Goal: Complete application form: Complete application form

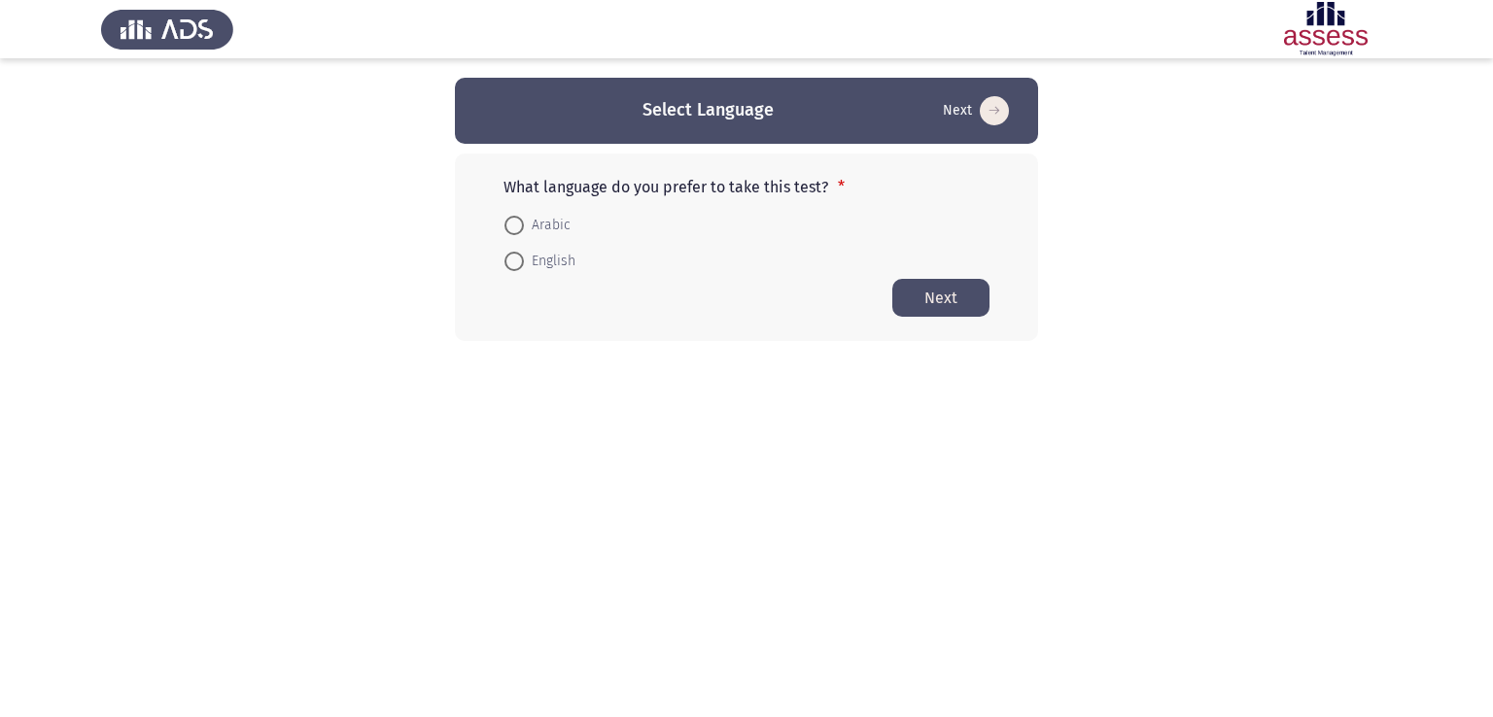
click at [523, 211] on mat-radio-button "Arabic" at bounding box center [537, 224] width 91 height 36
click at [530, 223] on span "Arabic" at bounding box center [547, 225] width 47 height 23
click at [524, 223] on input "Arabic" at bounding box center [513, 225] width 19 height 19
radio input "true"
click at [963, 308] on button "Next" at bounding box center [940, 297] width 97 height 38
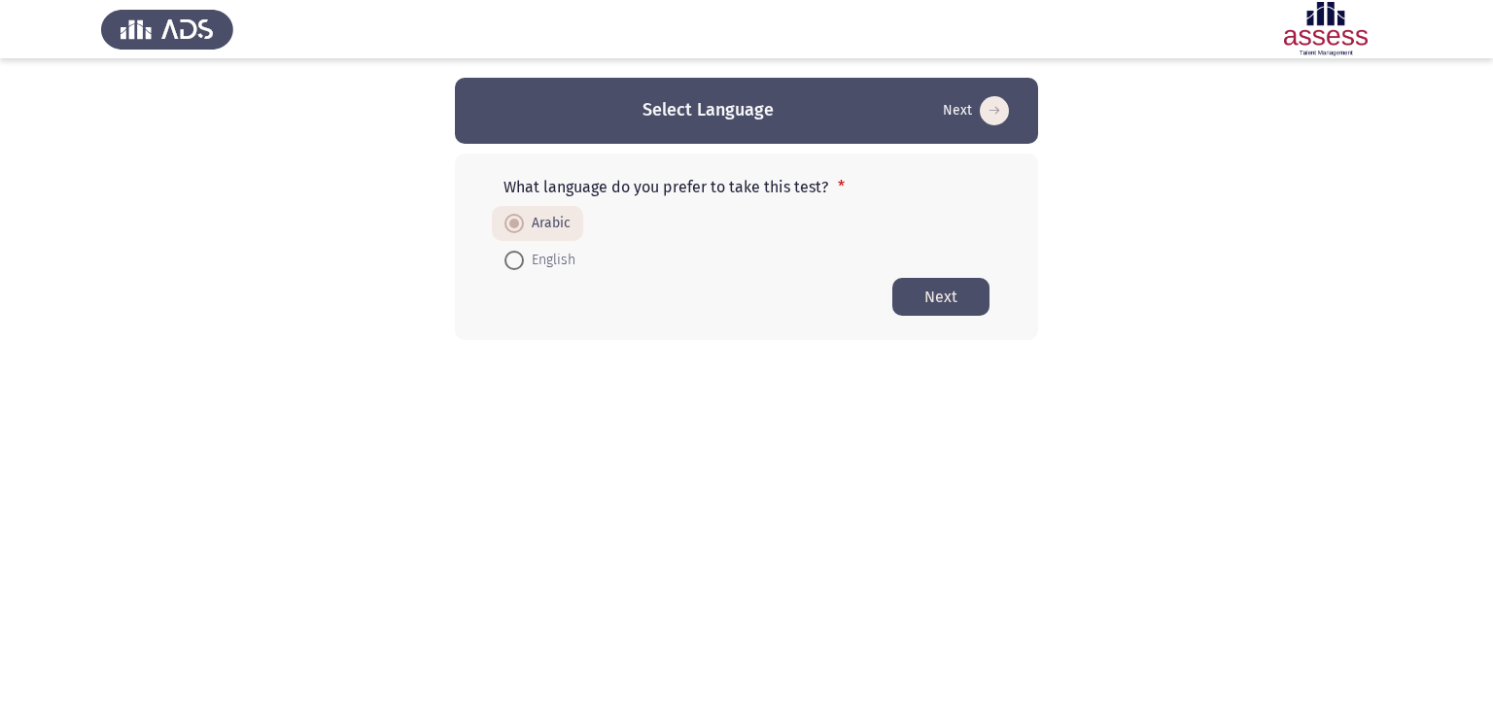
click at [929, 288] on button "Next" at bounding box center [940, 297] width 97 height 38
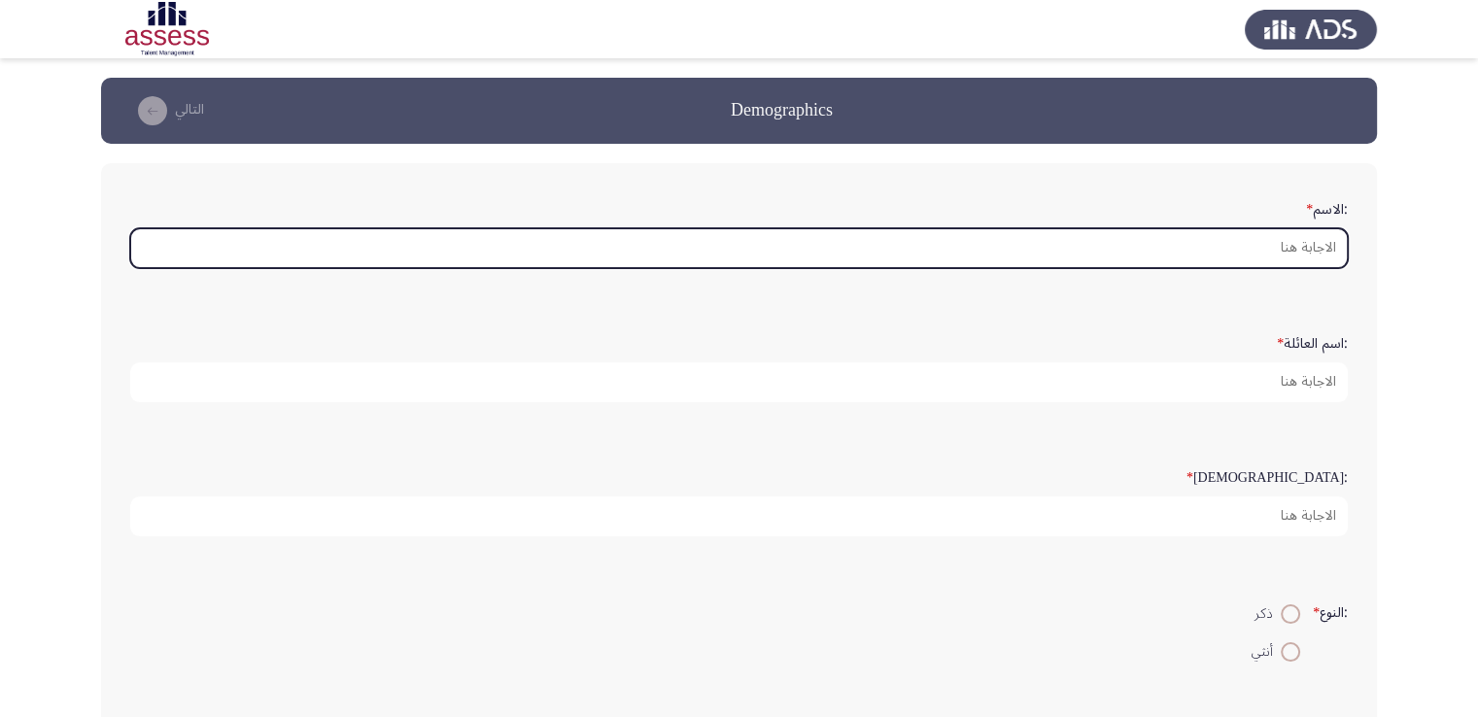
click at [1197, 230] on input ":الاسم *" at bounding box center [739, 248] width 1218 height 40
click at [1319, 234] on input ":الاسم *" at bounding box center [739, 248] width 1218 height 40
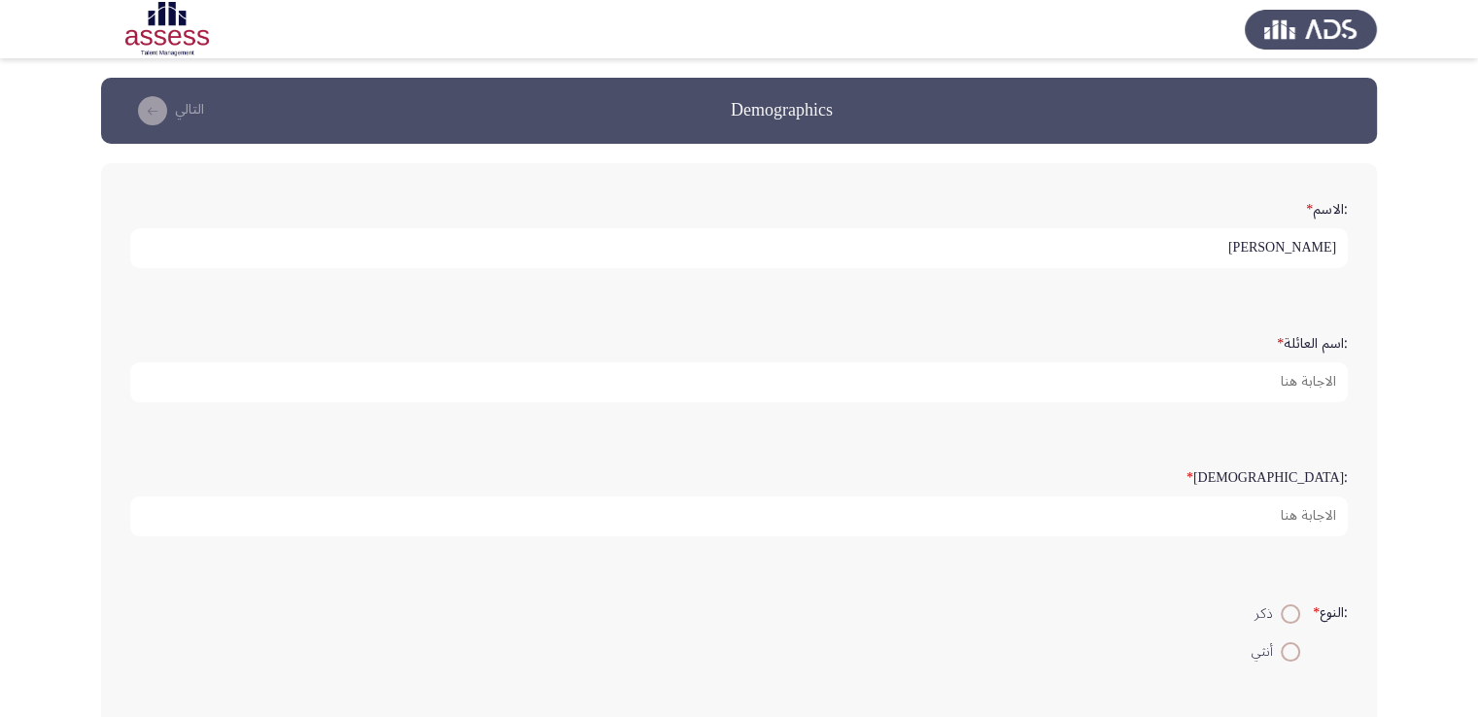
type input "[PERSON_NAME]"
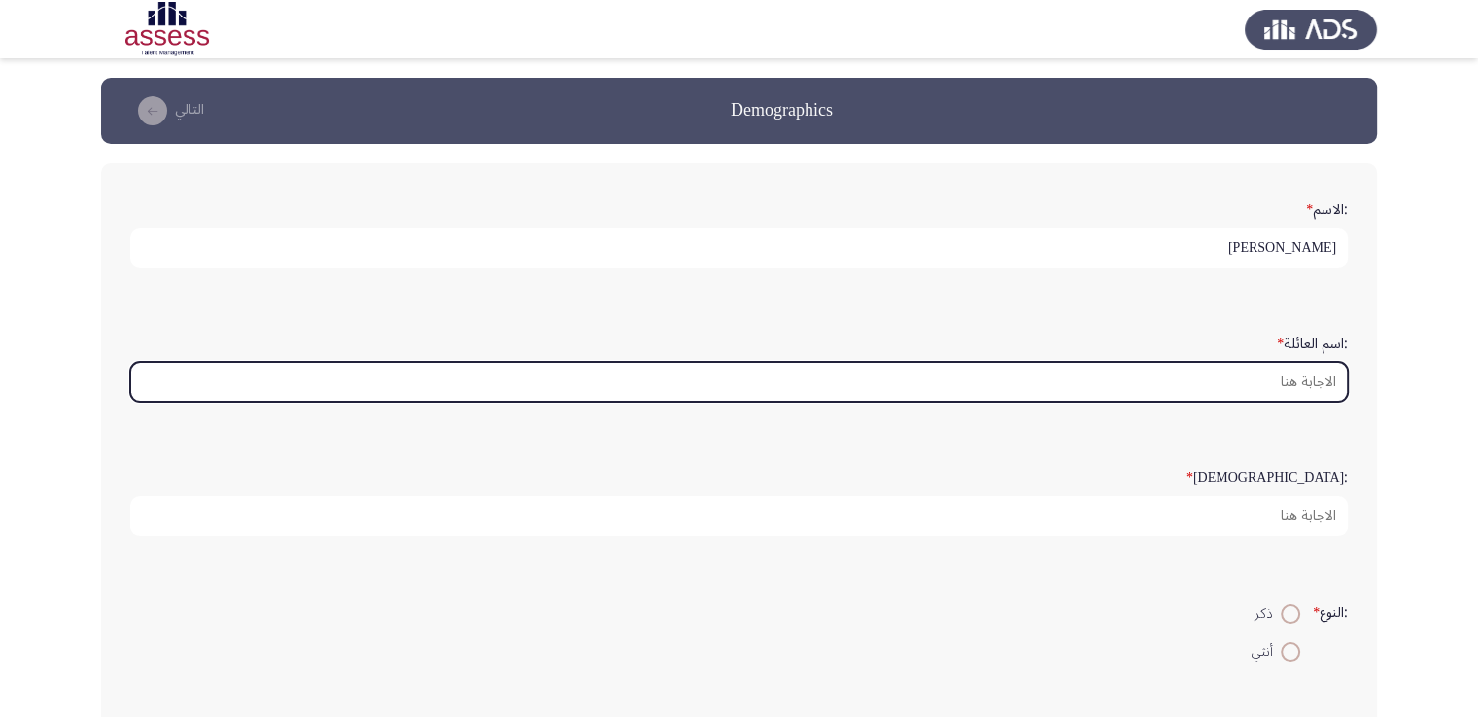
click at [1329, 373] on input ":اسم العائلة *" at bounding box center [739, 382] width 1218 height 40
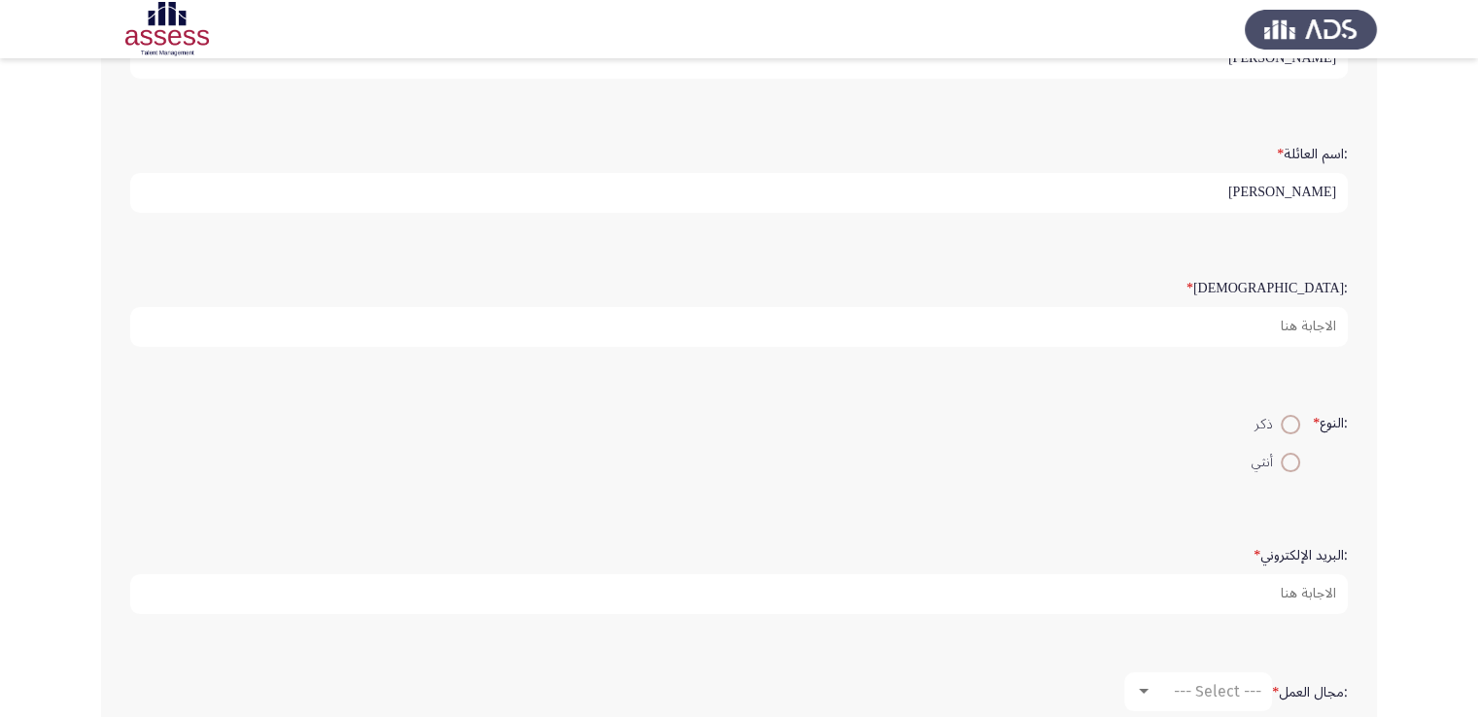
scroll to position [263, 0]
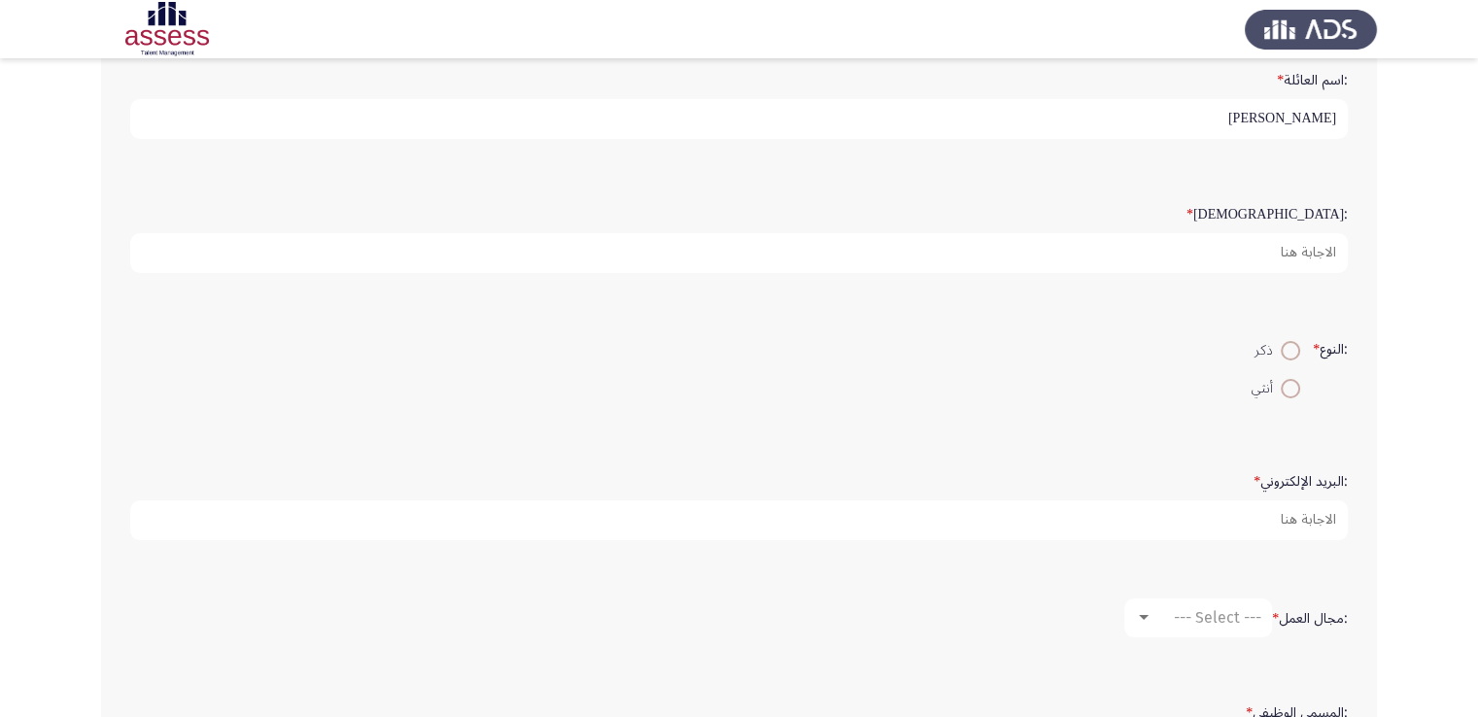
type input "[PERSON_NAME]"
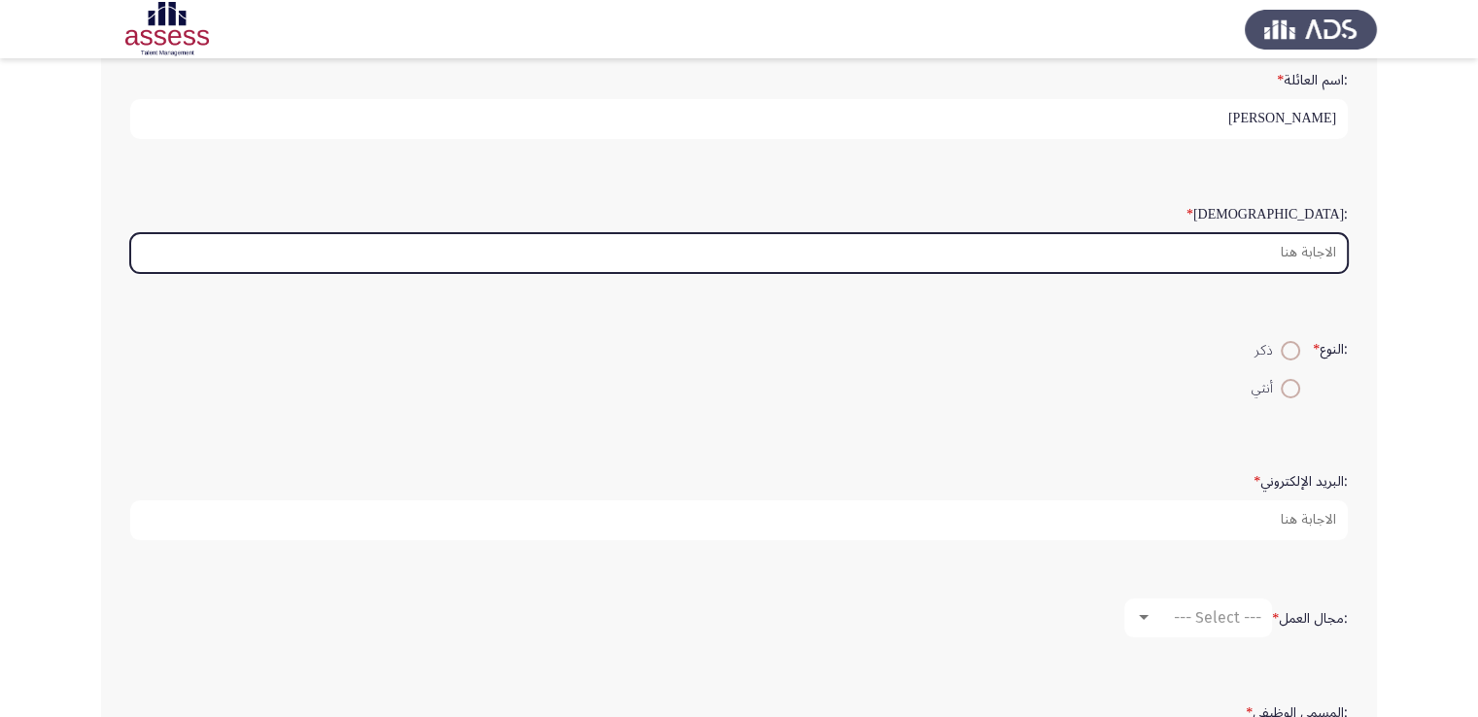
click at [1319, 254] on input ":السن *" at bounding box center [739, 253] width 1218 height 40
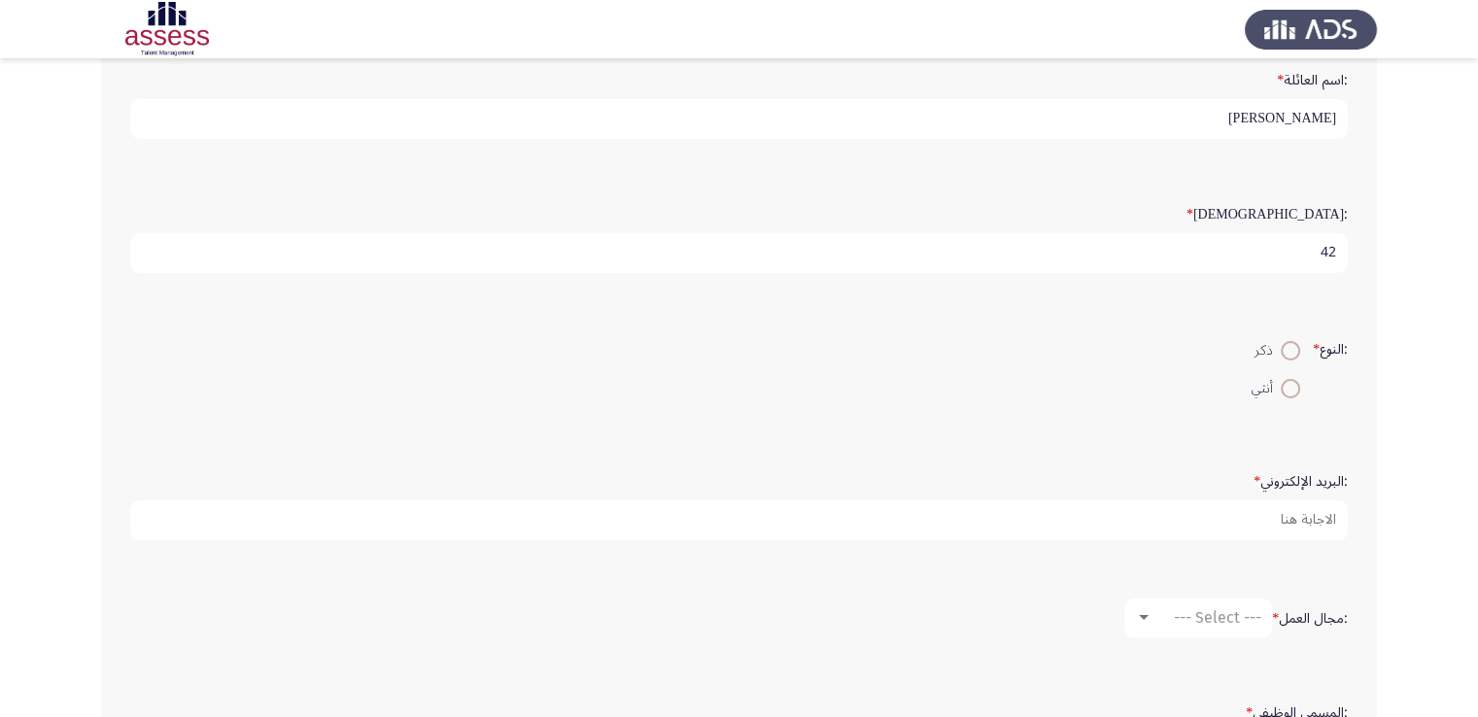
type input "42"
click at [1287, 347] on span at bounding box center [1290, 350] width 19 height 19
click at [1287, 347] on input "ذكر" at bounding box center [1290, 350] width 19 height 19
radio input "true"
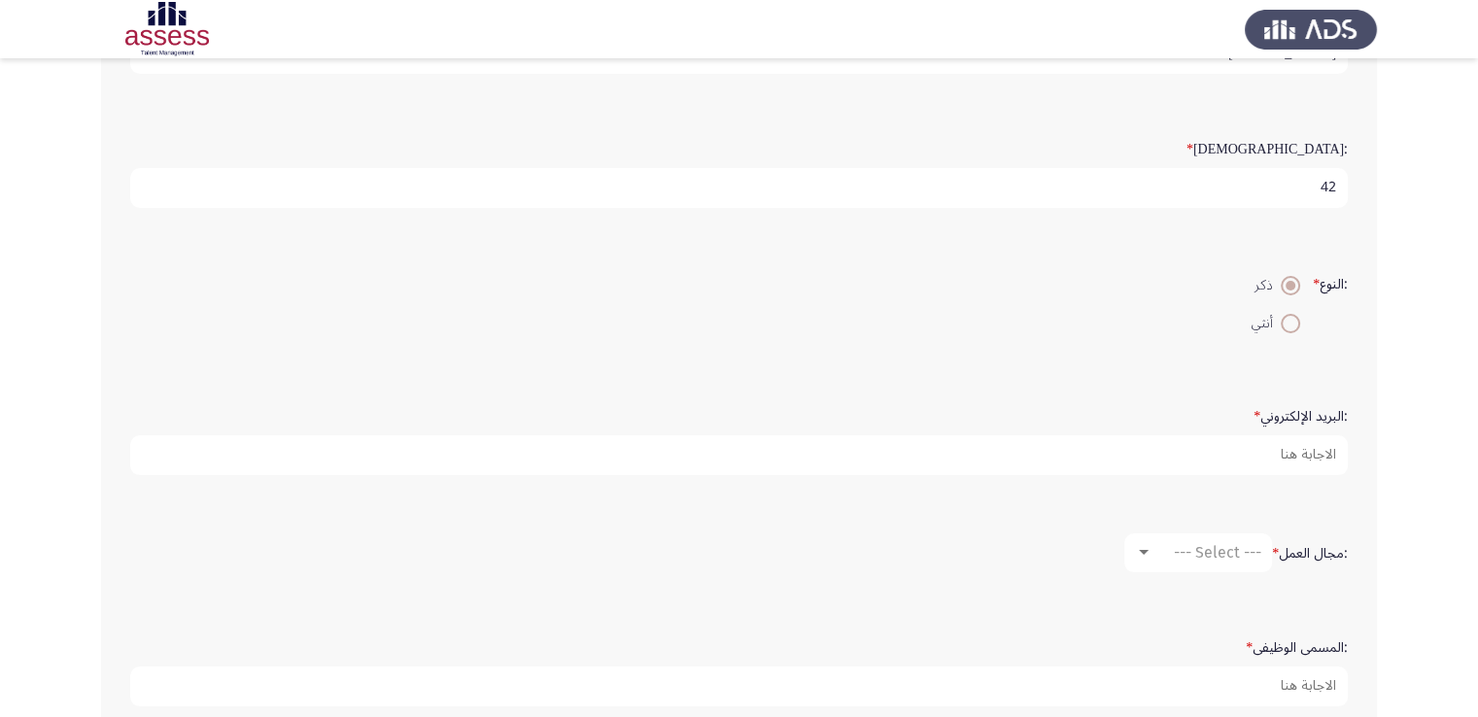
scroll to position [369, 0]
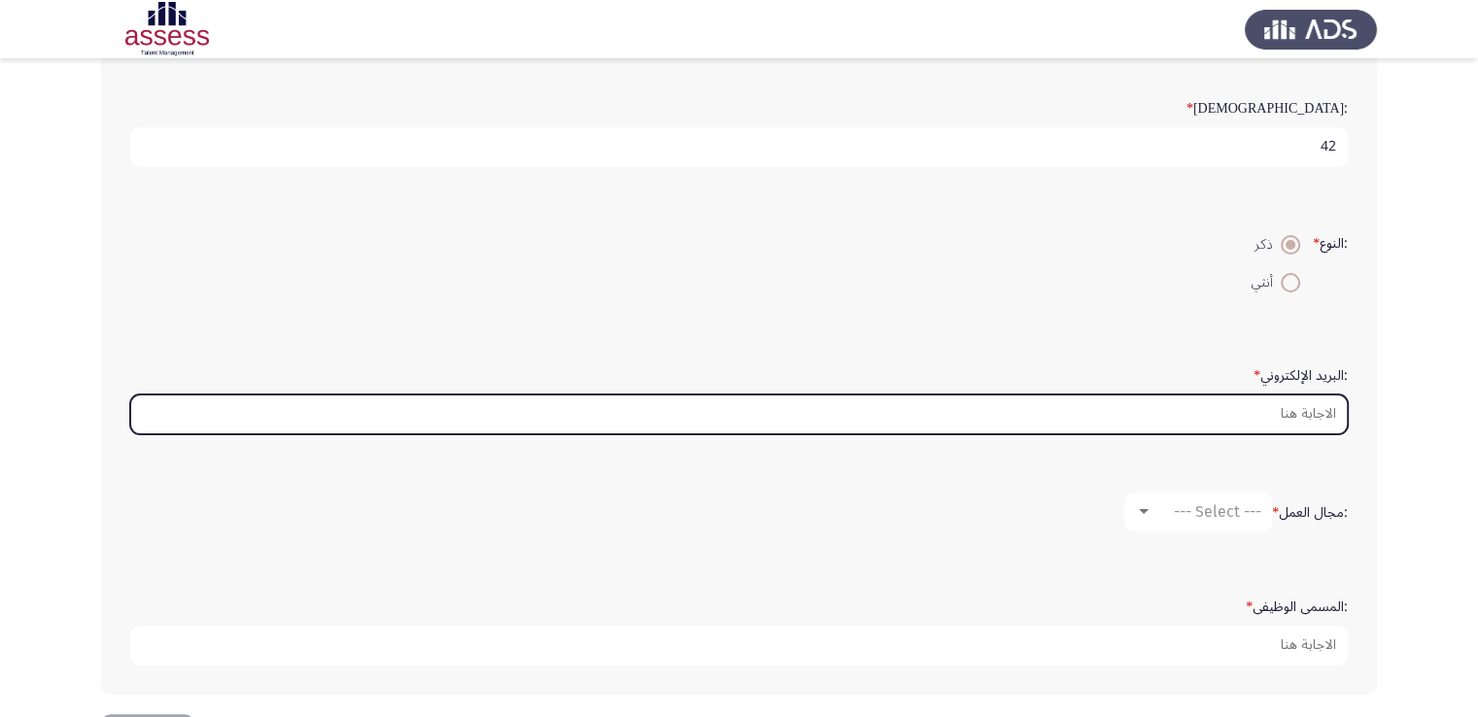
click at [1322, 405] on input ":البريد الإلكتروني *" at bounding box center [739, 415] width 1218 height 40
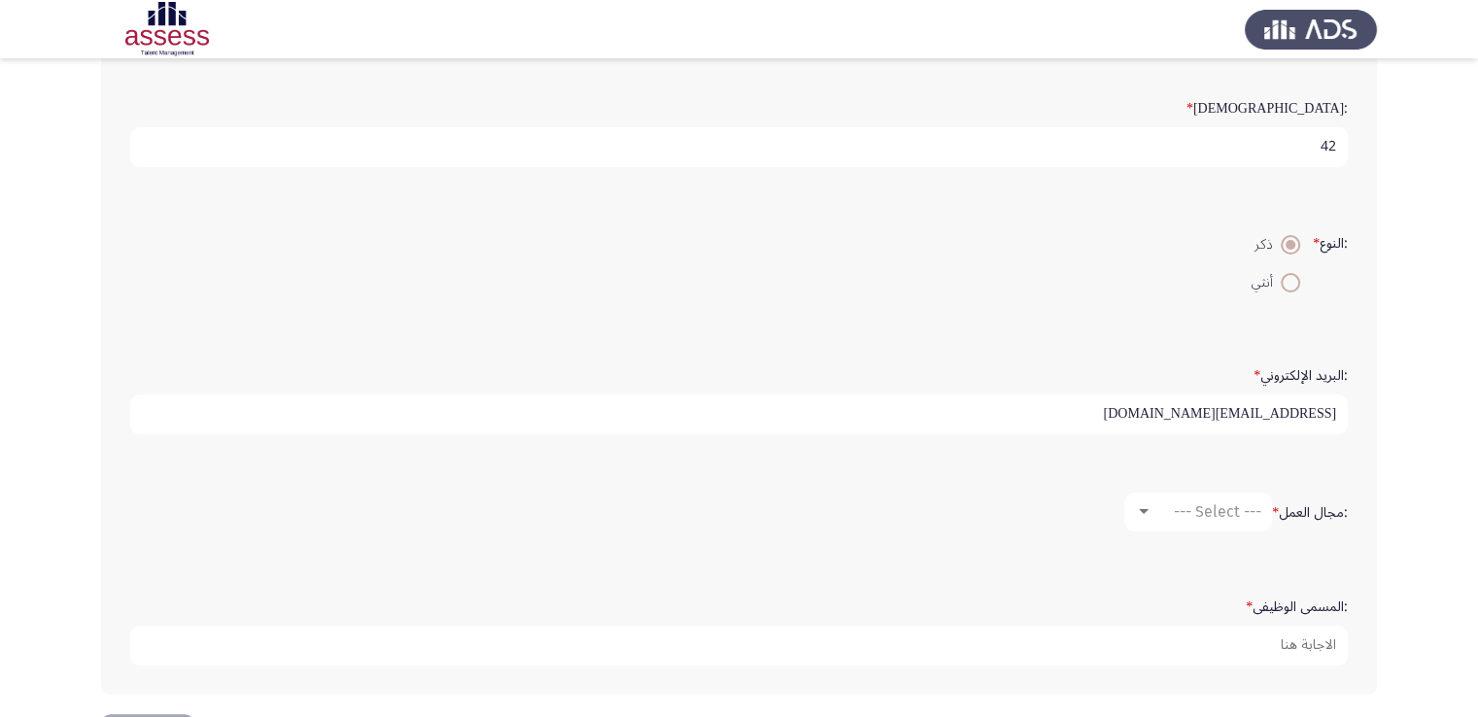
type input "[EMAIL_ADDRESS][DOMAIN_NAME]"
click at [1139, 509] on div at bounding box center [1144, 511] width 10 height 5
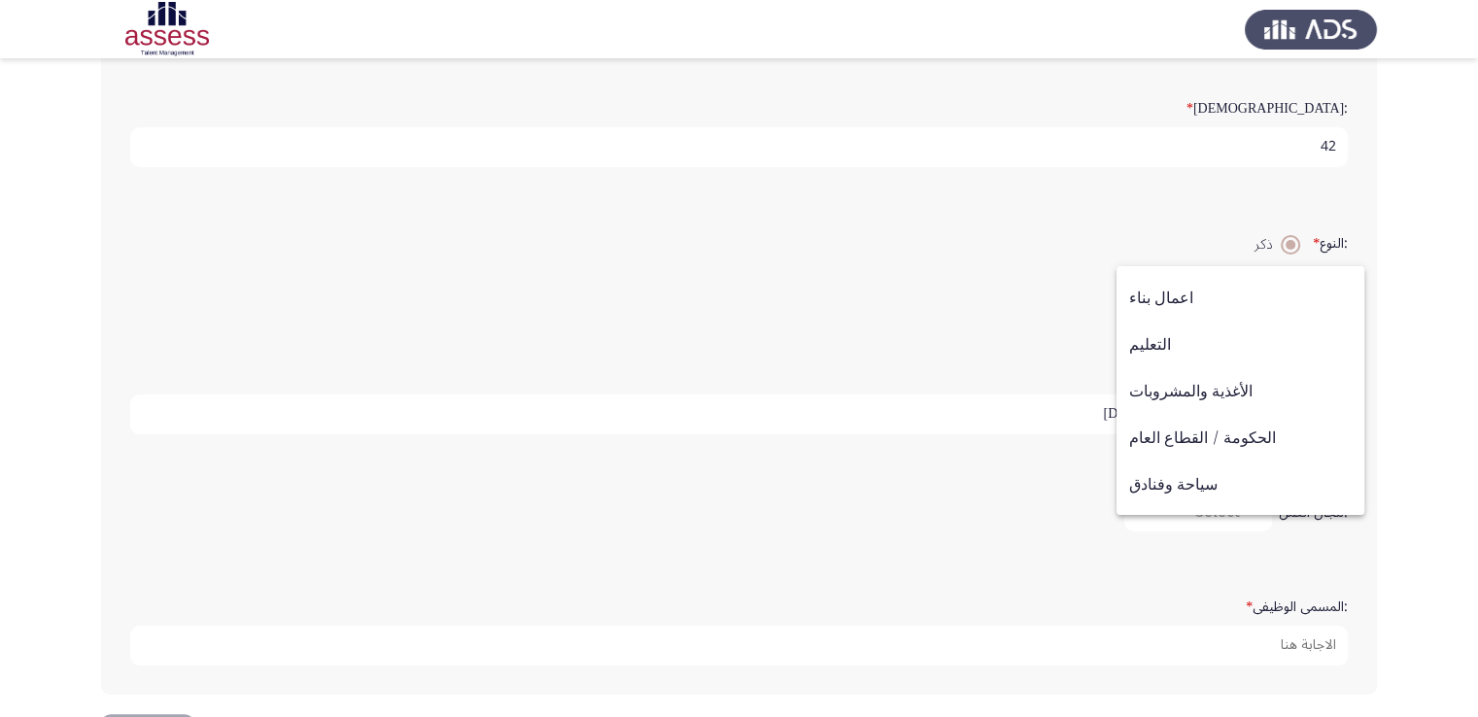
scroll to position [258, 0]
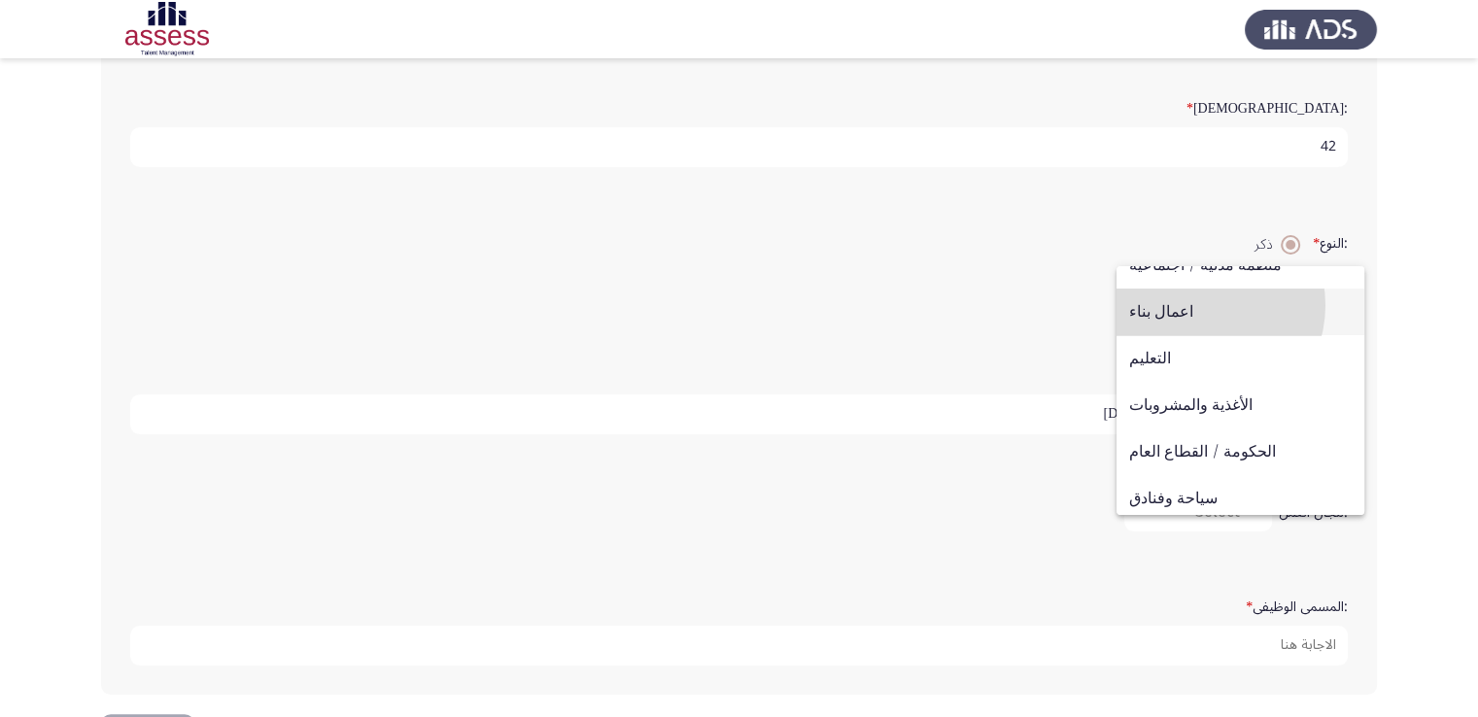
click at [1194, 304] on span "اعمال بناء" at bounding box center [1240, 312] width 223 height 47
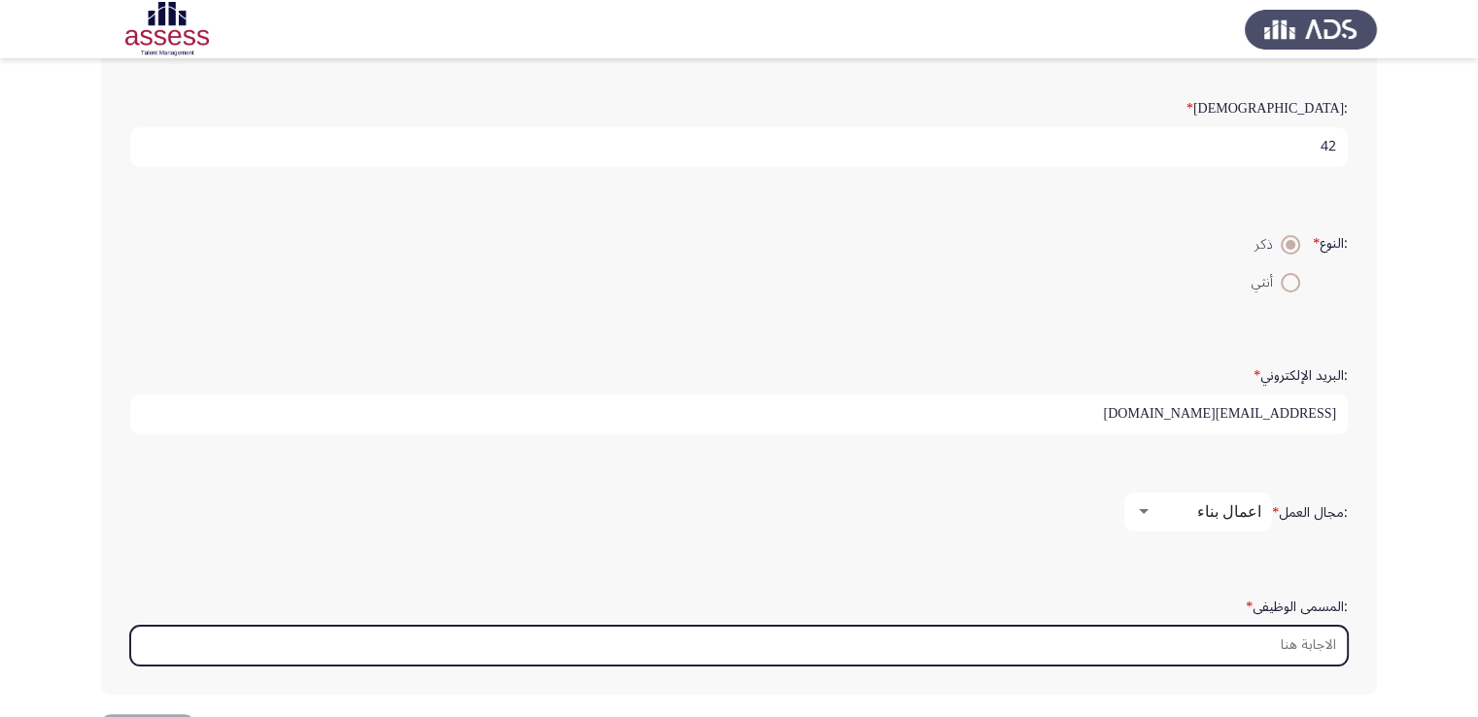
click at [1236, 649] on input ":المسمى الوظيفى *" at bounding box center [739, 646] width 1218 height 40
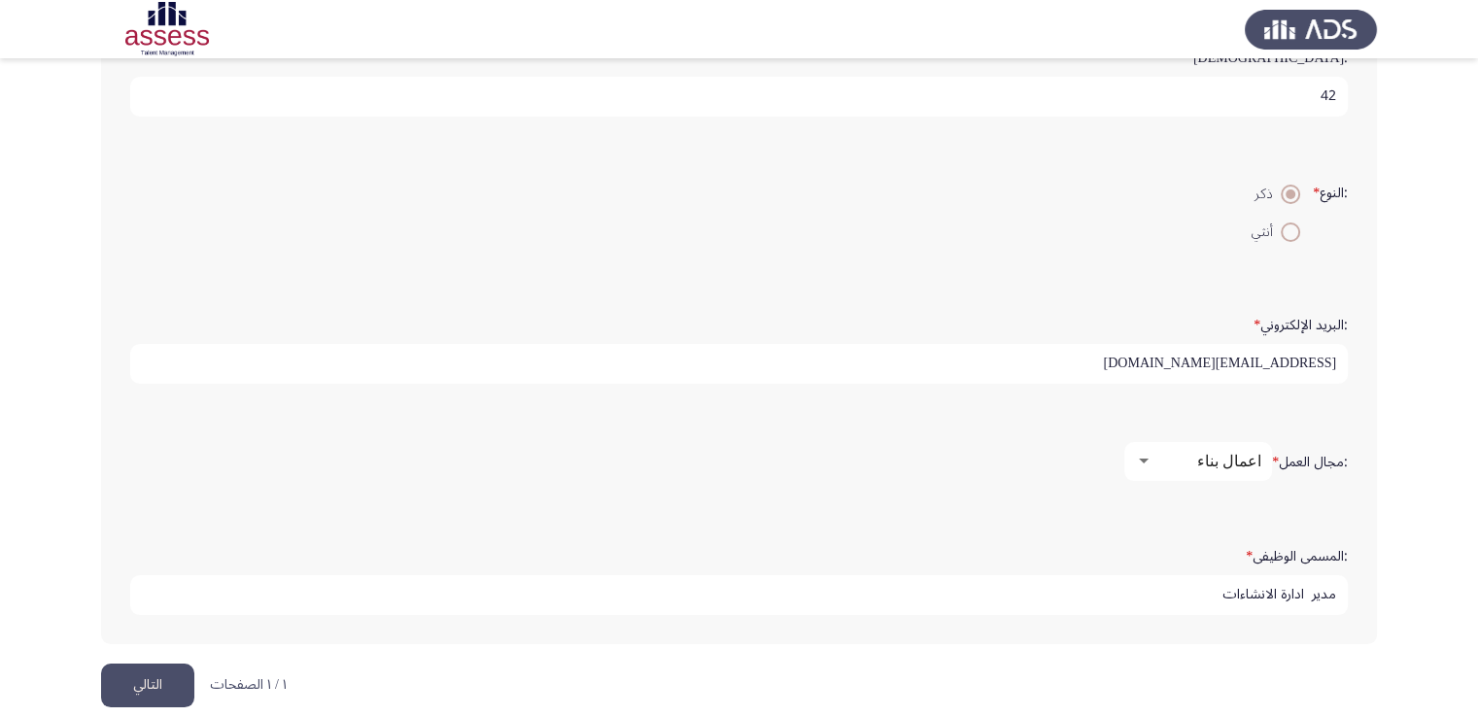
scroll to position [437, 0]
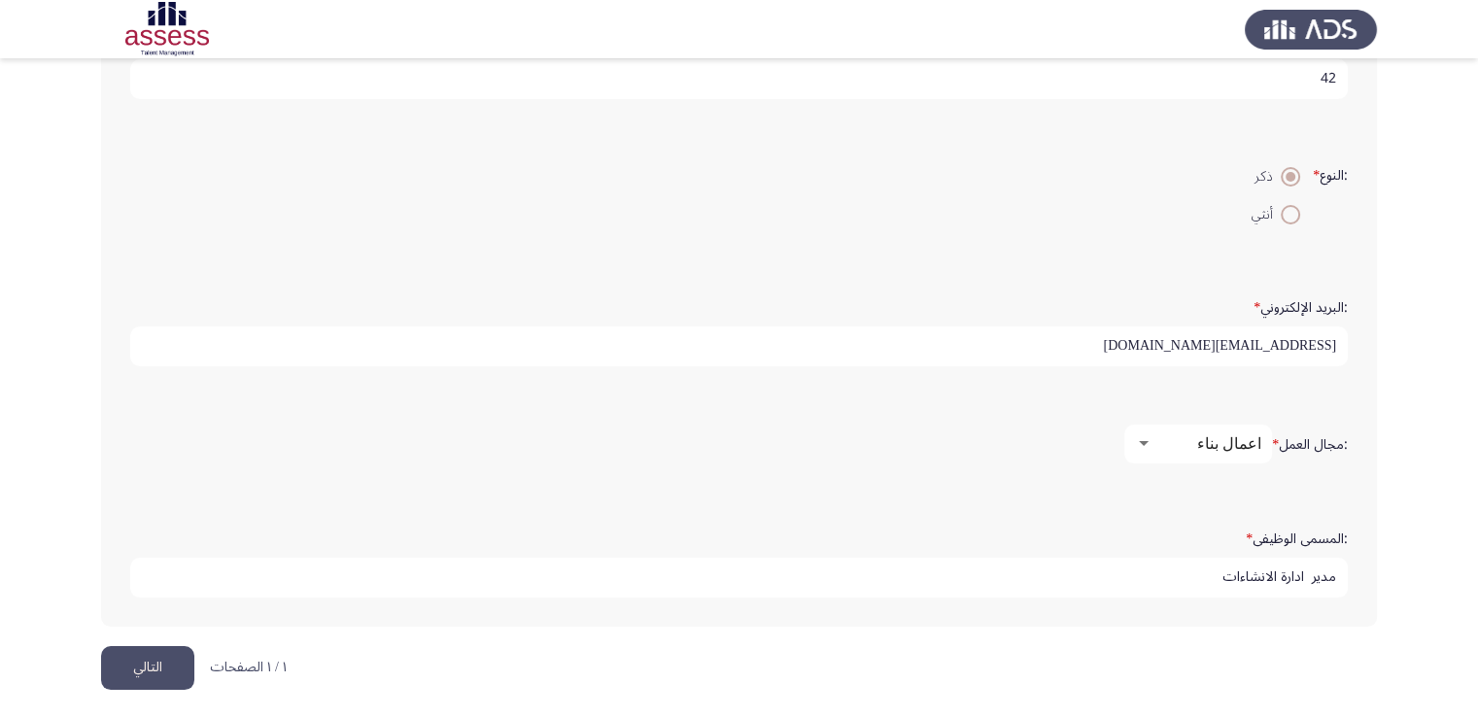
type input "مدير ادارة الانشاءات"
click at [141, 664] on button "التالي" at bounding box center [147, 668] width 93 height 44
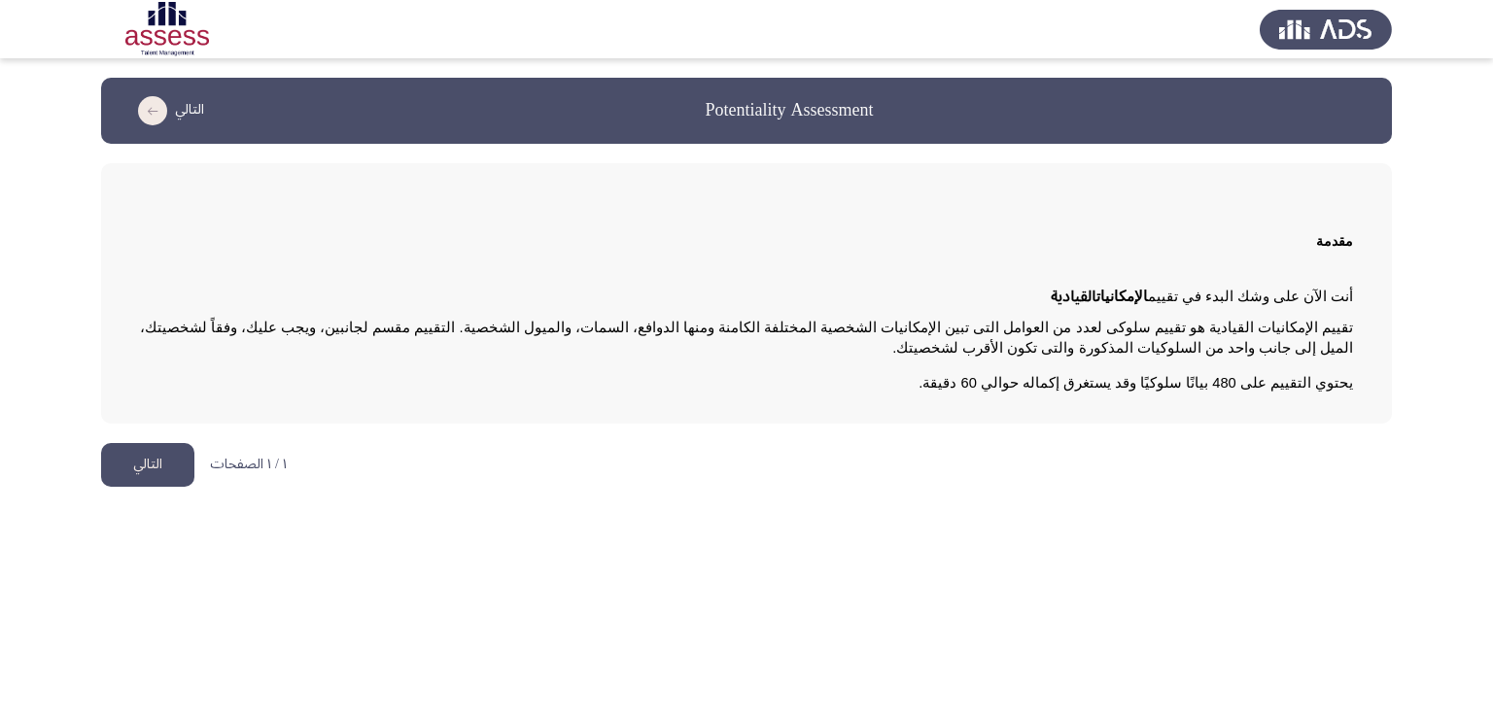
click at [162, 483] on button "التالي" at bounding box center [147, 465] width 93 height 44
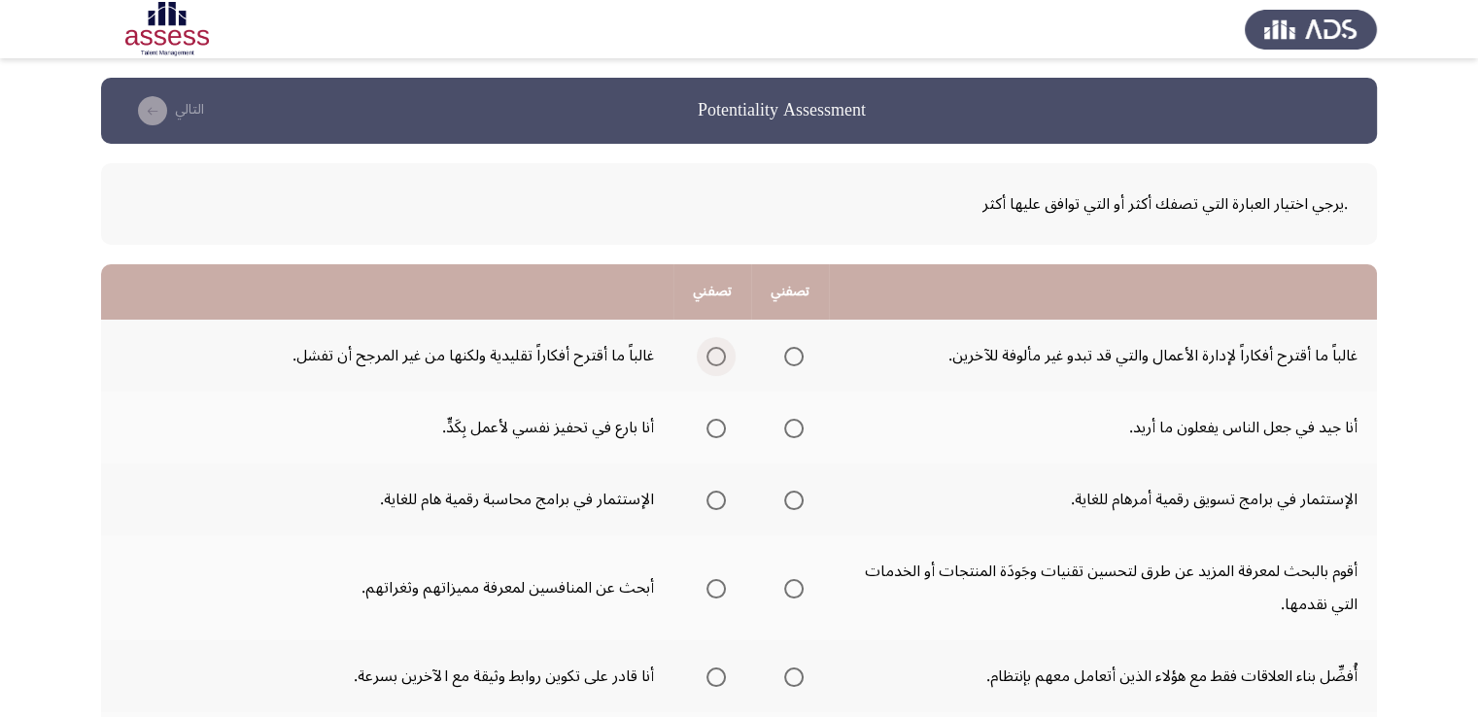
click at [717, 351] on span "Select an option" at bounding box center [715, 356] width 19 height 19
click at [717, 351] on input "Select an option" at bounding box center [715, 356] width 19 height 19
click at [806, 358] on th at bounding box center [790, 356] width 78 height 72
click at [797, 358] on span "Select an option" at bounding box center [793, 356] width 19 height 19
click at [800, 364] on span "Select an option" at bounding box center [793, 356] width 19 height 19
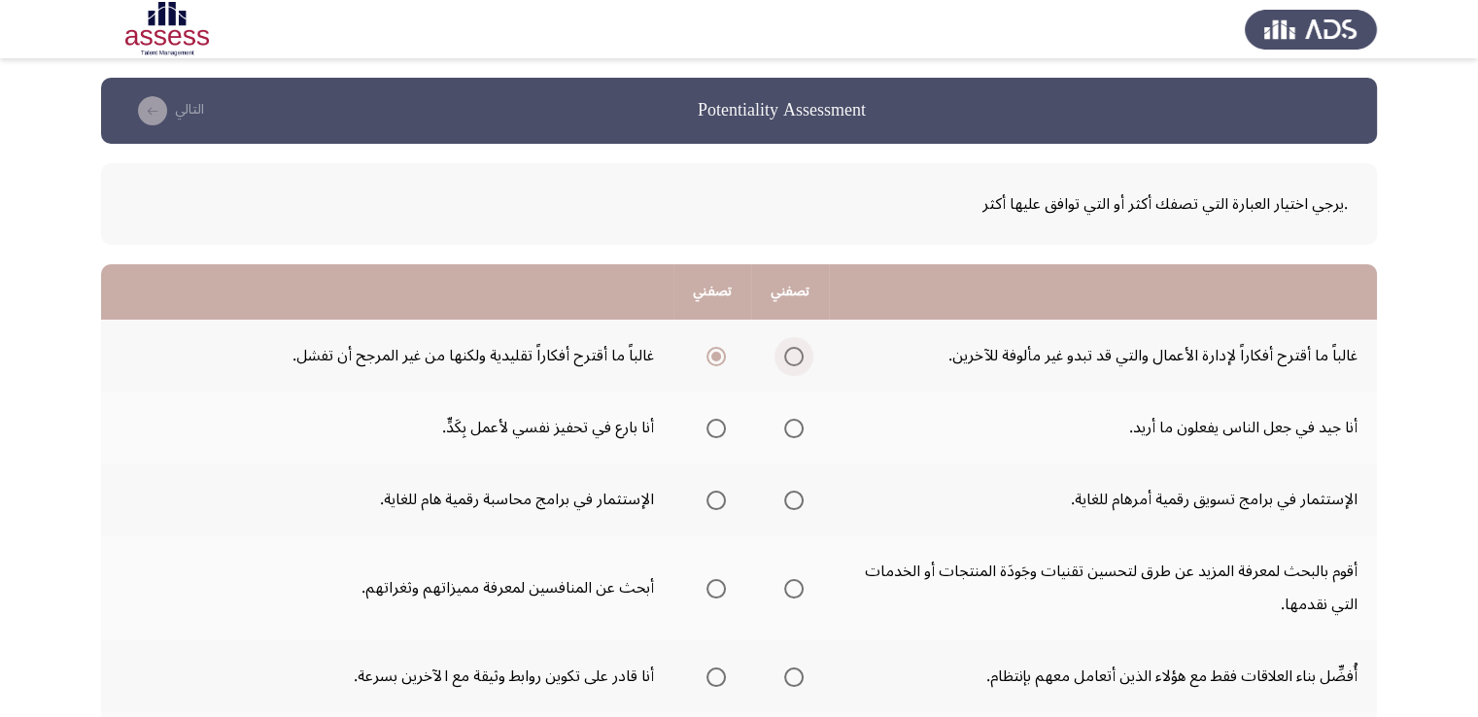
click at [800, 364] on input "Select an option" at bounding box center [793, 356] width 19 height 19
click at [795, 354] on span "Select an option" at bounding box center [794, 357] width 10 height 10
click at [795, 354] on input "Select an option" at bounding box center [793, 356] width 19 height 19
click at [796, 427] on span "Select an option" at bounding box center [793, 428] width 19 height 19
click at [796, 427] on input "Select an option" at bounding box center [793, 428] width 19 height 19
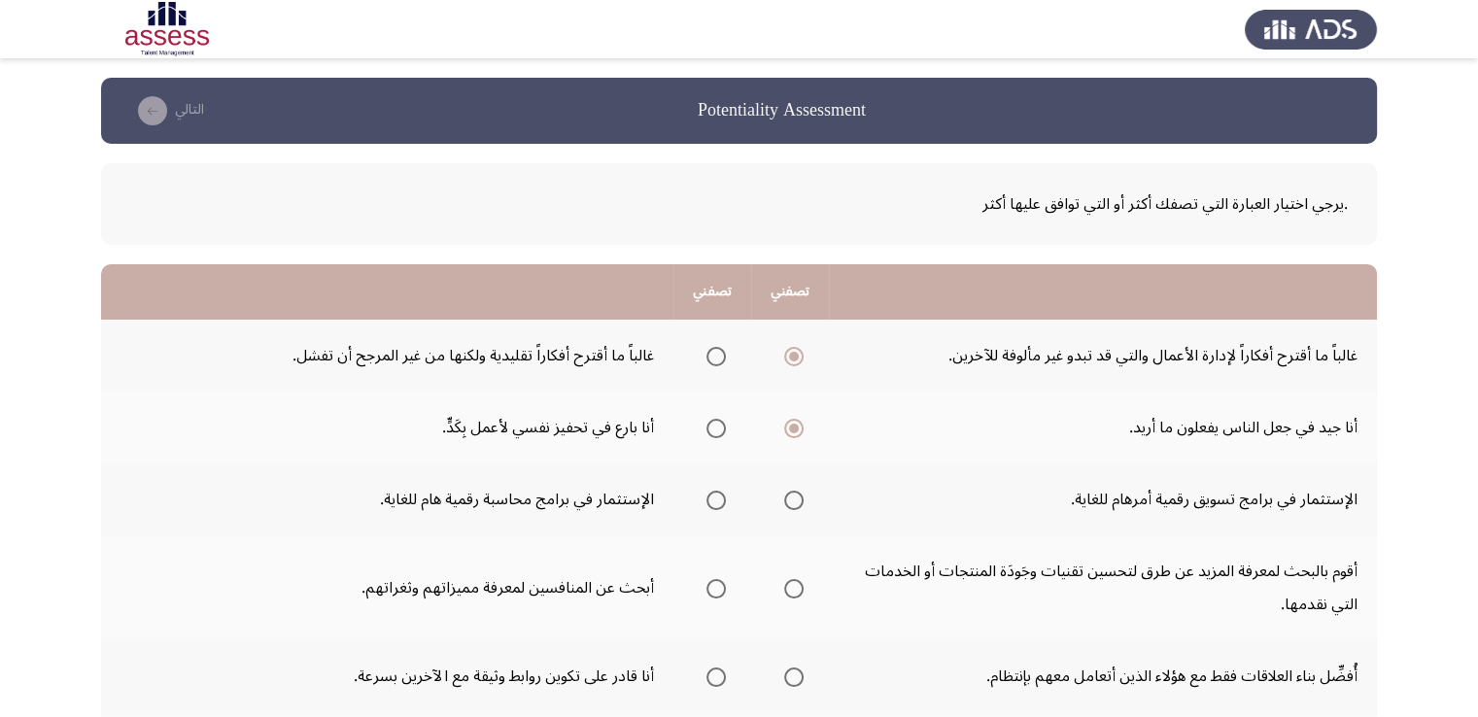
click at [786, 498] on span "Select an option" at bounding box center [793, 500] width 19 height 19
click at [786, 498] on input "Select an option" at bounding box center [793, 500] width 19 height 19
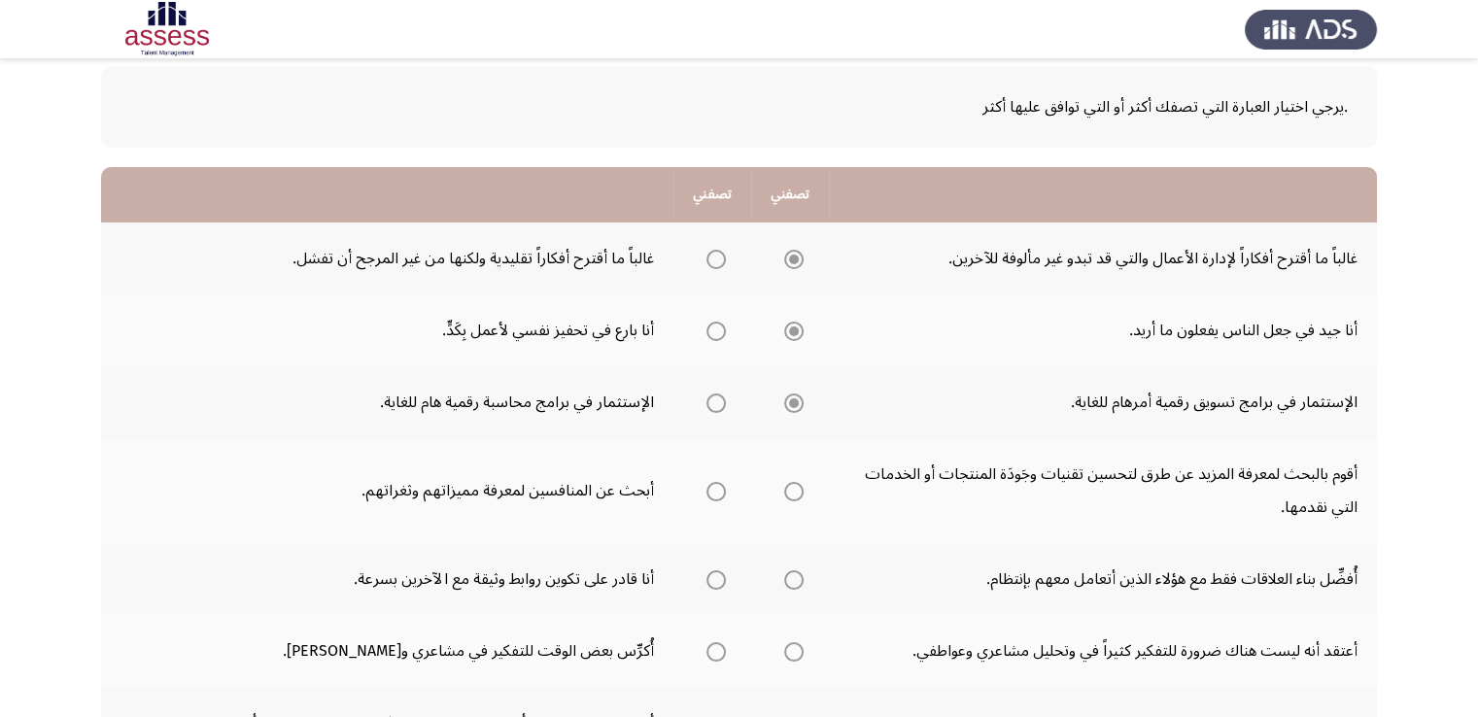
scroll to position [194, 0]
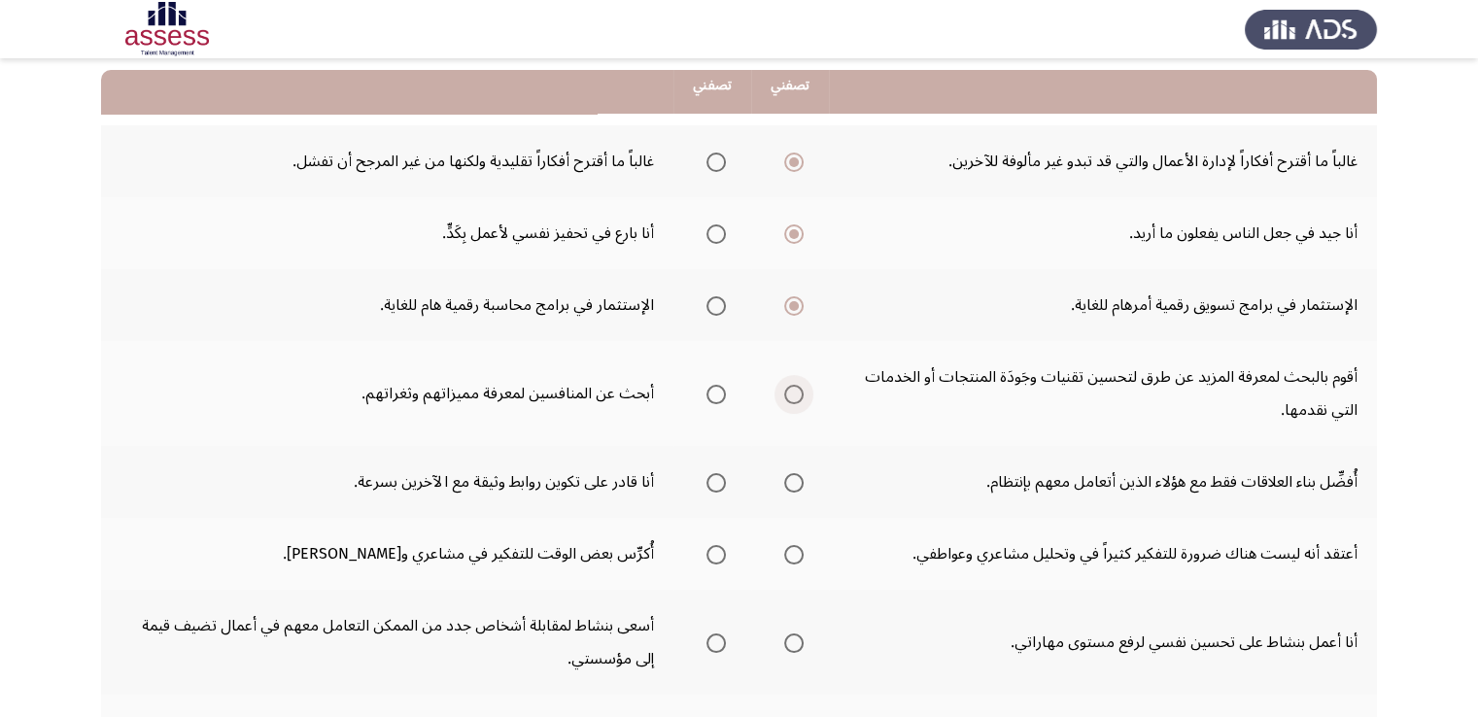
click at [791, 394] on span "Select an option" at bounding box center [793, 394] width 19 height 19
click at [791, 394] on input "Select an option" at bounding box center [793, 394] width 19 height 19
click at [709, 486] on span "Select an option" at bounding box center [715, 482] width 19 height 19
click at [709, 486] on input "Select an option" at bounding box center [715, 482] width 19 height 19
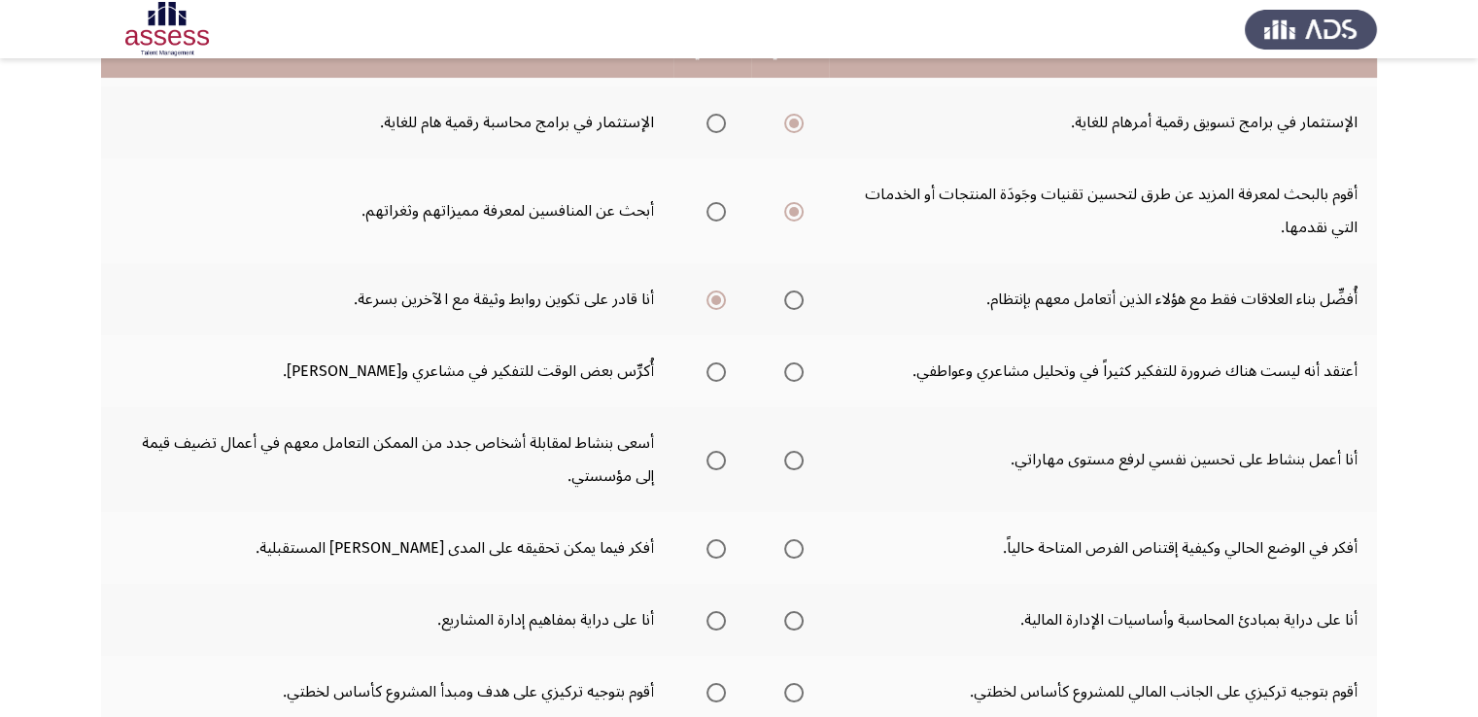
scroll to position [389, 0]
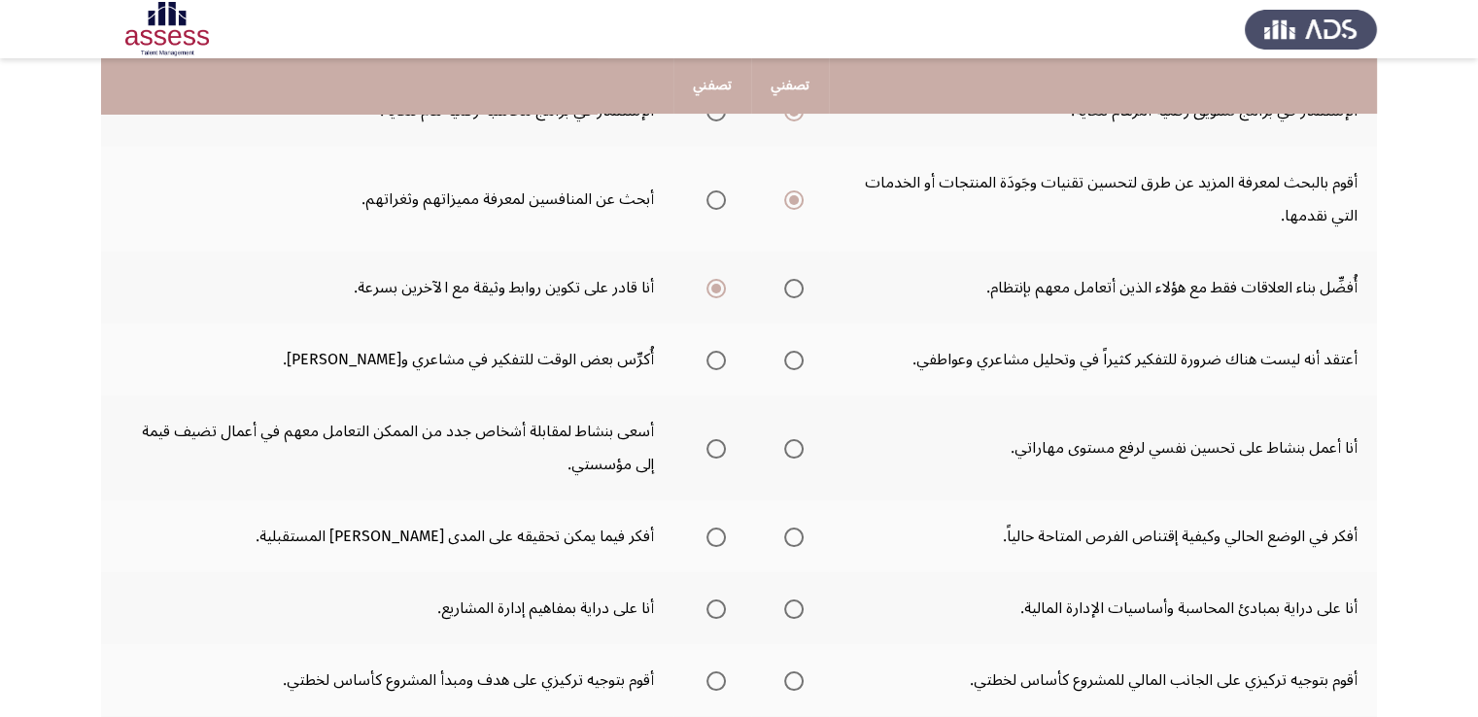
click at [719, 363] on span "Select an option" at bounding box center [715, 360] width 19 height 19
click at [719, 363] on input "Select an option" at bounding box center [715, 360] width 19 height 19
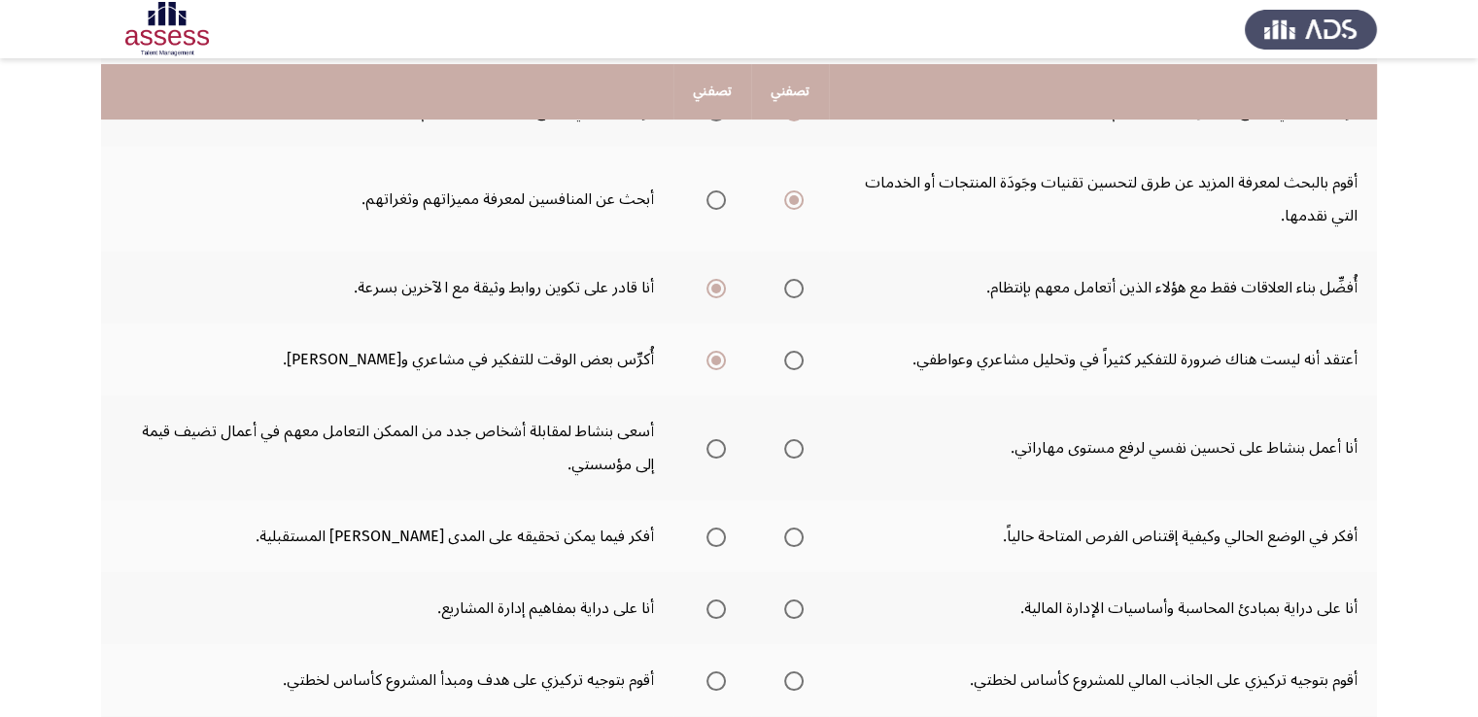
scroll to position [486, 0]
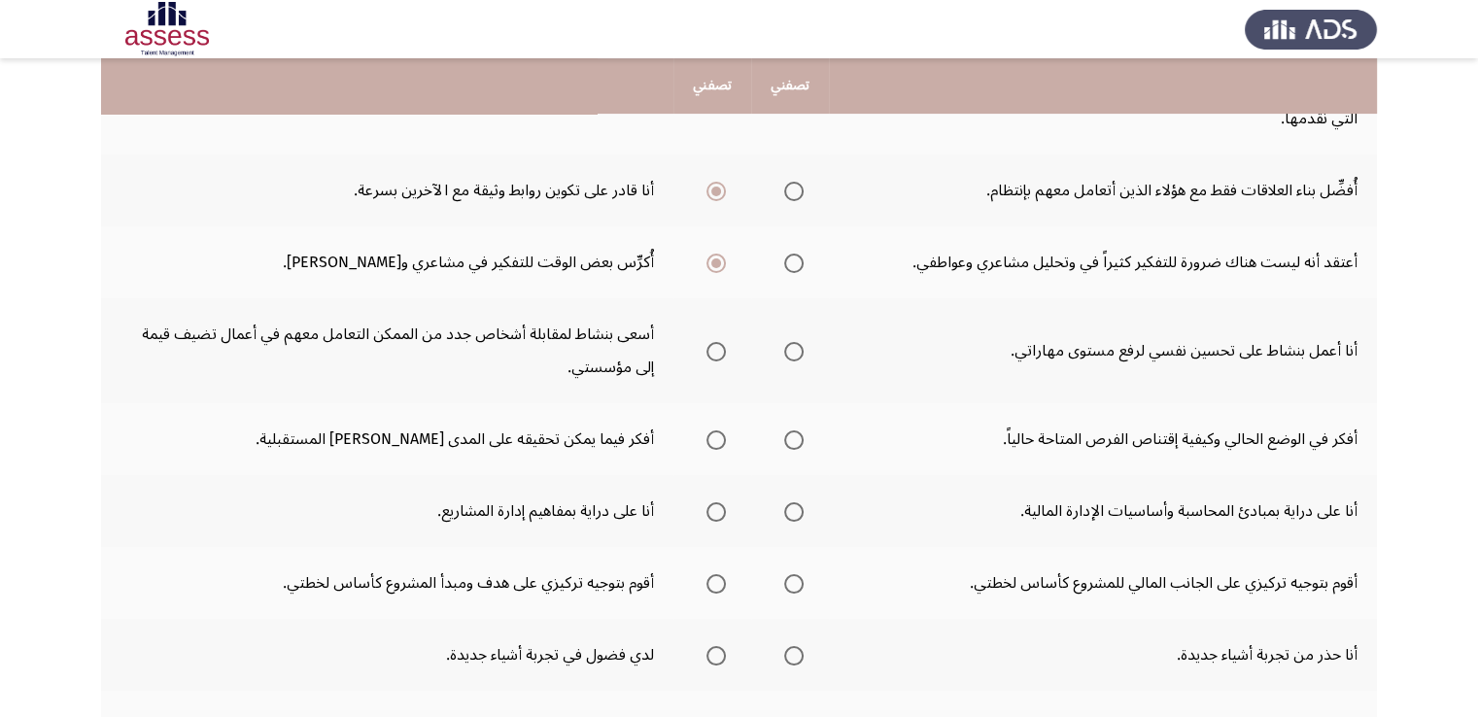
click at [793, 347] on span "Select an option" at bounding box center [793, 351] width 19 height 19
click at [793, 347] on input "Select an option" at bounding box center [793, 351] width 19 height 19
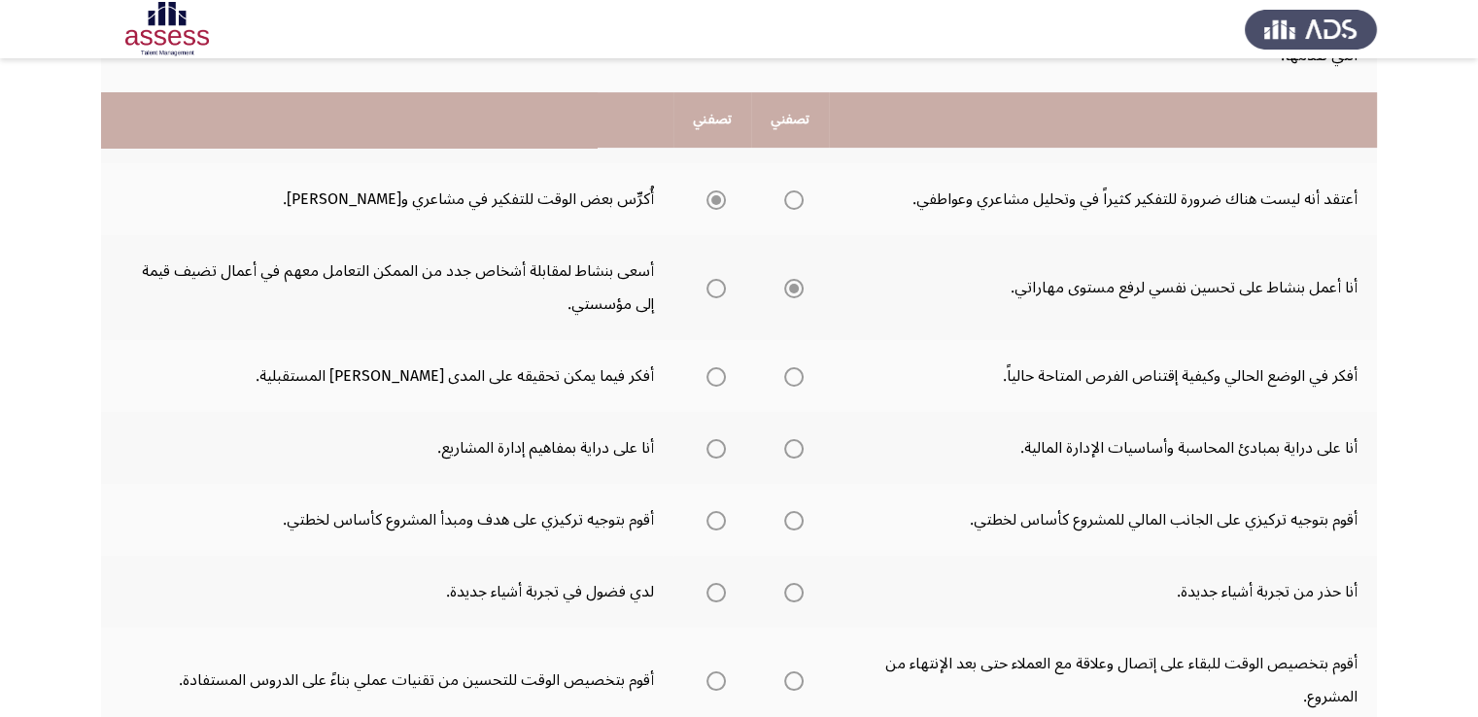
scroll to position [583, 0]
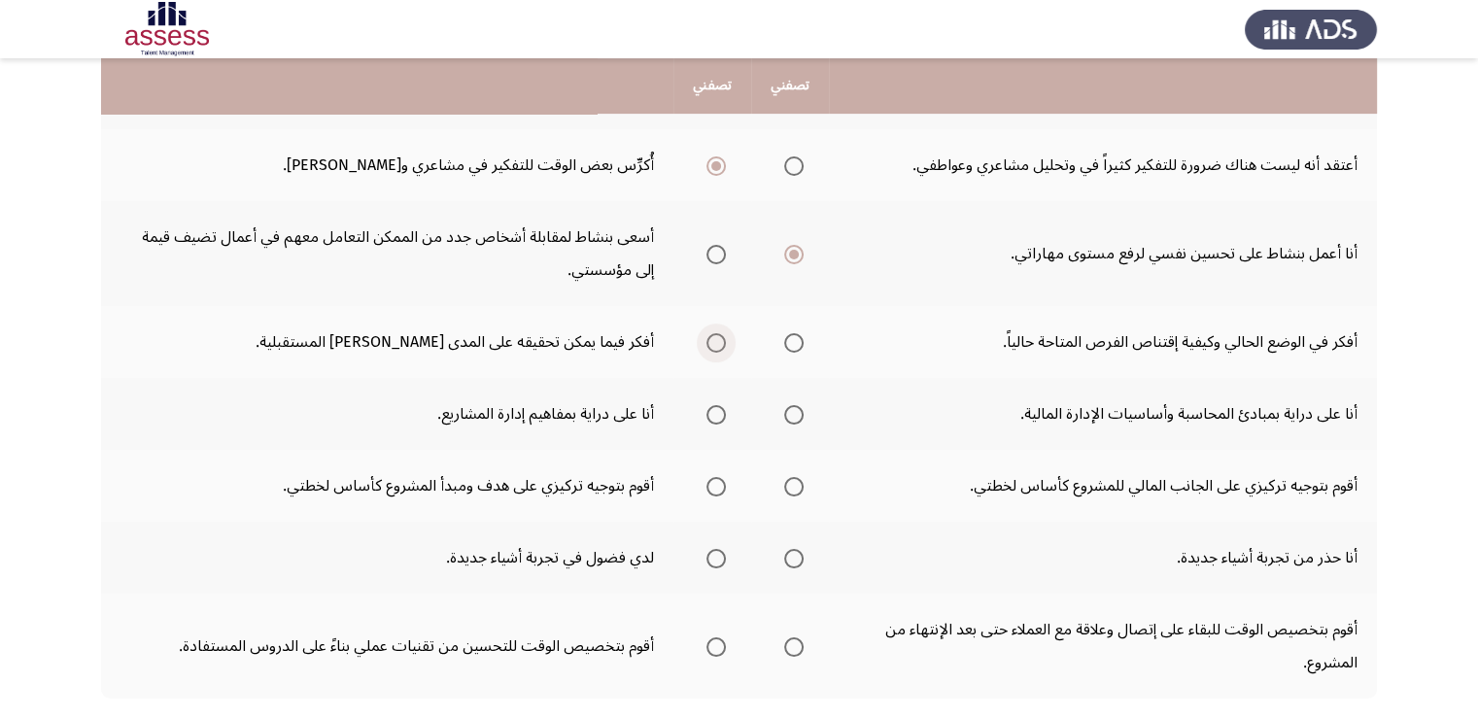
click at [709, 340] on span "Select an option" at bounding box center [715, 342] width 19 height 19
click at [709, 340] on input "Select an option" at bounding box center [715, 342] width 19 height 19
click at [715, 408] on span "Select an option" at bounding box center [715, 414] width 19 height 19
click at [715, 408] on input "Select an option" at bounding box center [715, 414] width 19 height 19
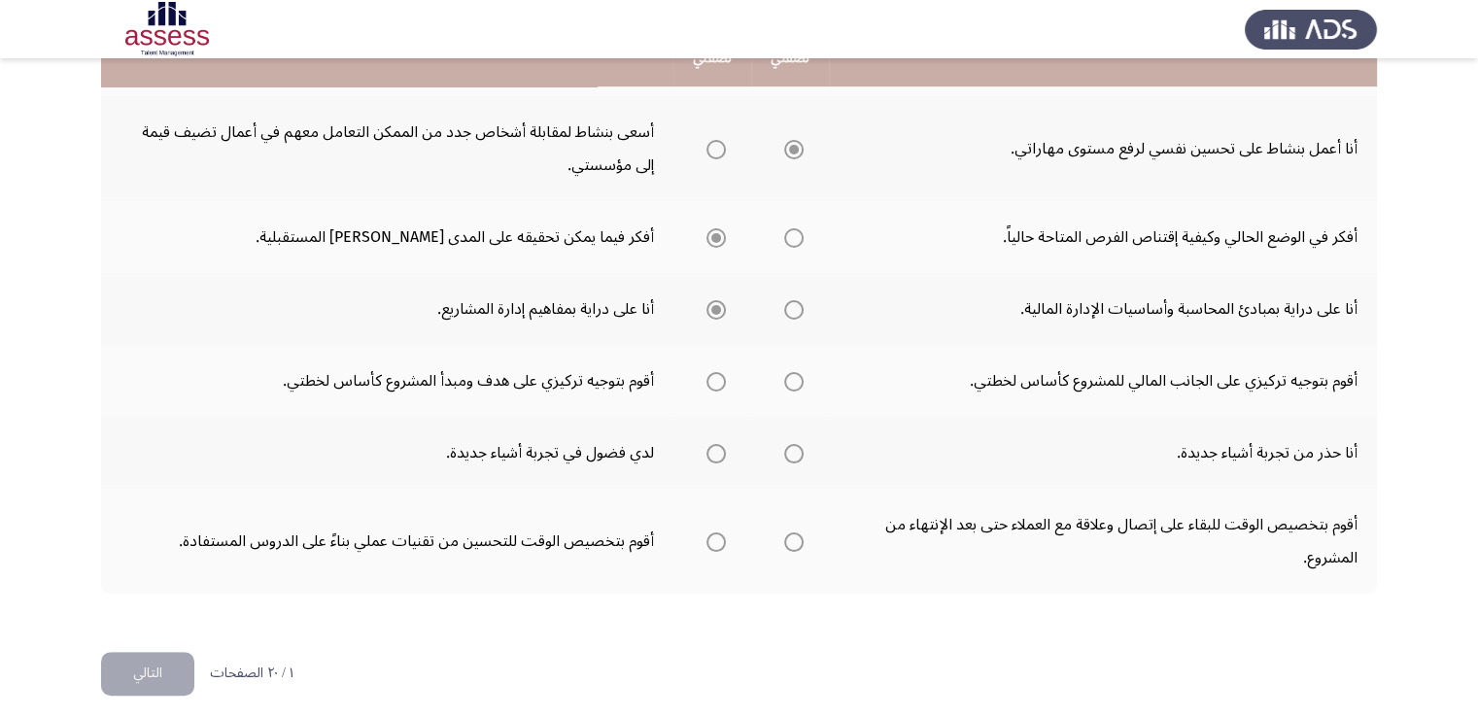
scroll to position [695, 0]
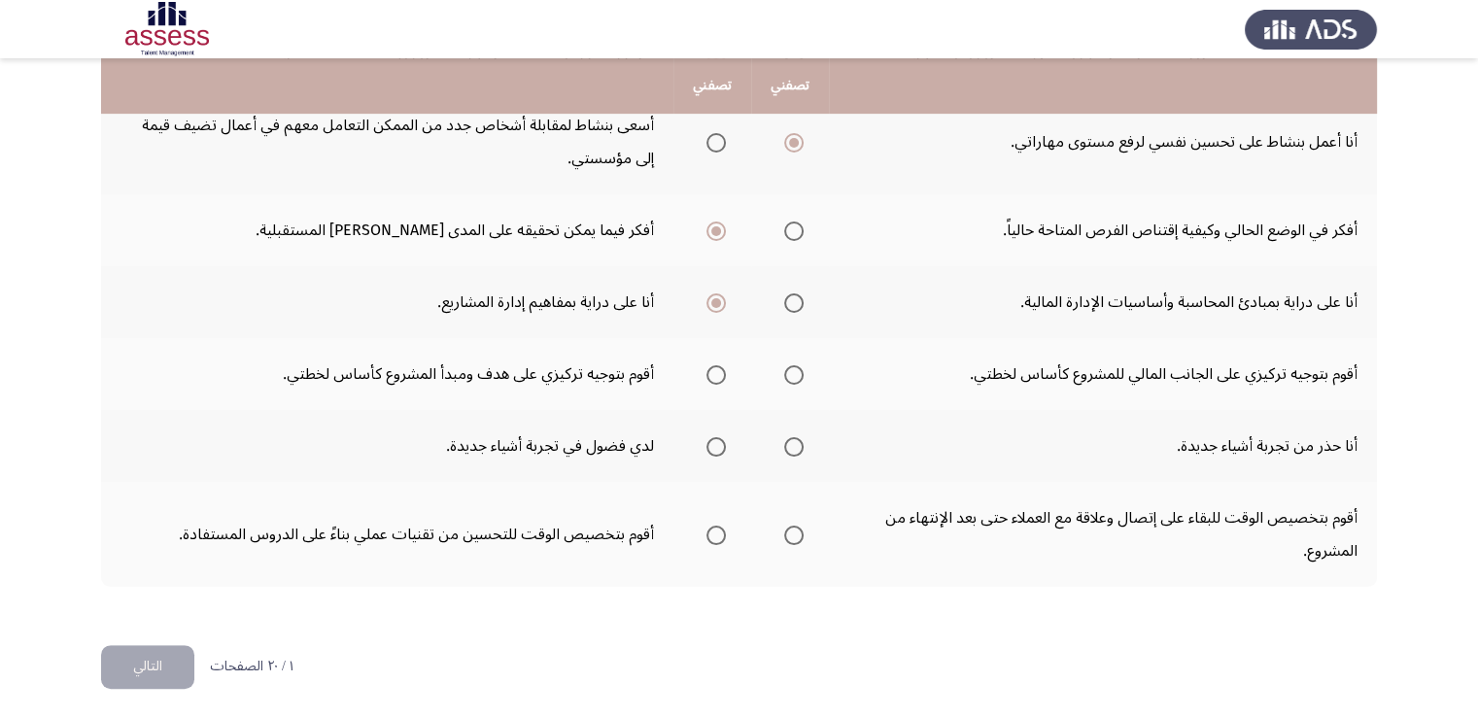
click at [716, 369] on span "Select an option" at bounding box center [715, 374] width 19 height 19
click at [716, 369] on input "Select an option" at bounding box center [715, 374] width 19 height 19
click at [714, 447] on span "Select an option" at bounding box center [715, 446] width 19 height 19
click at [714, 447] on input "Select an option" at bounding box center [715, 446] width 19 height 19
click at [793, 533] on span "Select an option" at bounding box center [793, 535] width 19 height 19
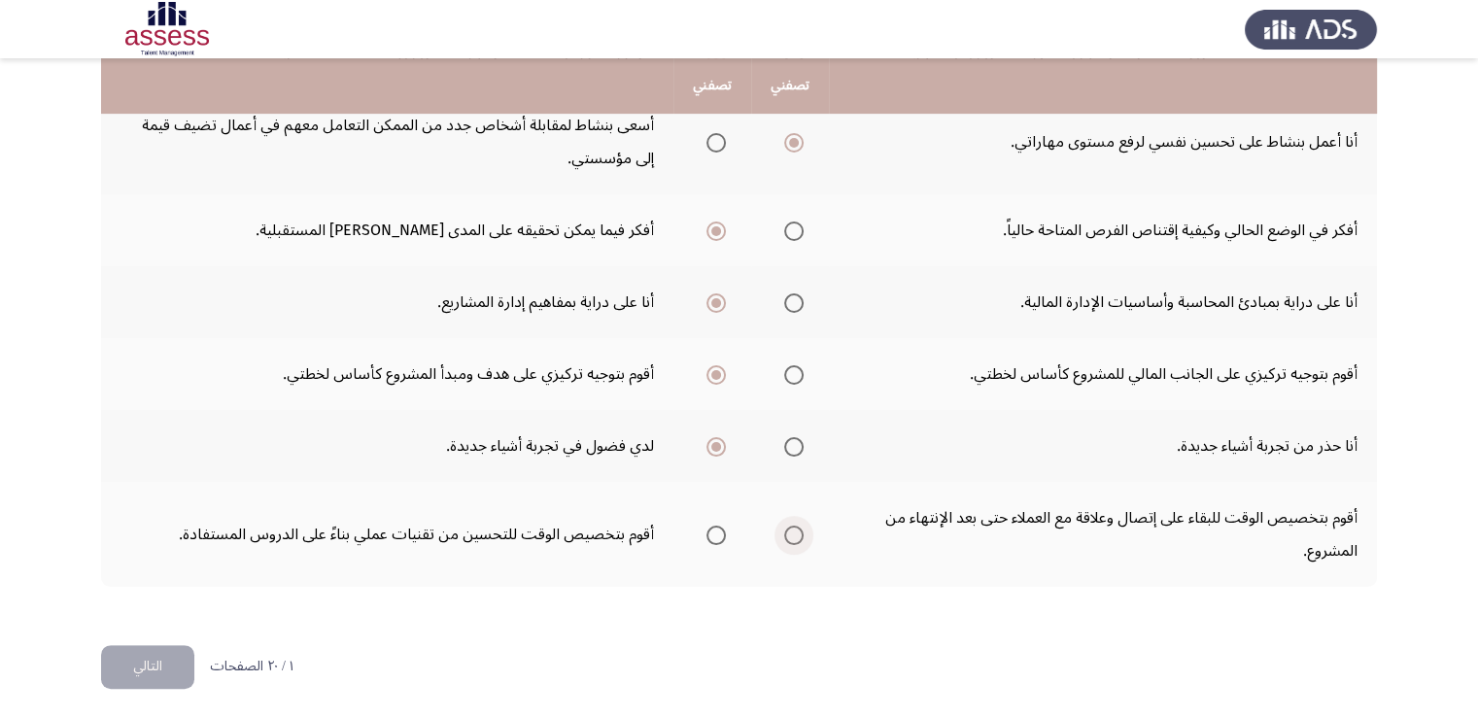
click at [793, 533] on input "Select an option" at bounding box center [793, 535] width 19 height 19
click at [169, 654] on button "التالي" at bounding box center [147, 667] width 93 height 44
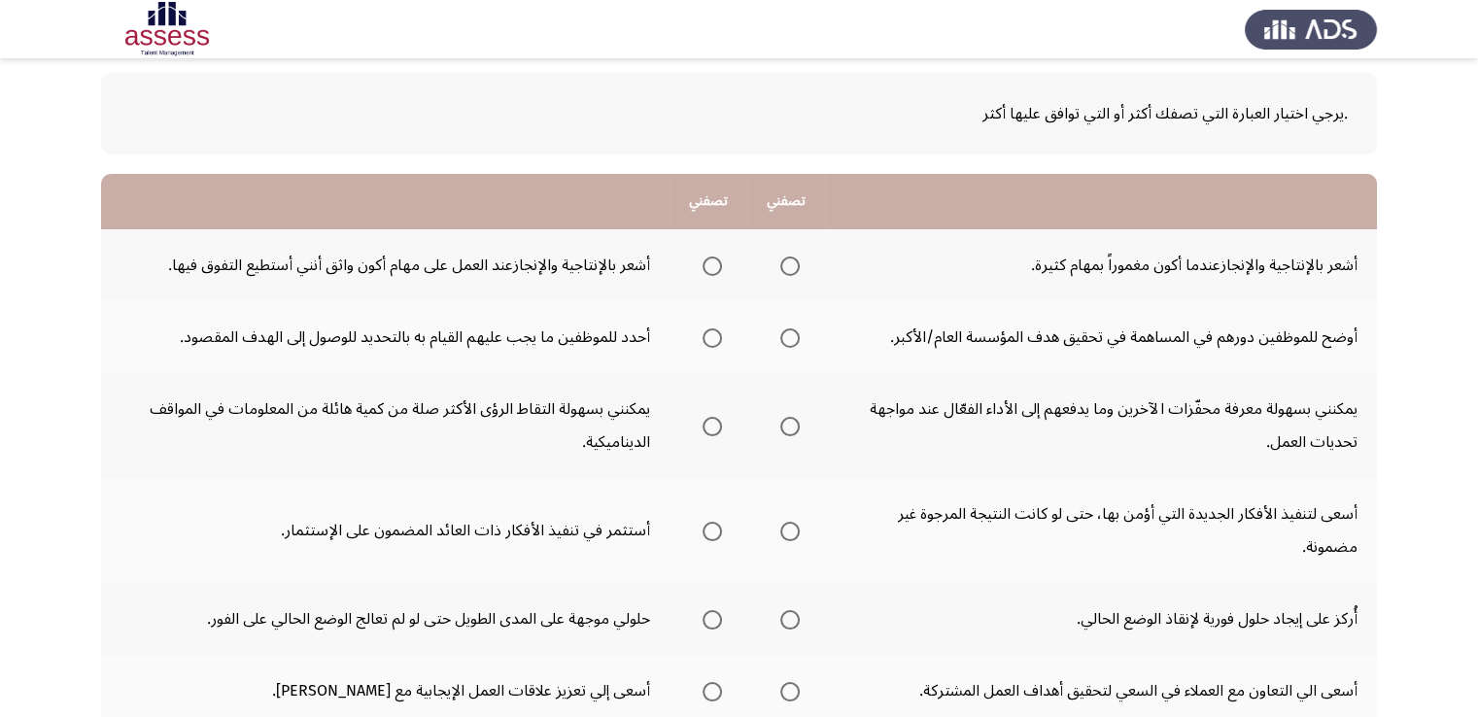
scroll to position [194, 0]
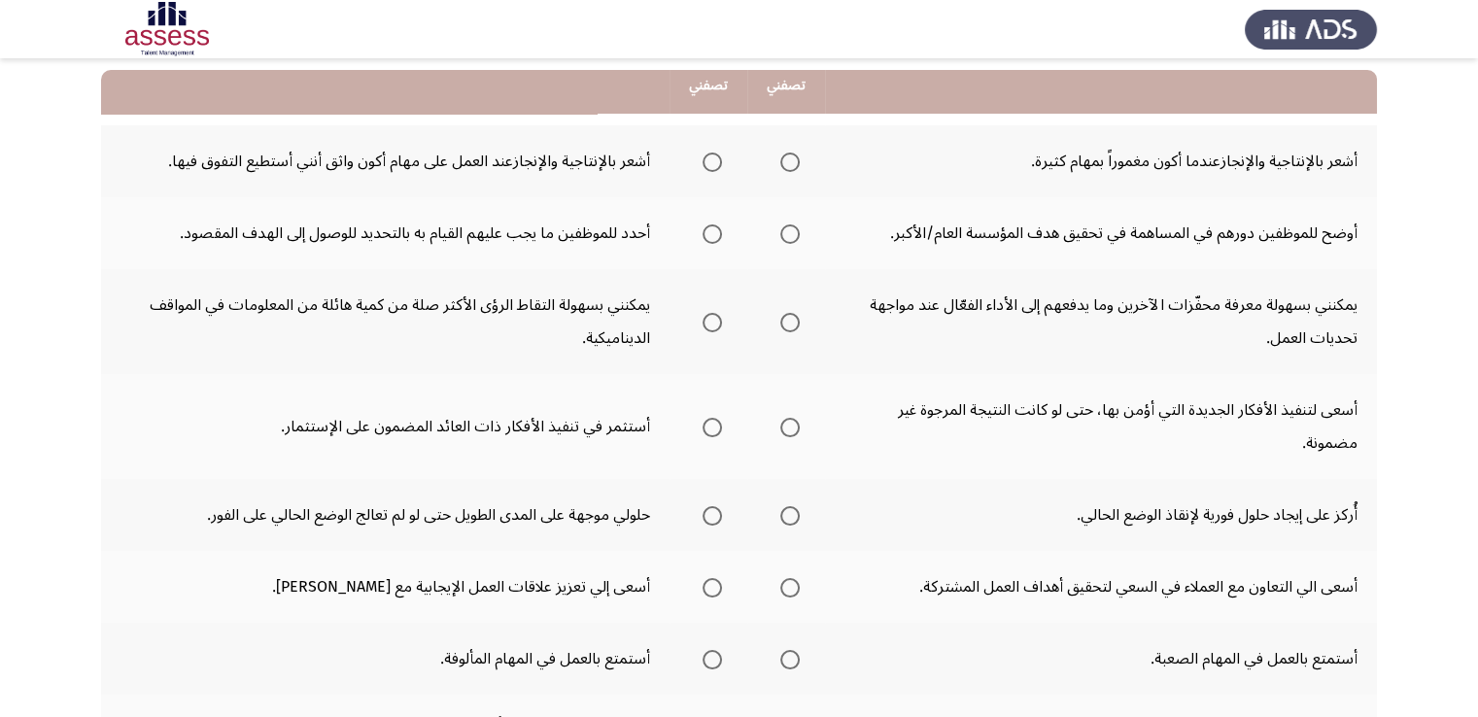
click at [713, 160] on span "Select an option" at bounding box center [712, 162] width 19 height 19
click at [713, 160] on input "Select an option" at bounding box center [712, 162] width 19 height 19
click at [720, 232] on span "Select an option" at bounding box center [712, 233] width 19 height 19
click at [720, 232] on input "Select an option" at bounding box center [712, 233] width 19 height 19
click at [789, 321] on span "Select an option" at bounding box center [789, 322] width 19 height 19
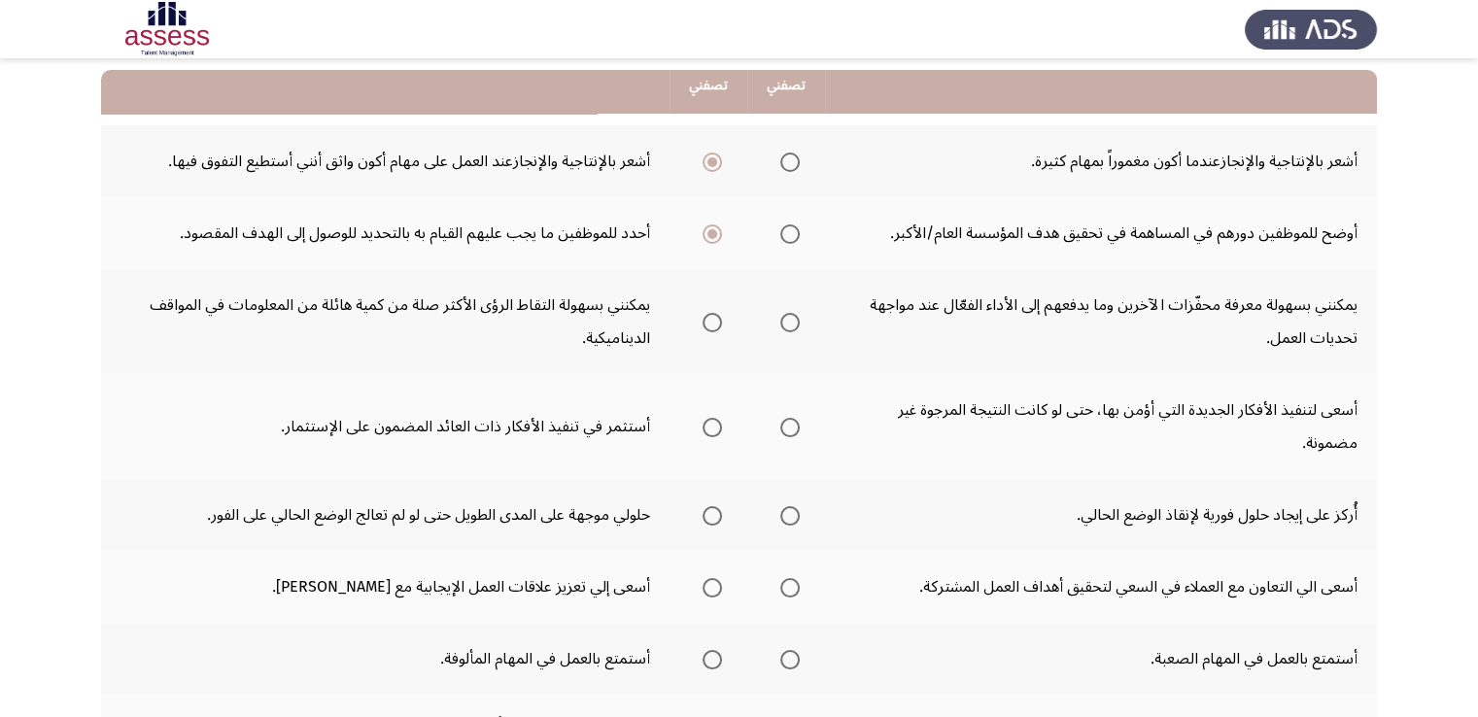
click at [789, 321] on input "Select an option" at bounding box center [789, 322] width 19 height 19
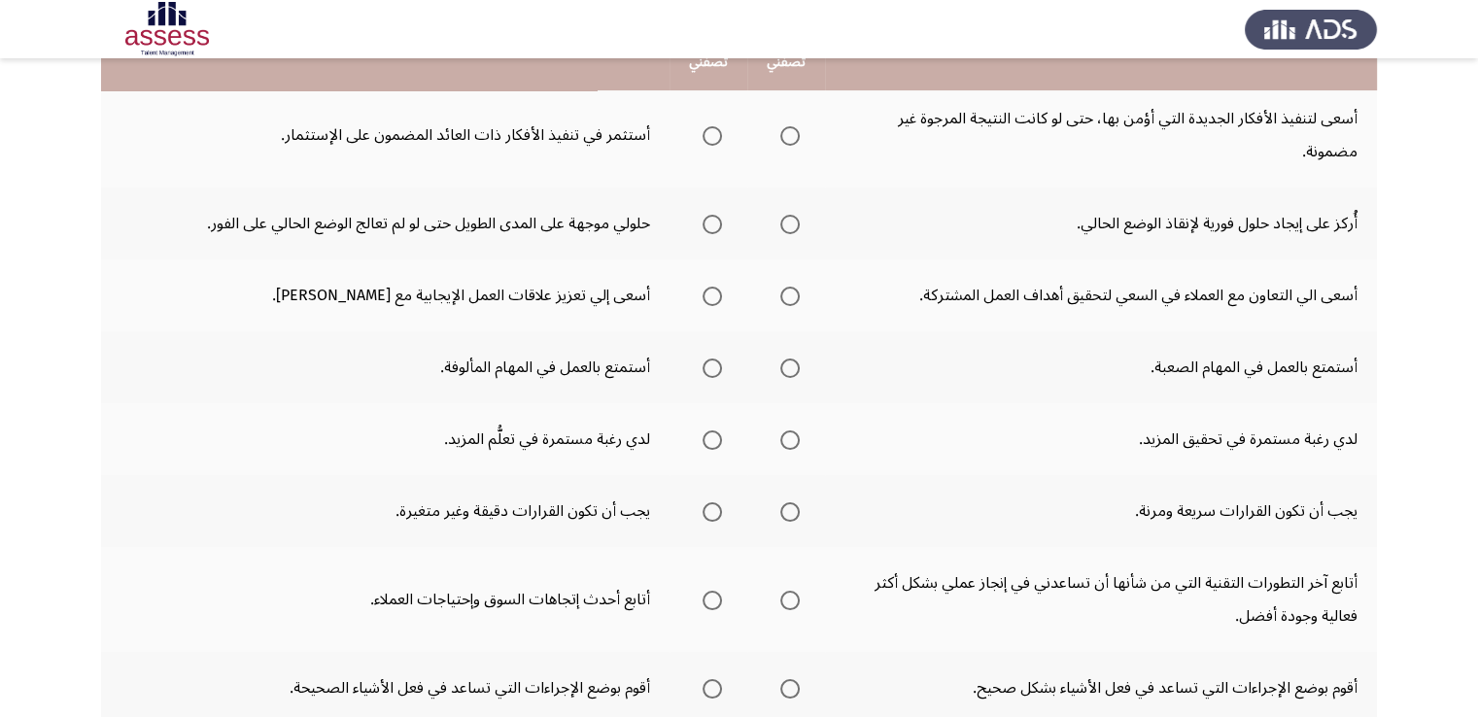
scroll to position [389, 0]
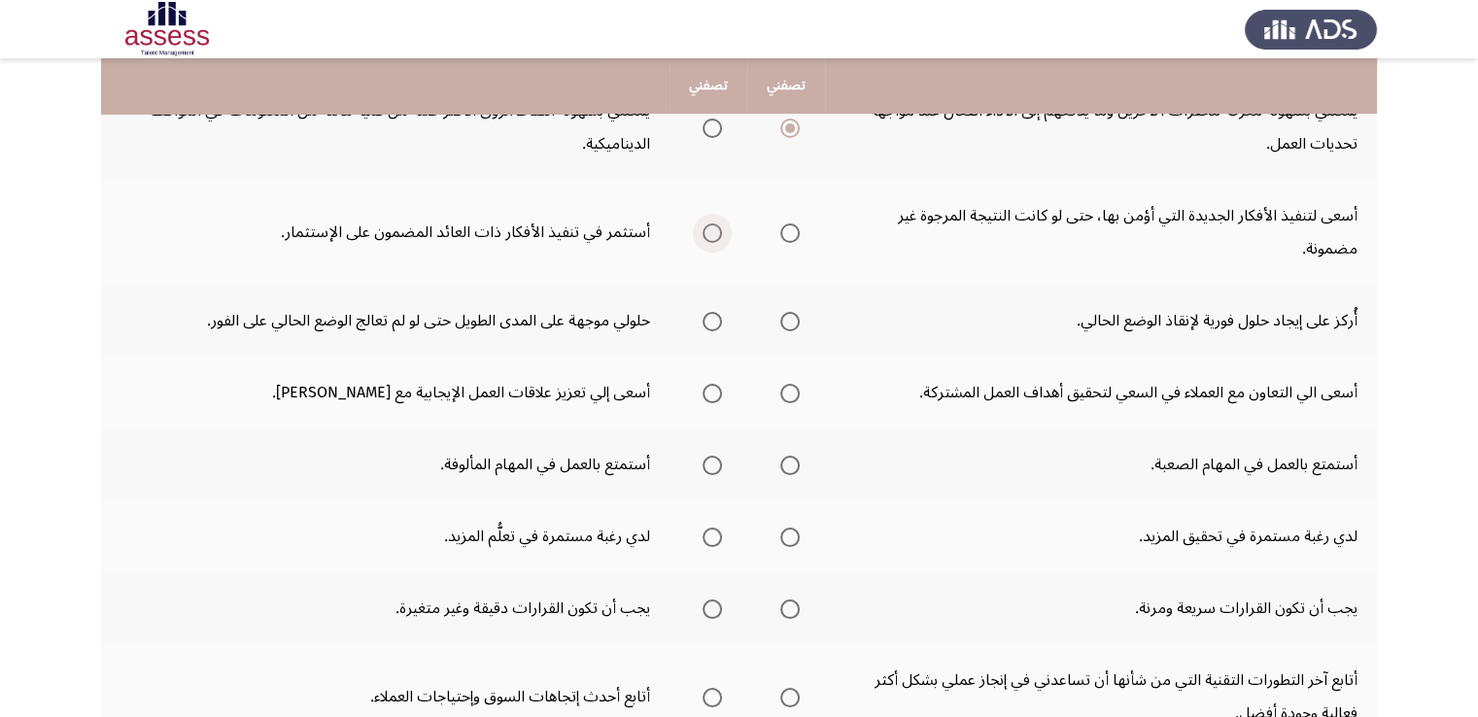
click at [719, 230] on span "Select an option" at bounding box center [712, 232] width 19 height 19
click at [719, 230] on input "Select an option" at bounding box center [712, 232] width 19 height 19
click at [721, 323] on span "Select an option" at bounding box center [712, 321] width 19 height 19
click at [721, 323] on input "Select an option" at bounding box center [712, 321] width 19 height 19
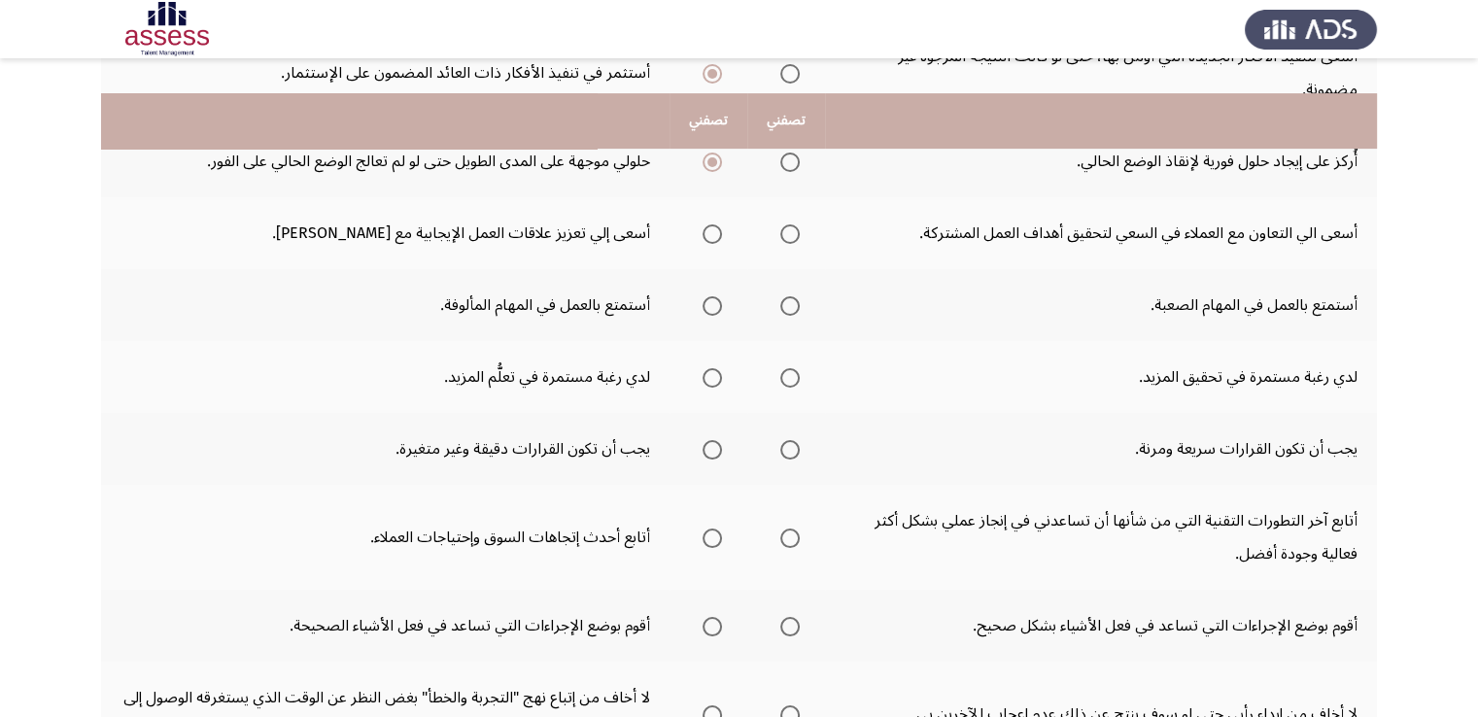
scroll to position [583, 0]
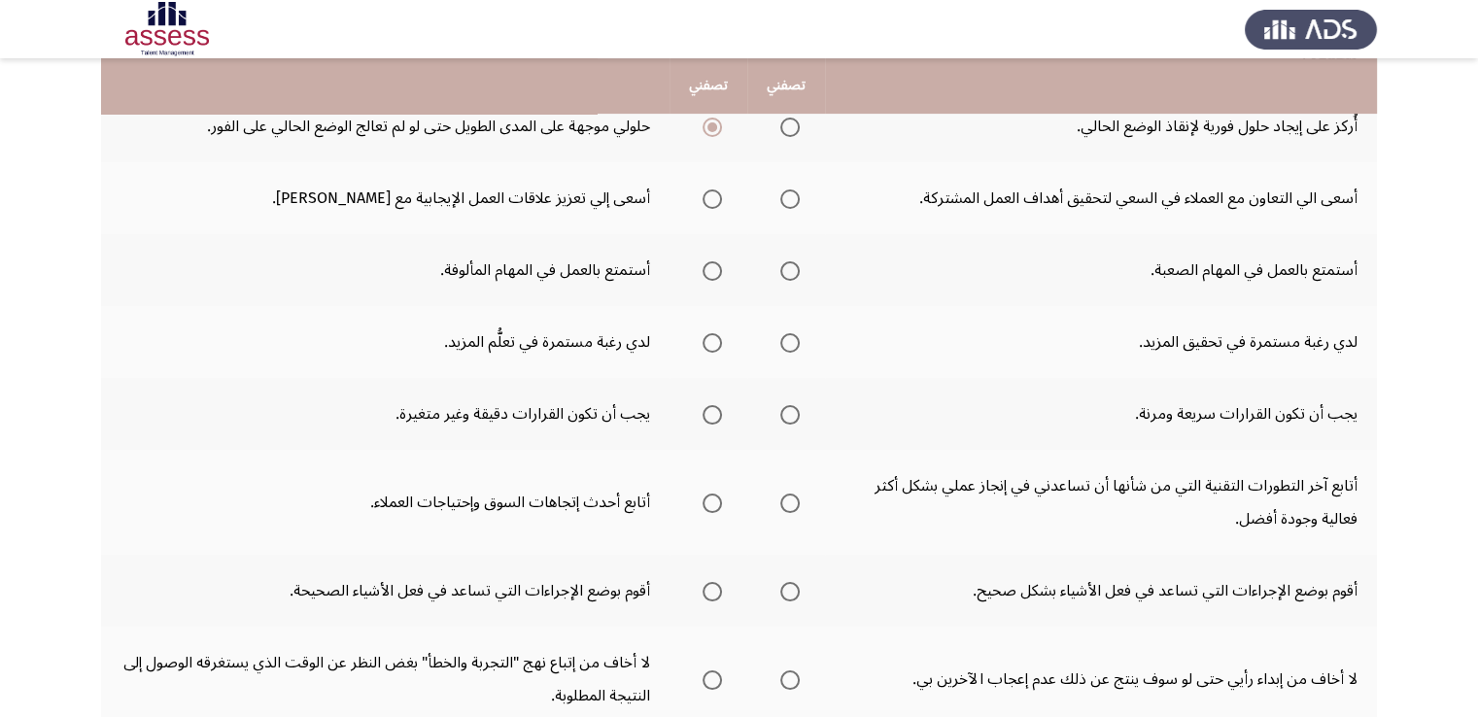
click at [799, 193] on span "Select an option" at bounding box center [789, 198] width 19 height 19
click at [799, 193] on input "Select an option" at bounding box center [789, 198] width 19 height 19
click at [797, 264] on span "Select an option" at bounding box center [789, 270] width 19 height 19
click at [797, 264] on input "Select an option" at bounding box center [789, 270] width 19 height 19
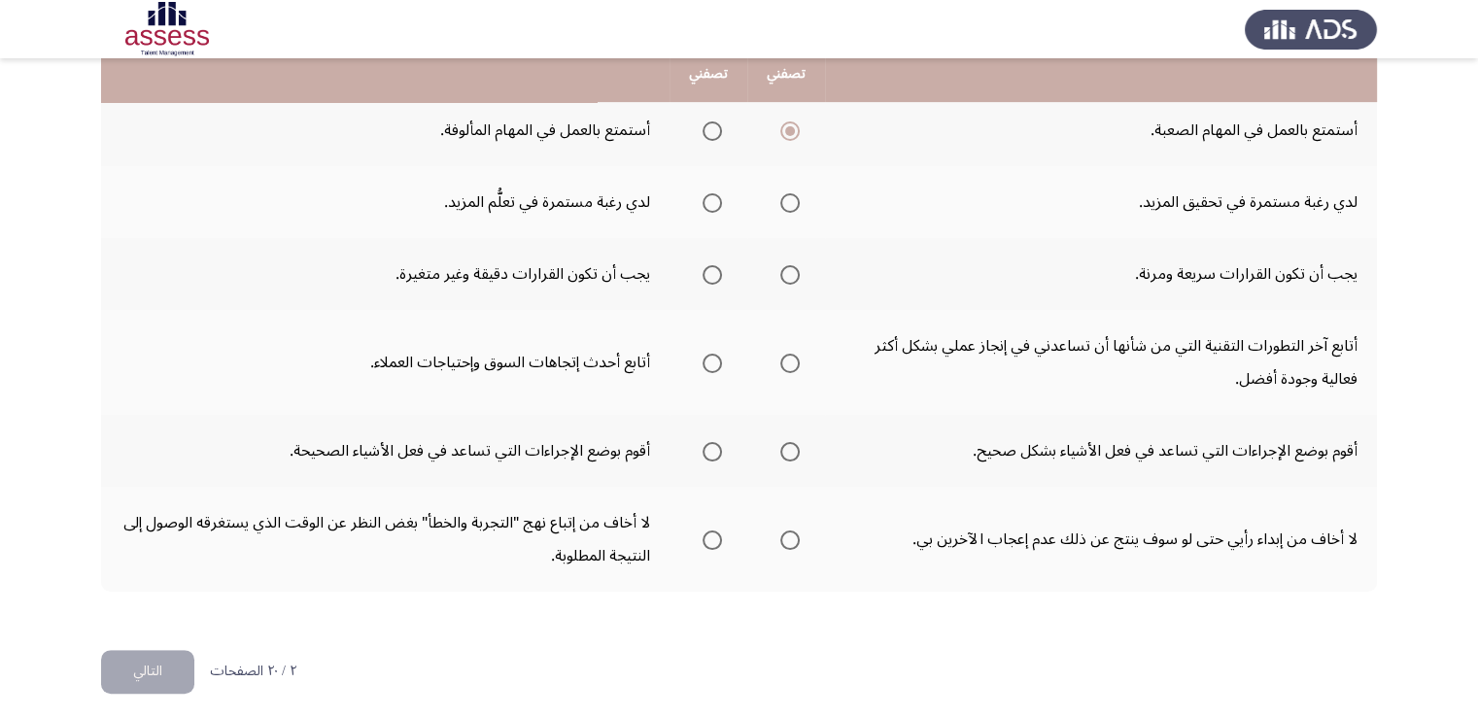
scroll to position [727, 0]
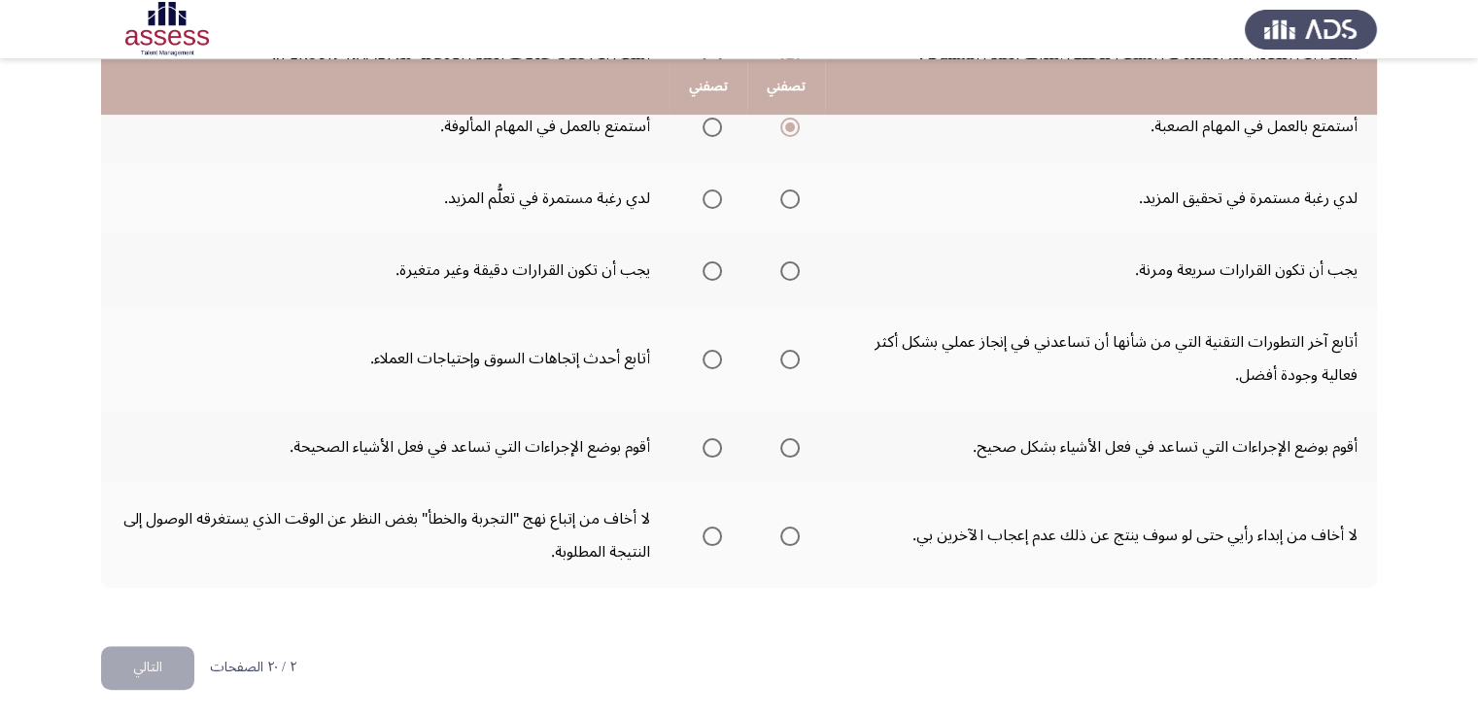
click at [797, 195] on span "Select an option" at bounding box center [789, 198] width 19 height 19
click at [797, 195] on input "Select an option" at bounding box center [789, 198] width 19 height 19
click at [793, 264] on span "Select an option" at bounding box center [789, 270] width 19 height 19
click at [793, 264] on input "Select an option" at bounding box center [789, 270] width 19 height 19
click at [722, 356] on span "Select an option" at bounding box center [712, 359] width 19 height 19
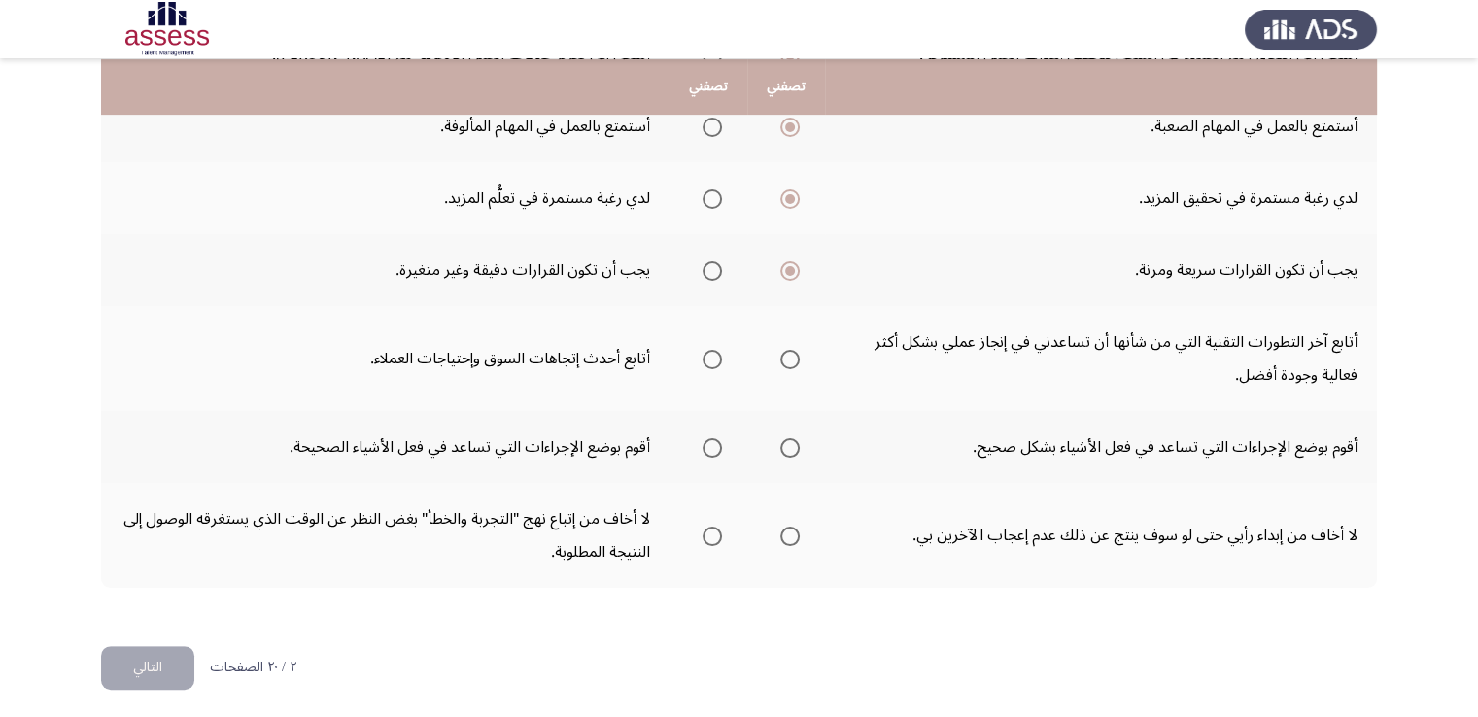
click at [722, 356] on input "Select an option" at bounding box center [712, 359] width 19 height 19
click at [788, 441] on span "Select an option" at bounding box center [789, 447] width 19 height 19
click at [788, 441] on input "Select an option" at bounding box center [789, 447] width 19 height 19
drag, startPoint x: 787, startPoint y: 529, endPoint x: 548, endPoint y: 711, distance: 300.9
click at [787, 528] on span "Select an option" at bounding box center [789, 536] width 19 height 19
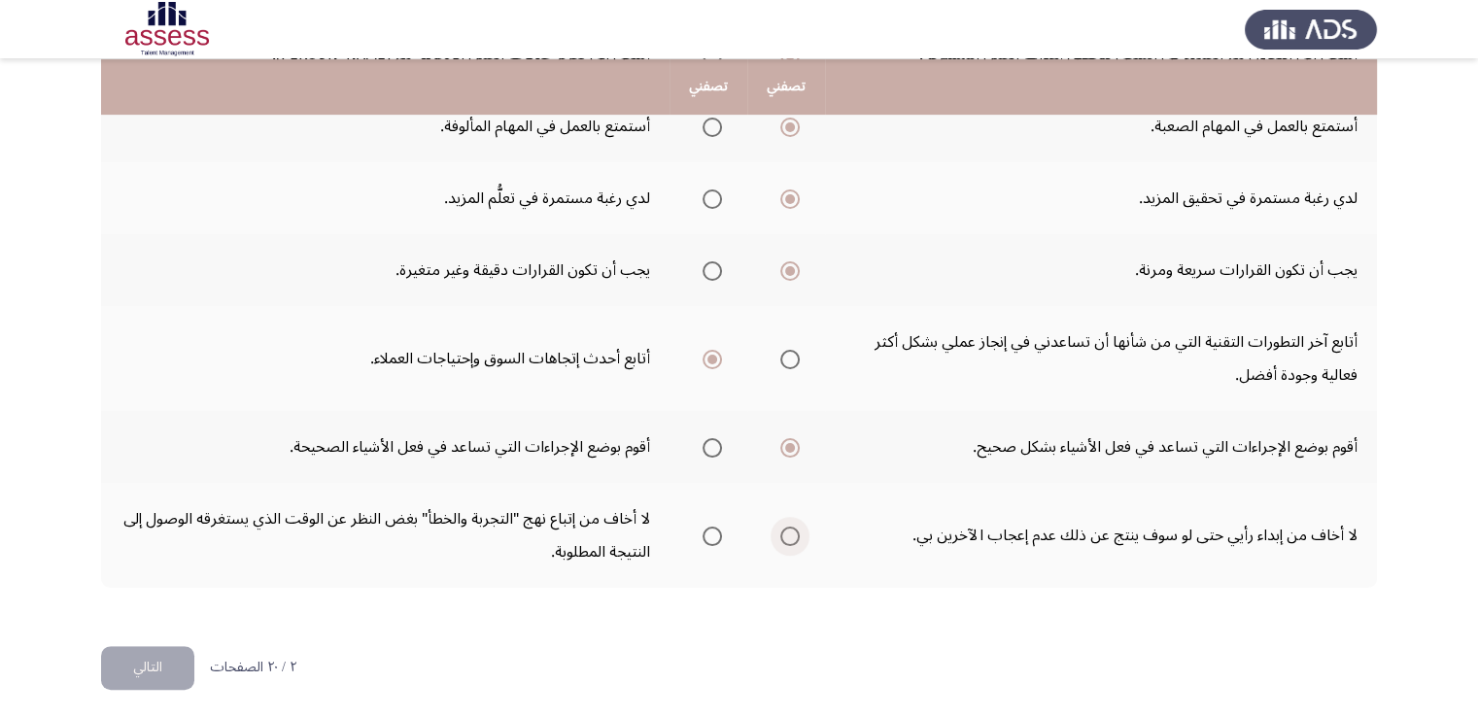
click at [787, 528] on input "Select an option" at bounding box center [789, 536] width 19 height 19
click at [144, 650] on button "التالي" at bounding box center [147, 668] width 93 height 44
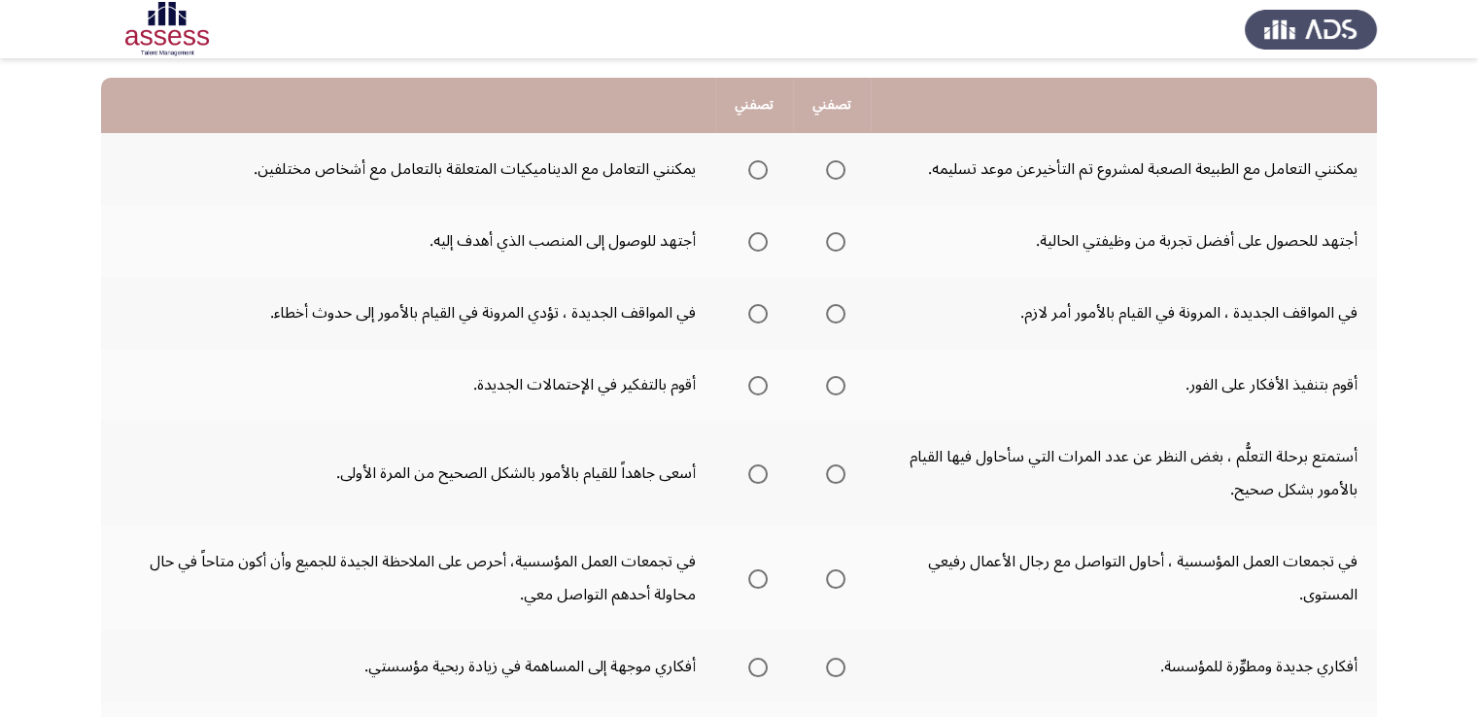
scroll to position [194, 0]
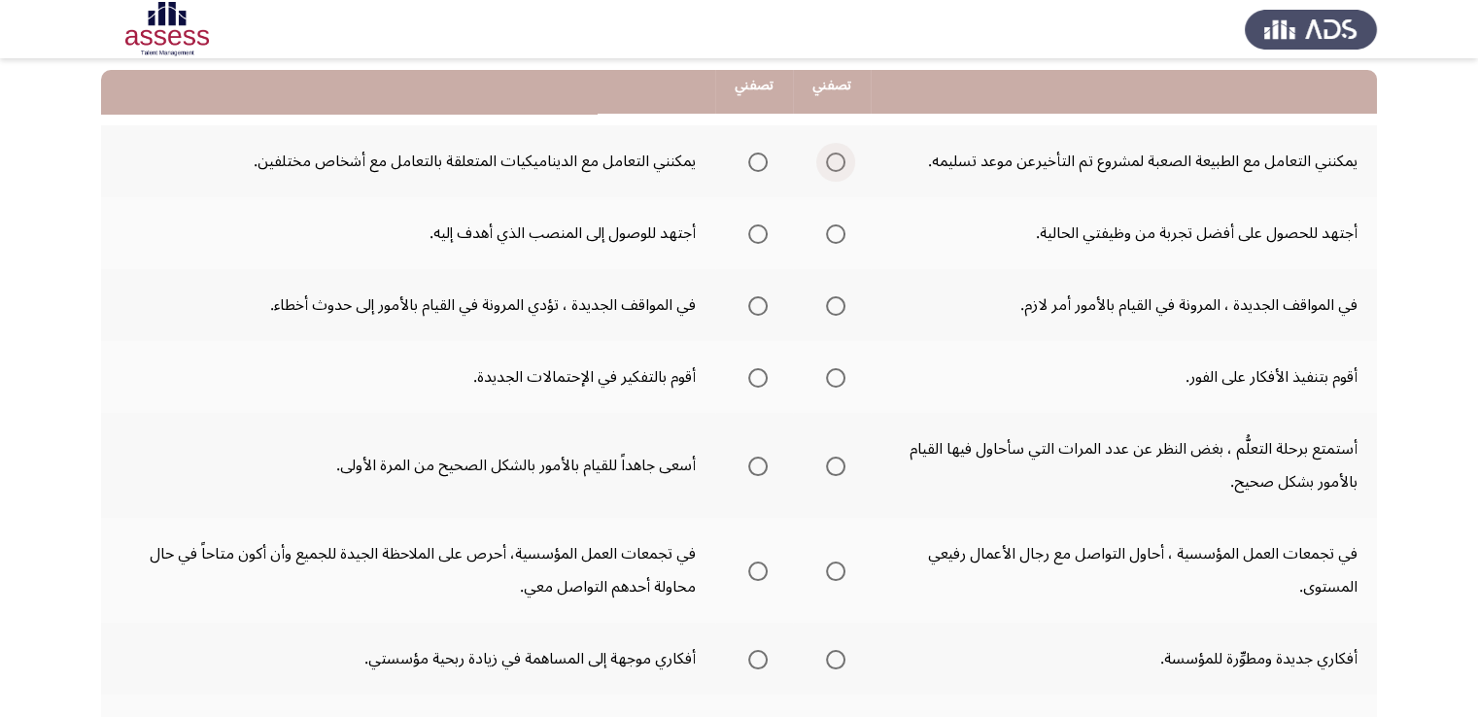
click at [836, 163] on span "Select an option" at bounding box center [835, 162] width 19 height 19
click at [836, 163] on input "Select an option" at bounding box center [835, 162] width 19 height 19
click at [762, 236] on span "Select an option" at bounding box center [757, 233] width 19 height 19
click at [762, 236] on input "Select an option" at bounding box center [757, 233] width 19 height 19
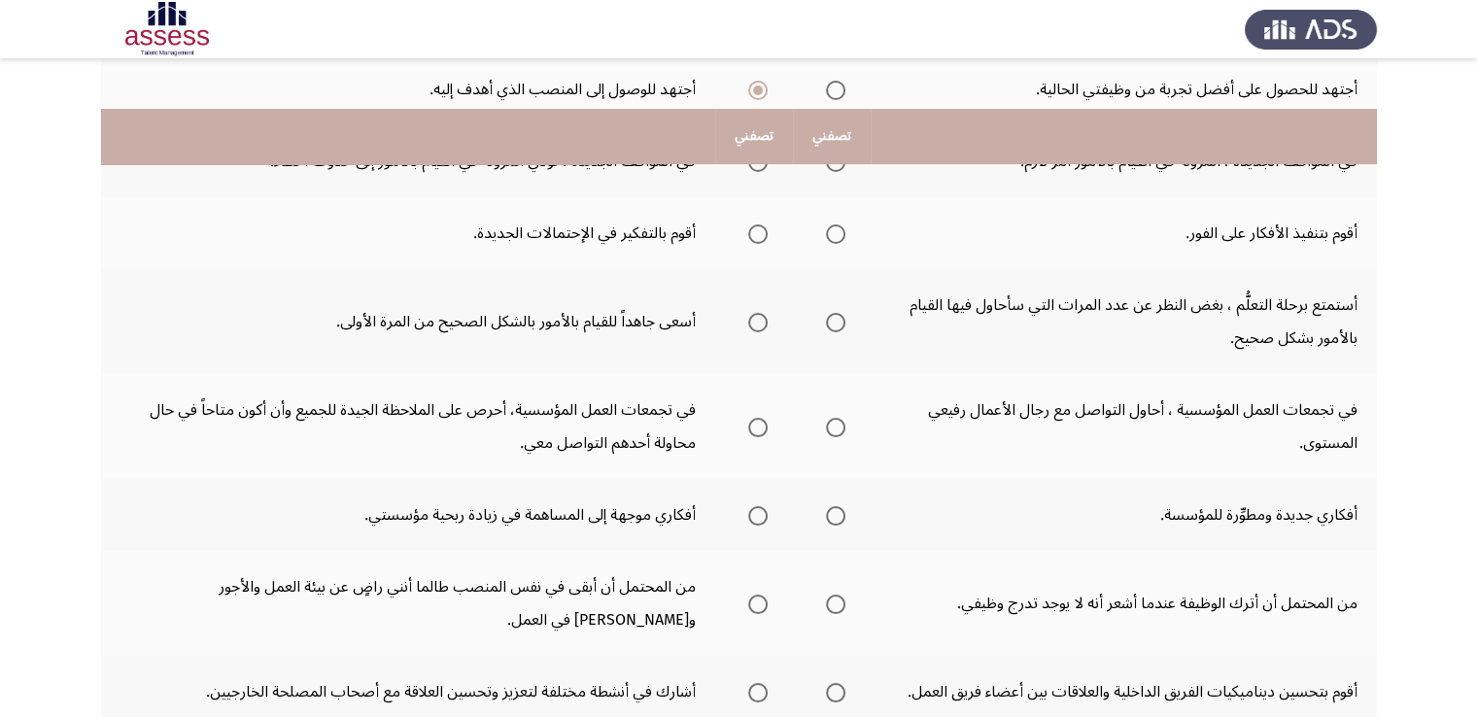
scroll to position [292, 0]
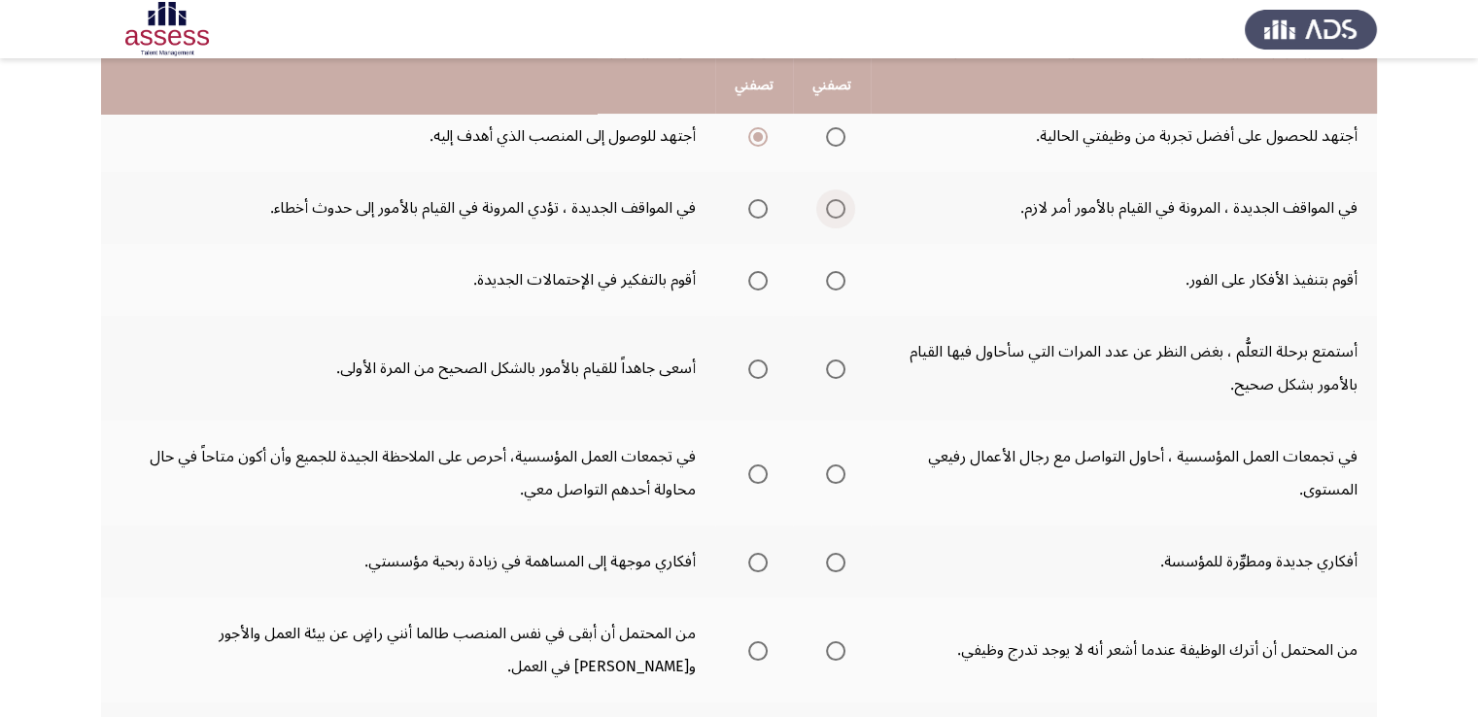
click at [838, 207] on span "Select an option" at bounding box center [835, 208] width 19 height 19
click at [838, 207] on input "Select an option" at bounding box center [835, 208] width 19 height 19
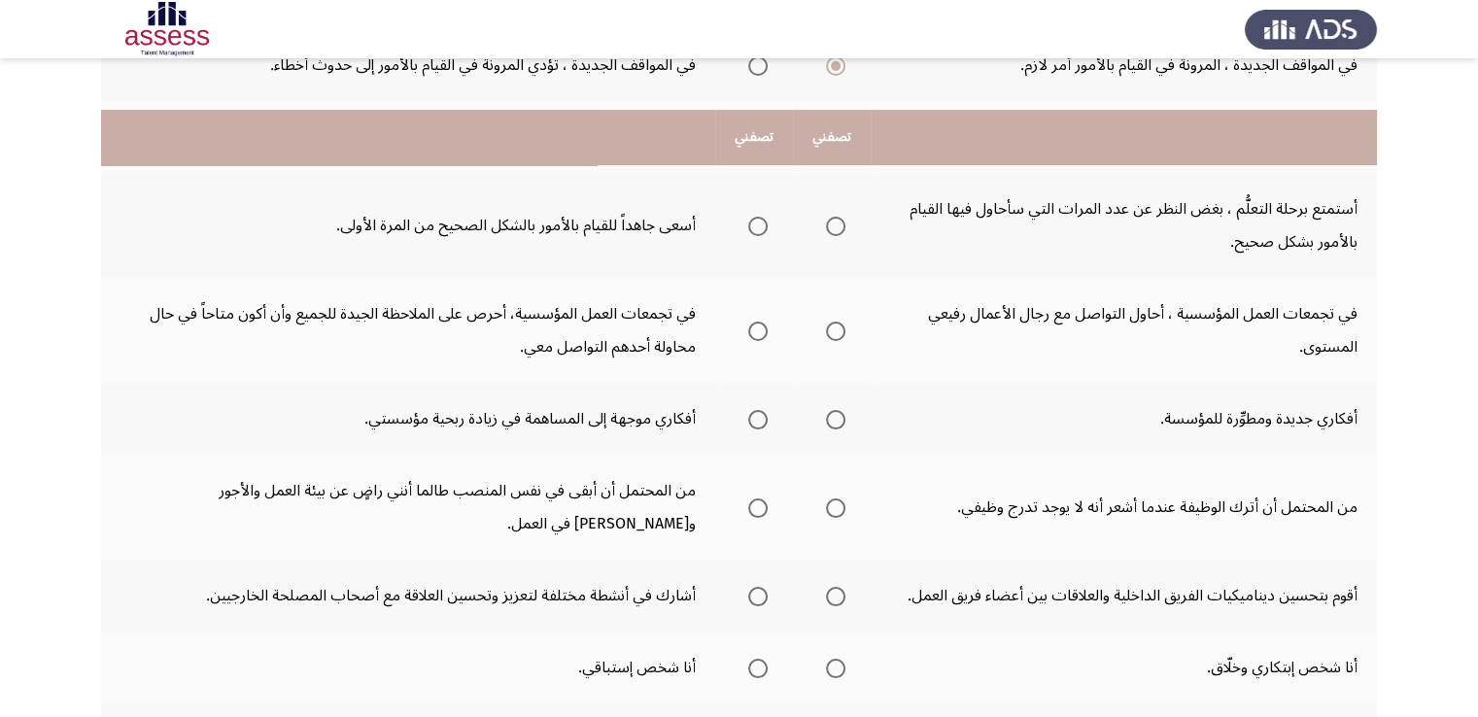
scroll to position [389, 0]
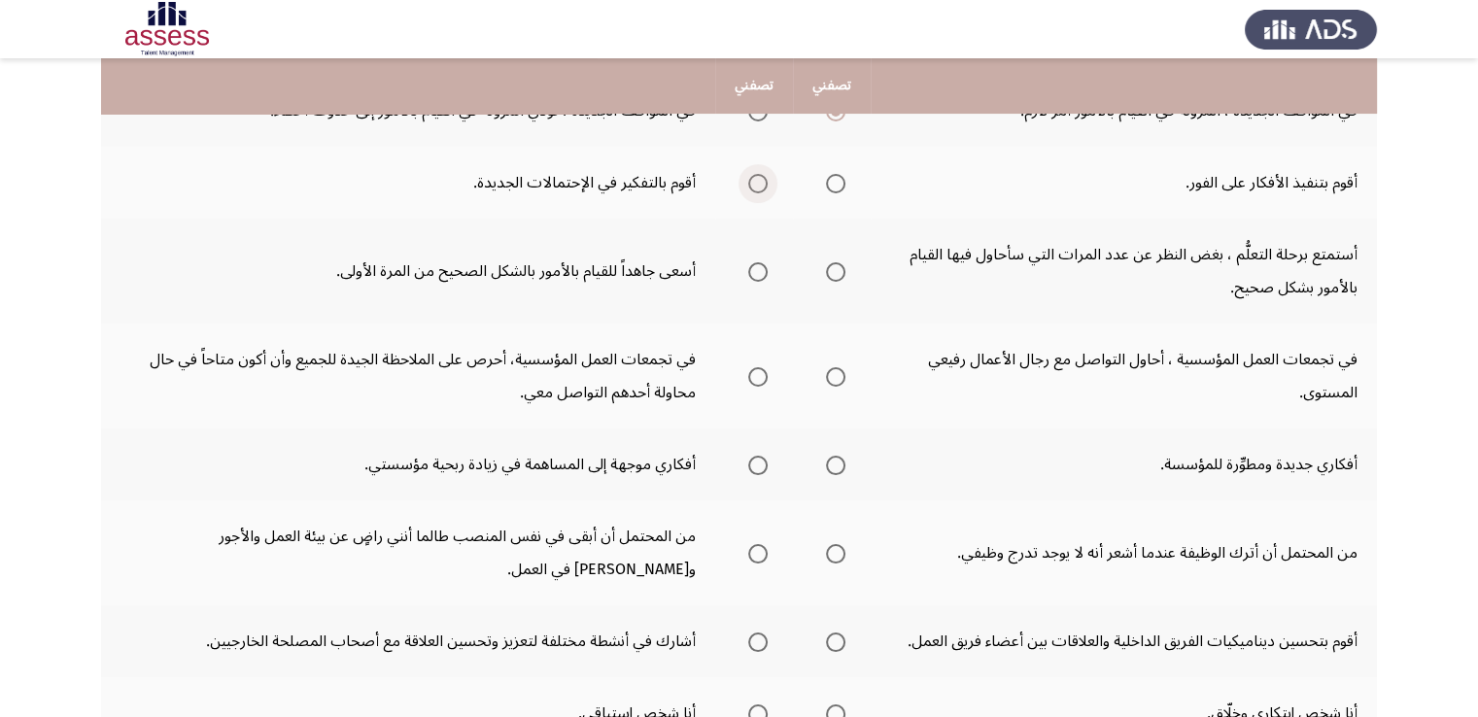
click at [762, 184] on span "Select an option" at bounding box center [757, 183] width 19 height 19
click at [762, 184] on input "Select an option" at bounding box center [757, 183] width 19 height 19
click at [834, 265] on span "Select an option" at bounding box center [835, 271] width 19 height 19
click at [834, 265] on input "Select an option" at bounding box center [835, 271] width 19 height 19
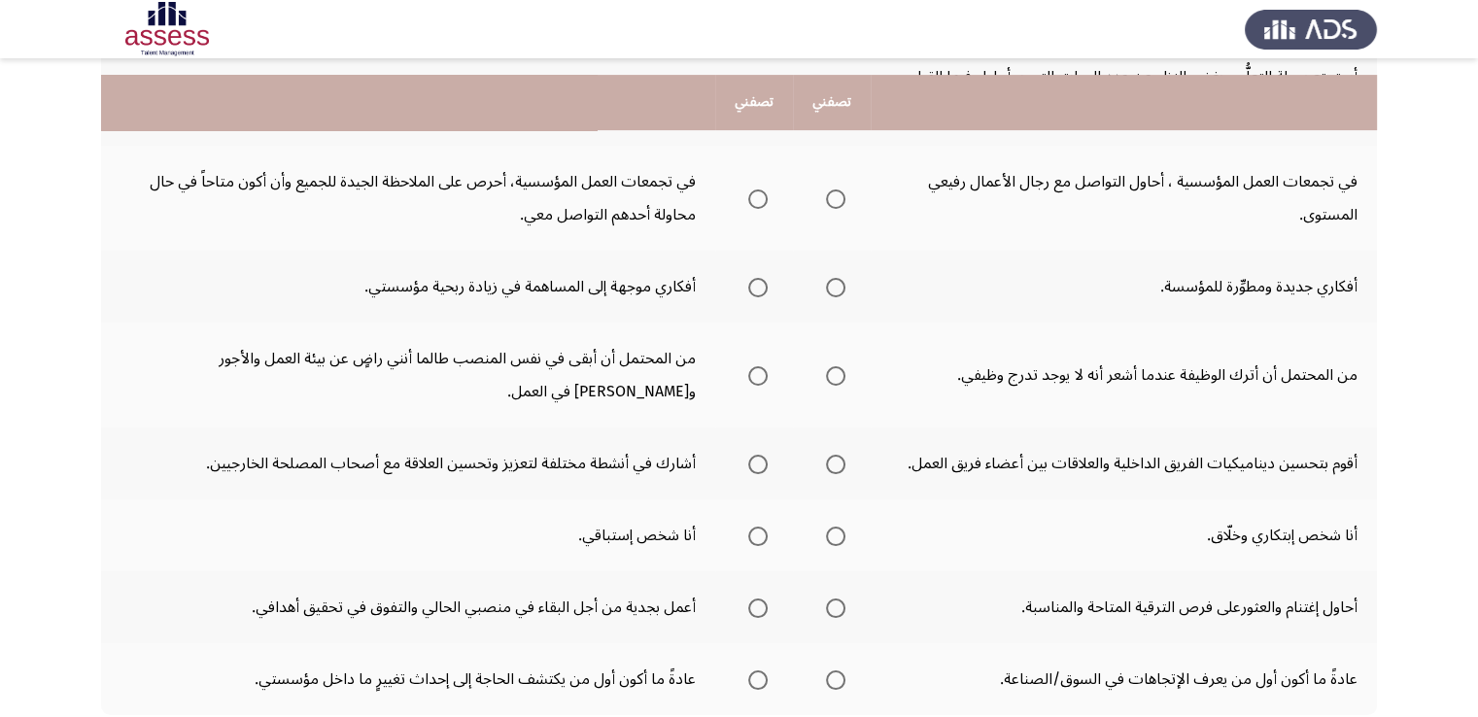
scroll to position [583, 0]
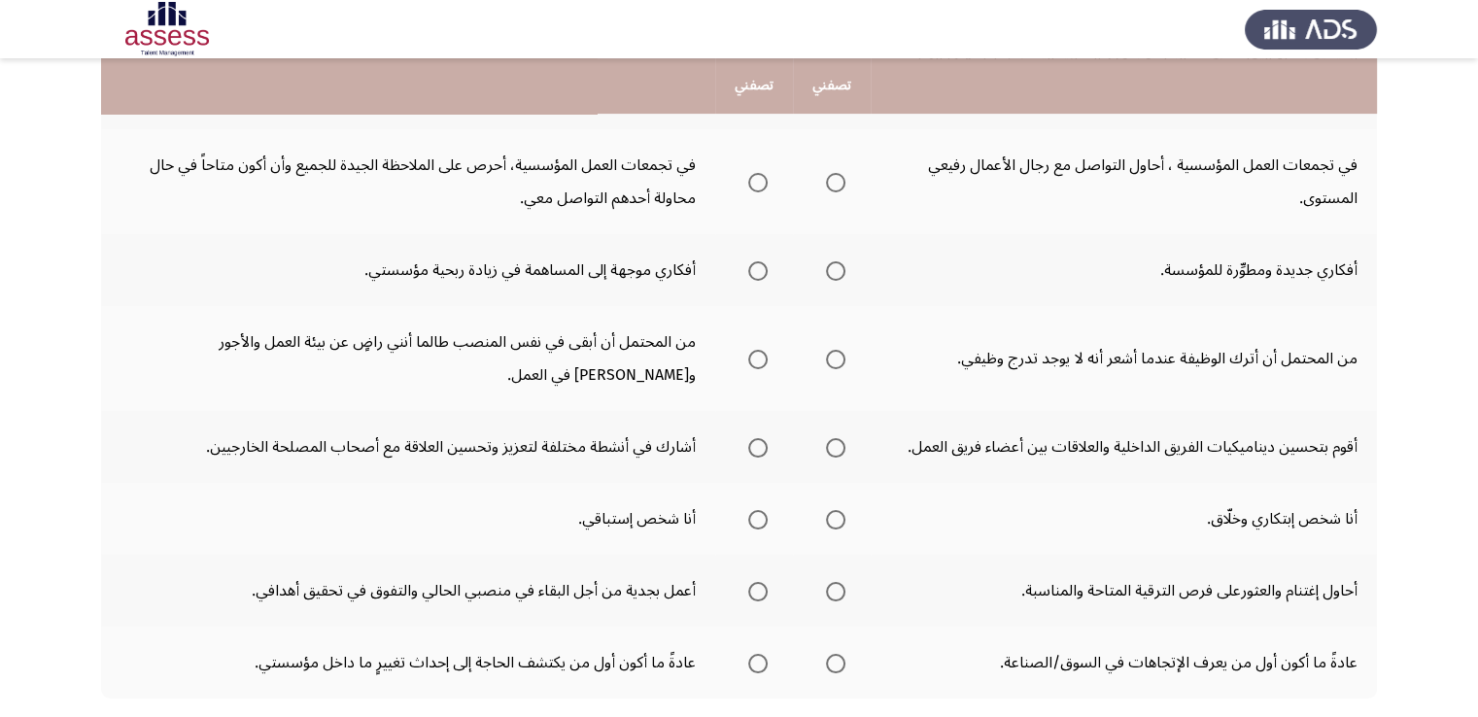
click at [758, 178] on span "Select an option" at bounding box center [757, 182] width 19 height 19
click at [758, 178] on input "Select an option" at bounding box center [757, 182] width 19 height 19
click at [765, 267] on span "Select an option" at bounding box center [757, 270] width 19 height 19
click at [765, 267] on input "Select an option" at bounding box center [757, 270] width 19 height 19
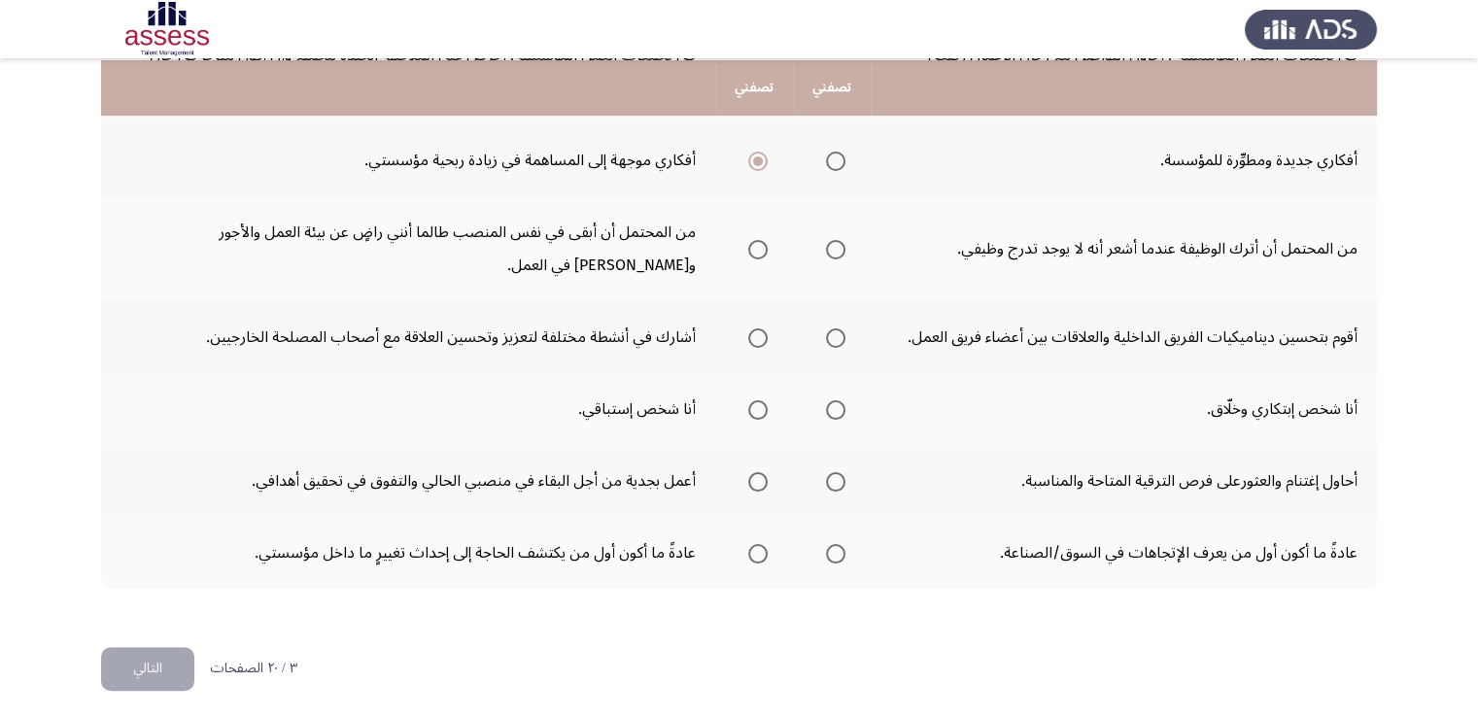
scroll to position [695, 0]
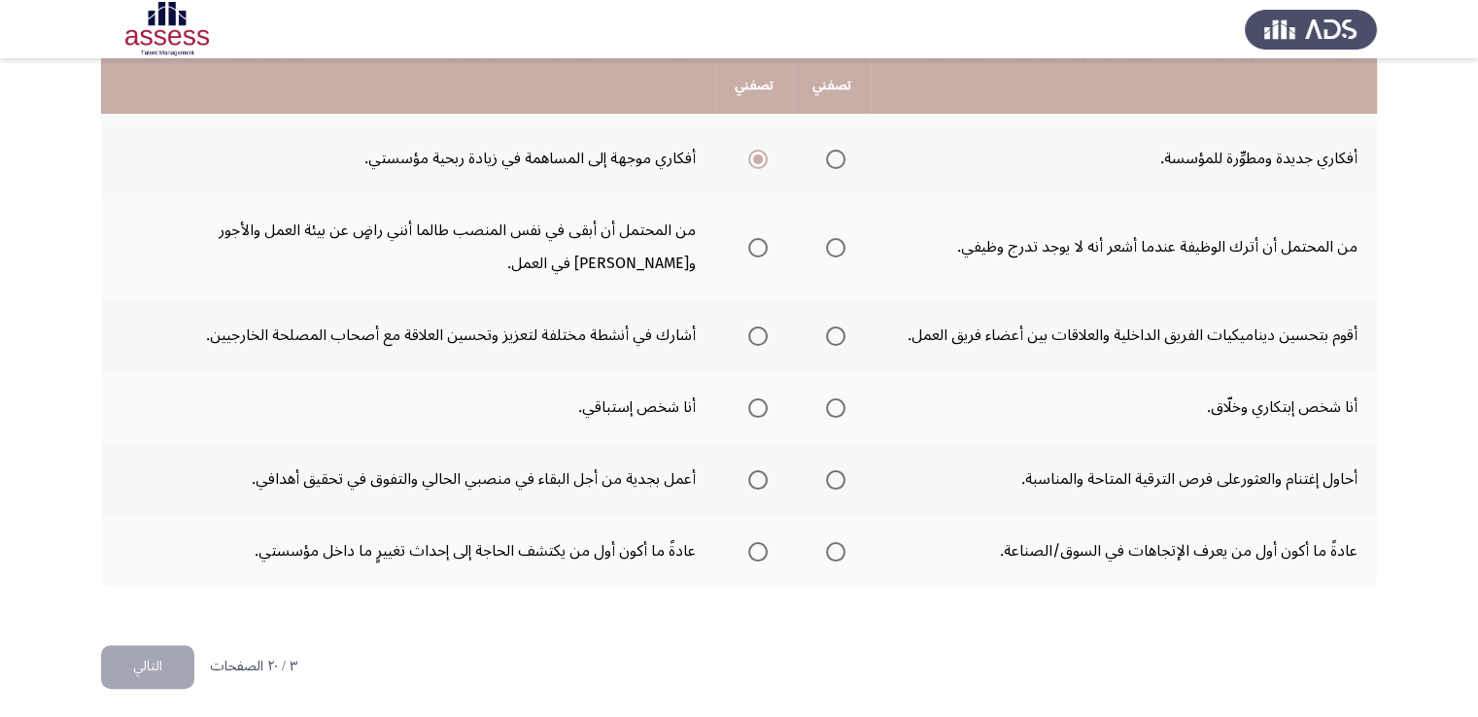
click at [839, 250] on span "Select an option" at bounding box center [835, 247] width 19 height 19
click at [839, 250] on input "Select an option" at bounding box center [835, 247] width 19 height 19
click at [840, 327] on span "Select an option" at bounding box center [835, 336] width 19 height 19
click at [840, 327] on input "Select an option" at bounding box center [835, 336] width 19 height 19
click at [746, 401] on label "Select an option" at bounding box center [753, 407] width 27 height 19
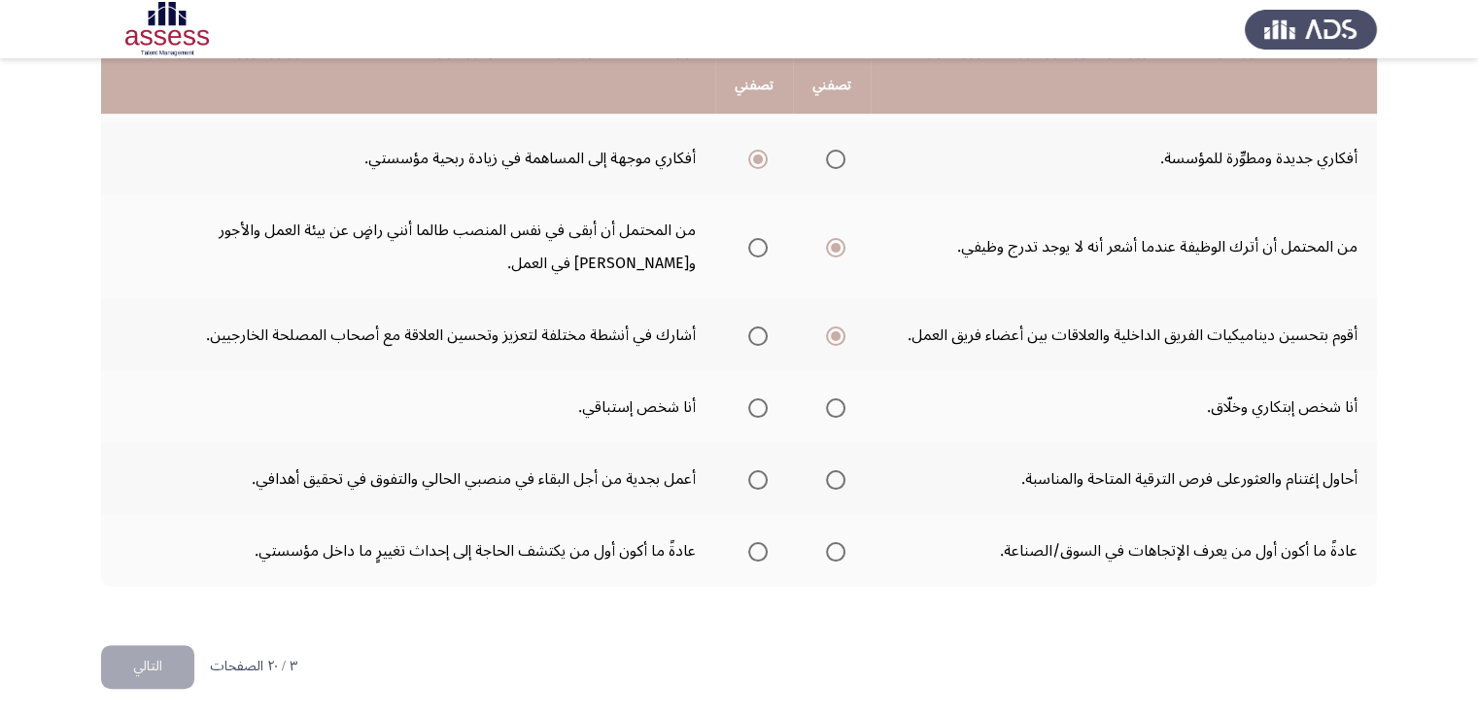
click at [748, 401] on input "Select an option" at bounding box center [757, 407] width 19 height 19
click at [826, 473] on span "Select an option" at bounding box center [835, 479] width 19 height 19
click at [826, 473] on input "Select an option" at bounding box center [835, 479] width 19 height 19
click at [764, 542] on span "Select an option" at bounding box center [757, 551] width 19 height 19
click at [764, 542] on input "Select an option" at bounding box center [757, 551] width 19 height 19
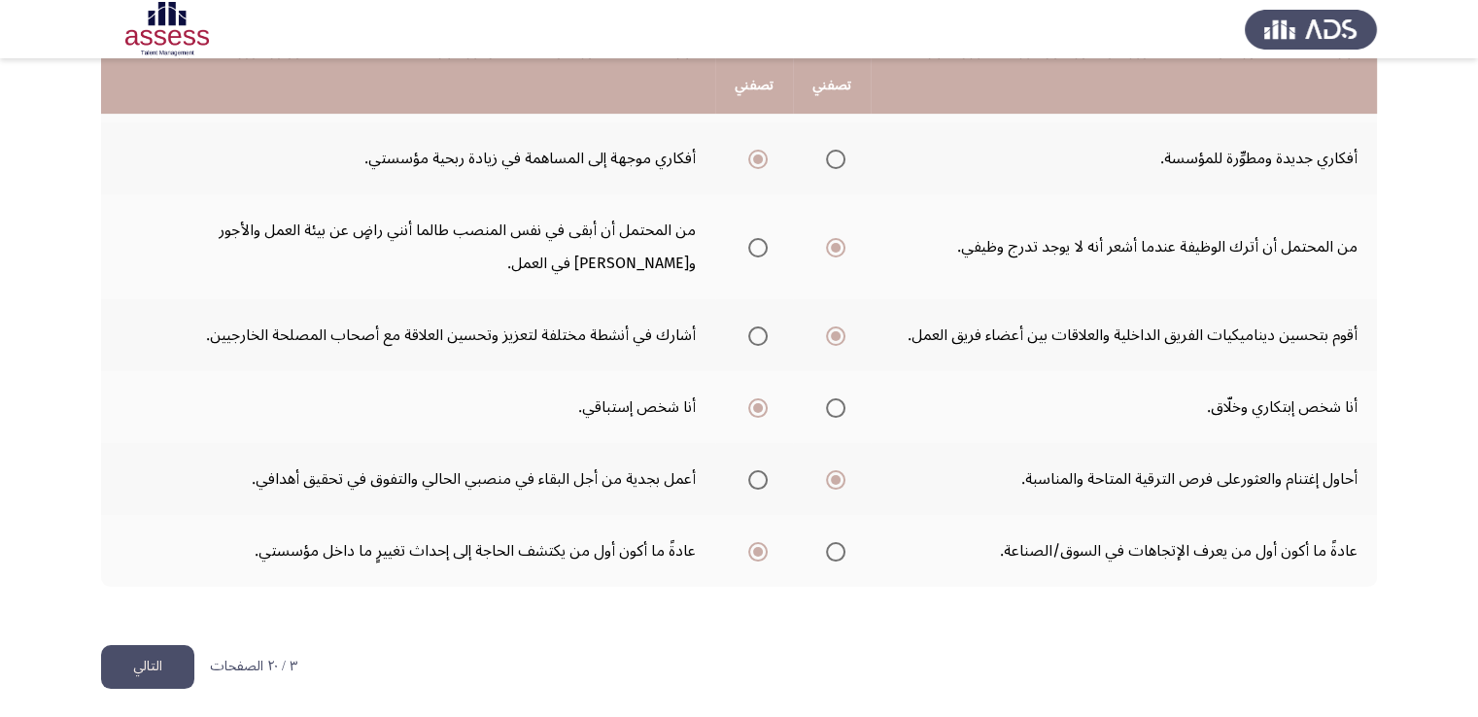
click at [168, 652] on button "التالي" at bounding box center [147, 667] width 93 height 44
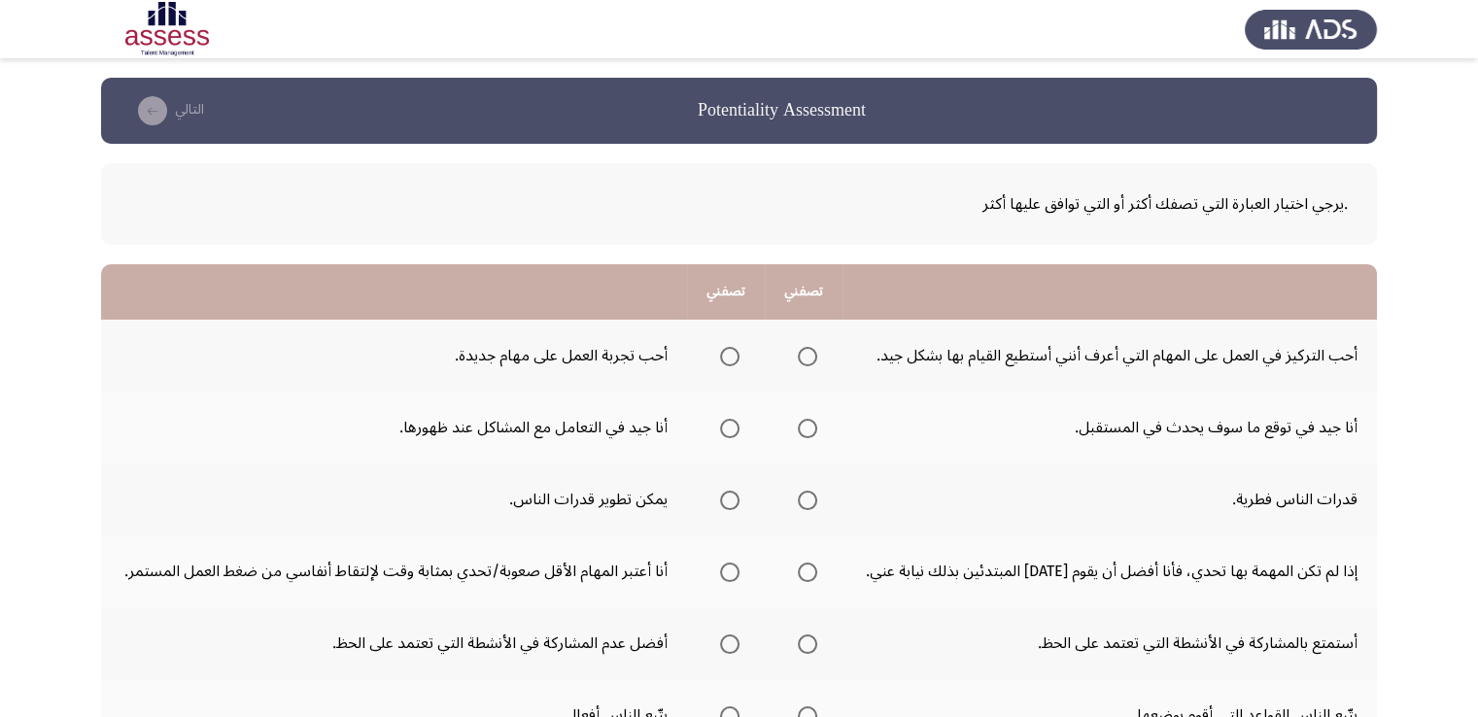
scroll to position [97, 0]
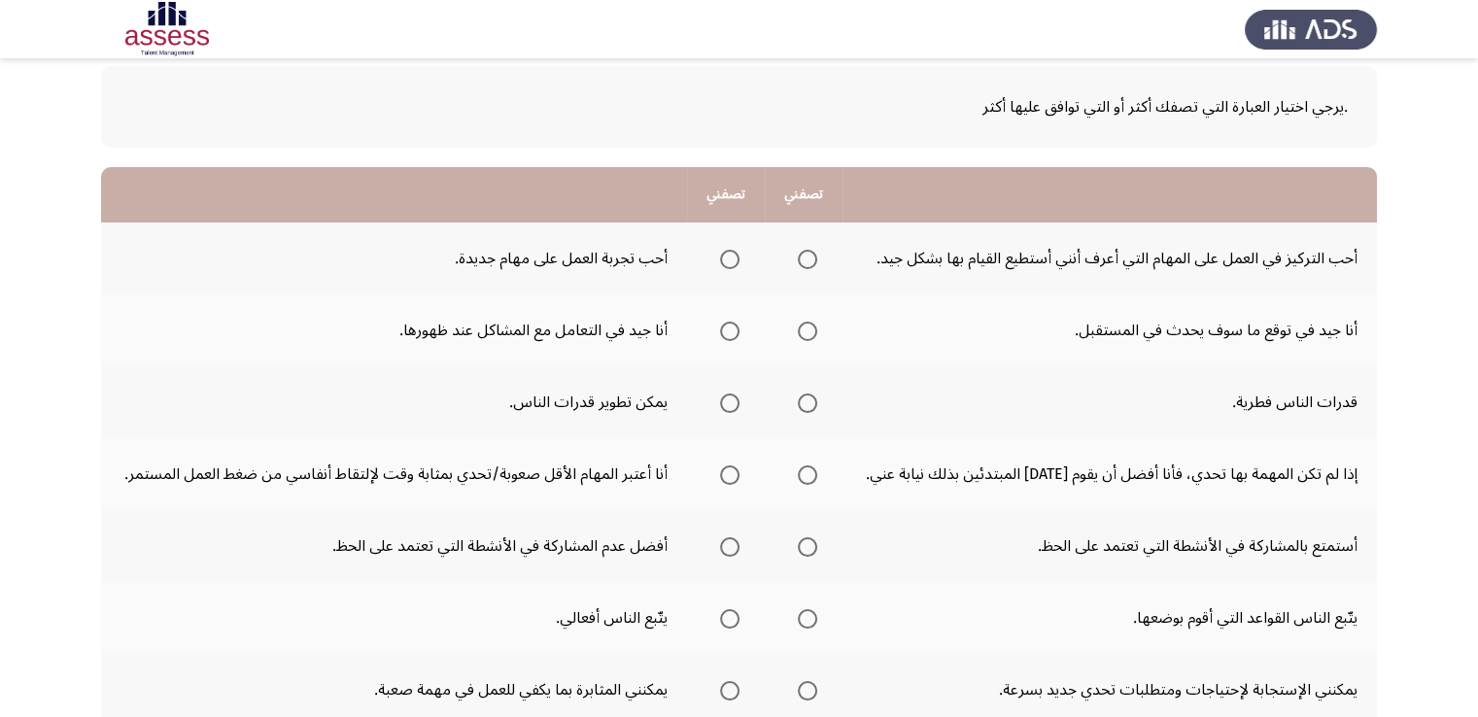
click at [811, 264] on span "Select an option" at bounding box center [807, 259] width 19 height 19
click at [811, 264] on input "Select an option" at bounding box center [807, 259] width 19 height 19
click at [808, 337] on span "Select an option" at bounding box center [807, 331] width 19 height 19
click at [808, 337] on input "Select an option" at bounding box center [807, 331] width 19 height 19
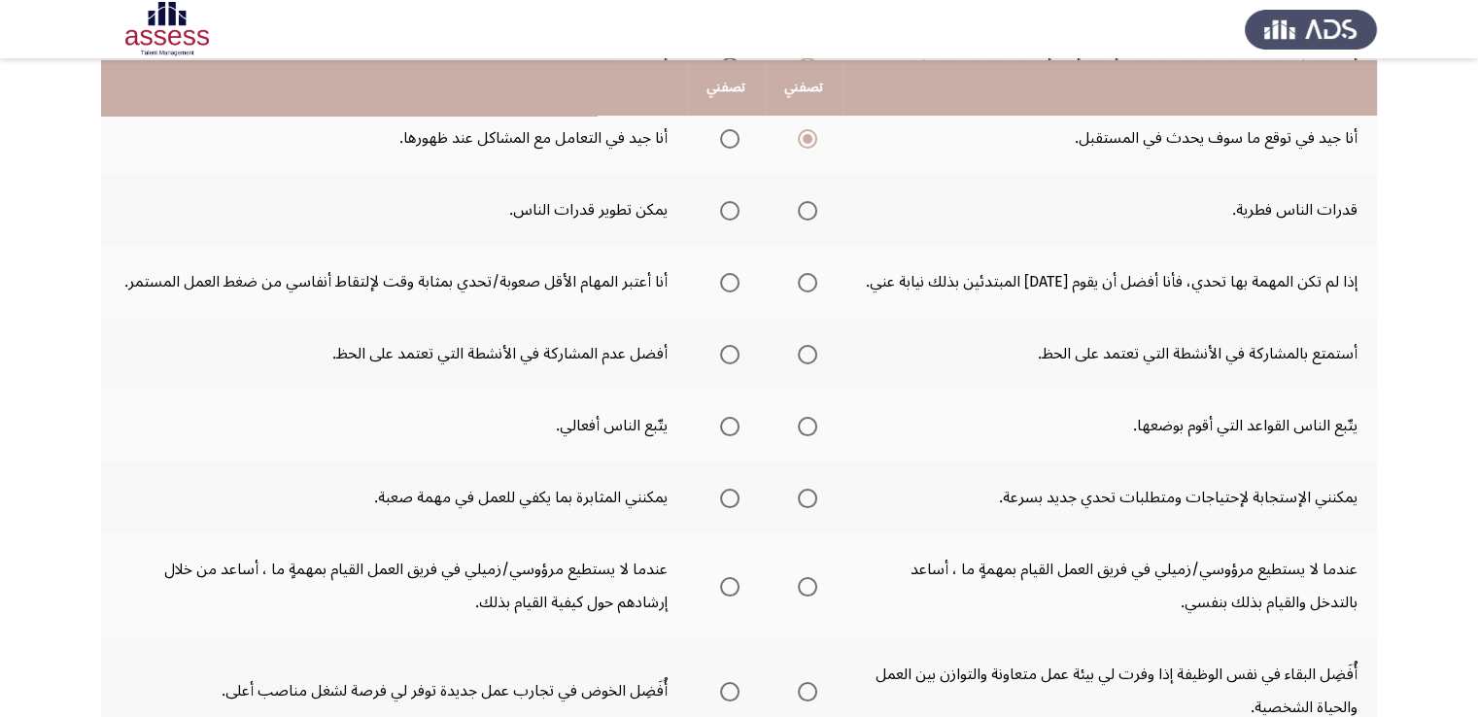
scroll to position [292, 0]
click at [725, 204] on span "Select an option" at bounding box center [729, 208] width 19 height 19
click at [725, 204] on input "Select an option" at bounding box center [729, 208] width 19 height 19
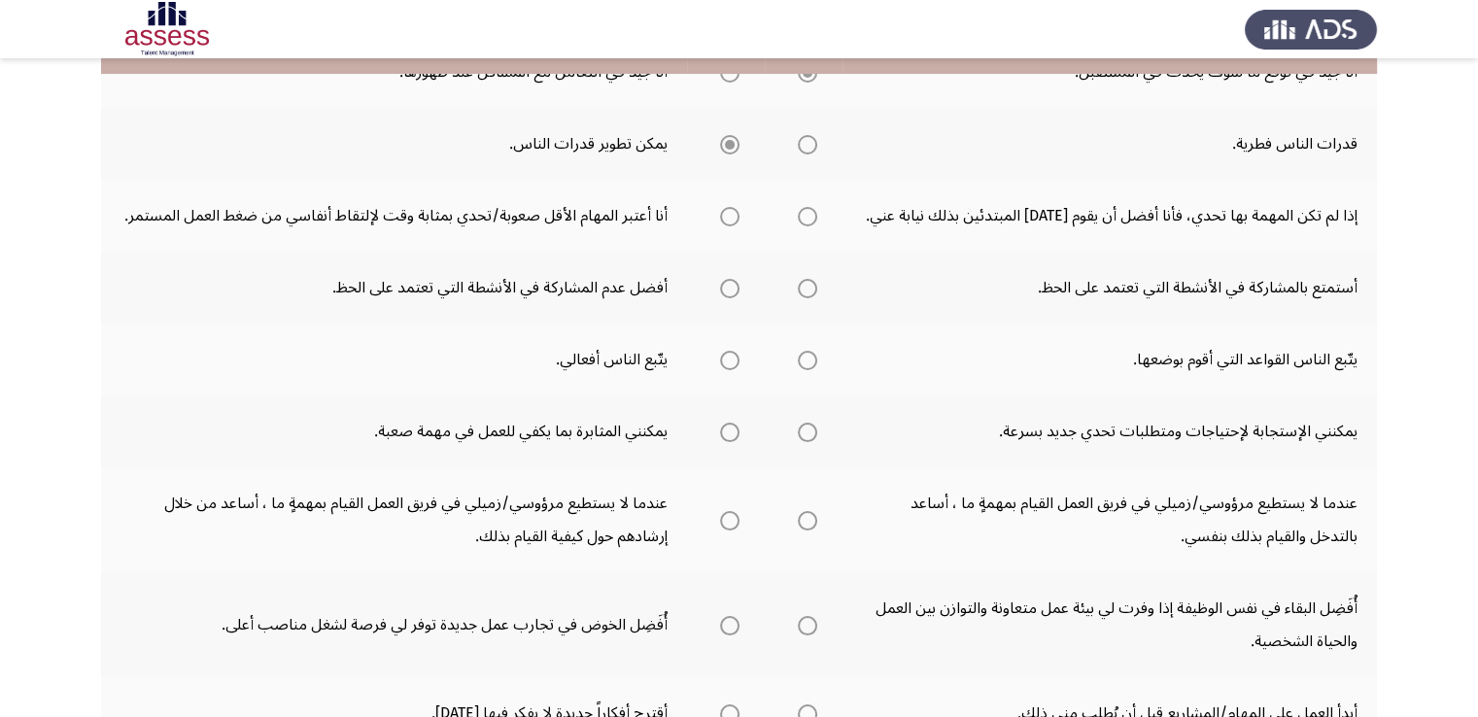
scroll to position [389, 0]
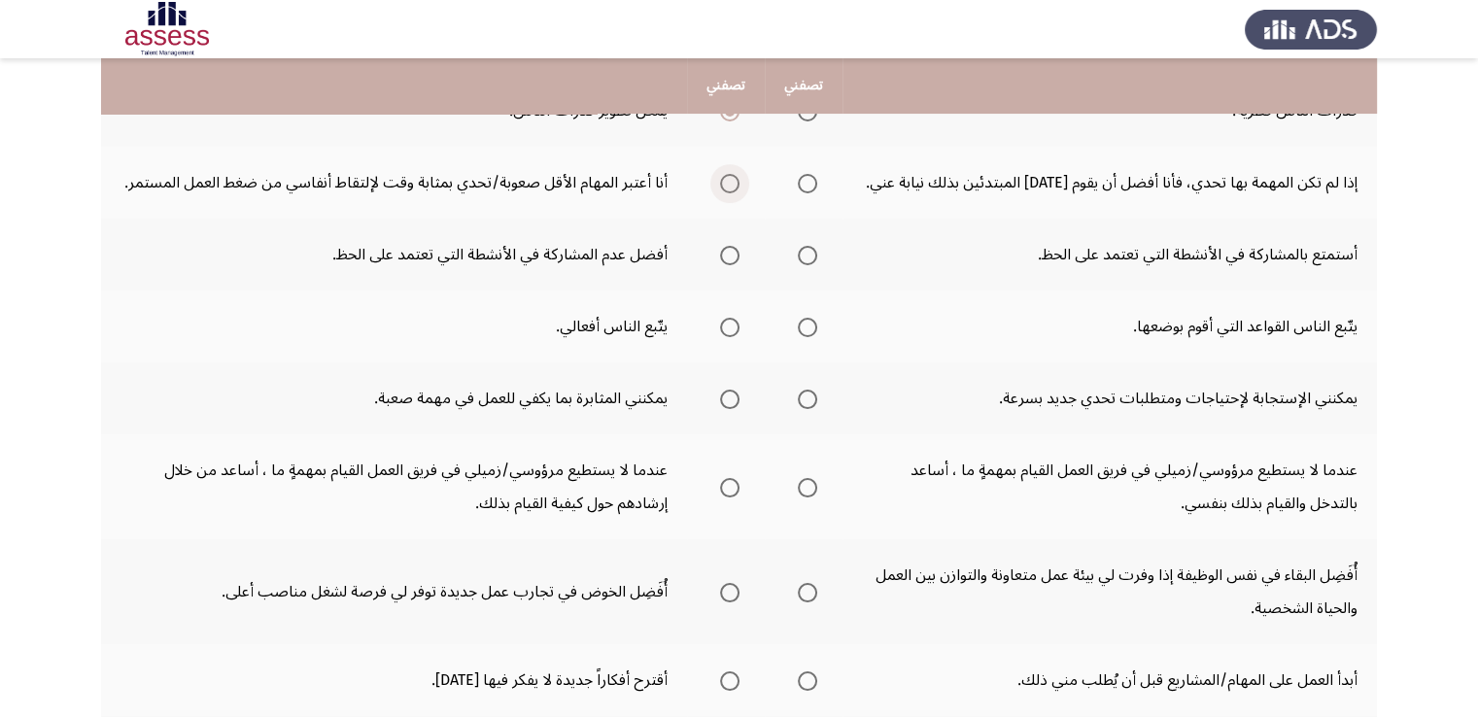
click at [739, 180] on span "Select an option" at bounding box center [729, 183] width 19 height 19
click at [739, 180] on input "Select an option" at bounding box center [729, 183] width 19 height 19
click at [807, 254] on span "Select an option" at bounding box center [807, 255] width 19 height 19
click at [807, 254] on input "Select an option" at bounding box center [807, 255] width 19 height 19
click at [807, 318] on span "Select an option" at bounding box center [807, 327] width 19 height 19
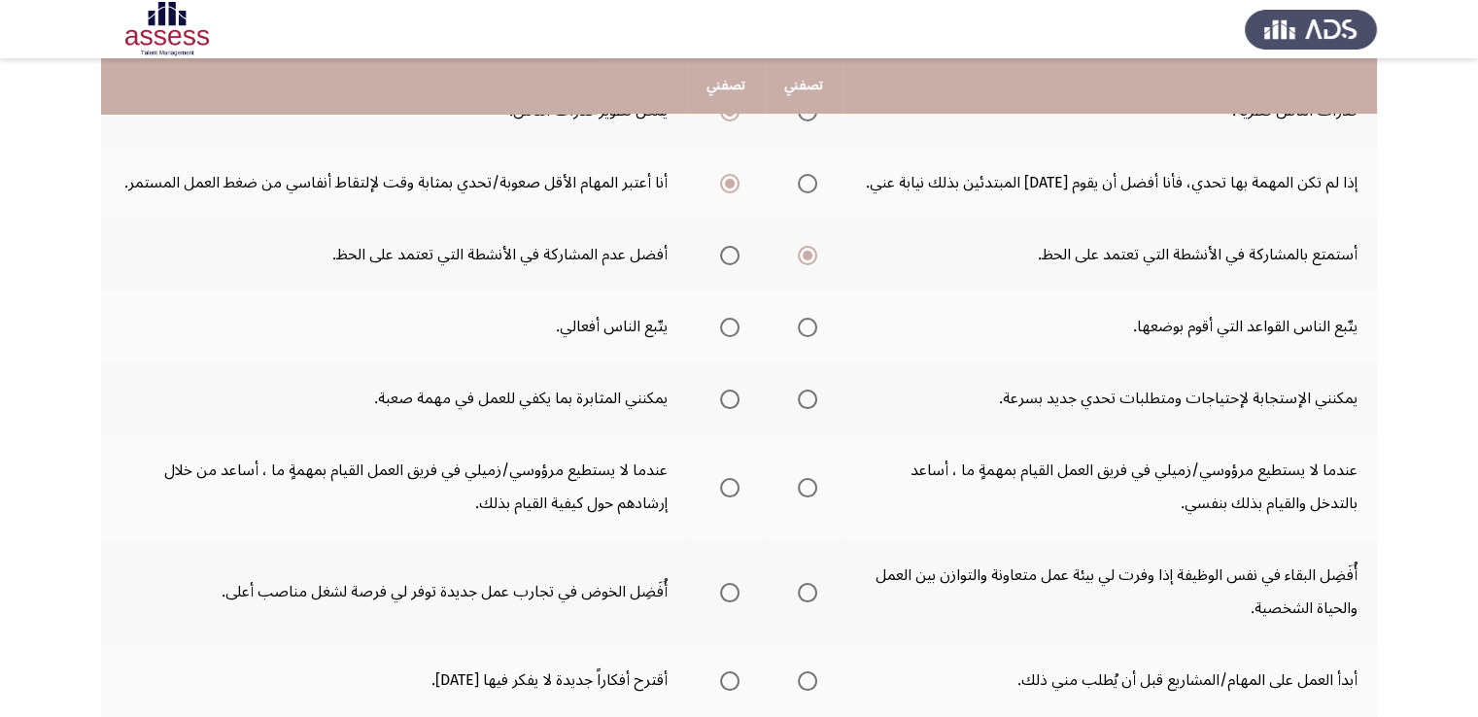
click at [807, 318] on input "Select an option" at bounding box center [807, 327] width 19 height 19
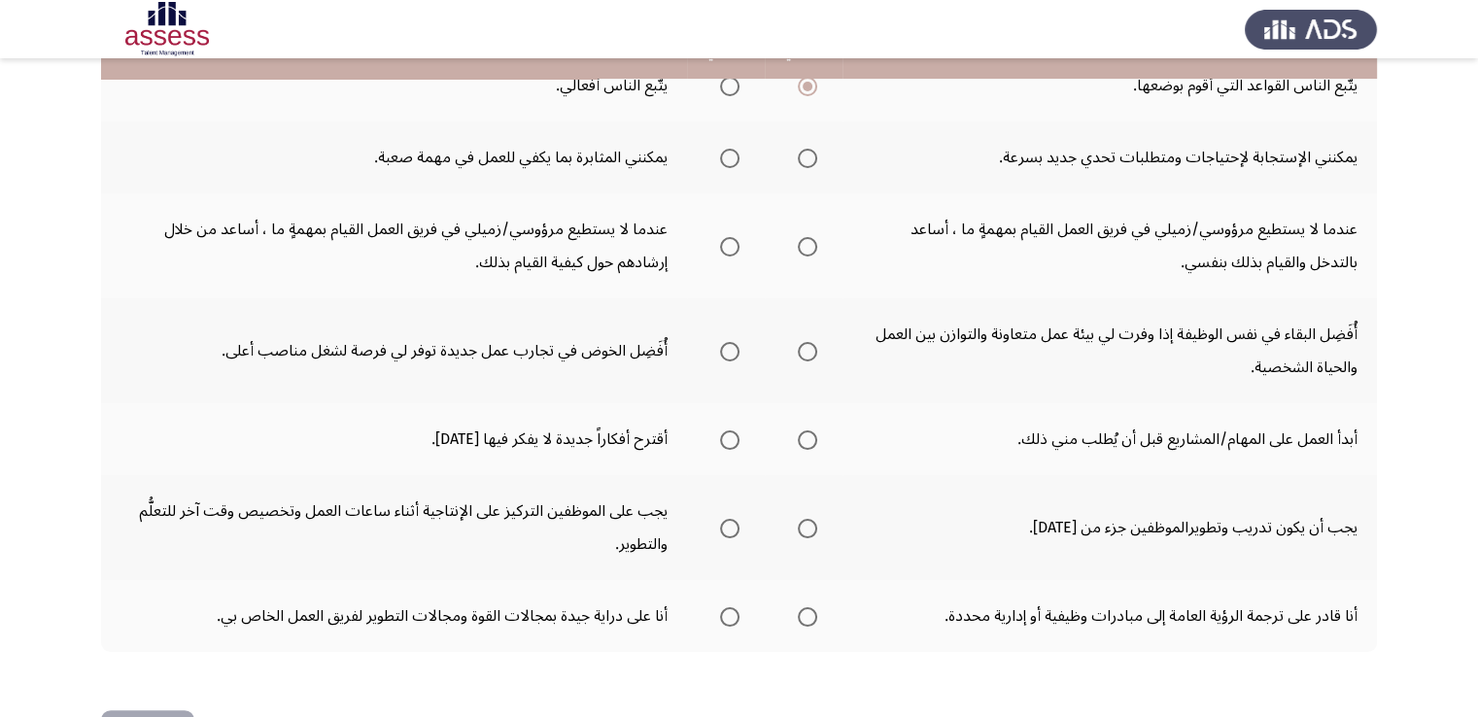
scroll to position [583, 0]
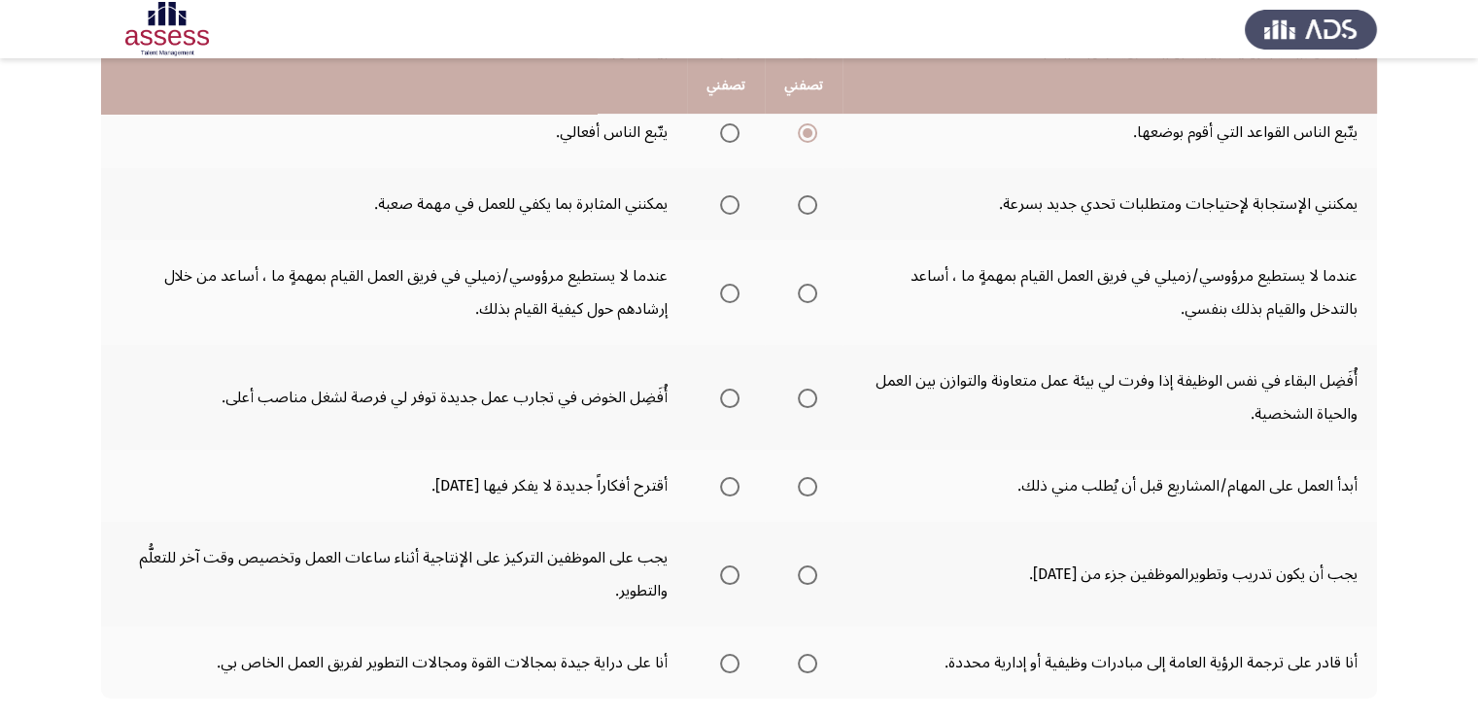
click at [803, 205] on span "Select an option" at bounding box center [807, 204] width 19 height 19
click at [803, 205] on input "Select an option" at bounding box center [807, 204] width 19 height 19
click at [725, 289] on span "Select an option" at bounding box center [729, 293] width 19 height 19
click at [725, 289] on input "Select an option" at bounding box center [729, 293] width 19 height 19
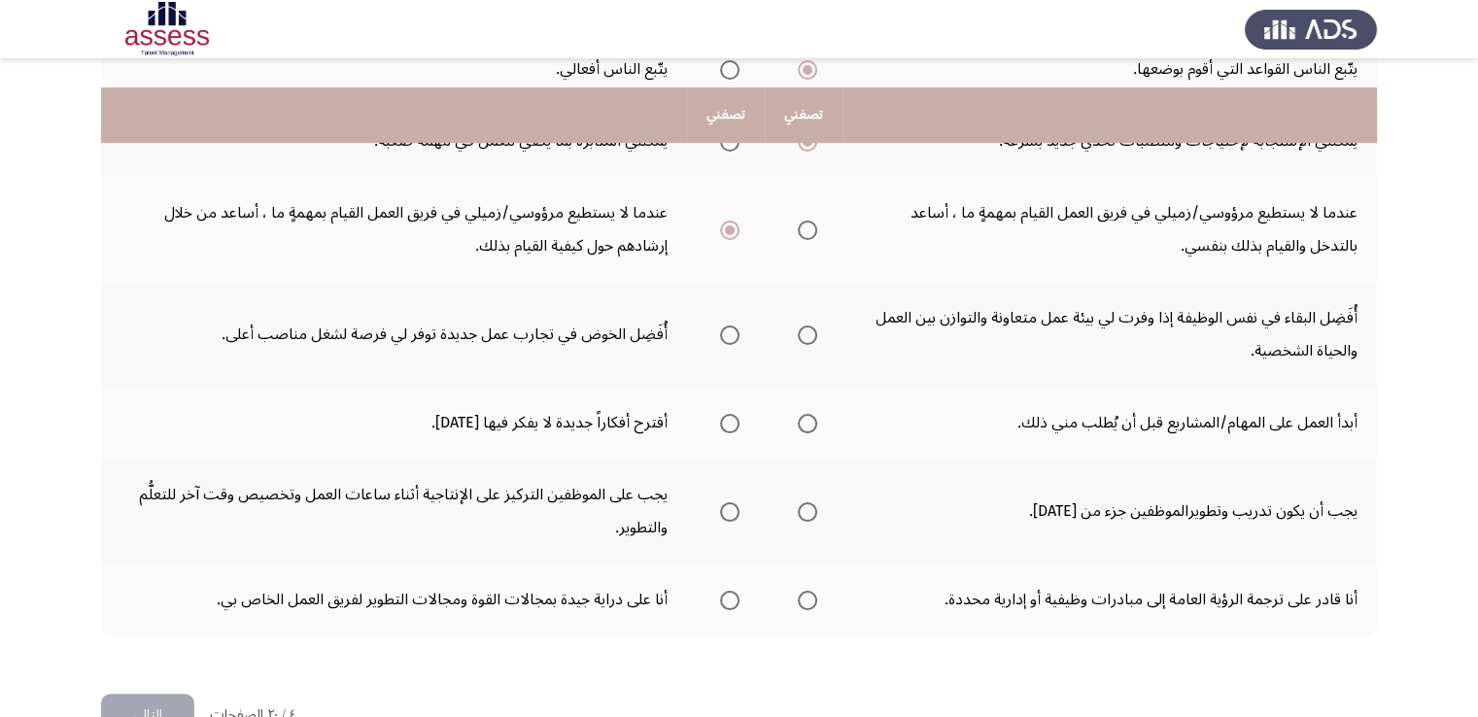
scroll to position [680, 0]
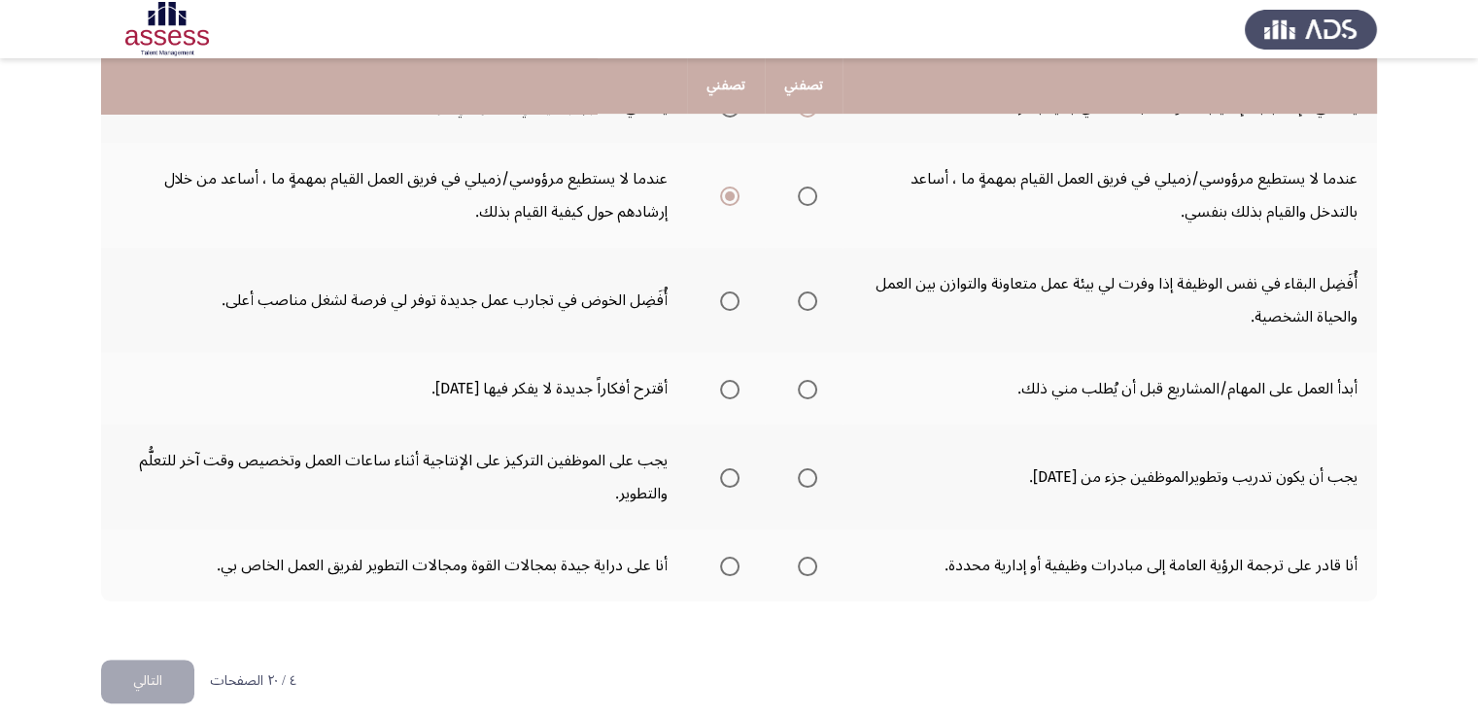
click at [730, 296] on span "Select an option" at bounding box center [729, 301] width 19 height 19
click at [730, 296] on input "Select an option" at bounding box center [729, 301] width 19 height 19
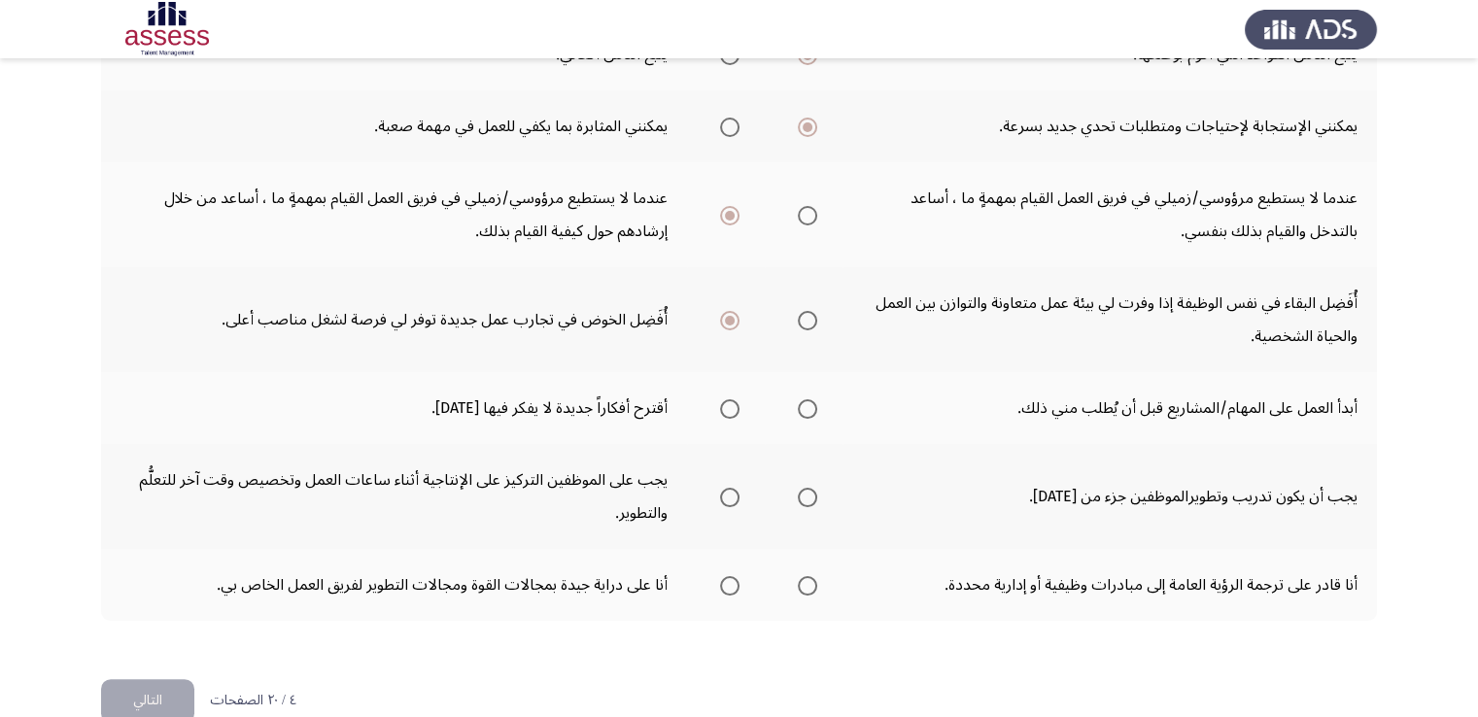
scroll to position [695, 0]
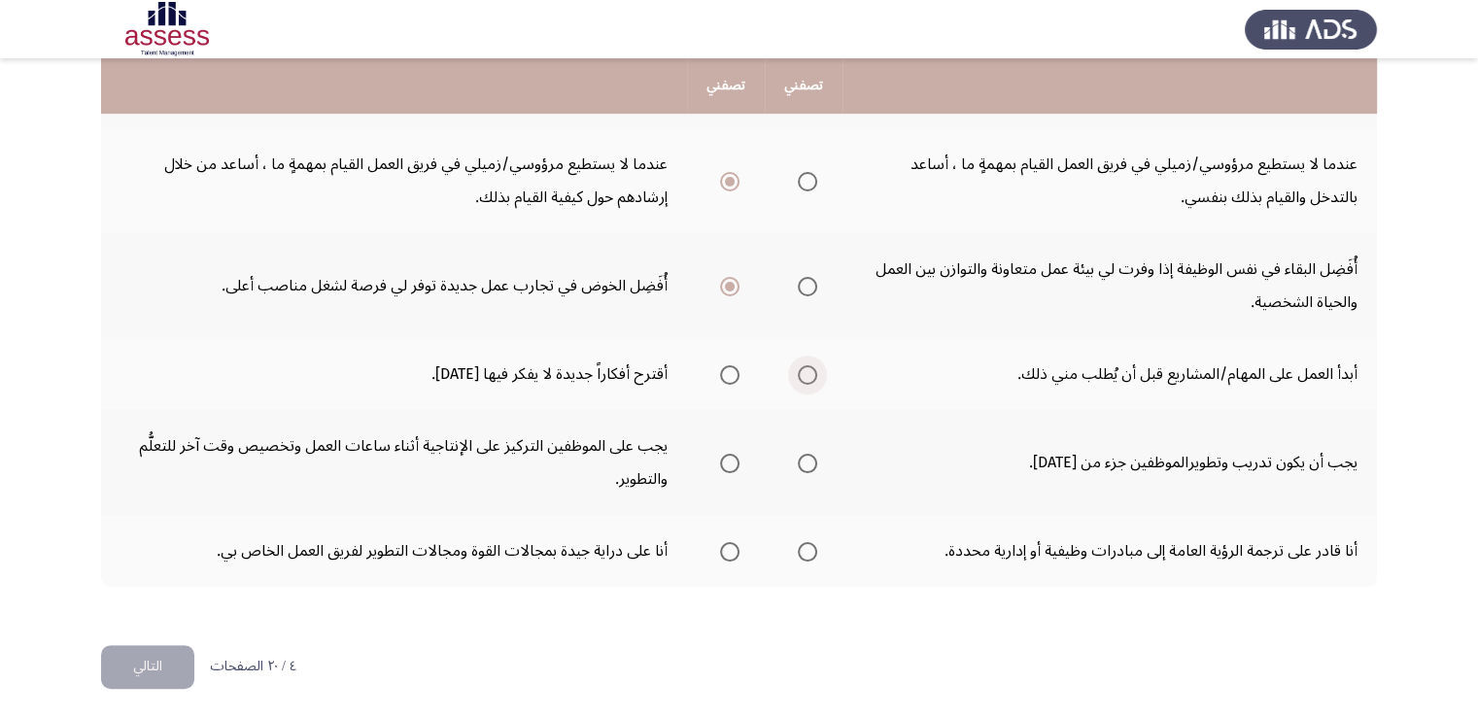
click at [810, 365] on span "Select an option" at bounding box center [807, 374] width 19 height 19
click at [810, 365] on input "Select an option" at bounding box center [807, 374] width 19 height 19
click at [731, 457] on span "Select an option" at bounding box center [729, 463] width 19 height 19
click at [731, 457] on input "Select an option" at bounding box center [729, 463] width 19 height 19
click at [734, 543] on span "Select an option" at bounding box center [729, 551] width 19 height 19
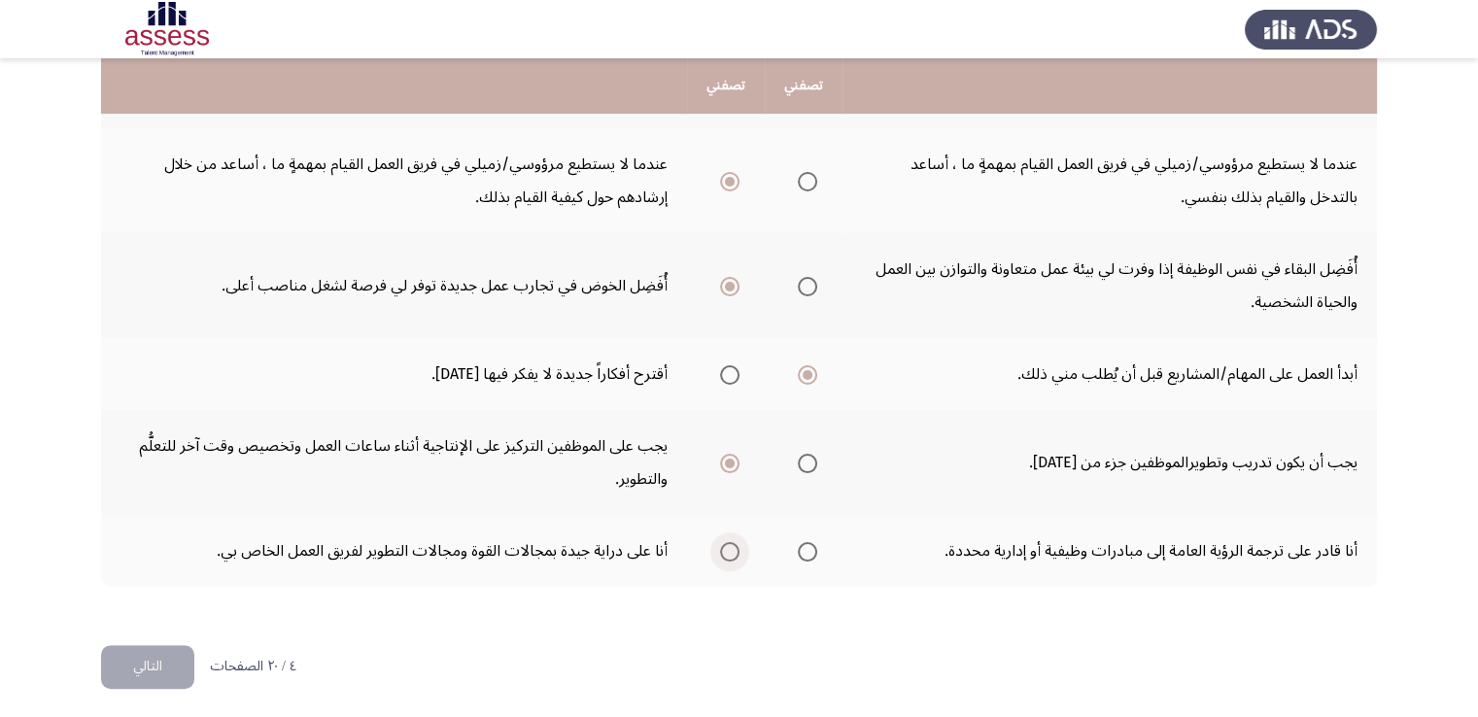
click at [734, 543] on input "Select an option" at bounding box center [729, 551] width 19 height 19
drag, startPoint x: 150, startPoint y: 657, endPoint x: 155, endPoint y: 647, distance: 10.9
click at [152, 651] on button "التالي" at bounding box center [147, 667] width 93 height 44
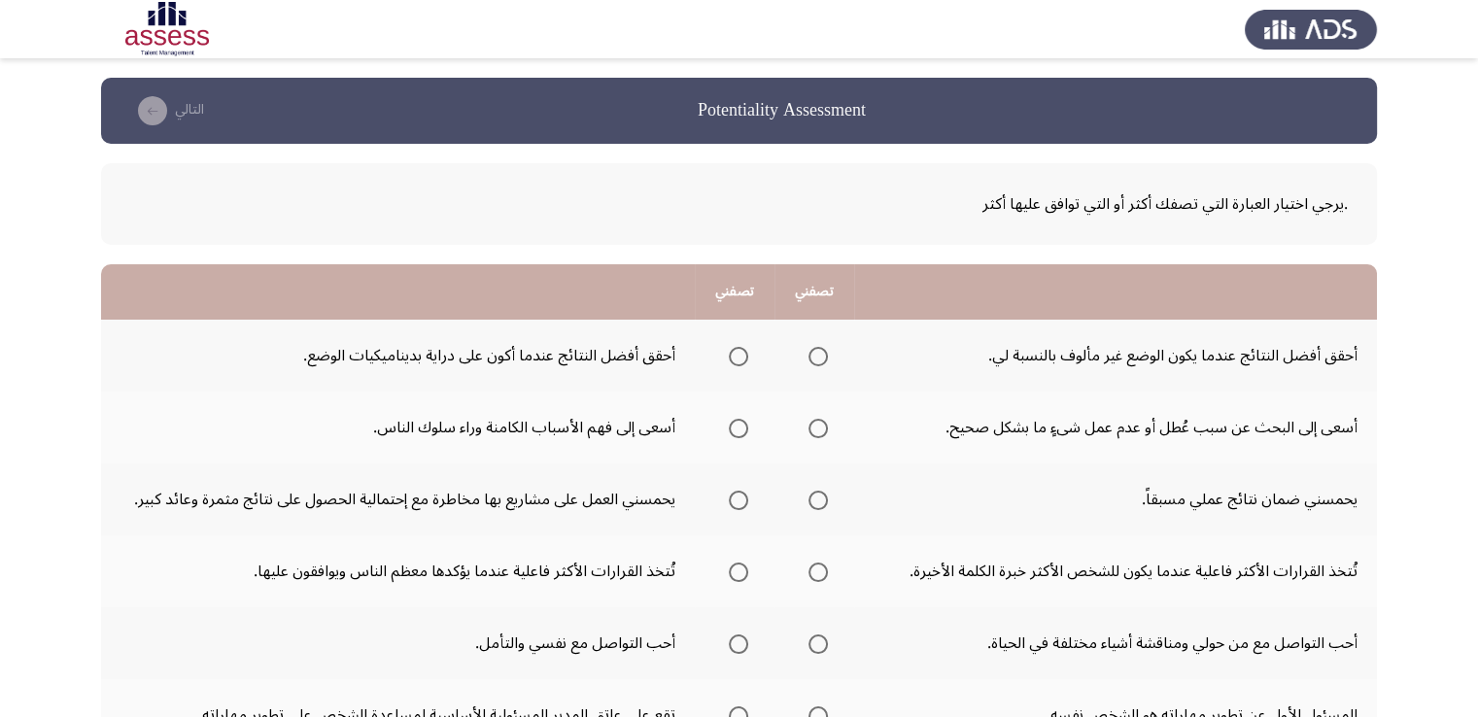
scroll to position [194, 0]
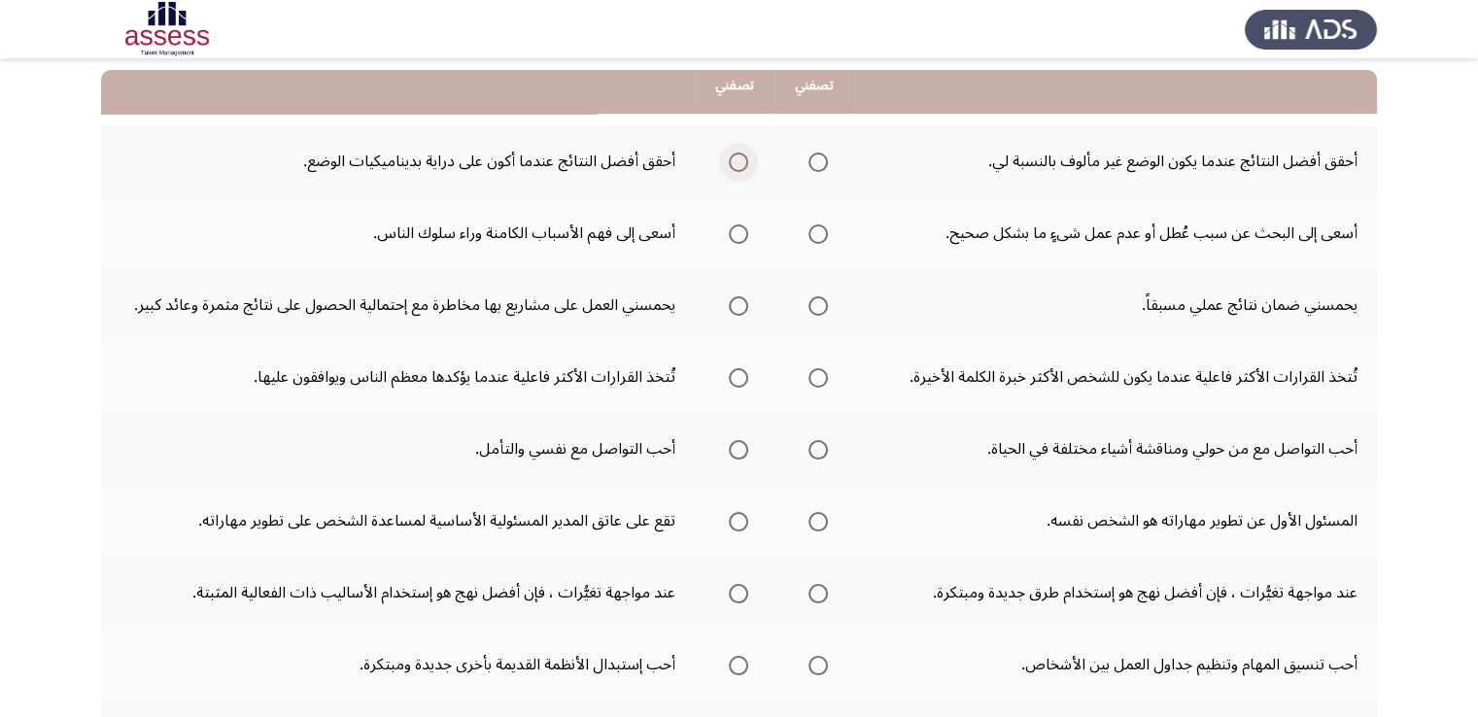
click at [737, 154] on span "Select an option" at bounding box center [738, 162] width 19 height 19
click at [737, 154] on input "Select an option" at bounding box center [738, 162] width 19 height 19
click at [818, 233] on span "Select an option" at bounding box center [817, 233] width 19 height 19
click at [818, 233] on input "Select an option" at bounding box center [817, 233] width 19 height 19
click at [737, 305] on span "Select an option" at bounding box center [738, 305] width 19 height 19
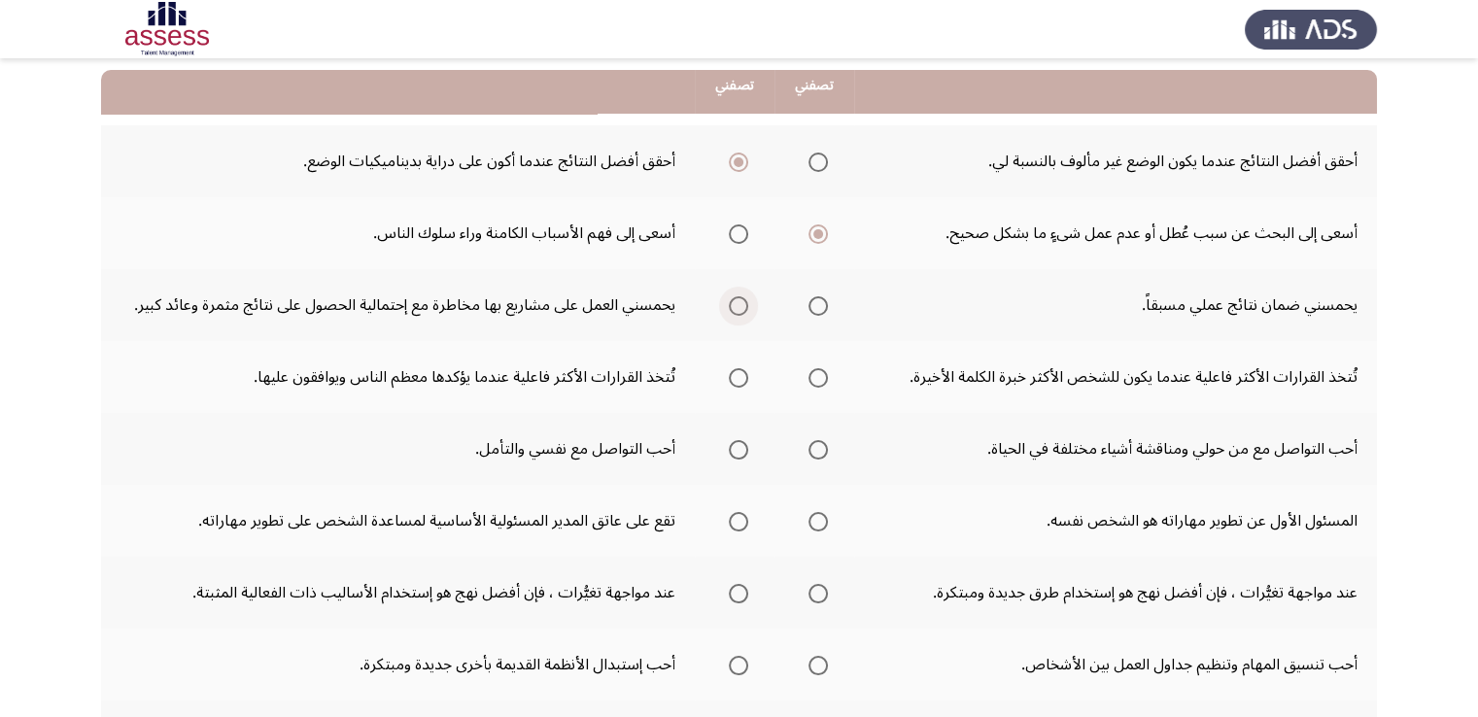
click at [737, 305] on input "Select an option" at bounding box center [738, 305] width 19 height 19
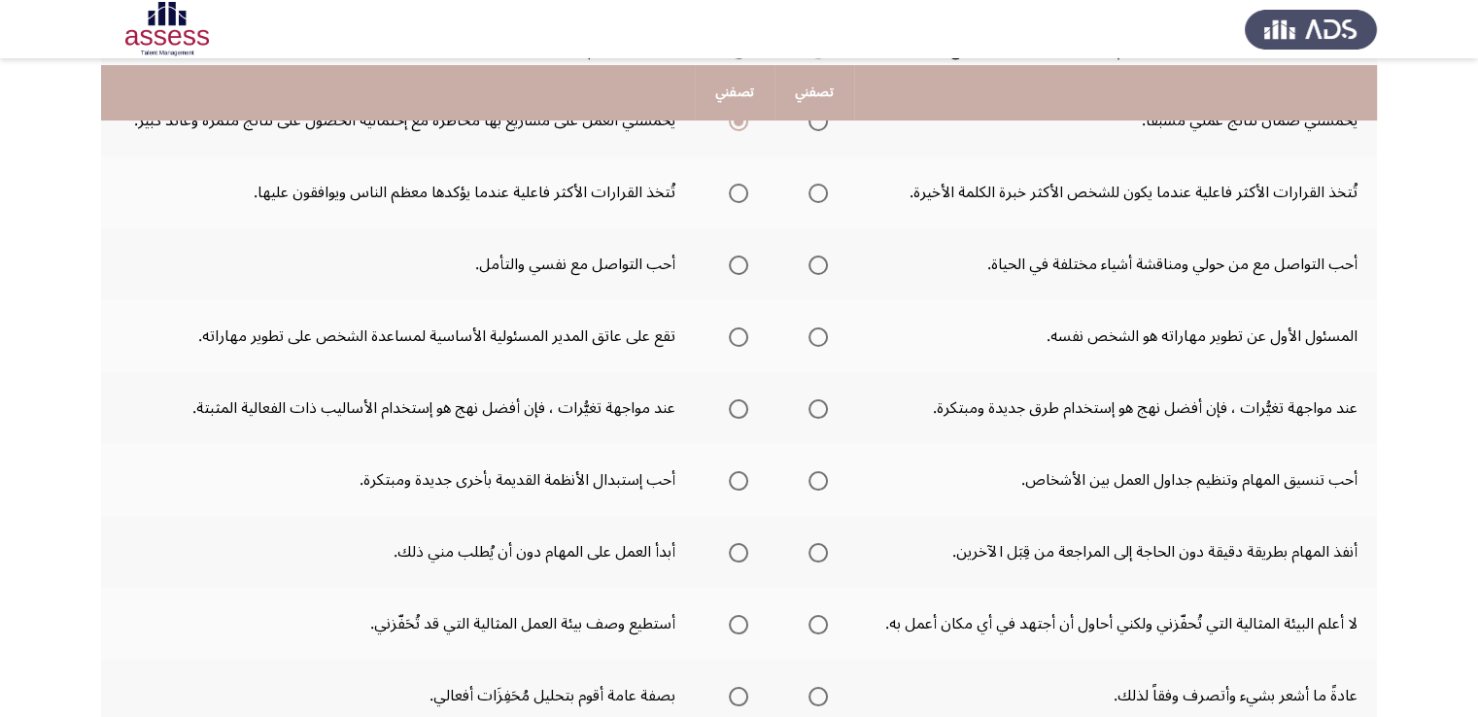
scroll to position [389, 0]
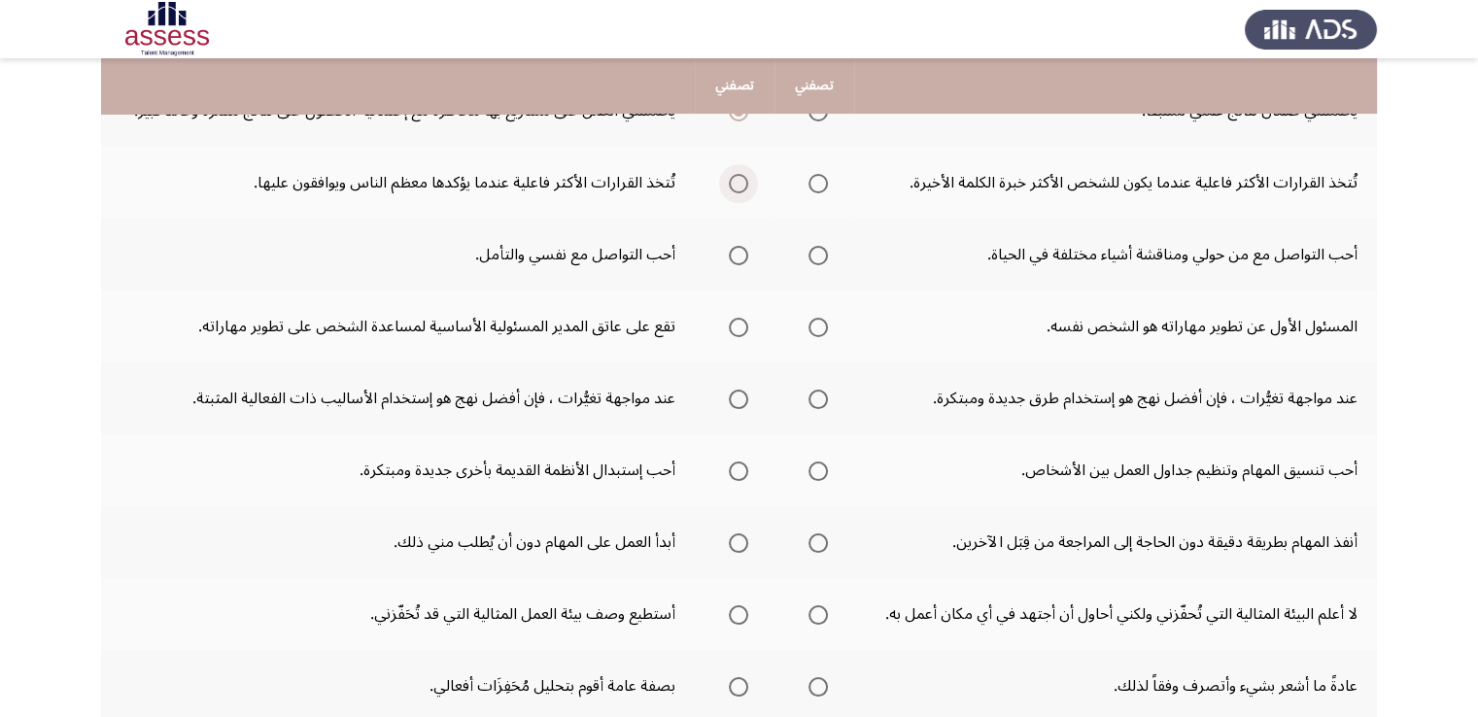
click at [746, 178] on span "Select an option" at bounding box center [738, 183] width 19 height 19
click at [746, 178] on input "Select an option" at bounding box center [738, 183] width 19 height 19
click at [822, 256] on span "Select an option" at bounding box center [817, 255] width 19 height 19
click at [822, 256] on input "Select an option" at bounding box center [817, 255] width 19 height 19
click at [822, 322] on span "Select an option" at bounding box center [817, 327] width 19 height 19
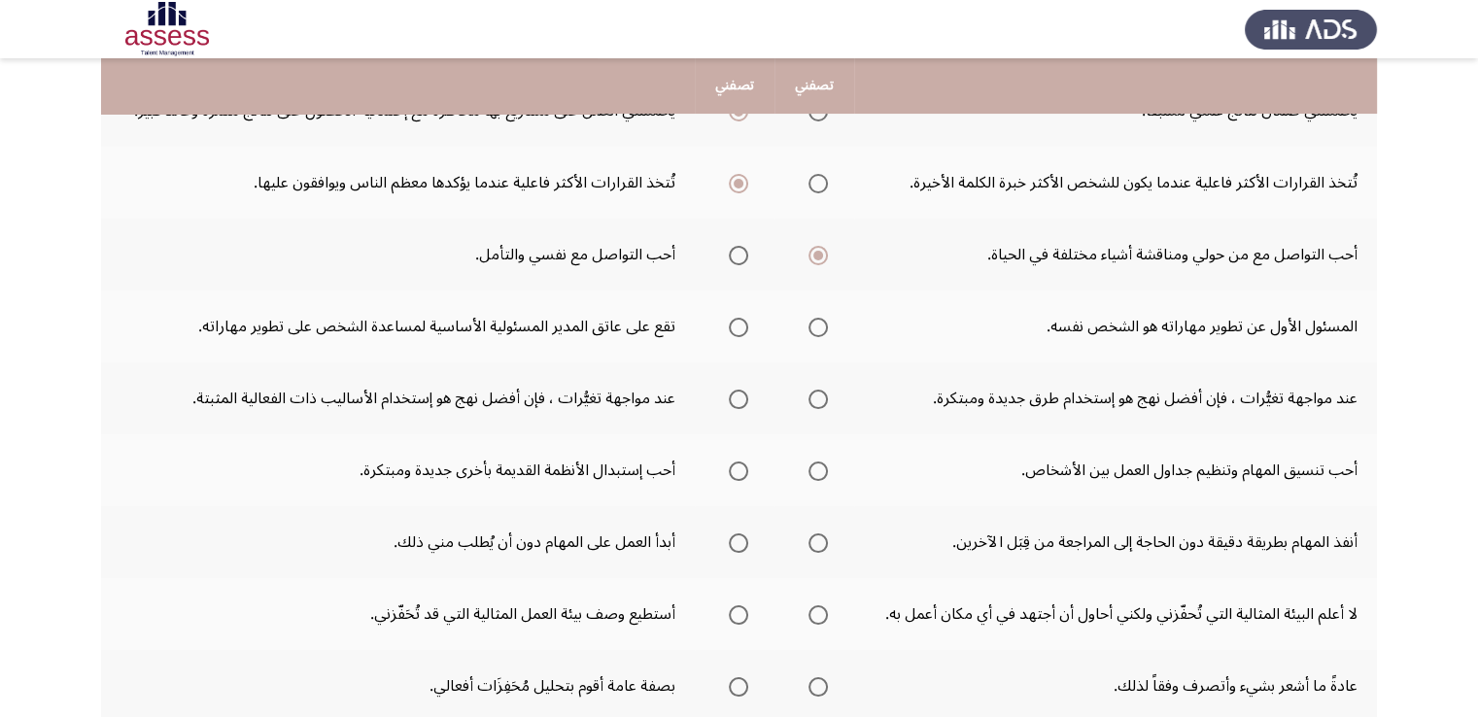
click at [822, 322] on input "Select an option" at bounding box center [817, 327] width 19 height 19
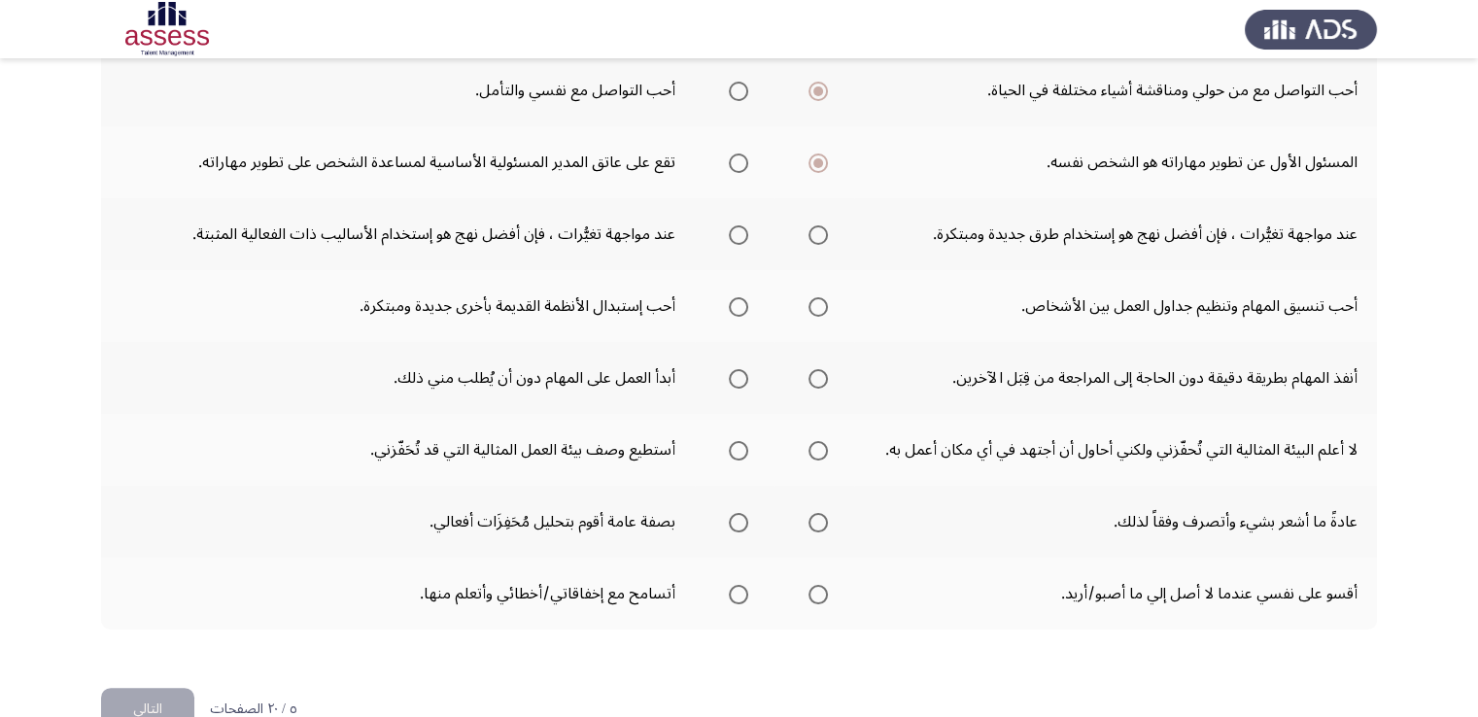
scroll to position [583, 0]
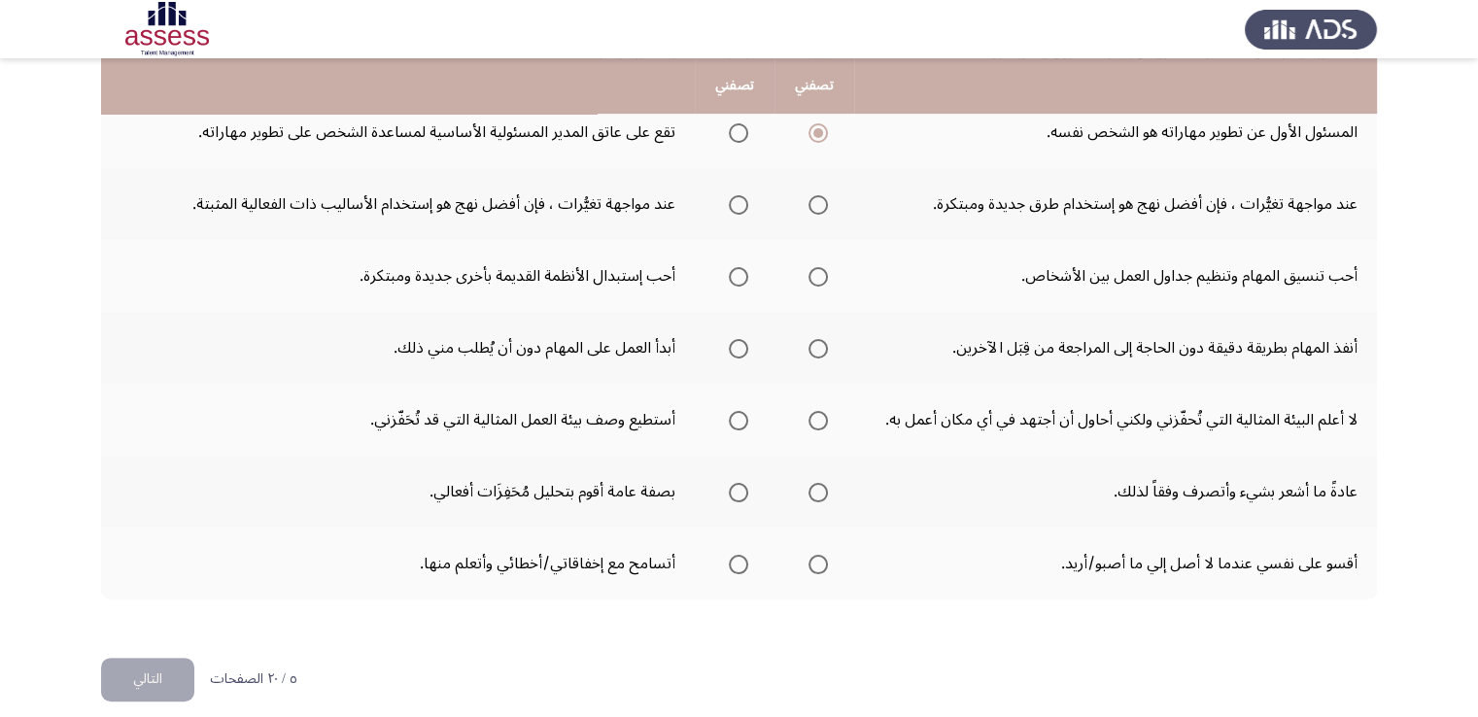
click at [814, 209] on span "Select an option" at bounding box center [817, 204] width 19 height 19
click at [814, 209] on input "Select an option" at bounding box center [817, 204] width 19 height 19
click at [817, 280] on span "Select an option" at bounding box center [817, 276] width 19 height 19
click at [817, 280] on input "Select an option" at bounding box center [817, 276] width 19 height 19
click at [737, 347] on span "Select an option" at bounding box center [738, 348] width 19 height 19
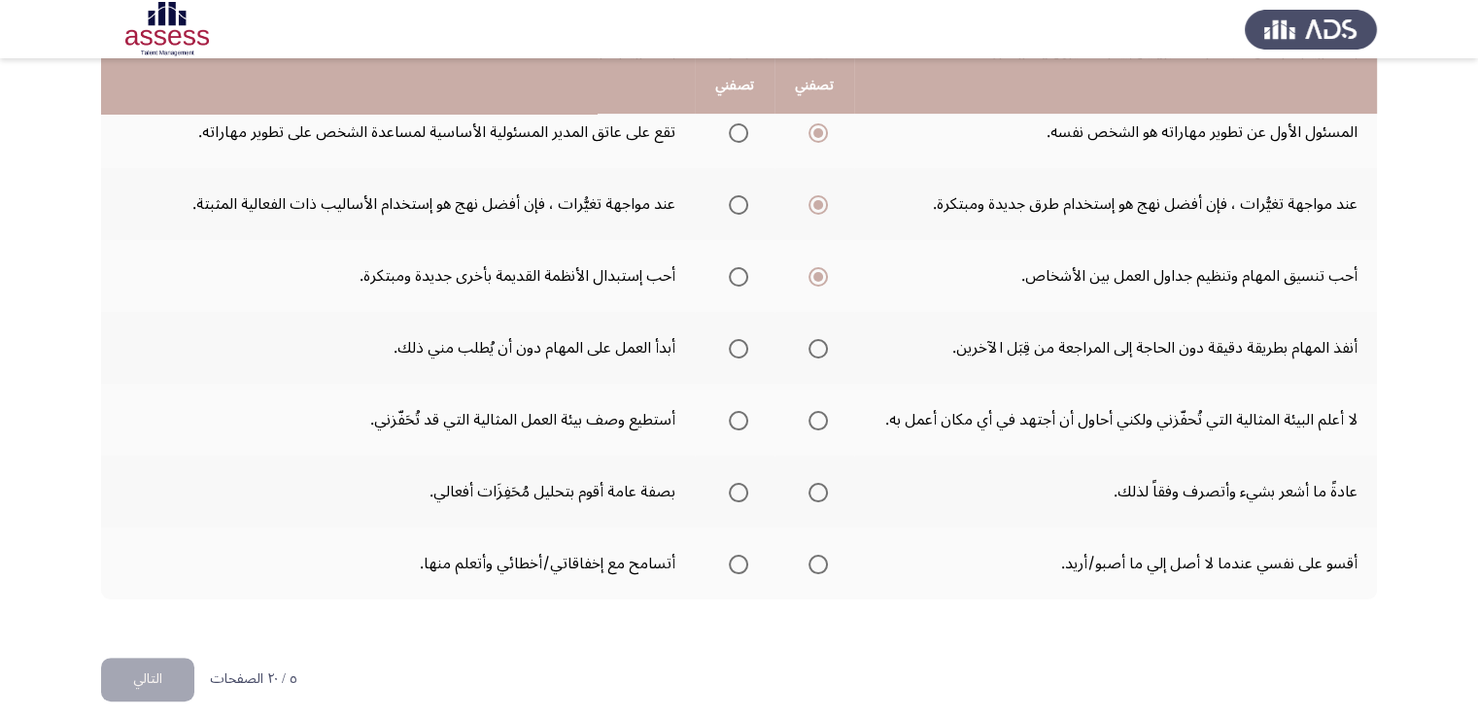
click at [737, 347] on input "Select an option" at bounding box center [738, 348] width 19 height 19
click at [813, 417] on span "Select an option" at bounding box center [817, 420] width 19 height 19
click at [813, 417] on input "Select an option" at bounding box center [817, 420] width 19 height 19
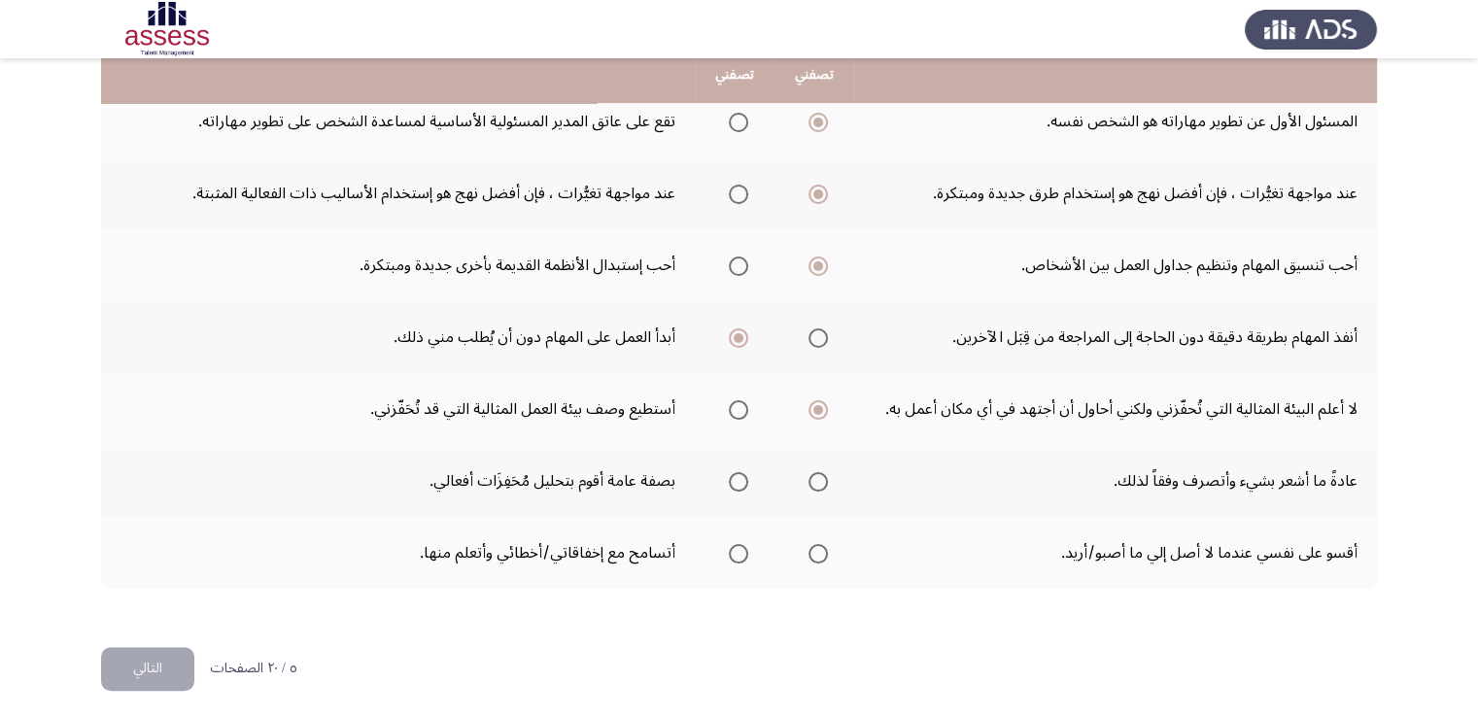
scroll to position [597, 0]
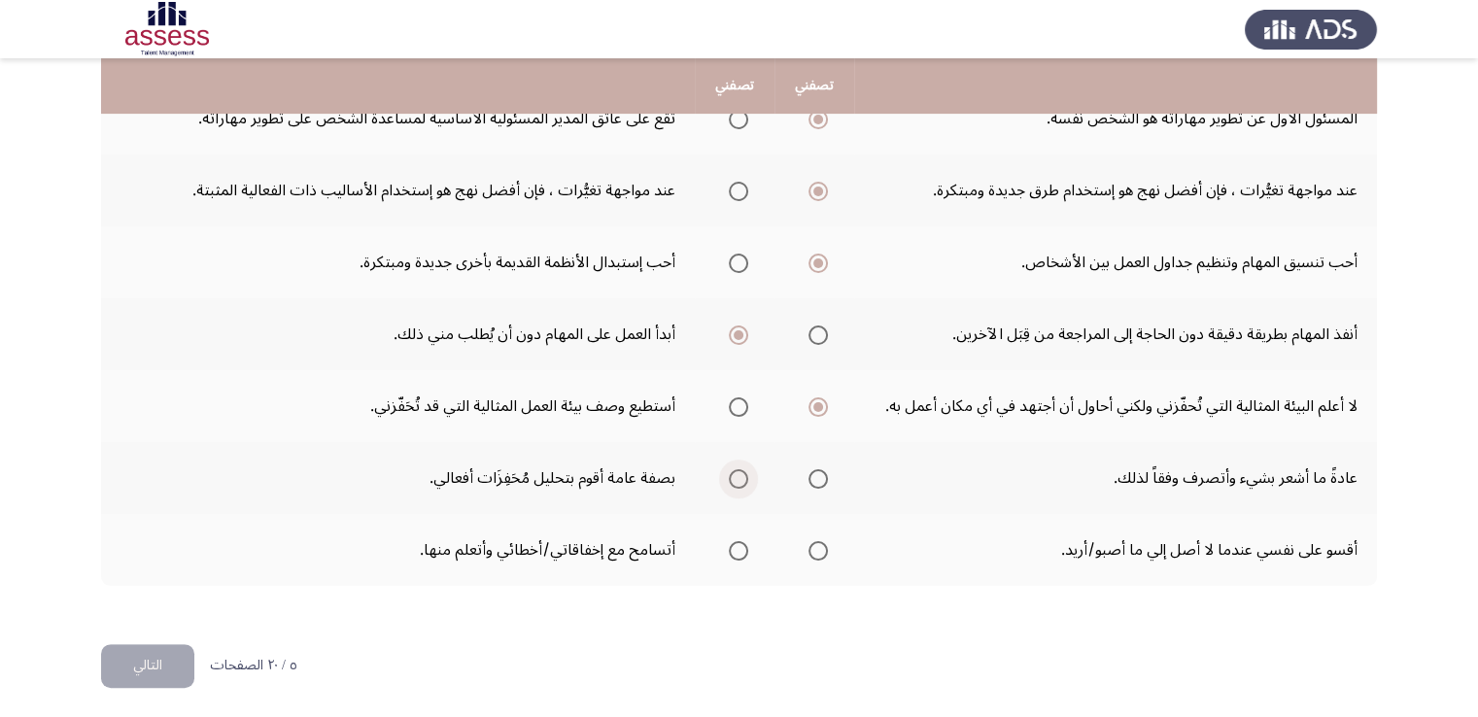
click at [730, 475] on span "Select an option" at bounding box center [738, 478] width 19 height 19
click at [730, 475] on input "Select an option" at bounding box center [738, 478] width 19 height 19
click at [820, 545] on span "Select an option" at bounding box center [817, 550] width 19 height 19
click at [820, 545] on input "Select an option" at bounding box center [817, 550] width 19 height 19
click at [170, 661] on button "التالي" at bounding box center [147, 666] width 93 height 44
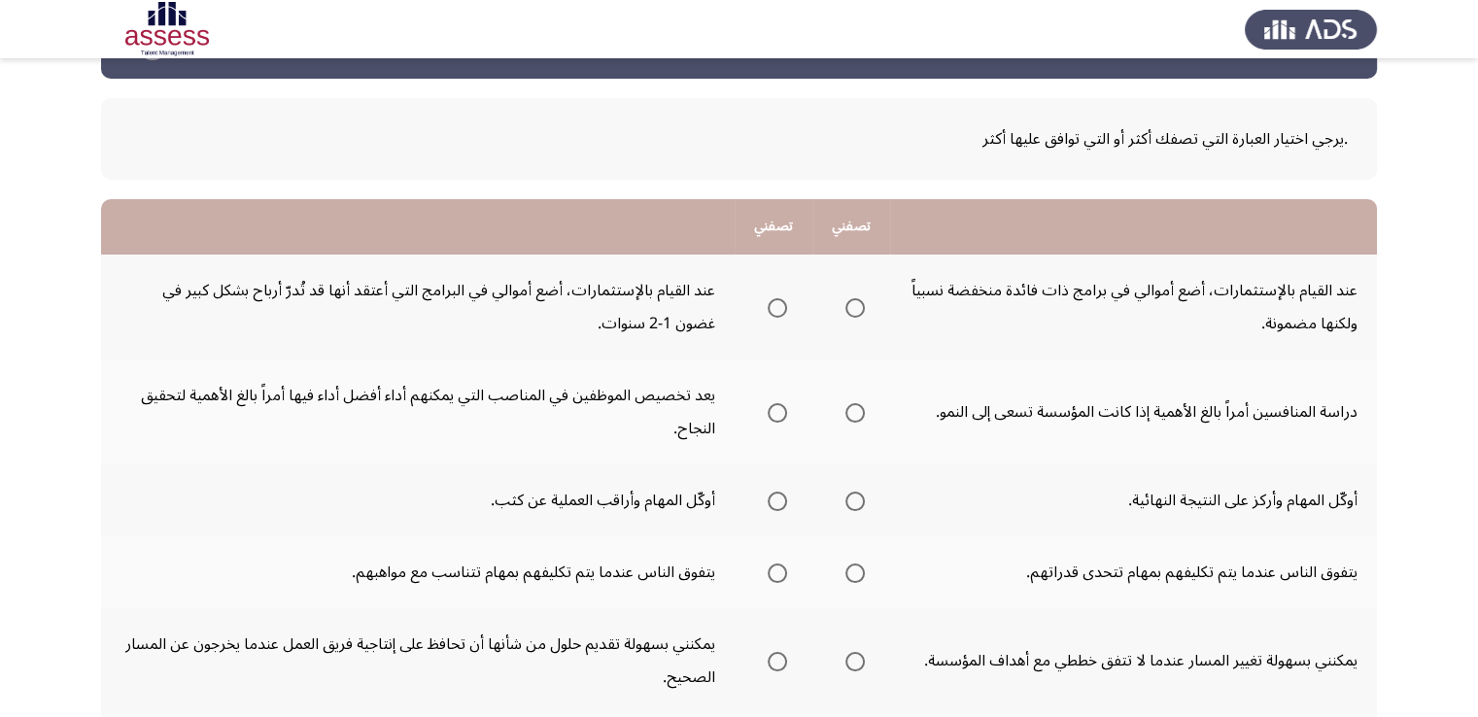
scroll to position [194, 0]
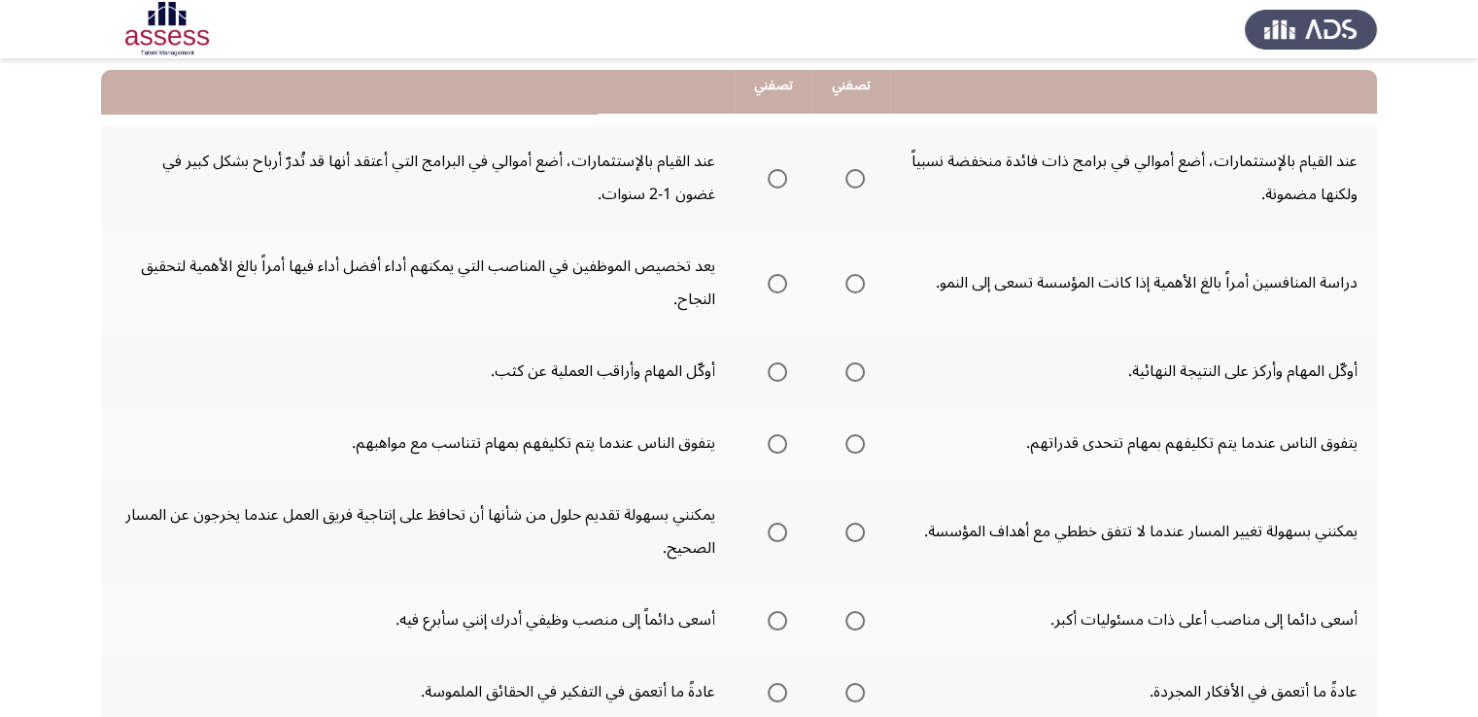
click at [776, 177] on span "Select an option" at bounding box center [777, 178] width 19 height 19
click at [776, 177] on input "Select an option" at bounding box center [777, 178] width 19 height 19
click at [772, 282] on span "Select an option" at bounding box center [777, 283] width 19 height 19
click at [772, 282] on input "Select an option" at bounding box center [777, 283] width 19 height 19
click at [777, 370] on span "Select an option" at bounding box center [777, 371] width 19 height 19
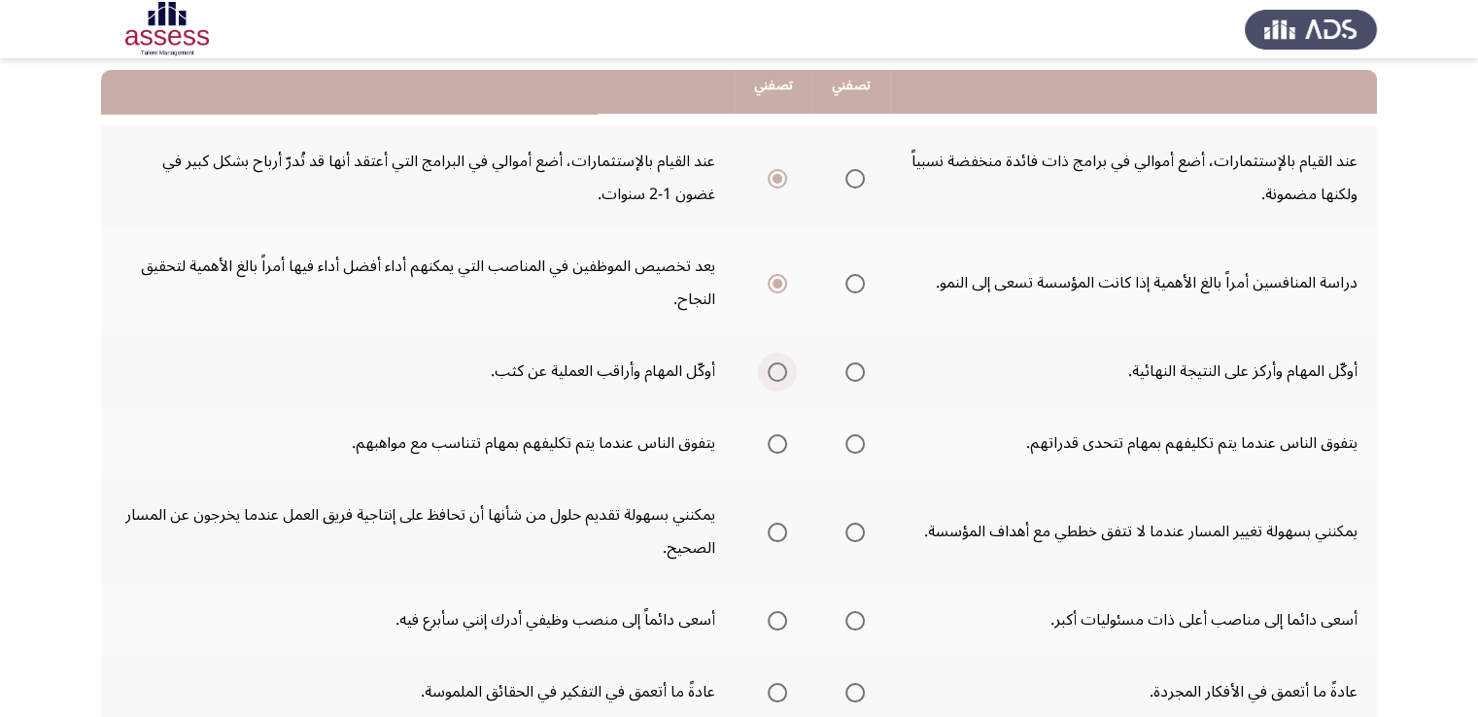
click at [777, 370] on input "Select an option" at bounding box center [777, 371] width 19 height 19
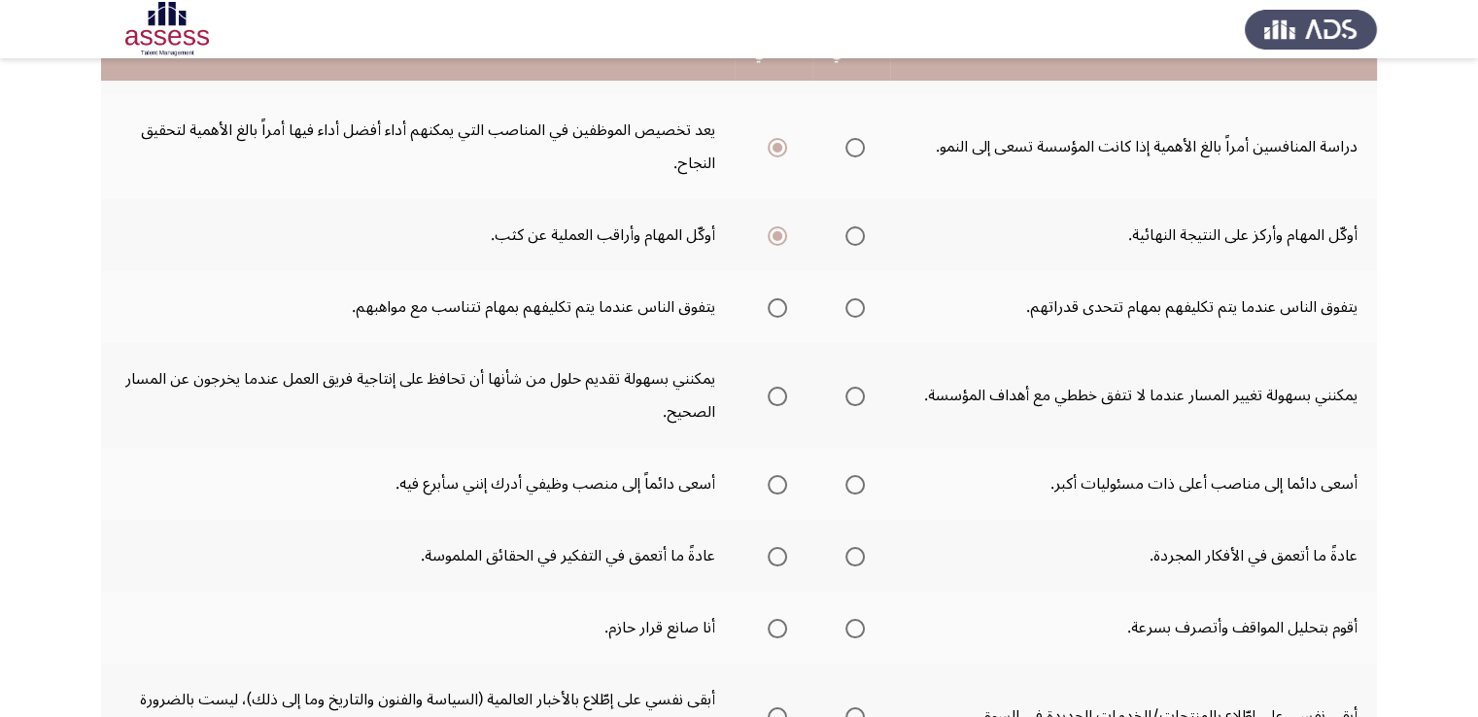
scroll to position [389, 0]
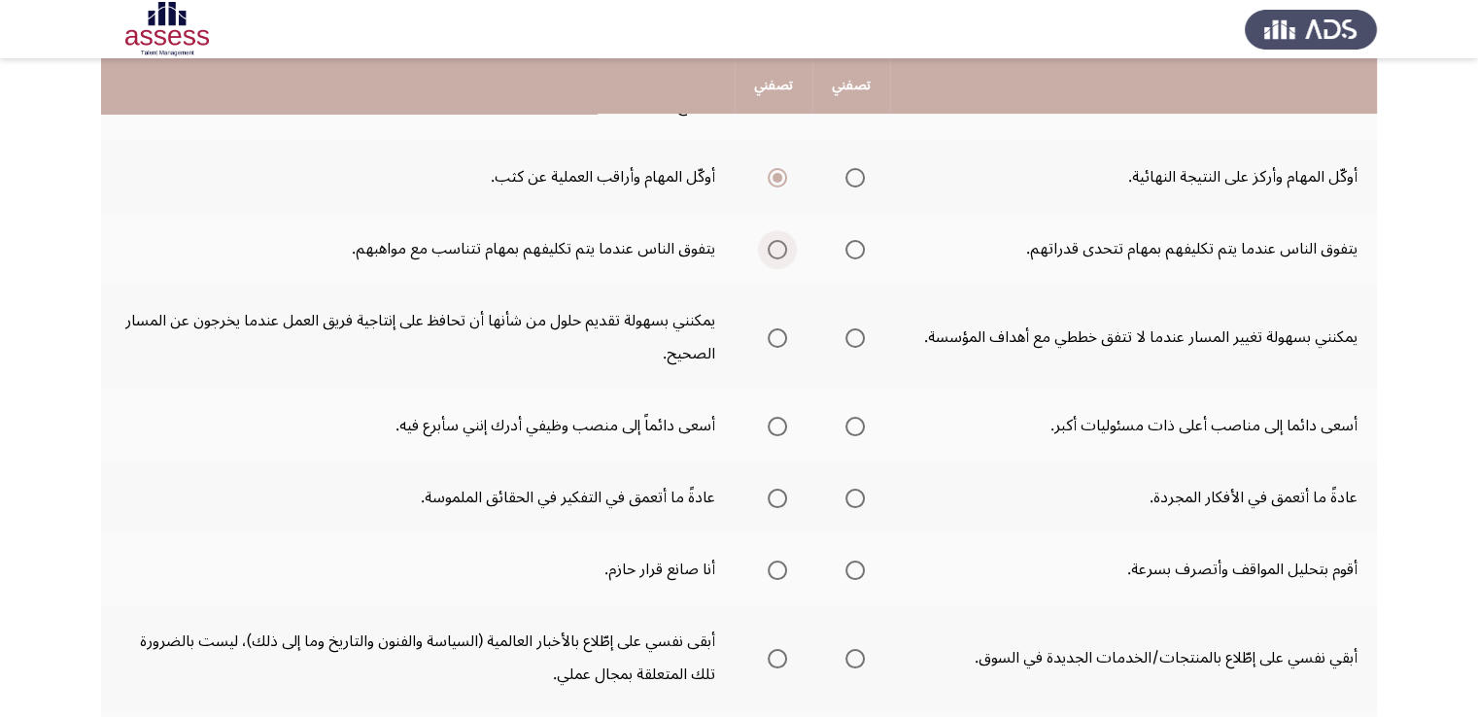
click at [777, 242] on span "Select an option" at bounding box center [777, 249] width 19 height 19
click at [777, 242] on input "Select an option" at bounding box center [777, 249] width 19 height 19
click at [771, 334] on span "Select an option" at bounding box center [777, 337] width 19 height 19
click at [771, 334] on input "Select an option" at bounding box center [777, 337] width 19 height 19
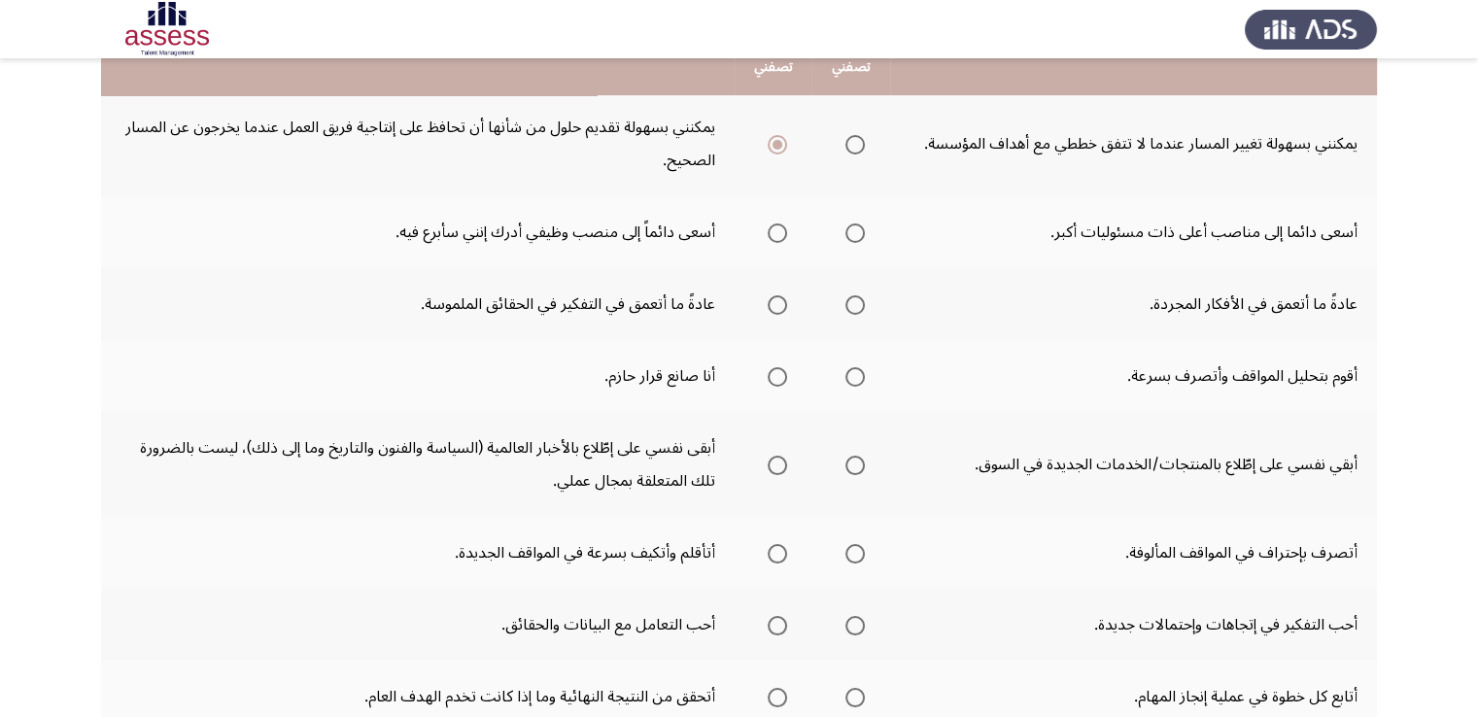
scroll to position [583, 0]
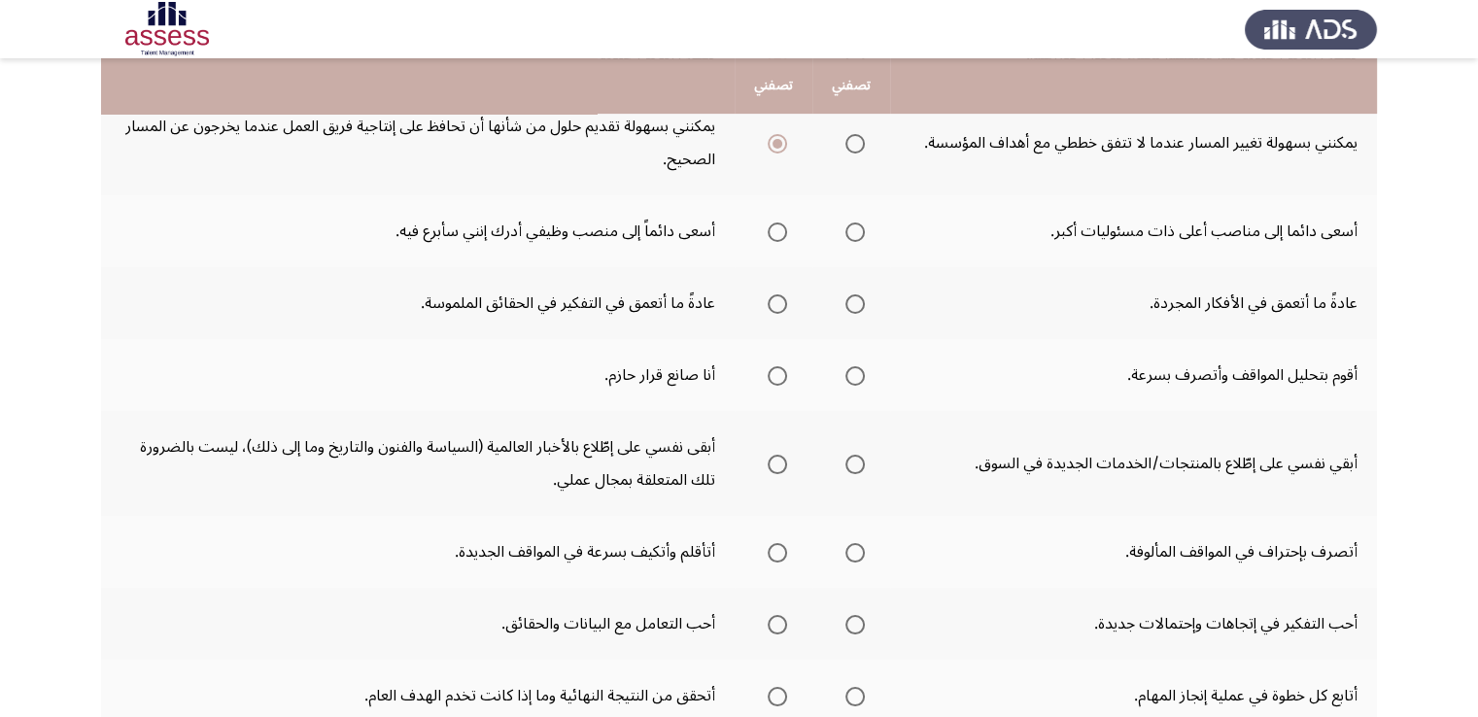
click at [863, 228] on span "Select an option" at bounding box center [854, 232] width 19 height 19
click at [863, 228] on input "Select an option" at bounding box center [854, 232] width 19 height 19
click at [787, 294] on span "Select an option" at bounding box center [777, 303] width 19 height 19
click at [787, 294] on input "Select an option" at bounding box center [777, 303] width 19 height 19
click at [863, 369] on span "Select an option" at bounding box center [854, 375] width 19 height 19
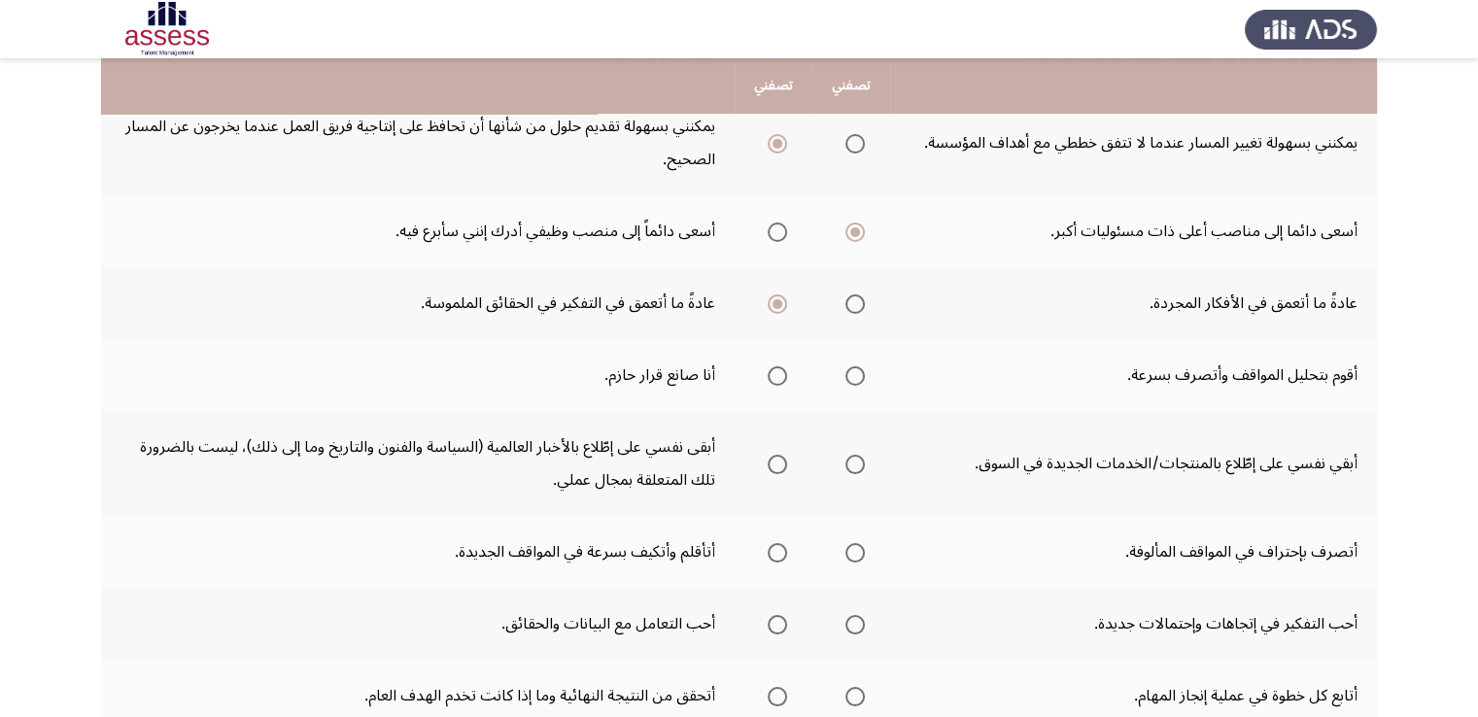
click at [863, 369] on input "Select an option" at bounding box center [854, 375] width 19 height 19
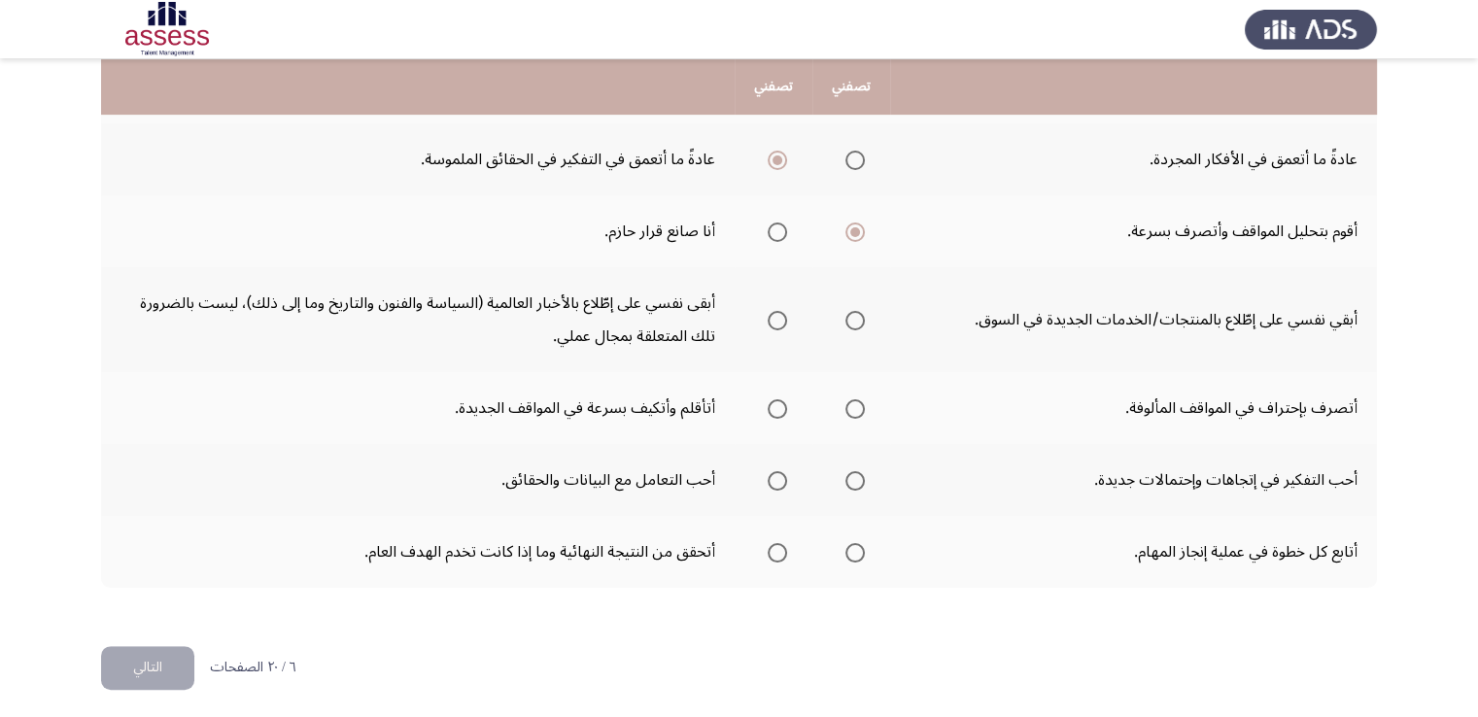
scroll to position [727, 0]
click at [852, 312] on span "Select an option" at bounding box center [854, 320] width 19 height 19
click at [852, 312] on input "Select an option" at bounding box center [854, 320] width 19 height 19
click at [777, 406] on span "Select an option" at bounding box center [777, 408] width 19 height 19
click at [777, 406] on input "Select an option" at bounding box center [777, 408] width 19 height 19
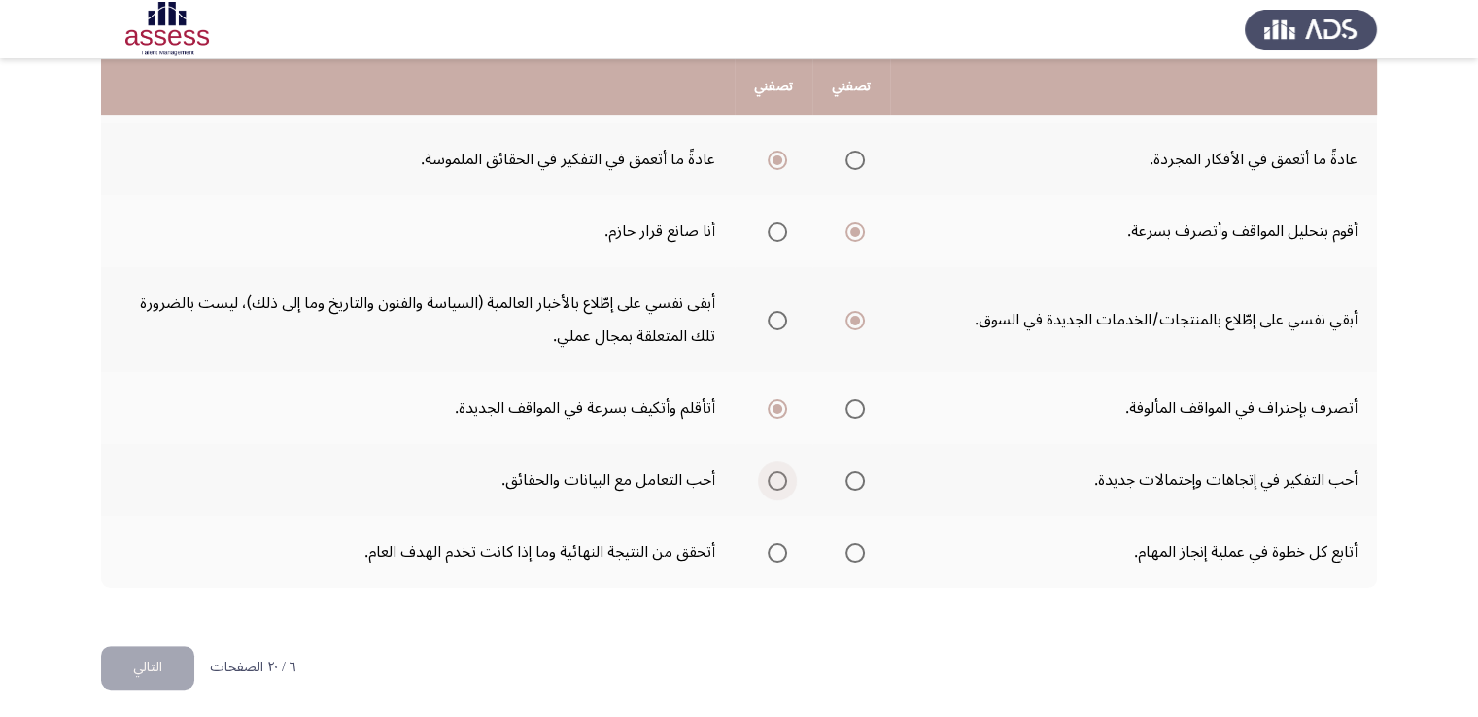
click at [784, 471] on span "Select an option" at bounding box center [777, 480] width 19 height 19
click at [784, 471] on input "Select an option" at bounding box center [777, 480] width 19 height 19
drag, startPoint x: 848, startPoint y: 545, endPoint x: 781, endPoint y: 592, distance: 81.7
click at [848, 545] on span "Select an option" at bounding box center [854, 552] width 19 height 19
click at [848, 545] on input "Select an option" at bounding box center [854, 552] width 19 height 19
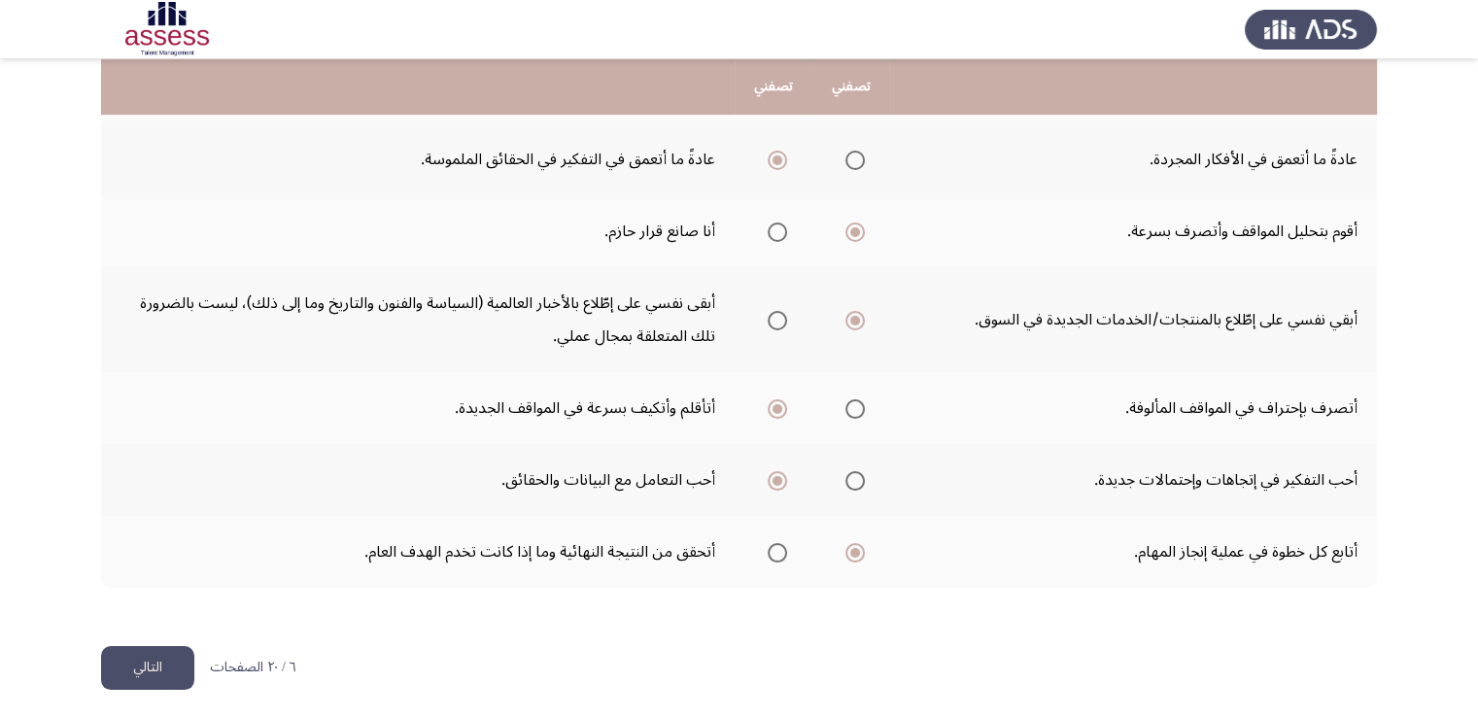
click at [180, 662] on button "التالي" at bounding box center [147, 668] width 93 height 44
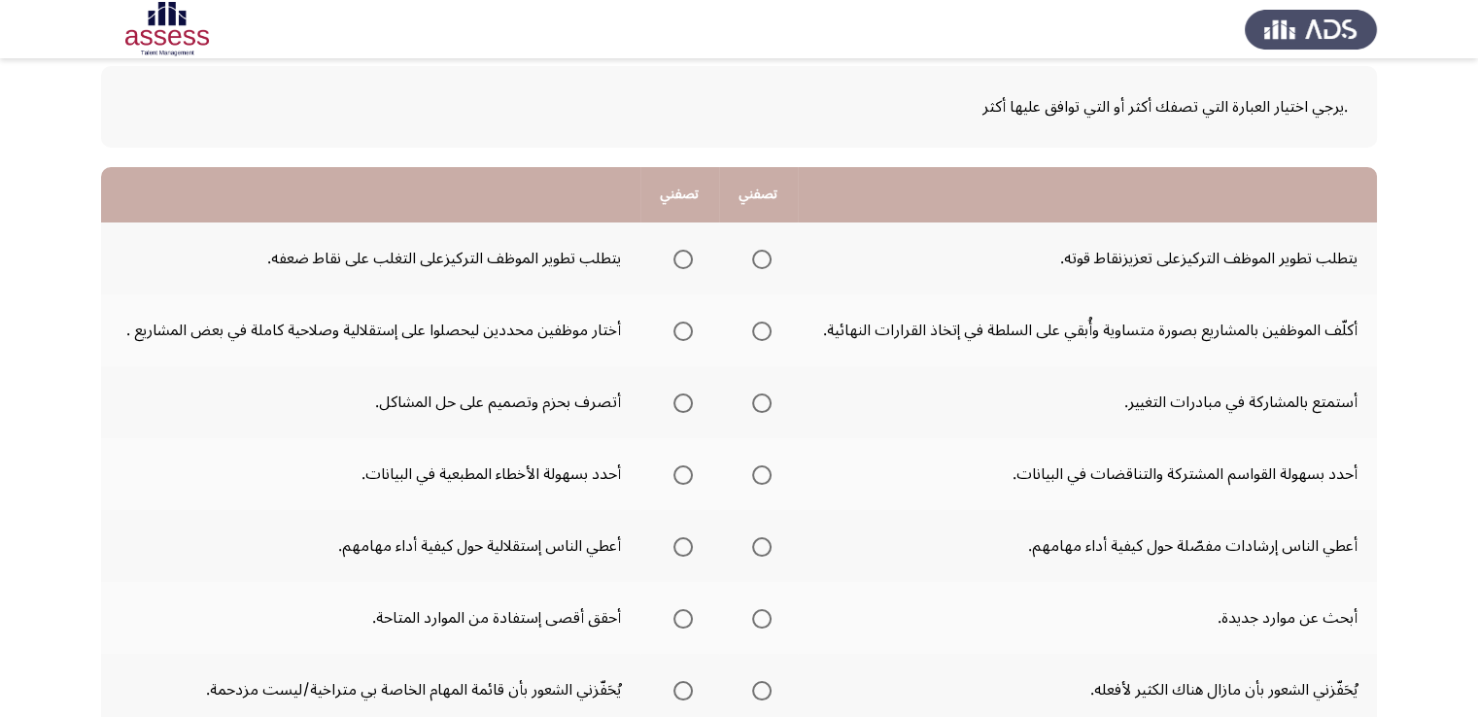
scroll to position [194, 0]
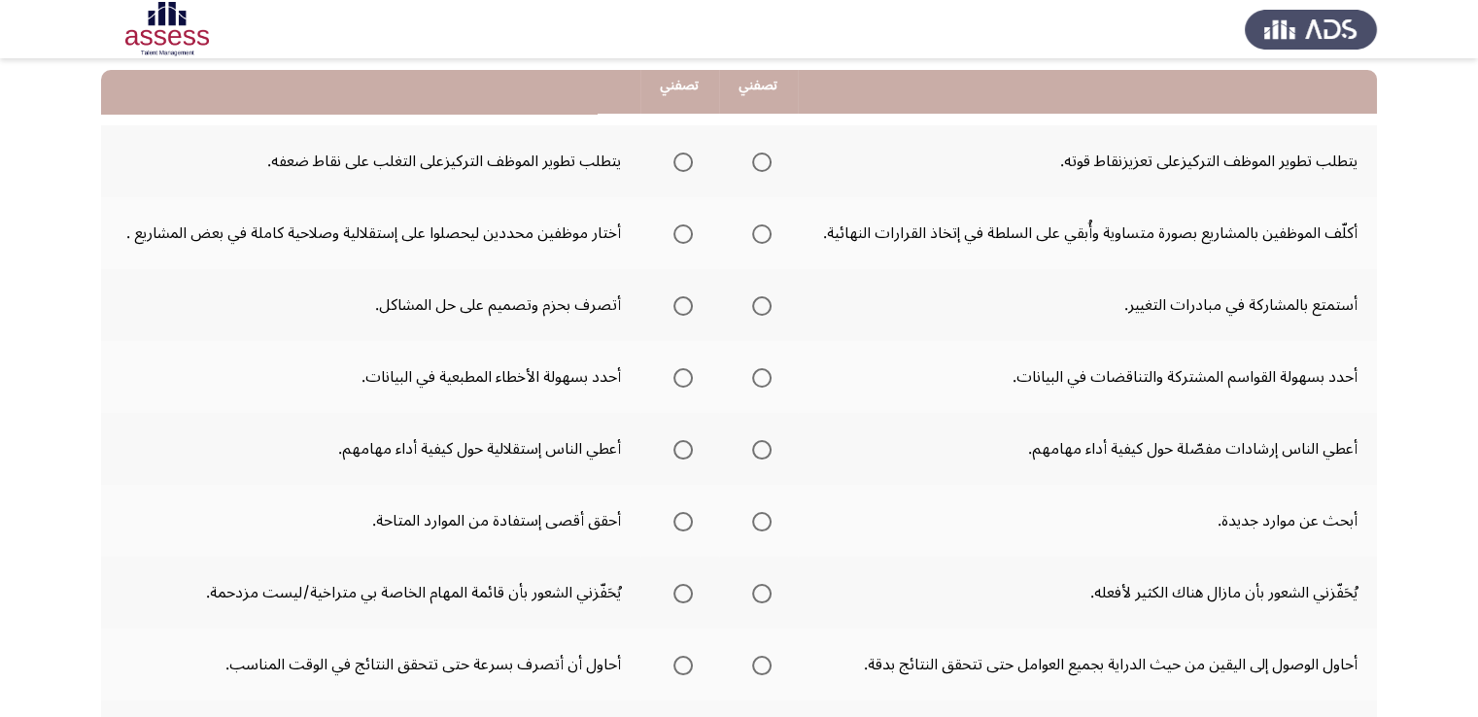
click at [688, 158] on span "Select an option" at bounding box center [682, 162] width 19 height 19
click at [688, 158] on input "Select an option" at bounding box center [682, 162] width 19 height 19
click at [761, 232] on span "Select an option" at bounding box center [761, 233] width 19 height 19
click at [761, 232] on input "Select an option" at bounding box center [761, 233] width 19 height 19
click at [763, 302] on span "Select an option" at bounding box center [761, 305] width 19 height 19
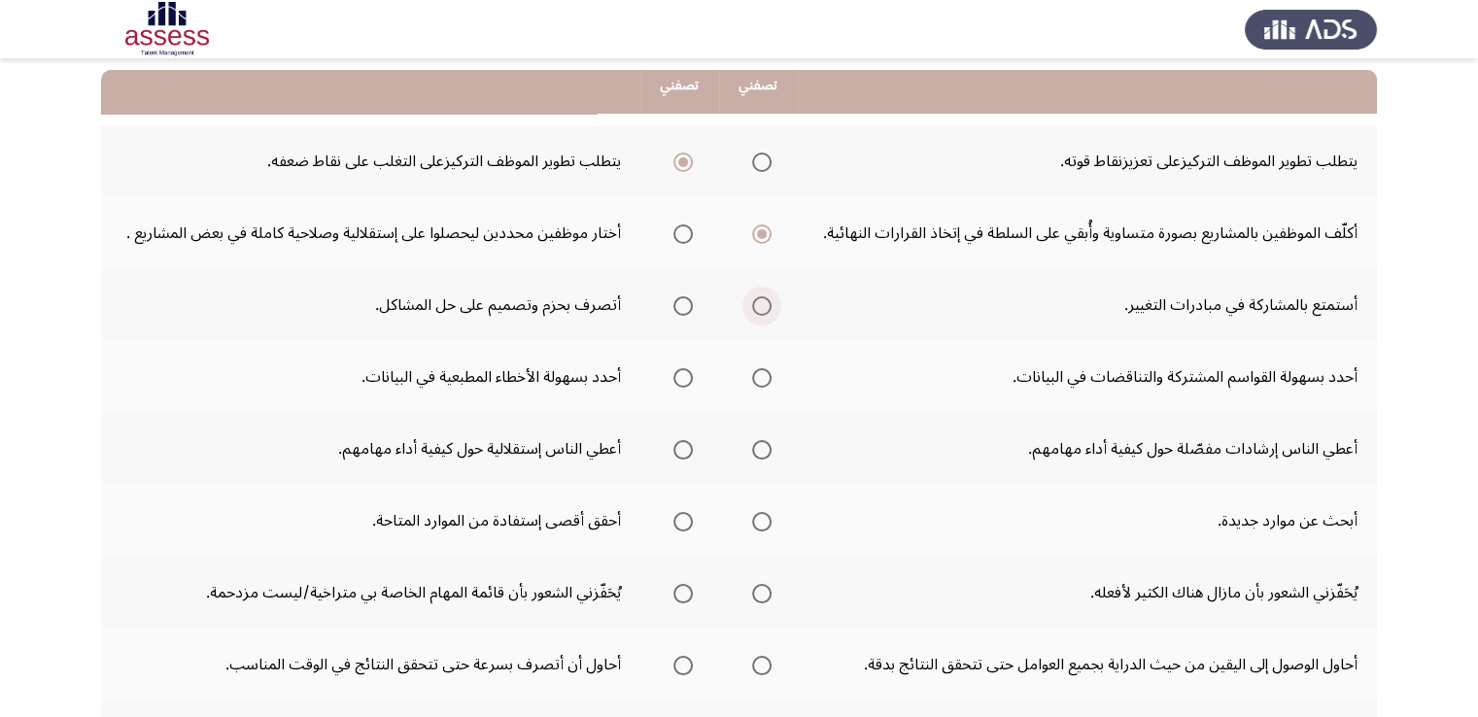
click at [763, 302] on input "Select an option" at bounding box center [761, 305] width 19 height 19
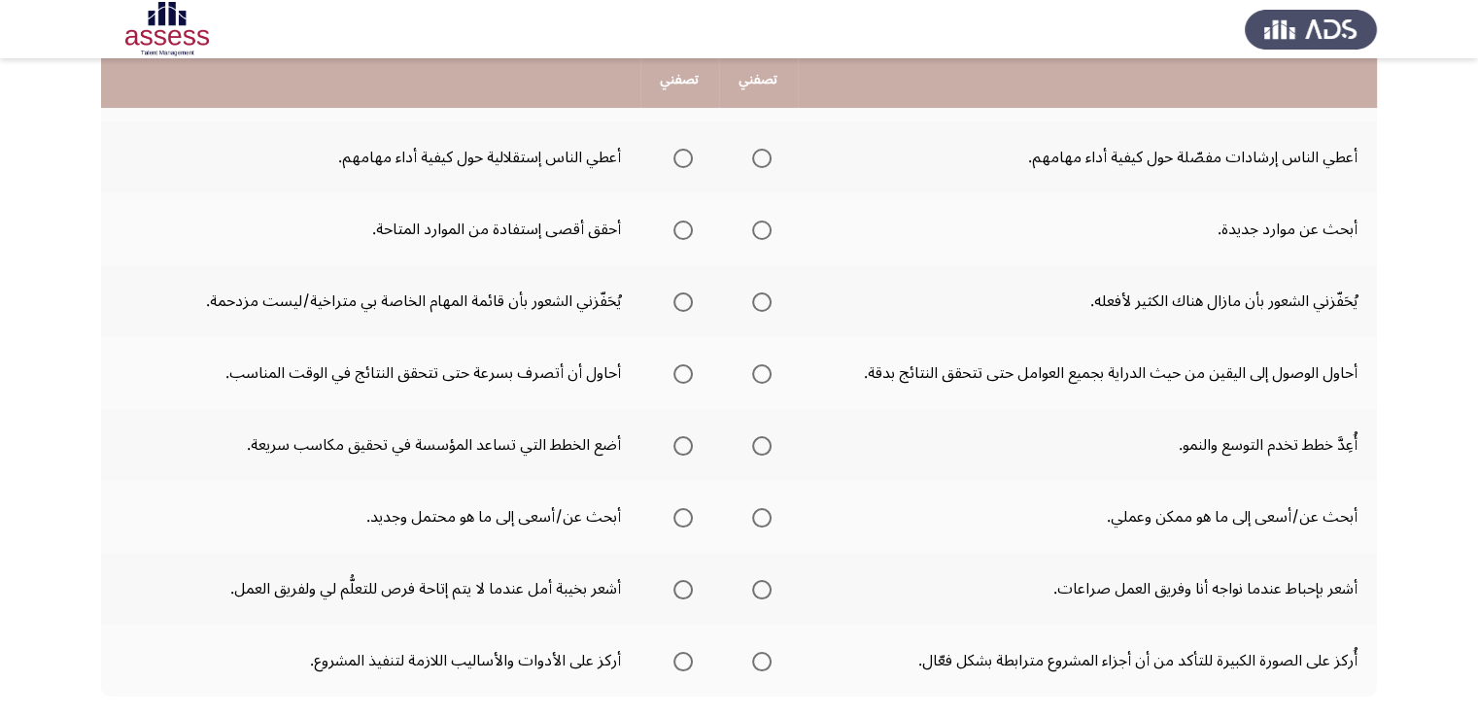
scroll to position [389, 0]
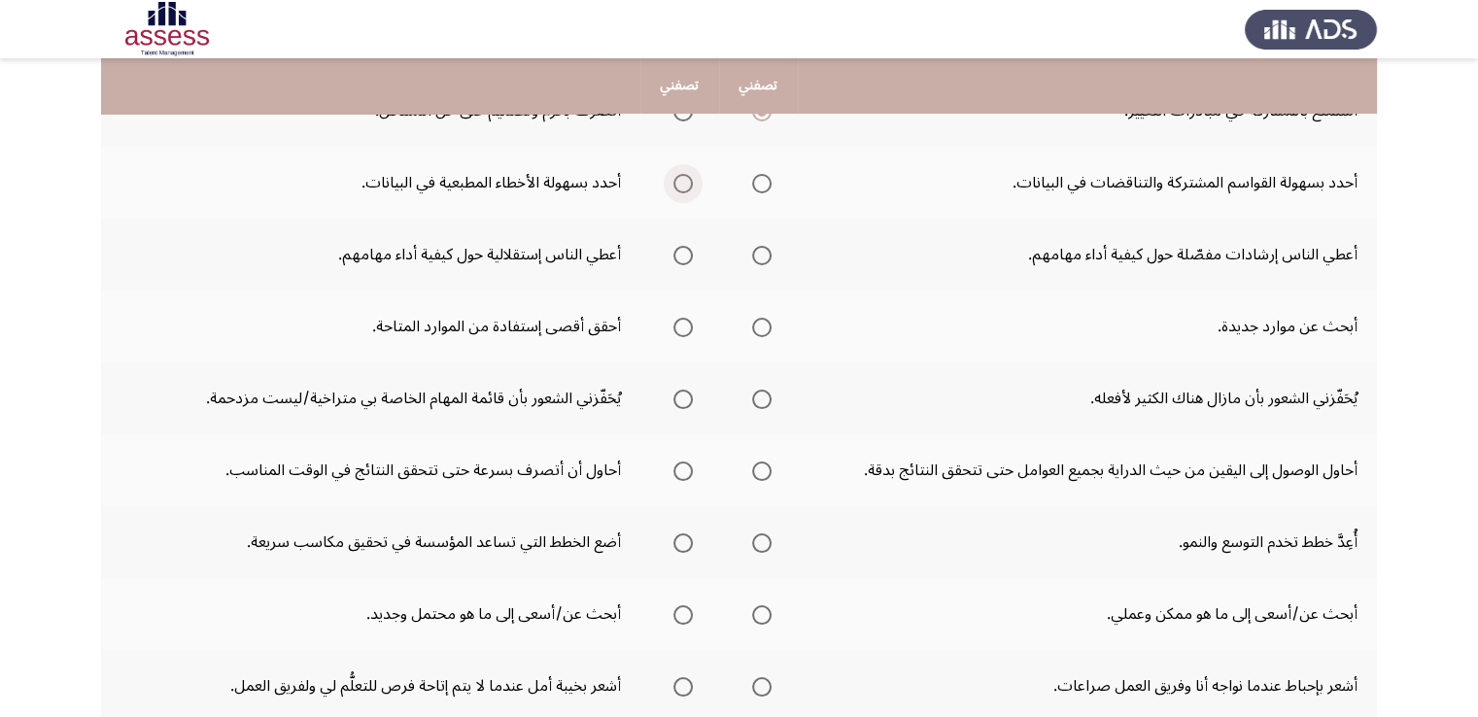
click at [688, 184] on span "Select an option" at bounding box center [682, 183] width 19 height 19
click at [688, 184] on input "Select an option" at bounding box center [682, 183] width 19 height 19
click at [761, 254] on span "Select an option" at bounding box center [761, 255] width 19 height 19
click at [761, 254] on input "Select an option" at bounding box center [761, 255] width 19 height 19
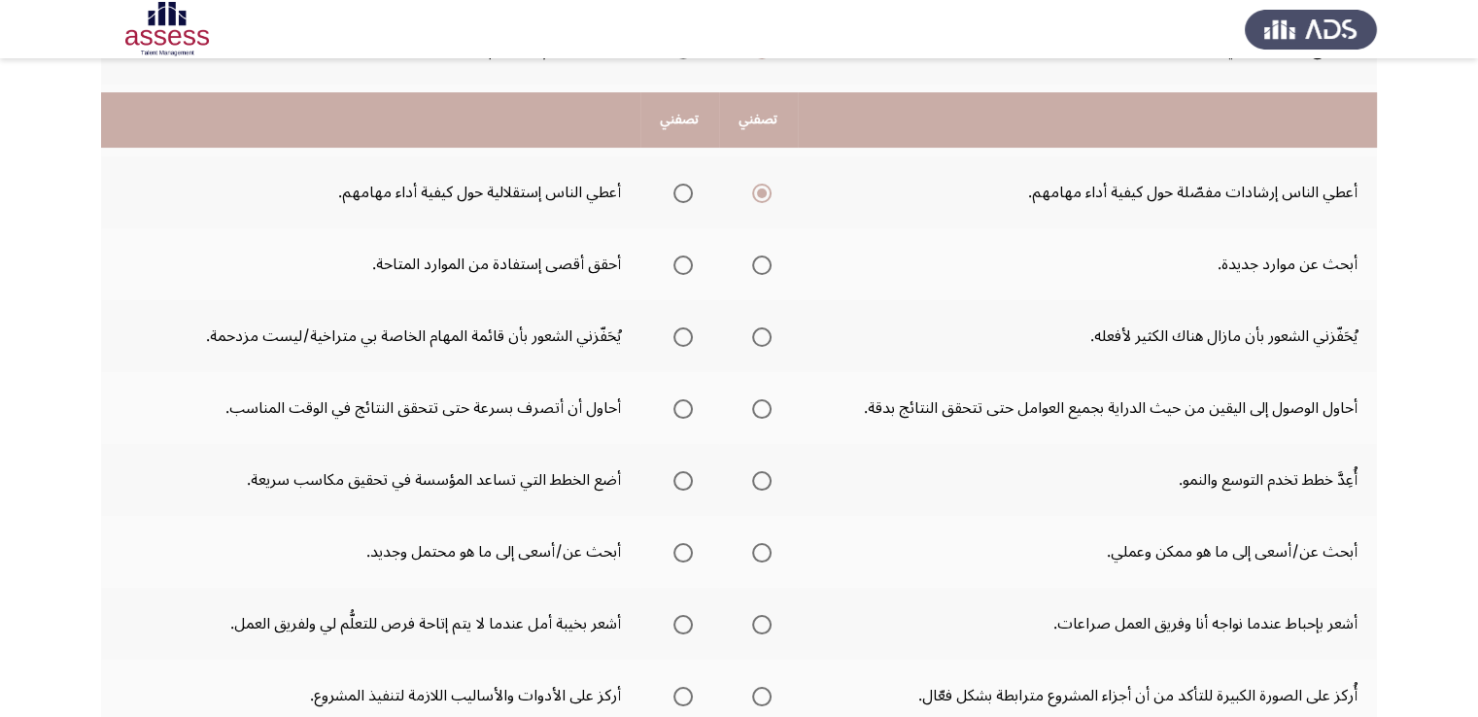
scroll to position [486, 0]
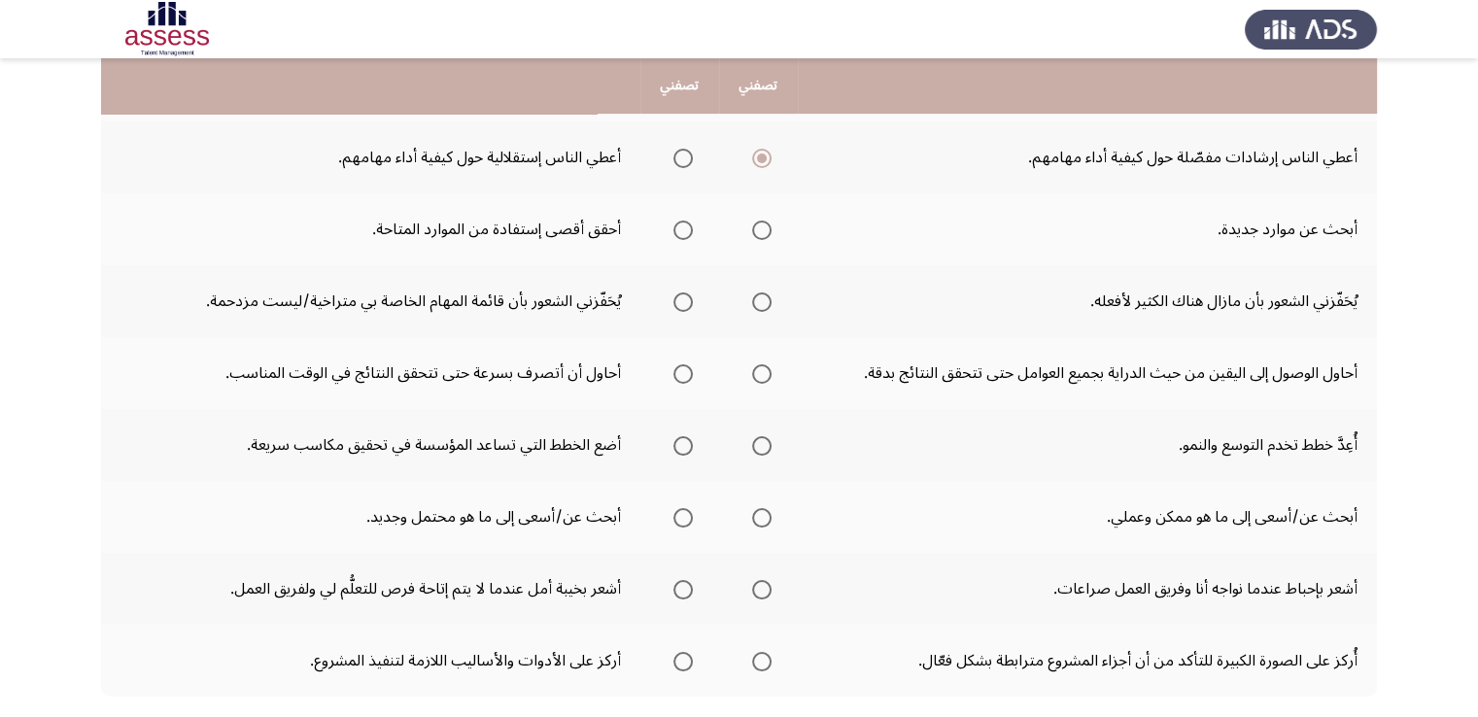
click at [762, 230] on span "Select an option" at bounding box center [761, 230] width 19 height 19
click at [762, 230] on input "Select an option" at bounding box center [761, 230] width 19 height 19
click at [759, 297] on span "Select an option" at bounding box center [761, 301] width 19 height 19
click at [759, 297] on input "Select an option" at bounding box center [761, 301] width 19 height 19
click at [771, 370] on span "Select an option" at bounding box center [761, 373] width 19 height 19
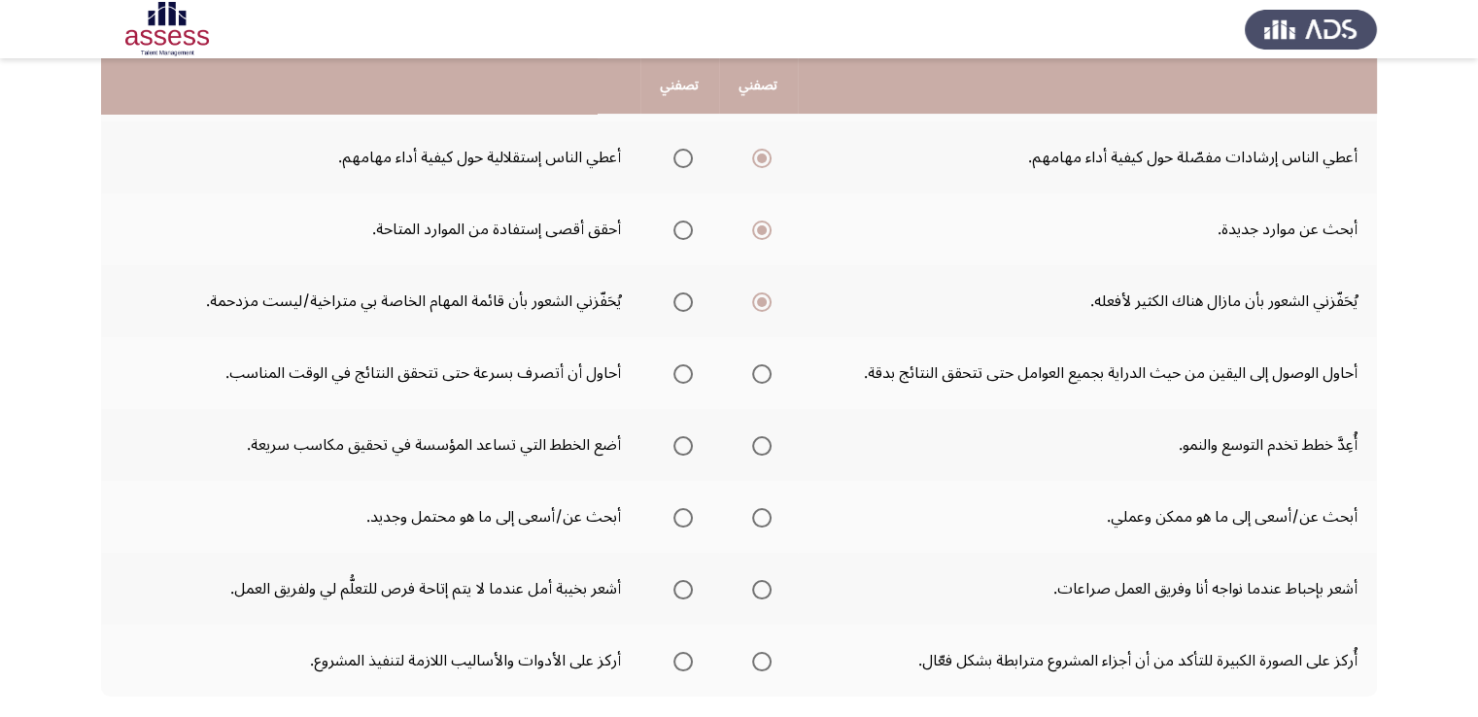
click at [771, 370] on input "Select an option" at bounding box center [761, 373] width 19 height 19
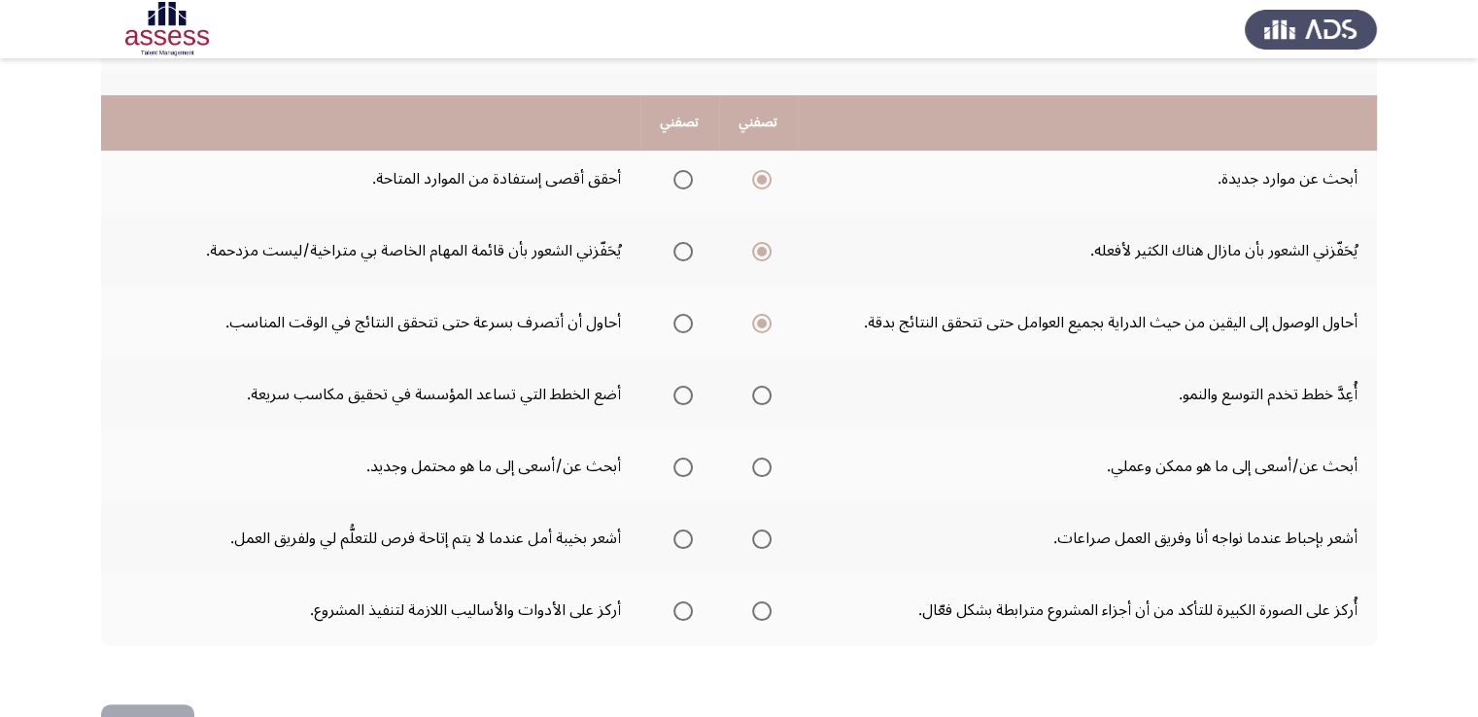
scroll to position [583, 0]
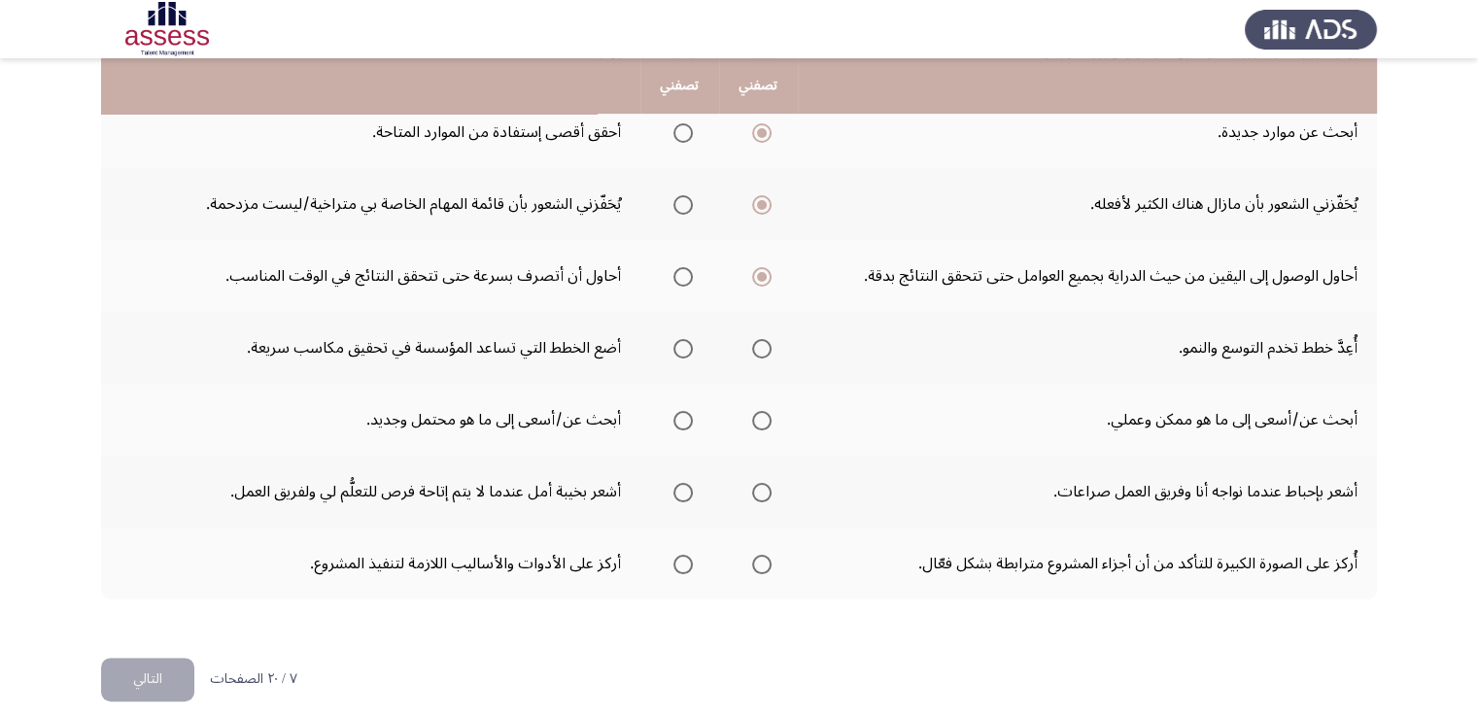
click at [764, 347] on span "Select an option" at bounding box center [761, 348] width 19 height 19
click at [764, 347] on input "Select an option" at bounding box center [761, 348] width 19 height 19
click at [765, 424] on span "Select an option" at bounding box center [761, 420] width 19 height 19
click at [765, 424] on input "Select an option" at bounding box center [761, 420] width 19 height 19
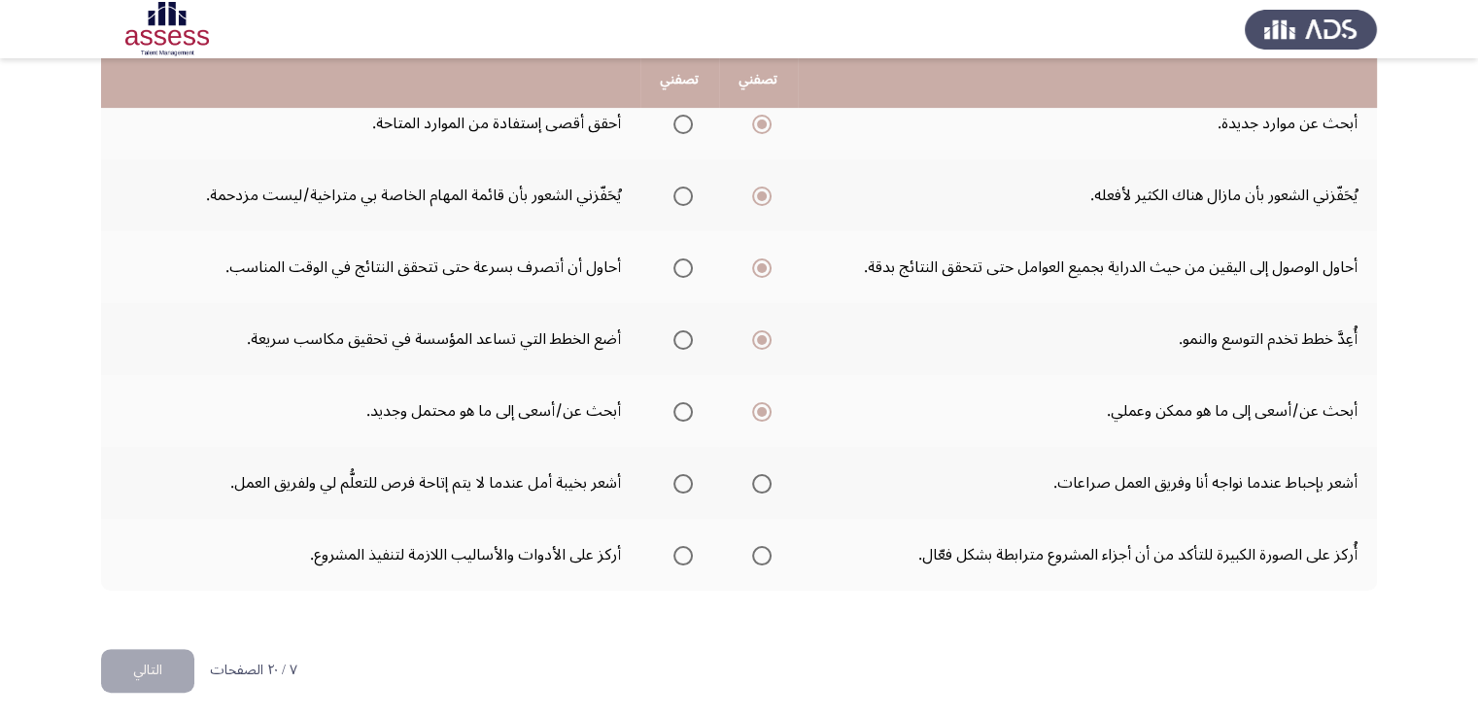
scroll to position [597, 0]
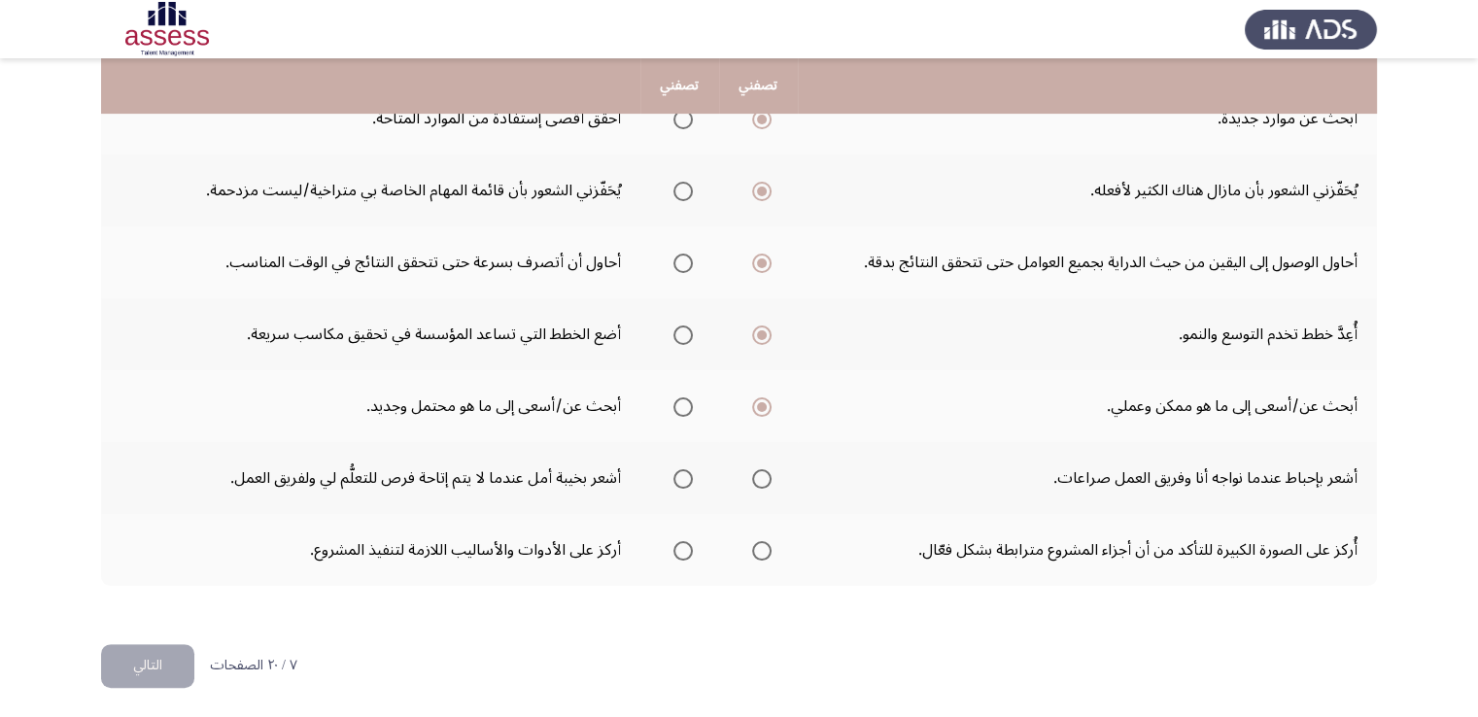
click at [770, 471] on span "Select an option" at bounding box center [761, 478] width 19 height 19
click at [770, 471] on input "Select an option" at bounding box center [761, 478] width 19 height 19
click at [762, 543] on span "Select an option" at bounding box center [761, 550] width 19 height 19
click at [762, 543] on input "Select an option" at bounding box center [761, 550] width 19 height 19
click at [166, 653] on button "التالي" at bounding box center [147, 666] width 93 height 44
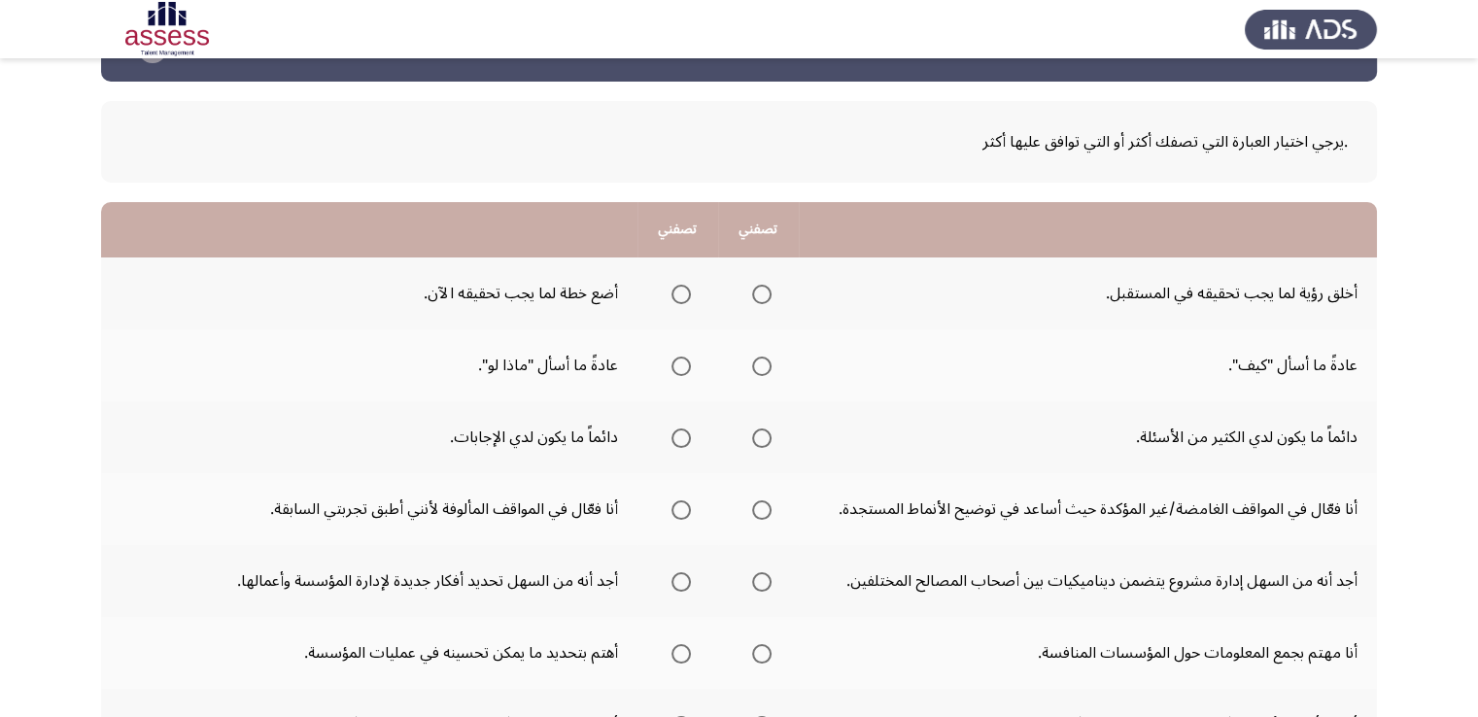
scroll to position [194, 0]
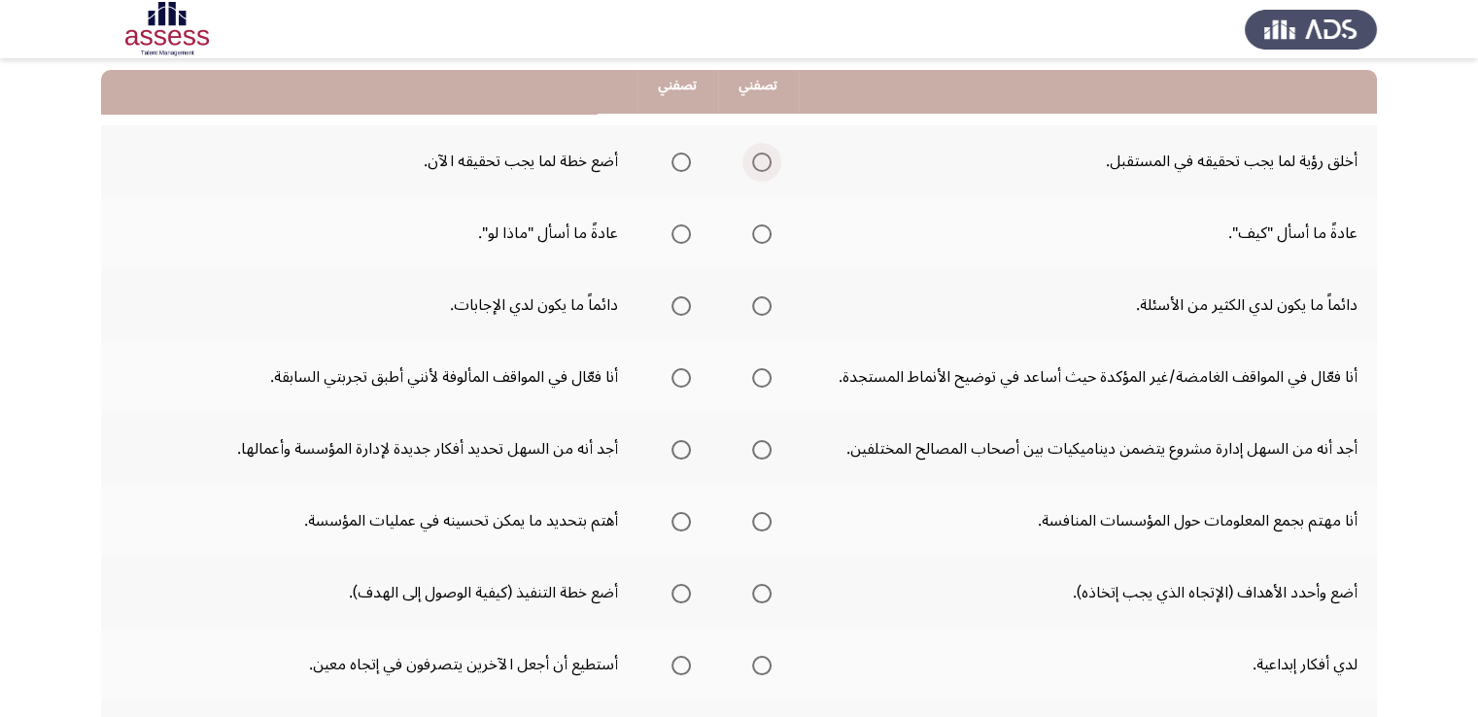
click at [767, 164] on span "Select an option" at bounding box center [761, 162] width 19 height 19
click at [767, 164] on input "Select an option" at bounding box center [761, 162] width 19 height 19
click at [676, 234] on span "Select an option" at bounding box center [680, 233] width 19 height 19
click at [676, 234] on input "Select an option" at bounding box center [680, 233] width 19 height 19
click at [673, 300] on span "Select an option" at bounding box center [680, 305] width 19 height 19
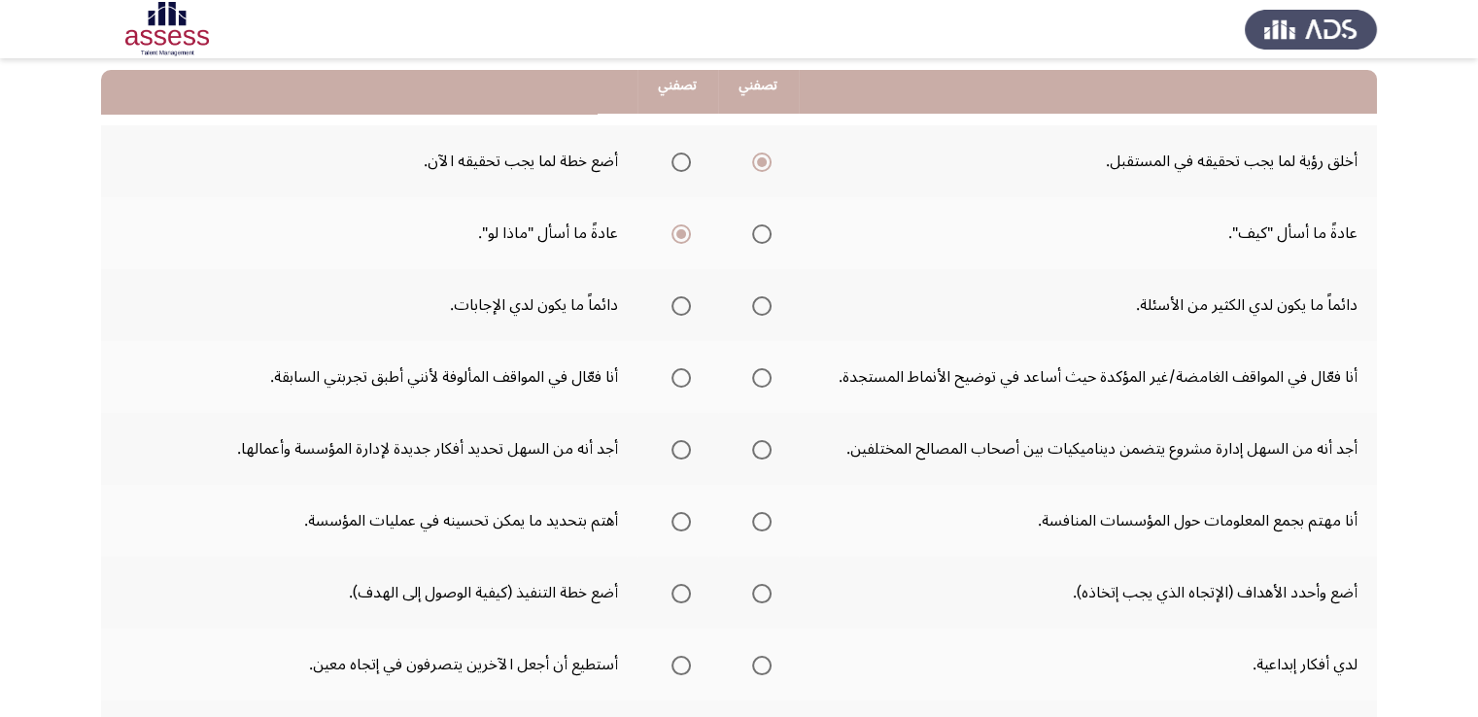
click at [673, 300] on input "Select an option" at bounding box center [680, 305] width 19 height 19
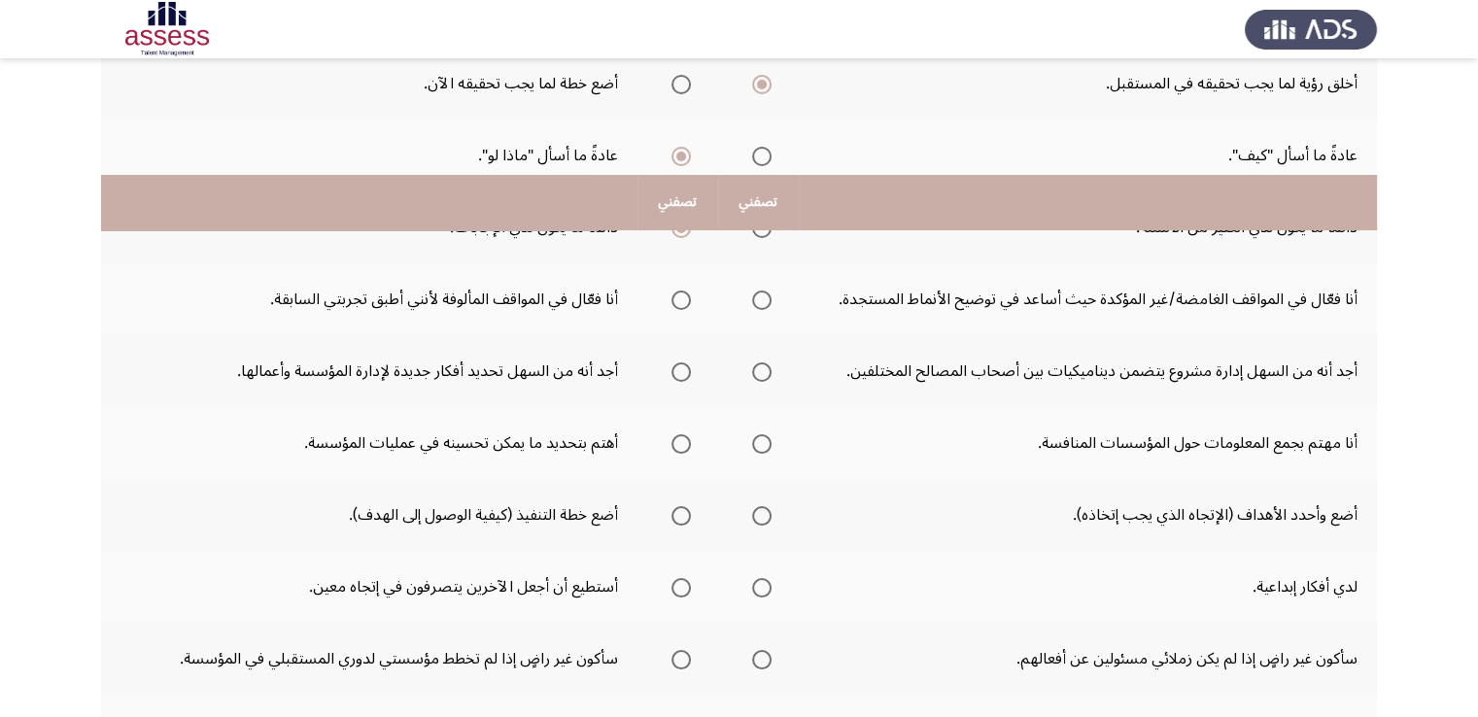
scroll to position [389, 0]
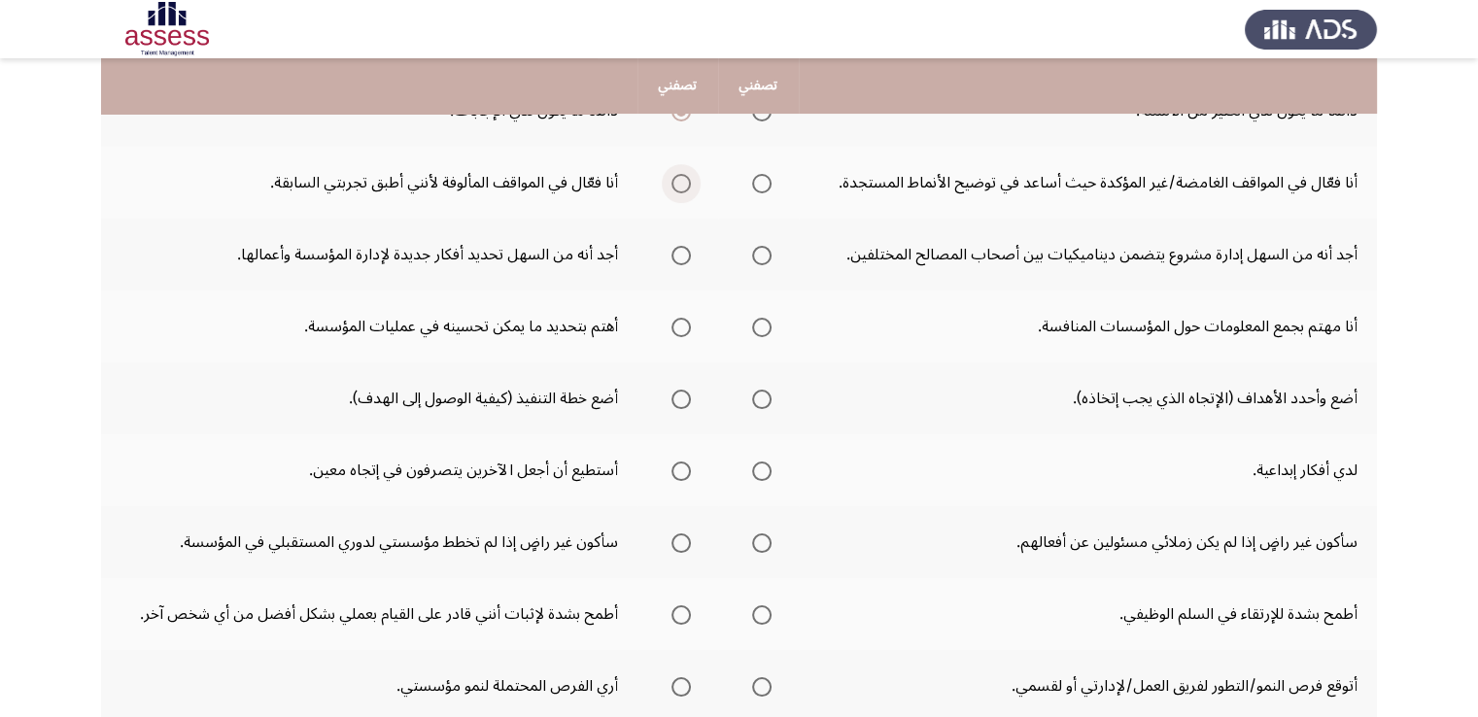
click at [671, 177] on span "Select an option" at bounding box center [680, 183] width 19 height 19
click at [671, 177] on input "Select an option" at bounding box center [680, 183] width 19 height 19
click at [674, 246] on span "Select an option" at bounding box center [680, 255] width 19 height 19
click at [674, 246] on input "Select an option" at bounding box center [680, 255] width 19 height 19
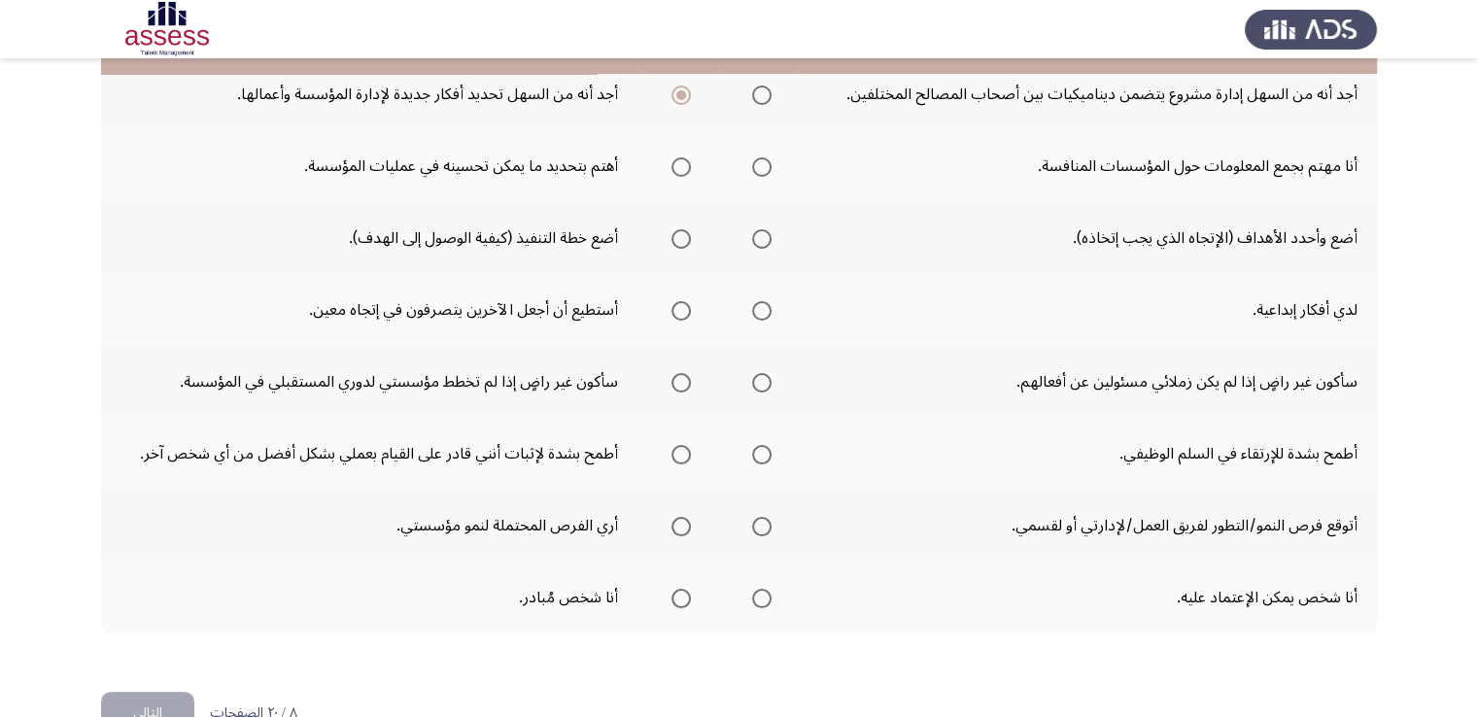
scroll to position [583, 0]
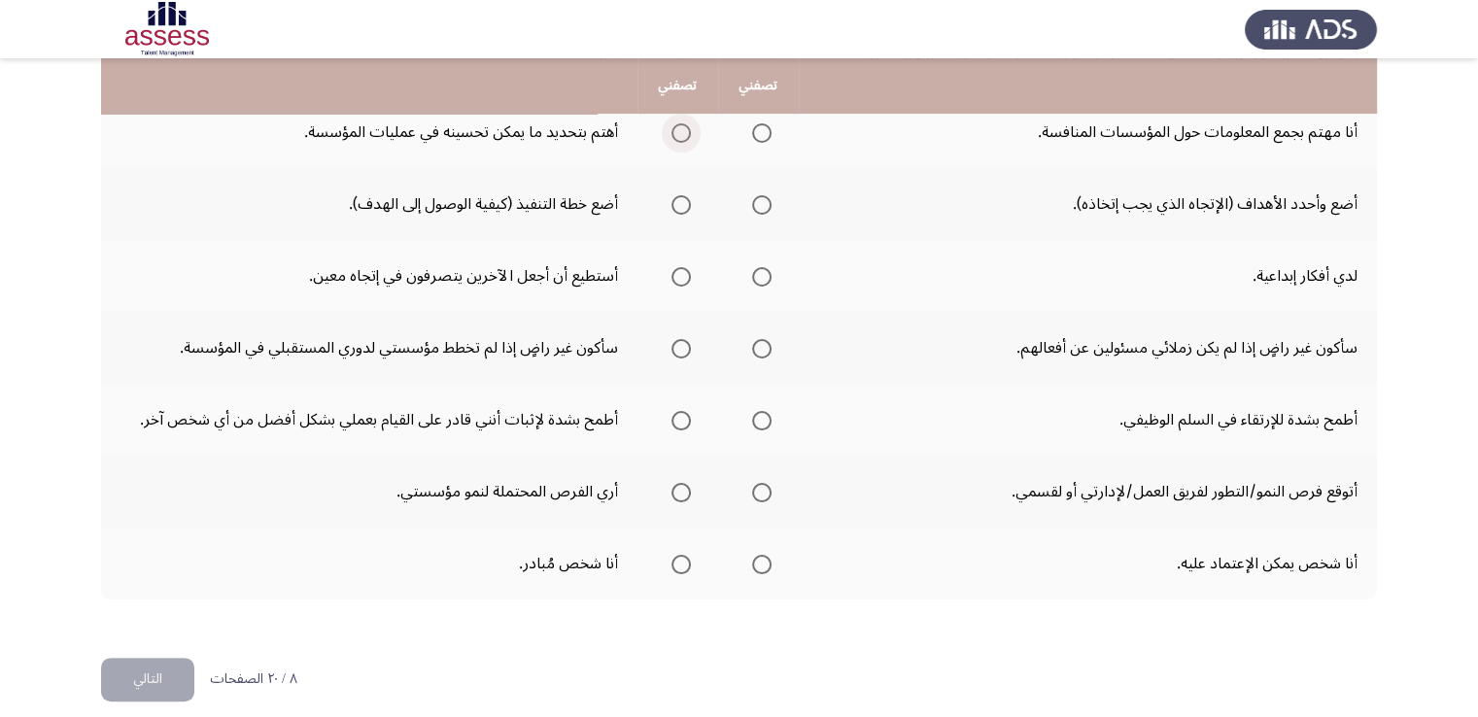
click at [680, 133] on span "Select an option" at bounding box center [680, 132] width 19 height 19
click at [680, 133] on input "Select an option" at bounding box center [680, 132] width 19 height 19
click at [766, 200] on span "Select an option" at bounding box center [761, 204] width 19 height 19
click at [766, 200] on input "Select an option" at bounding box center [761, 204] width 19 height 19
click at [764, 269] on span "Select an option" at bounding box center [761, 276] width 19 height 19
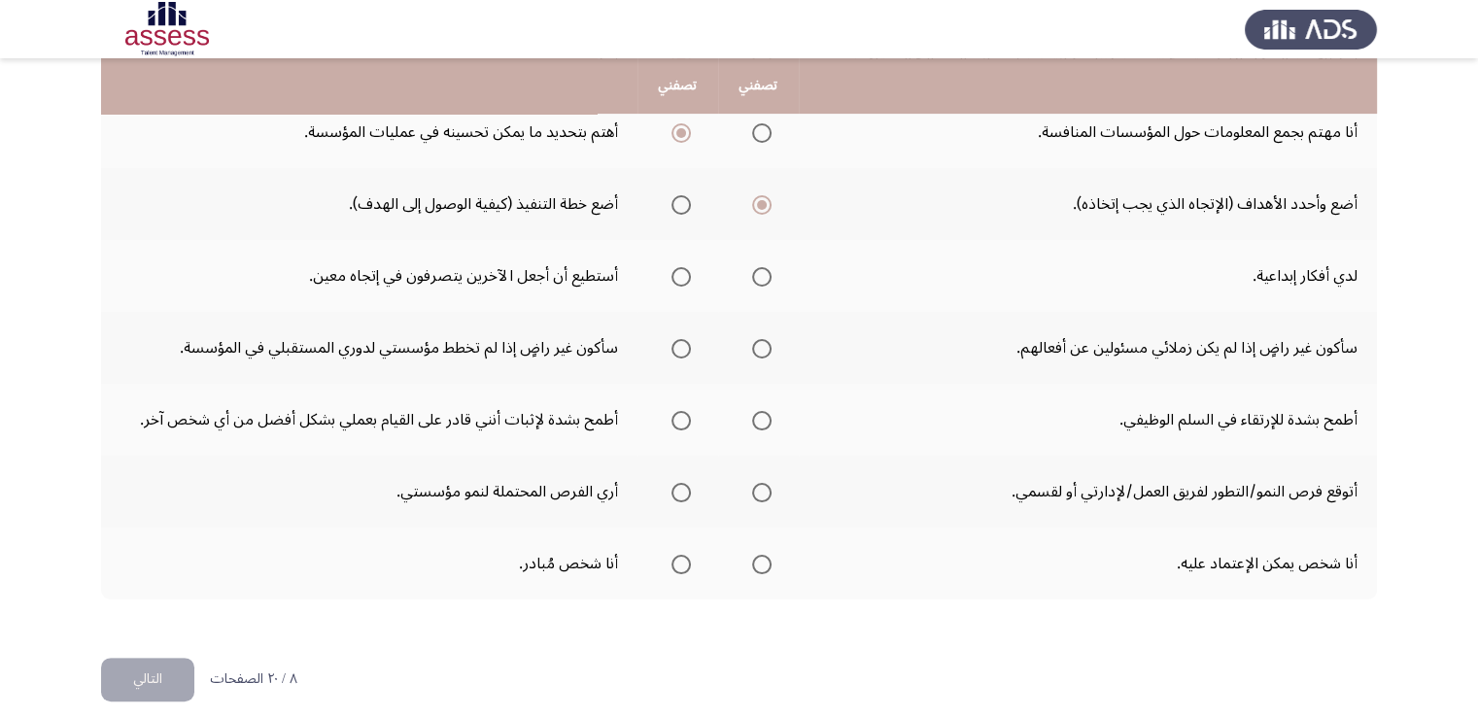
click at [764, 269] on input "Select an option" at bounding box center [761, 276] width 19 height 19
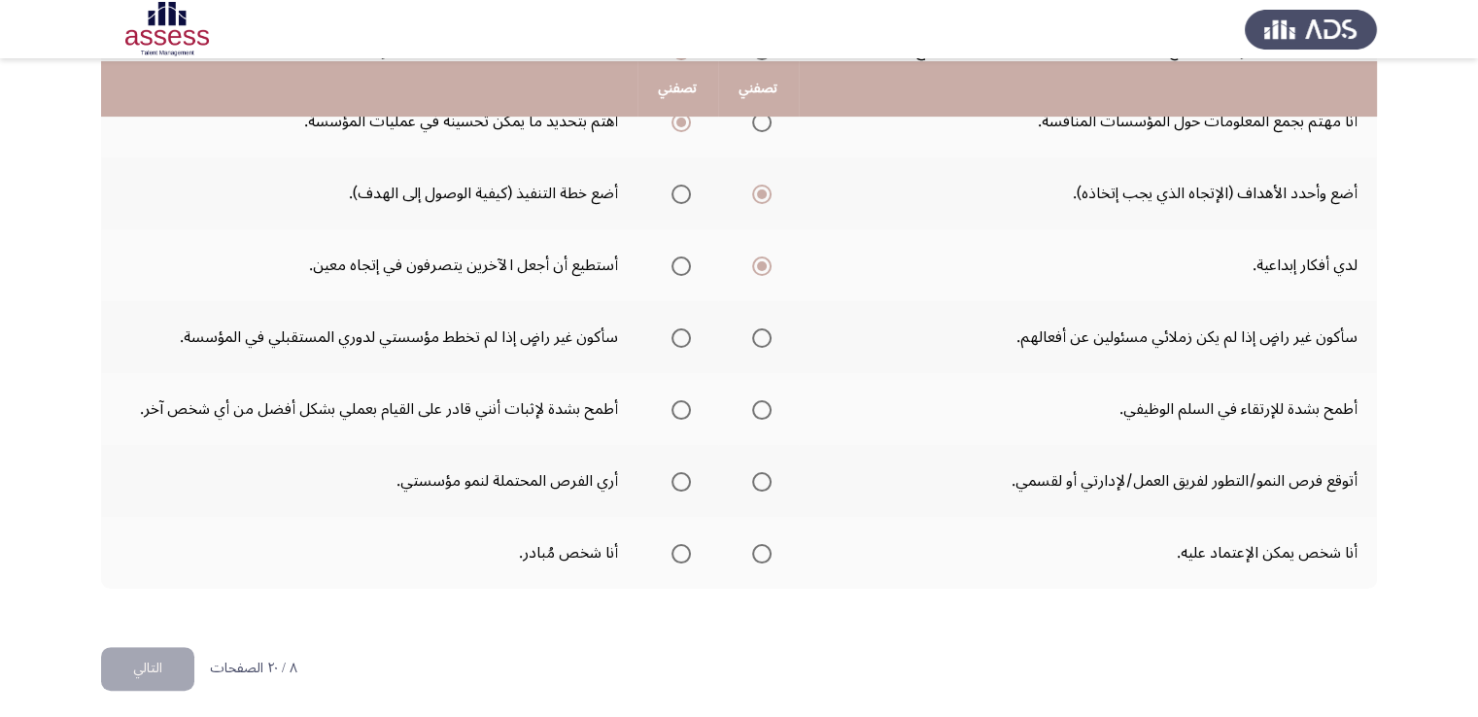
scroll to position [597, 0]
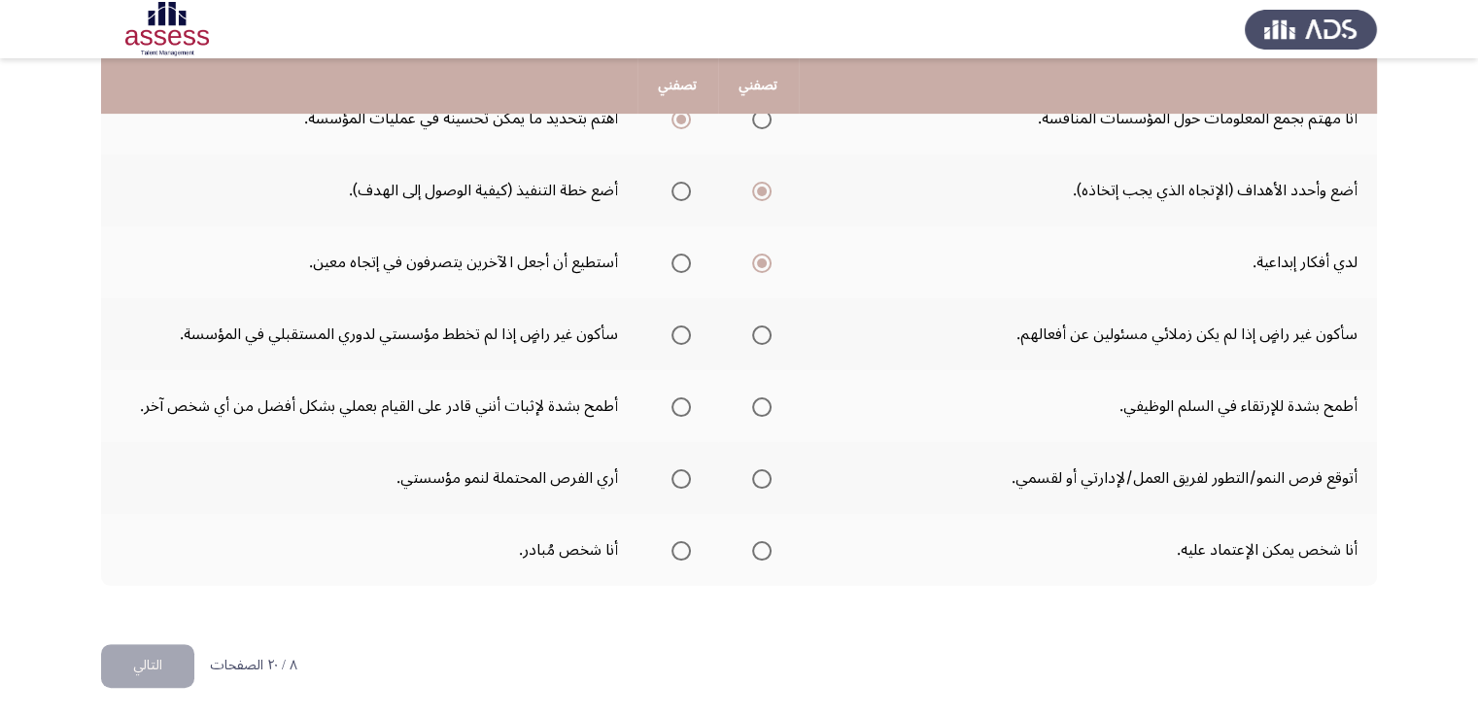
click at [684, 326] on span "Select an option" at bounding box center [680, 335] width 19 height 19
click at [684, 326] on input "Select an option" at bounding box center [680, 335] width 19 height 19
click at [762, 398] on span "Select an option" at bounding box center [761, 406] width 19 height 19
click at [762, 398] on input "Select an option" at bounding box center [761, 406] width 19 height 19
click at [765, 476] on span "Select an option" at bounding box center [761, 478] width 19 height 19
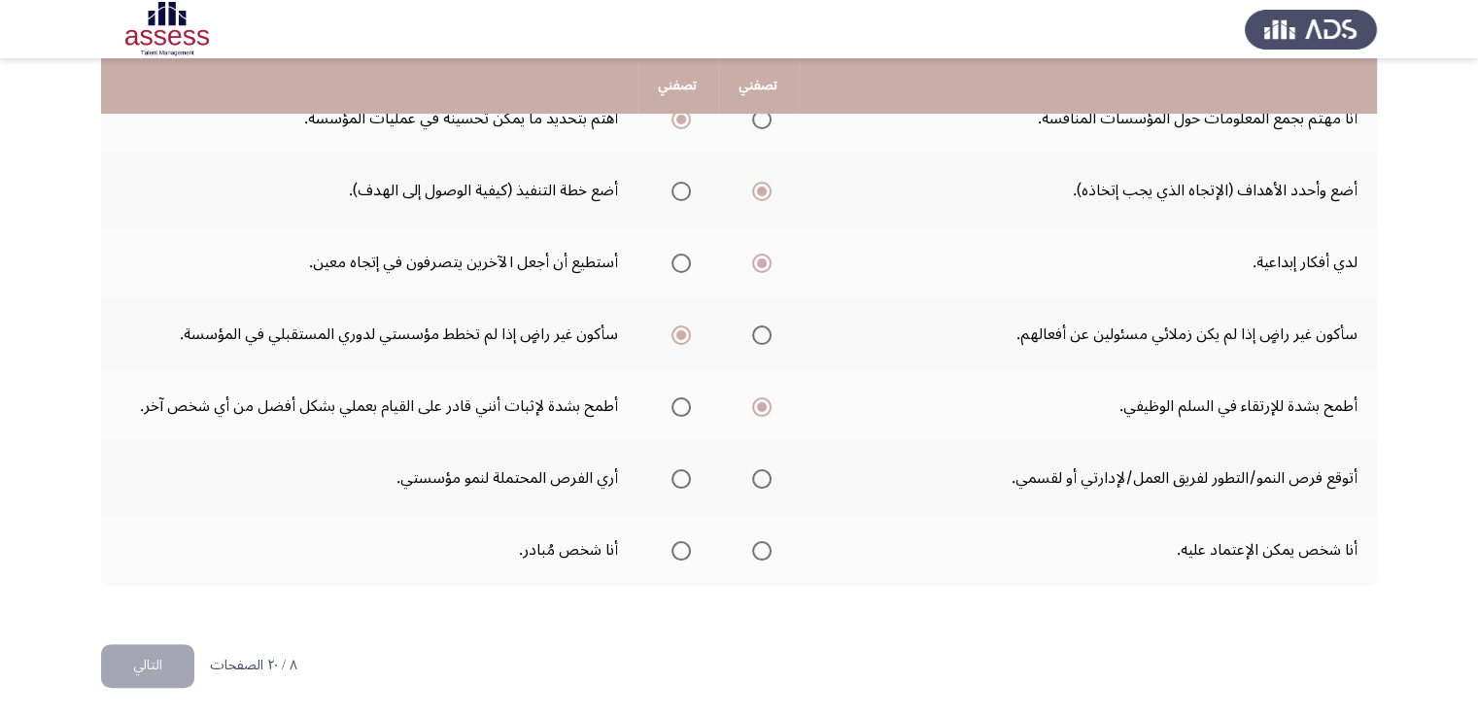
click at [765, 476] on input "Select an option" at bounding box center [761, 478] width 19 height 19
click at [671, 549] on span "Select an option" at bounding box center [680, 550] width 19 height 19
click at [671, 549] on input "Select an option" at bounding box center [680, 550] width 19 height 19
click at [169, 677] on button "التالي" at bounding box center [147, 666] width 93 height 44
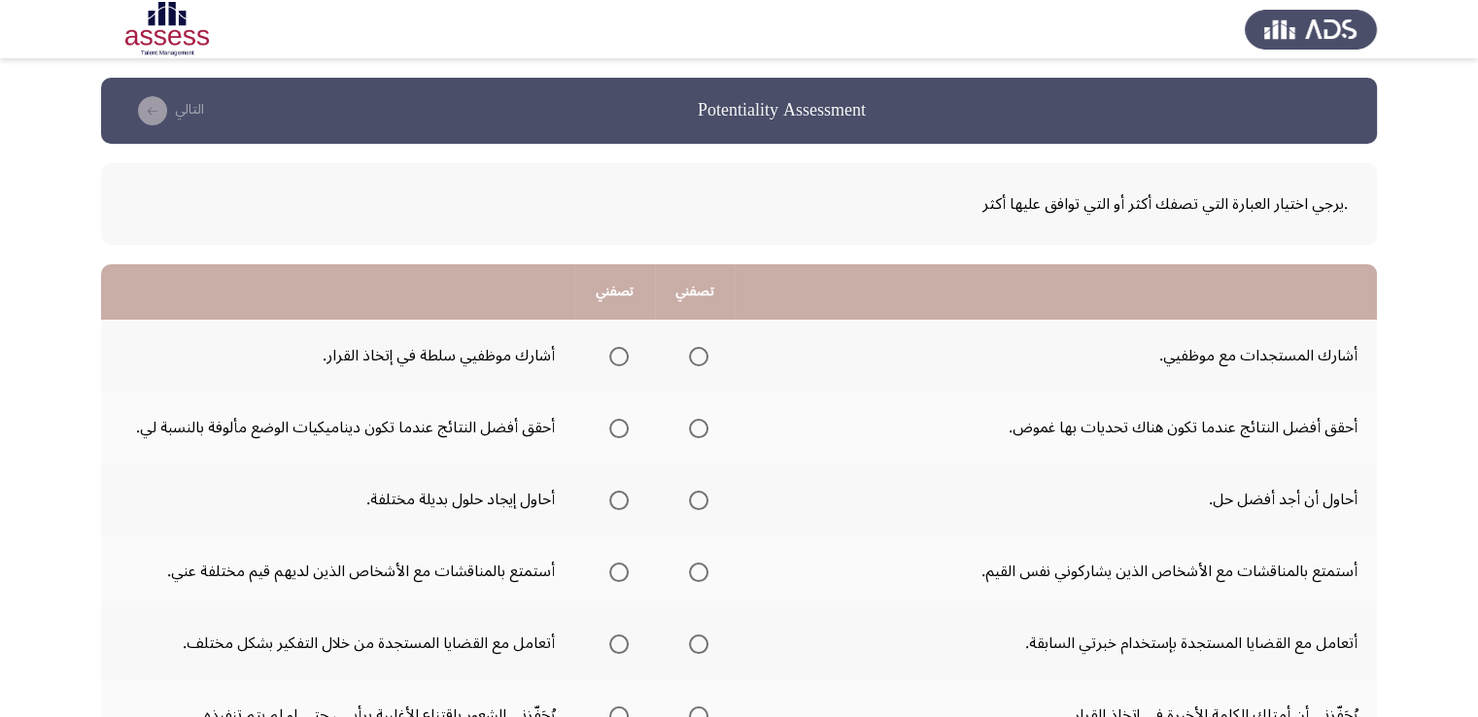
scroll to position [97, 0]
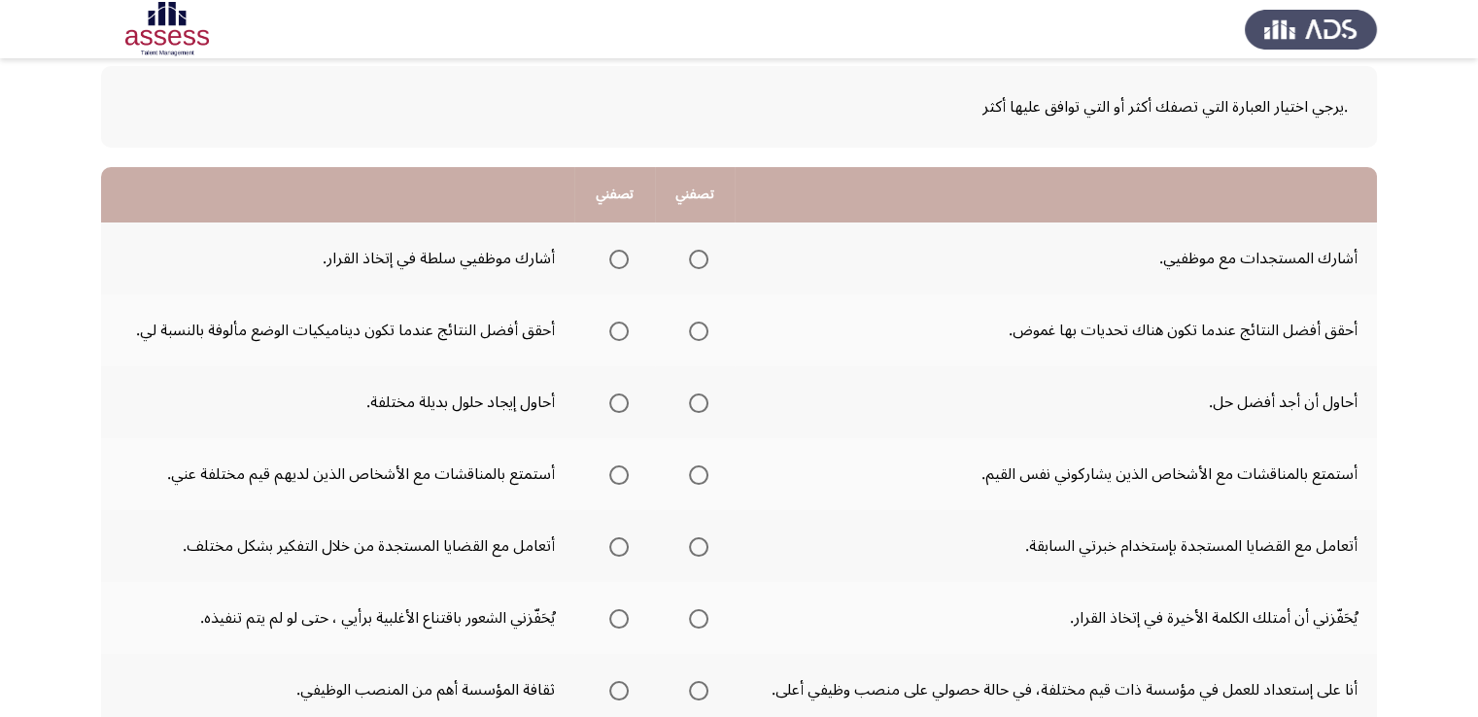
click at [700, 254] on span "Select an option" at bounding box center [698, 259] width 19 height 19
click at [700, 254] on input "Select an option" at bounding box center [698, 259] width 19 height 19
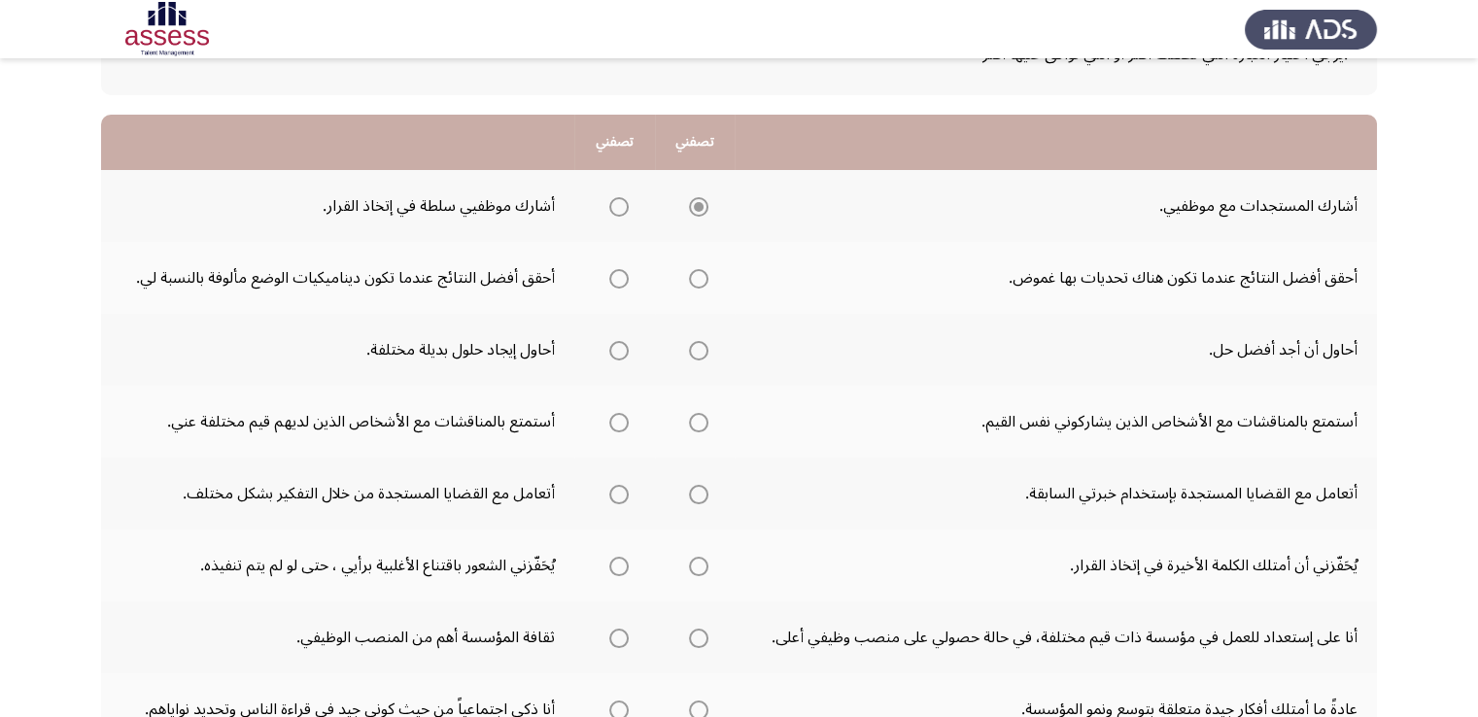
scroll to position [194, 0]
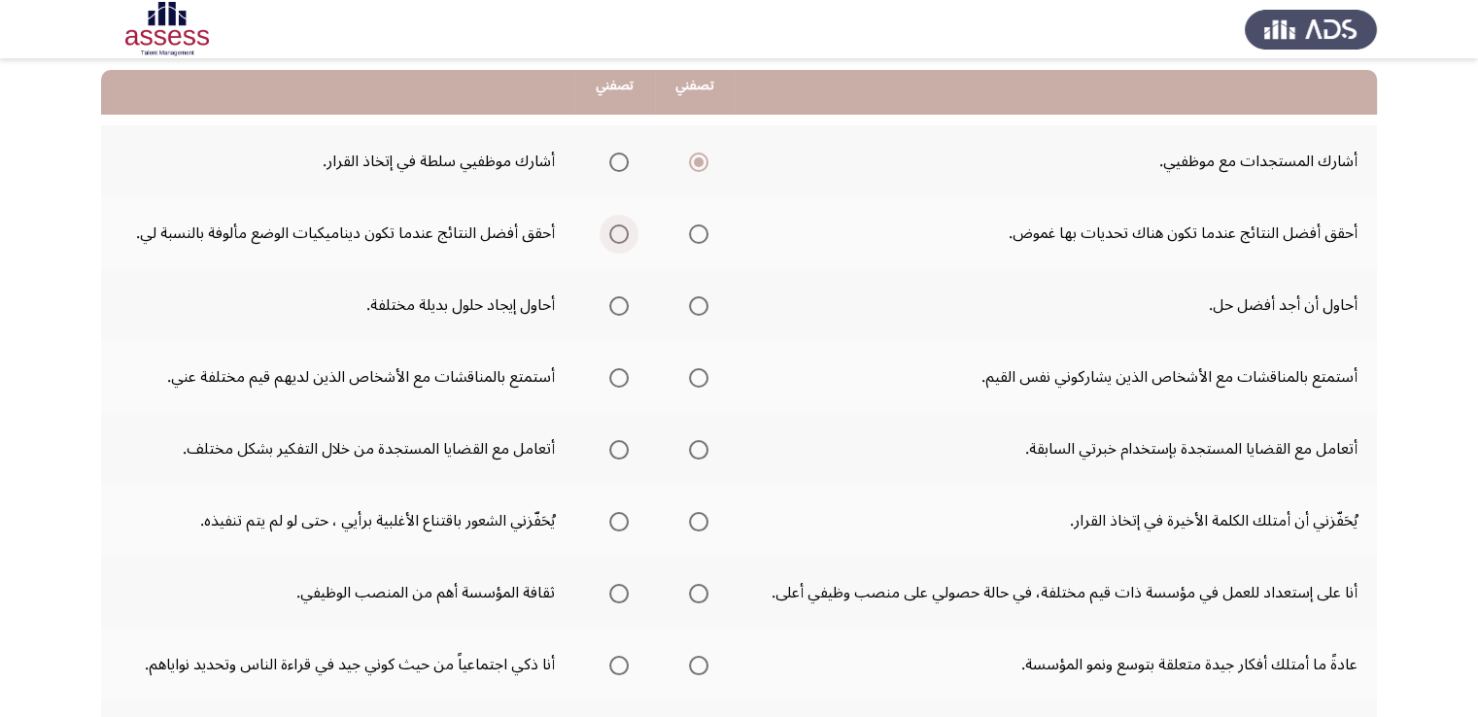
click at [626, 238] on span "Select an option" at bounding box center [618, 233] width 19 height 19
click at [626, 238] on input "Select an option" at bounding box center [618, 233] width 19 height 19
click at [624, 304] on span "Select an option" at bounding box center [618, 305] width 19 height 19
click at [624, 304] on input "Select an option" at bounding box center [618, 305] width 19 height 19
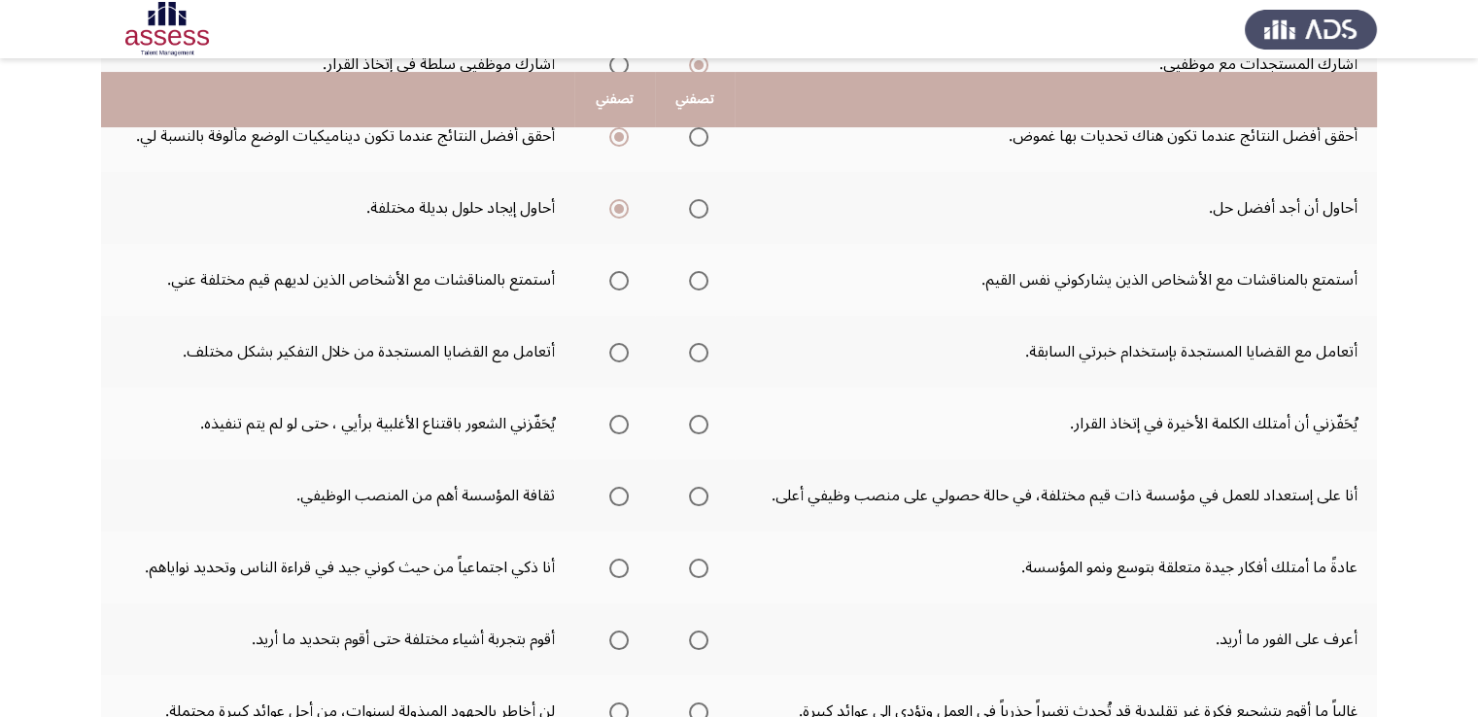
scroll to position [389, 0]
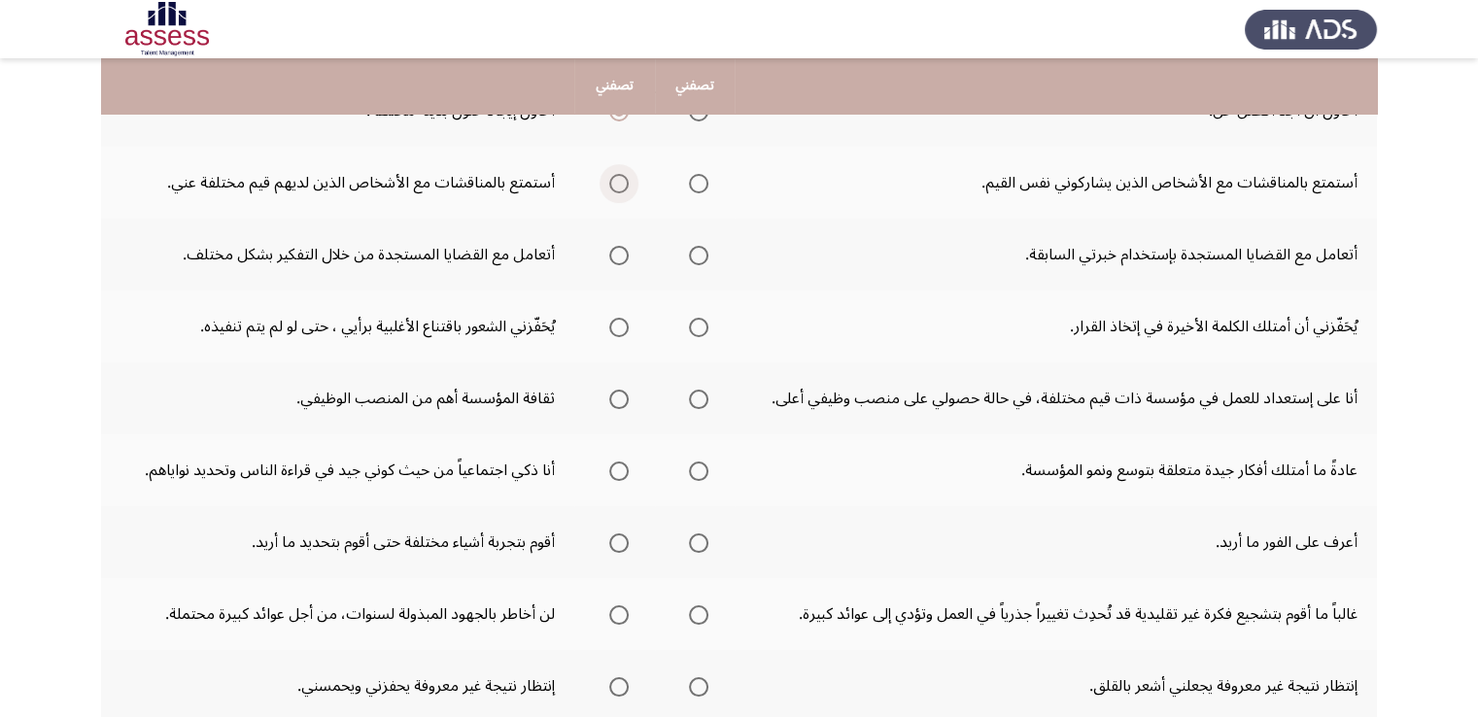
click at [614, 184] on span "Select an option" at bounding box center [618, 183] width 19 height 19
click at [614, 184] on input "Select an option" at bounding box center [618, 183] width 19 height 19
click at [626, 254] on span "Select an option" at bounding box center [618, 255] width 19 height 19
click at [626, 254] on input "Select an option" at bounding box center [618, 255] width 19 height 19
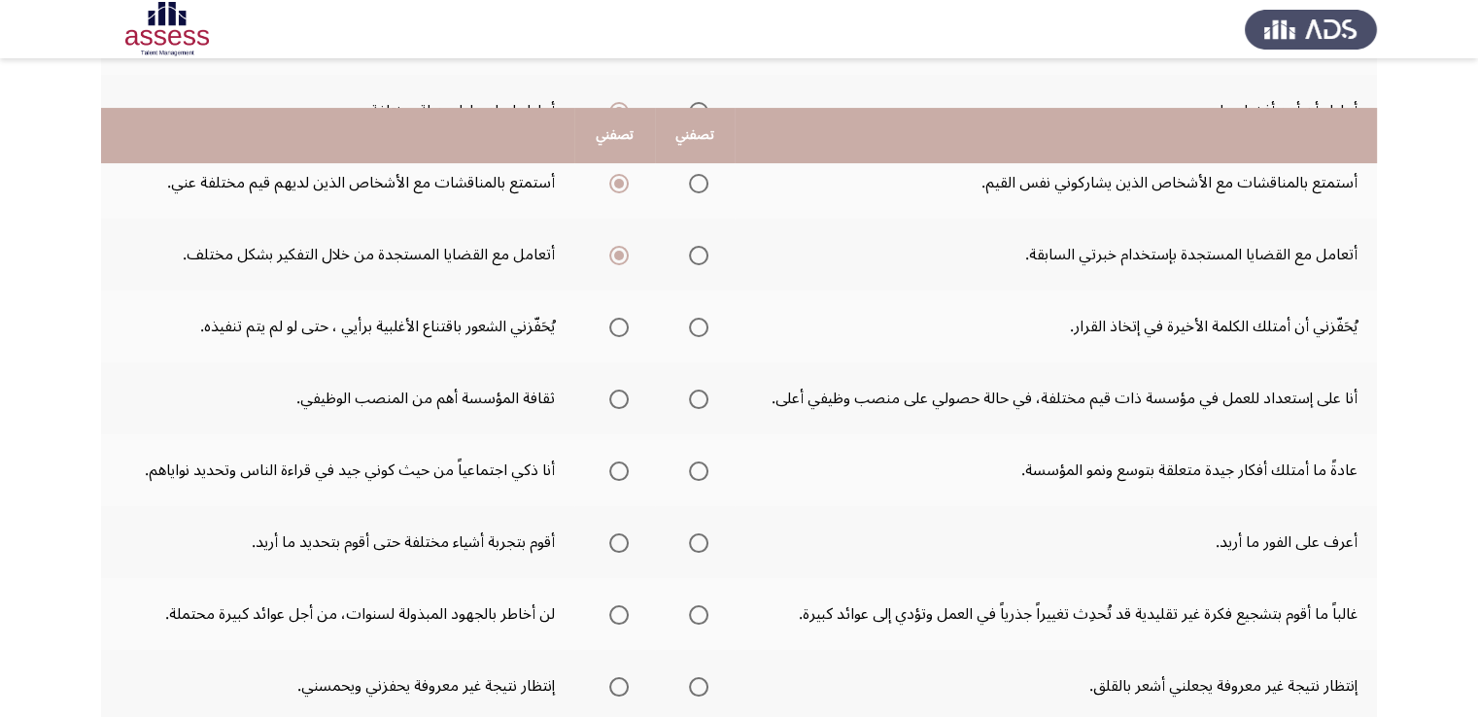
scroll to position [486, 0]
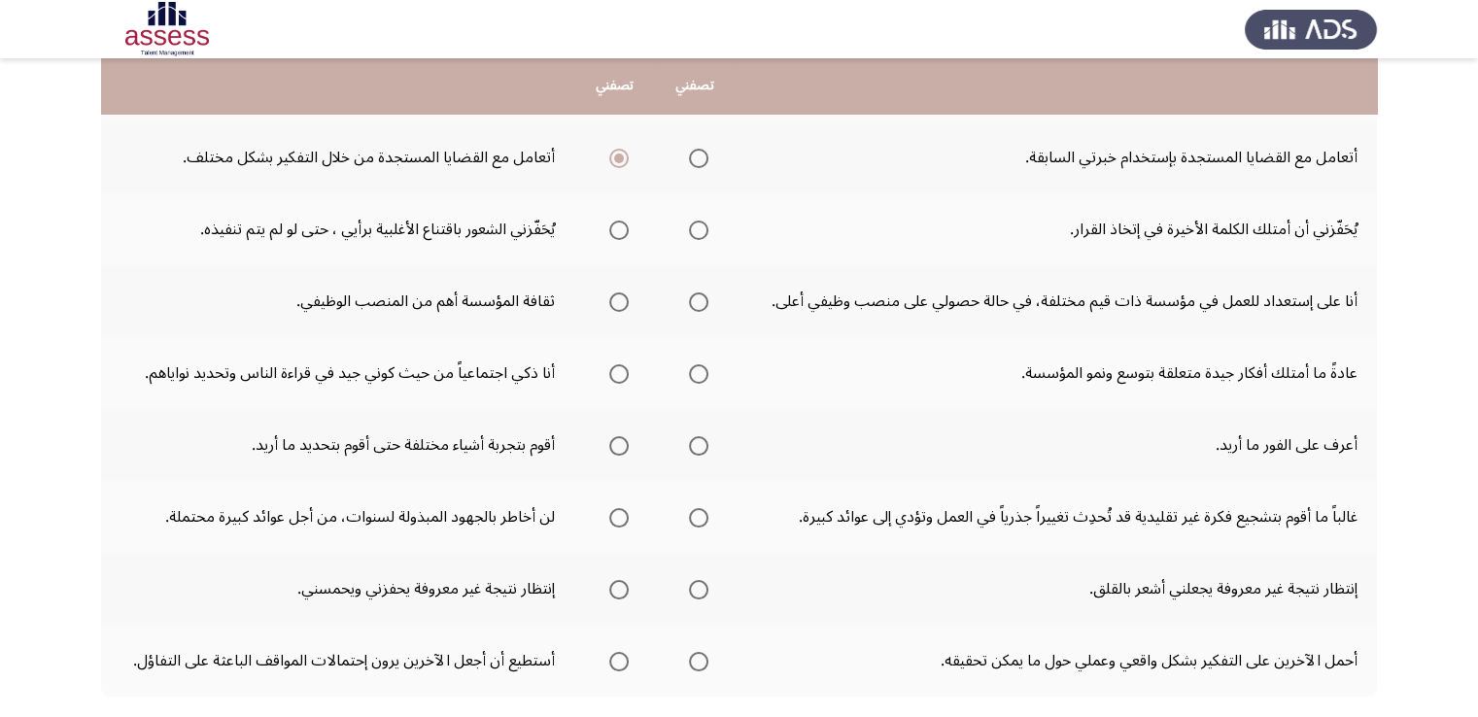
click at [703, 224] on span "Select an option" at bounding box center [698, 230] width 19 height 19
click at [703, 224] on input "Select an option" at bounding box center [698, 230] width 19 height 19
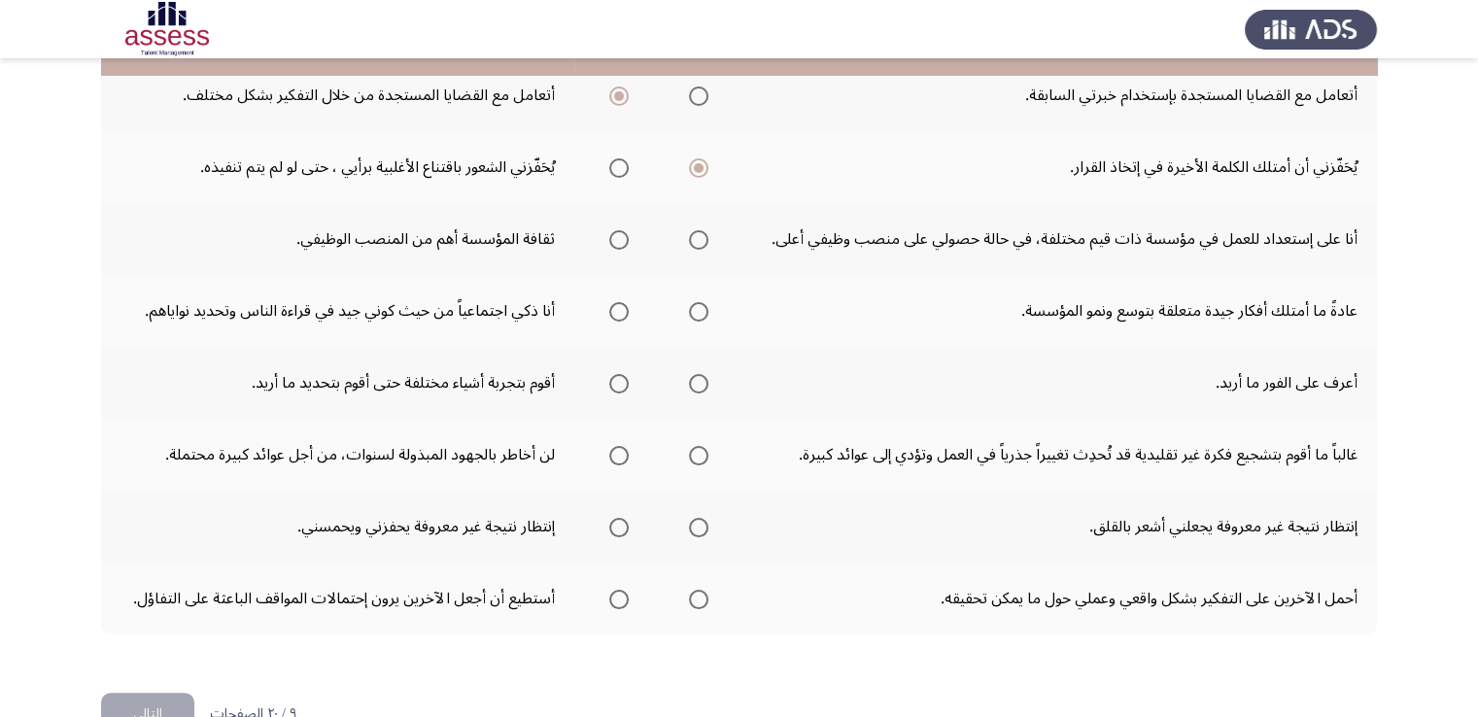
scroll to position [583, 0]
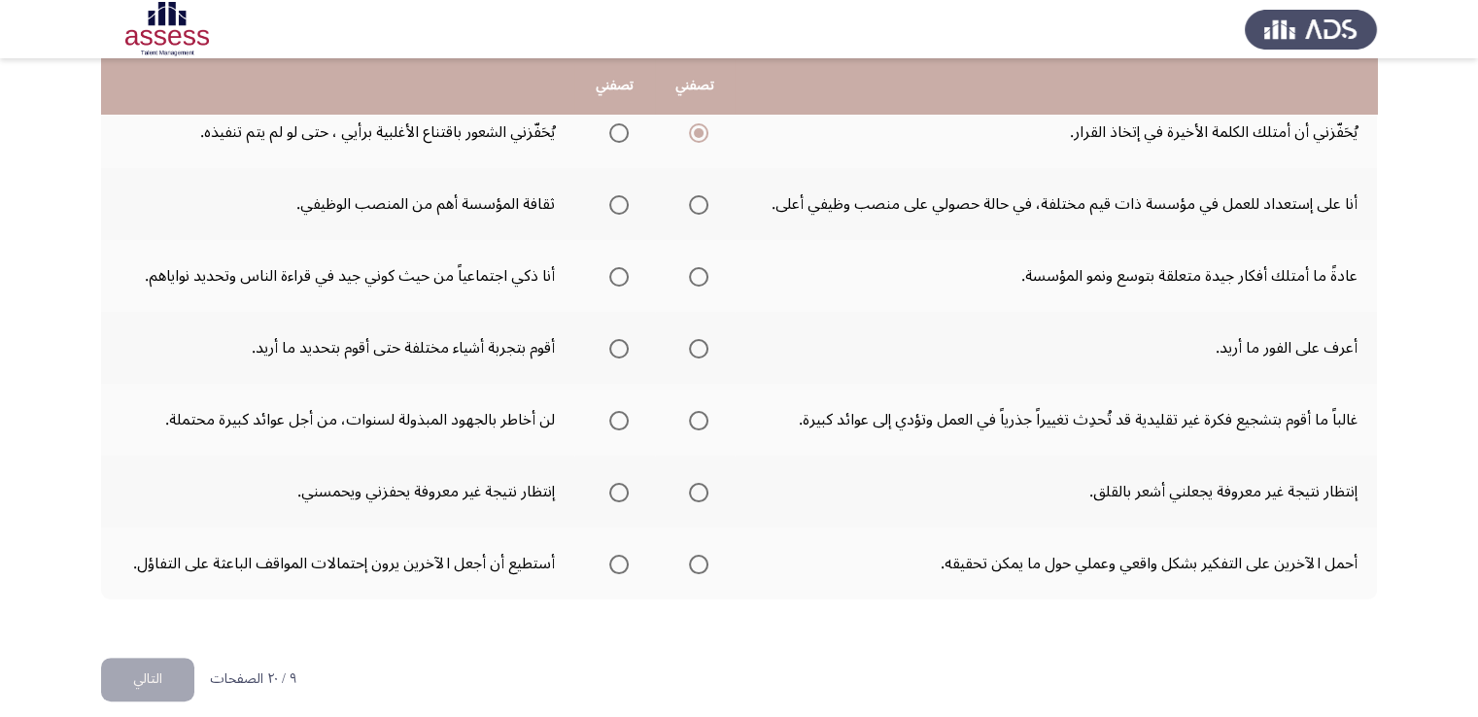
click at [626, 204] on span "Select an option" at bounding box center [618, 204] width 19 height 19
click at [626, 204] on input "Select an option" at bounding box center [618, 204] width 19 height 19
click at [690, 275] on label "Select an option" at bounding box center [694, 276] width 27 height 19
click at [690, 275] on input "Select an option" at bounding box center [698, 276] width 19 height 19
click at [695, 331] on mat-radio-group "Select an option" at bounding box center [694, 347] width 27 height 33
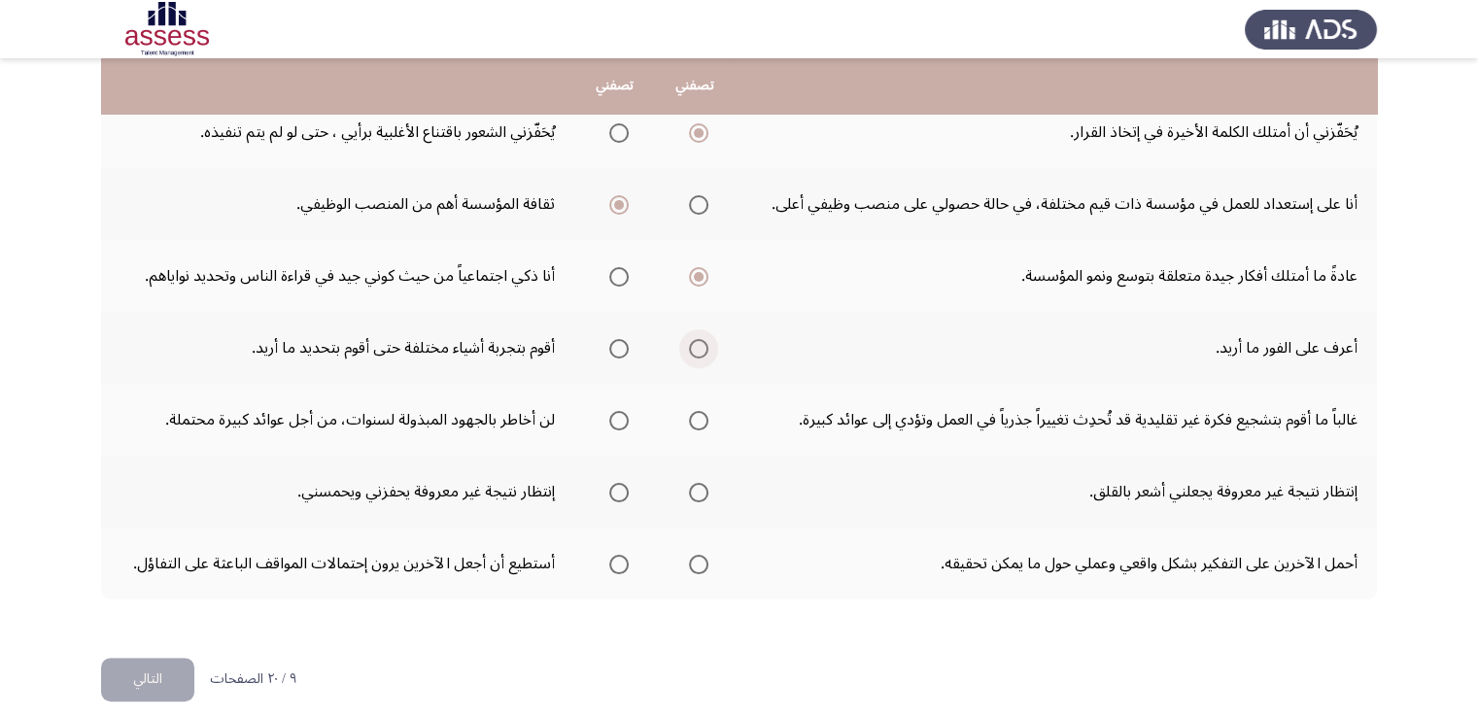
click at [698, 340] on span "Select an option" at bounding box center [698, 348] width 19 height 19
click at [698, 340] on input "Select an option" at bounding box center [698, 348] width 19 height 19
click at [704, 416] on span "Select an option" at bounding box center [698, 420] width 19 height 19
click at [704, 416] on input "Select an option" at bounding box center [698, 420] width 19 height 19
click at [697, 491] on span "Select an option" at bounding box center [698, 492] width 19 height 19
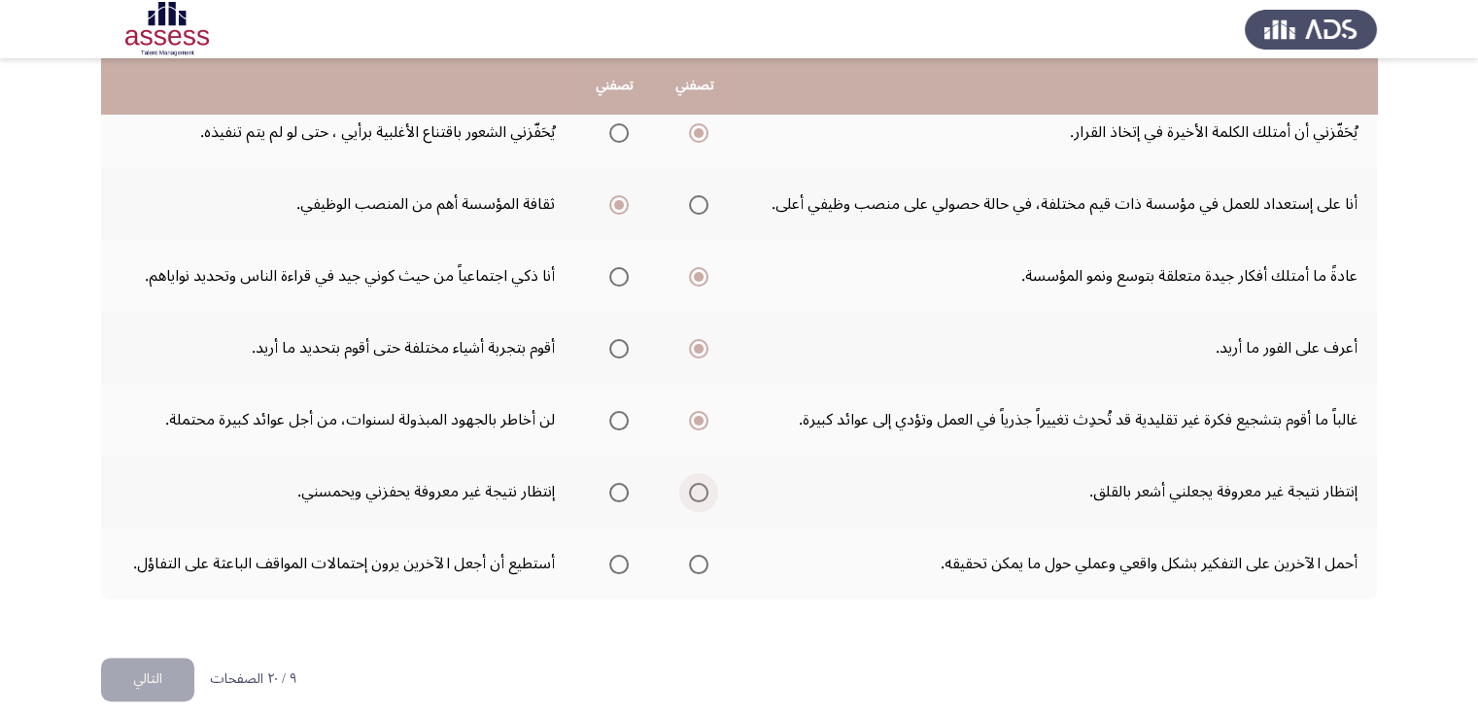
click at [697, 491] on input "Select an option" at bounding box center [698, 492] width 19 height 19
click at [696, 561] on span "Select an option" at bounding box center [698, 564] width 19 height 19
click at [696, 561] on input "Select an option" at bounding box center [698, 564] width 19 height 19
click at [151, 658] on button "التالي" at bounding box center [147, 680] width 93 height 44
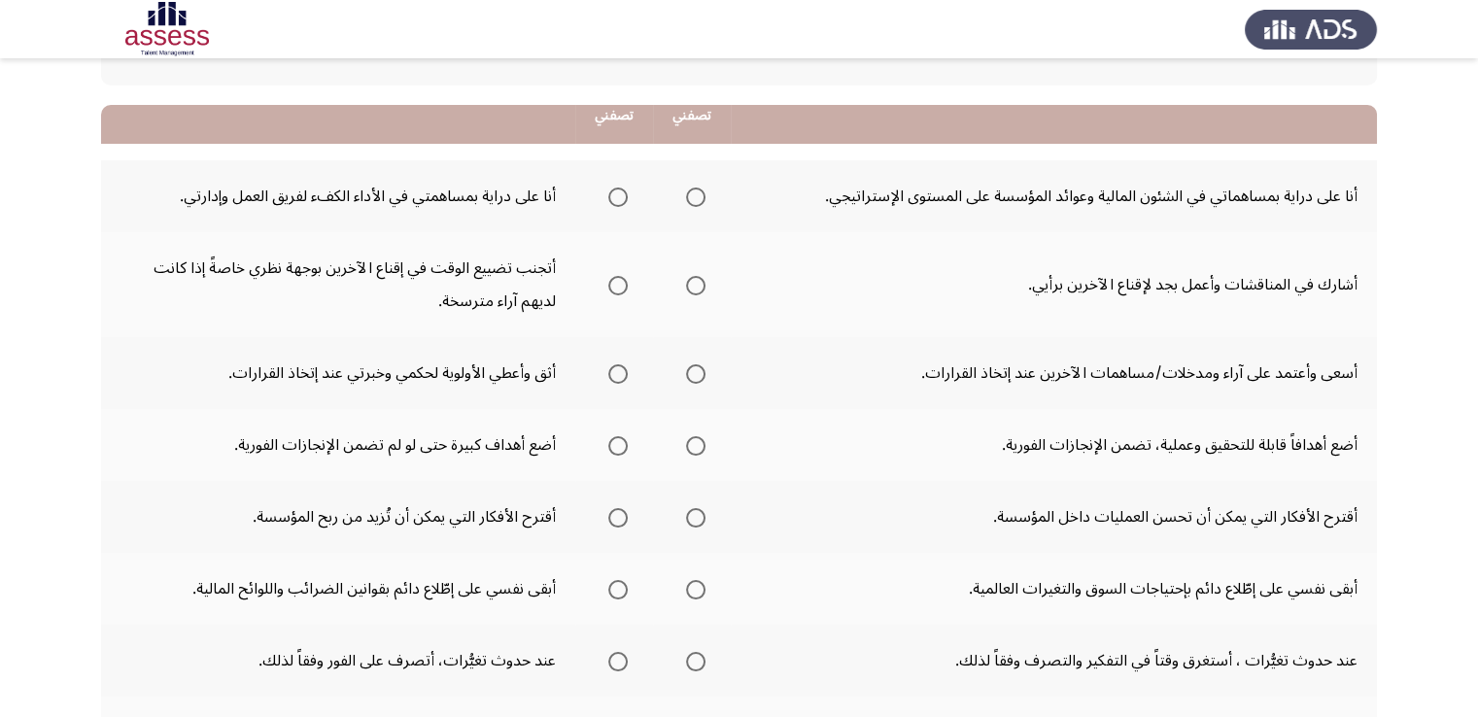
scroll to position [194, 0]
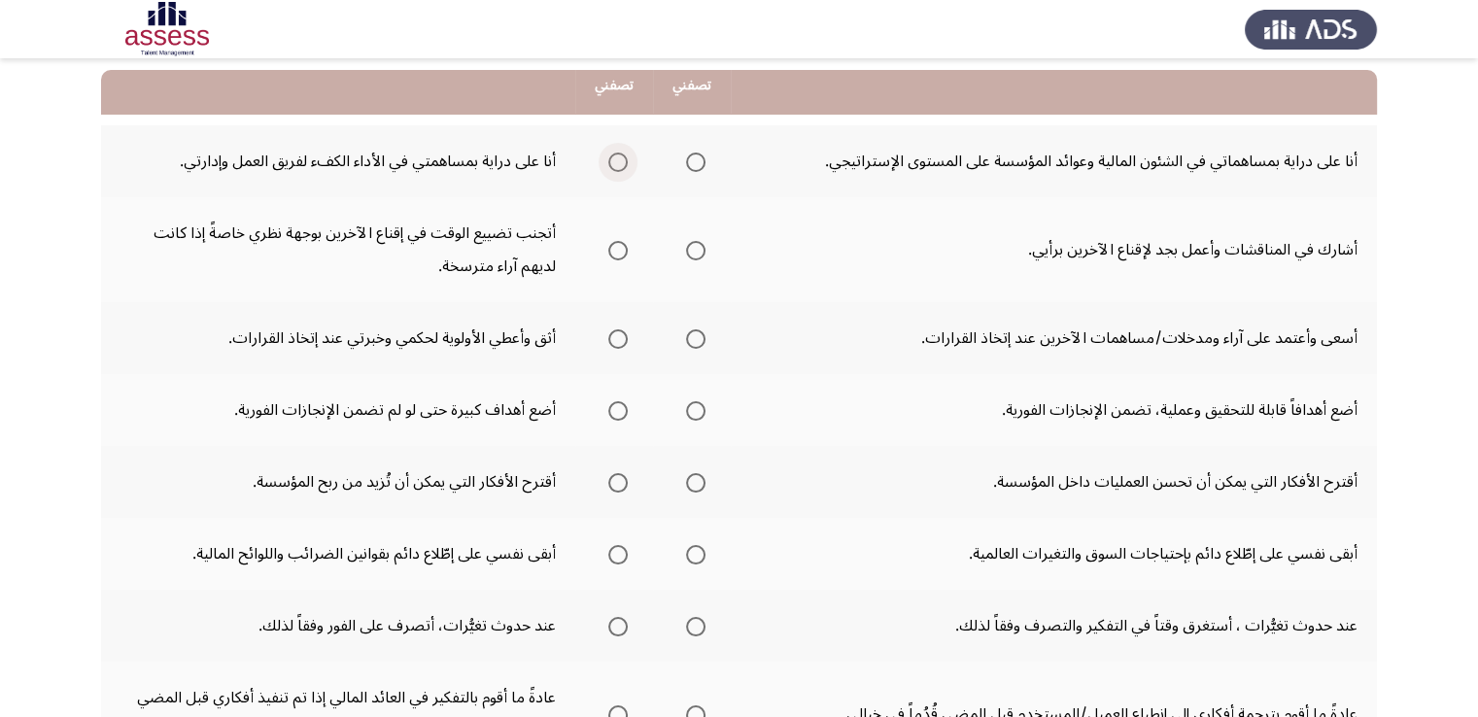
click at [625, 158] on span "Select an option" at bounding box center [617, 162] width 19 height 19
click at [625, 158] on input "Select an option" at bounding box center [617, 162] width 19 height 19
click at [693, 237] on mat-radio-group "Select an option" at bounding box center [691, 249] width 27 height 33
click at [699, 243] on span "Select an option" at bounding box center [695, 250] width 19 height 19
click at [699, 243] on input "Select an option" at bounding box center [695, 250] width 19 height 19
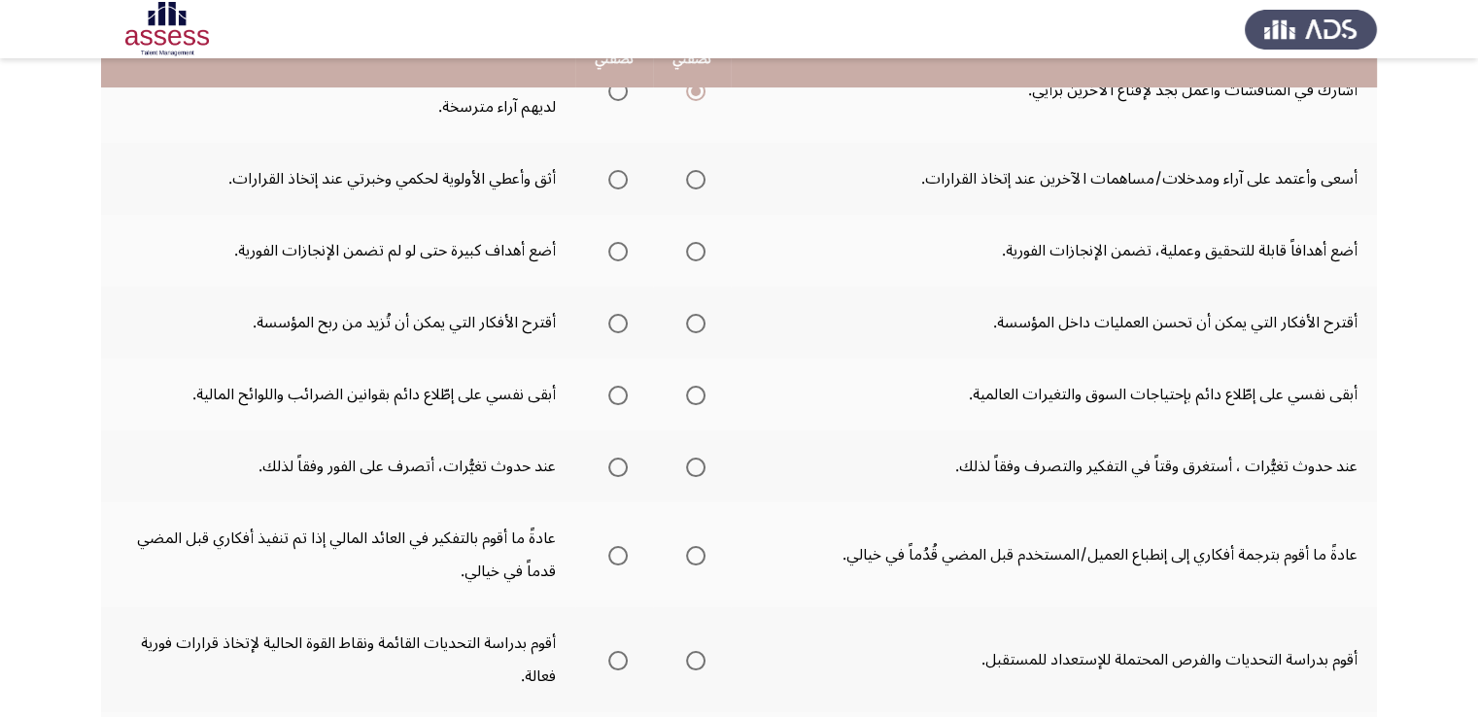
scroll to position [389, 0]
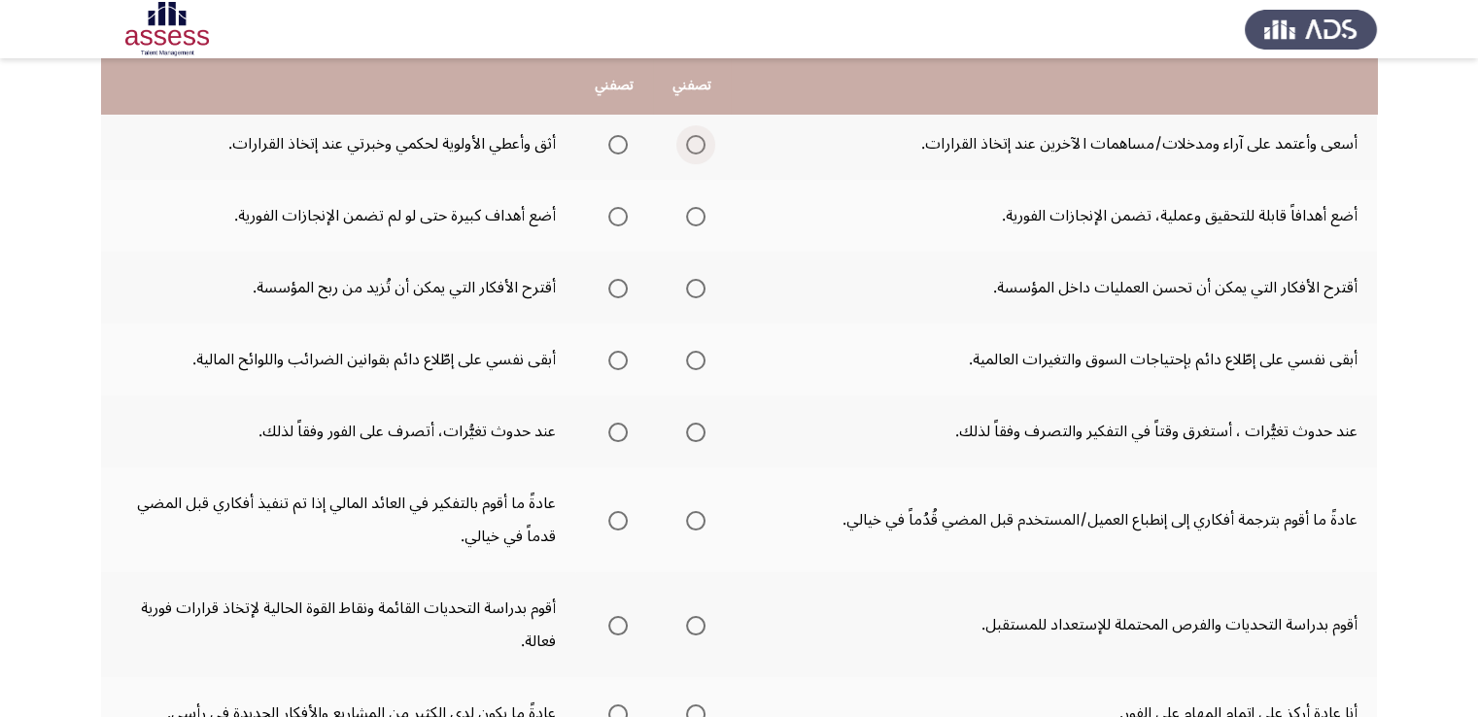
click at [693, 146] on span "Select an option" at bounding box center [695, 144] width 19 height 19
click at [693, 146] on input "Select an option" at bounding box center [695, 144] width 19 height 19
click at [622, 145] on span "Select an option" at bounding box center [617, 144] width 19 height 19
click at [622, 145] on input "Select an option" at bounding box center [617, 144] width 19 height 19
click at [688, 211] on span "Select an option" at bounding box center [695, 216] width 19 height 19
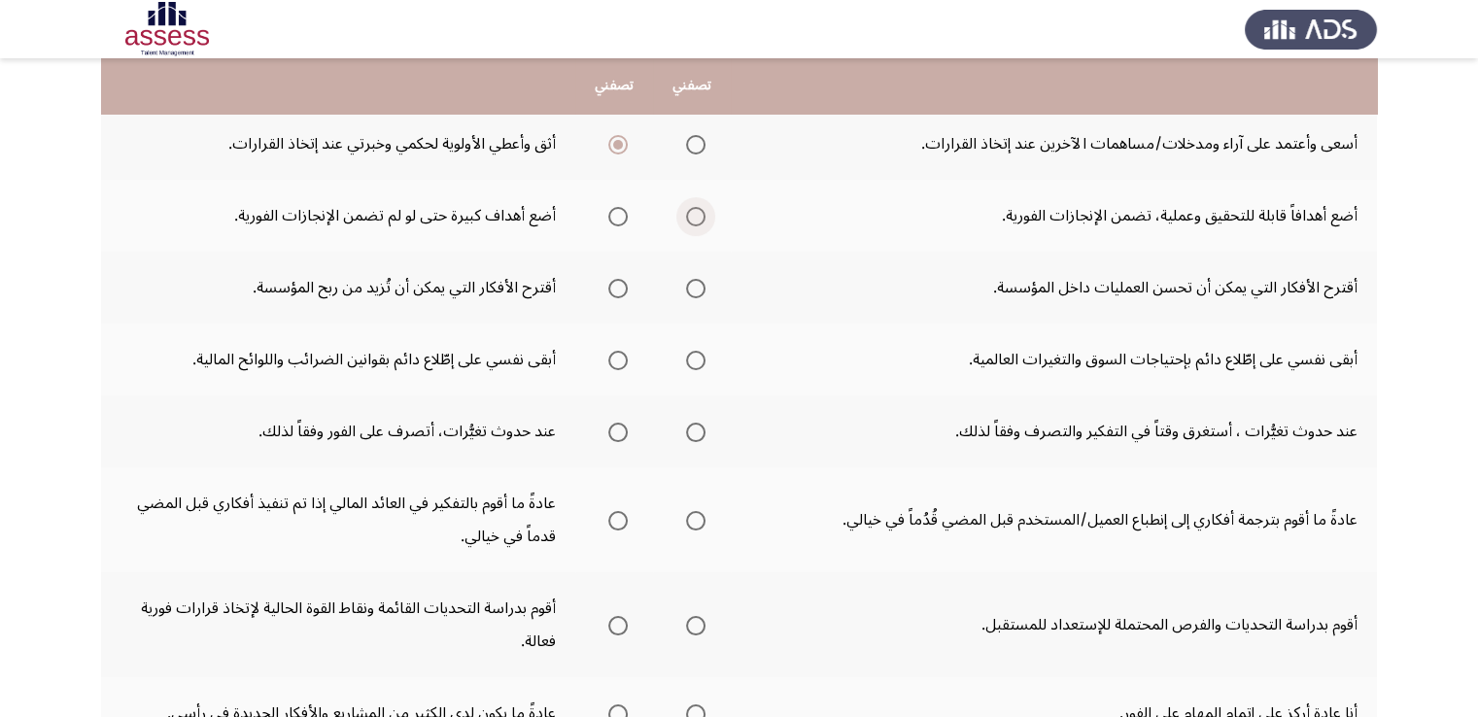
click at [688, 211] on input "Select an option" at bounding box center [695, 216] width 19 height 19
click at [696, 285] on span "Select an option" at bounding box center [695, 288] width 19 height 19
click at [696, 285] on input "Select an option" at bounding box center [695, 288] width 19 height 19
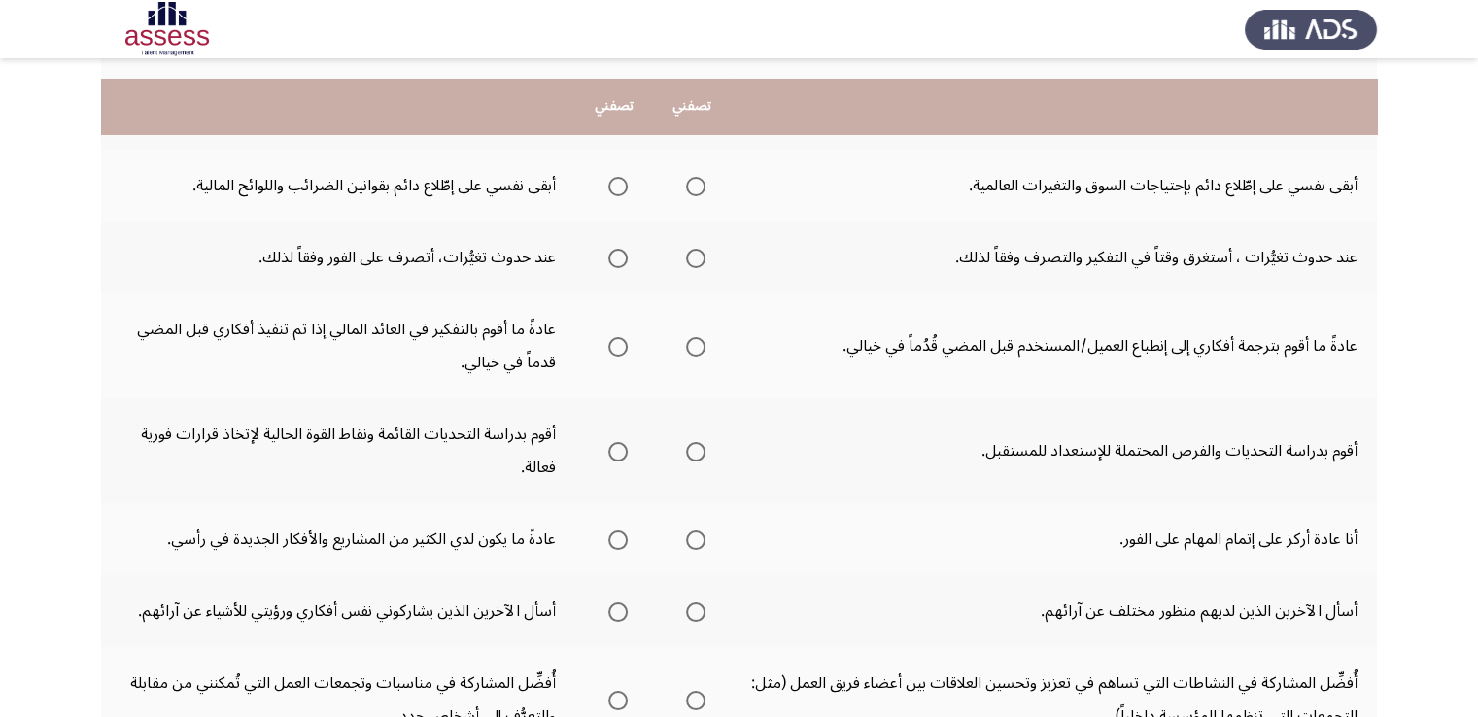
scroll to position [583, 0]
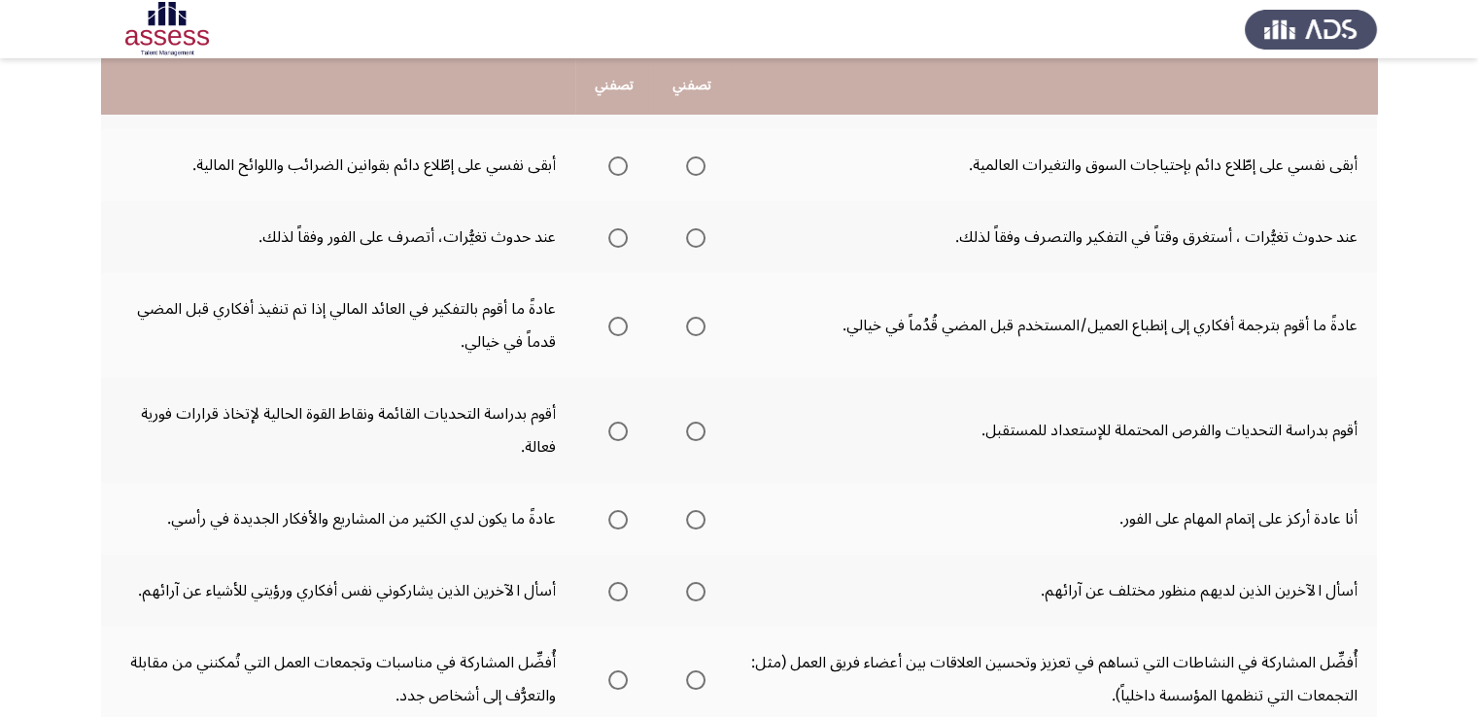
click at [610, 158] on span "Select an option" at bounding box center [617, 165] width 19 height 19
click at [610, 158] on input "Select an option" at bounding box center [617, 165] width 19 height 19
click at [614, 234] on span "Select an option" at bounding box center [617, 237] width 19 height 19
click at [614, 234] on input "Select an option" at bounding box center [617, 237] width 19 height 19
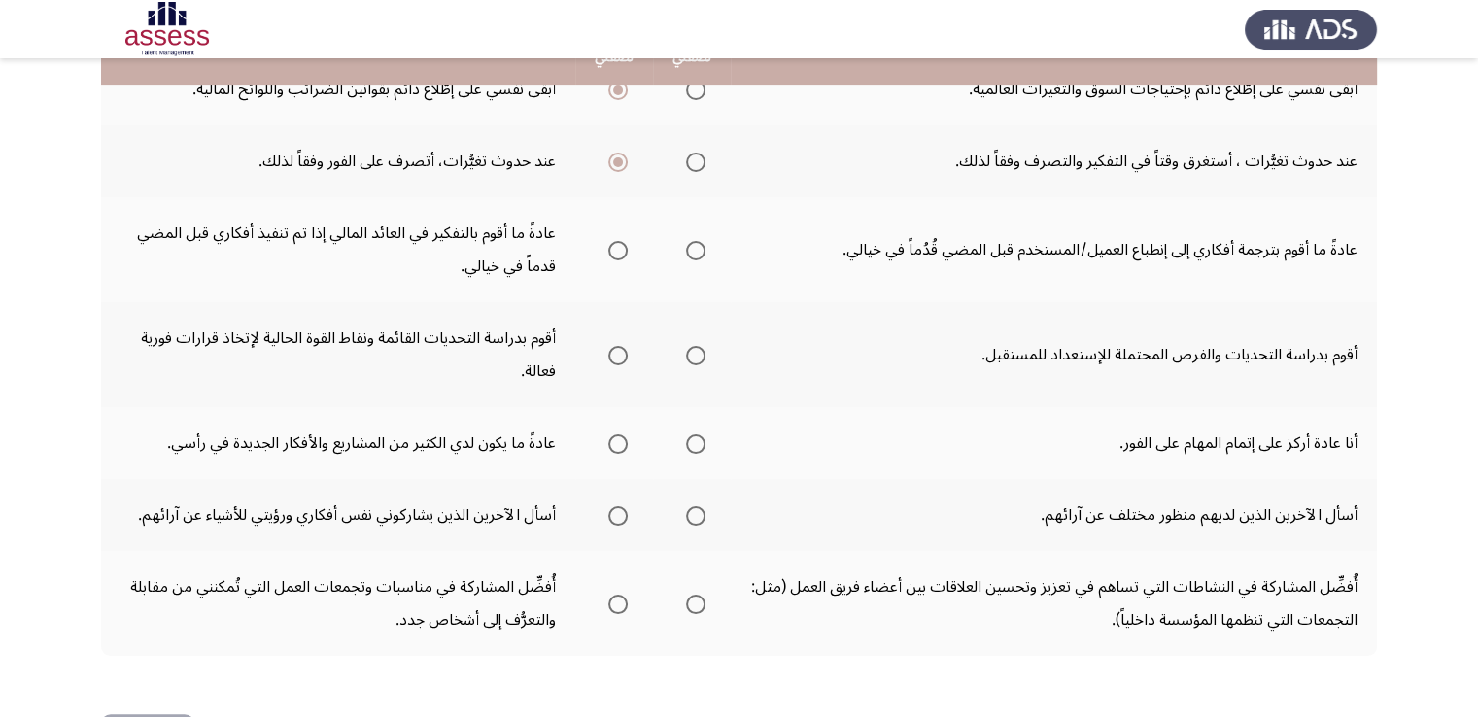
scroll to position [630, 0]
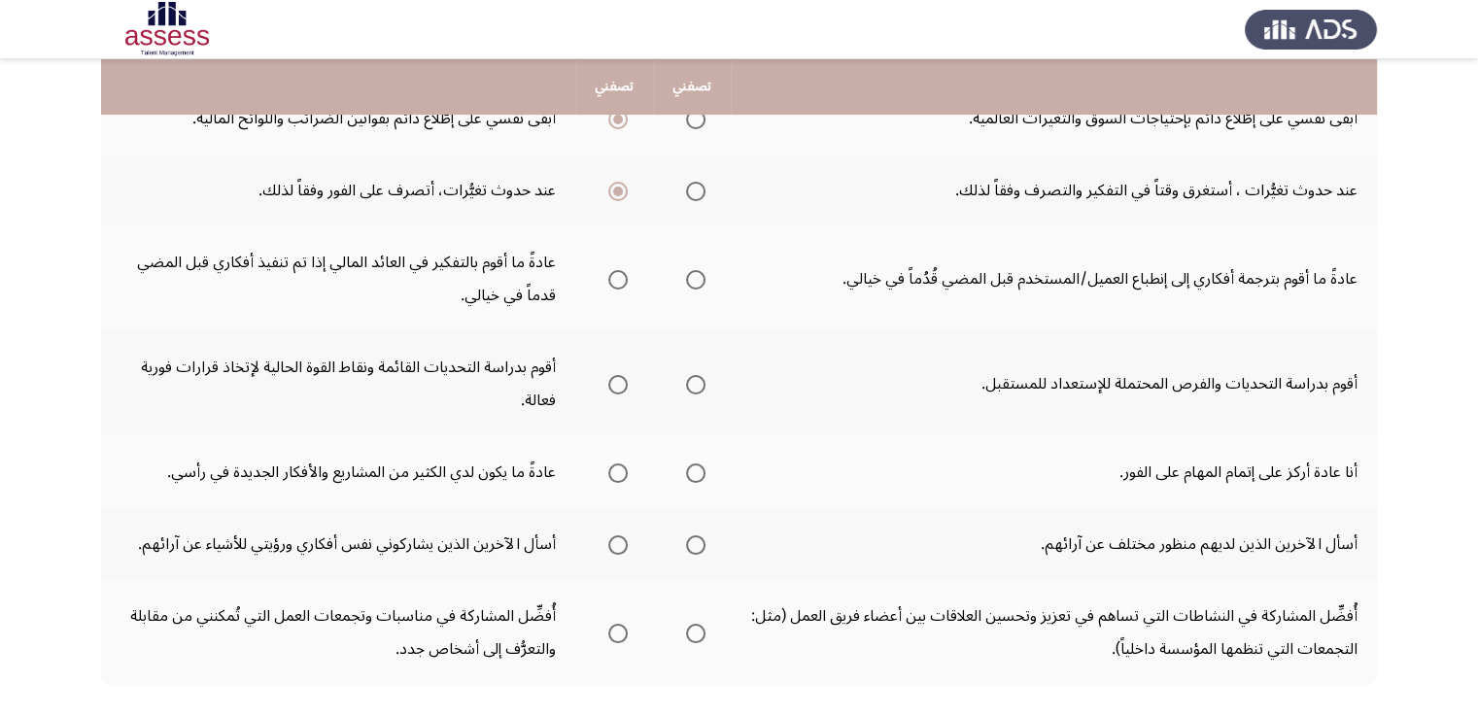
click at [618, 273] on span "Select an option" at bounding box center [617, 279] width 19 height 19
click at [618, 273] on input "Select an option" at bounding box center [617, 279] width 19 height 19
click at [699, 376] on span "Select an option" at bounding box center [695, 384] width 19 height 19
click at [699, 376] on input "Select an option" at bounding box center [695, 384] width 19 height 19
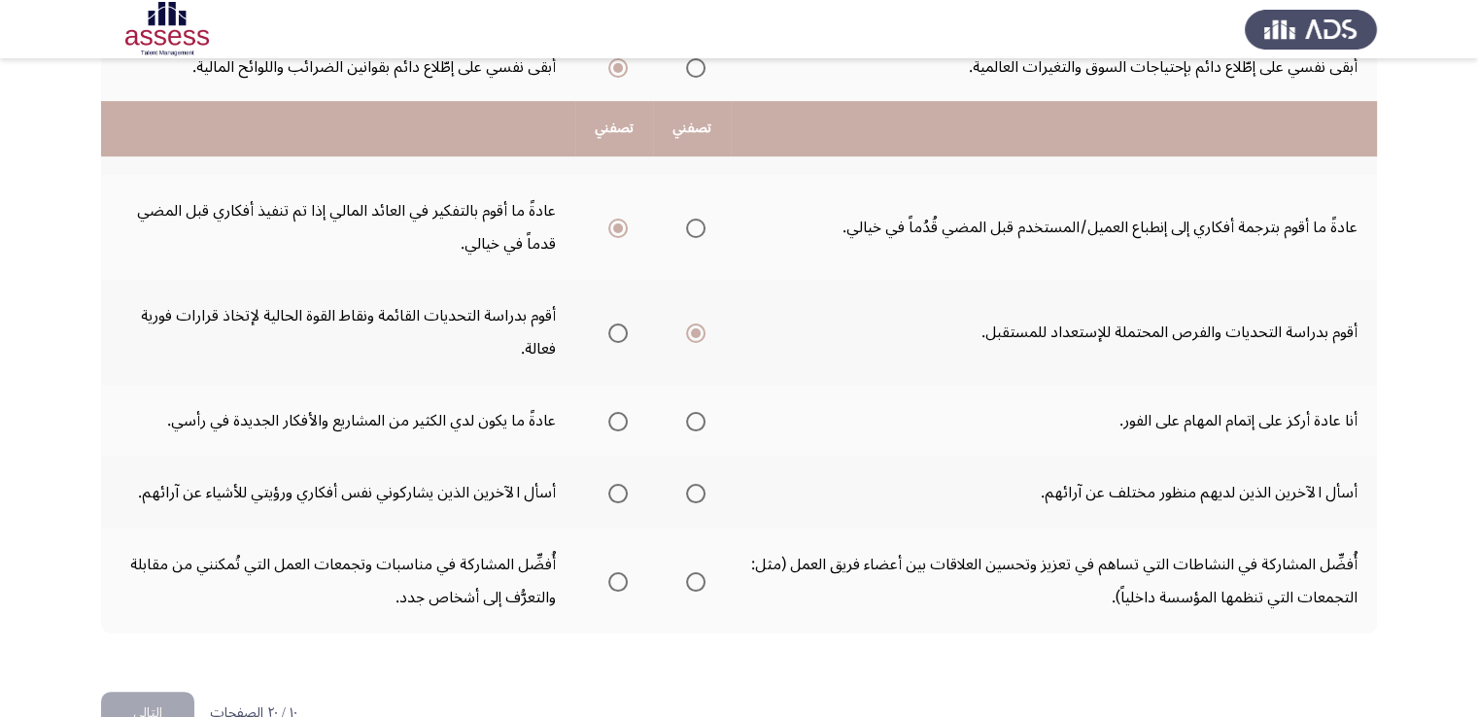
scroll to position [727, 0]
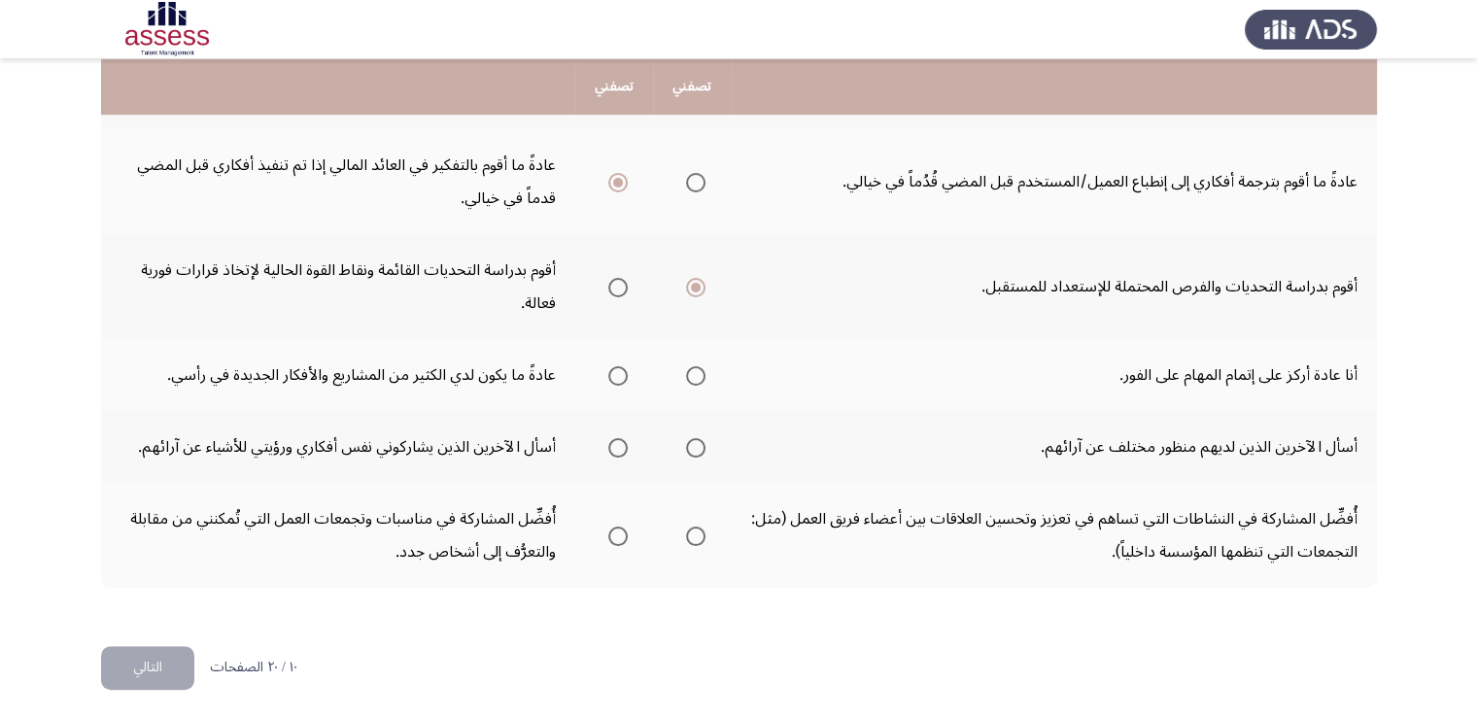
click at [619, 370] on span "Select an option" at bounding box center [617, 375] width 19 height 19
click at [619, 370] on input "Select an option" at bounding box center [617, 375] width 19 height 19
click at [700, 438] on span "Select an option" at bounding box center [695, 447] width 19 height 19
click at [700, 438] on input "Select an option" at bounding box center [695, 447] width 19 height 19
click at [700, 533] on span "Select an option" at bounding box center [695, 536] width 19 height 19
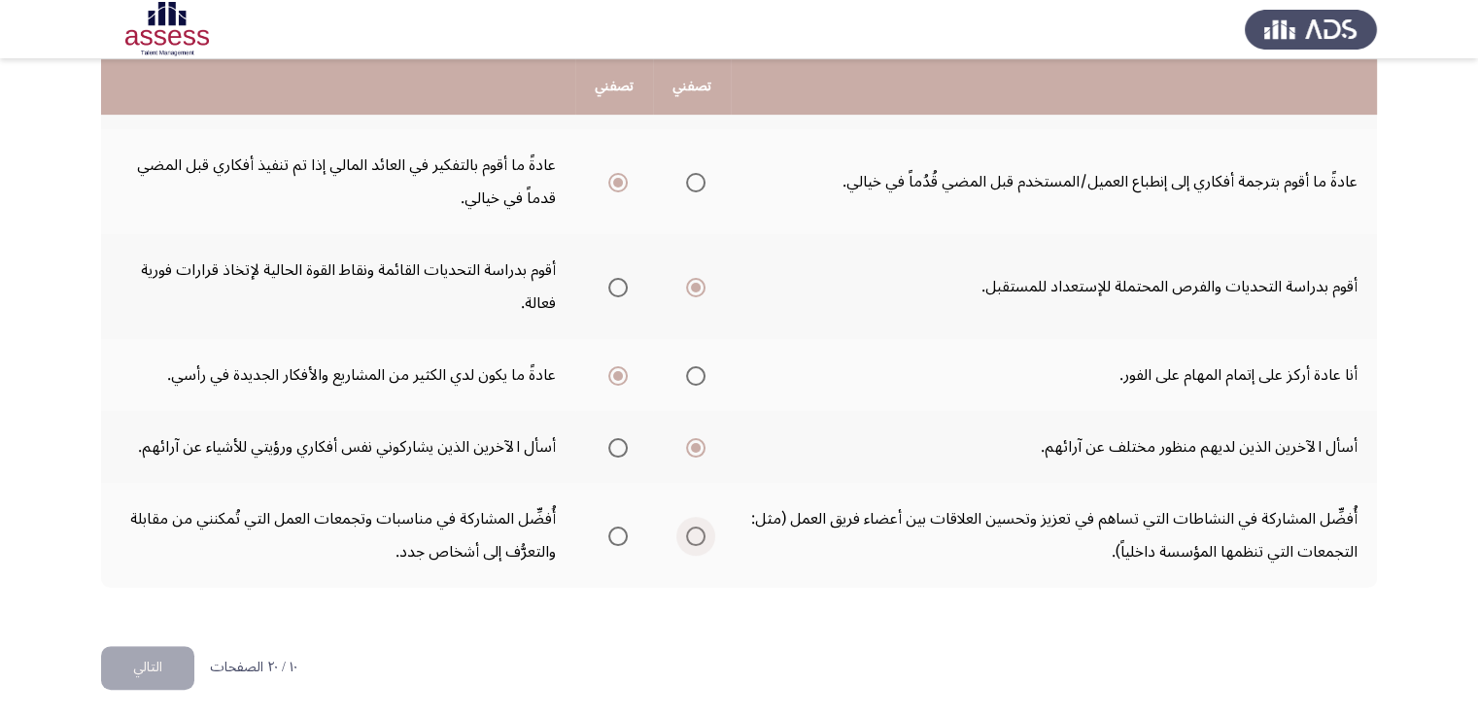
click at [700, 533] on input "Select an option" at bounding box center [695, 536] width 19 height 19
click at [169, 655] on button "التالي" at bounding box center [147, 668] width 93 height 44
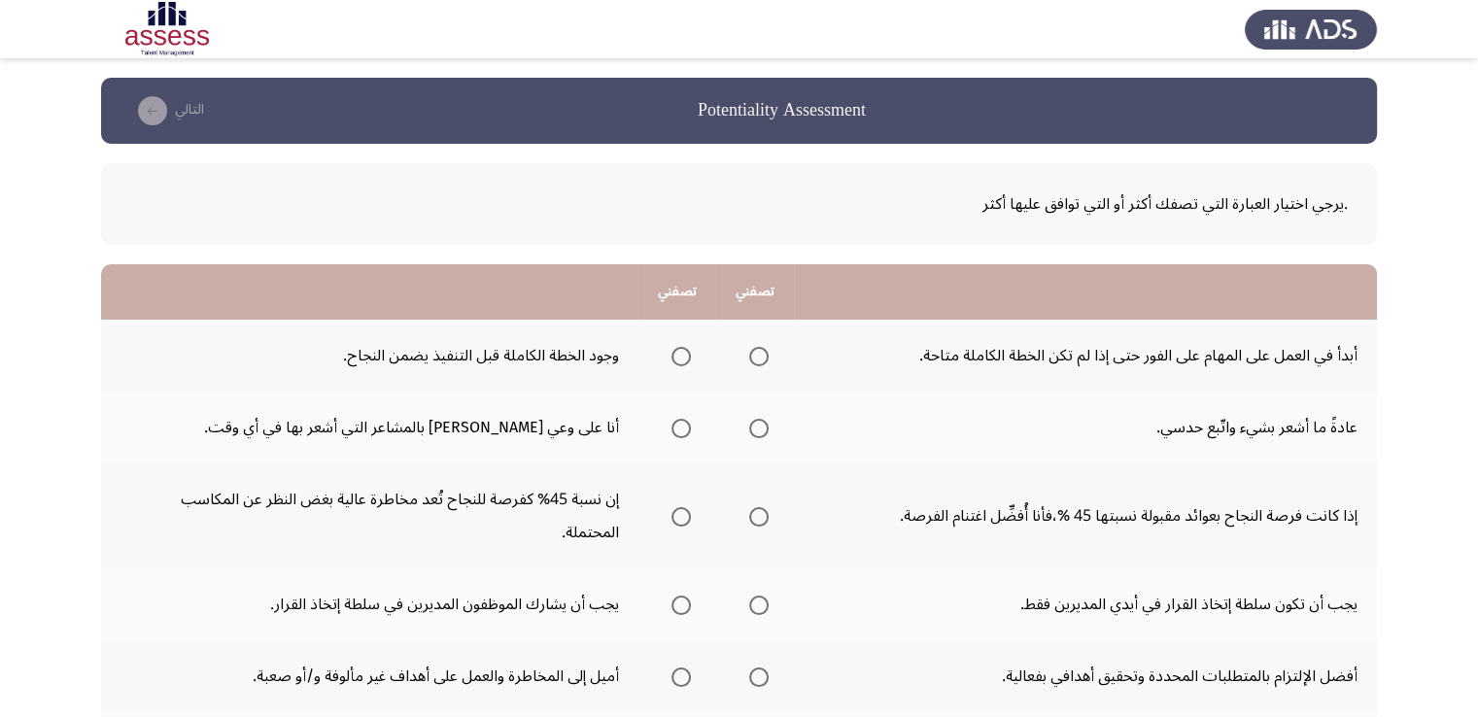
scroll to position [97, 0]
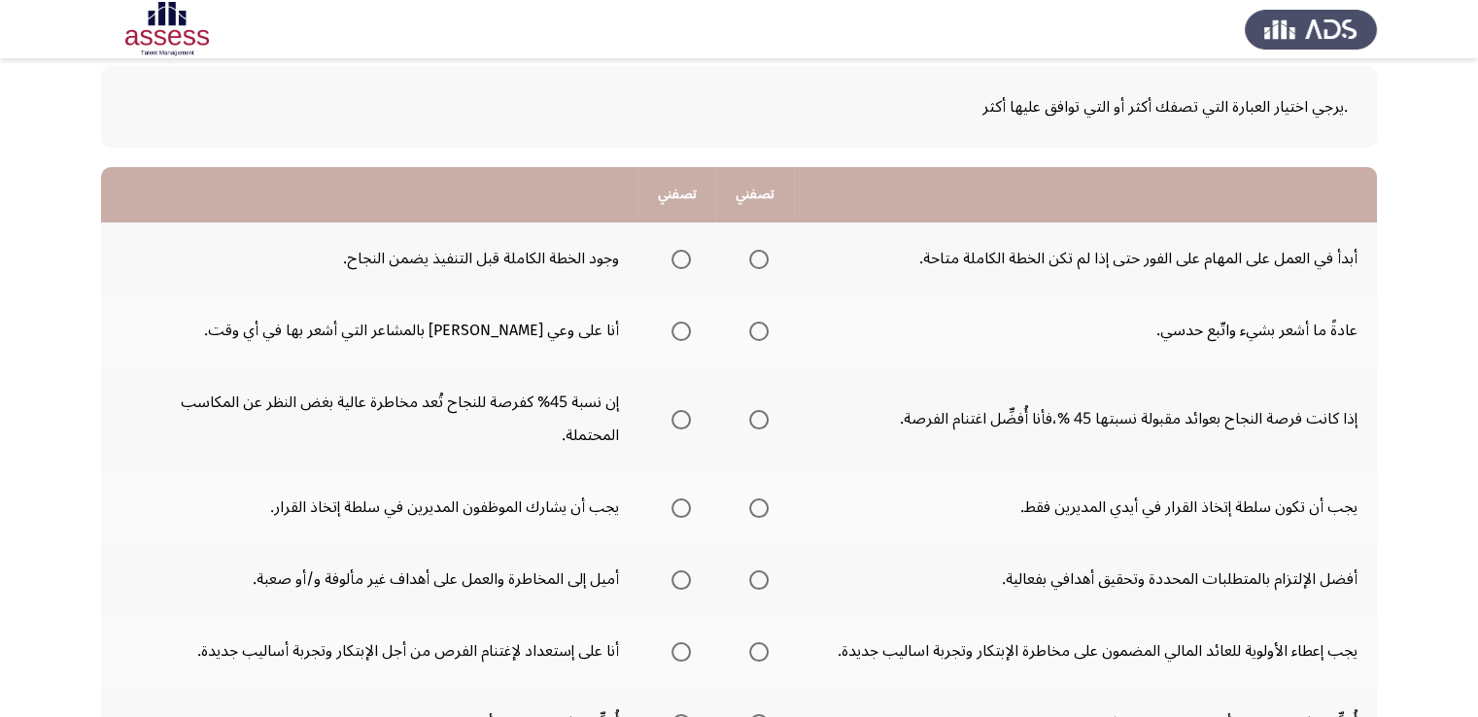
click at [688, 259] on span "Select an option" at bounding box center [680, 259] width 19 height 19
click at [688, 259] on input "Select an option" at bounding box center [680, 259] width 19 height 19
click at [673, 327] on span "Select an option" at bounding box center [680, 331] width 19 height 19
click at [673, 327] on input "Select an option" at bounding box center [680, 331] width 19 height 19
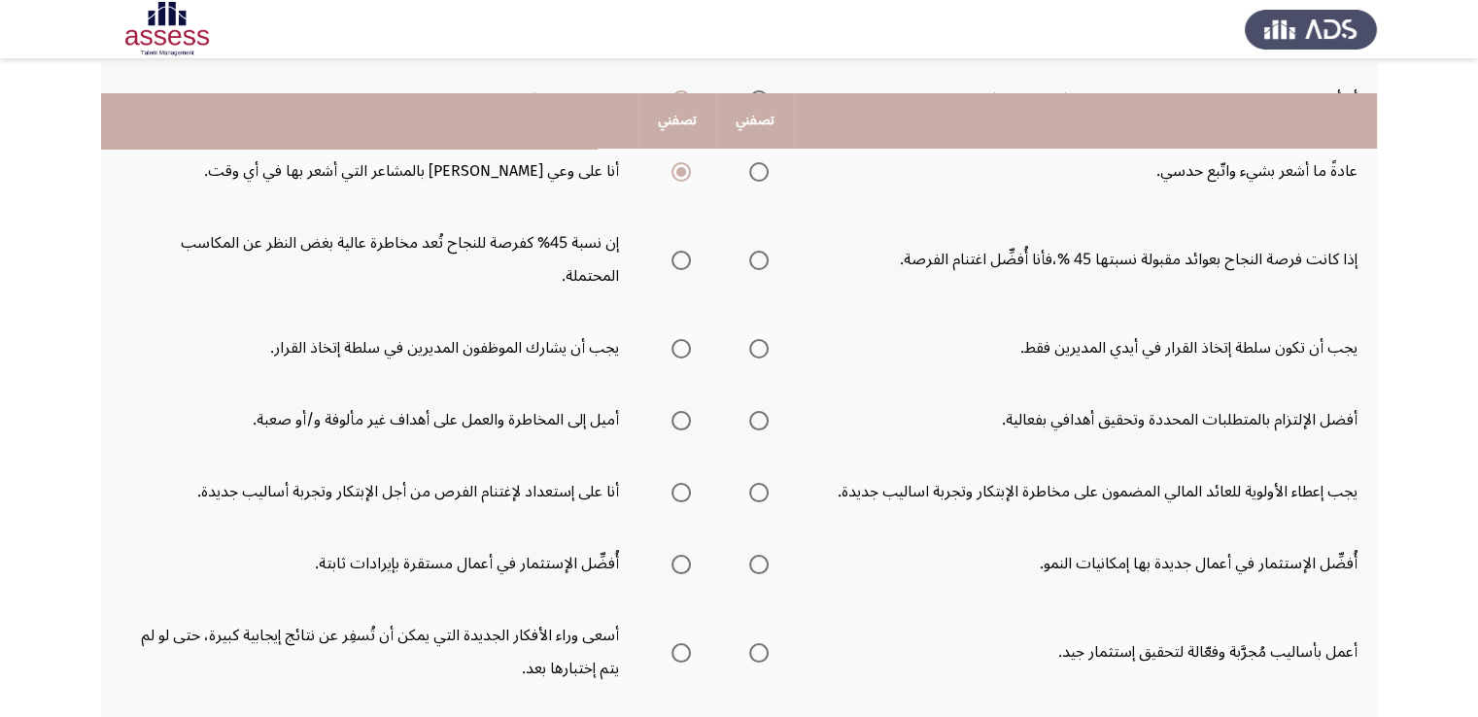
scroll to position [292, 0]
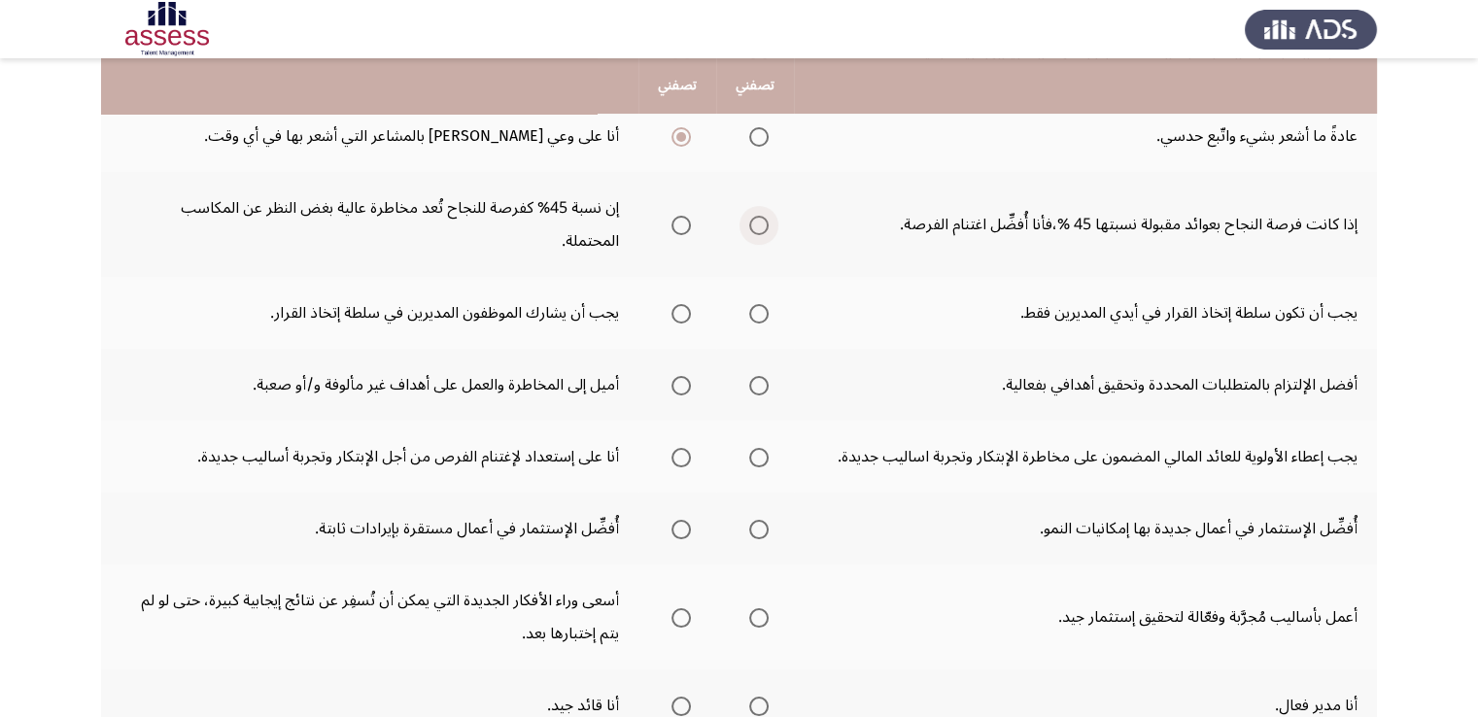
click at [755, 216] on span "Select an option" at bounding box center [758, 225] width 19 height 19
click at [755, 216] on input "Select an option" at bounding box center [758, 225] width 19 height 19
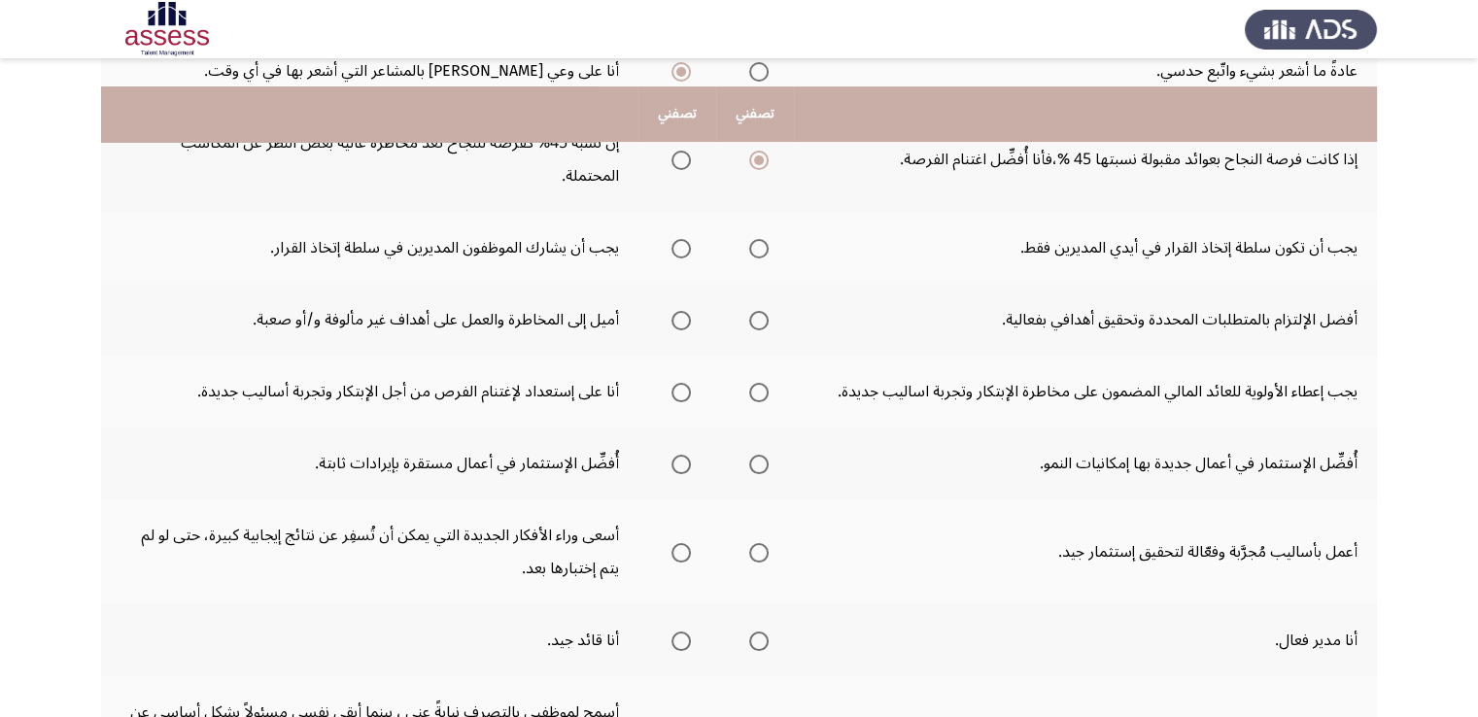
scroll to position [389, 0]
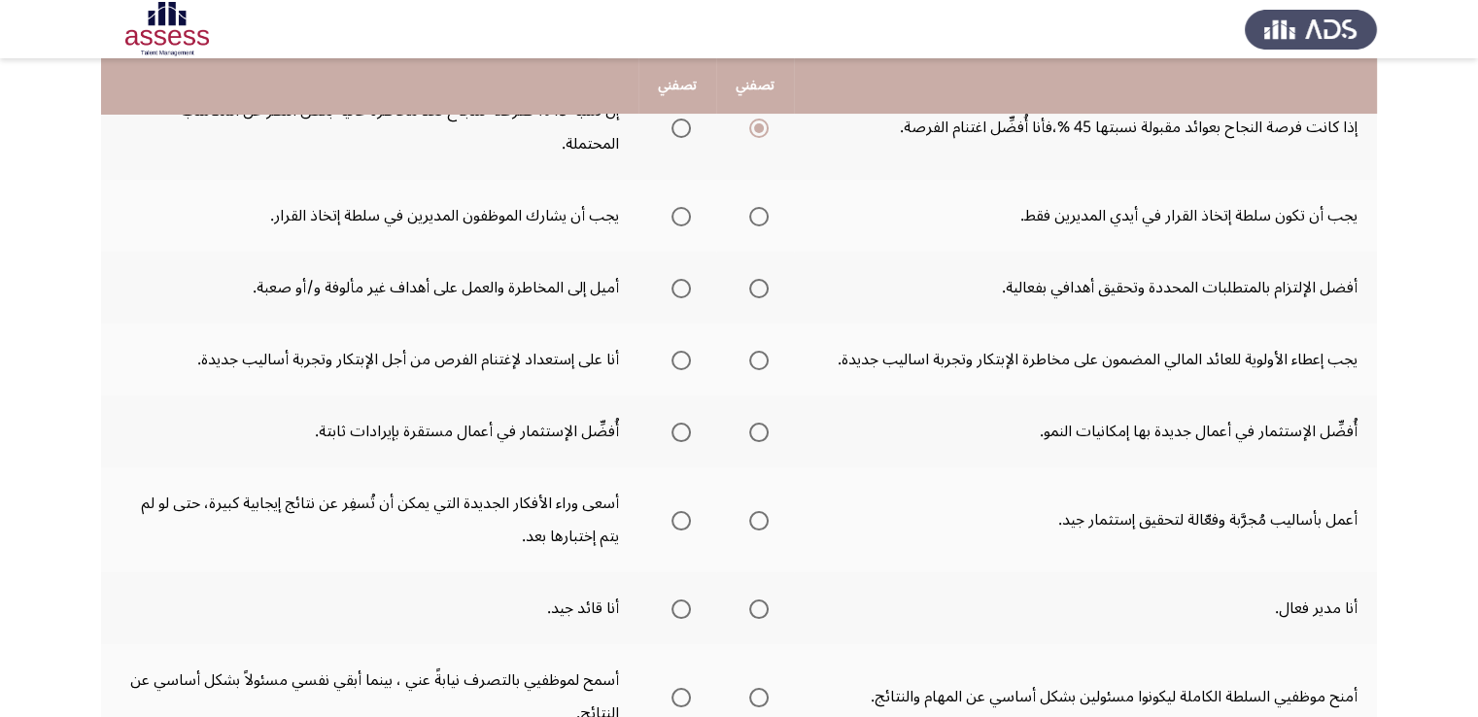
click at [685, 207] on span "Select an option" at bounding box center [680, 216] width 19 height 19
click at [685, 207] on input "Select an option" at bounding box center [680, 216] width 19 height 19
click at [761, 279] on span "Select an option" at bounding box center [758, 288] width 19 height 19
click at [761, 279] on input "Select an option" at bounding box center [758, 288] width 19 height 19
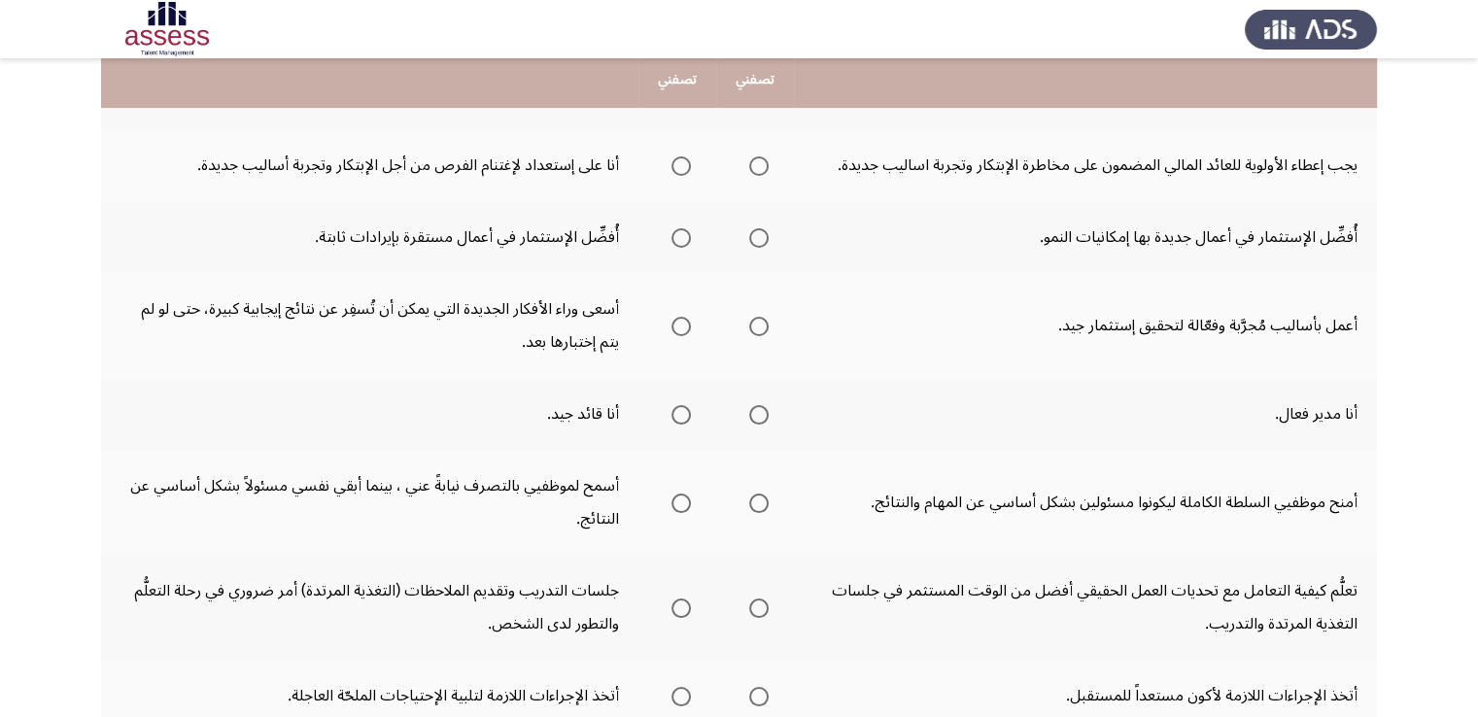
scroll to position [486, 0]
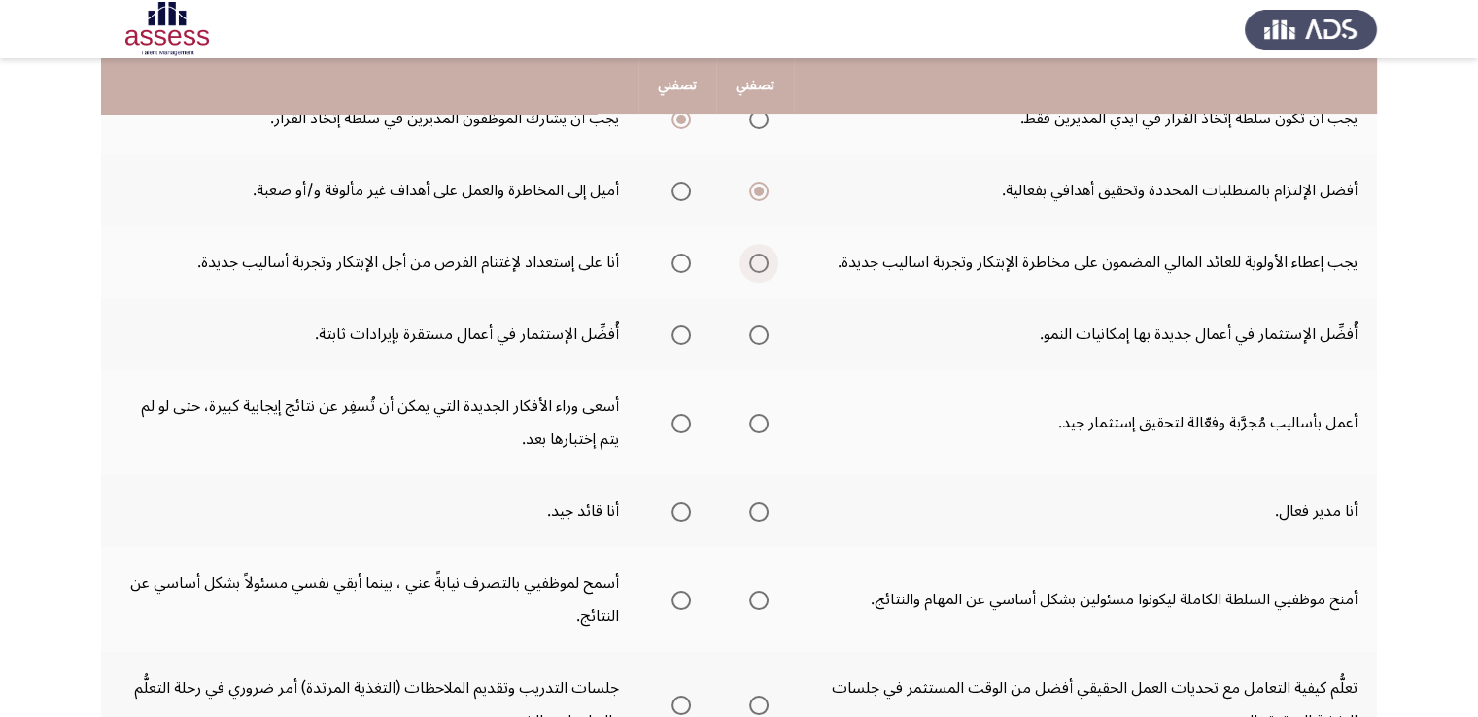
click at [766, 254] on span "Select an option" at bounding box center [758, 263] width 19 height 19
click at [766, 254] on input "Select an option" at bounding box center [758, 263] width 19 height 19
click at [765, 326] on span "Select an option" at bounding box center [758, 335] width 19 height 19
click at [765, 326] on input "Select an option" at bounding box center [758, 335] width 19 height 19
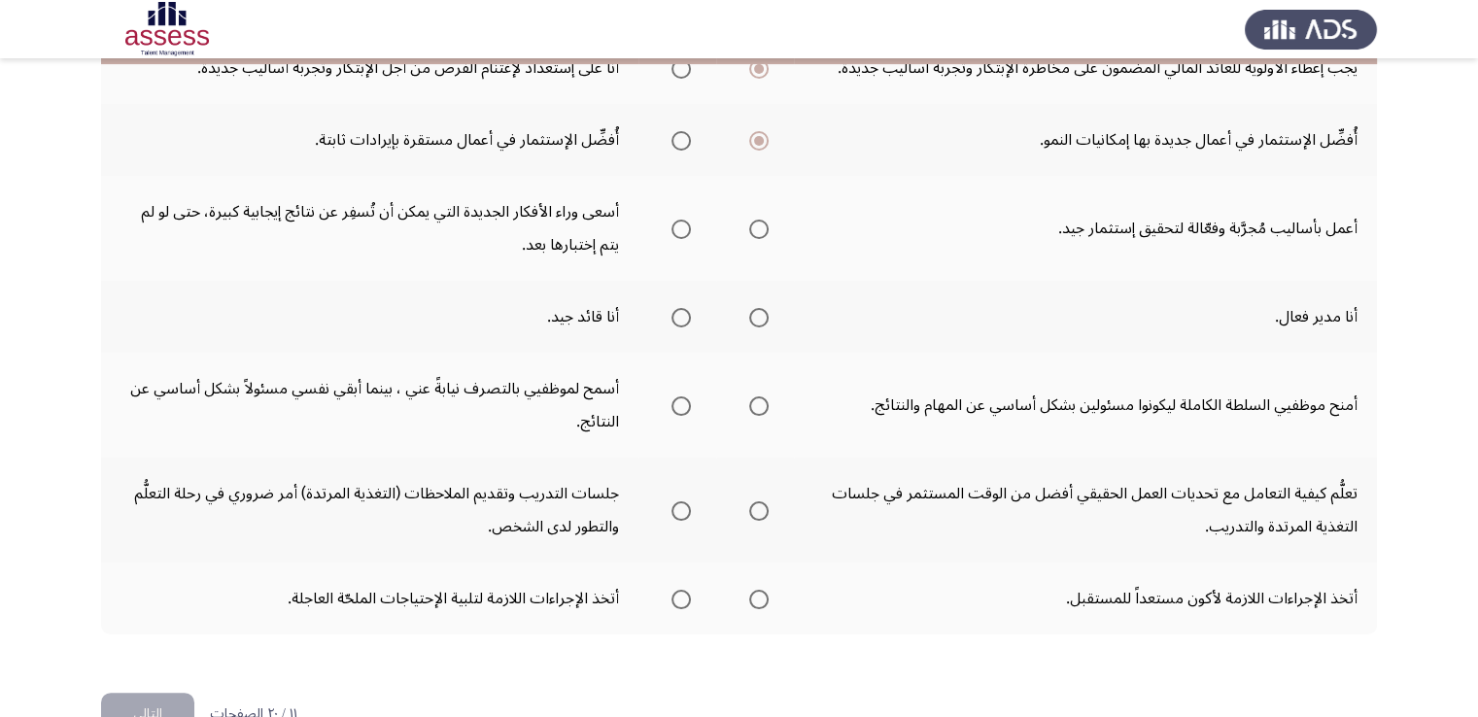
scroll to position [583, 0]
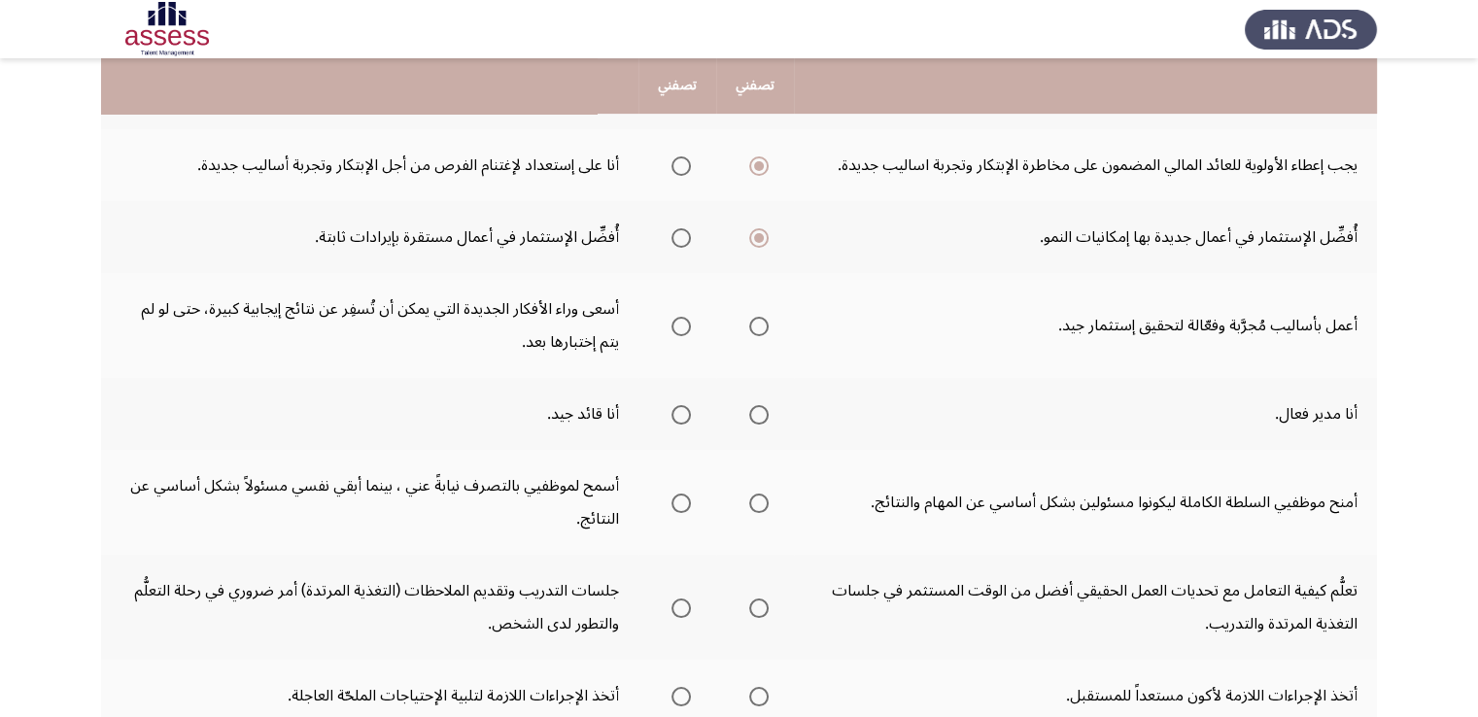
click at [677, 228] on span "Select an option" at bounding box center [680, 237] width 19 height 19
click at [677, 228] on input "Select an option" at bounding box center [680, 237] width 19 height 19
click at [756, 228] on span "Select an option" at bounding box center [758, 237] width 19 height 19
click at [756, 228] on input "Select an option" at bounding box center [758, 237] width 19 height 19
click at [682, 317] on span "Select an option" at bounding box center [680, 326] width 19 height 19
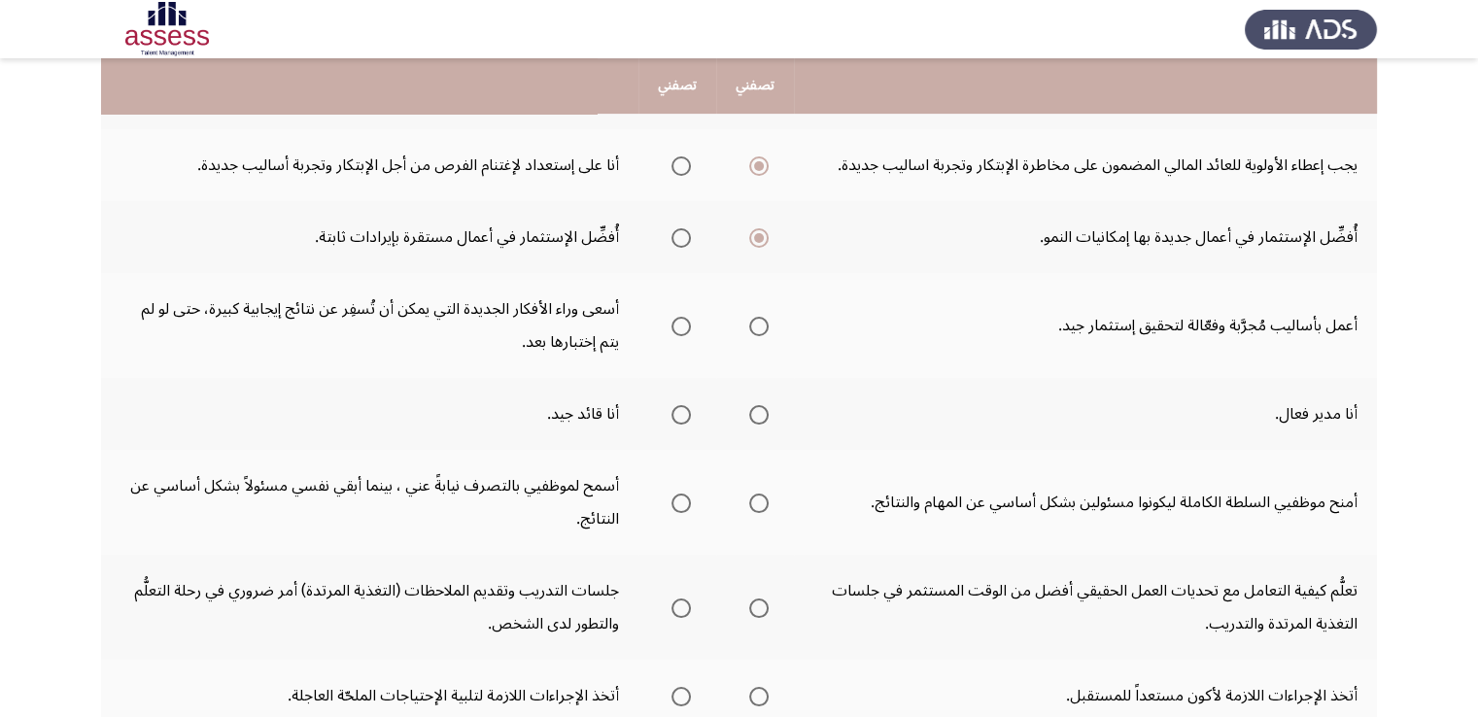
click at [682, 317] on input "Select an option" at bounding box center [680, 326] width 19 height 19
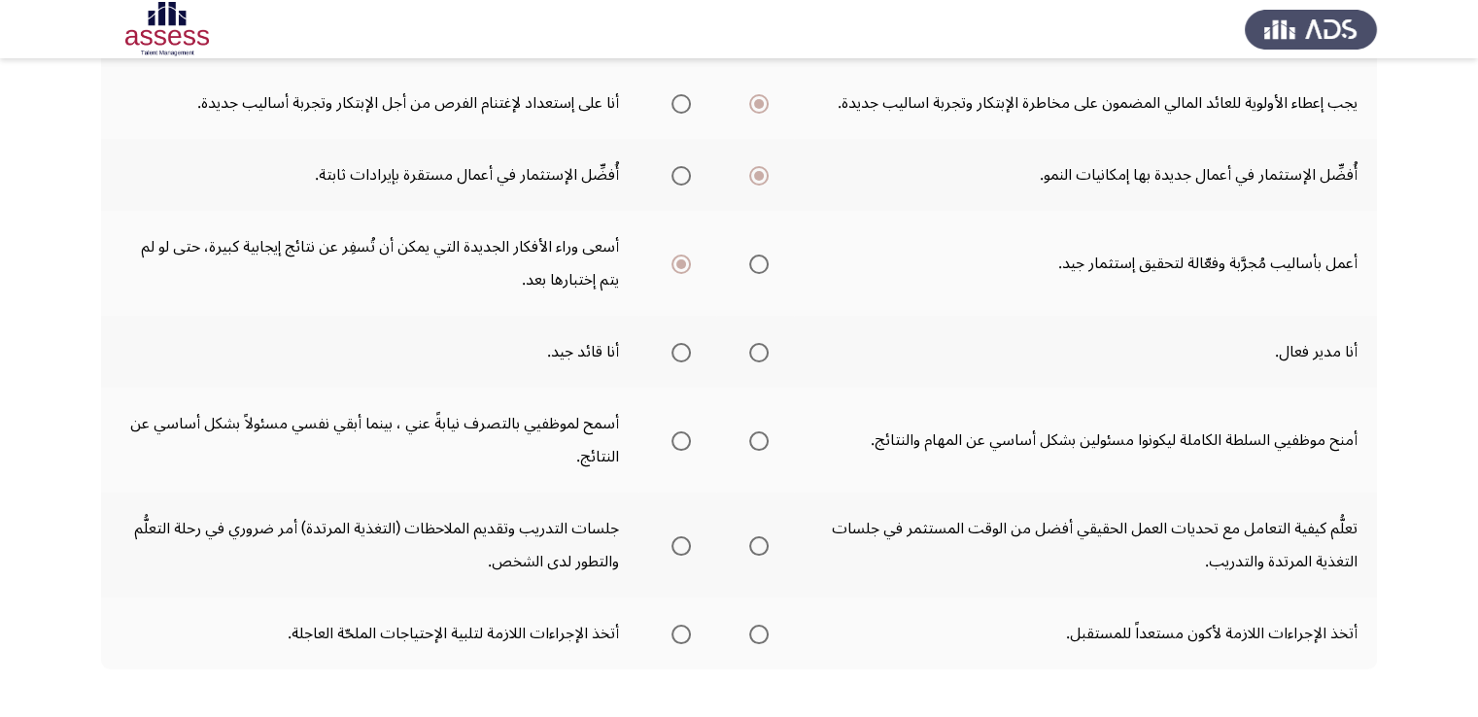
scroll to position [680, 0]
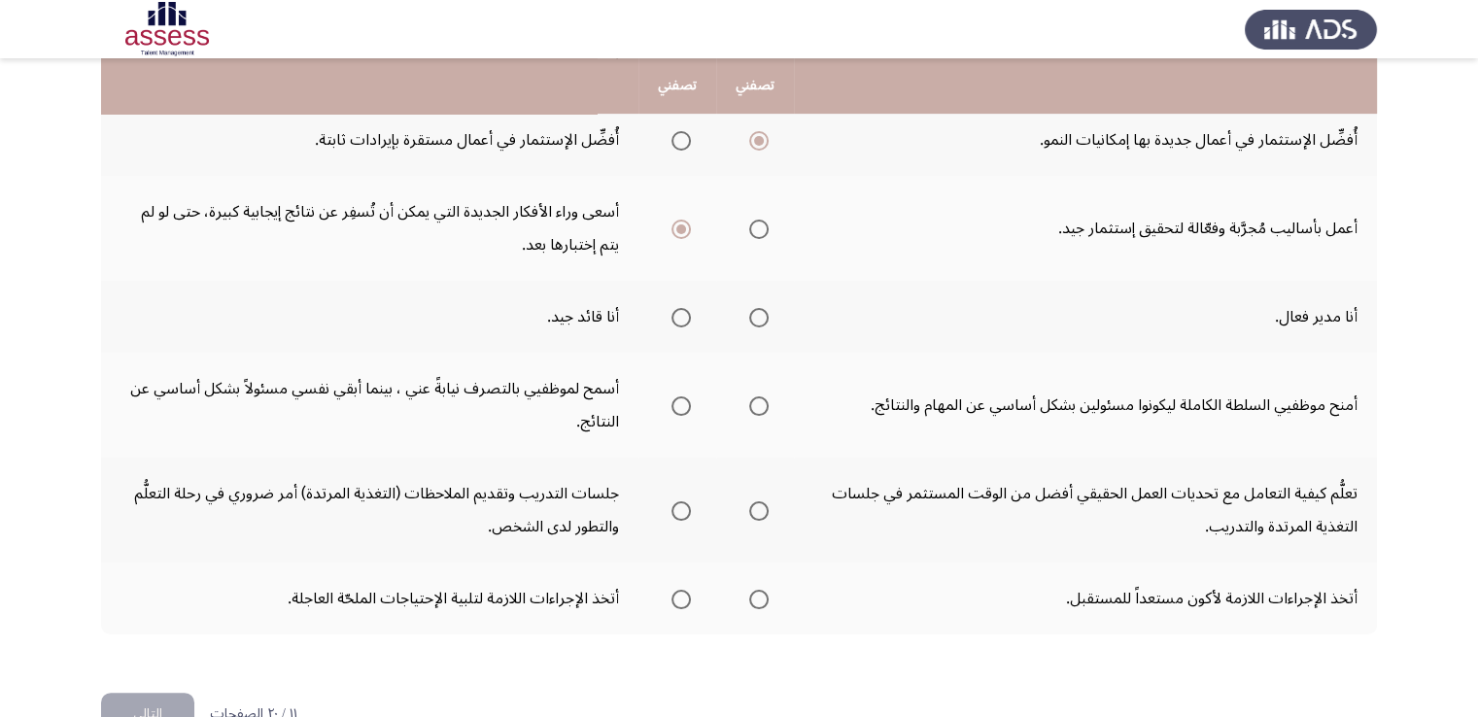
click at [757, 308] on span "Select an option" at bounding box center [758, 317] width 19 height 19
click at [757, 308] on input "Select an option" at bounding box center [758, 317] width 19 height 19
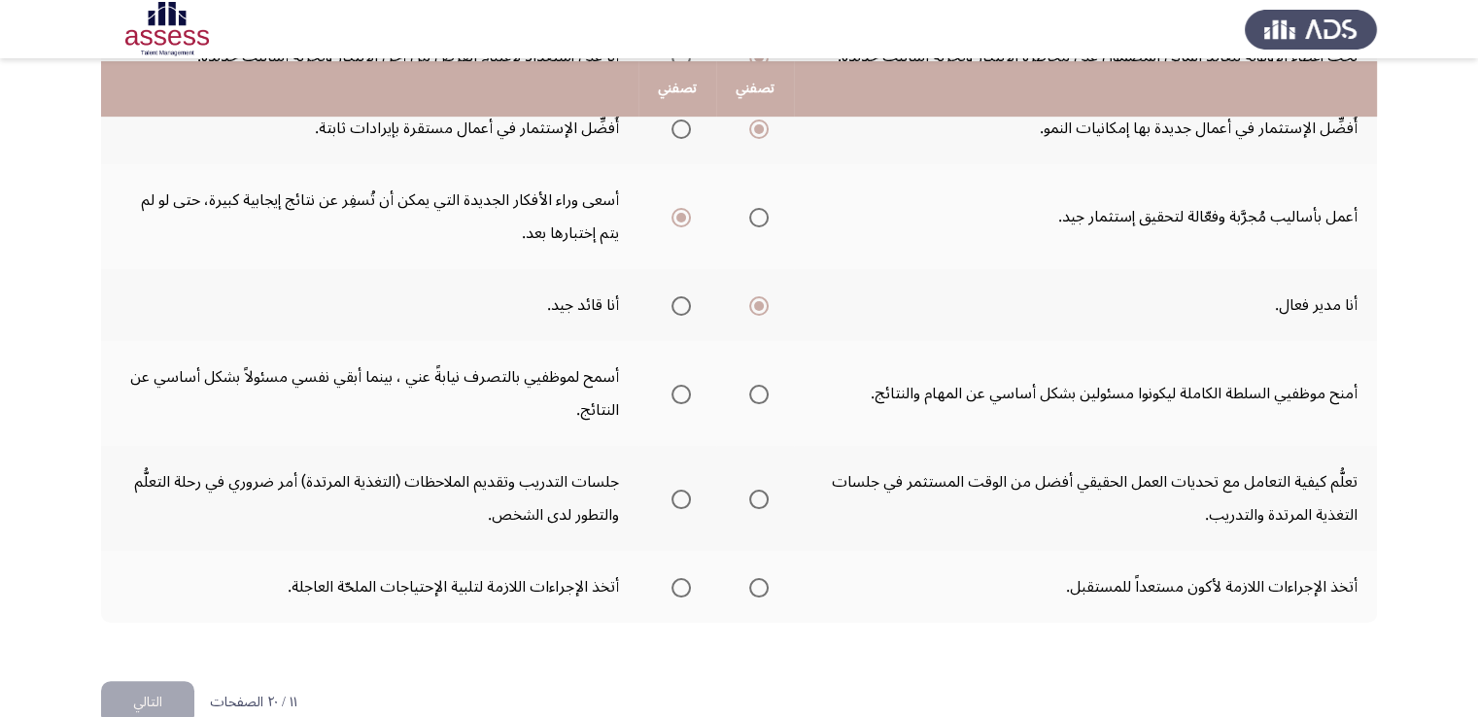
scroll to position [695, 0]
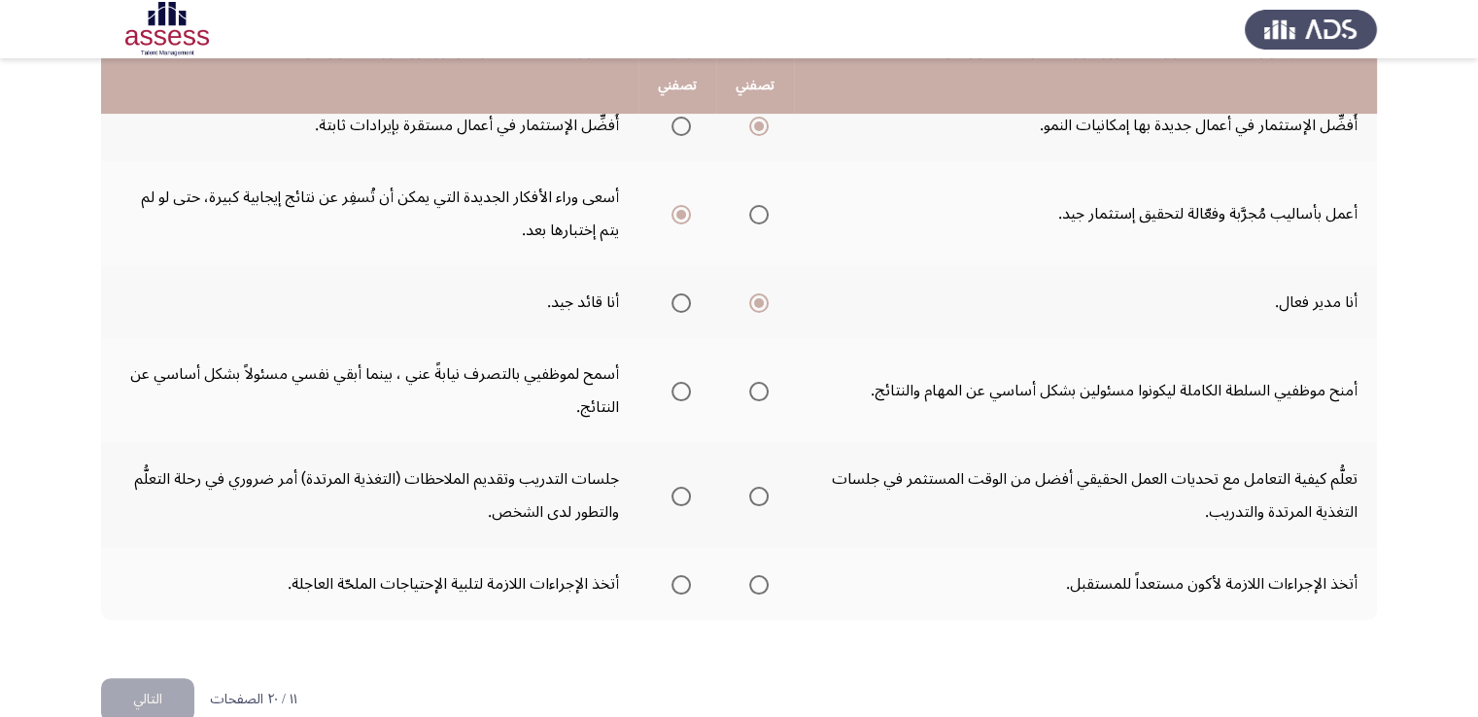
click at [763, 382] on span "Select an option" at bounding box center [758, 391] width 19 height 19
click at [763, 382] on input "Select an option" at bounding box center [758, 391] width 19 height 19
click at [684, 487] on span "Select an option" at bounding box center [680, 496] width 19 height 19
click at [684, 487] on input "Select an option" at bounding box center [680, 496] width 19 height 19
click at [765, 575] on span "Select an option" at bounding box center [758, 584] width 19 height 19
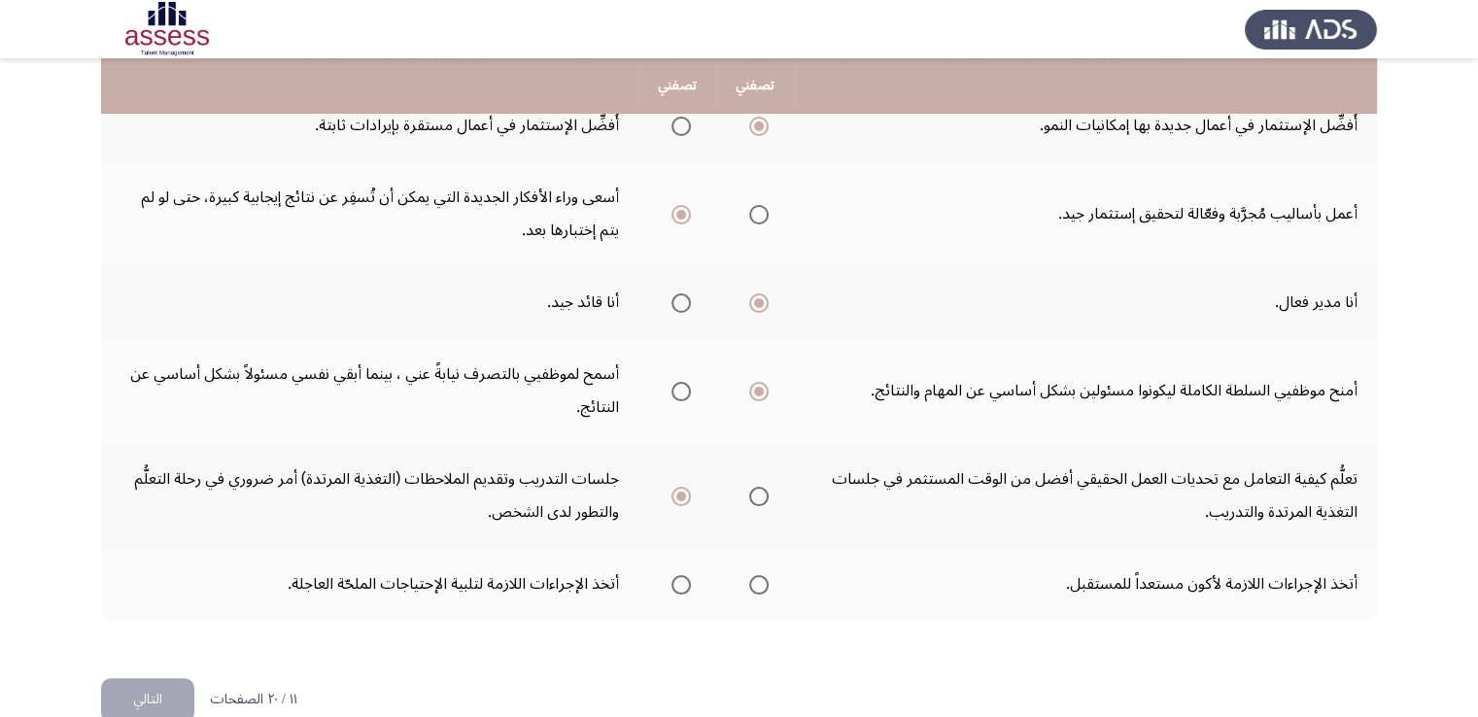
click at [765, 575] on input "Select an option" at bounding box center [758, 584] width 19 height 19
click at [163, 678] on button "التالي" at bounding box center [147, 700] width 93 height 44
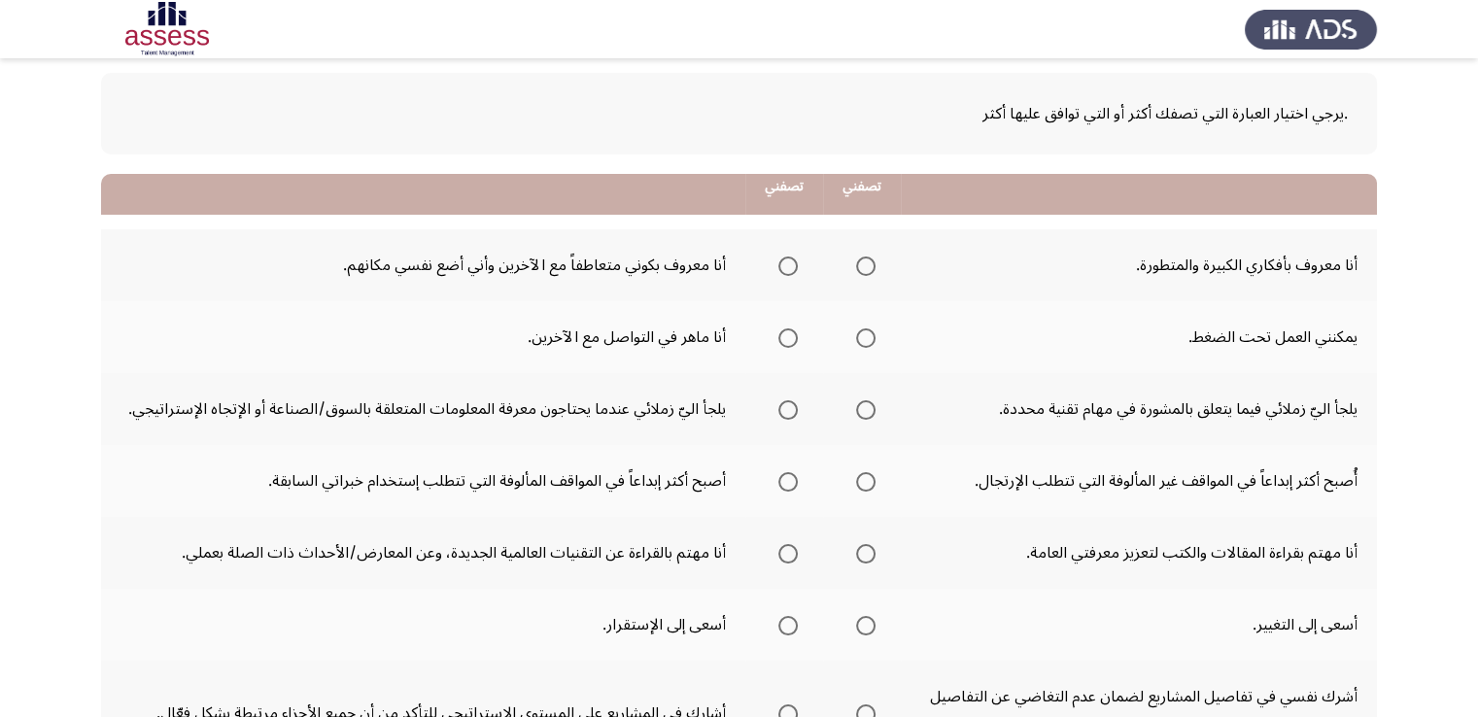
scroll to position [194, 0]
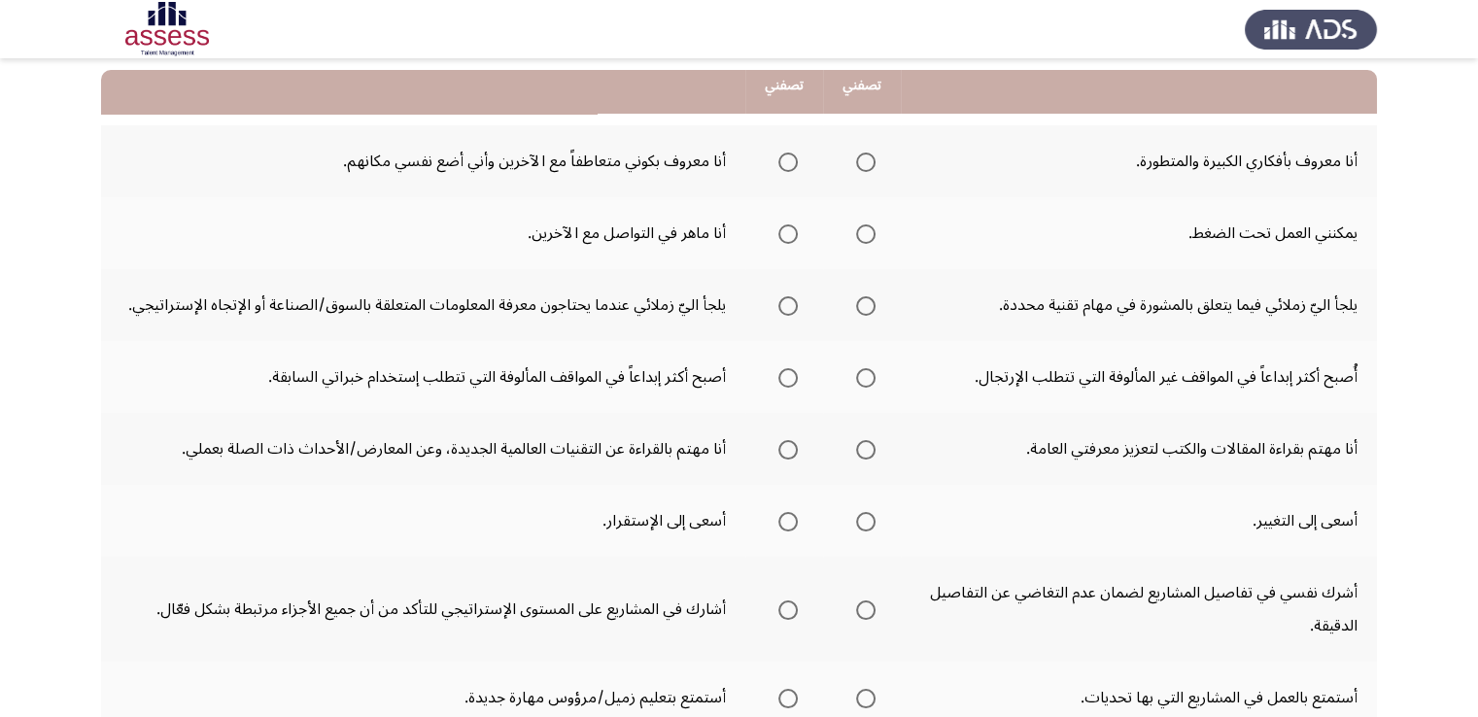
click at [868, 167] on span "Select an option" at bounding box center [865, 162] width 19 height 19
click at [868, 167] on input "Select an option" at bounding box center [865, 162] width 19 height 19
click at [858, 224] on span "Select an option" at bounding box center [865, 233] width 19 height 19
click at [858, 224] on input "Select an option" at bounding box center [865, 233] width 19 height 19
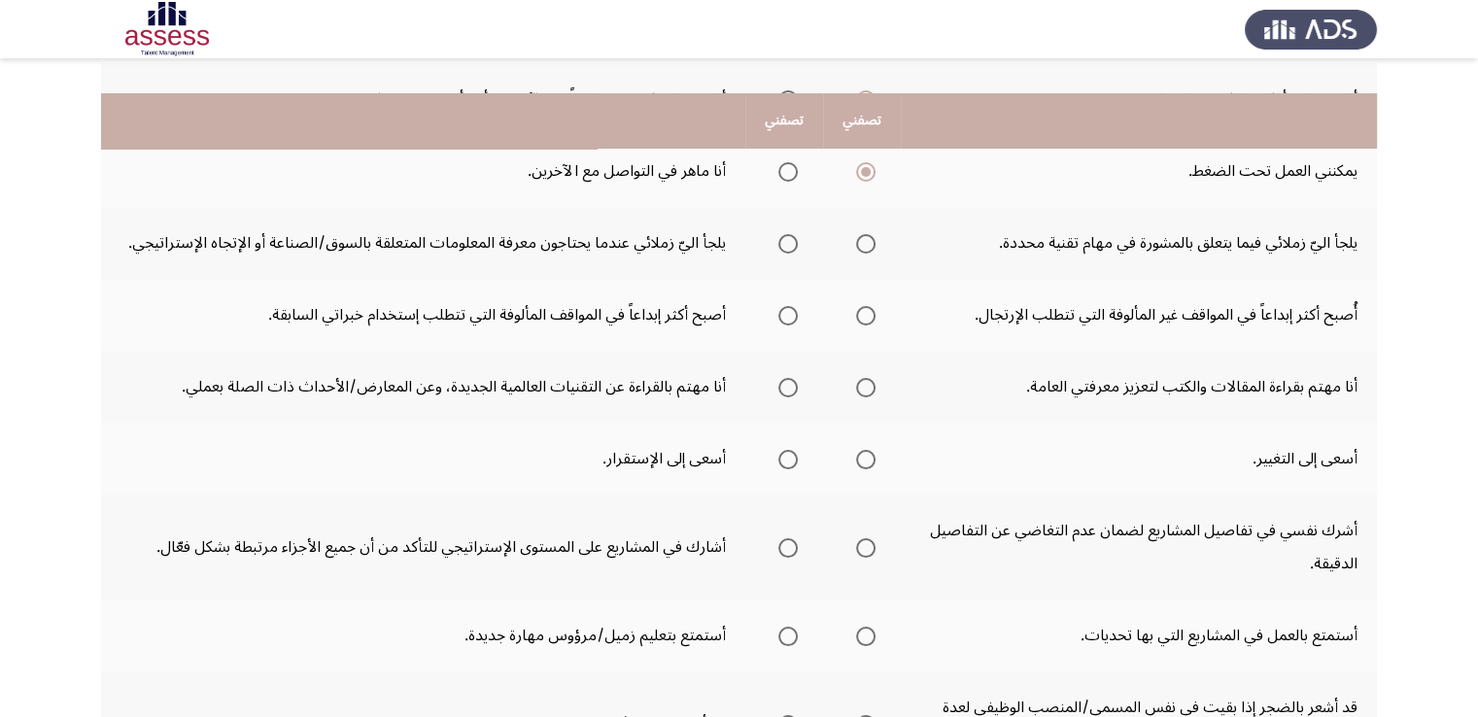
scroll to position [292, 0]
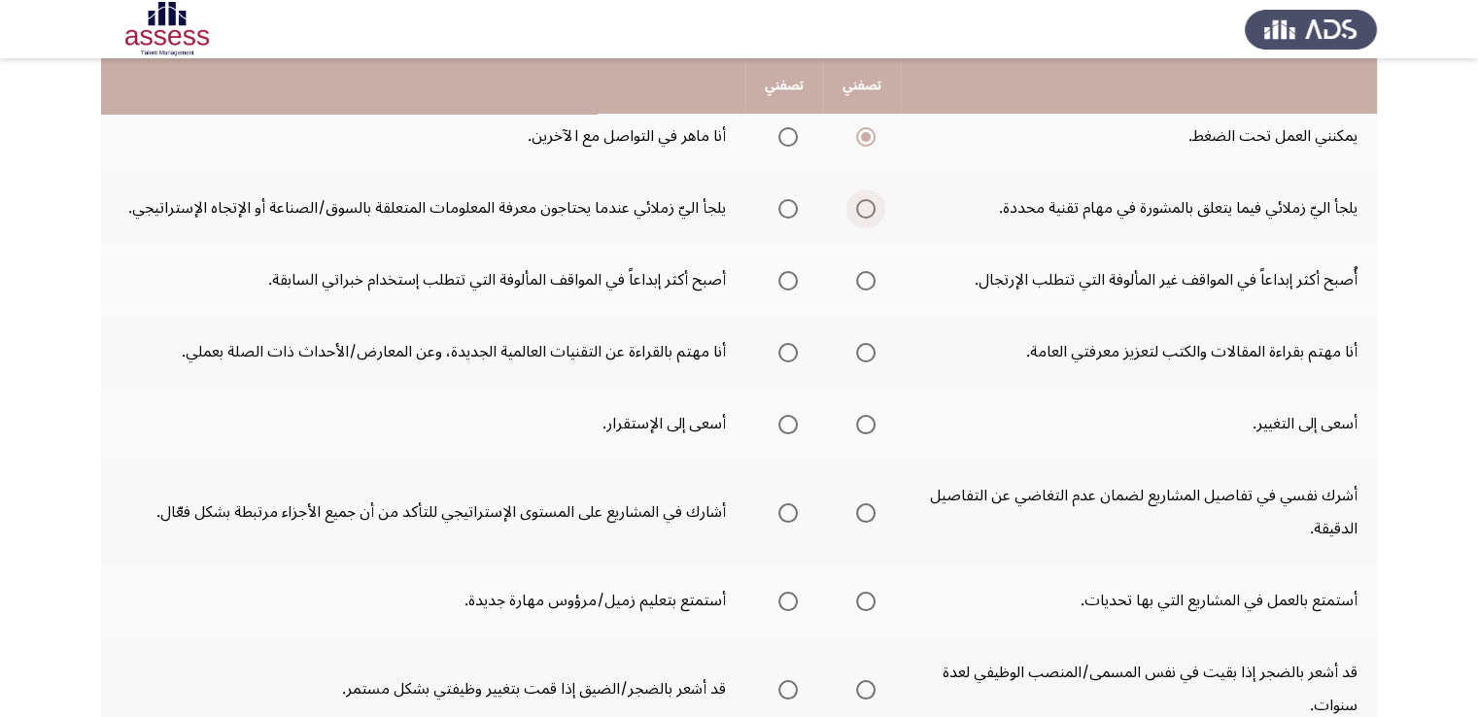
click at [872, 203] on span "Select an option" at bounding box center [865, 208] width 19 height 19
click at [872, 203] on input "Select an option" at bounding box center [865, 208] width 19 height 19
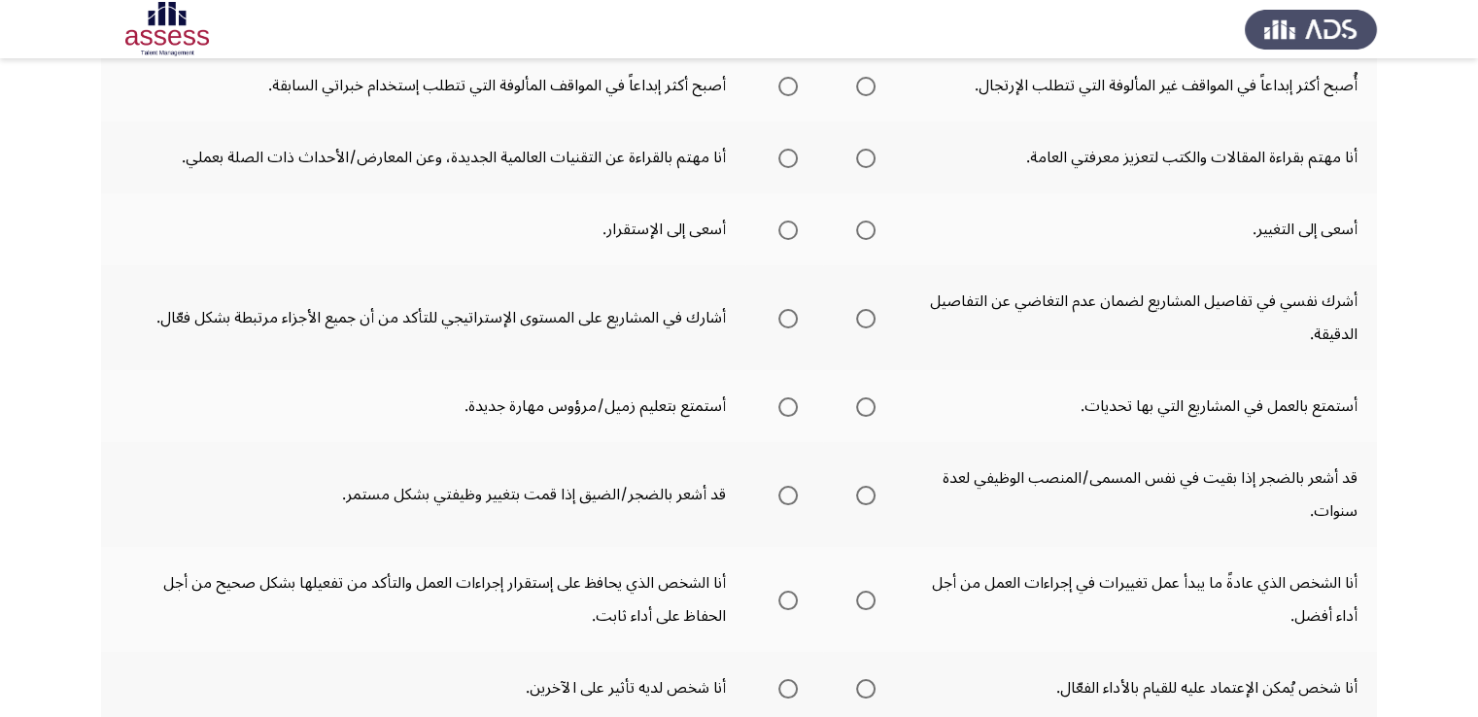
scroll to position [389, 0]
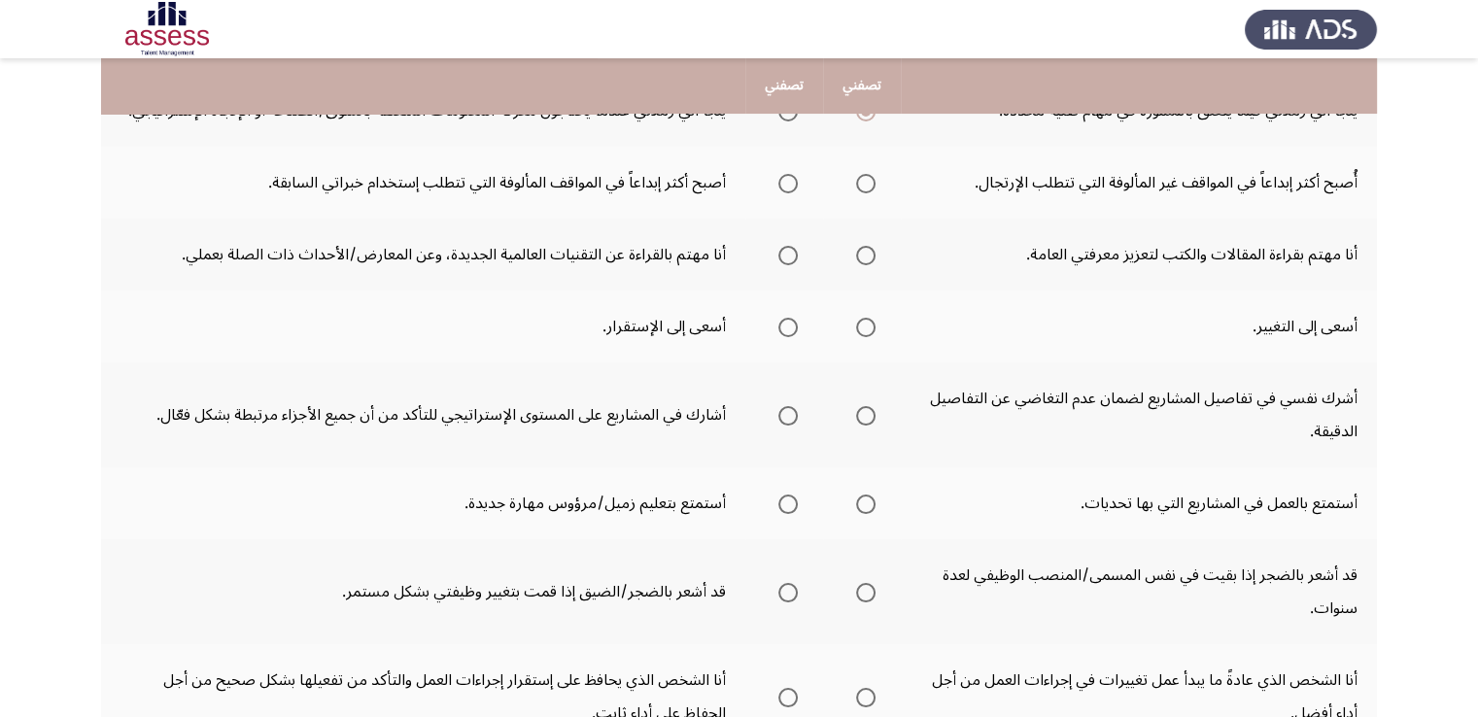
click at [785, 180] on span "Select an option" at bounding box center [787, 183] width 19 height 19
click at [785, 180] on input "Select an option" at bounding box center [787, 183] width 19 height 19
click at [788, 257] on span "Select an option" at bounding box center [787, 255] width 19 height 19
click at [788, 257] on input "Select an option" at bounding box center [787, 255] width 19 height 19
click at [863, 327] on span "Select an option" at bounding box center [865, 327] width 19 height 19
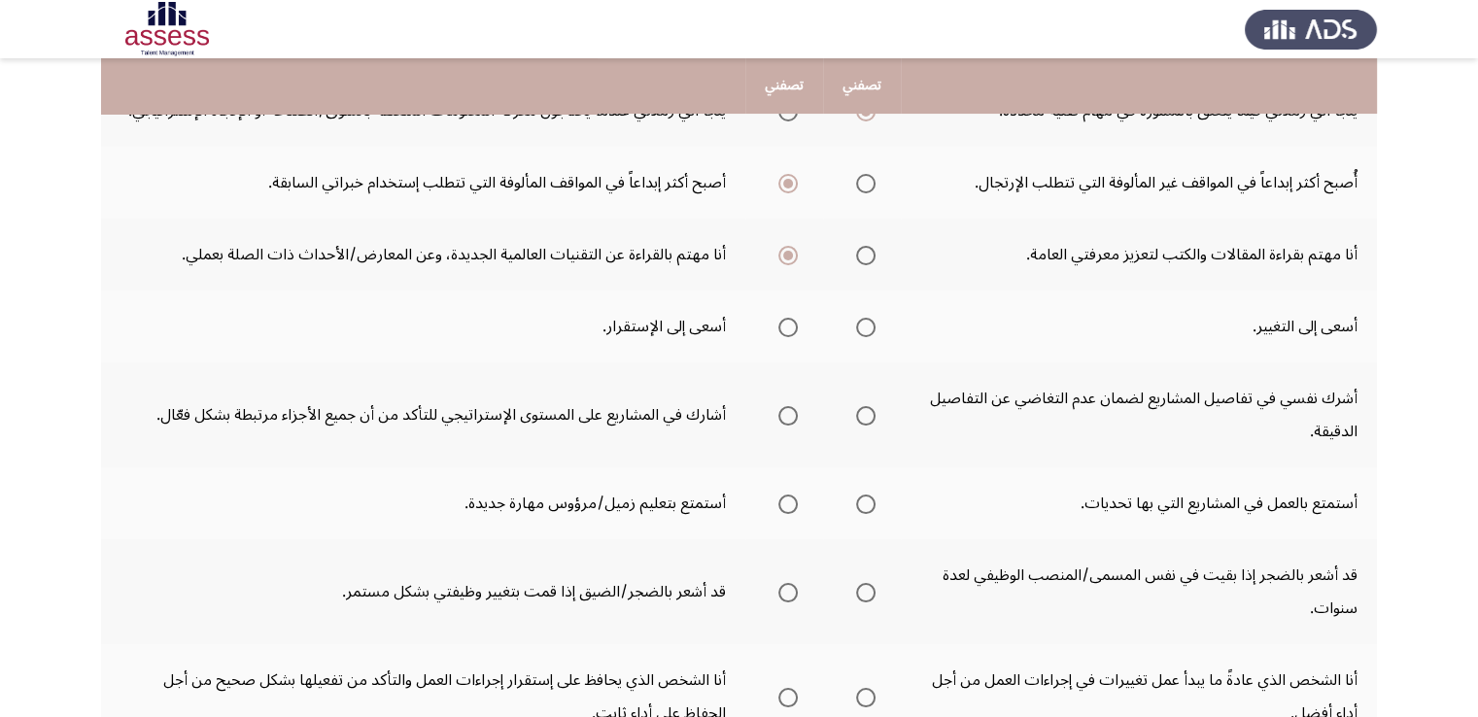
click at [863, 327] on input "Select an option" at bounding box center [865, 327] width 19 height 19
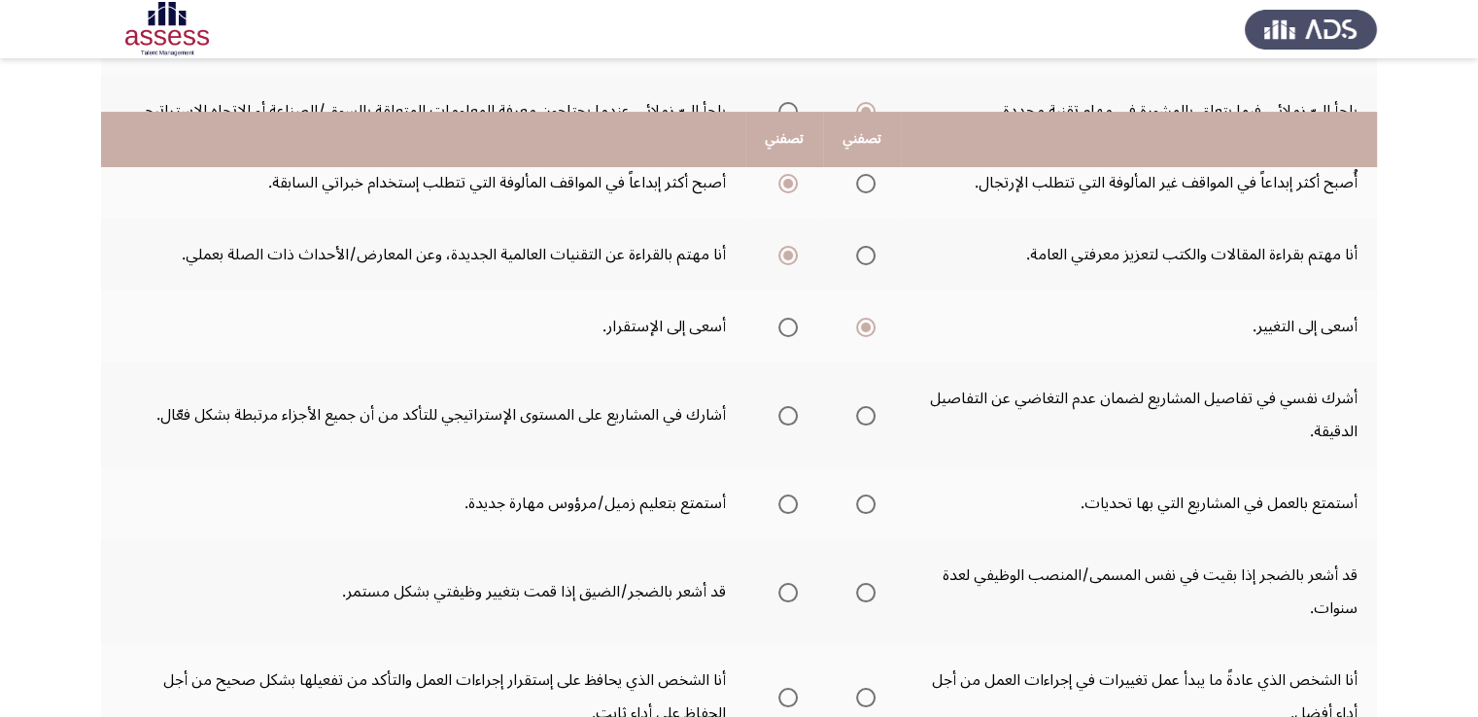
scroll to position [486, 0]
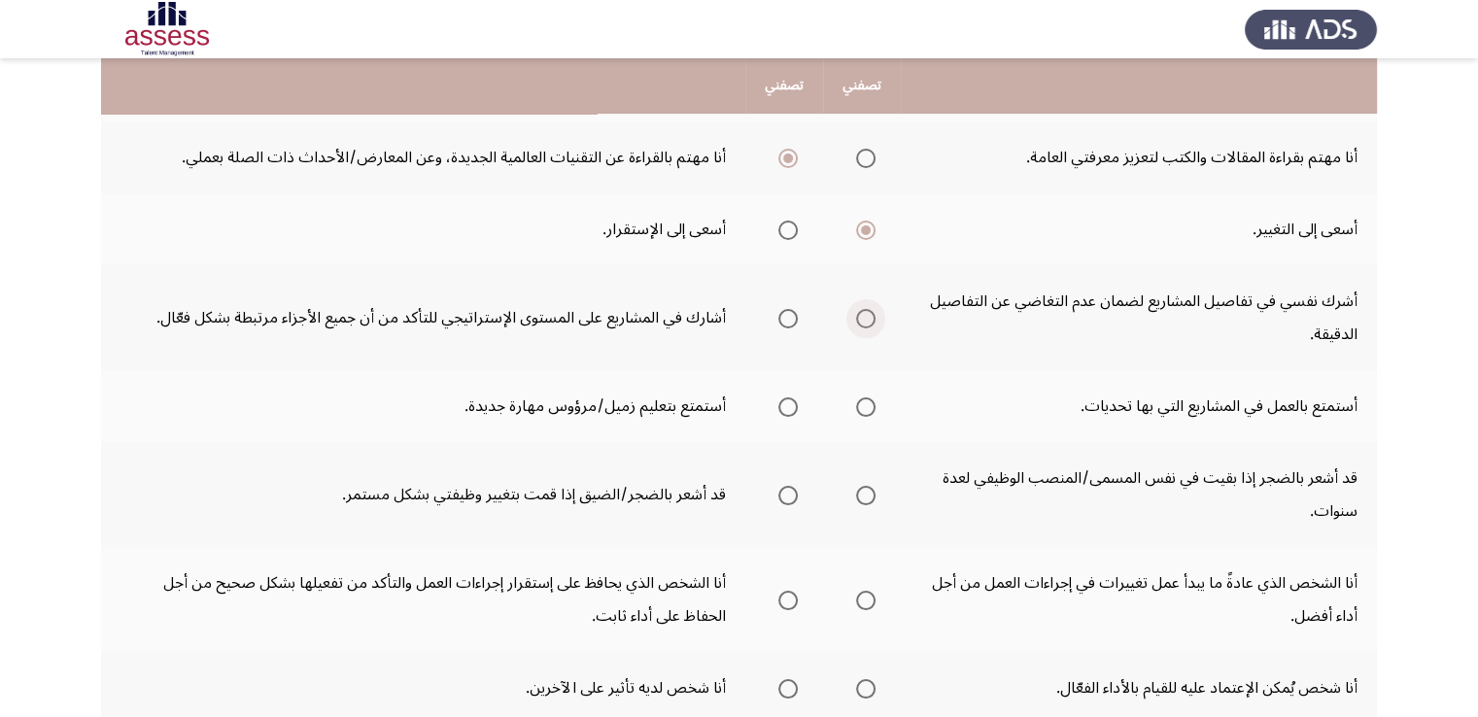
click at [870, 316] on span "Select an option" at bounding box center [865, 318] width 19 height 19
click at [870, 316] on input "Select an option" at bounding box center [865, 318] width 19 height 19
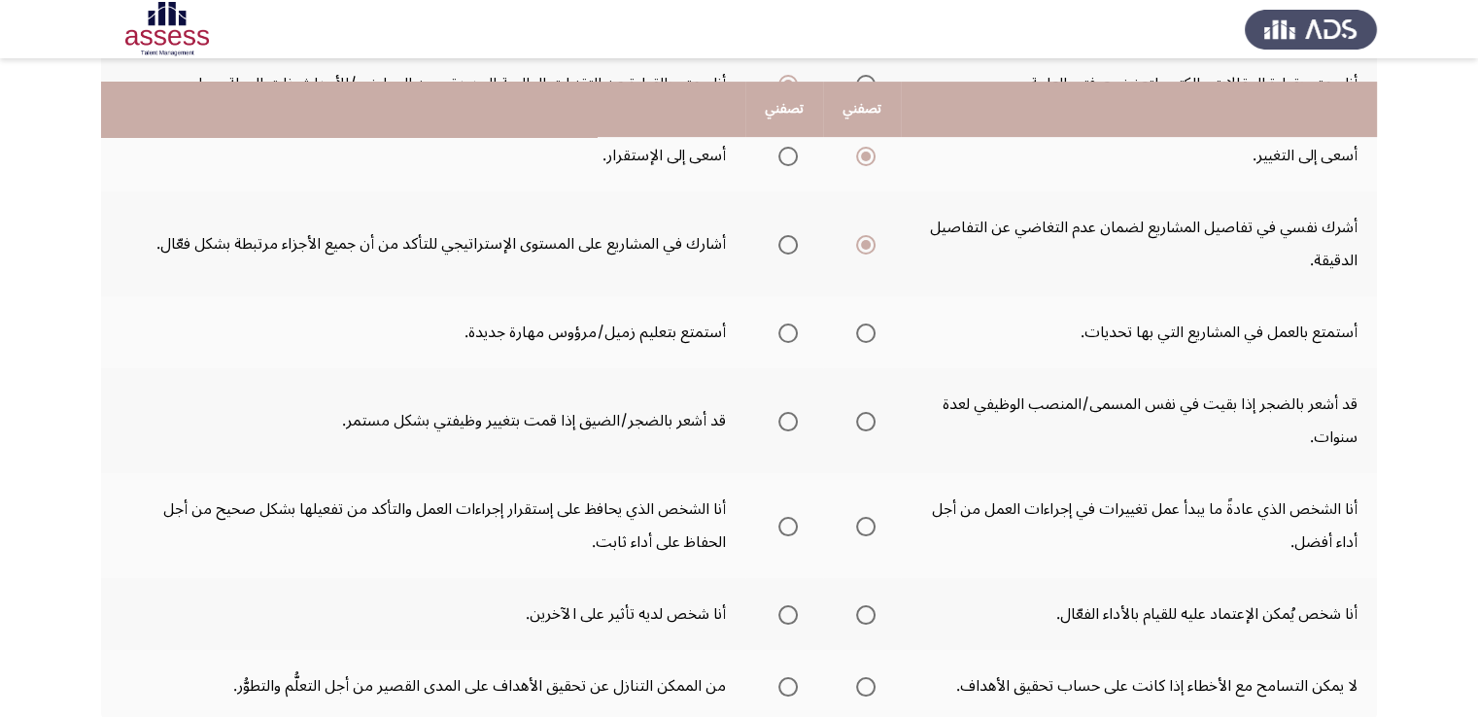
scroll to position [583, 0]
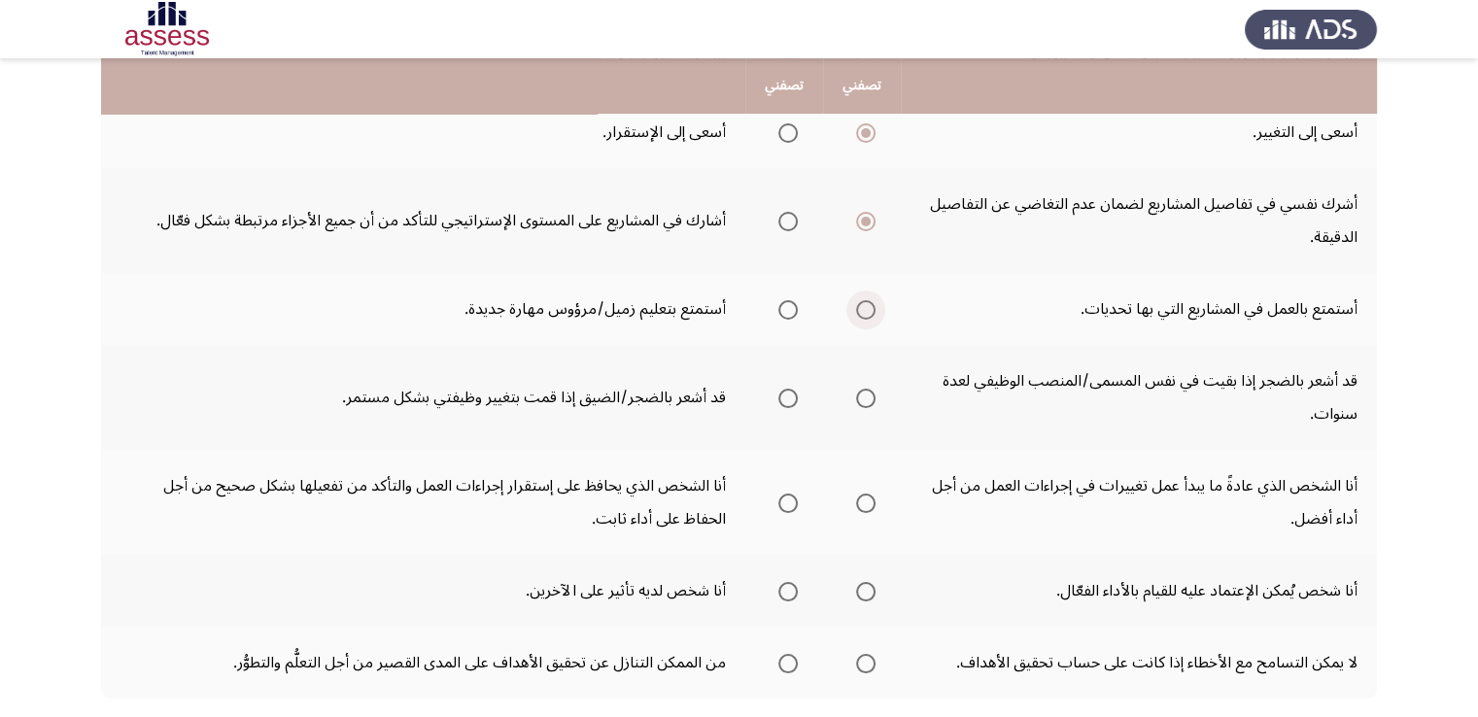
click at [858, 306] on span "Select an option" at bounding box center [865, 309] width 19 height 19
click at [858, 306] on input "Select an option" at bounding box center [865, 309] width 19 height 19
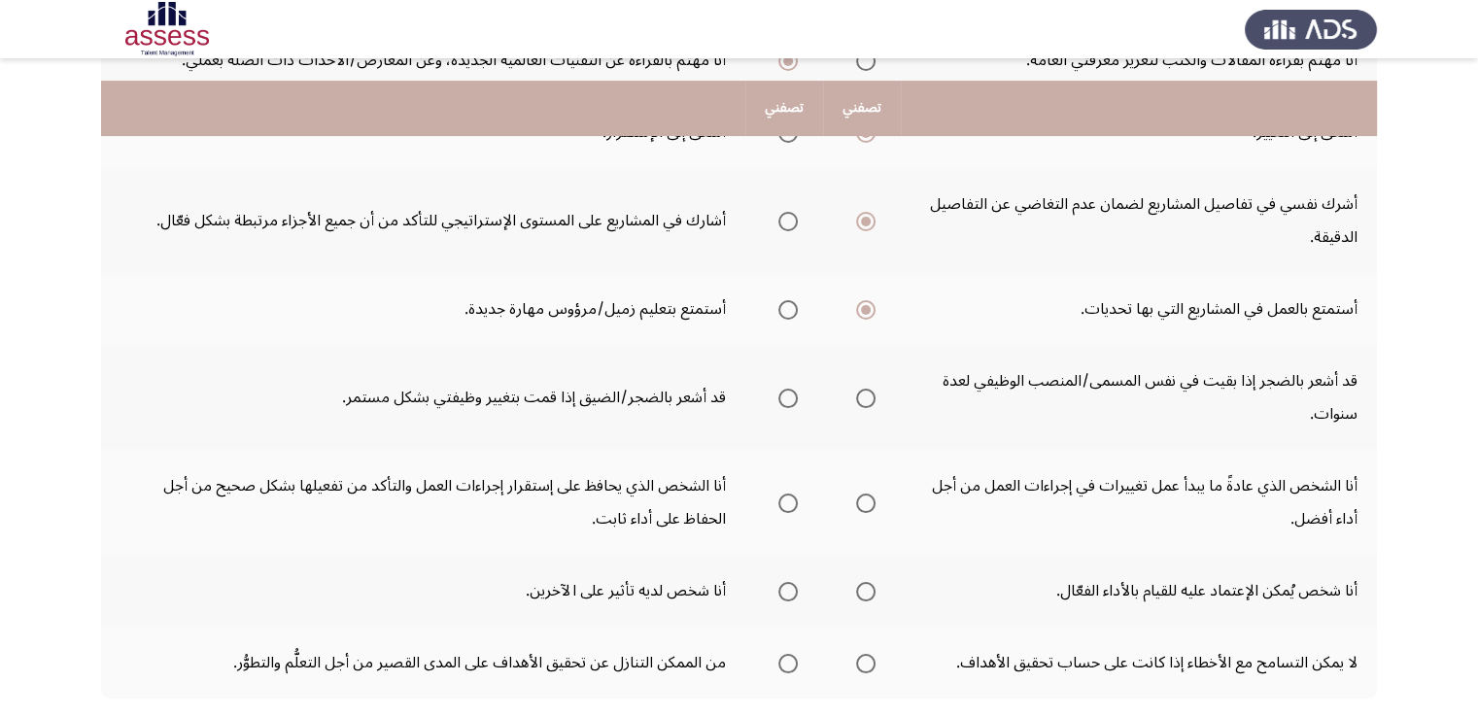
scroll to position [695, 0]
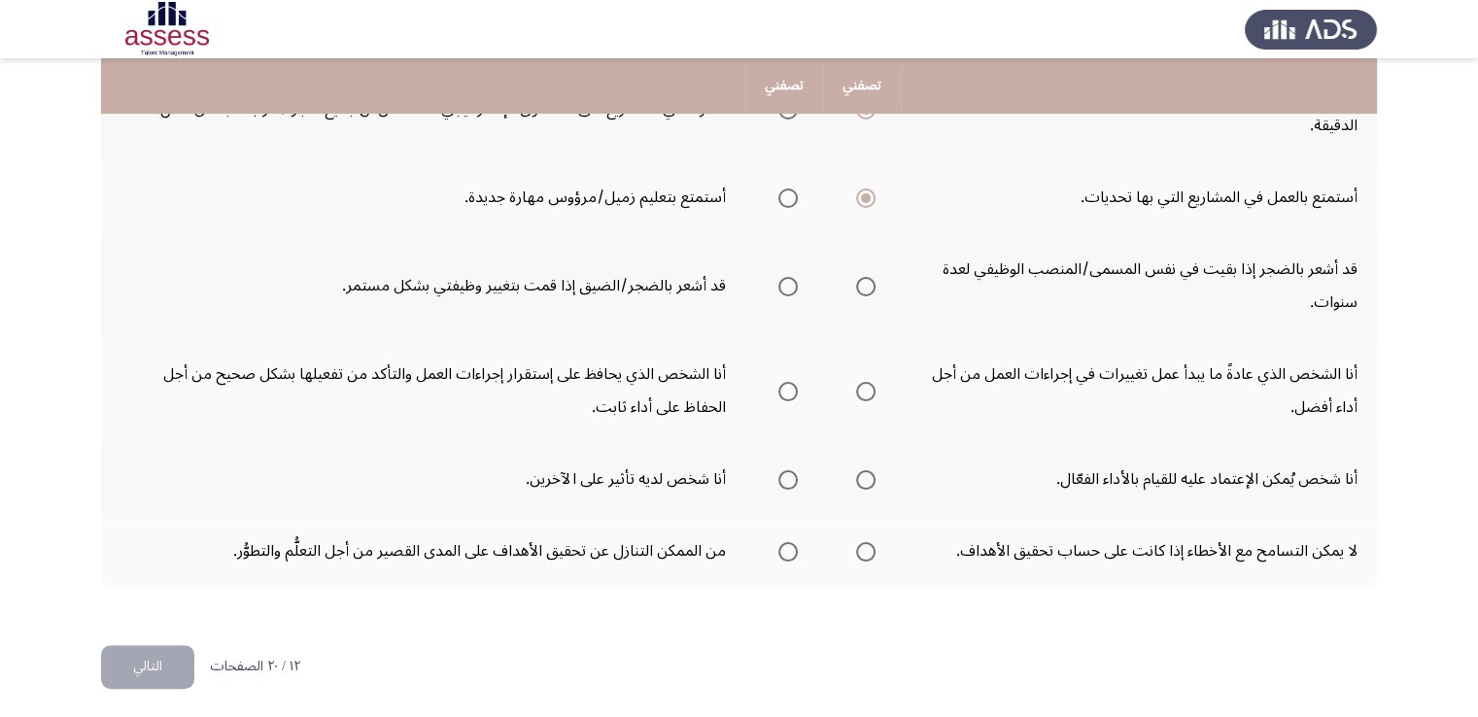
click at [868, 279] on span "Select an option" at bounding box center [865, 286] width 19 height 19
click at [868, 279] on input "Select an option" at bounding box center [865, 286] width 19 height 19
click at [863, 382] on span "Select an option" at bounding box center [865, 391] width 19 height 19
click at [863, 382] on input "Select an option" at bounding box center [865, 391] width 19 height 19
click at [864, 479] on span "Select an option" at bounding box center [865, 479] width 19 height 19
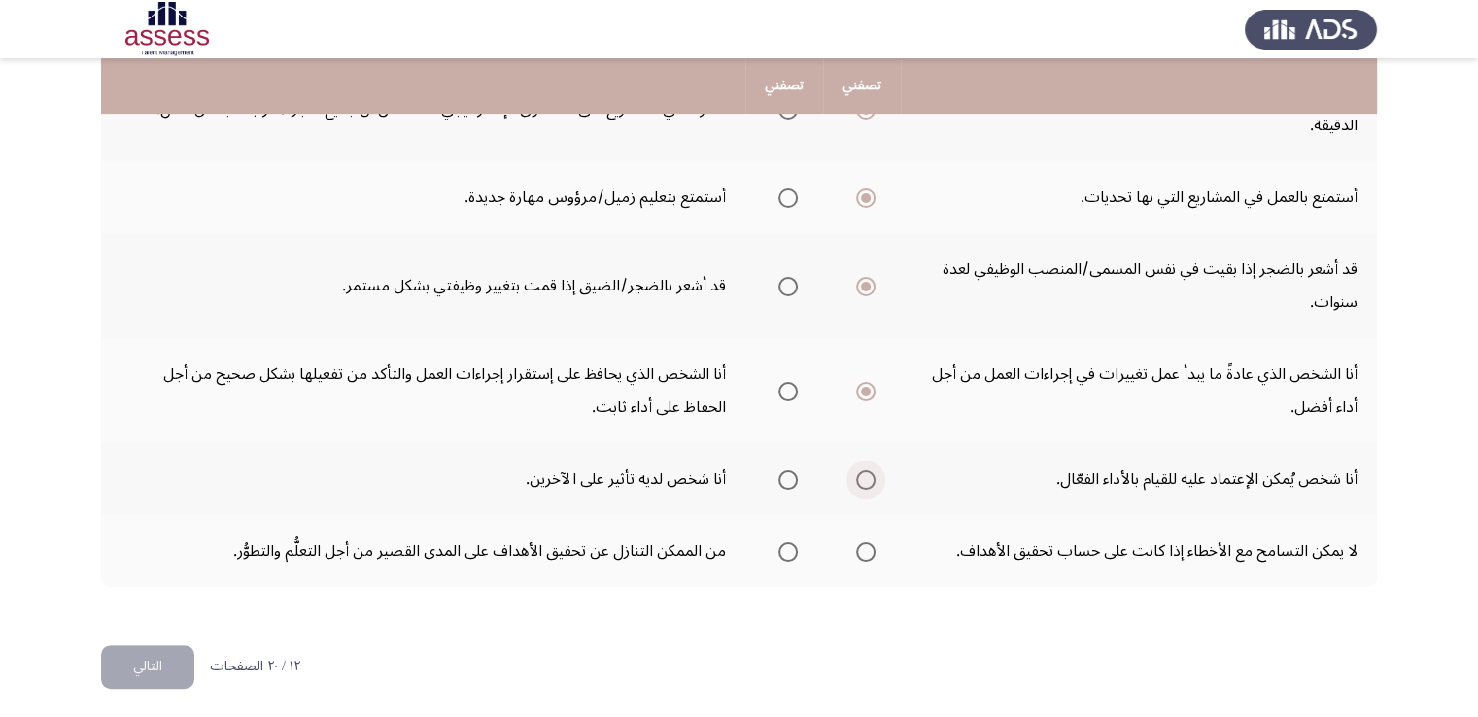
click at [864, 479] on input "Select an option" at bounding box center [865, 479] width 19 height 19
click at [869, 553] on span "Select an option" at bounding box center [865, 551] width 19 height 19
click at [869, 553] on input "Select an option" at bounding box center [865, 551] width 19 height 19
click at [174, 671] on button "التالي" at bounding box center [147, 667] width 93 height 44
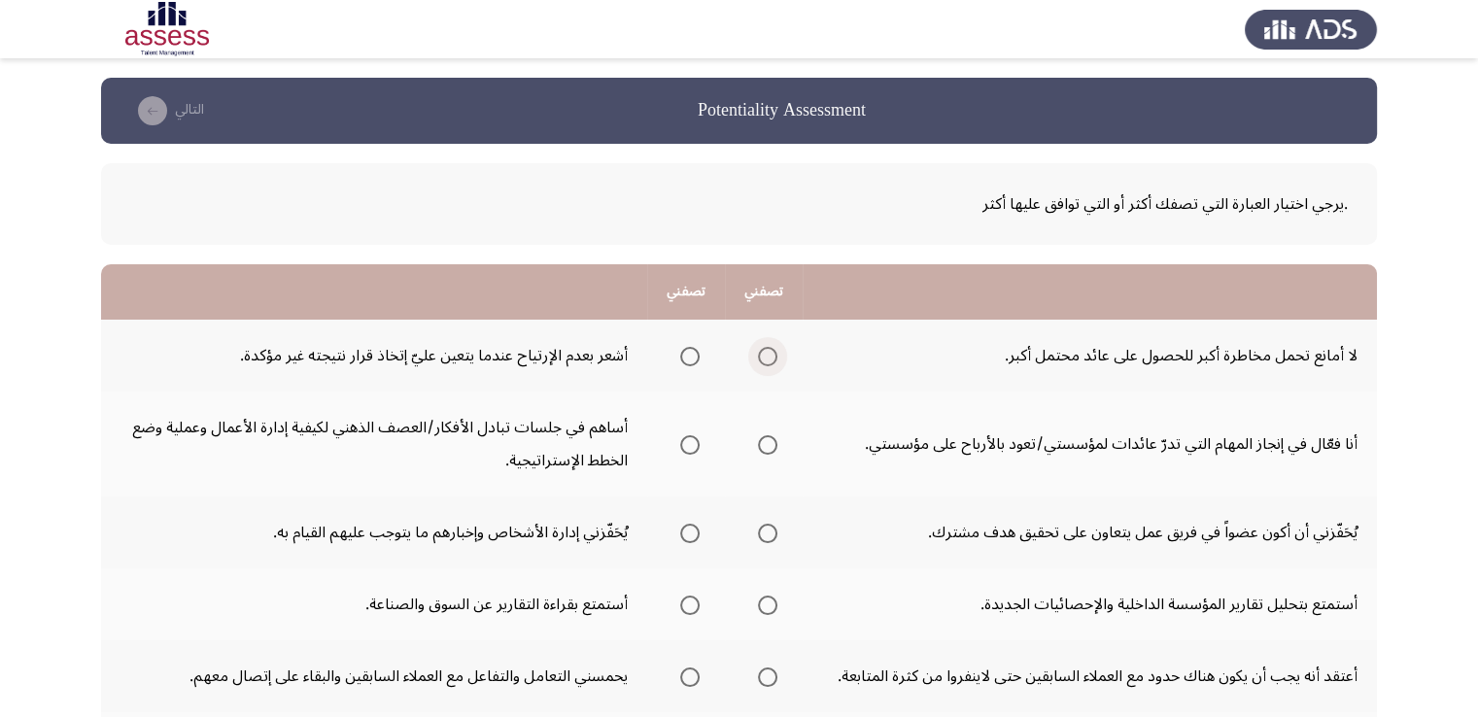
click at [765, 359] on span "Select an option" at bounding box center [767, 356] width 19 height 19
click at [765, 359] on input "Select an option" at bounding box center [767, 356] width 19 height 19
click at [768, 445] on span "Select an option" at bounding box center [768, 445] width 0 height 0
click at [768, 443] on input "Select an option" at bounding box center [767, 444] width 19 height 19
click at [1464, 546] on app-assessment-container "Potentiality Assessment التالي .يرجي اختيار العبارة التي تصفك أكثر أو التي تواف…" at bounding box center [739, 692] width 1478 height 1229
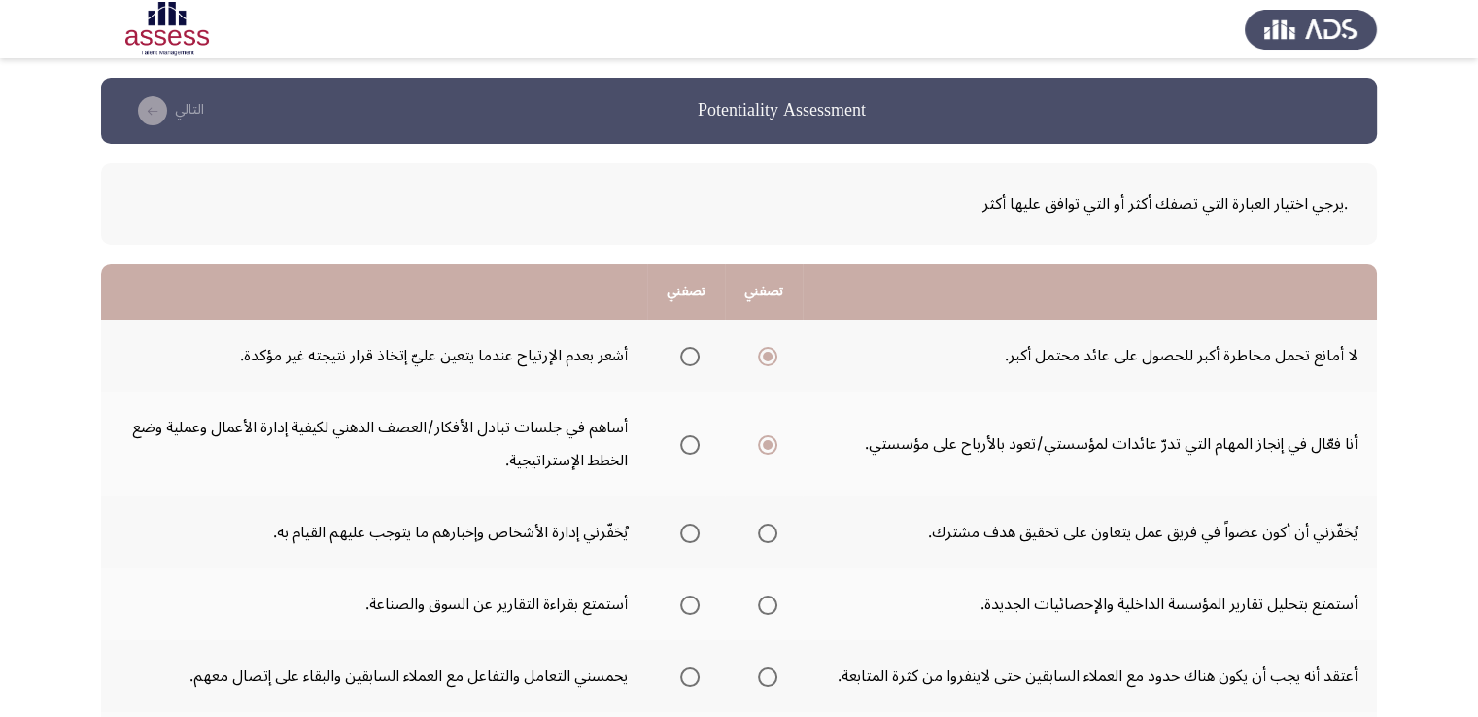
click at [1464, 546] on app-assessment-container "Potentiality Assessment التالي .يرجي اختيار العبارة التي تصفك أكثر أو التي تواف…" at bounding box center [739, 692] width 1478 height 1229
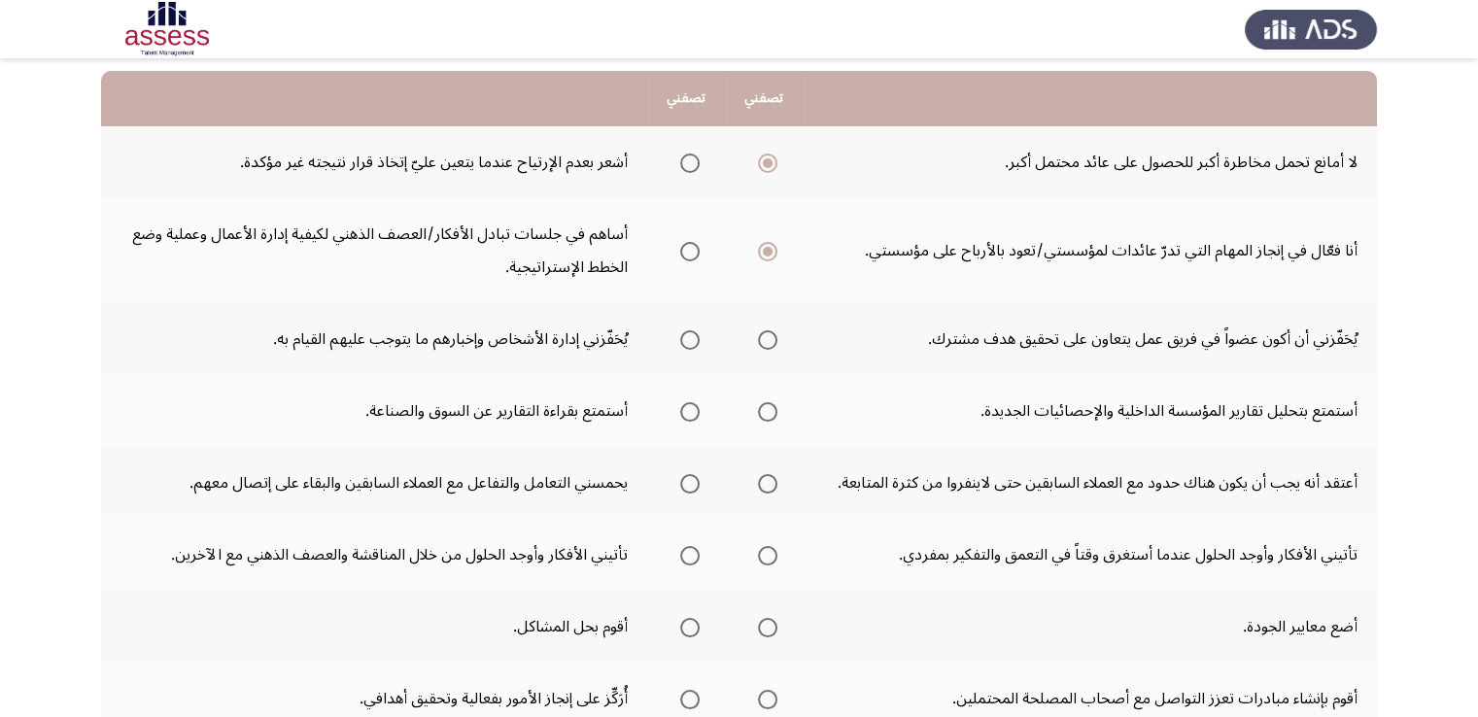
scroll to position [194, 0]
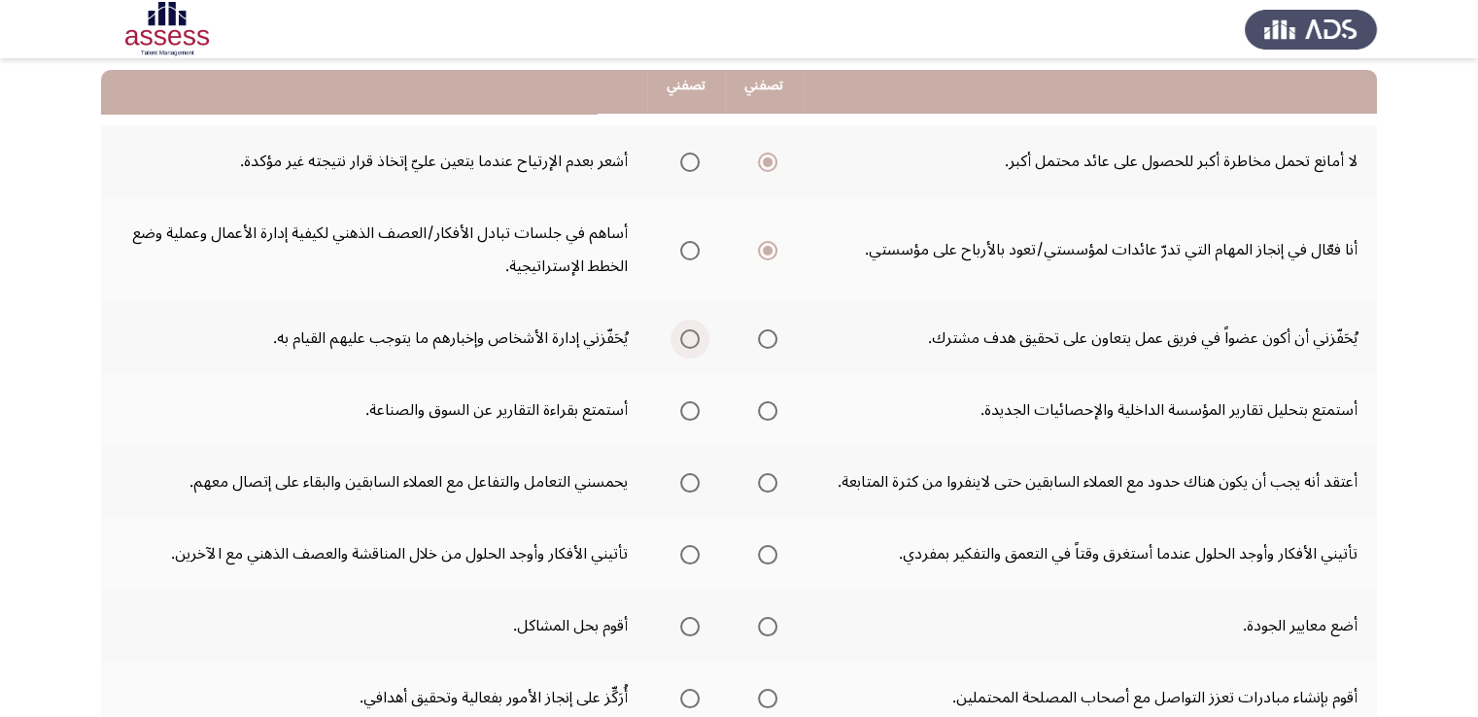
click at [693, 339] on span "Select an option" at bounding box center [689, 338] width 19 height 19
click at [693, 339] on input "Select an option" at bounding box center [689, 338] width 19 height 19
click at [769, 401] on span "Select an option" at bounding box center [767, 410] width 19 height 19
click at [769, 401] on input "Select an option" at bounding box center [767, 410] width 19 height 19
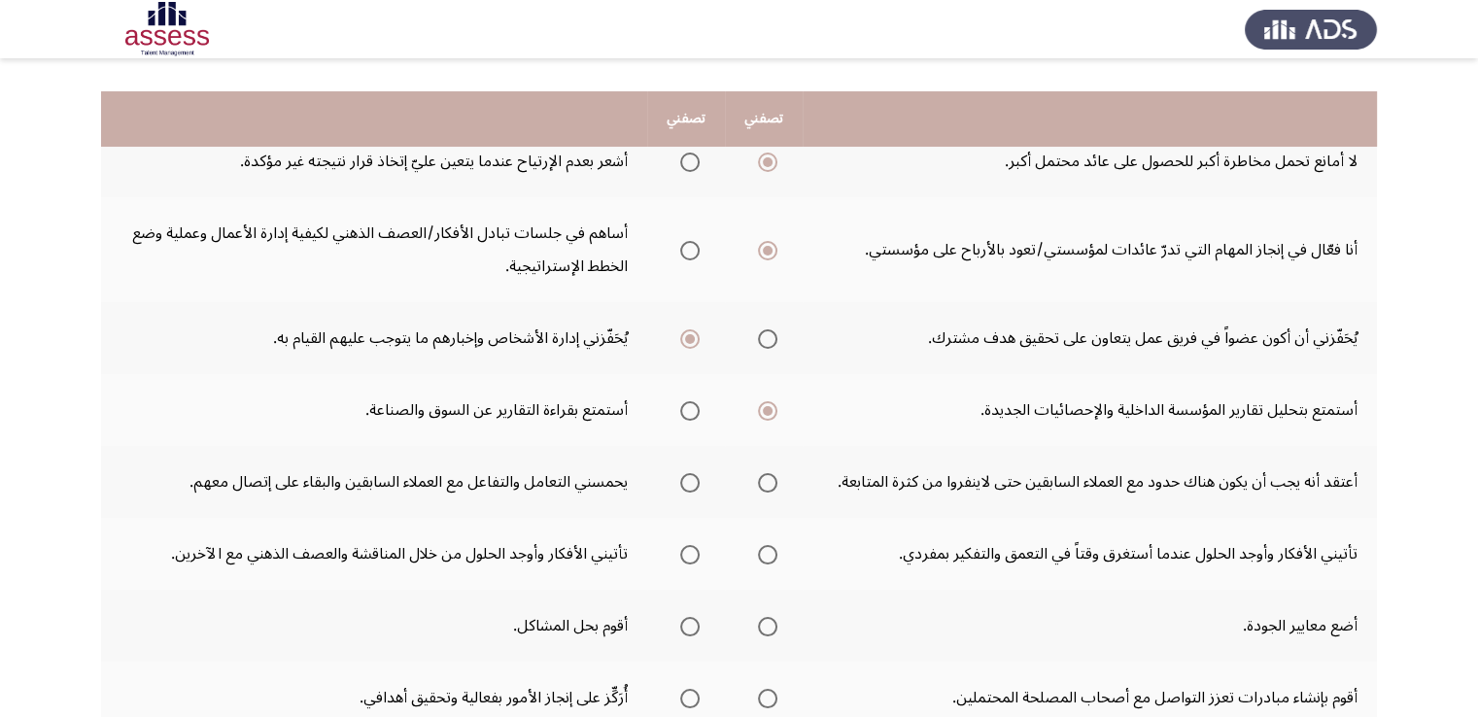
scroll to position [486, 0]
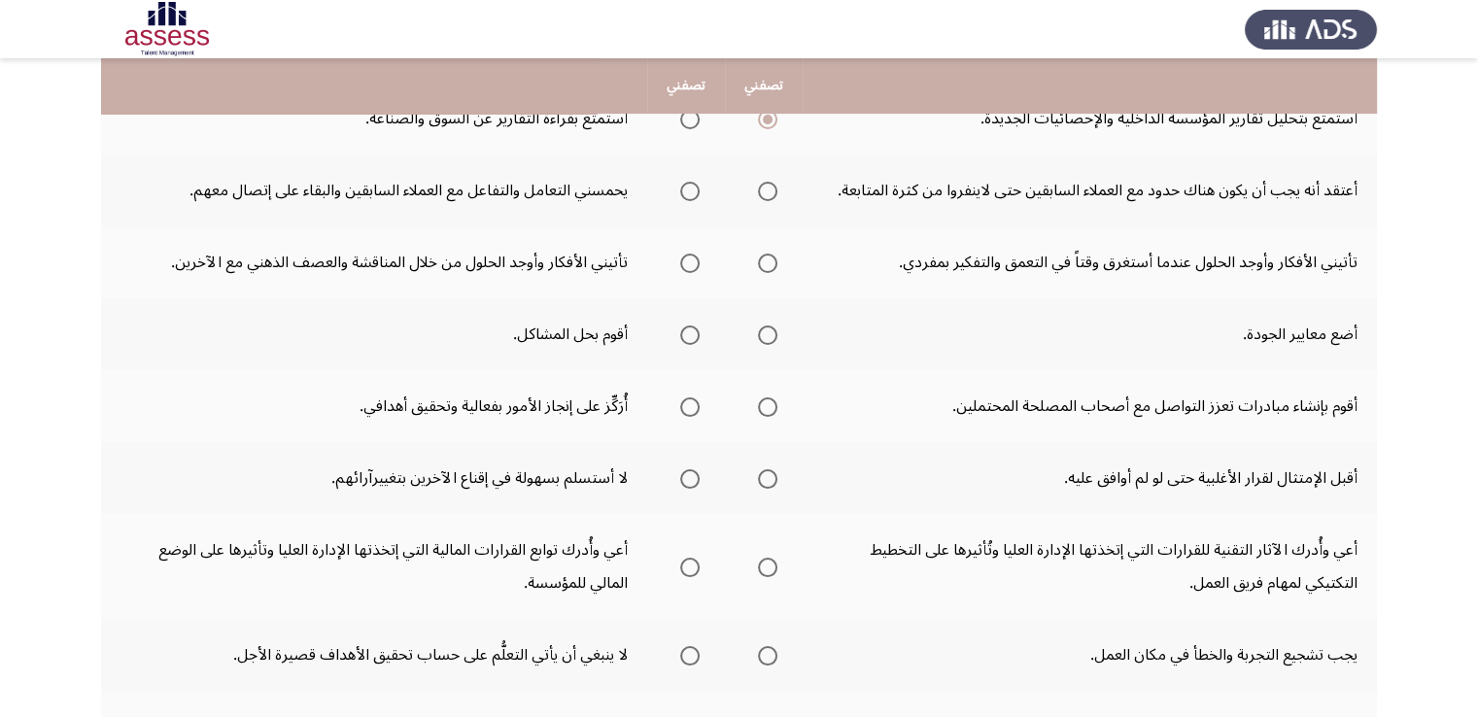
click at [698, 195] on span "Select an option" at bounding box center [689, 191] width 19 height 19
click at [698, 195] on input "Select an option" at bounding box center [689, 191] width 19 height 19
click at [687, 265] on span "Select an option" at bounding box center [689, 263] width 19 height 19
click at [687, 265] on input "Select an option" at bounding box center [689, 263] width 19 height 19
click at [682, 335] on span "Select an option" at bounding box center [689, 335] width 19 height 19
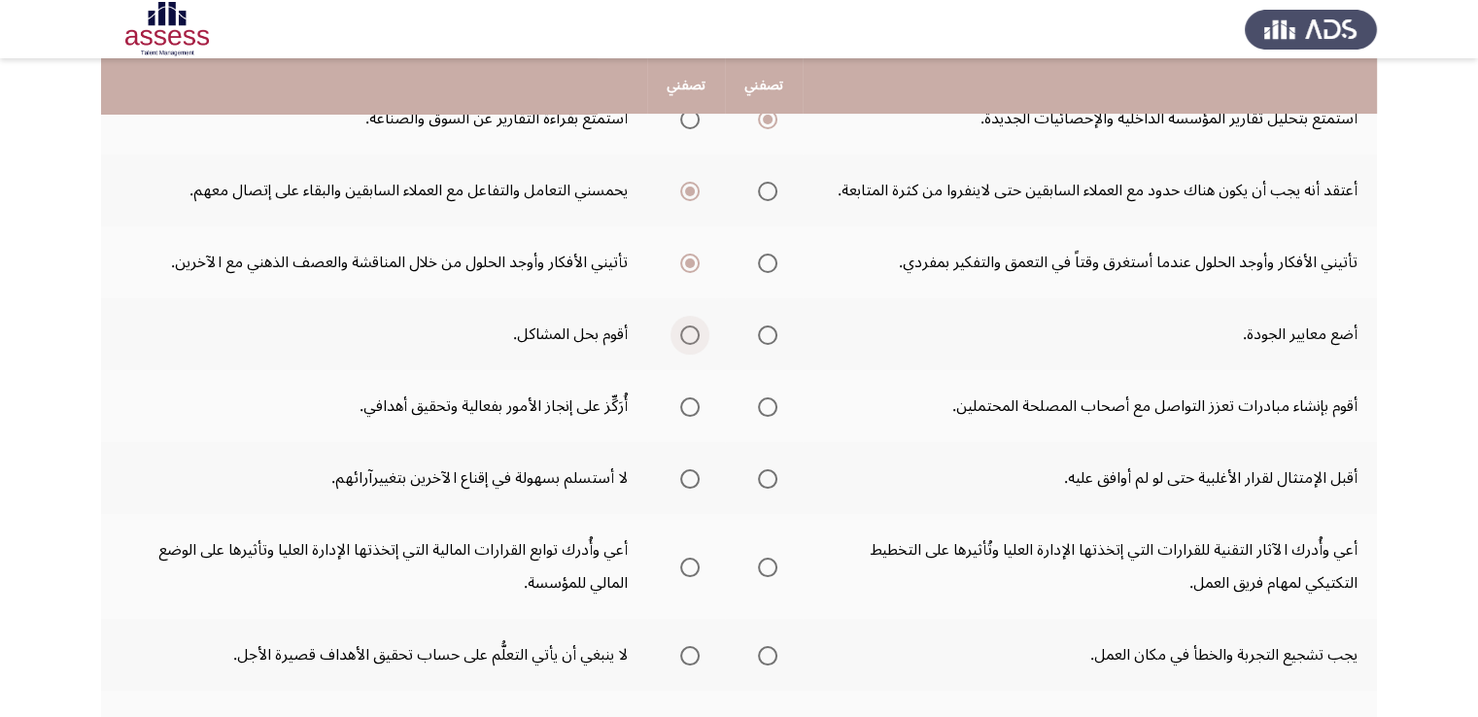
click at [682, 335] on input "Select an option" at bounding box center [689, 335] width 19 height 19
click at [694, 409] on span "Select an option" at bounding box center [689, 406] width 19 height 19
click at [694, 409] on input "Select an option" at bounding box center [689, 406] width 19 height 19
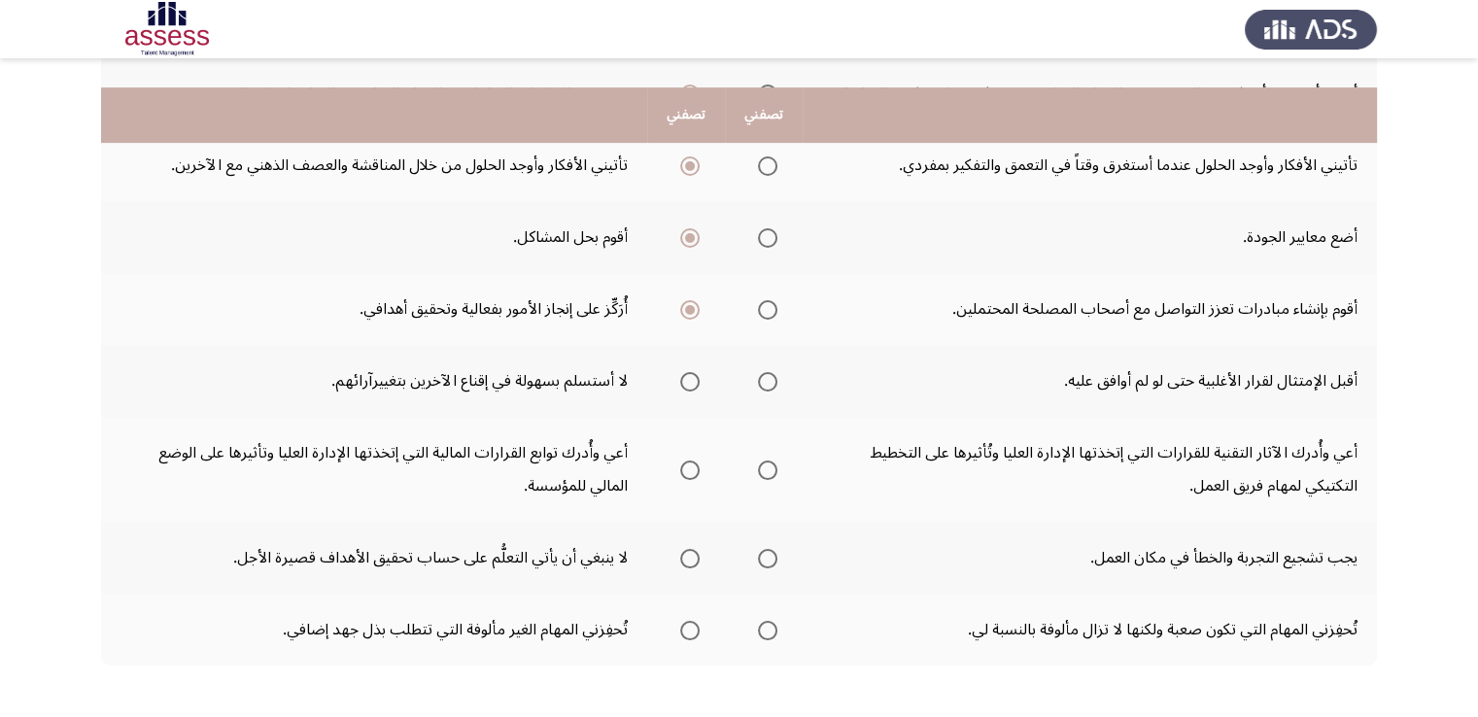
scroll to position [662, 0]
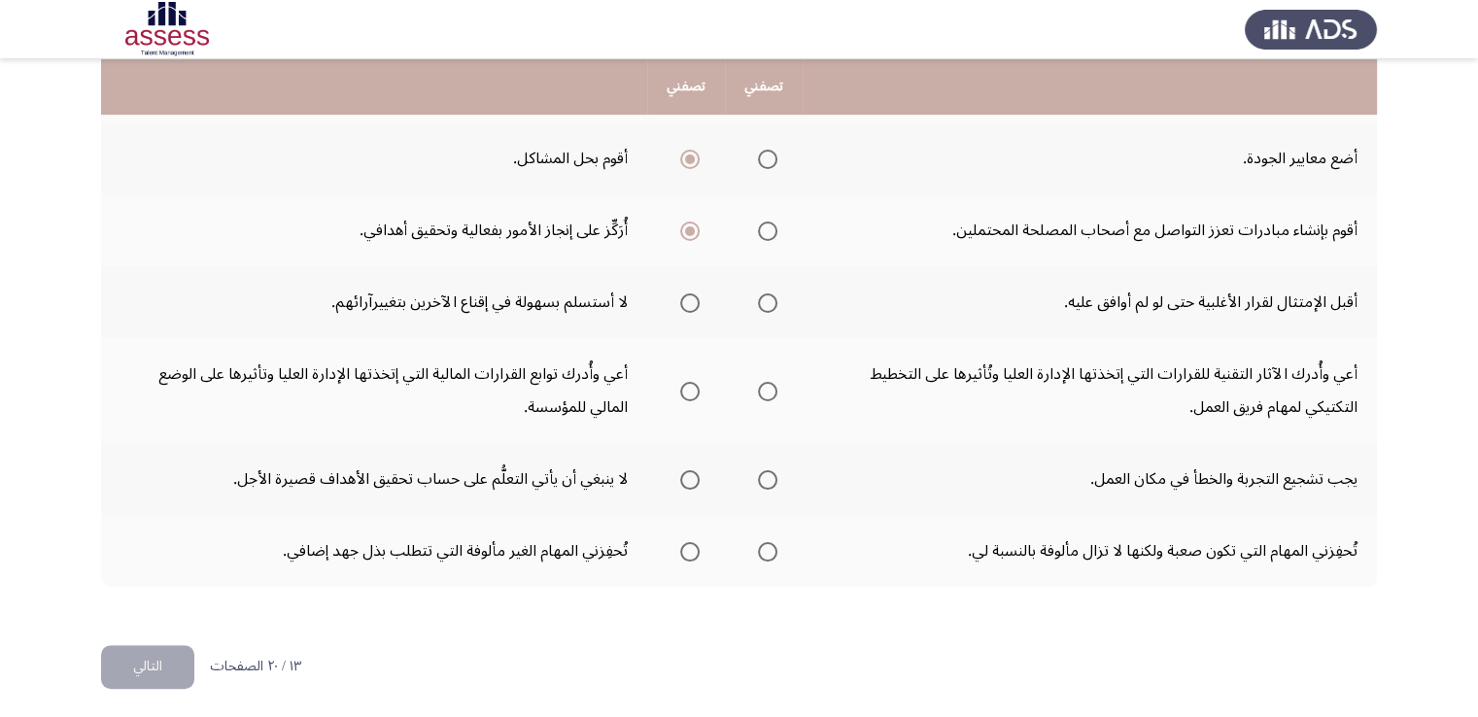
click at [688, 296] on span "Select an option" at bounding box center [689, 302] width 19 height 19
click at [688, 296] on input "Select an option" at bounding box center [689, 302] width 19 height 19
click at [766, 392] on span "Select an option" at bounding box center [767, 391] width 19 height 19
click at [766, 392] on input "Select an option" at bounding box center [767, 391] width 19 height 19
click at [685, 479] on span "Select an option" at bounding box center [689, 479] width 19 height 19
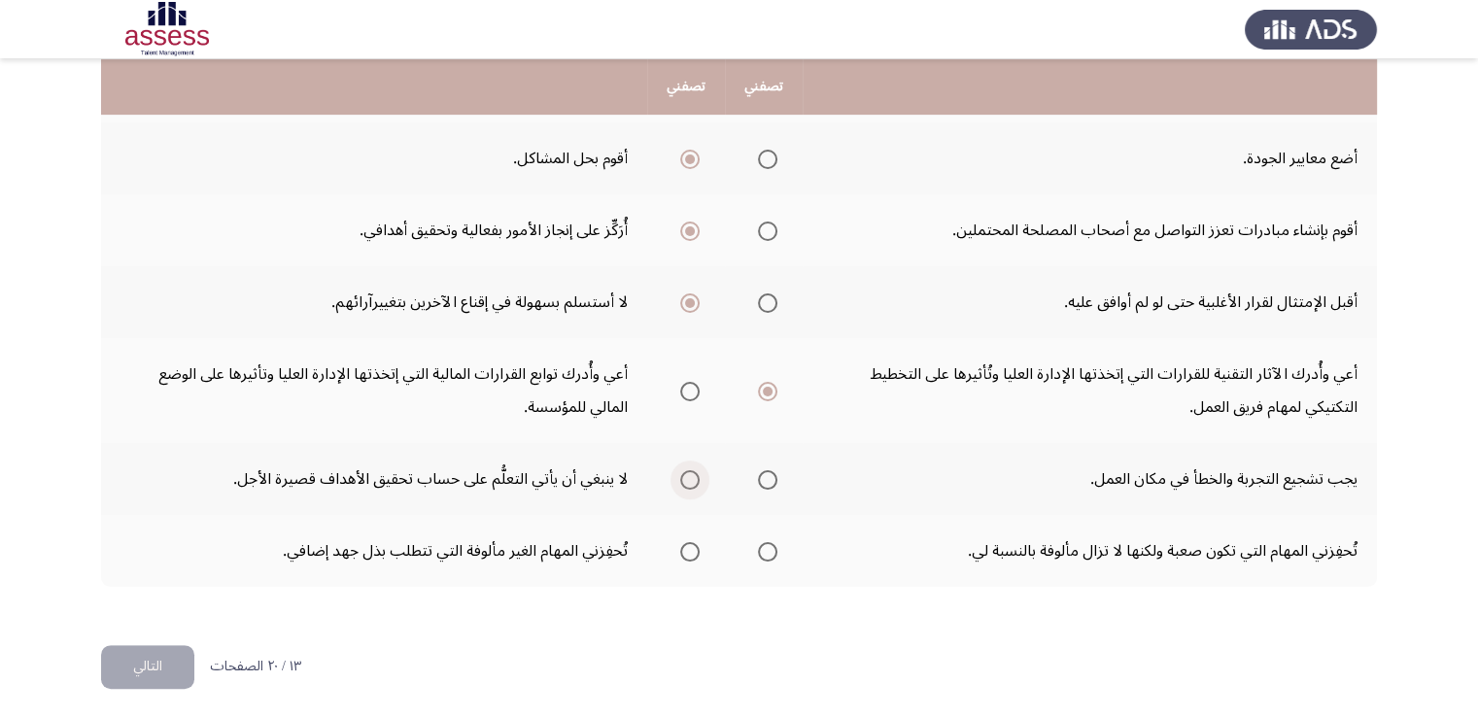
click at [685, 479] on input "Select an option" at bounding box center [689, 479] width 19 height 19
click at [771, 549] on span "Select an option" at bounding box center [767, 551] width 19 height 19
click at [771, 549] on input "Select an option" at bounding box center [767, 551] width 19 height 19
click at [157, 652] on button "التالي" at bounding box center [147, 667] width 93 height 44
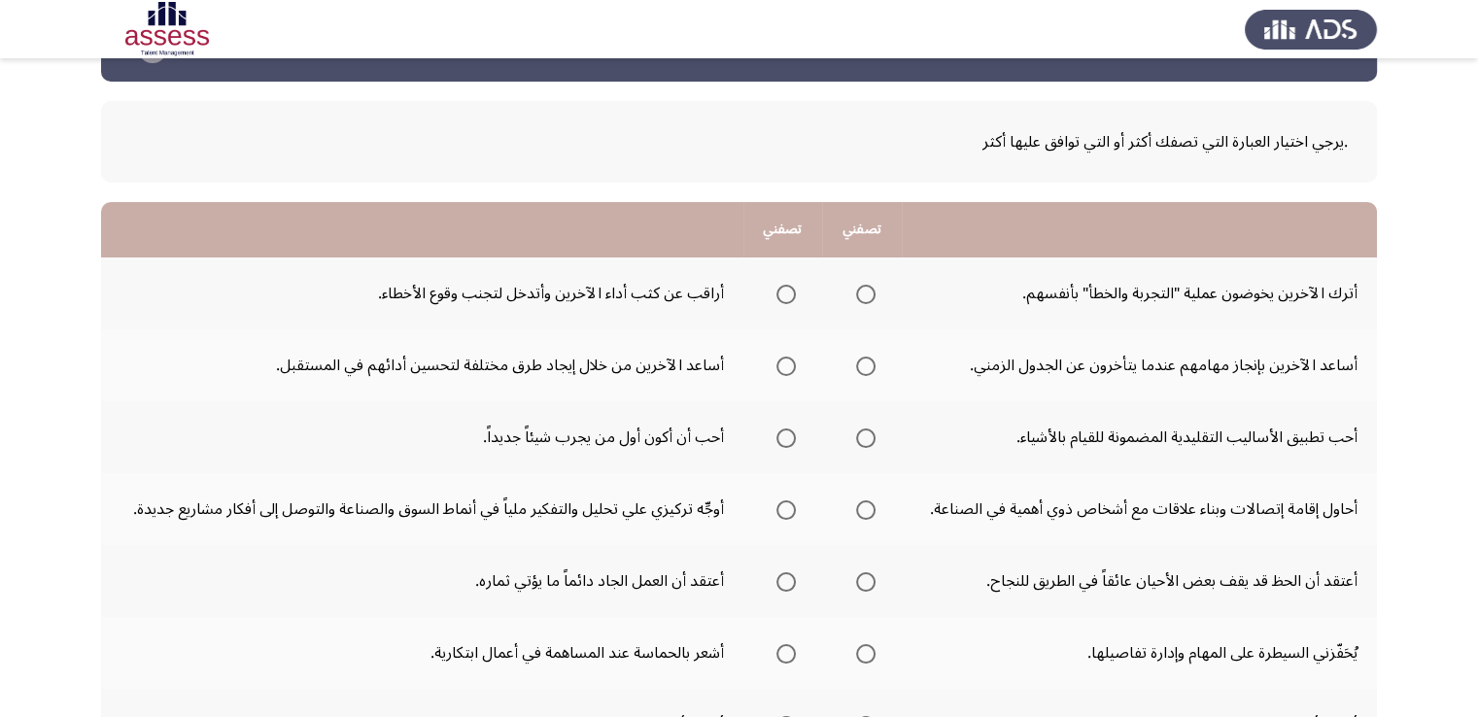
scroll to position [97, 0]
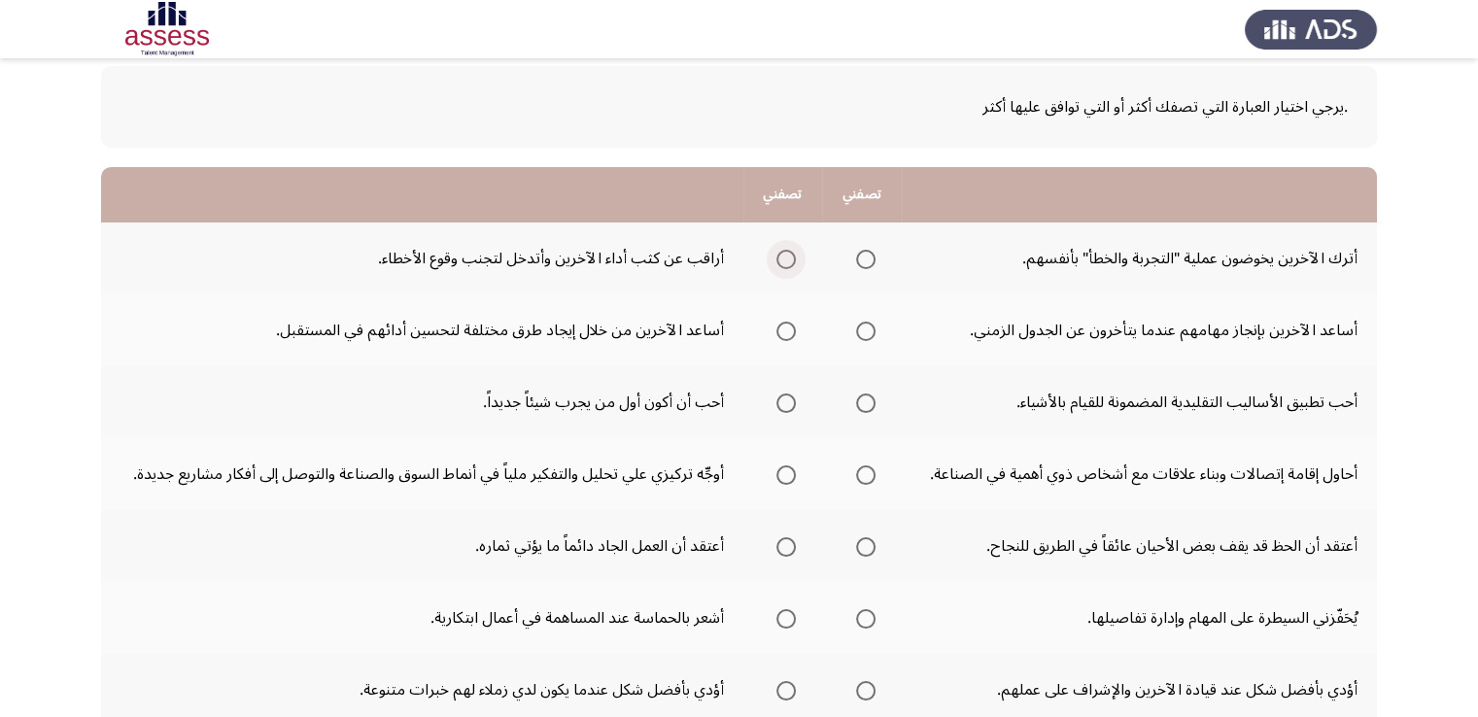
click at [791, 253] on span "Select an option" at bounding box center [785, 259] width 19 height 19
click at [791, 253] on input "Select an option" at bounding box center [785, 259] width 19 height 19
click at [785, 327] on span "Select an option" at bounding box center [785, 331] width 19 height 19
click at [785, 327] on input "Select an option" at bounding box center [785, 331] width 19 height 19
click at [777, 401] on span "Select an option" at bounding box center [785, 403] width 19 height 19
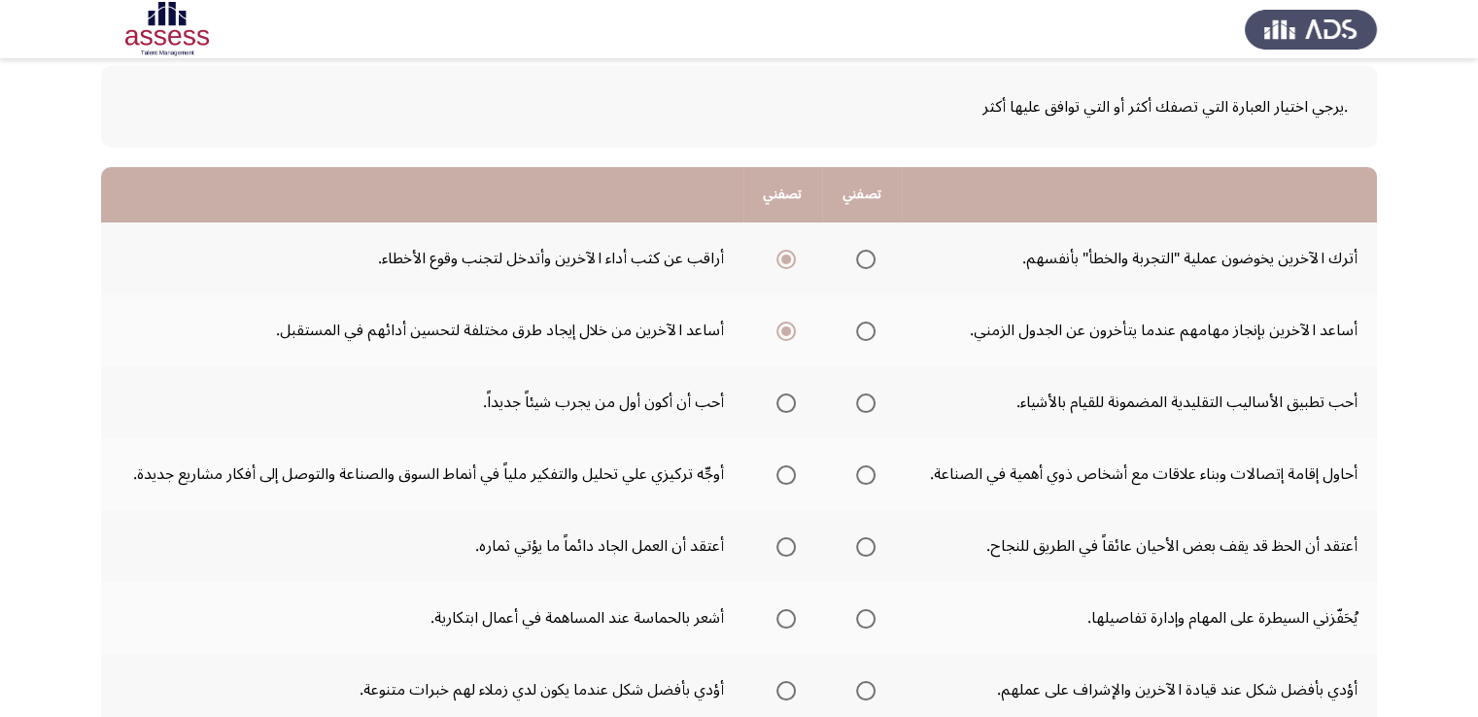
click at [777, 401] on input "Select an option" at bounding box center [785, 403] width 19 height 19
click at [865, 473] on span "Select an option" at bounding box center [865, 474] width 19 height 19
click at [865, 473] on input "Select an option" at bounding box center [865, 474] width 19 height 19
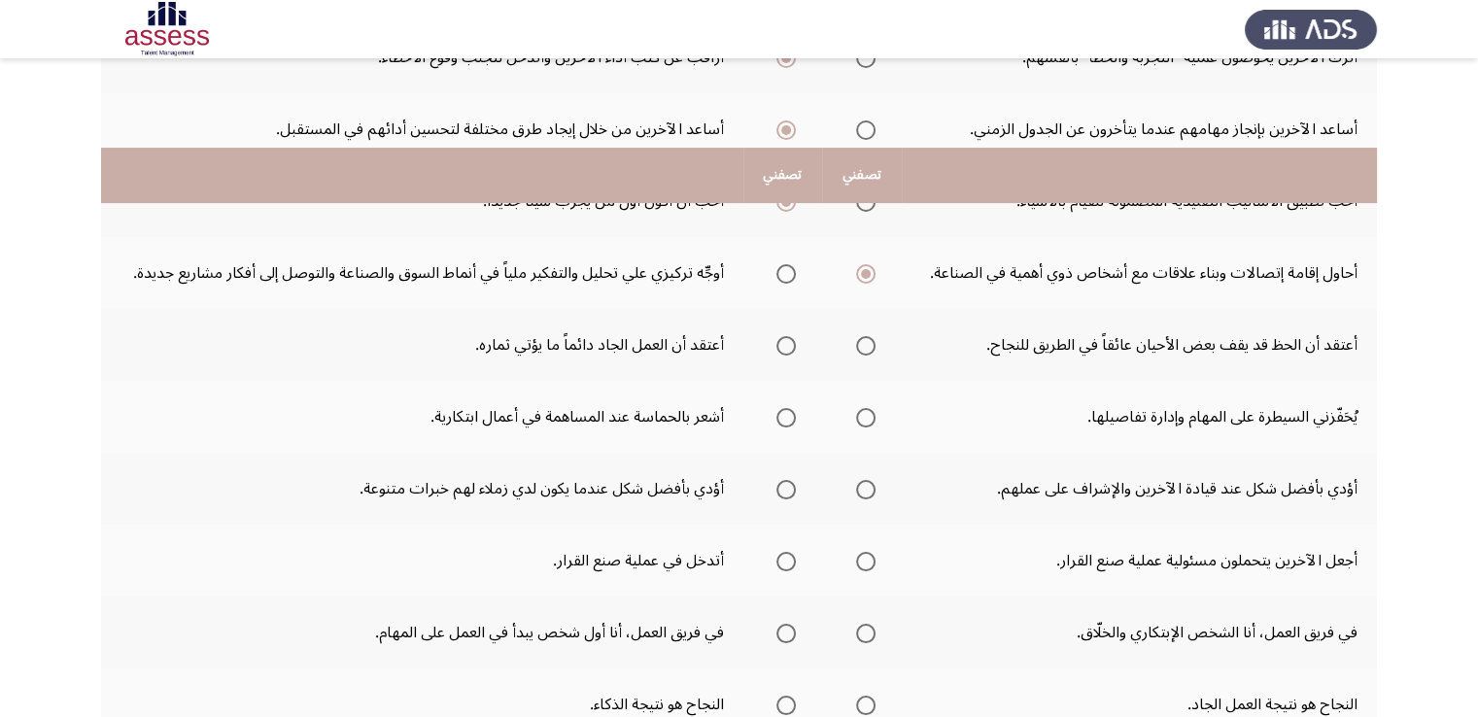
scroll to position [389, 0]
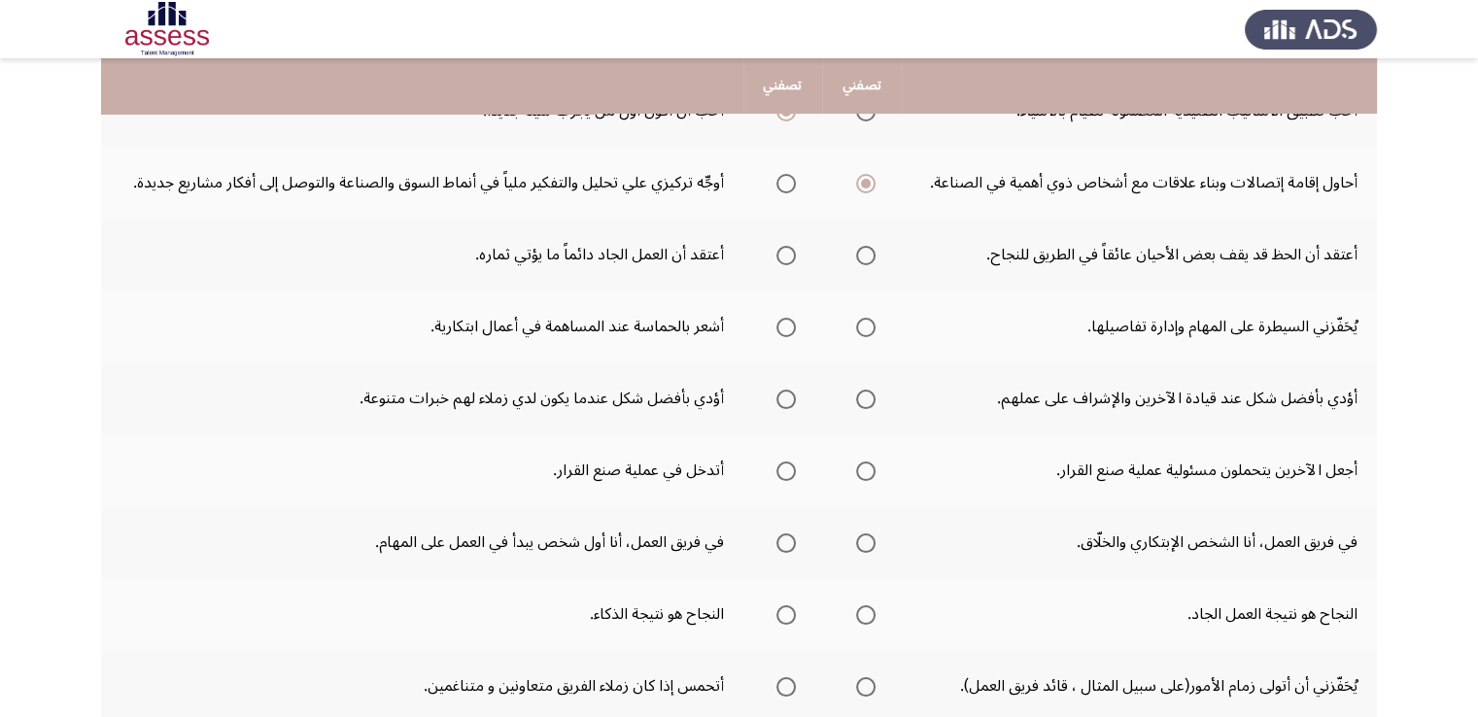
click at [794, 250] on span "Select an option" at bounding box center [785, 255] width 19 height 19
click at [794, 250] on input "Select an option" at bounding box center [785, 255] width 19 height 19
click at [789, 327] on span "Select an option" at bounding box center [785, 327] width 19 height 19
click at [789, 327] on input "Select an option" at bounding box center [785, 327] width 19 height 19
click at [860, 398] on span "Select an option" at bounding box center [865, 399] width 19 height 19
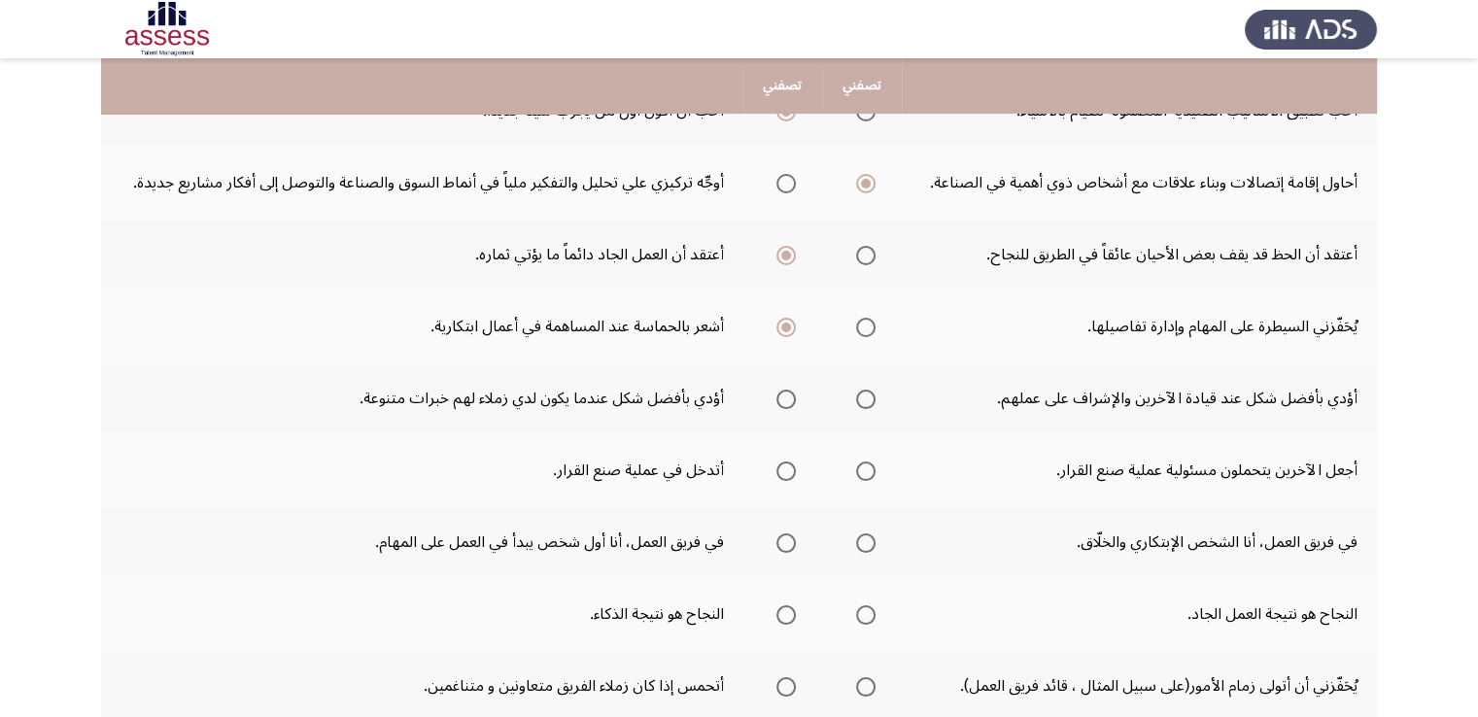
click at [860, 398] on input "Select an option" at bounding box center [865, 399] width 19 height 19
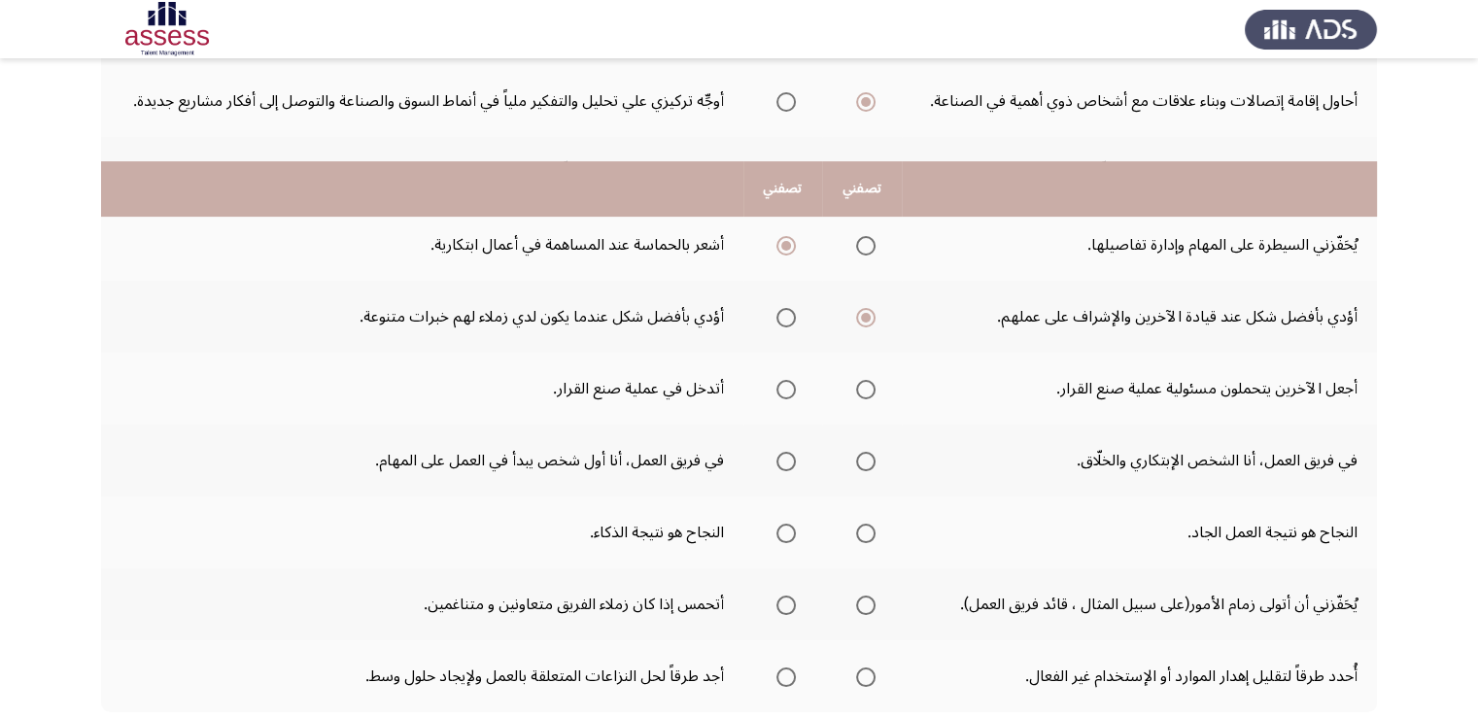
scroll to position [583, 0]
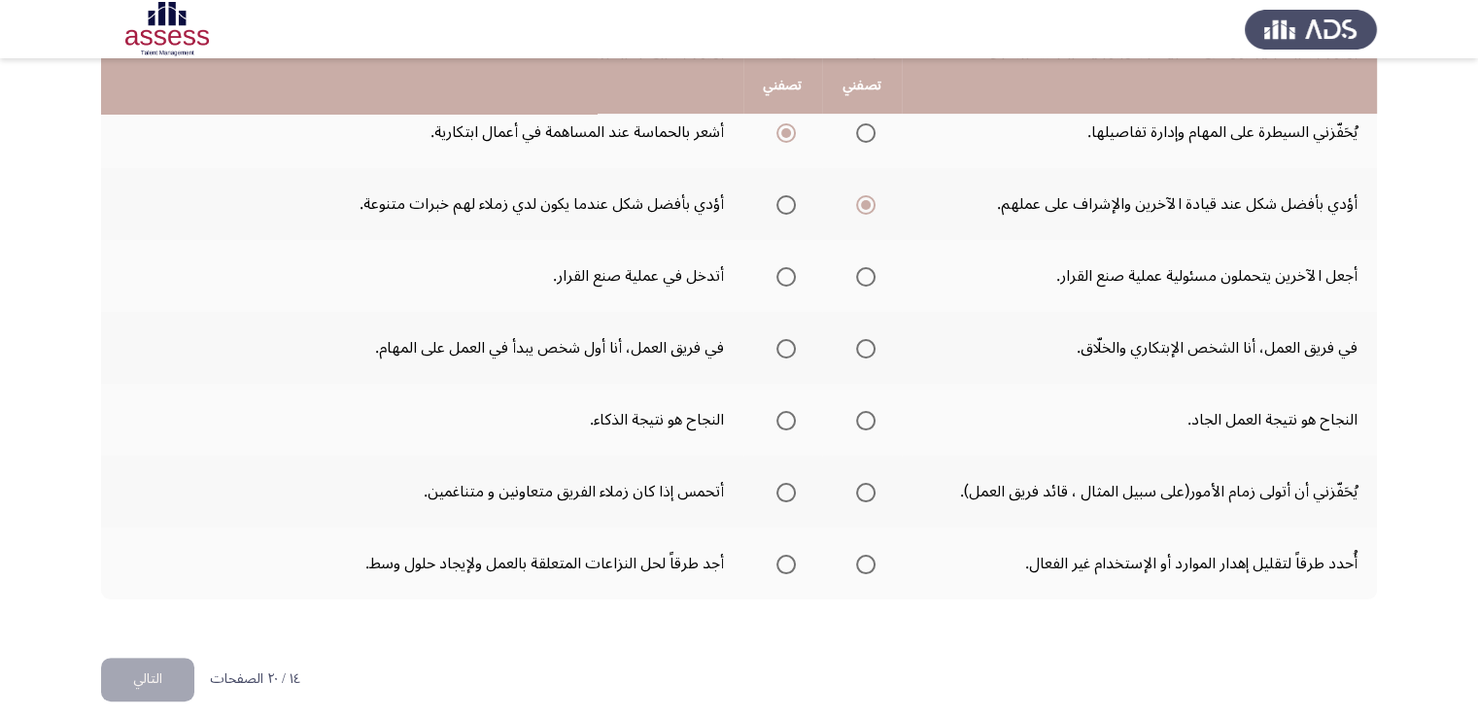
click at [782, 268] on span "Select an option" at bounding box center [785, 276] width 19 height 19
click at [782, 268] on input "Select an option" at bounding box center [785, 276] width 19 height 19
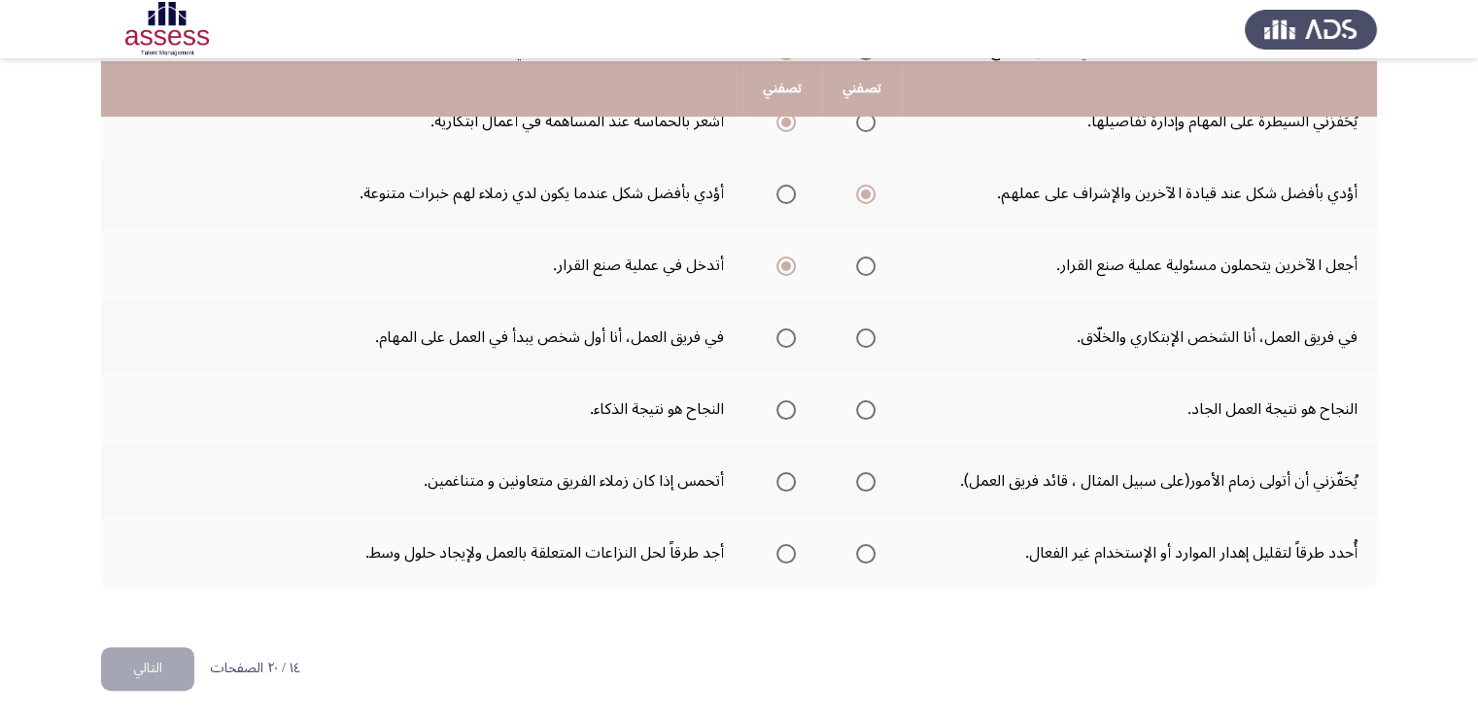
scroll to position [597, 0]
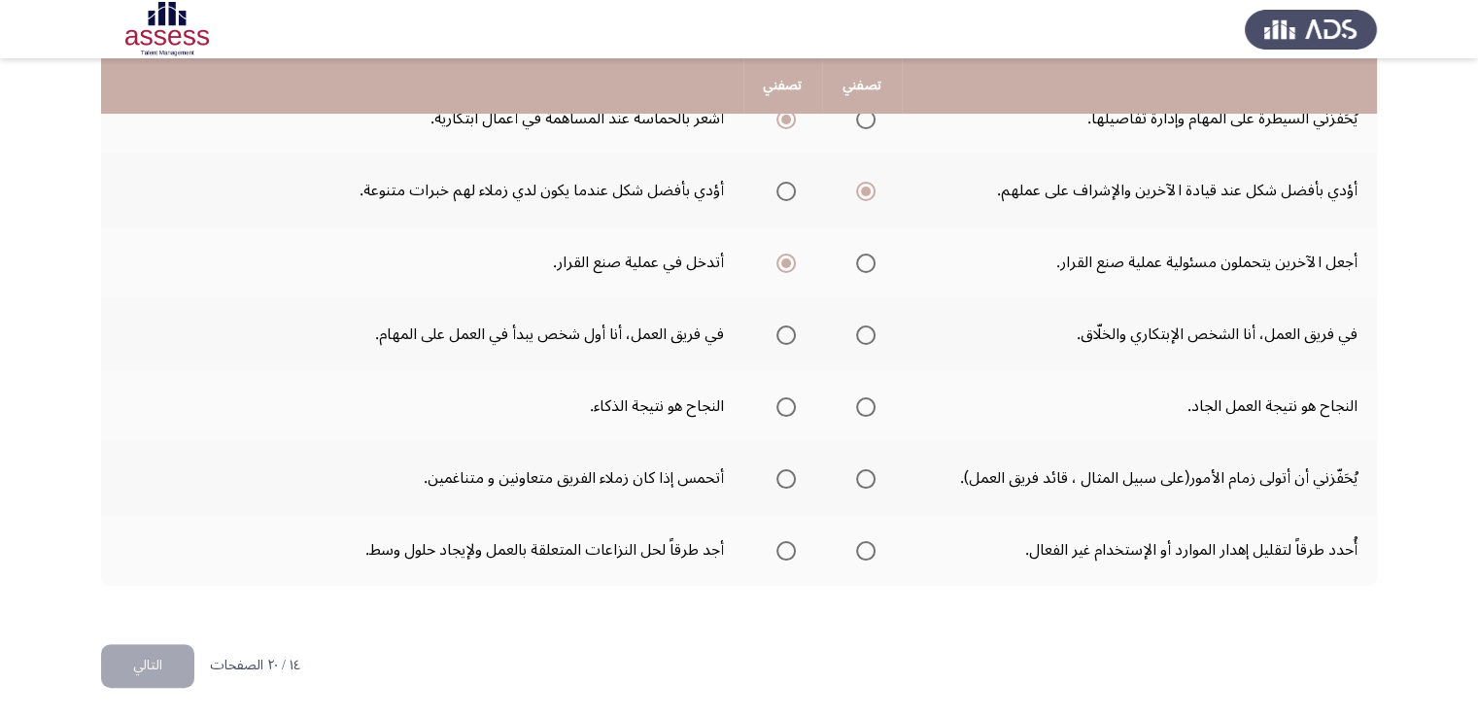
click at [781, 337] on span "Select an option" at bounding box center [785, 335] width 19 height 19
click at [781, 337] on input "Select an option" at bounding box center [785, 335] width 19 height 19
click at [785, 412] on mat-radio-group "Select an option" at bounding box center [782, 406] width 27 height 33
click at [789, 405] on span "Select an option" at bounding box center [785, 406] width 19 height 19
click at [789, 405] on input "Select an option" at bounding box center [785, 406] width 19 height 19
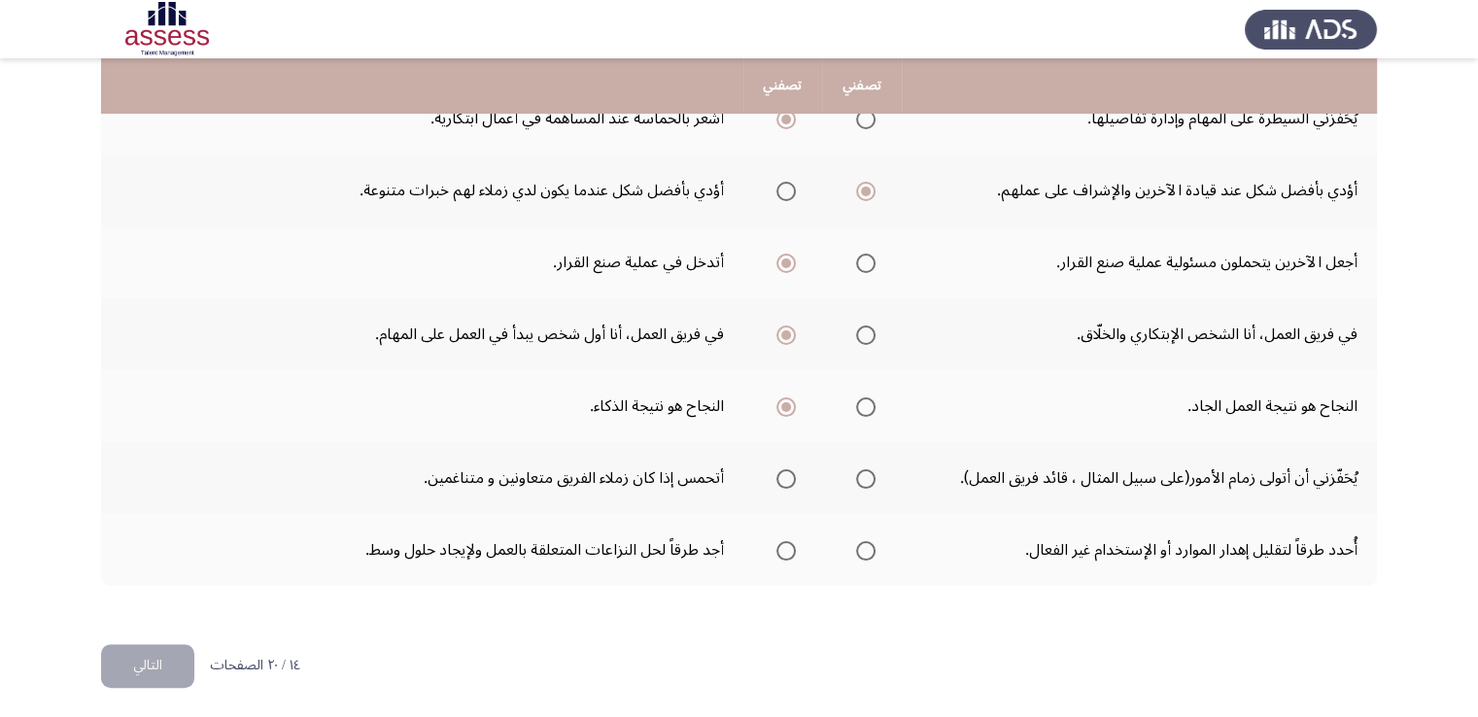
click at [871, 474] on span "Select an option" at bounding box center [865, 478] width 19 height 19
click at [871, 474] on input "Select an option" at bounding box center [865, 478] width 19 height 19
click at [779, 545] on span "Select an option" at bounding box center [785, 550] width 19 height 19
click at [779, 545] on input "Select an option" at bounding box center [785, 550] width 19 height 19
click at [181, 658] on button "التالي" at bounding box center [147, 666] width 93 height 44
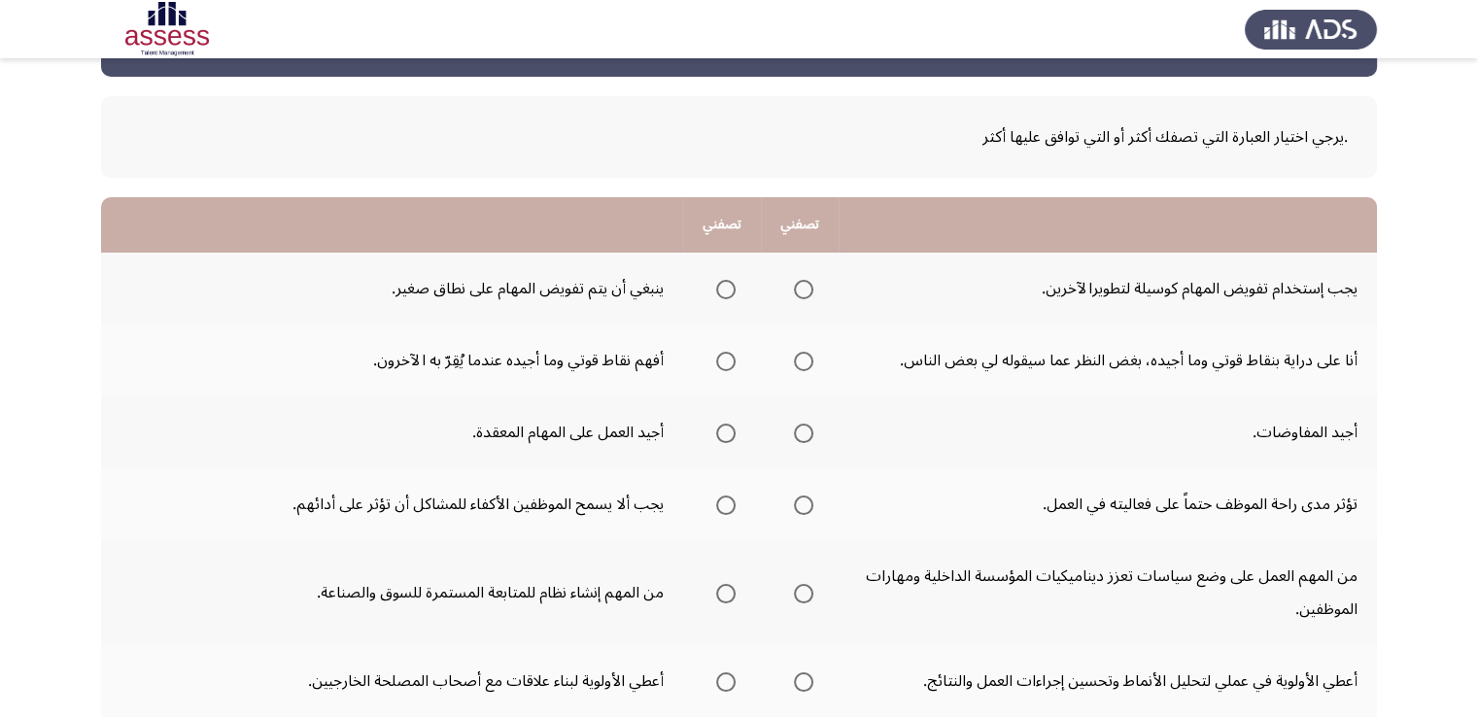
scroll to position [194, 0]
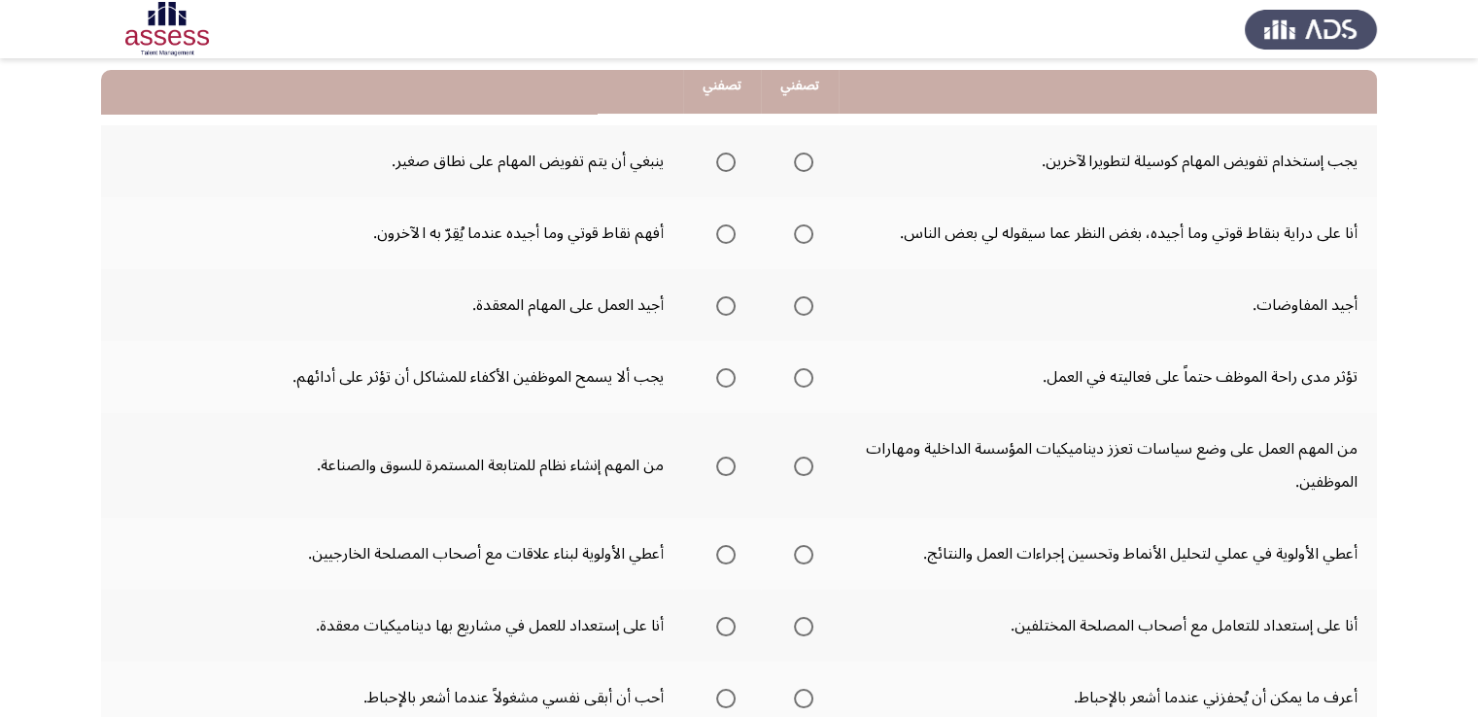
click at [731, 168] on span "Select an option" at bounding box center [725, 162] width 19 height 19
click at [731, 168] on input "Select an option" at bounding box center [725, 162] width 19 height 19
click at [812, 227] on span "Select an option" at bounding box center [803, 233] width 19 height 19
click at [812, 227] on input "Select an option" at bounding box center [803, 233] width 19 height 19
click at [808, 308] on span "Select an option" at bounding box center [803, 305] width 19 height 19
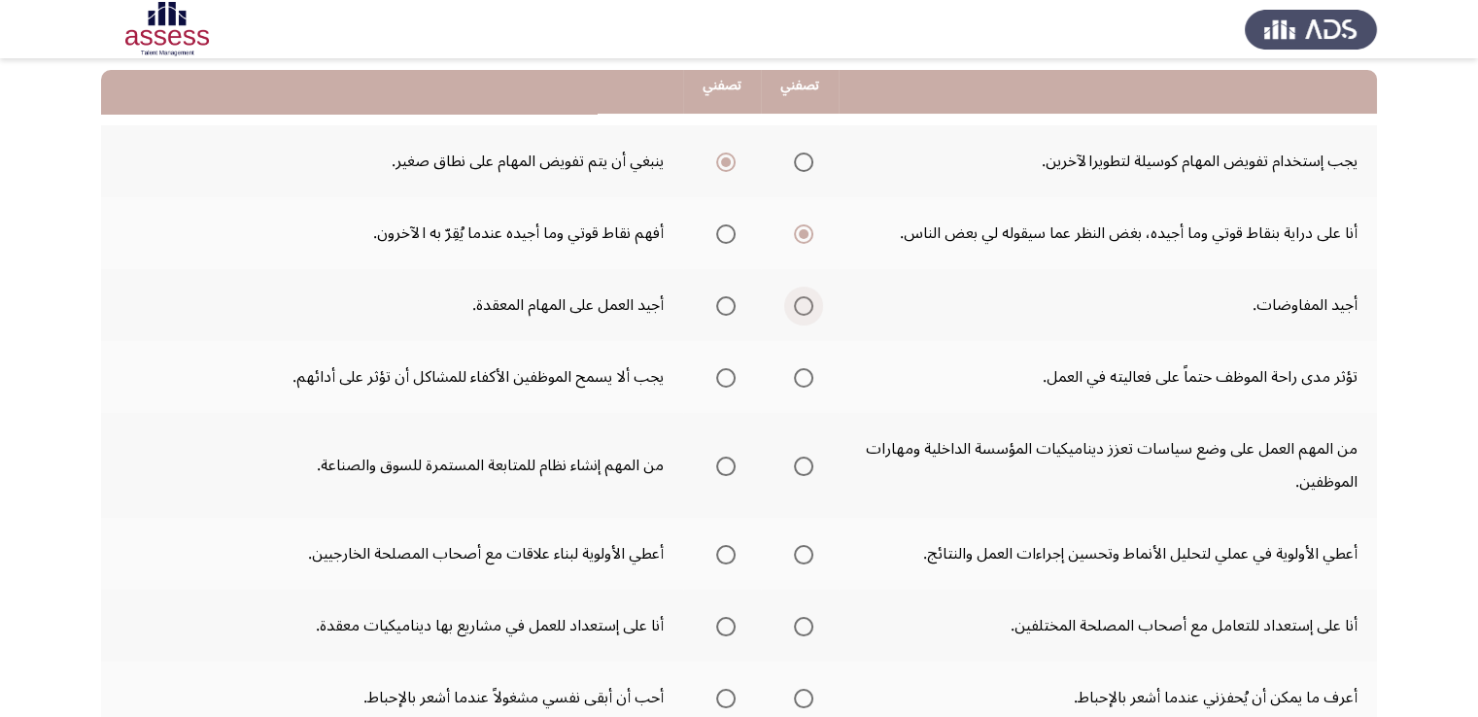
click at [808, 308] on input "Select an option" at bounding box center [803, 305] width 19 height 19
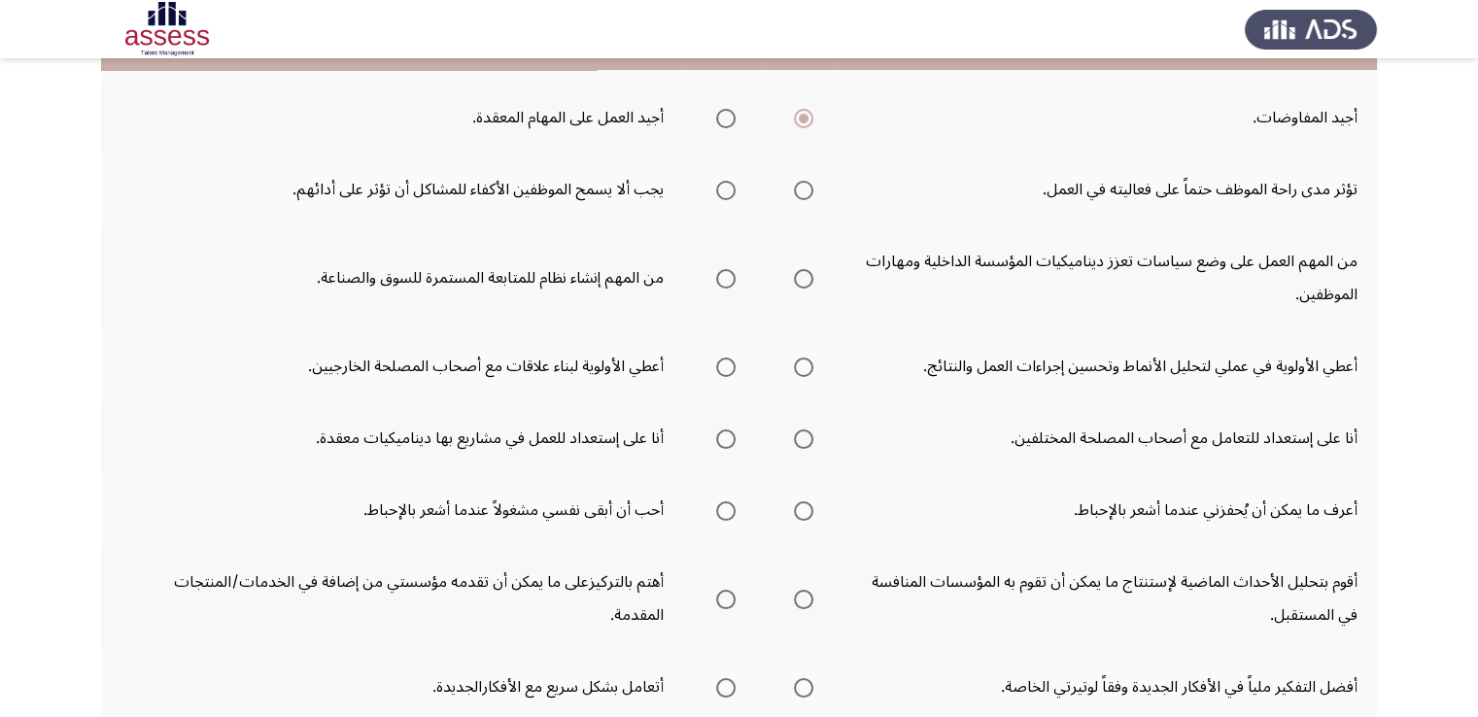
scroll to position [389, 0]
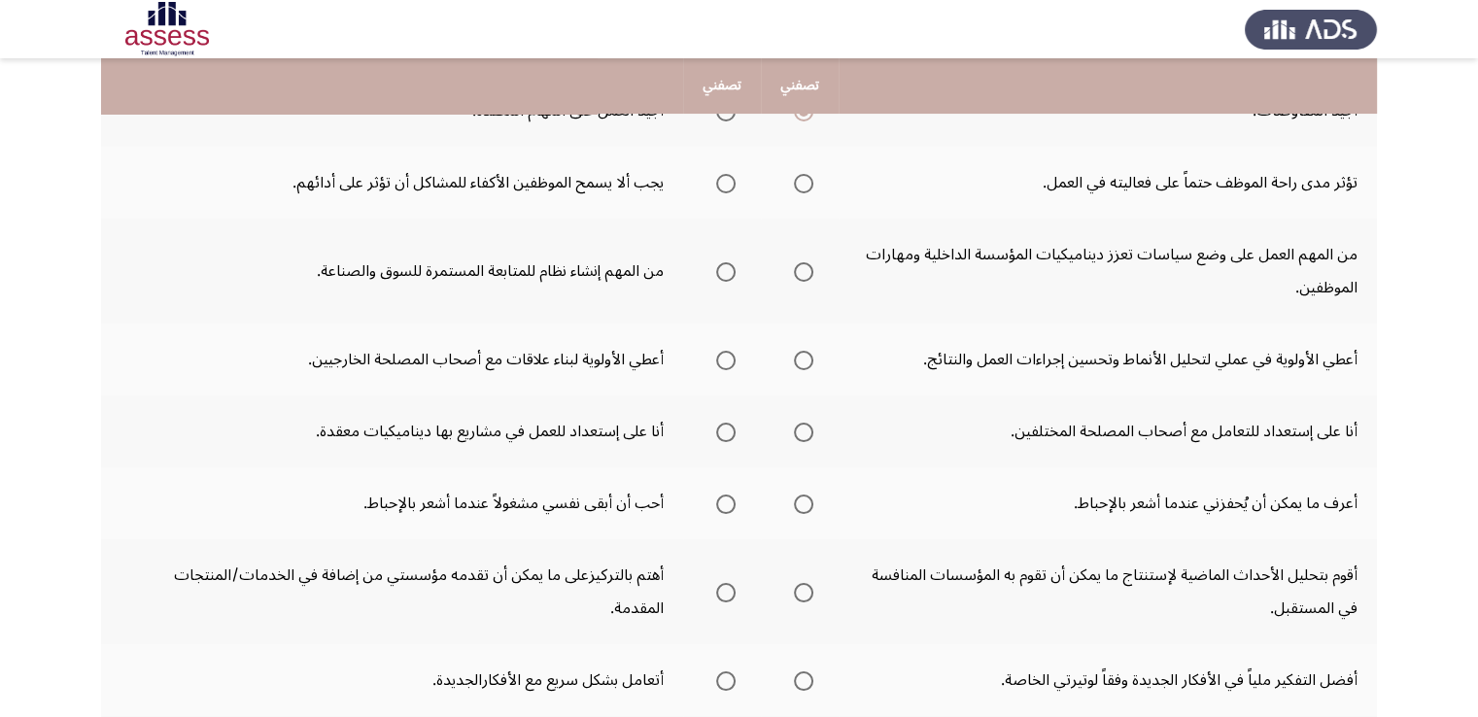
click at [727, 184] on span "Select an option" at bounding box center [725, 183] width 19 height 19
click at [727, 184] on input "Select an option" at bounding box center [725, 183] width 19 height 19
click at [802, 265] on span "Select an option" at bounding box center [803, 271] width 19 height 19
click at [802, 265] on input "Select an option" at bounding box center [803, 271] width 19 height 19
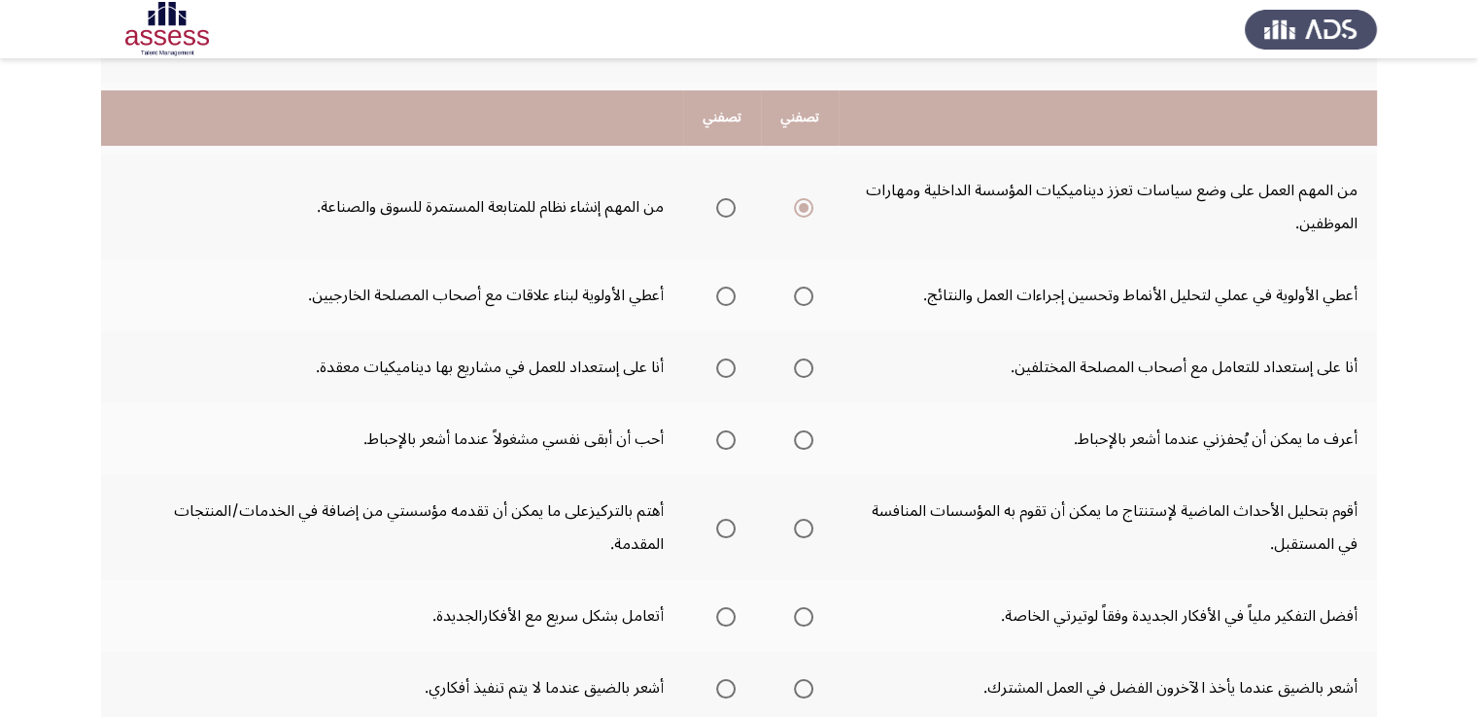
scroll to position [486, 0]
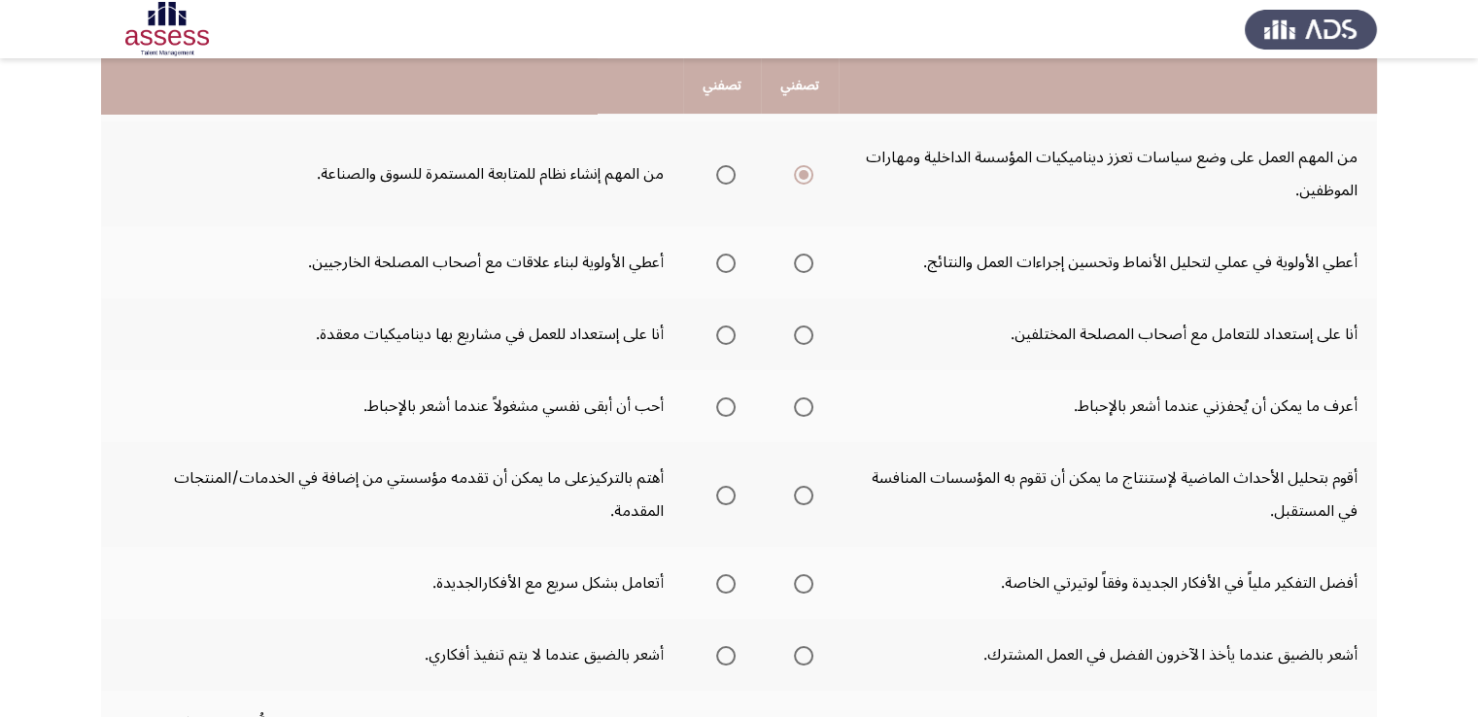
click at [808, 263] on span "Select an option" at bounding box center [803, 263] width 19 height 19
click at [808, 263] on input "Select an option" at bounding box center [803, 263] width 19 height 19
click at [797, 338] on span "Select an option" at bounding box center [803, 335] width 19 height 19
click at [797, 338] on input "Select an option" at bounding box center [803, 335] width 19 height 19
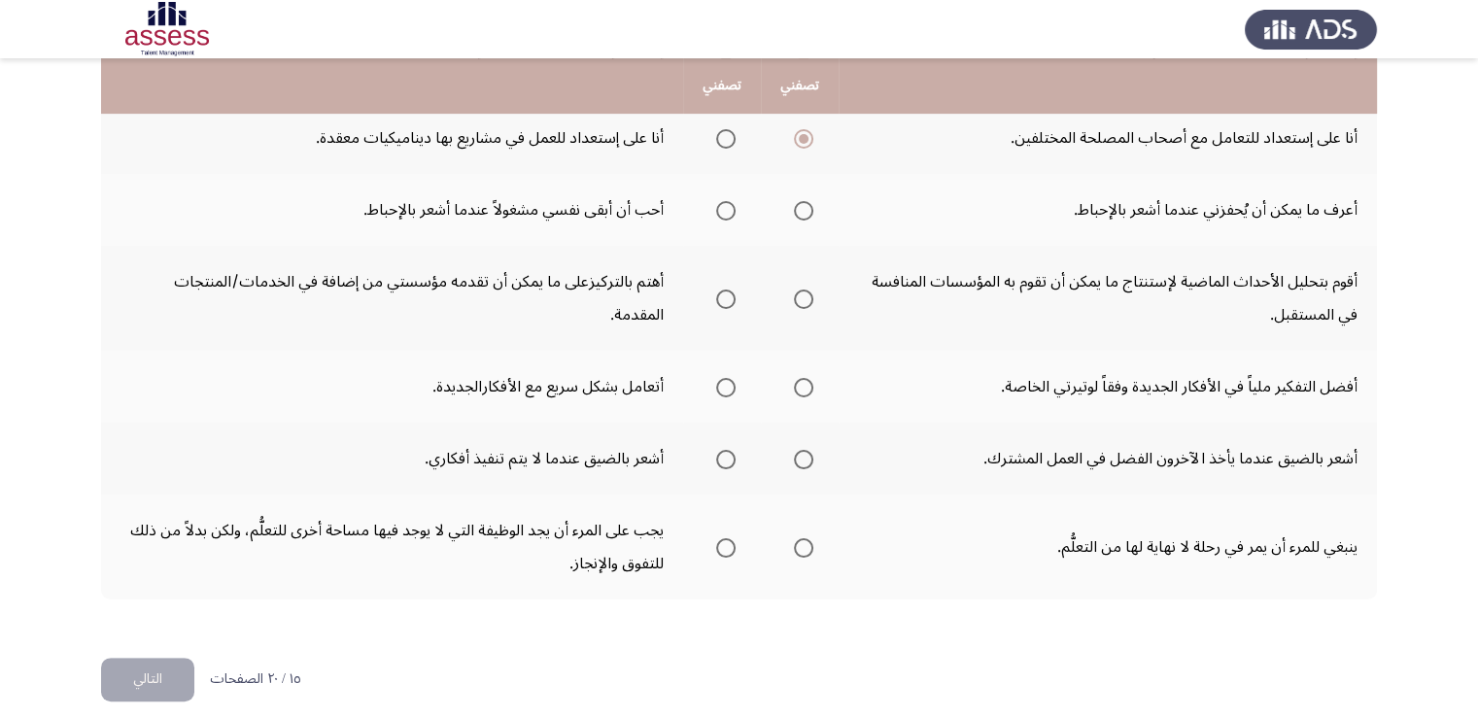
scroll to position [695, 0]
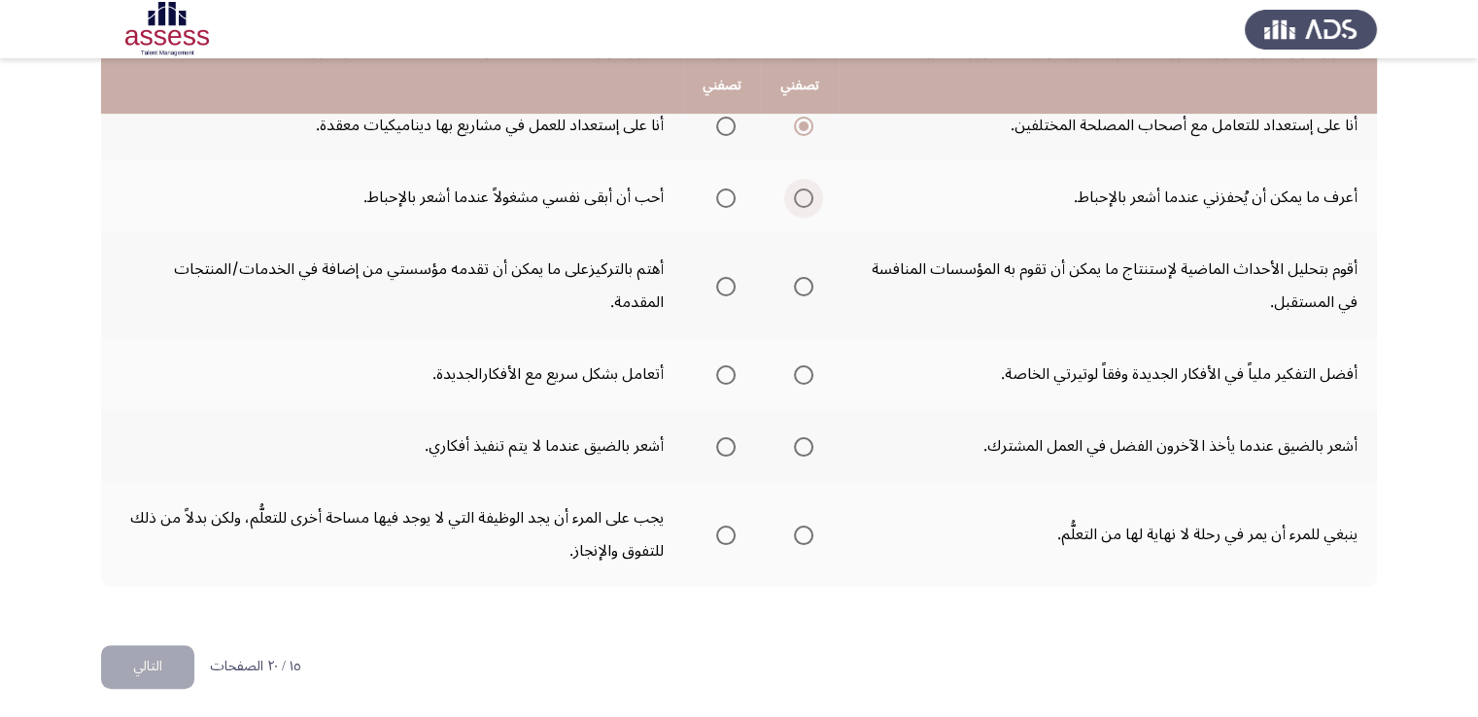
click at [808, 194] on span "Select an option" at bounding box center [803, 198] width 19 height 19
click at [808, 194] on input "Select an option" at bounding box center [803, 198] width 19 height 19
click at [808, 278] on span "Select an option" at bounding box center [803, 286] width 19 height 19
click at [808, 278] on input "Select an option" at bounding box center [803, 286] width 19 height 19
click at [725, 376] on span "Select an option" at bounding box center [725, 374] width 19 height 19
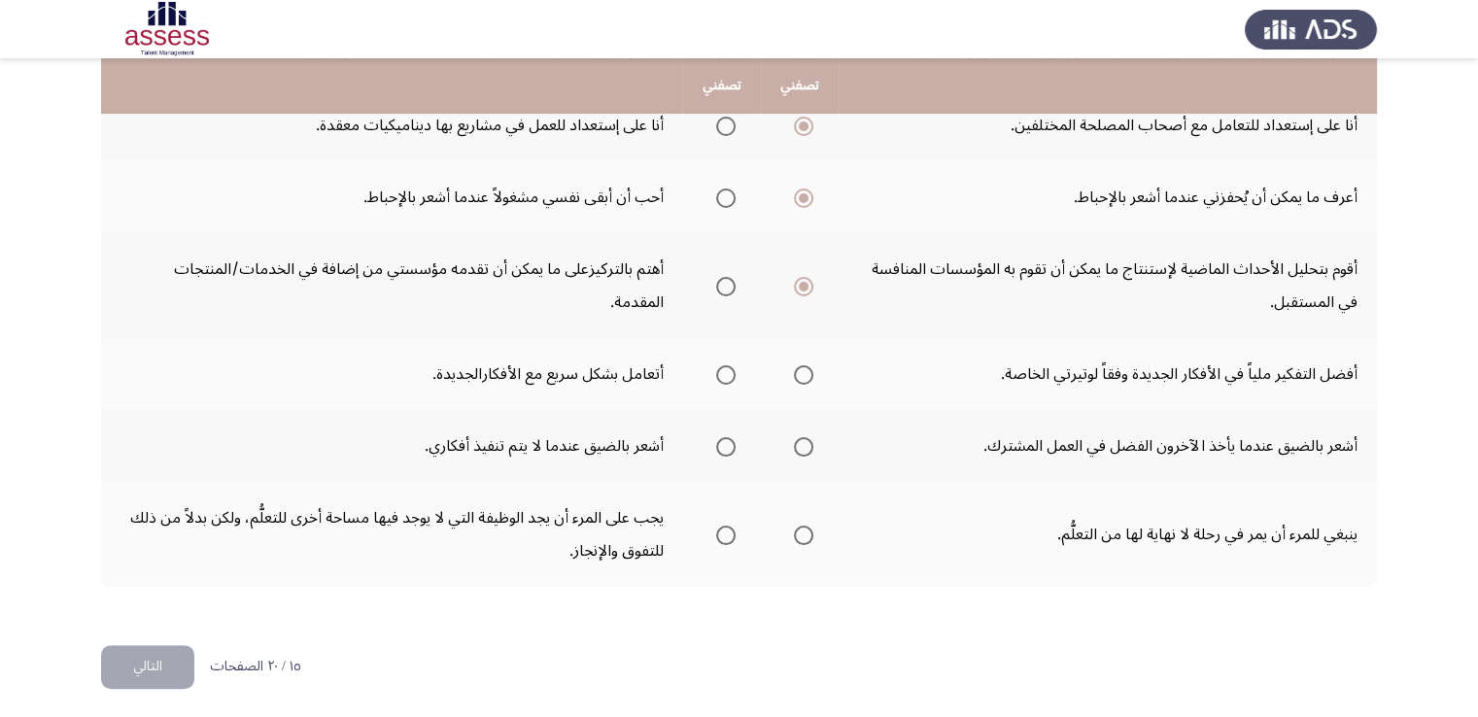
click at [725, 376] on input "Select an option" at bounding box center [725, 374] width 19 height 19
click at [745, 445] on th at bounding box center [722, 446] width 78 height 72
click at [727, 445] on span "Select an option" at bounding box center [725, 446] width 19 height 19
click at [727, 445] on input "Select an option" at bounding box center [725, 446] width 19 height 19
click at [796, 533] on span "Select an option" at bounding box center [803, 535] width 19 height 19
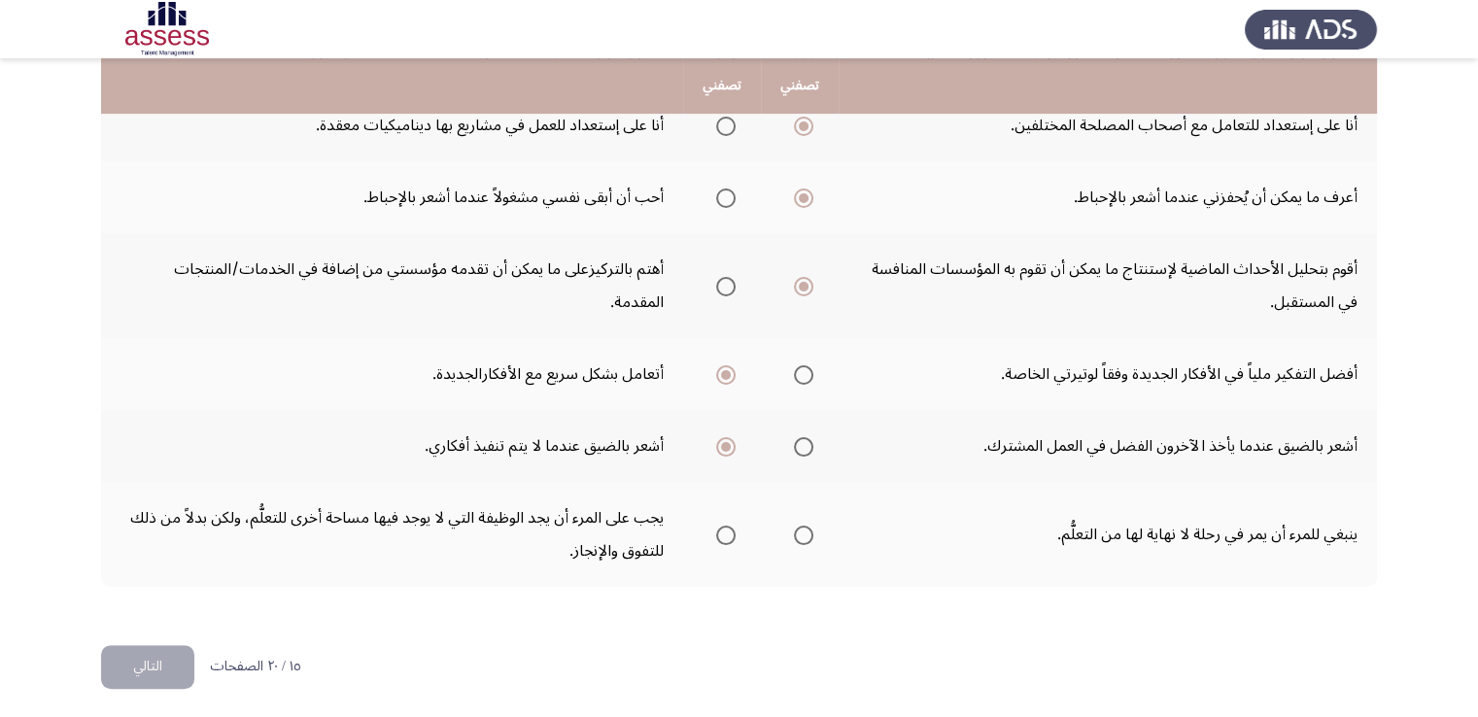
click at [796, 533] on input "Select an option" at bounding box center [803, 535] width 19 height 19
click at [175, 649] on button "التالي" at bounding box center [147, 667] width 93 height 44
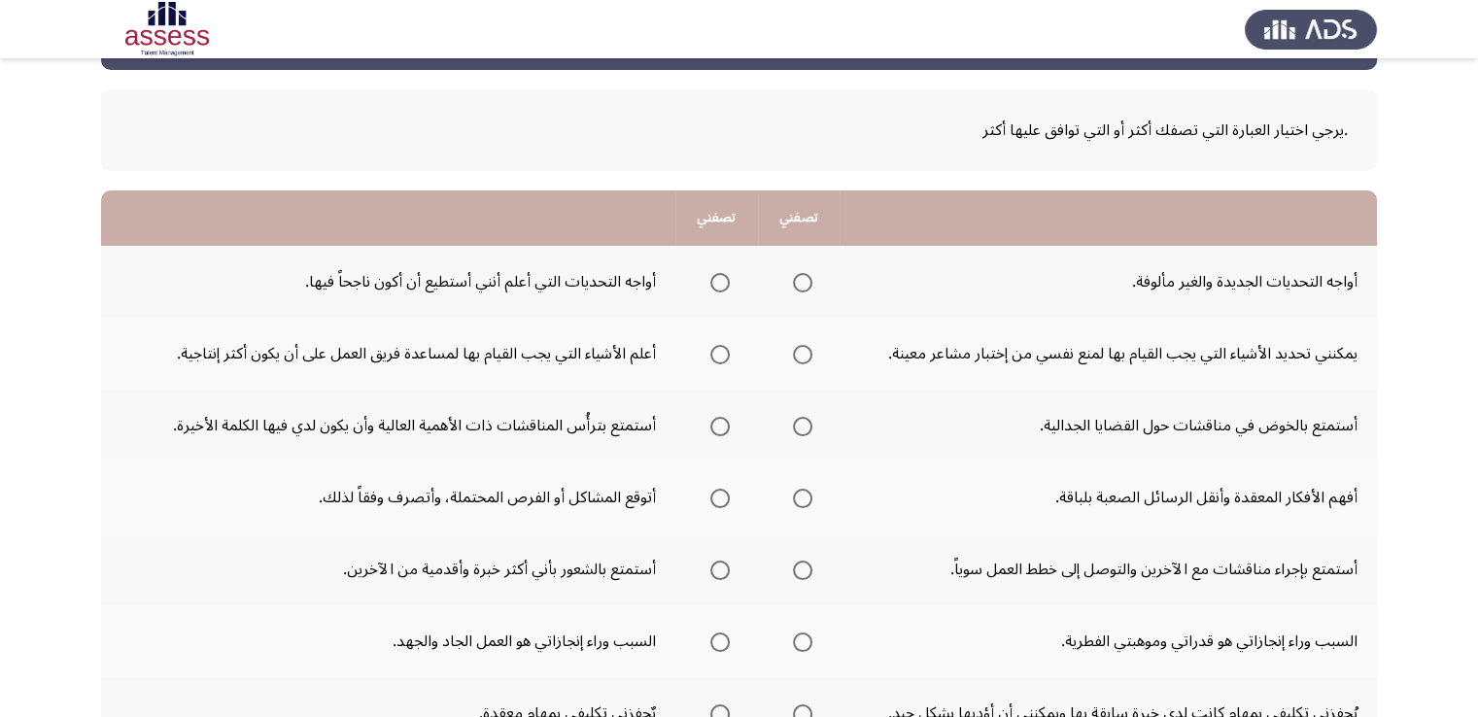
scroll to position [194, 0]
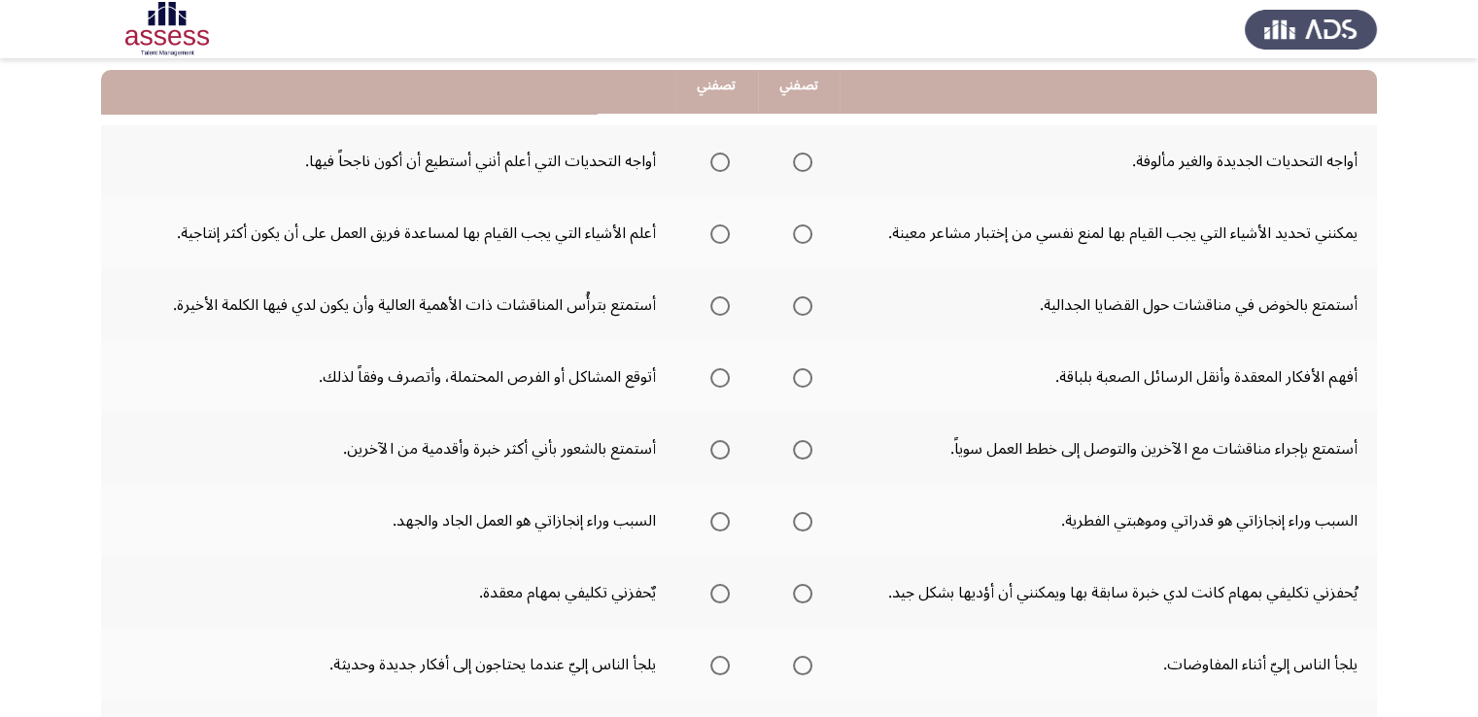
click at [714, 164] on span "Select an option" at bounding box center [719, 162] width 19 height 19
click at [714, 164] on input "Select an option" at bounding box center [719, 162] width 19 height 19
click at [718, 230] on span "Select an option" at bounding box center [719, 233] width 19 height 19
click at [718, 230] on input "Select an option" at bounding box center [719, 233] width 19 height 19
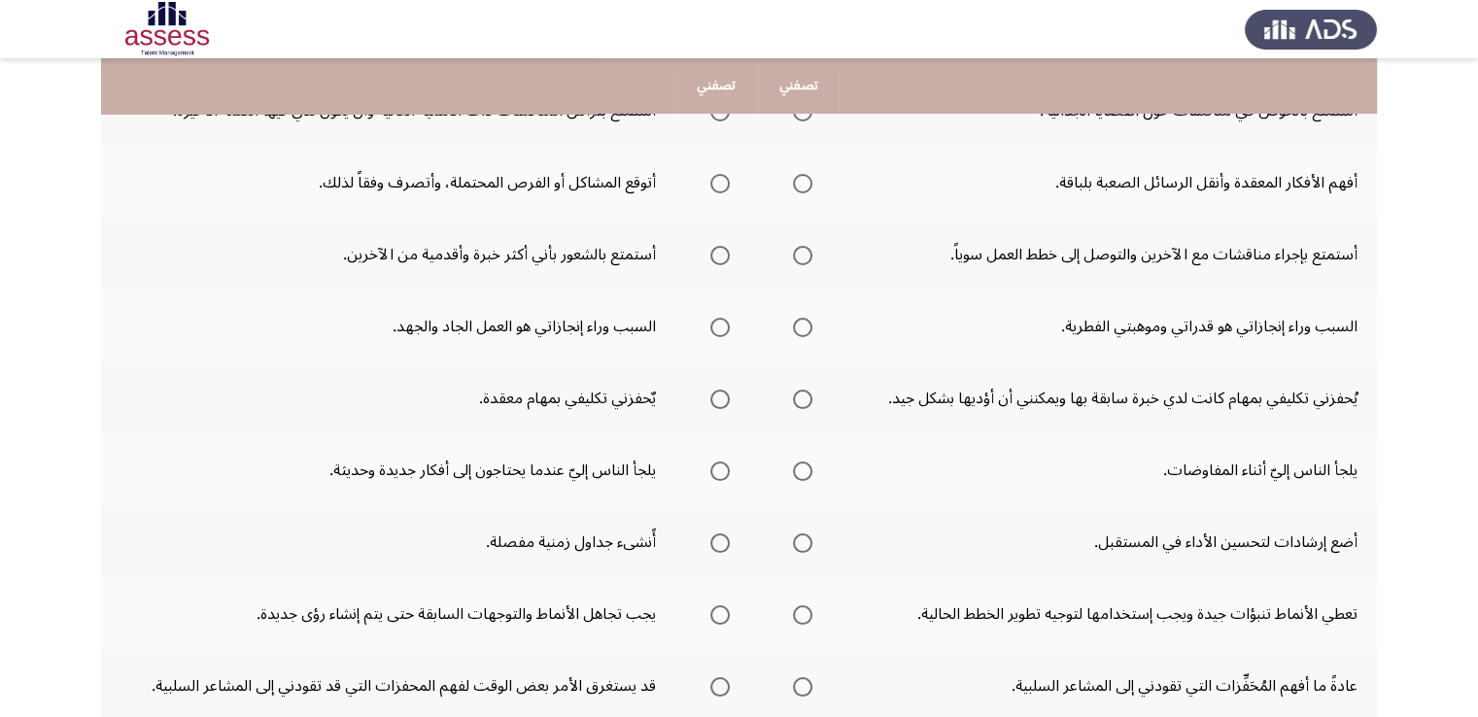
scroll to position [292, 0]
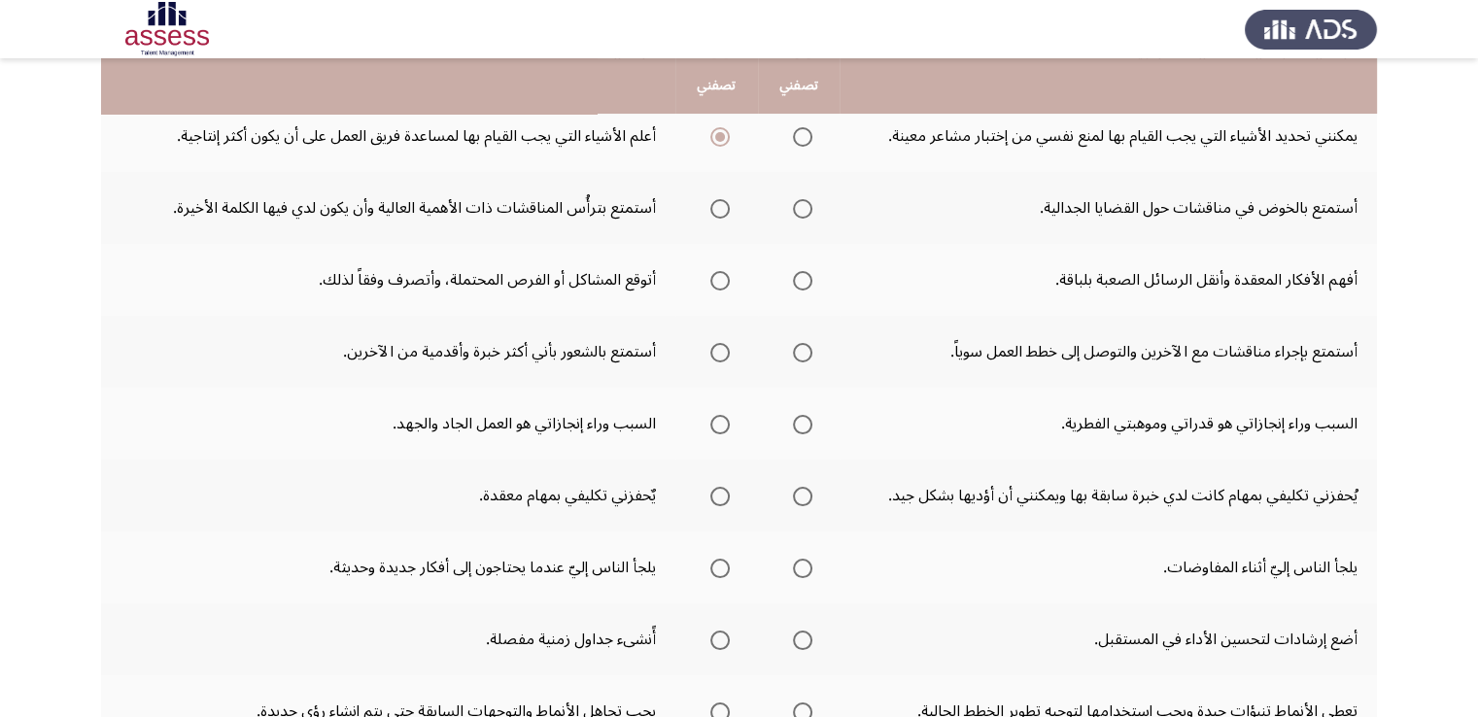
click at [720, 210] on span "Select an option" at bounding box center [719, 208] width 19 height 19
click at [720, 210] on input "Select an option" at bounding box center [719, 208] width 19 height 19
click at [804, 275] on span "Select an option" at bounding box center [802, 280] width 19 height 19
click at [804, 275] on input "Select an option" at bounding box center [802, 280] width 19 height 19
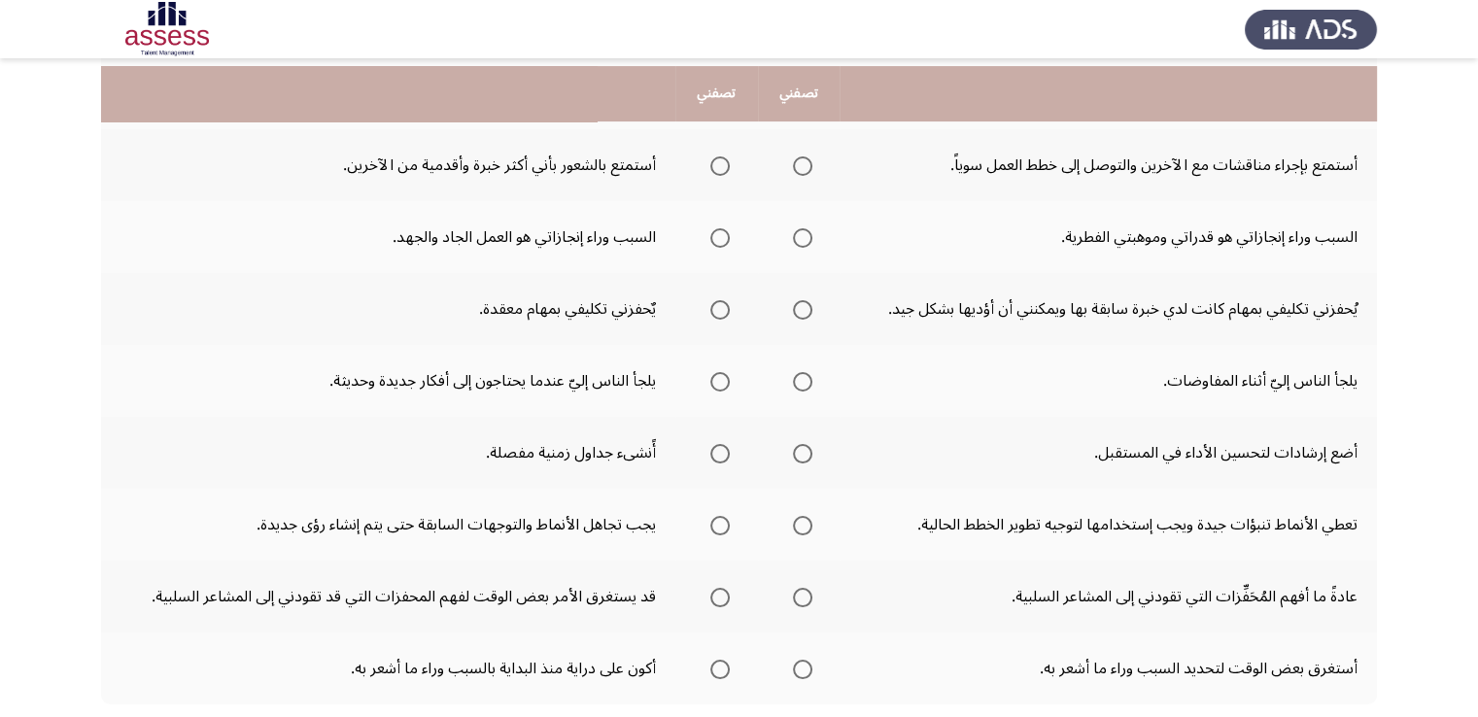
scroll to position [486, 0]
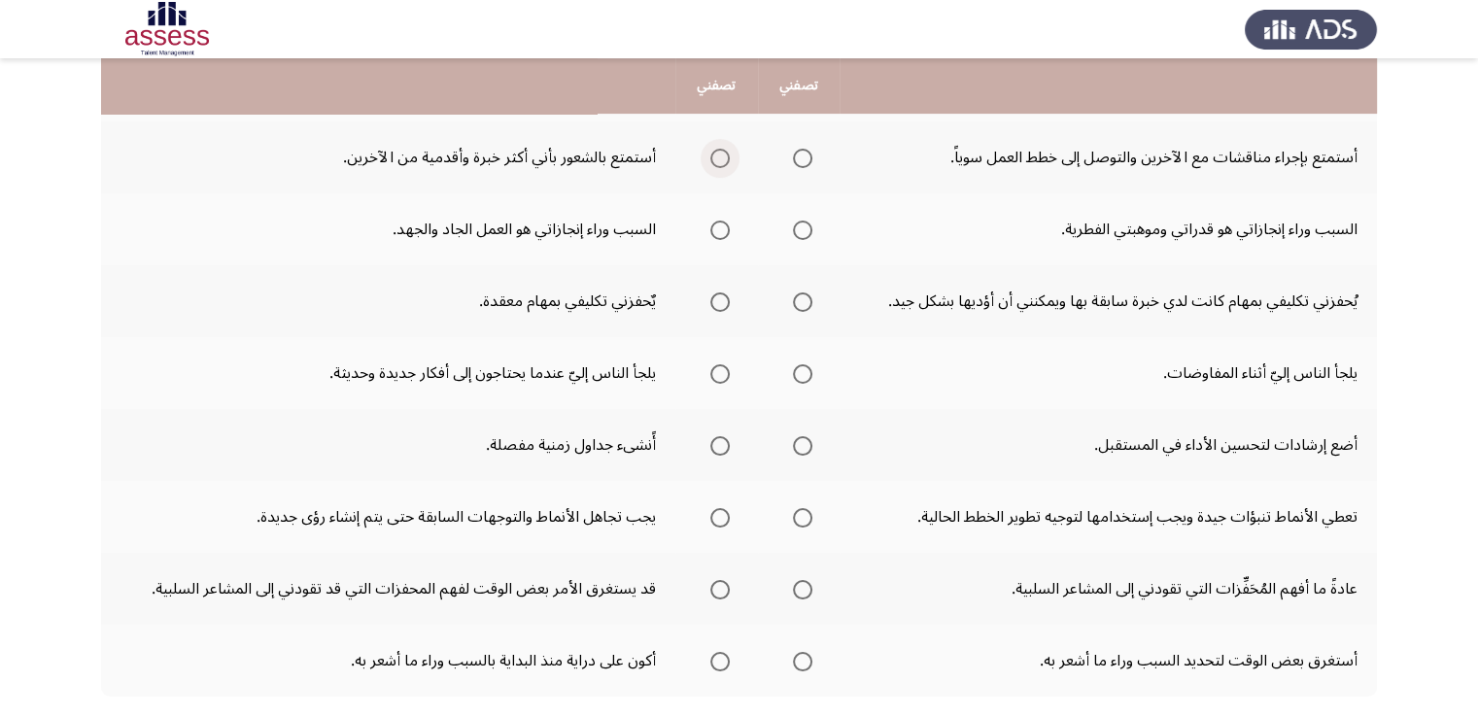
click at [717, 151] on span "Select an option" at bounding box center [719, 158] width 19 height 19
click at [717, 151] on input "Select an option" at bounding box center [719, 158] width 19 height 19
click at [711, 227] on span "Select an option" at bounding box center [719, 230] width 19 height 19
click at [711, 227] on input "Select an option" at bounding box center [719, 230] width 19 height 19
click at [715, 301] on span "Select an option" at bounding box center [719, 301] width 19 height 19
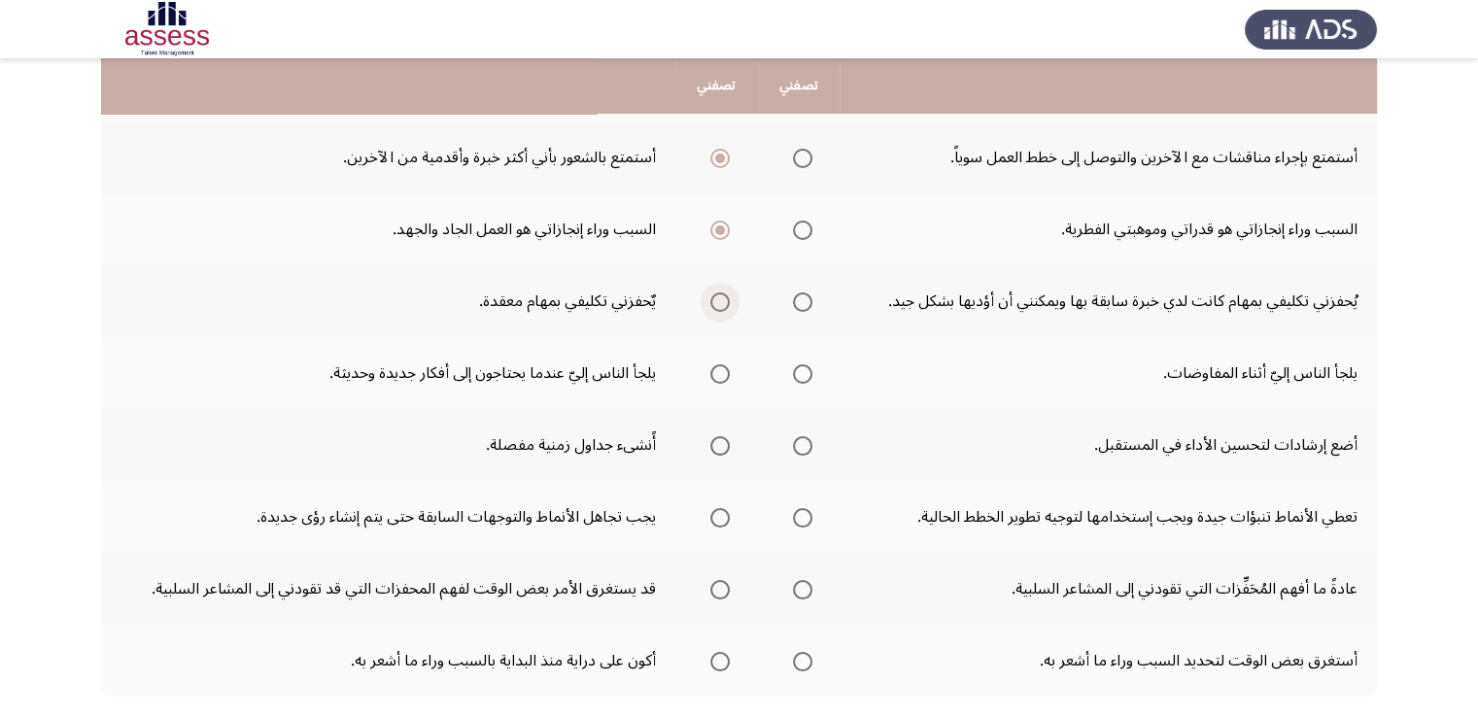
click at [715, 301] on input "Select an option" at bounding box center [719, 301] width 19 height 19
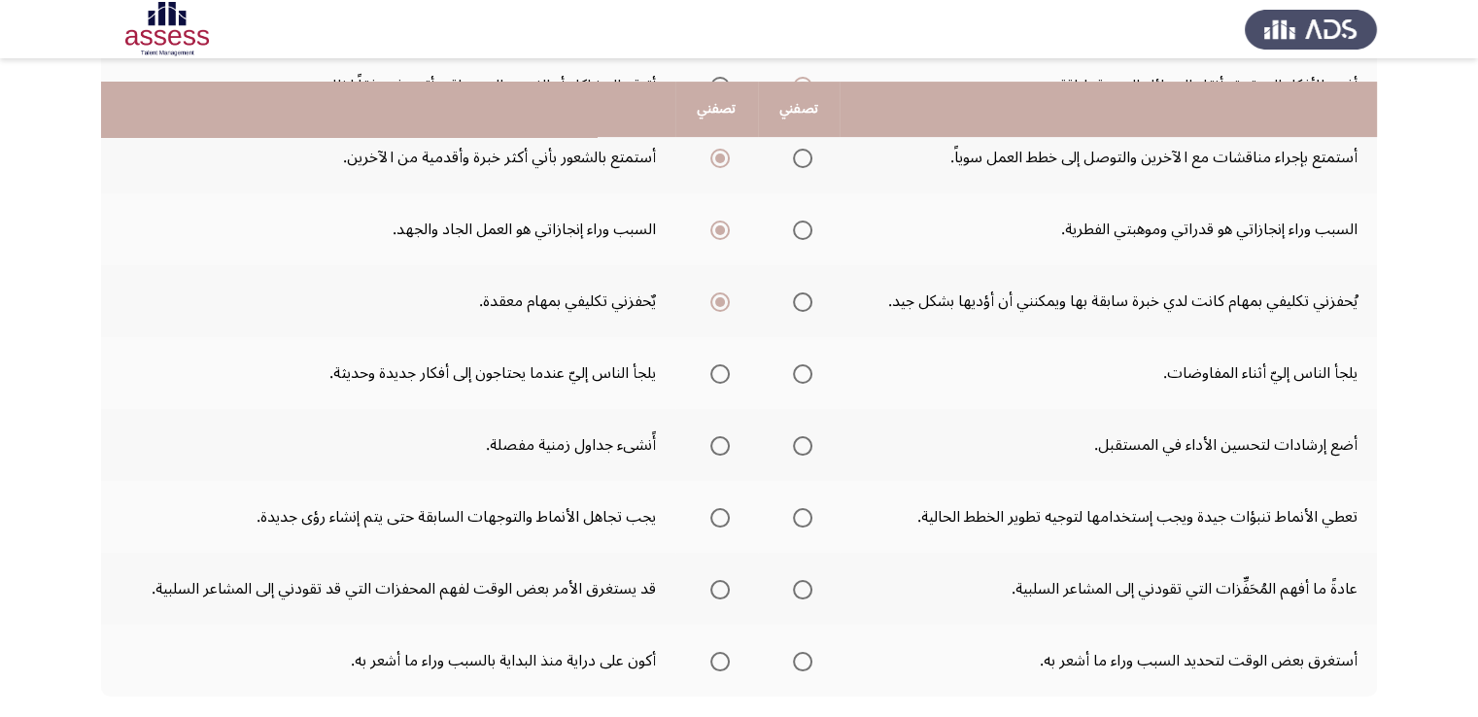
scroll to position [583, 0]
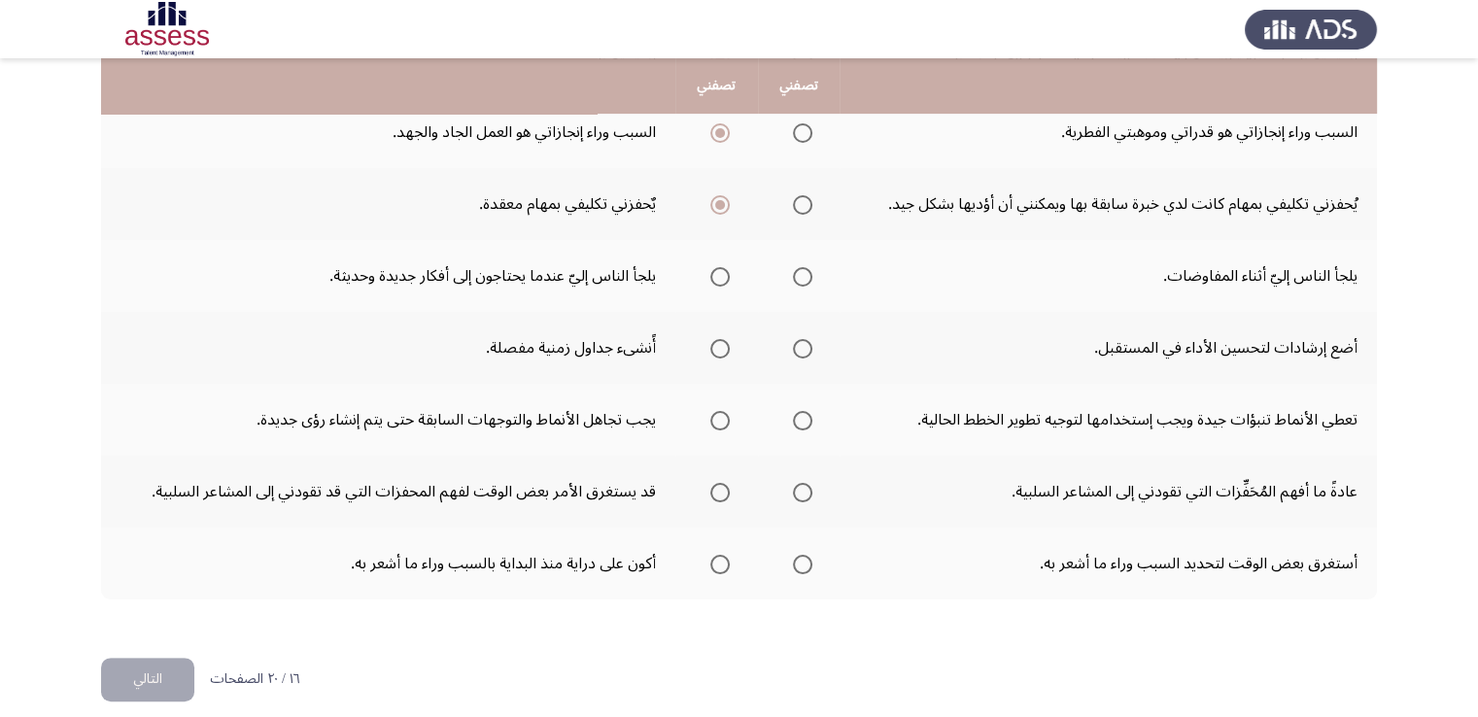
drag, startPoint x: 723, startPoint y: 273, endPoint x: 733, endPoint y: 272, distance: 9.8
click at [732, 271] on th at bounding box center [716, 276] width 83 height 72
click at [712, 280] on span "Select an option" at bounding box center [719, 276] width 19 height 19
click at [712, 280] on input "Select an option" at bounding box center [719, 276] width 19 height 19
click at [710, 343] on span "Select an option" at bounding box center [719, 348] width 19 height 19
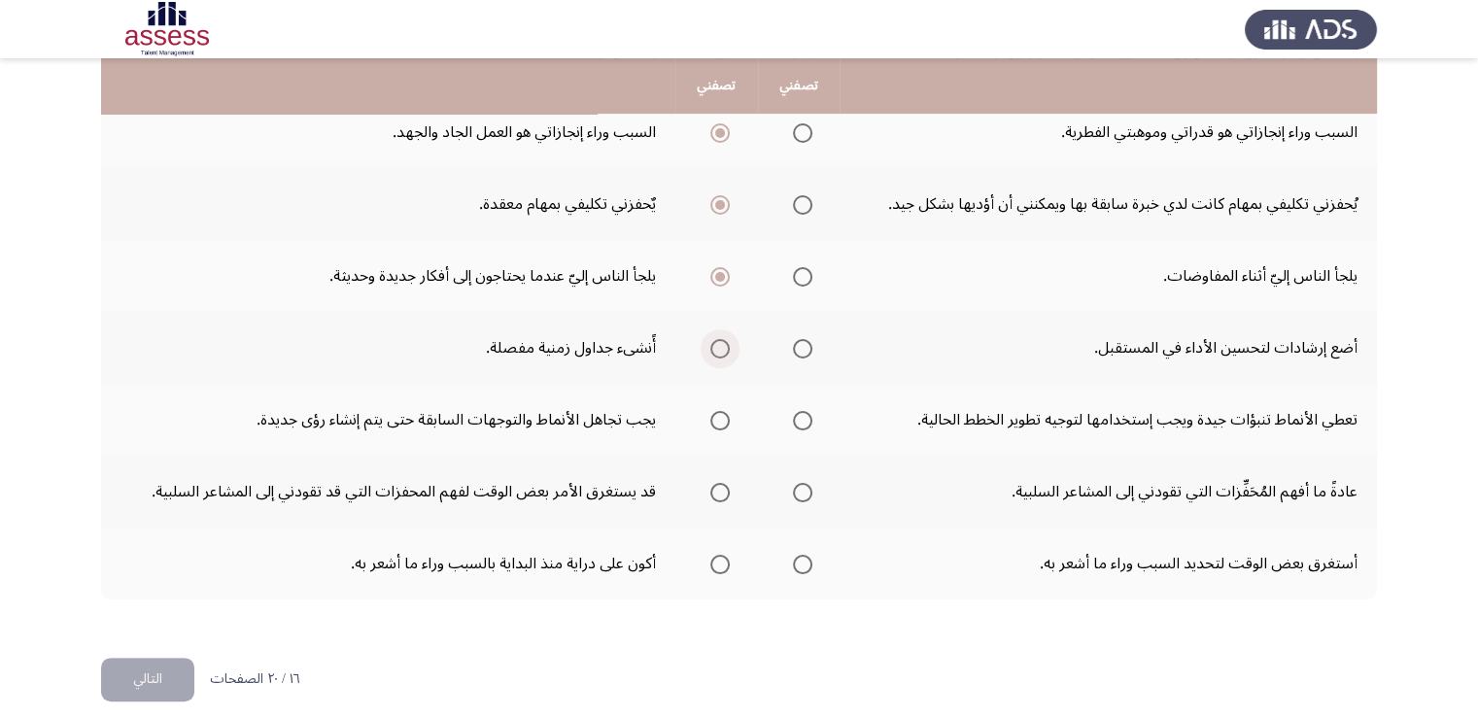
click at [710, 343] on input "Select an option" at bounding box center [719, 348] width 19 height 19
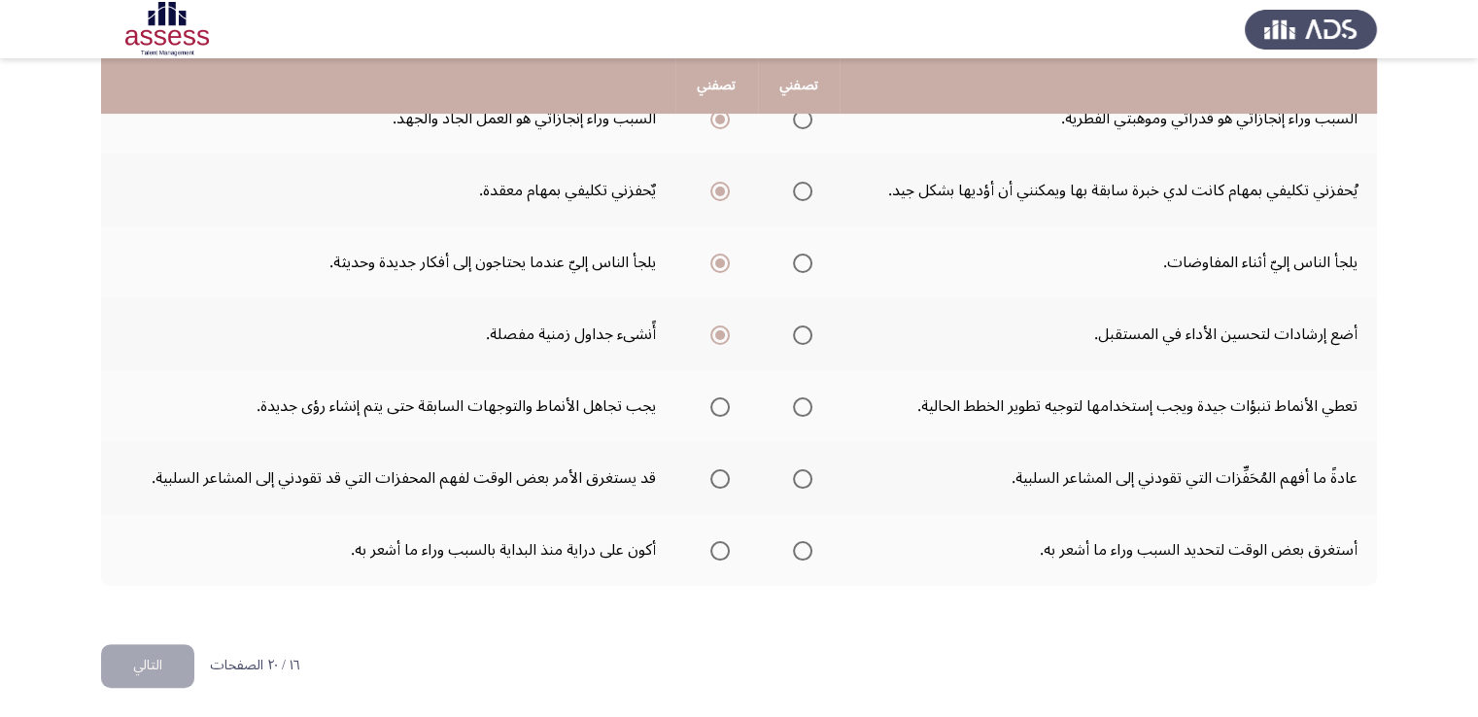
click at [711, 397] on span "Select an option" at bounding box center [719, 406] width 19 height 19
click at [711, 397] on input "Select an option" at bounding box center [719, 406] width 19 height 19
click at [793, 475] on span "Select an option" at bounding box center [802, 478] width 19 height 19
click at [793, 475] on input "Select an option" at bounding box center [802, 478] width 19 height 19
click at [711, 545] on span "Select an option" at bounding box center [719, 550] width 19 height 19
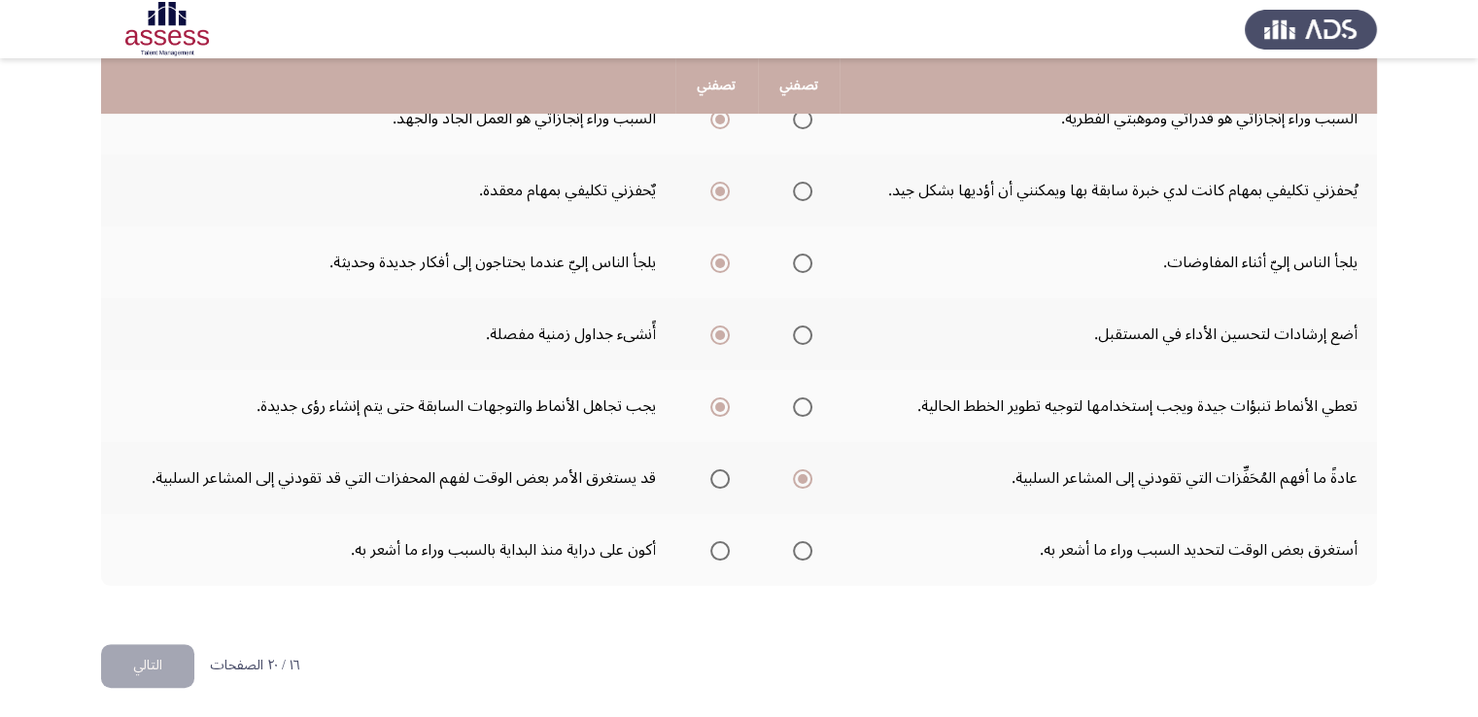
click at [711, 545] on input "Select an option" at bounding box center [719, 550] width 19 height 19
click at [142, 659] on button "التالي" at bounding box center [147, 666] width 93 height 44
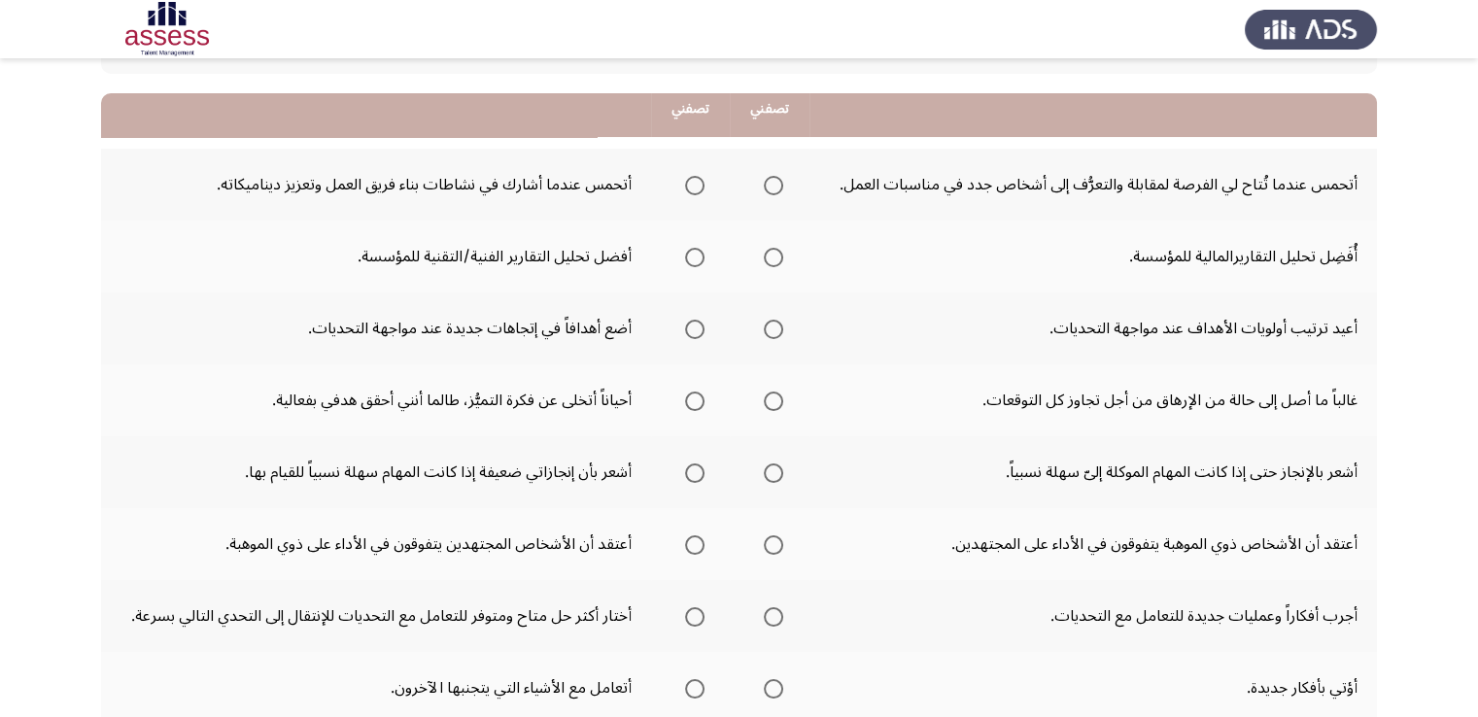
scroll to position [194, 0]
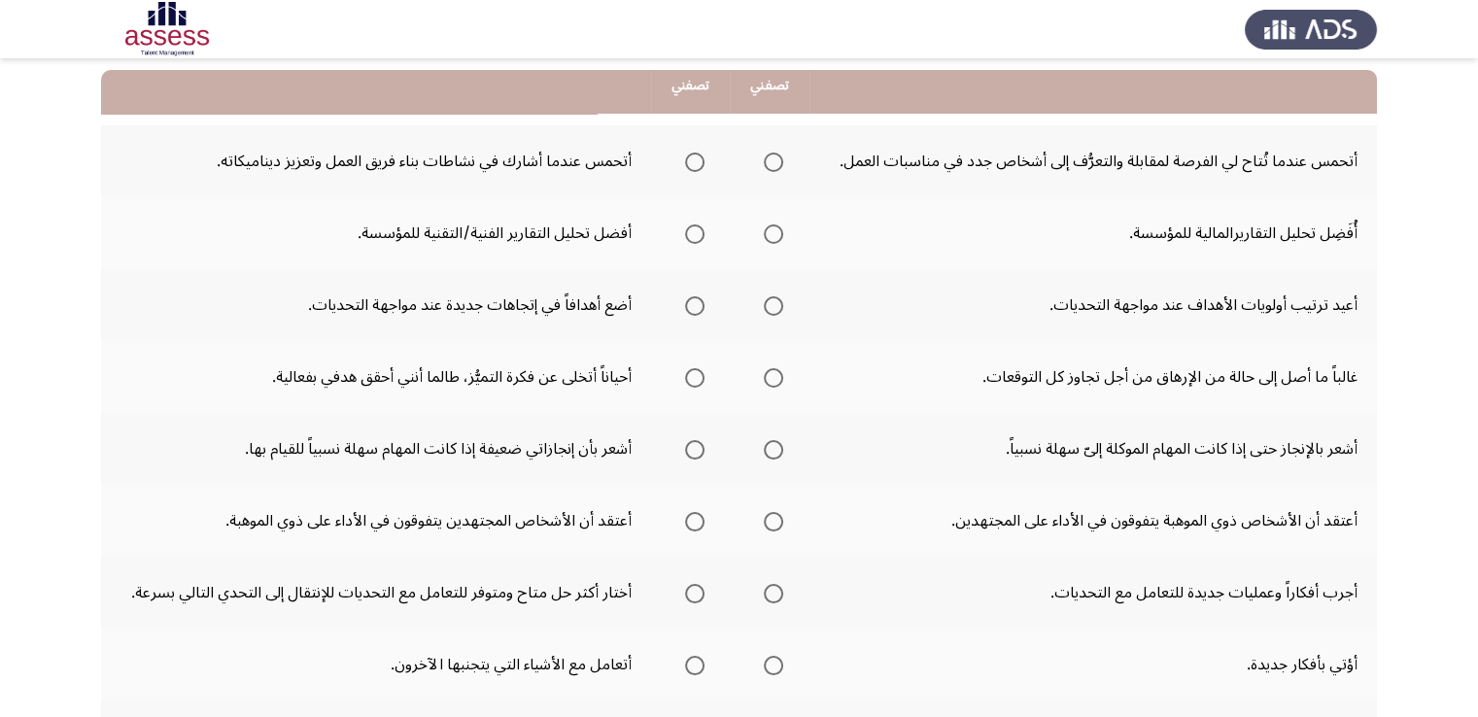
click at [682, 163] on label "Select an option" at bounding box center [690, 162] width 27 height 19
click at [685, 163] on input "Select an option" at bounding box center [694, 162] width 19 height 19
click at [699, 235] on span "Select an option" at bounding box center [694, 233] width 19 height 19
click at [699, 235] on input "Select an option" at bounding box center [694, 233] width 19 height 19
click at [770, 304] on span "Select an option" at bounding box center [773, 305] width 19 height 19
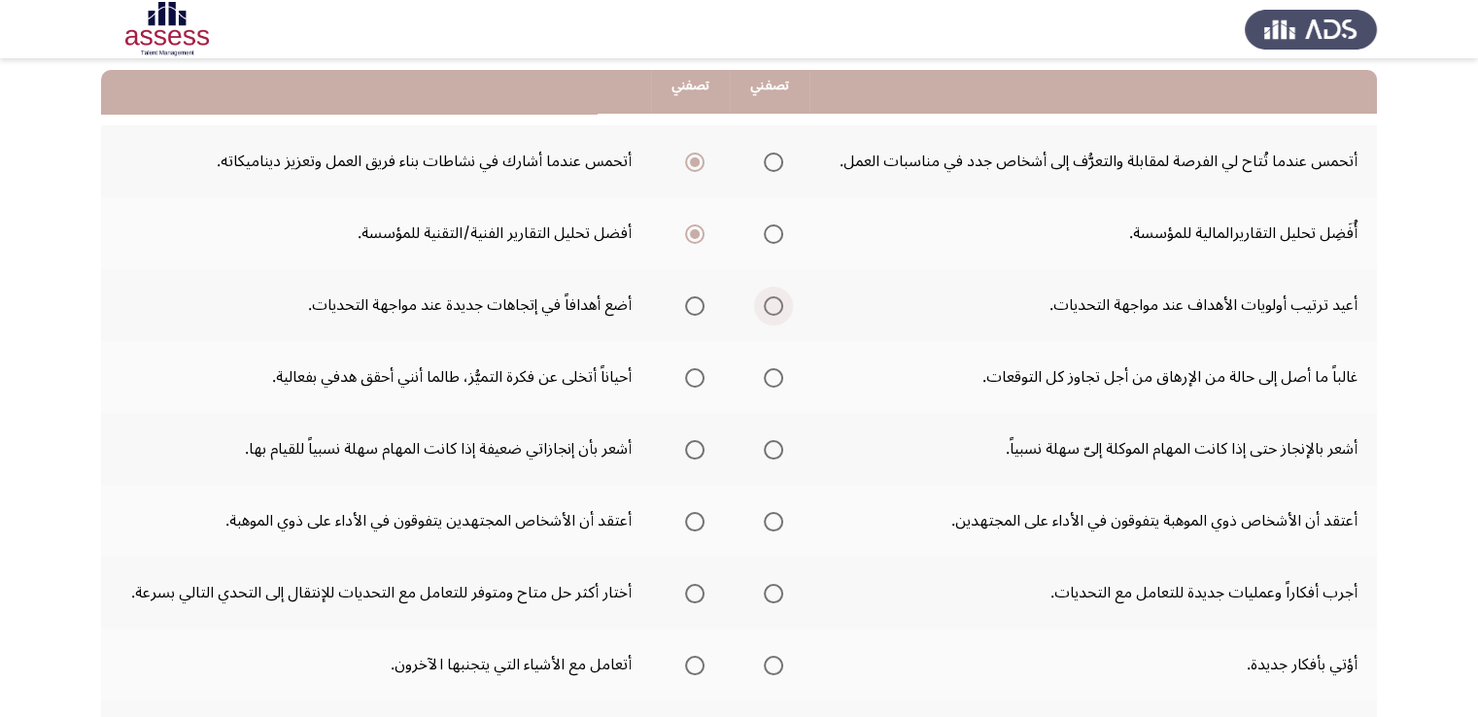
click at [770, 304] on input "Select an option" at bounding box center [773, 305] width 19 height 19
click at [699, 373] on span "Select an option" at bounding box center [694, 377] width 19 height 19
click at [699, 373] on input "Select an option" at bounding box center [694, 377] width 19 height 19
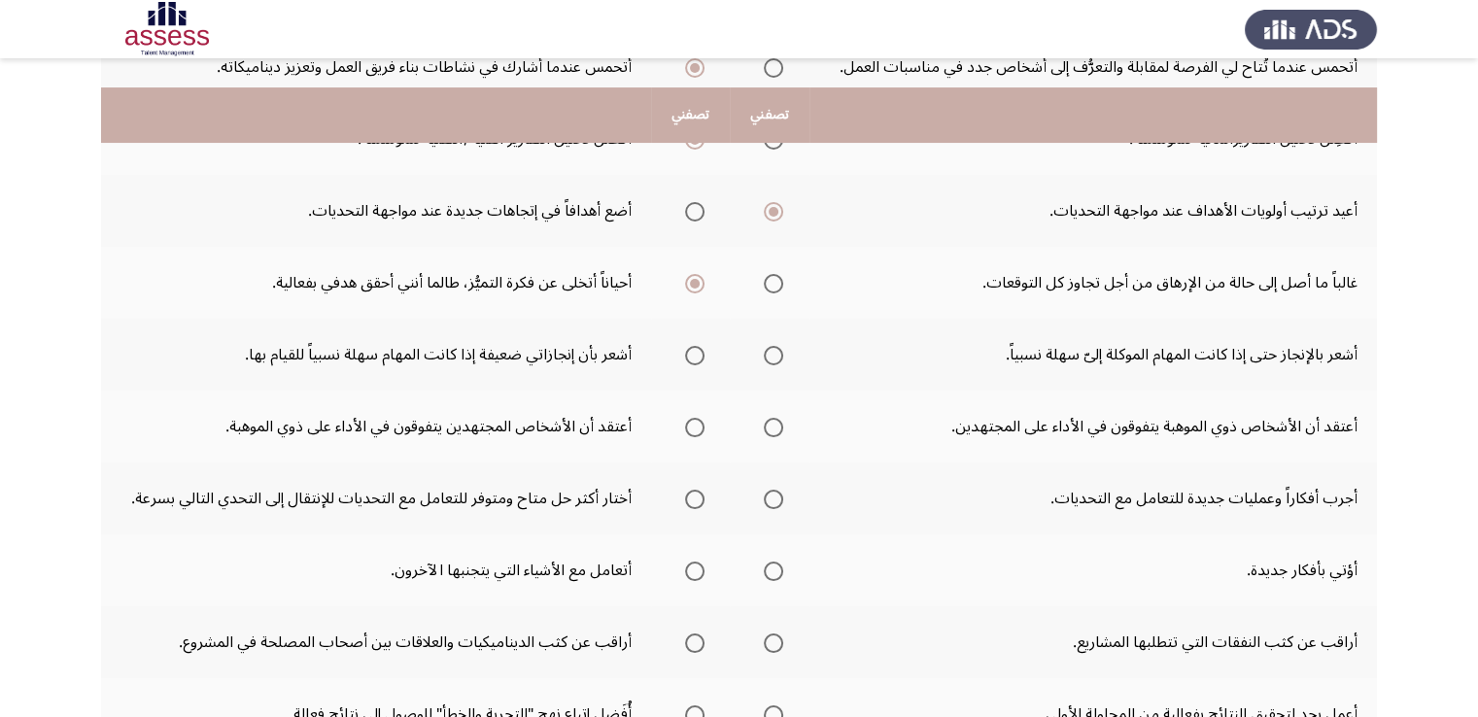
scroll to position [389, 0]
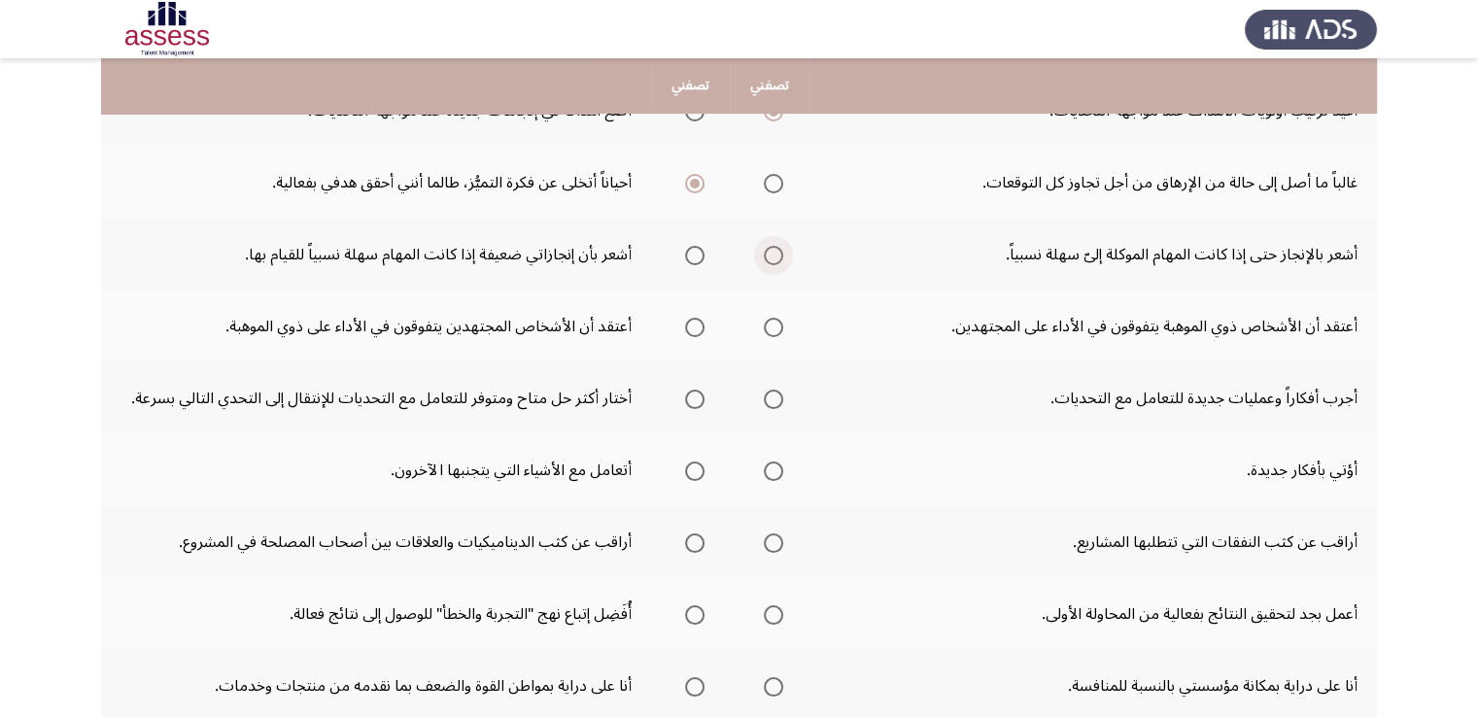
click at [775, 254] on span "Select an option" at bounding box center [773, 255] width 19 height 19
click at [775, 254] on input "Select an option" at bounding box center [773, 255] width 19 height 19
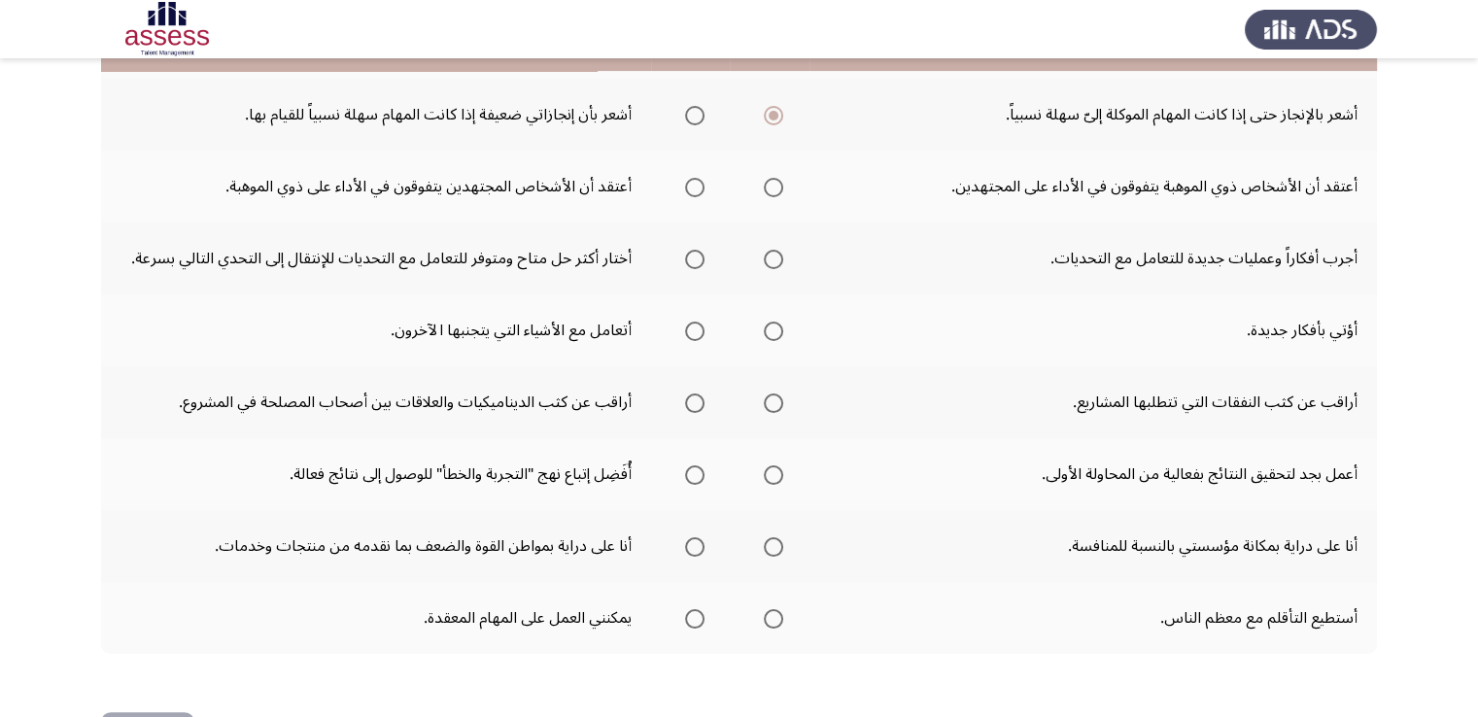
scroll to position [486, 0]
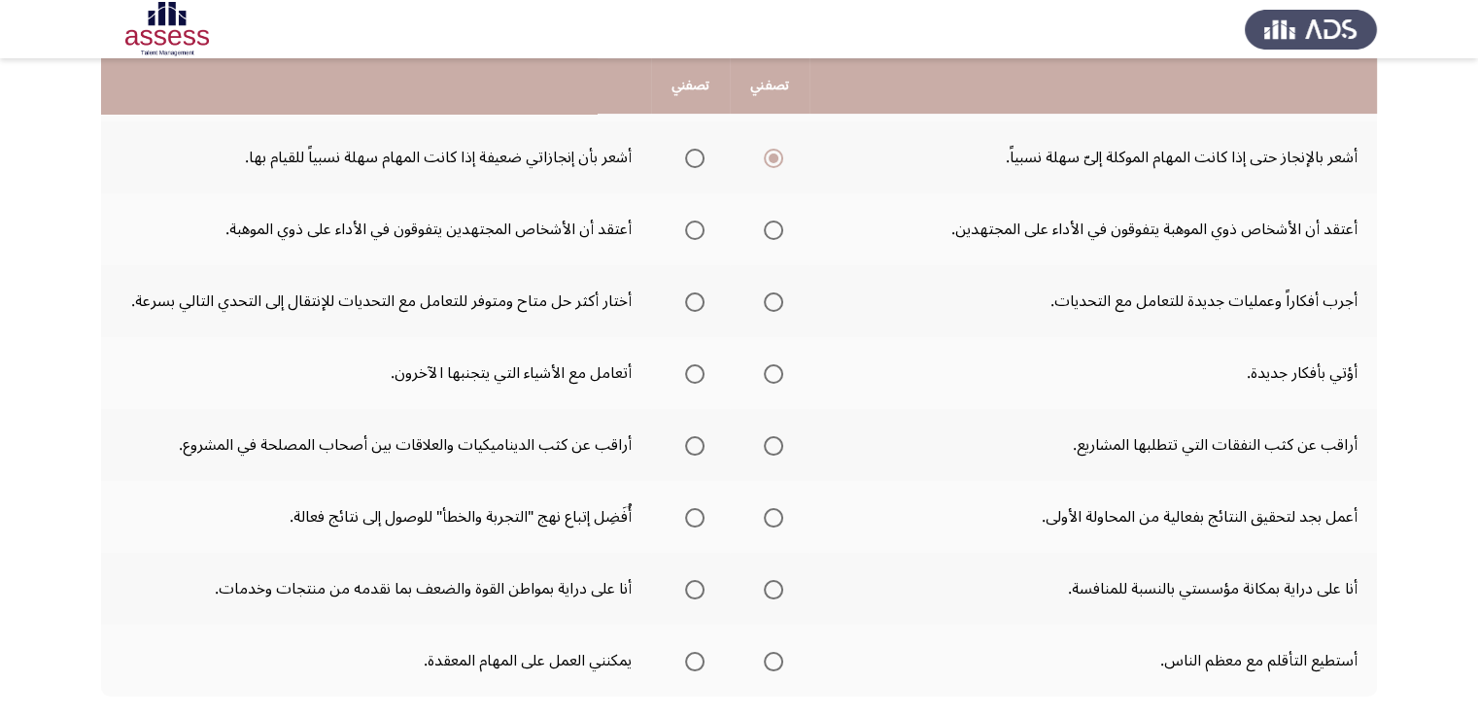
click at [780, 225] on span "Select an option" at bounding box center [773, 230] width 19 height 19
click at [780, 225] on input "Select an option" at bounding box center [773, 230] width 19 height 19
click at [777, 296] on span "Select an option" at bounding box center [773, 301] width 19 height 19
click at [777, 296] on input "Select an option" at bounding box center [773, 301] width 19 height 19
click at [777, 365] on span "Select an option" at bounding box center [773, 373] width 19 height 19
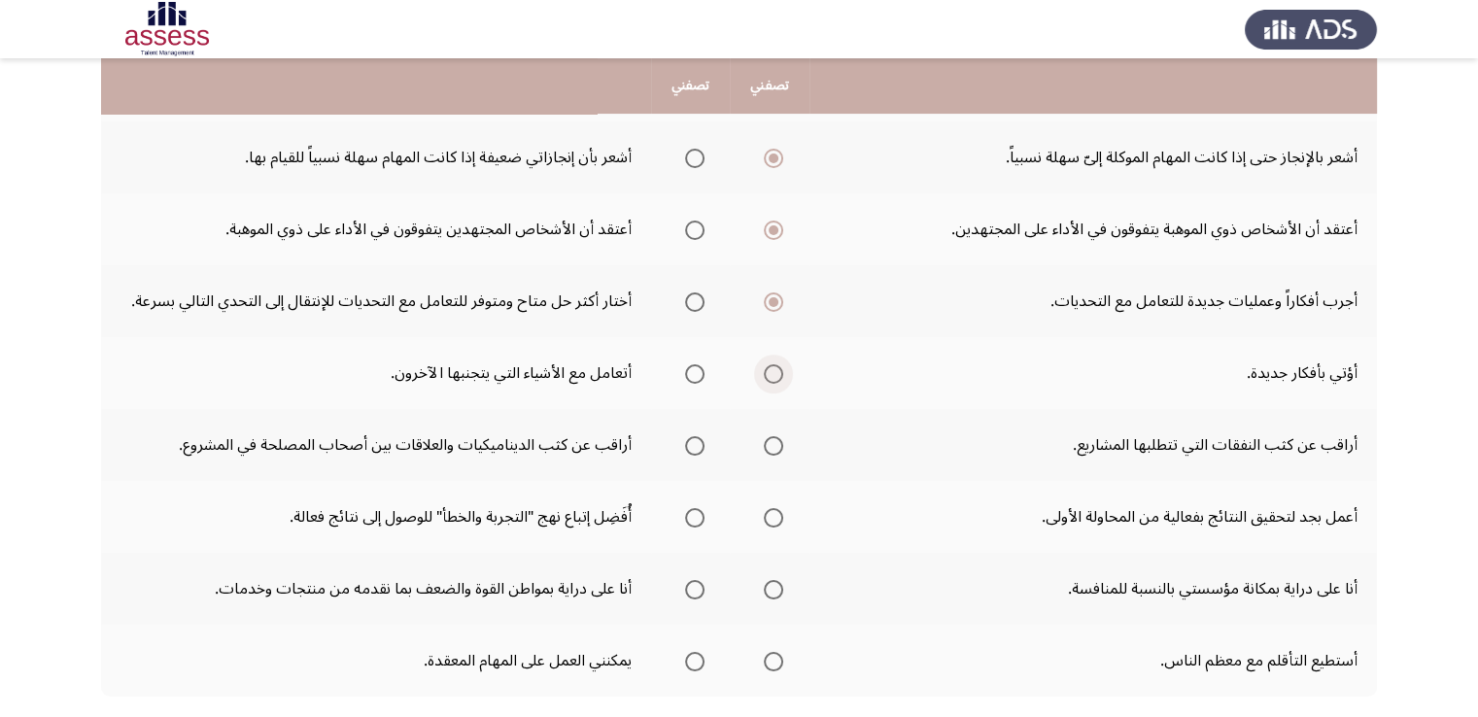
click at [777, 365] on input "Select an option" at bounding box center [773, 373] width 19 height 19
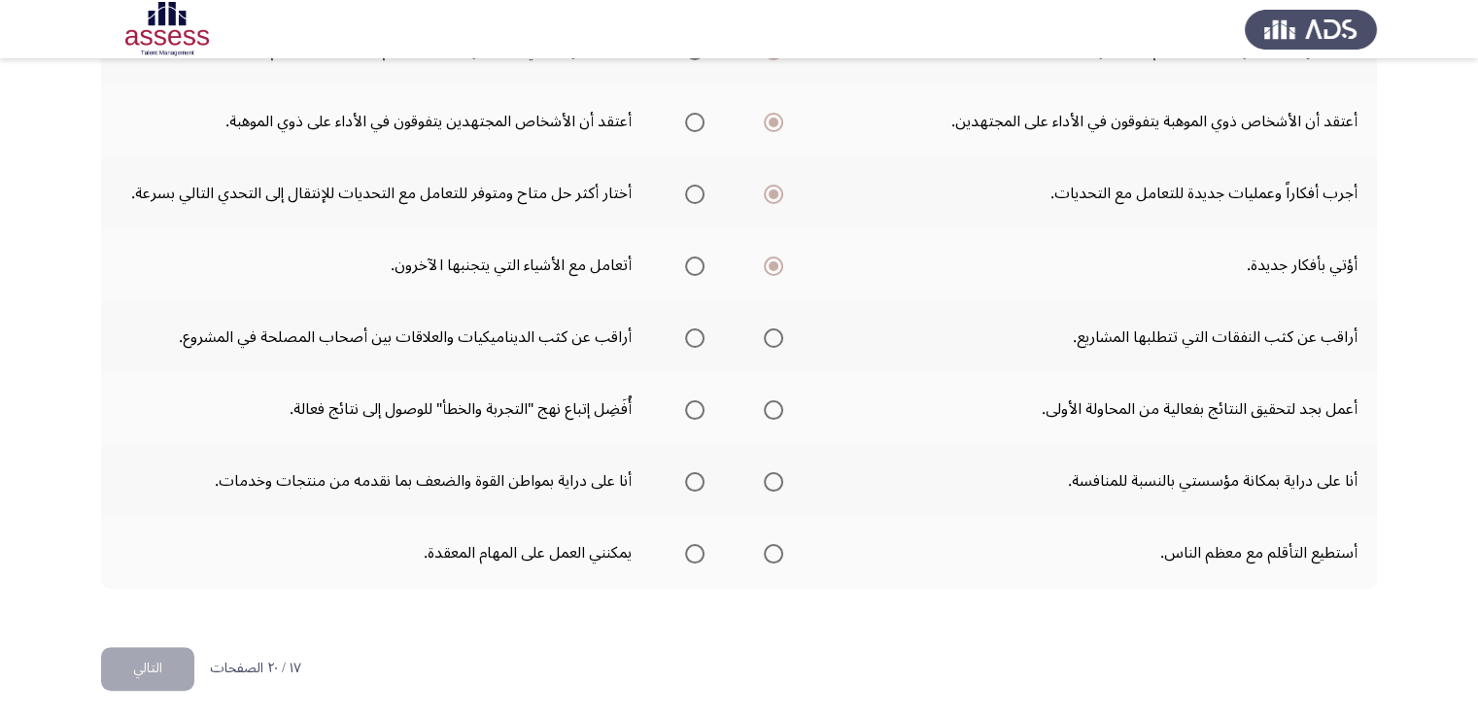
scroll to position [597, 0]
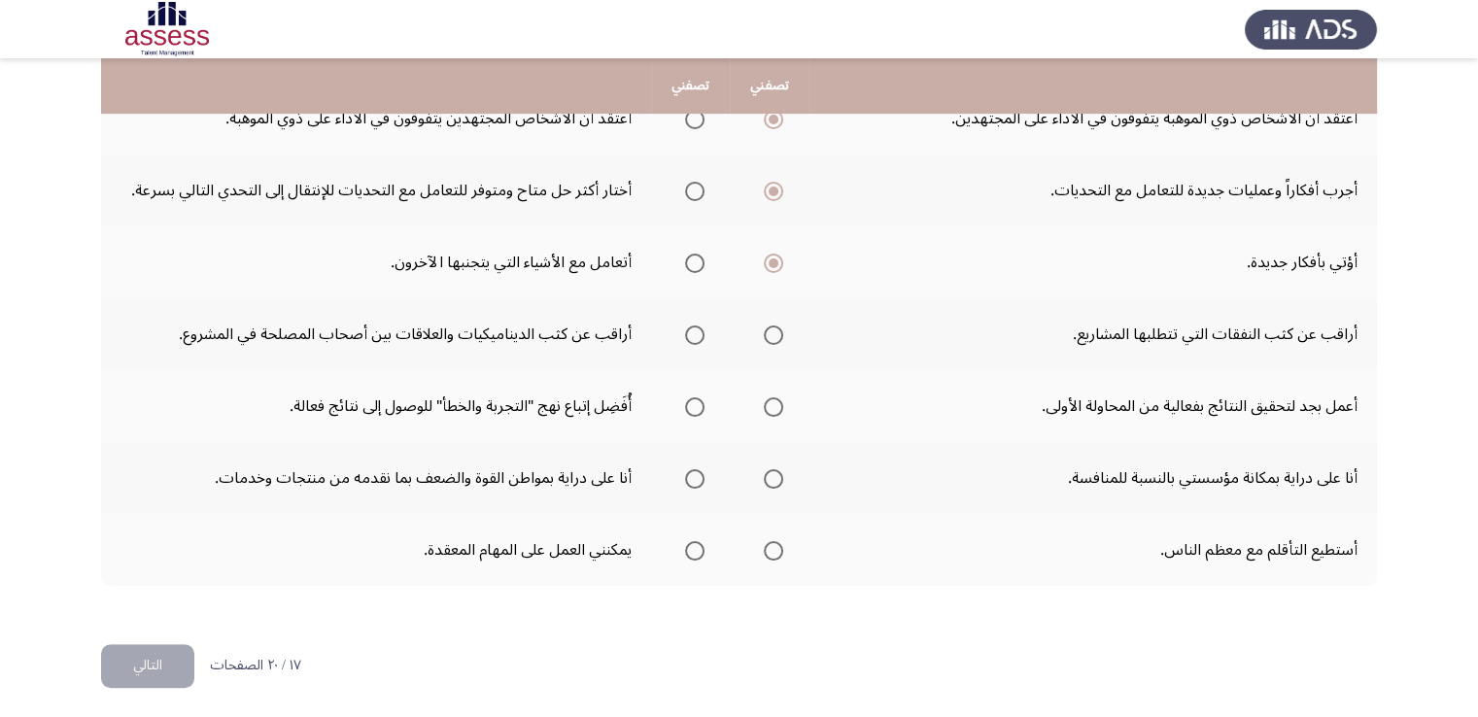
click at [776, 336] on span "Select an option" at bounding box center [773, 335] width 19 height 19
click at [776, 336] on input "Select an option" at bounding box center [773, 335] width 19 height 19
click at [769, 409] on span "Select an option" at bounding box center [773, 406] width 19 height 19
click at [769, 409] on input "Select an option" at bounding box center [773, 406] width 19 height 19
click at [773, 471] on span "Select an option" at bounding box center [773, 478] width 19 height 19
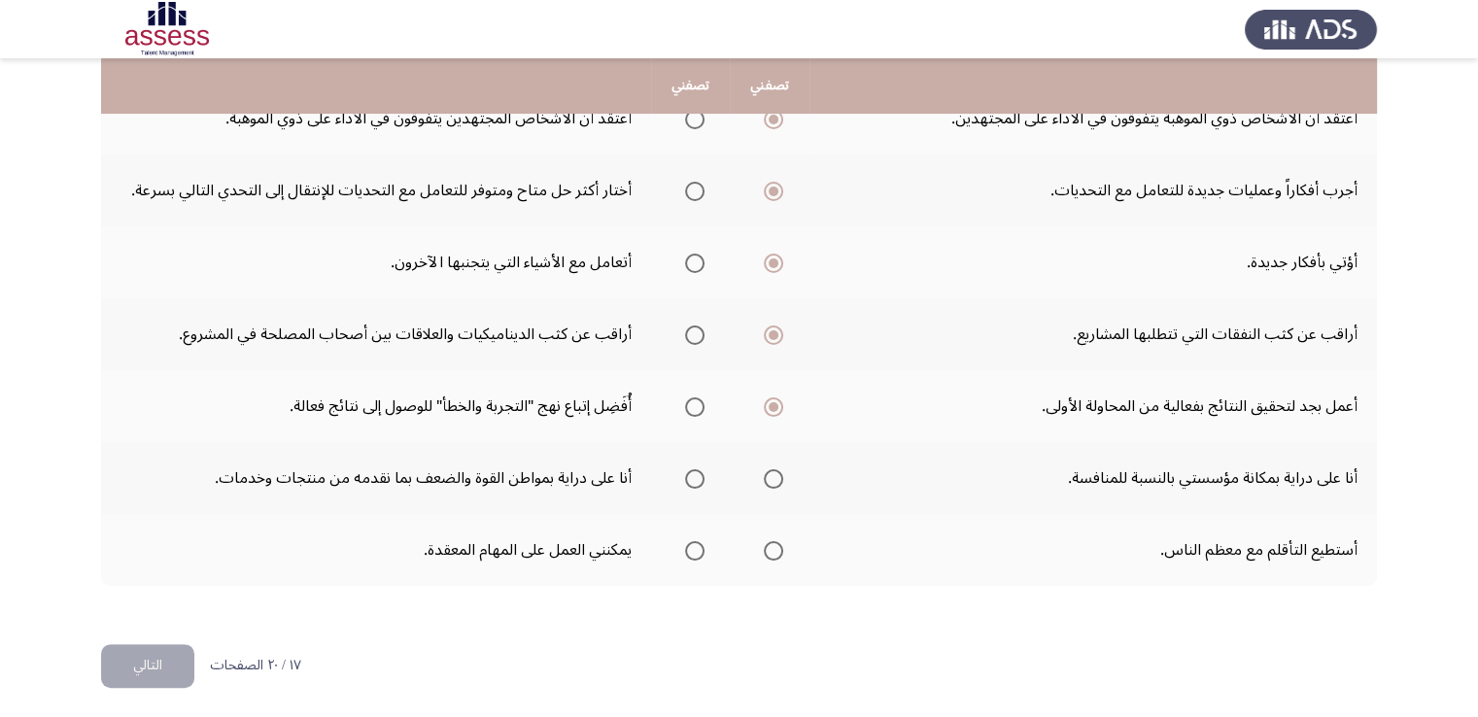
click at [773, 471] on input "Select an option" at bounding box center [773, 478] width 19 height 19
click at [768, 543] on span "Select an option" at bounding box center [773, 550] width 19 height 19
click at [768, 543] on input "Select an option" at bounding box center [773, 550] width 19 height 19
click at [124, 662] on button "التالي" at bounding box center [147, 666] width 93 height 44
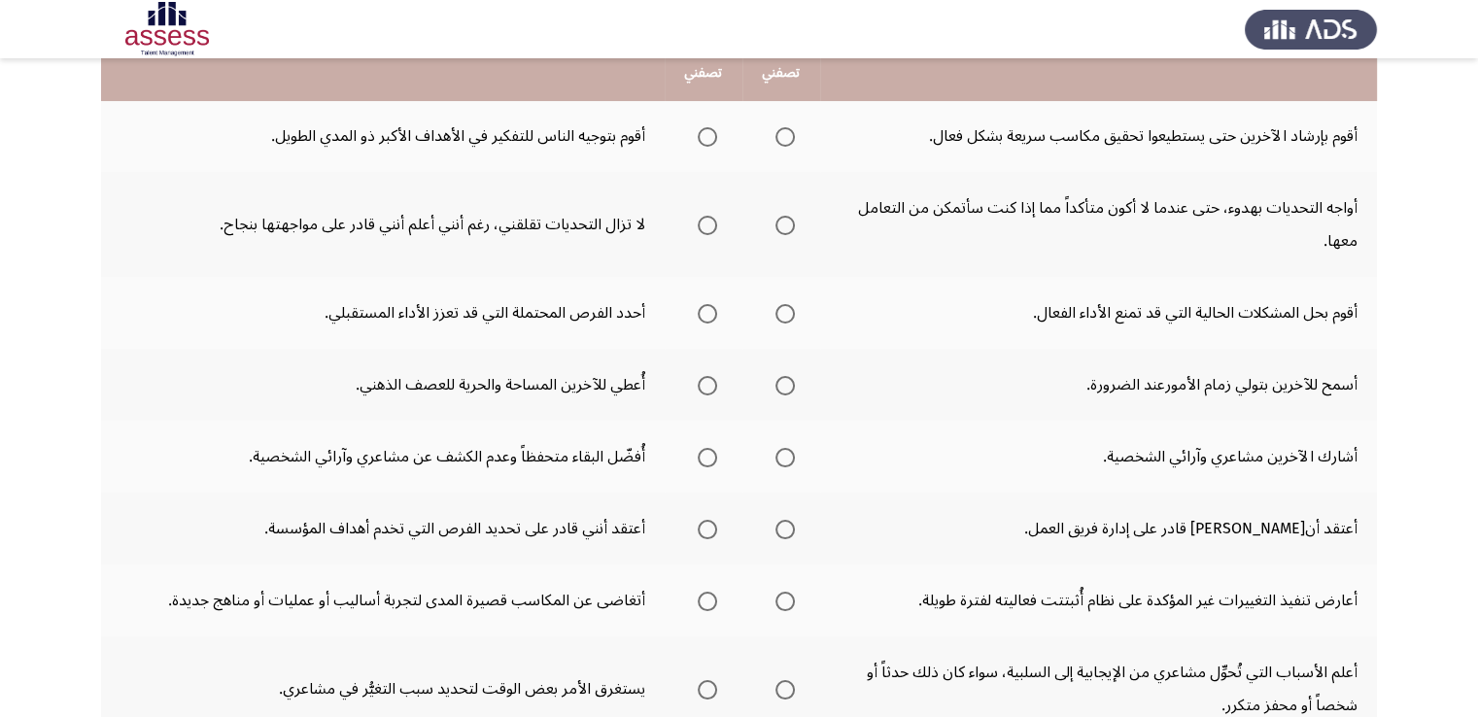
scroll to position [194, 0]
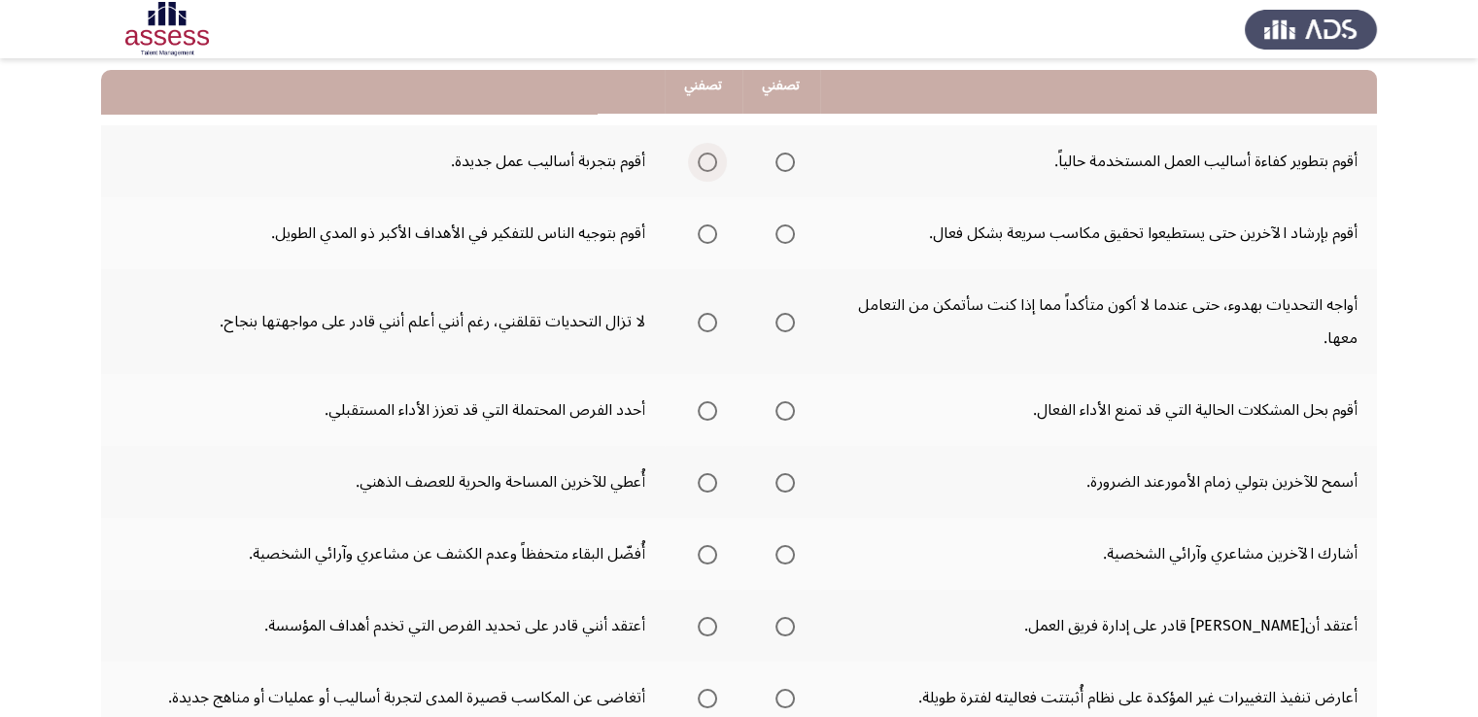
click at [709, 164] on span "Select an option" at bounding box center [707, 162] width 19 height 19
click at [709, 164] on input "Select an option" at bounding box center [707, 162] width 19 height 19
click at [696, 229] on label "Select an option" at bounding box center [703, 233] width 27 height 19
click at [698, 229] on input "Select an option" at bounding box center [707, 233] width 19 height 19
click at [777, 321] on span "Select an option" at bounding box center [784, 322] width 19 height 19
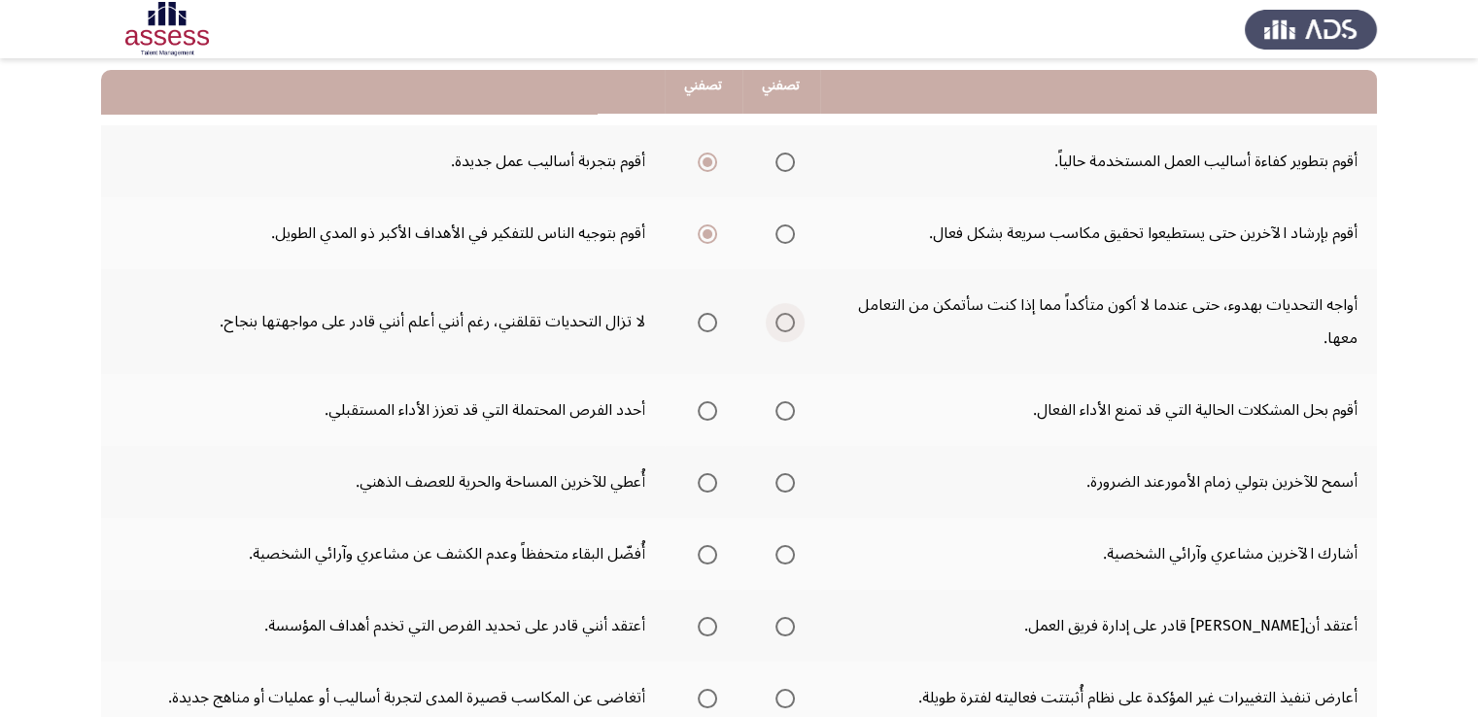
click at [777, 321] on input "Select an option" at bounding box center [784, 322] width 19 height 19
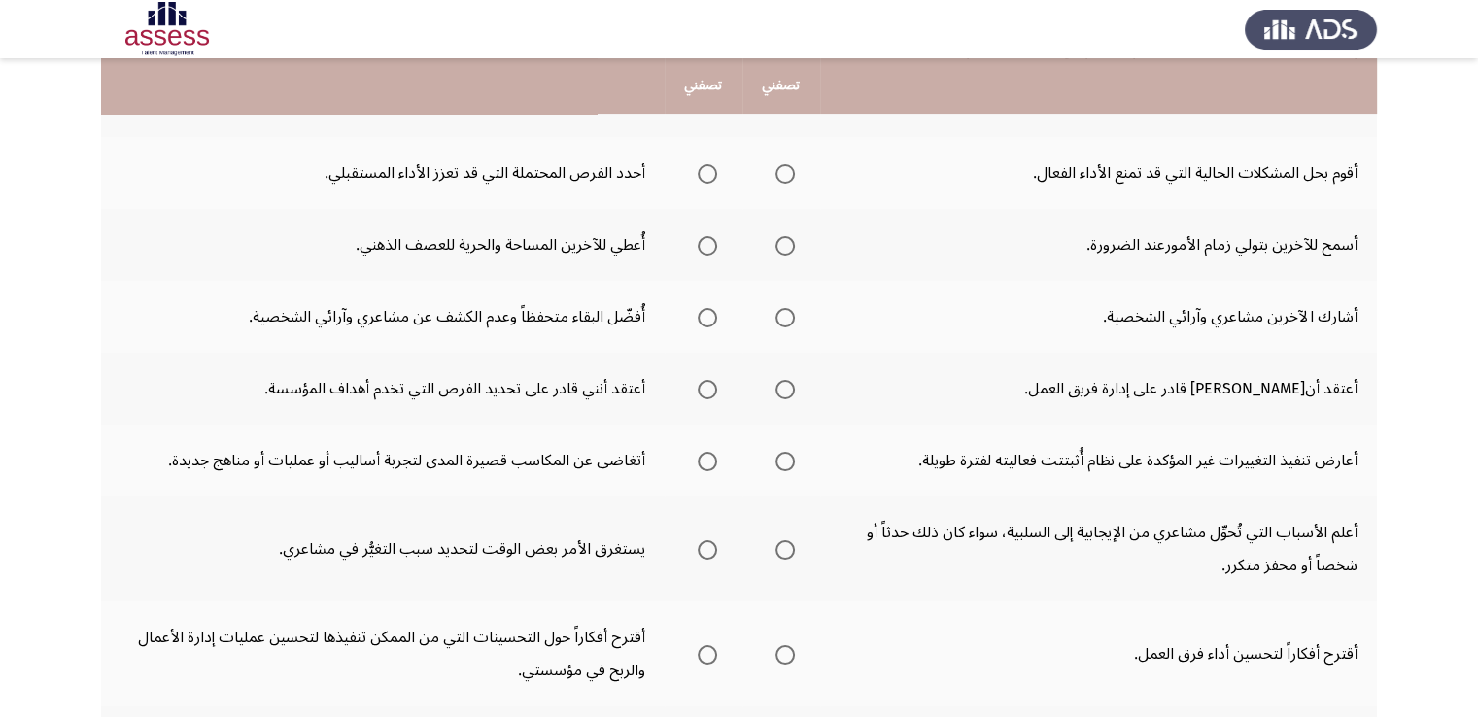
scroll to position [389, 0]
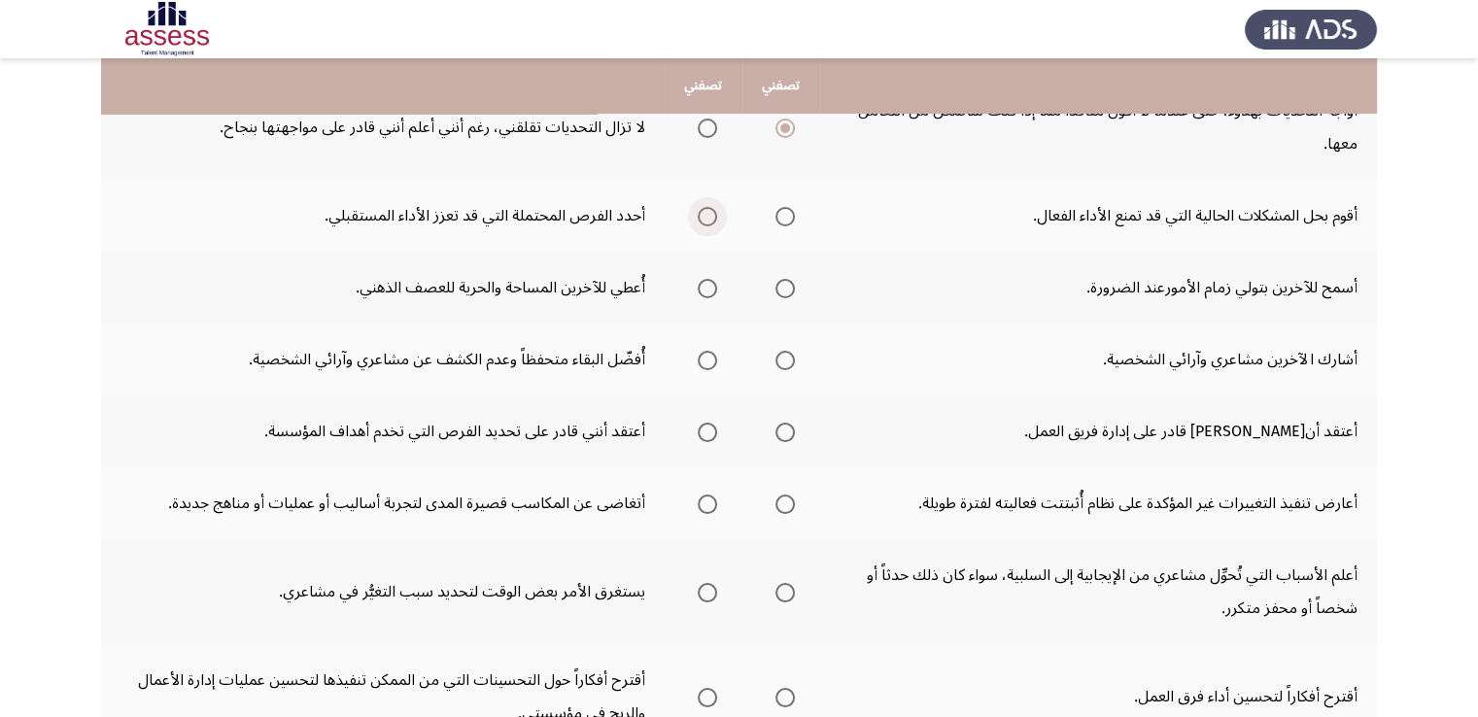
click at [705, 219] on span "Select an option" at bounding box center [707, 216] width 19 height 19
click at [705, 219] on input "Select an option" at bounding box center [707, 216] width 19 height 19
click at [778, 286] on span "Select an option" at bounding box center [784, 288] width 19 height 19
click at [778, 286] on input "Select an option" at bounding box center [784, 288] width 19 height 19
click at [703, 364] on span "Select an option" at bounding box center [707, 360] width 19 height 19
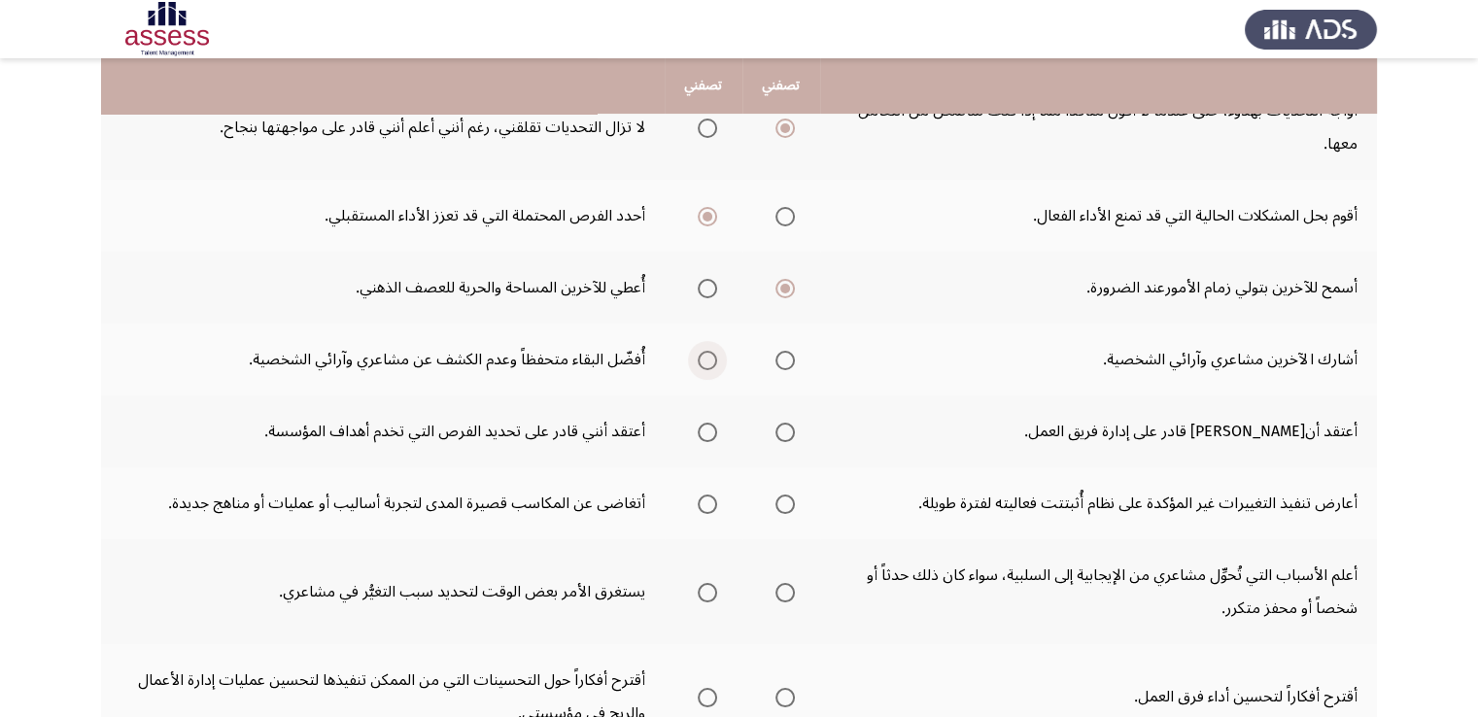
click at [703, 364] on input "Select an option" at bounding box center [707, 360] width 19 height 19
click at [711, 429] on span "Select an option" at bounding box center [707, 432] width 19 height 19
click at [711, 429] on input "Select an option" at bounding box center [707, 432] width 19 height 19
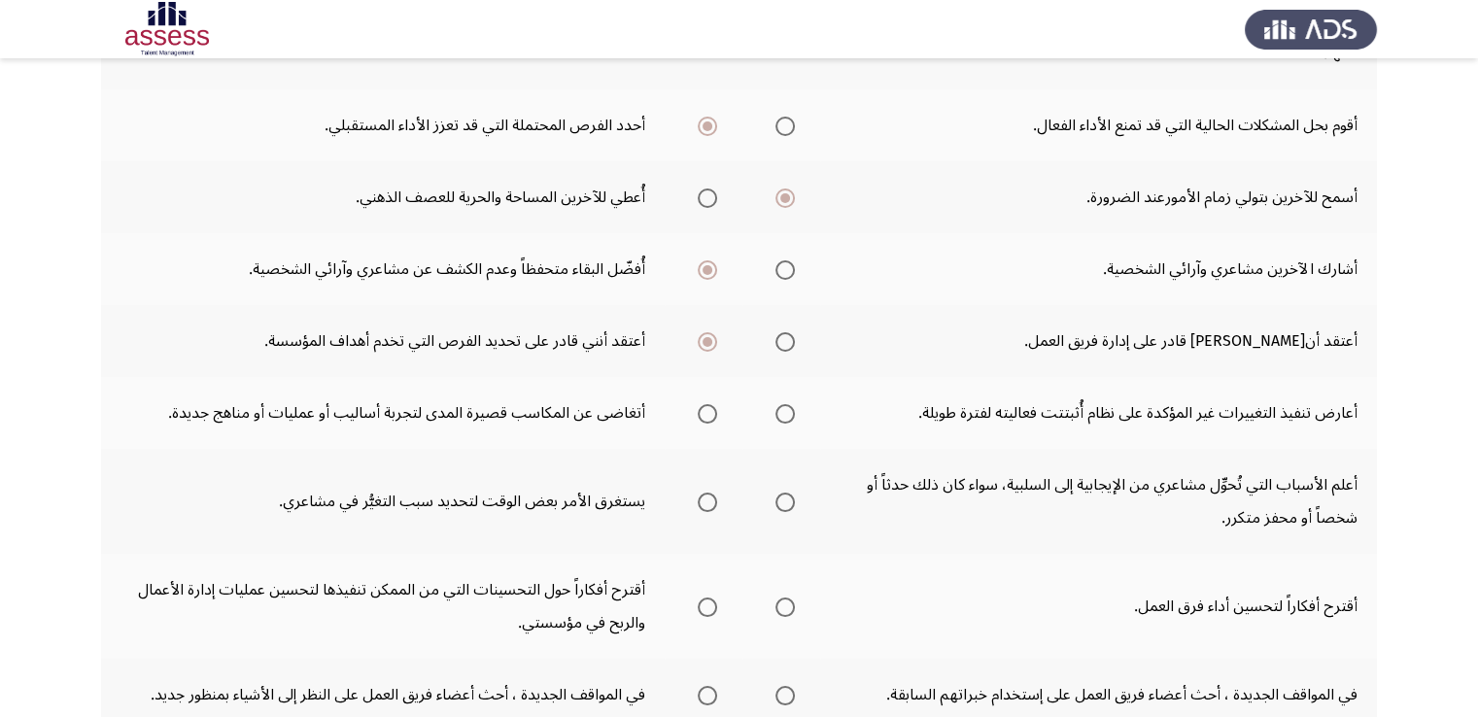
scroll to position [583, 0]
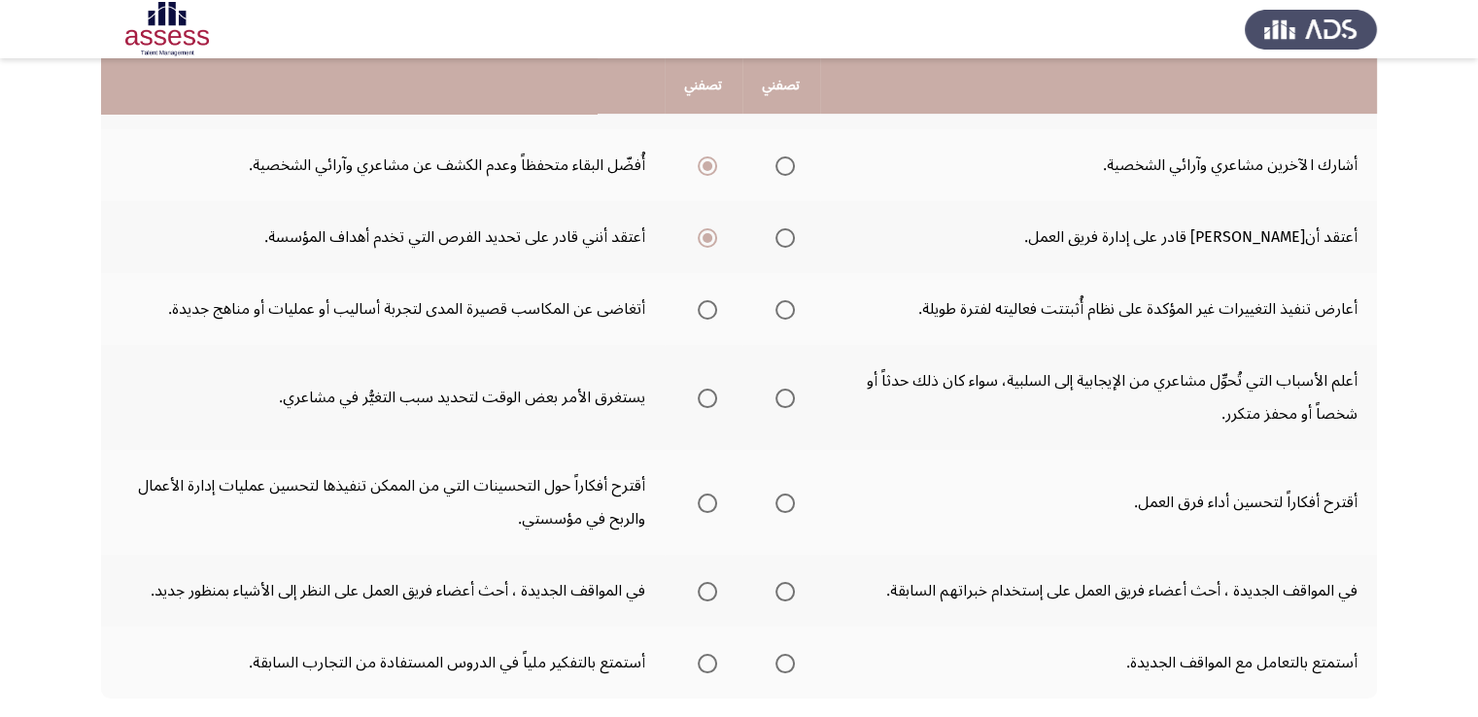
click at [784, 304] on span "Select an option" at bounding box center [784, 309] width 19 height 19
click at [784, 304] on input "Select an option" at bounding box center [784, 309] width 19 height 19
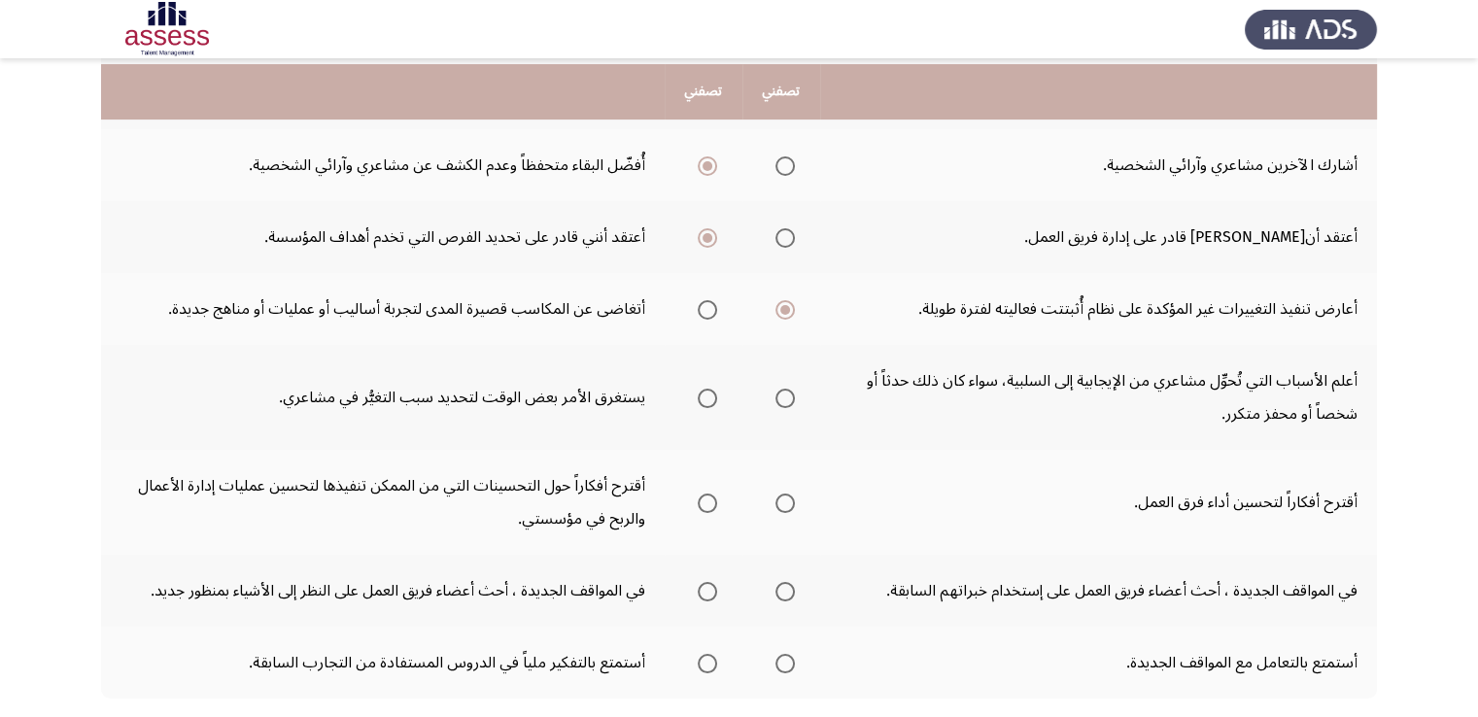
scroll to position [680, 0]
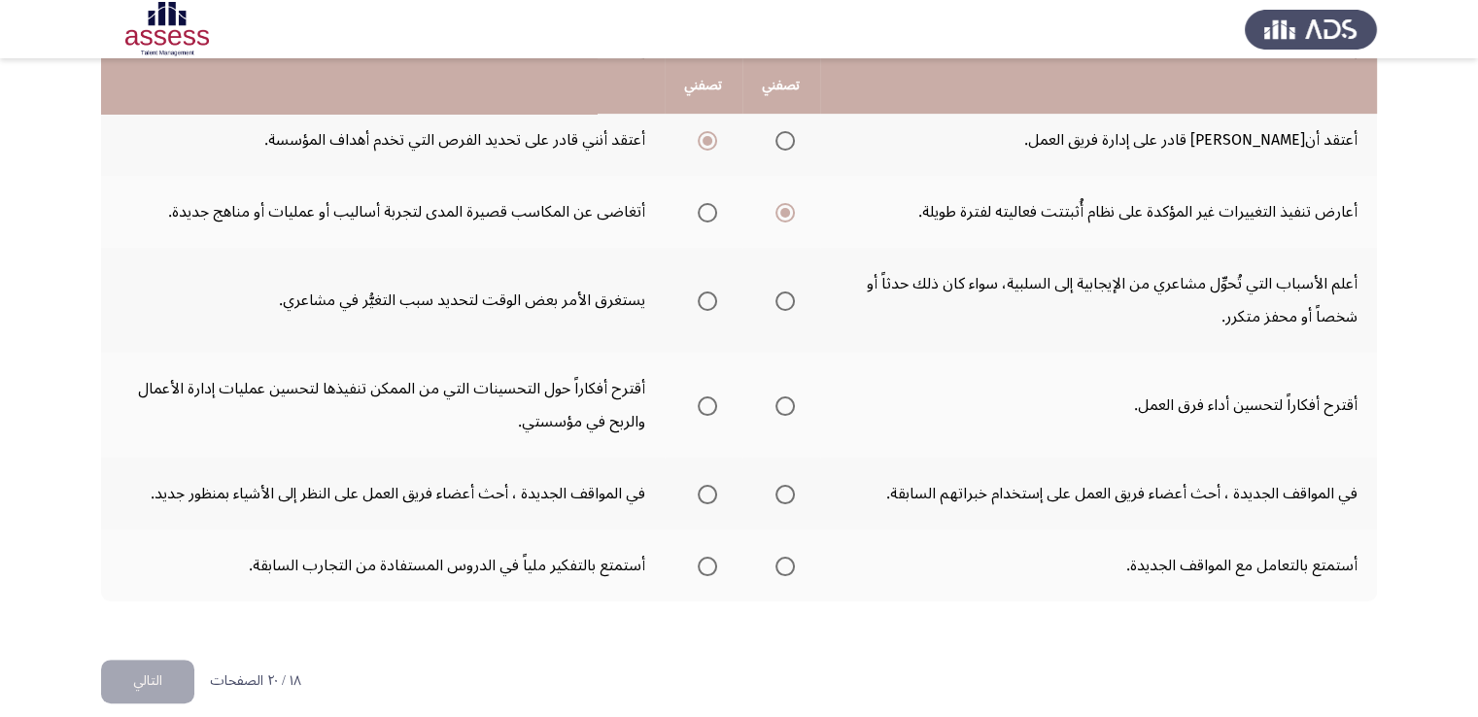
click at [791, 291] on mat-radio-button "Select an option" at bounding box center [781, 301] width 27 height 20
click at [783, 306] on mat-radio-group "Select an option" at bounding box center [781, 300] width 27 height 33
click at [786, 300] on span "Select an option" at bounding box center [784, 301] width 19 height 19
click at [786, 300] on input "Select an option" at bounding box center [784, 301] width 19 height 19
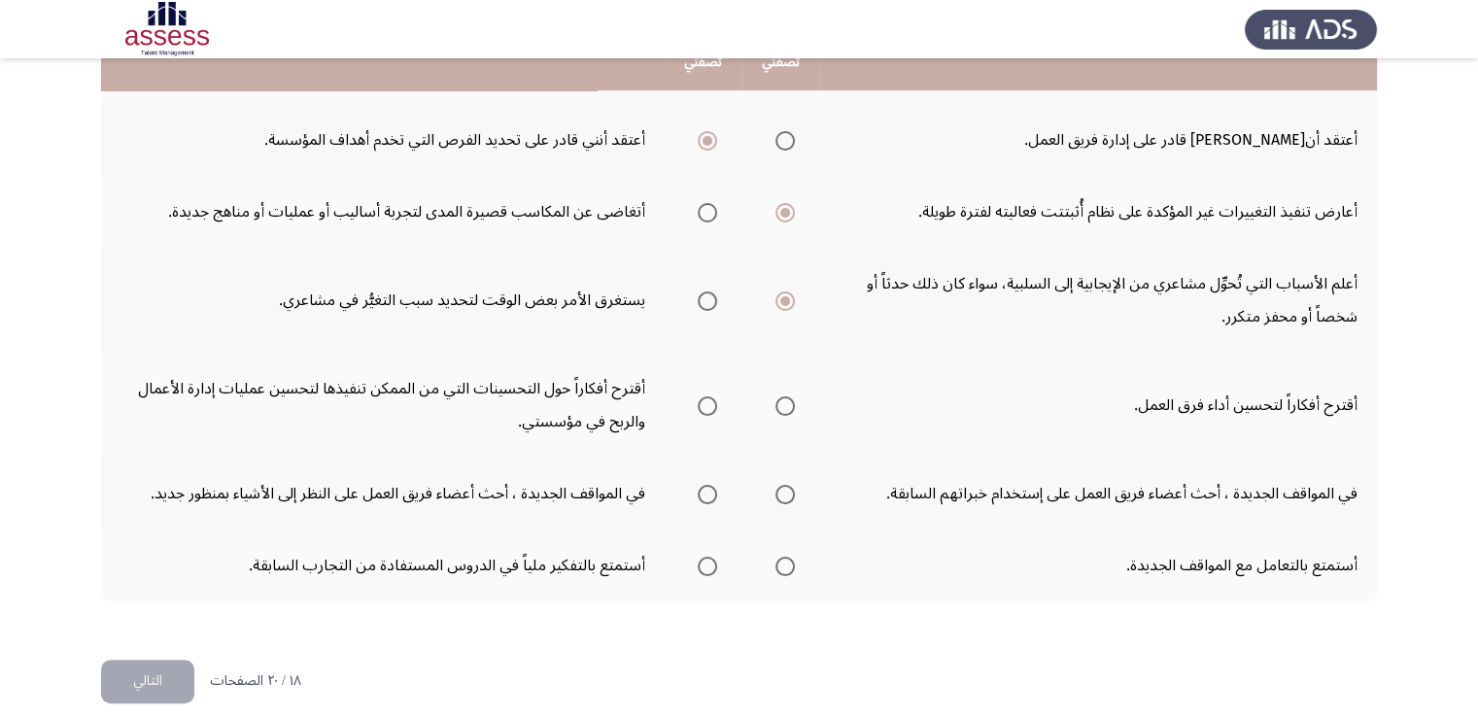
scroll to position [583, 0]
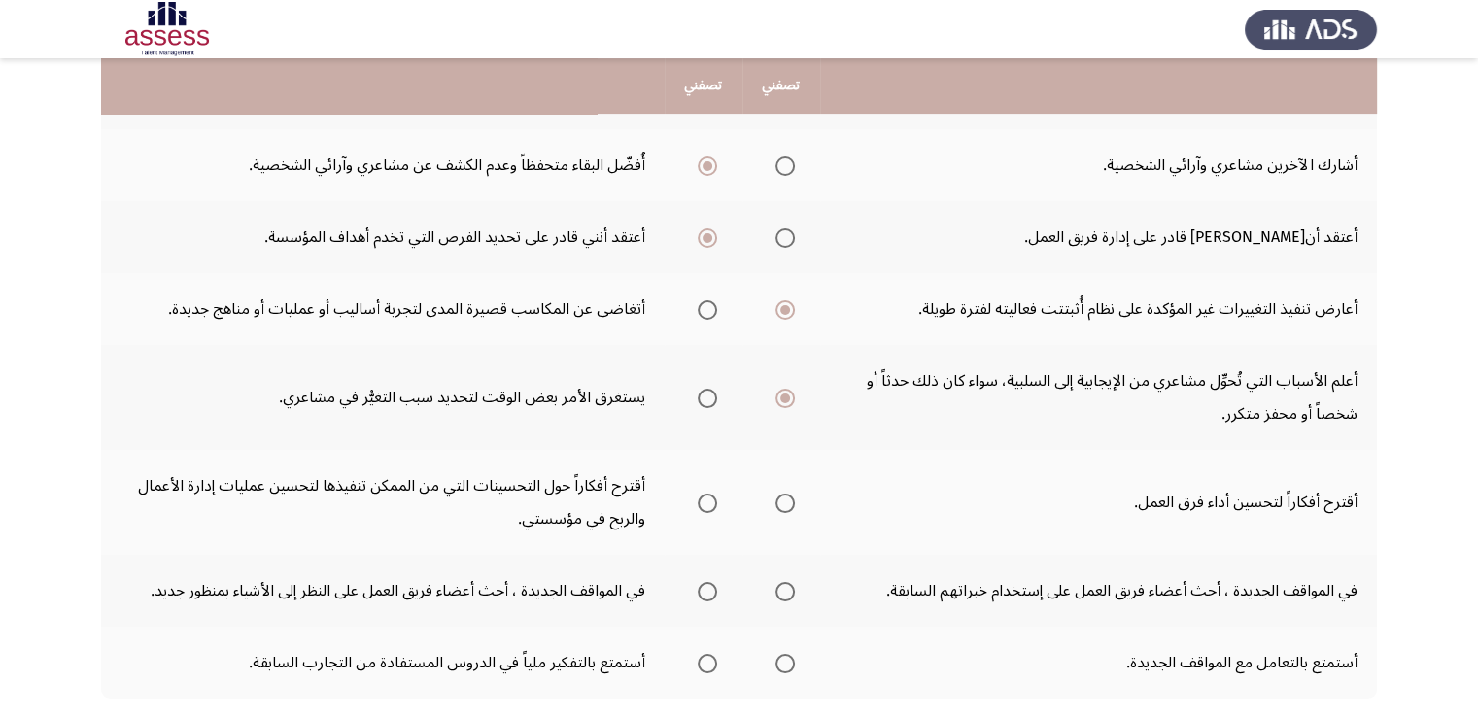
click at [710, 501] on span "Select an option" at bounding box center [707, 503] width 19 height 19
click at [710, 501] on input "Select an option" at bounding box center [707, 503] width 19 height 19
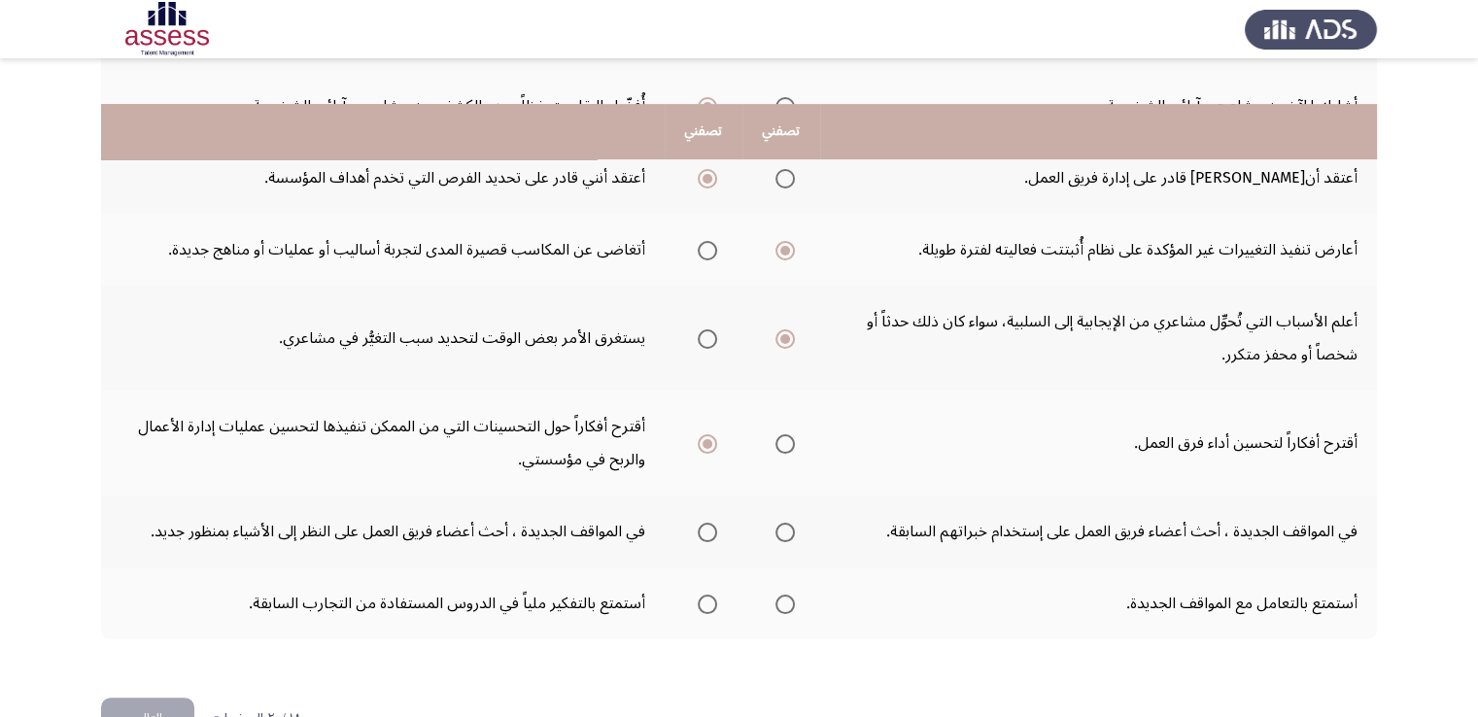
scroll to position [695, 0]
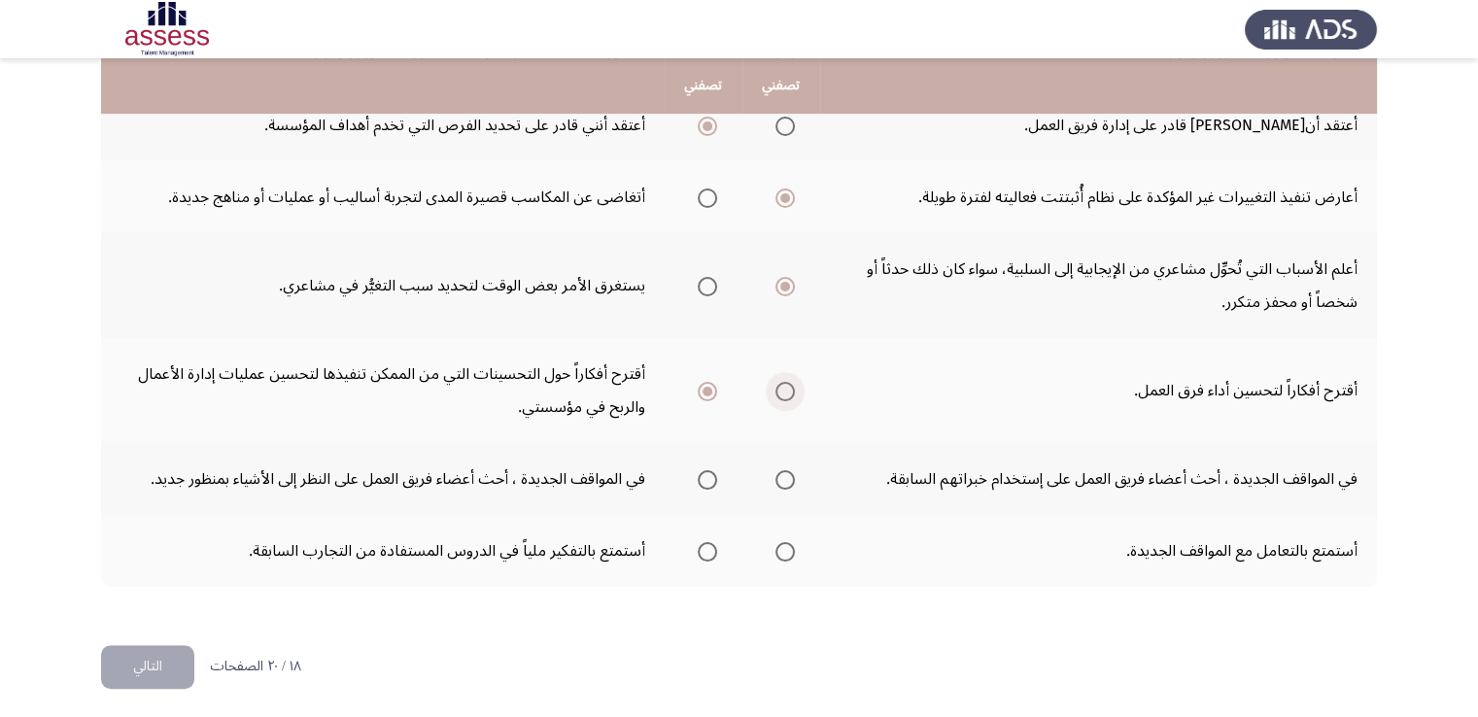
click at [786, 392] on span "Select an option" at bounding box center [784, 391] width 19 height 19
click at [786, 392] on input "Select an option" at bounding box center [784, 391] width 19 height 19
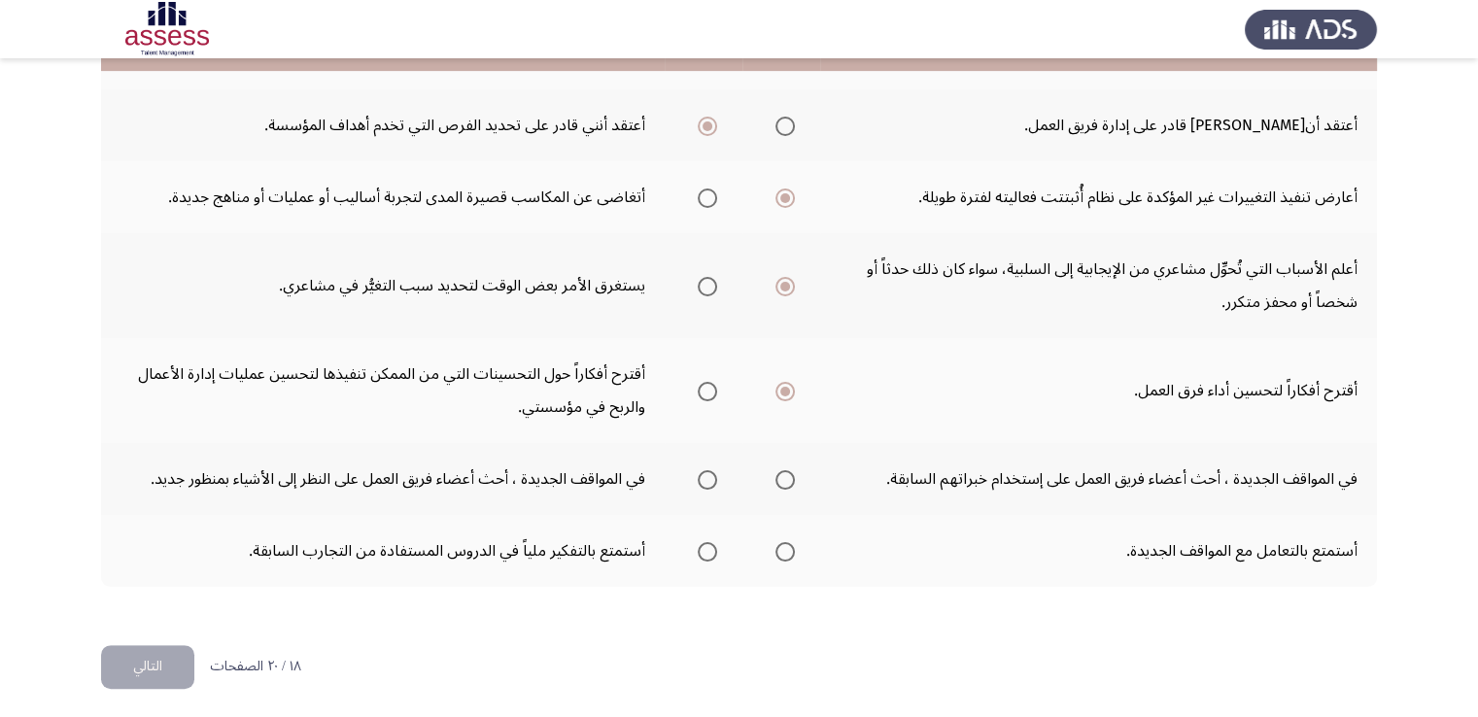
scroll to position [500, 0]
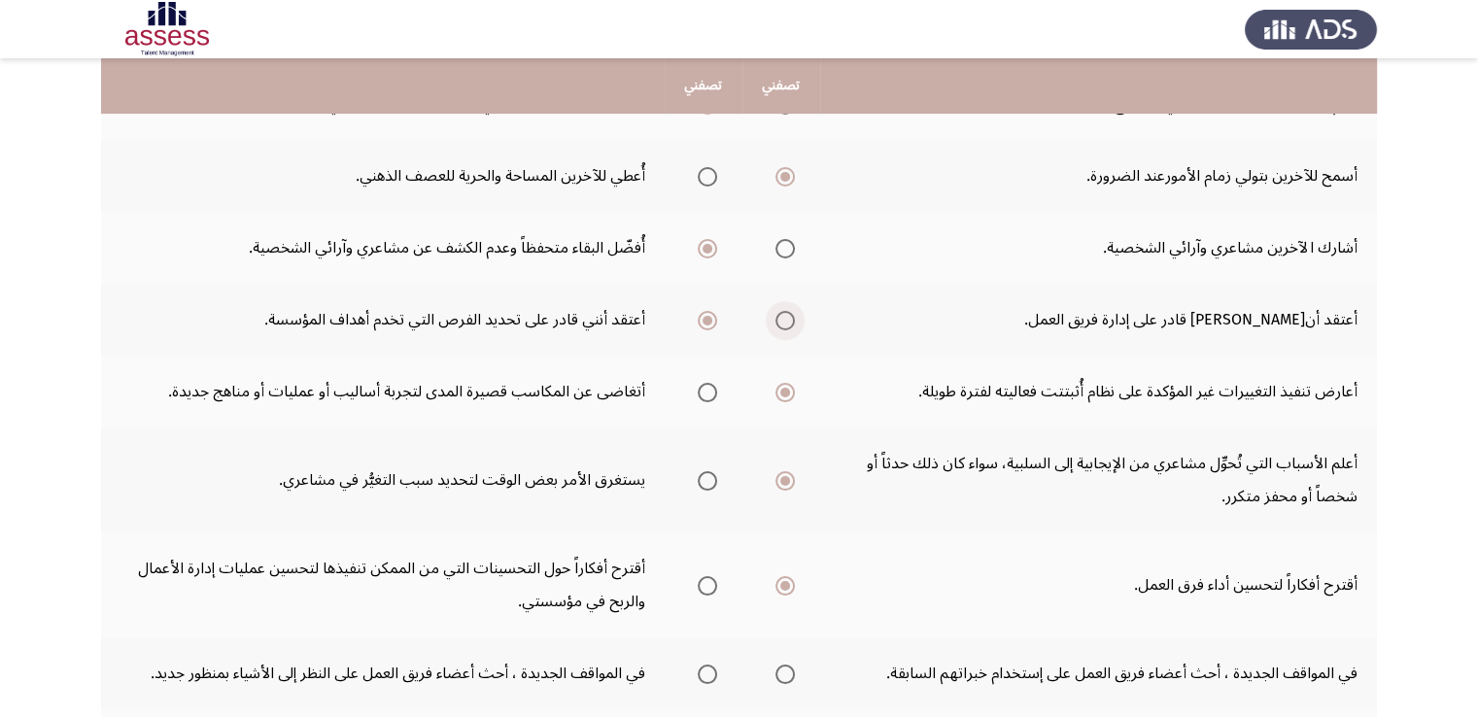
click at [785, 317] on span "Select an option" at bounding box center [784, 320] width 19 height 19
click at [785, 317] on input "Select an option" at bounding box center [784, 320] width 19 height 19
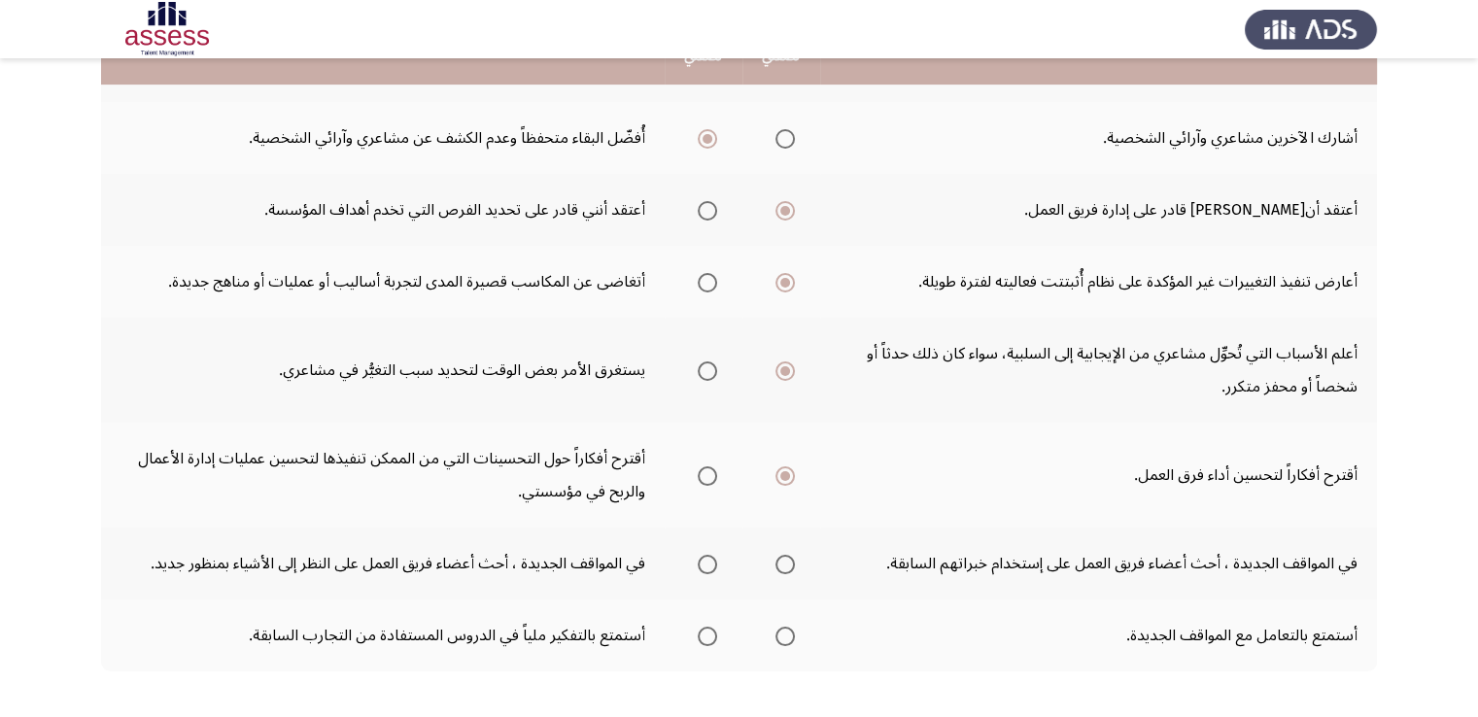
scroll to position [695, 0]
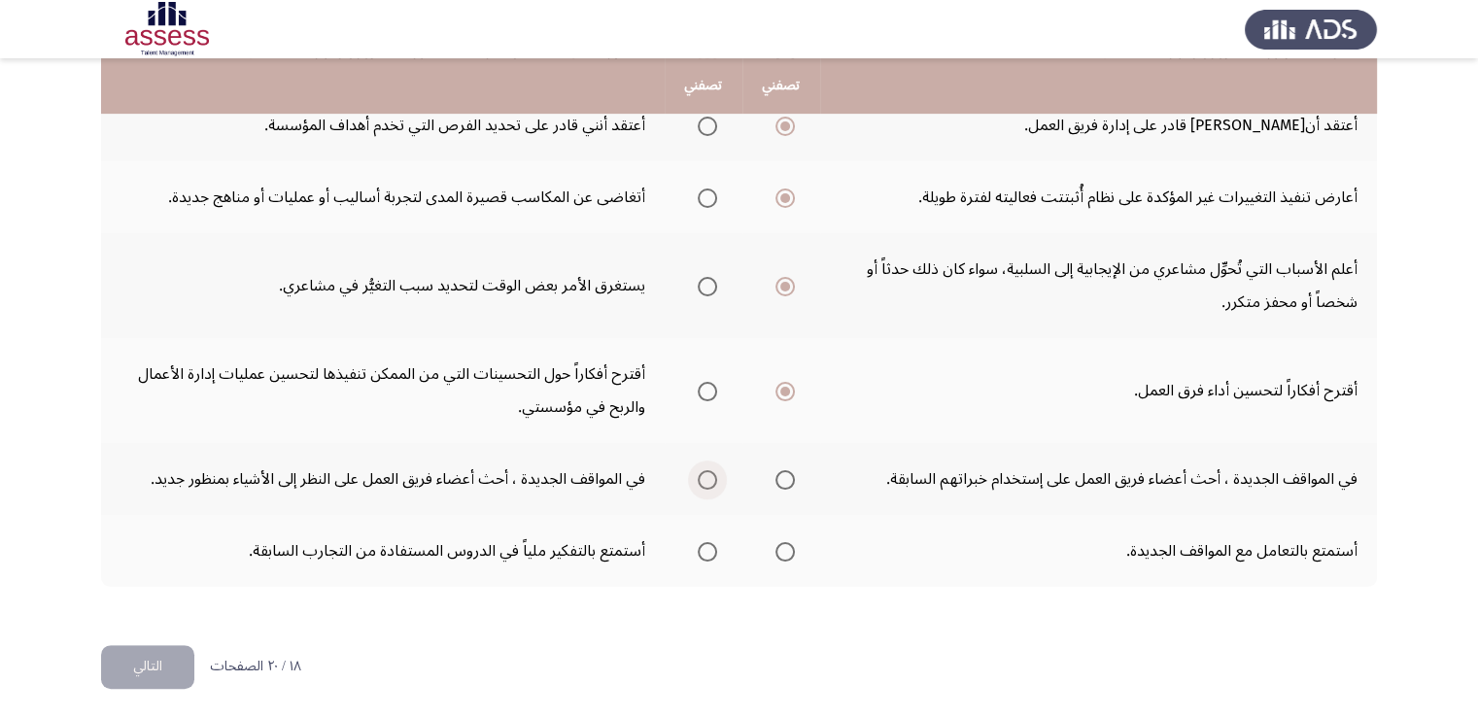
click at [709, 473] on span "Select an option" at bounding box center [707, 479] width 19 height 19
click at [709, 473] on input "Select an option" at bounding box center [707, 479] width 19 height 19
click at [776, 547] on span "Select an option" at bounding box center [784, 551] width 19 height 19
click at [776, 547] on input "Select an option" at bounding box center [784, 551] width 19 height 19
click at [171, 666] on button "التالي" at bounding box center [147, 667] width 93 height 44
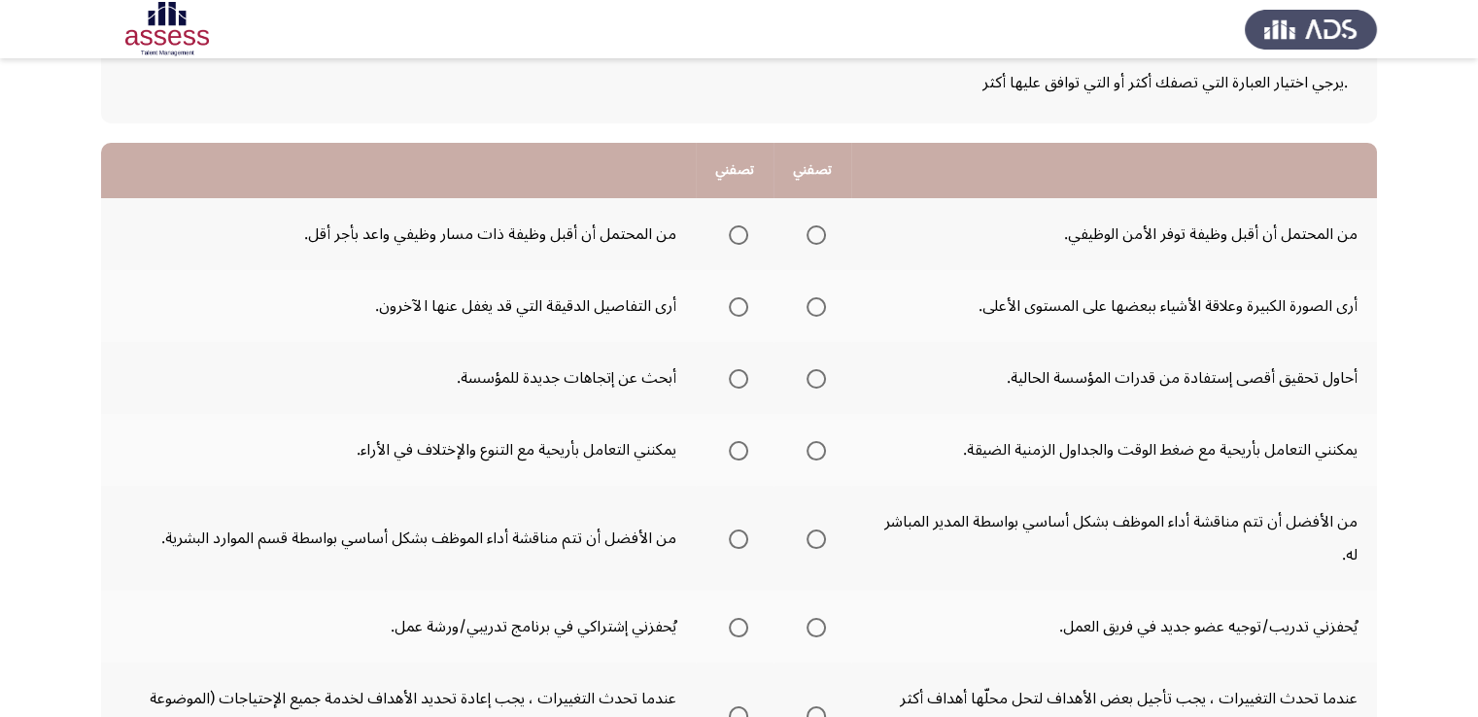
scroll to position [194, 0]
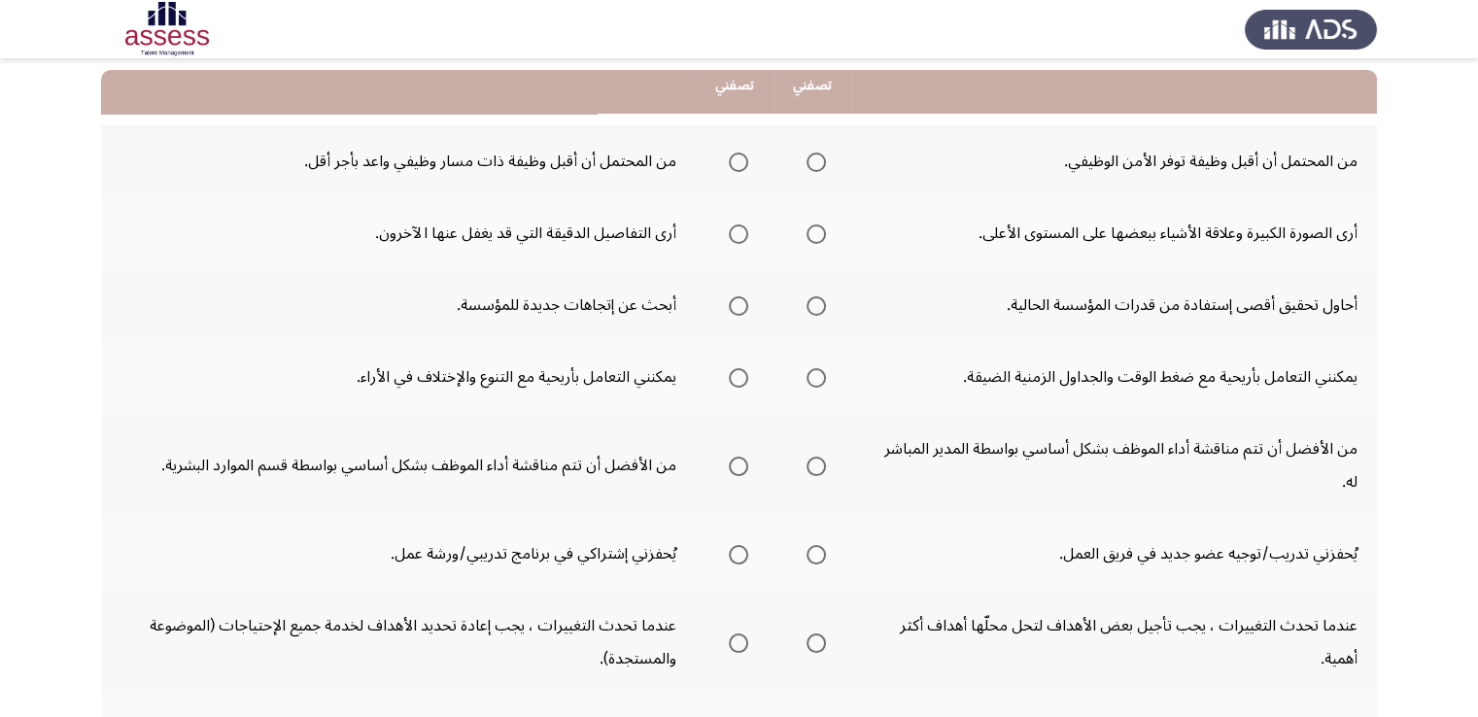
click at [817, 164] on span "Select an option" at bounding box center [816, 162] width 19 height 19
click at [817, 164] on input "Select an option" at bounding box center [816, 162] width 19 height 19
click at [812, 234] on span "Select an option" at bounding box center [816, 233] width 19 height 19
click at [812, 234] on input "Select an option" at bounding box center [816, 233] width 19 height 19
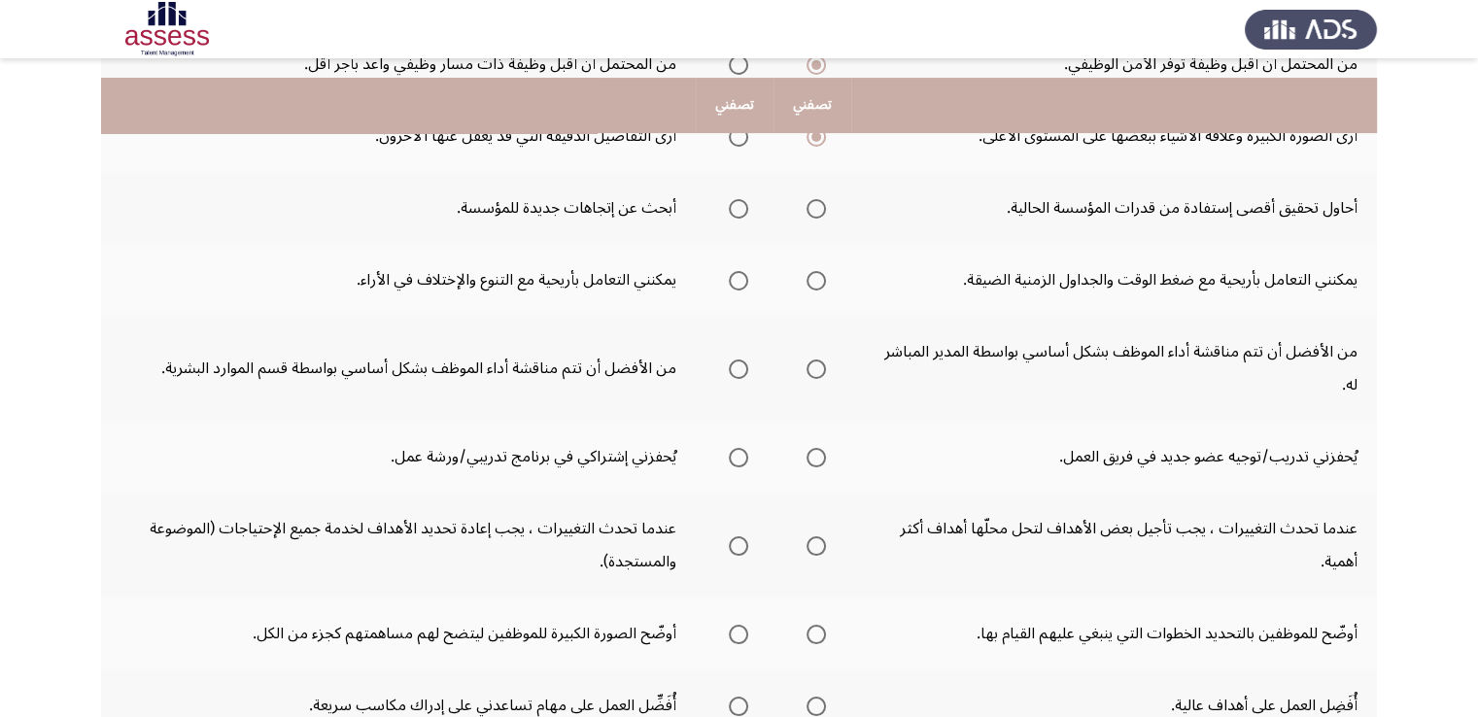
scroll to position [292, 0]
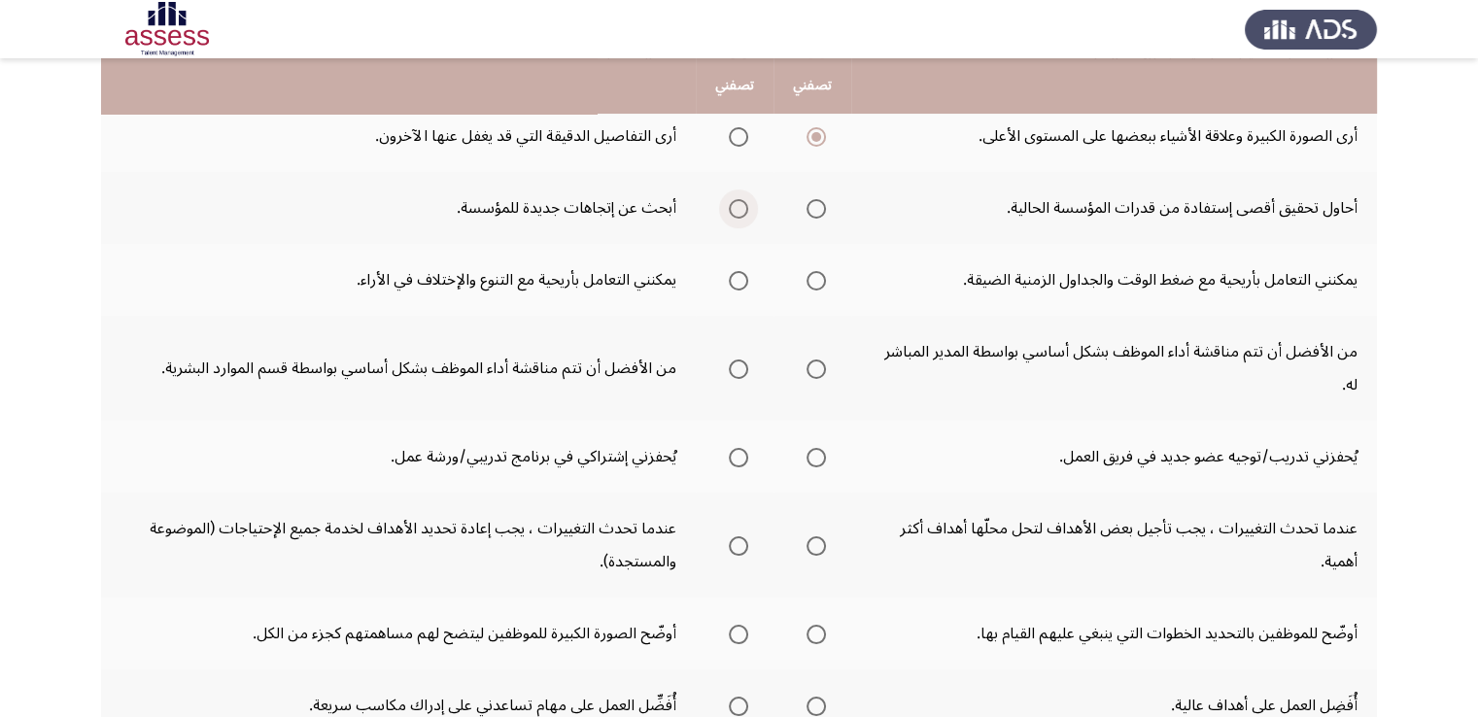
click at [733, 213] on span "Select an option" at bounding box center [738, 208] width 19 height 19
click at [733, 213] on input "Select an option" at bounding box center [738, 208] width 19 height 19
click at [823, 273] on th at bounding box center [812, 280] width 78 height 72
click at [733, 283] on span "Select an option" at bounding box center [738, 280] width 19 height 19
click at [733, 283] on input "Select an option" at bounding box center [738, 280] width 19 height 19
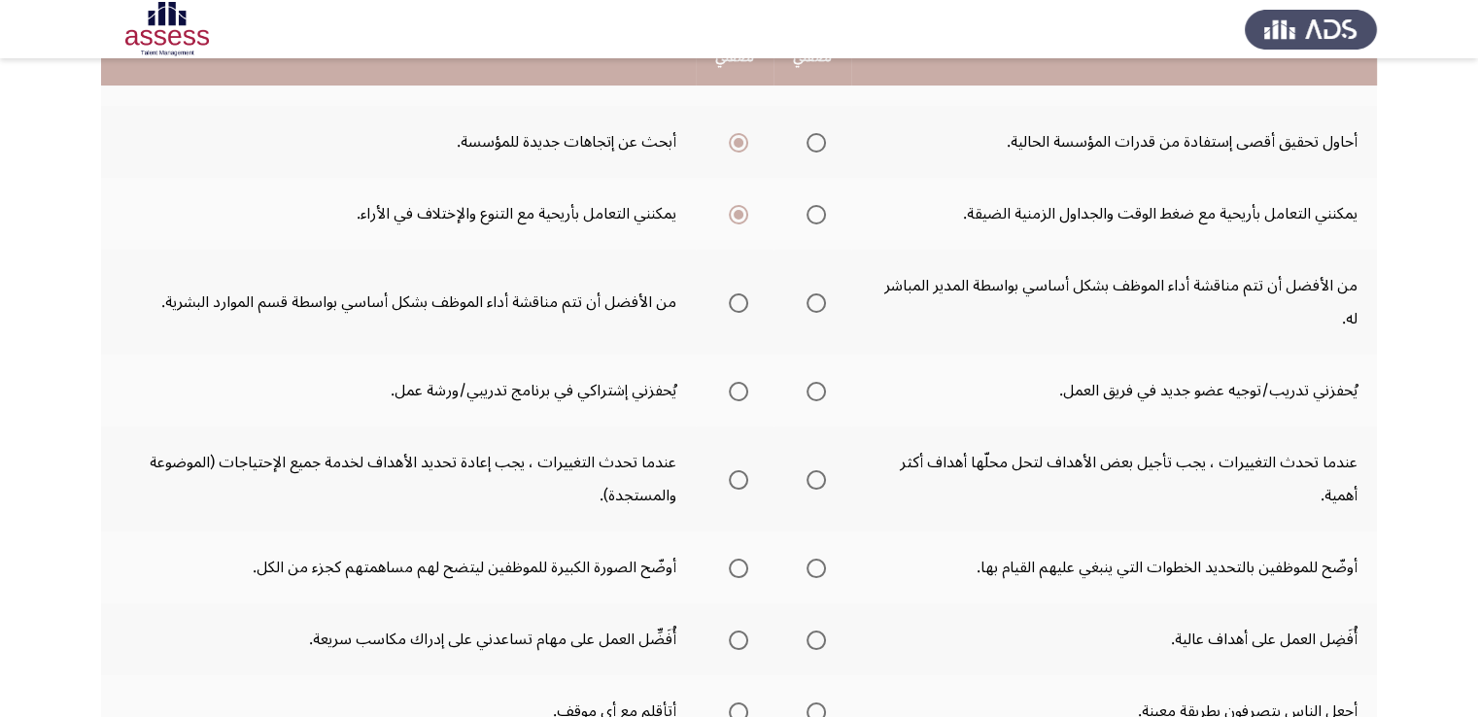
scroll to position [389, 0]
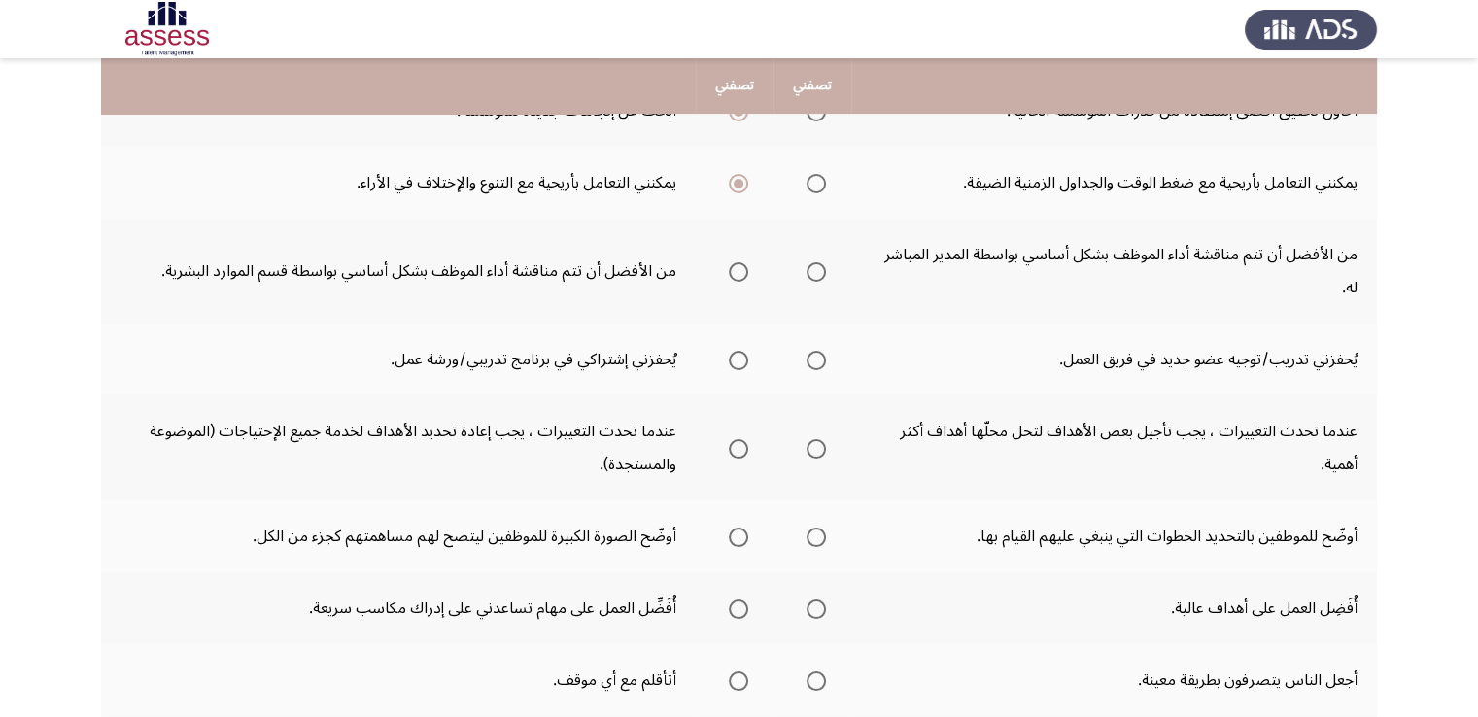
click at [809, 262] on span "Select an option" at bounding box center [816, 271] width 19 height 19
click at [809, 262] on input "Select an option" at bounding box center [816, 271] width 19 height 19
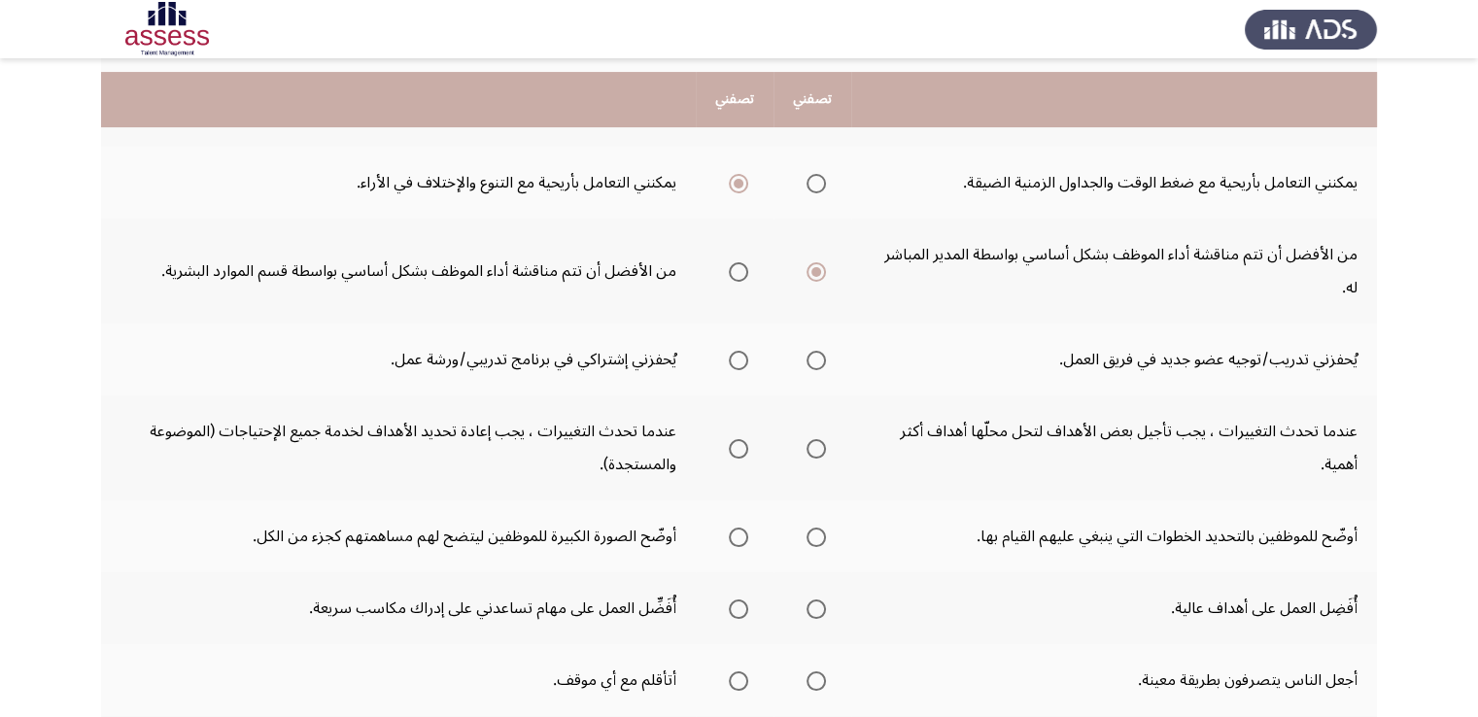
scroll to position [486, 0]
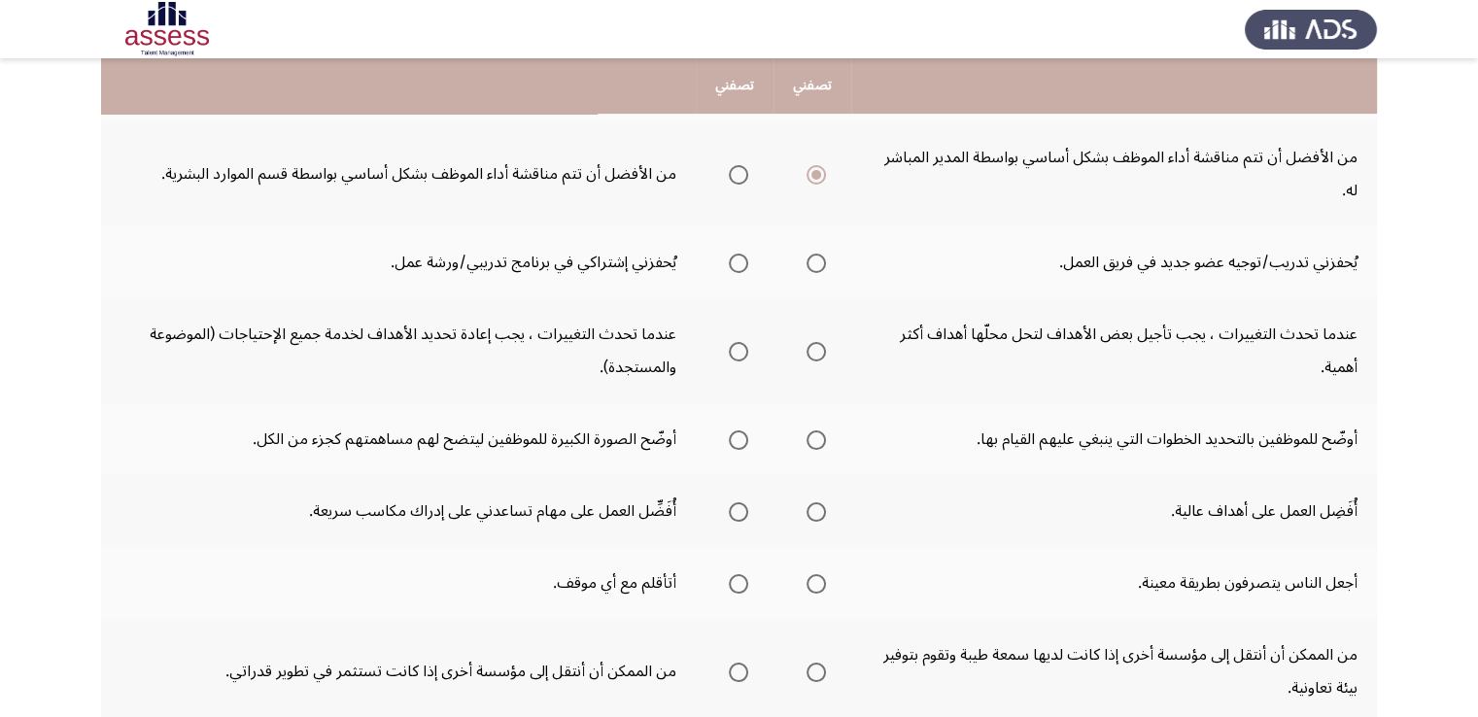
click at [735, 254] on span "Select an option" at bounding box center [738, 263] width 19 height 19
click at [735, 254] on input "Select an option" at bounding box center [738, 263] width 19 height 19
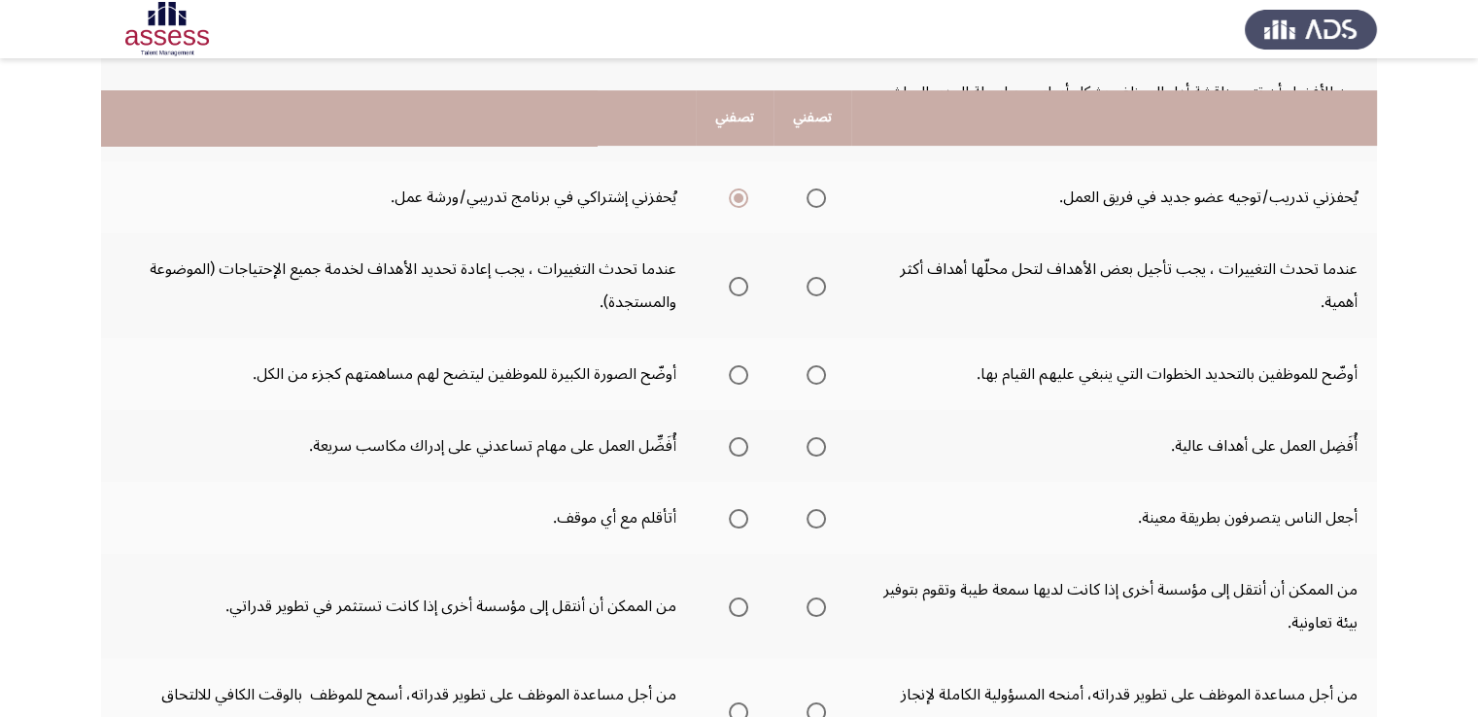
scroll to position [583, 0]
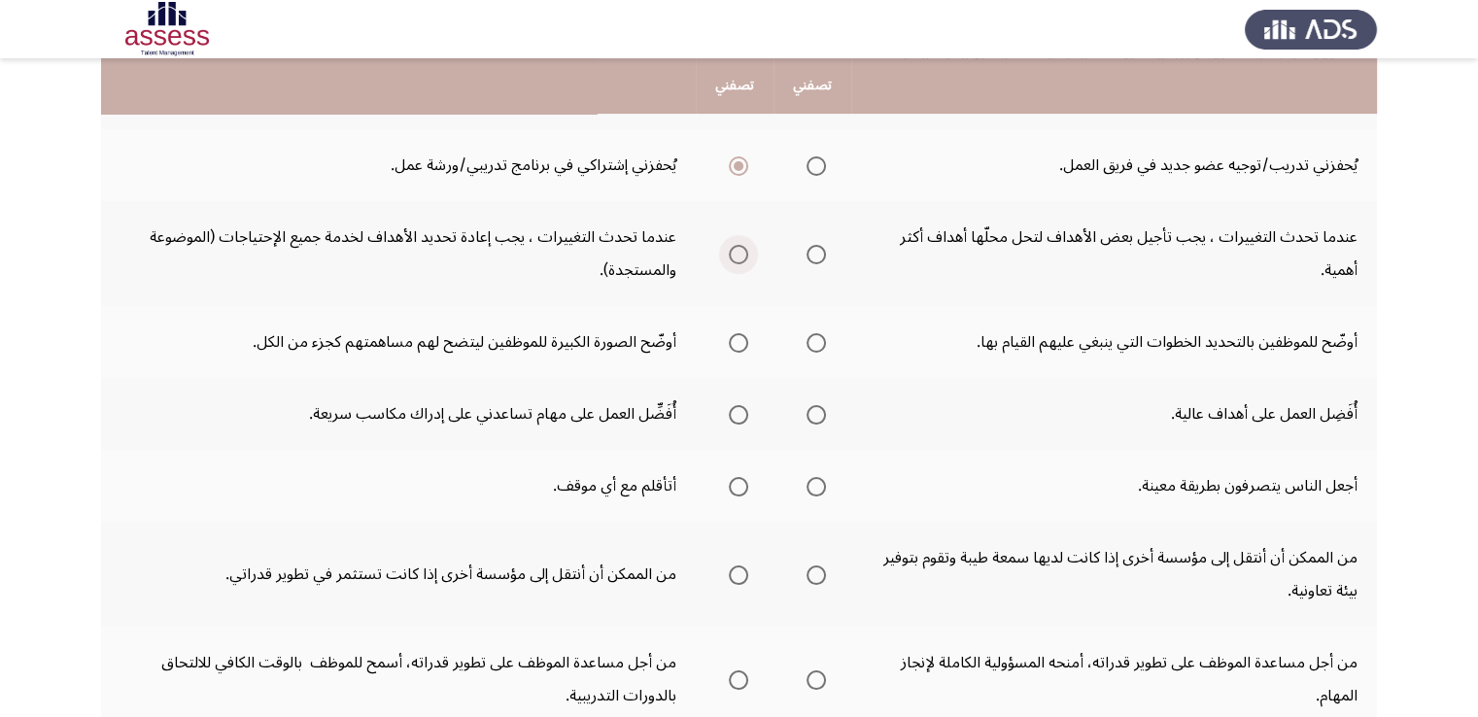
click at [739, 245] on span "Select an option" at bounding box center [738, 254] width 19 height 19
click at [739, 245] on input "Select an option" at bounding box center [738, 254] width 19 height 19
click at [737, 333] on span "Select an option" at bounding box center [738, 342] width 19 height 19
click at [737, 333] on input "Select an option" at bounding box center [738, 342] width 19 height 19
click at [807, 405] on span "Select an option" at bounding box center [816, 414] width 19 height 19
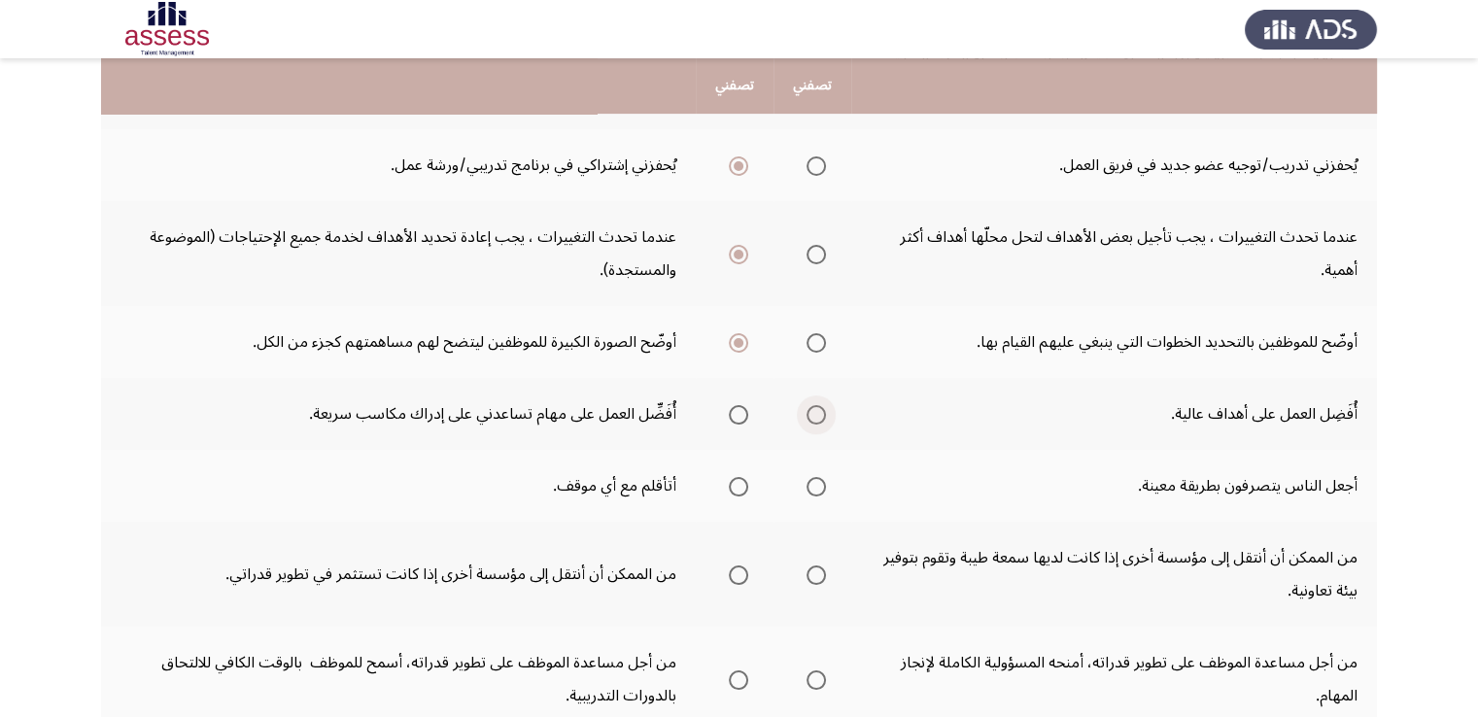
click at [807, 405] on input "Select an option" at bounding box center [816, 414] width 19 height 19
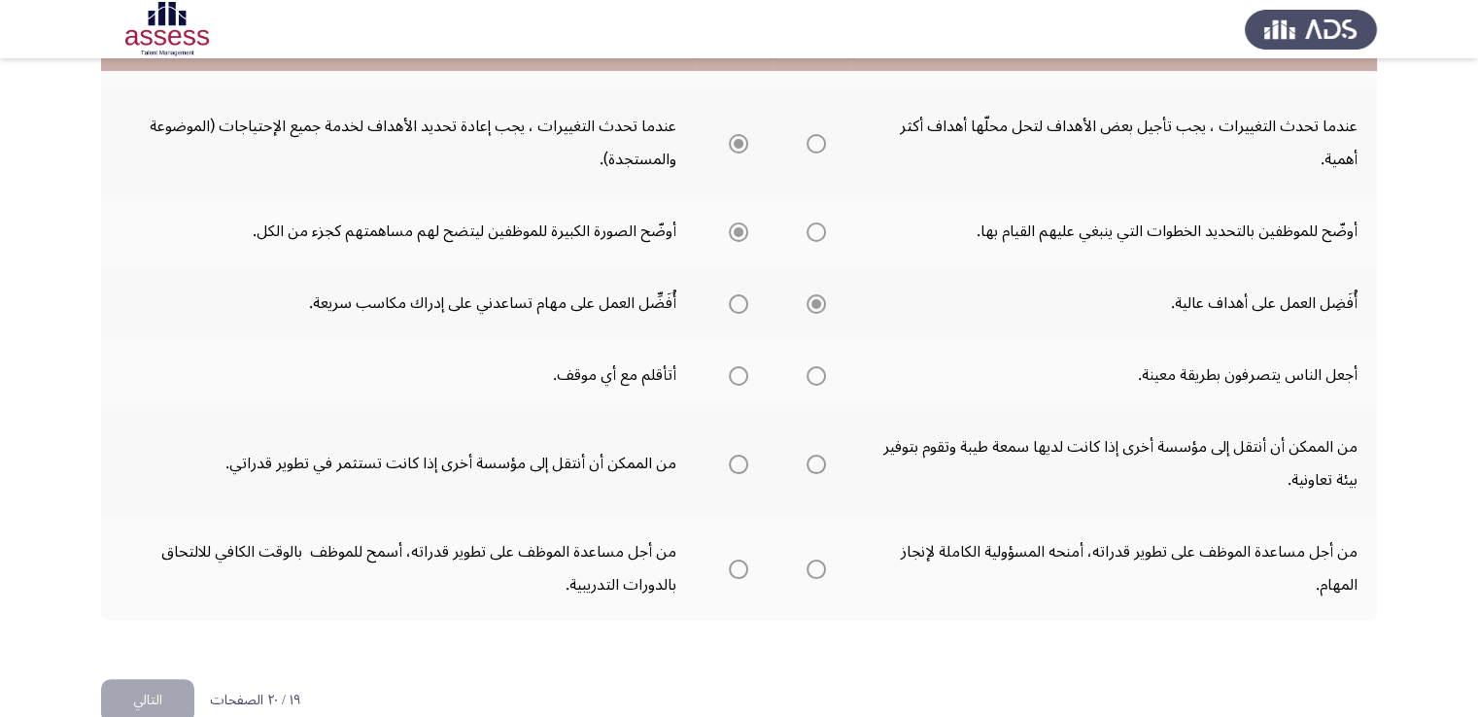
scroll to position [695, 0]
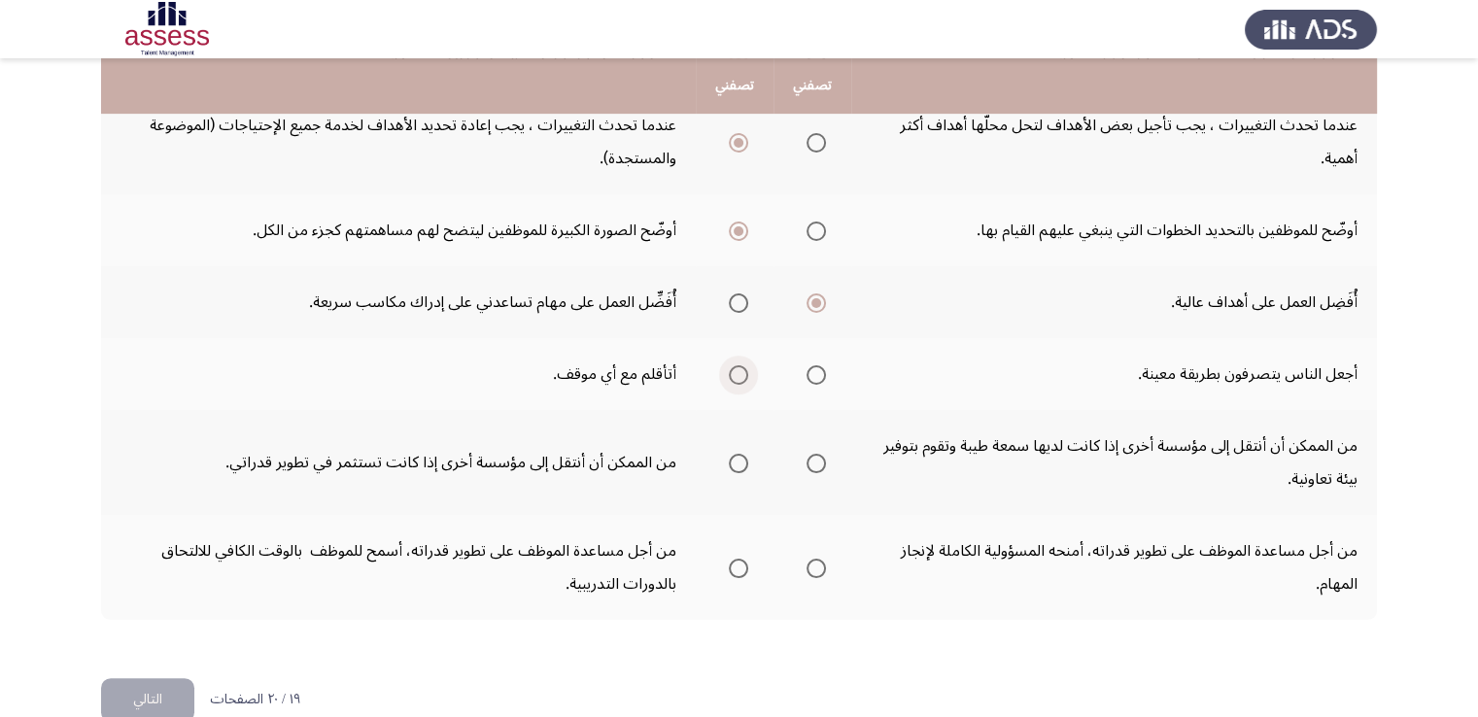
click at [738, 365] on span "Select an option" at bounding box center [738, 374] width 19 height 19
click at [738, 365] on input "Select an option" at bounding box center [738, 374] width 19 height 19
click at [734, 454] on span "Select an option" at bounding box center [738, 463] width 19 height 19
click at [734, 454] on input "Select an option" at bounding box center [738, 463] width 19 height 19
click at [742, 559] on span "Select an option" at bounding box center [738, 568] width 19 height 19
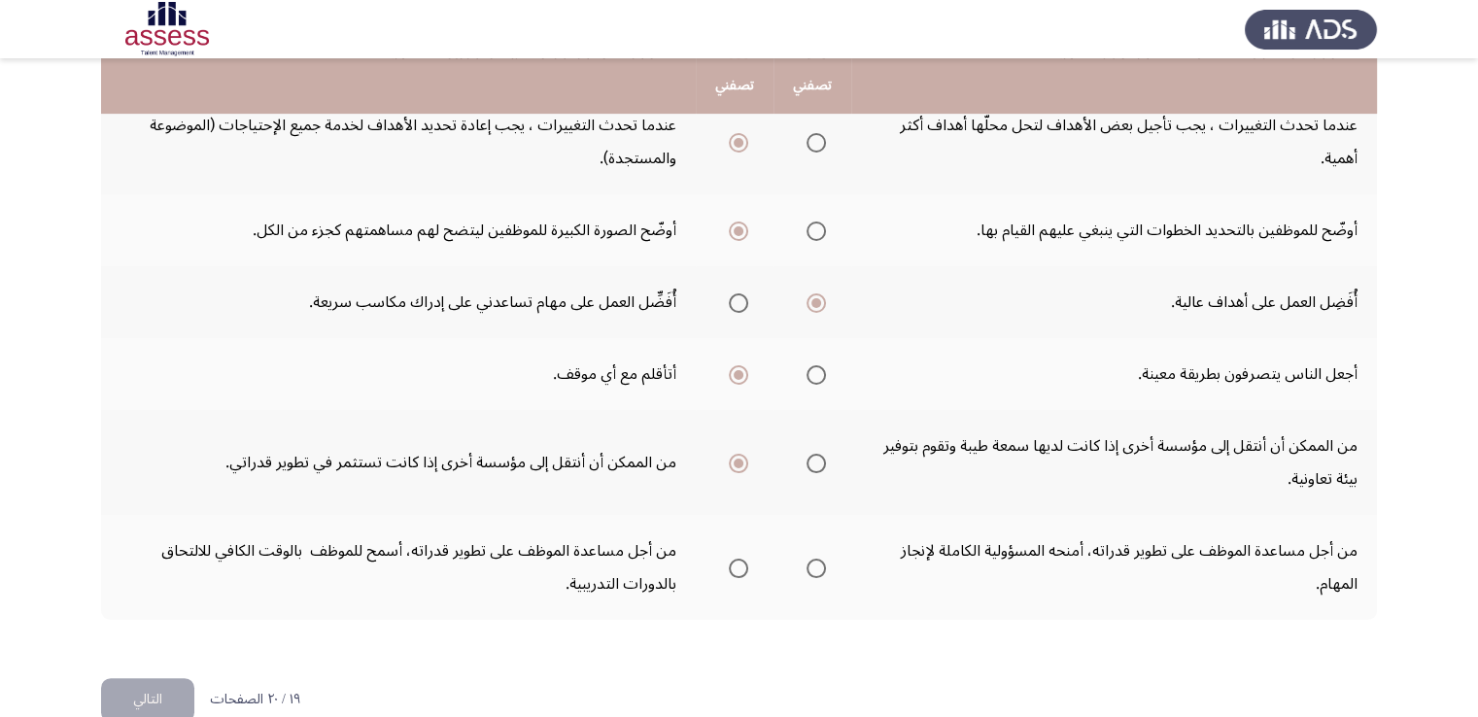
click at [742, 559] on input "Select an option" at bounding box center [738, 568] width 19 height 19
click at [175, 678] on button "التالي" at bounding box center [147, 700] width 93 height 44
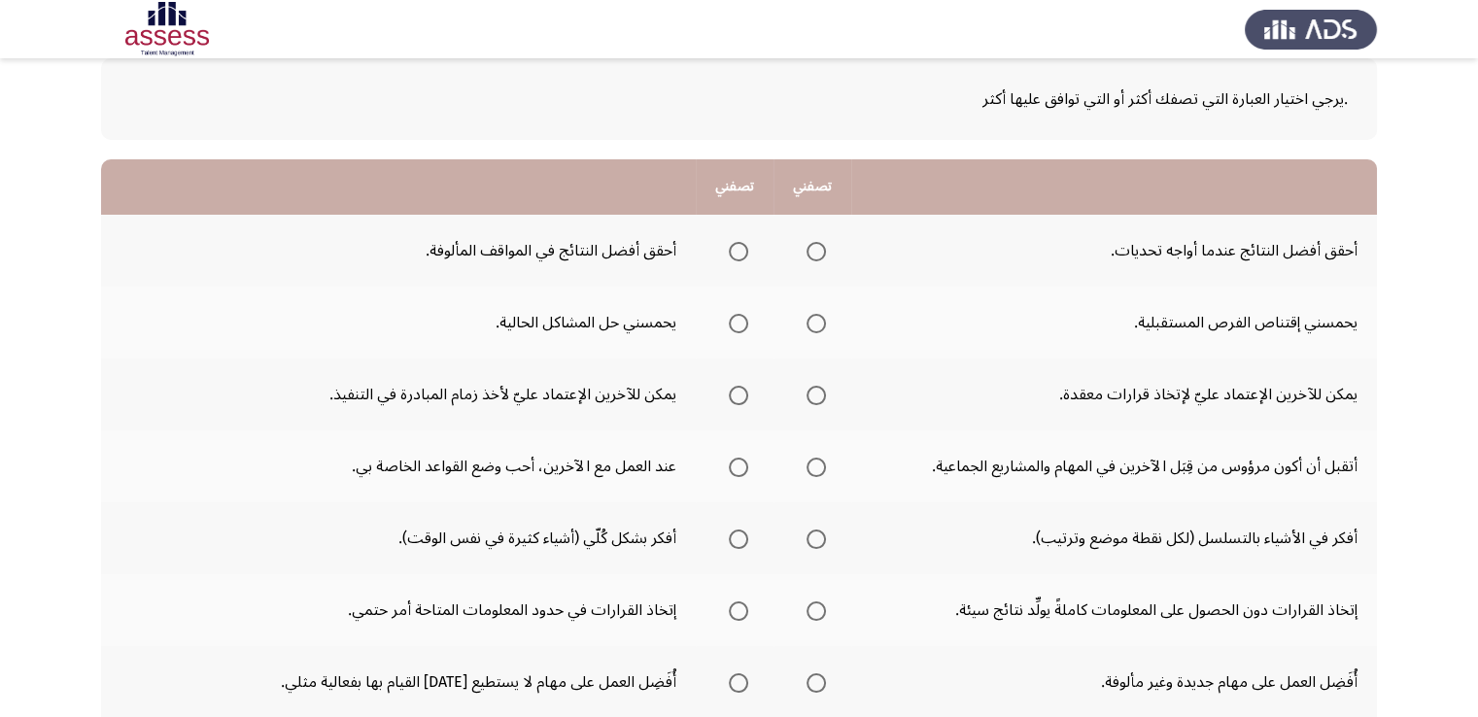
scroll to position [97, 0]
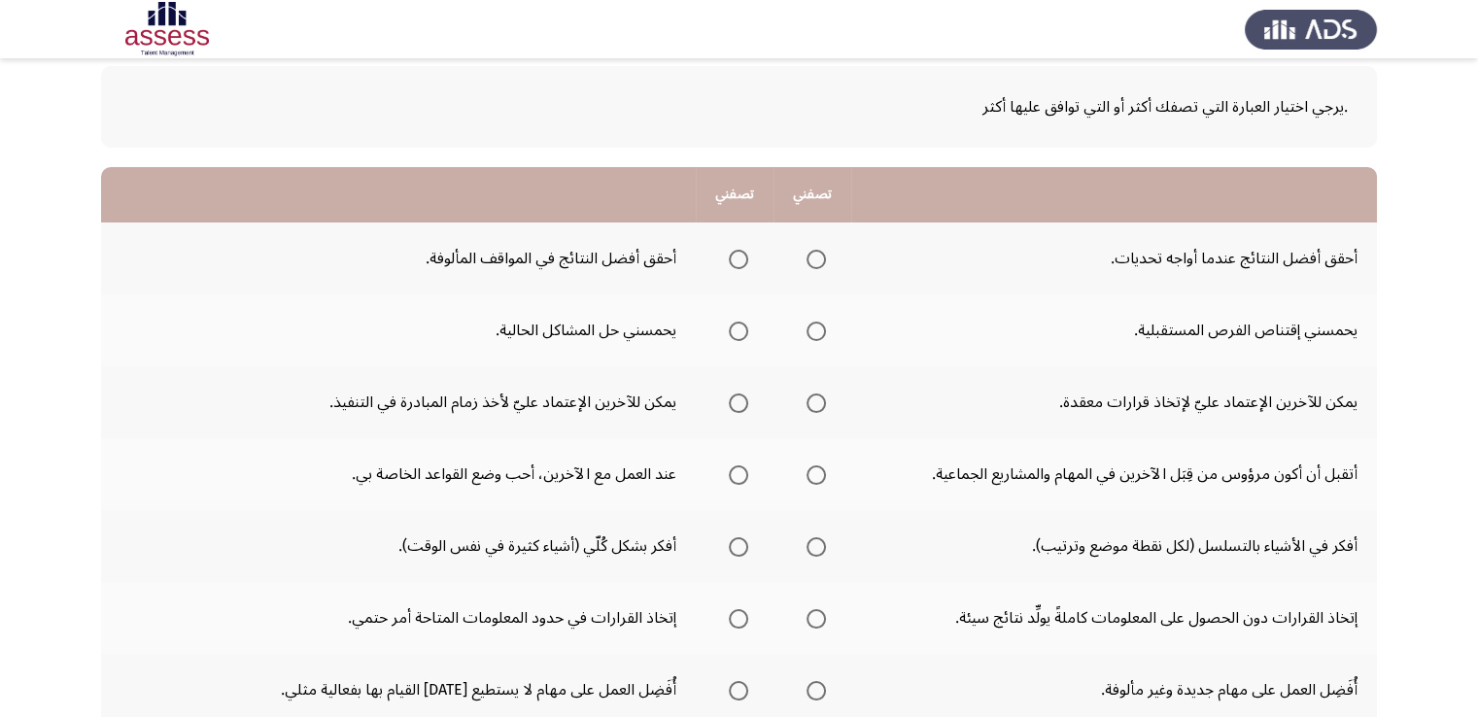
click at [807, 259] on span "Select an option" at bounding box center [816, 259] width 19 height 19
click at [807, 259] on input "Select an option" at bounding box center [816, 259] width 19 height 19
click at [816, 331] on span "Select an option" at bounding box center [816, 331] width 19 height 19
click at [816, 331] on input "Select an option" at bounding box center [816, 331] width 19 height 19
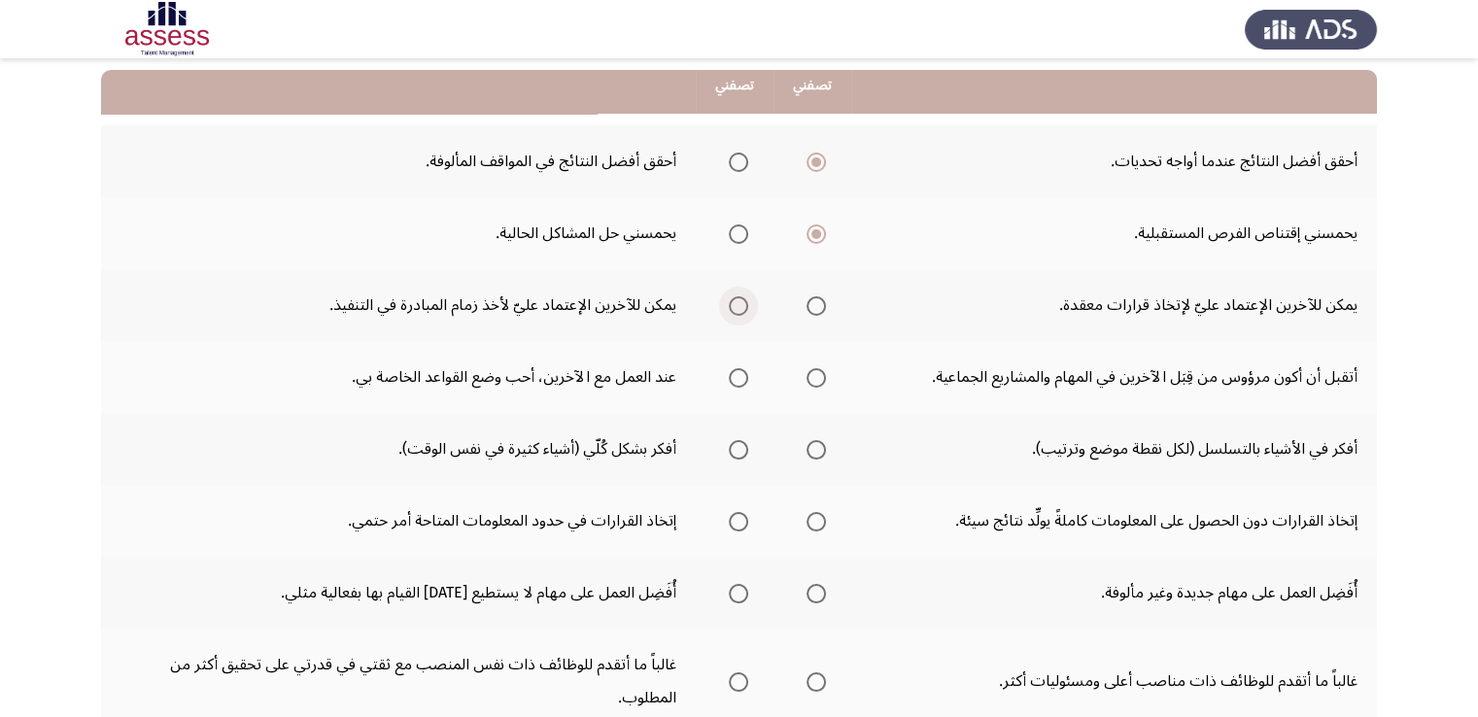
click at [739, 308] on span "Select an option" at bounding box center [738, 305] width 19 height 19
click at [739, 308] on input "Select an option" at bounding box center [738, 305] width 19 height 19
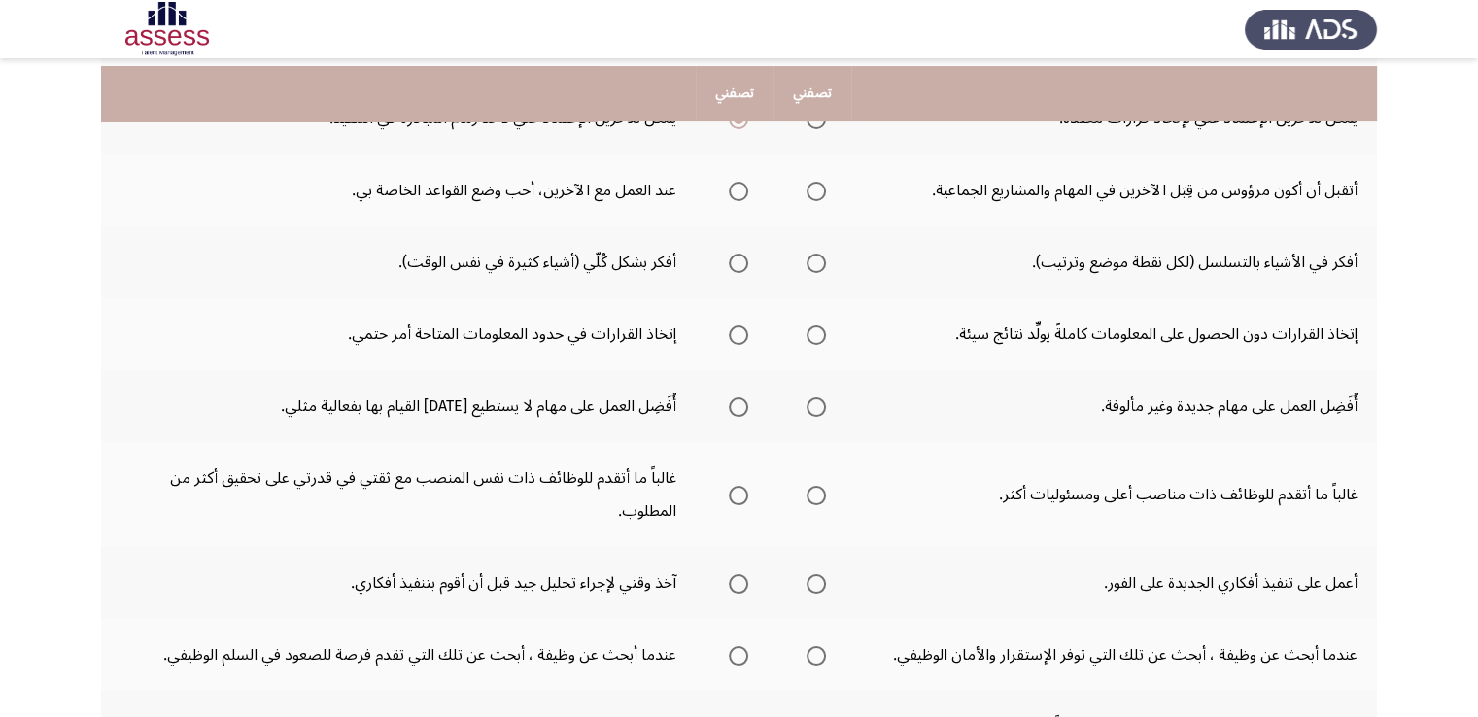
scroll to position [389, 0]
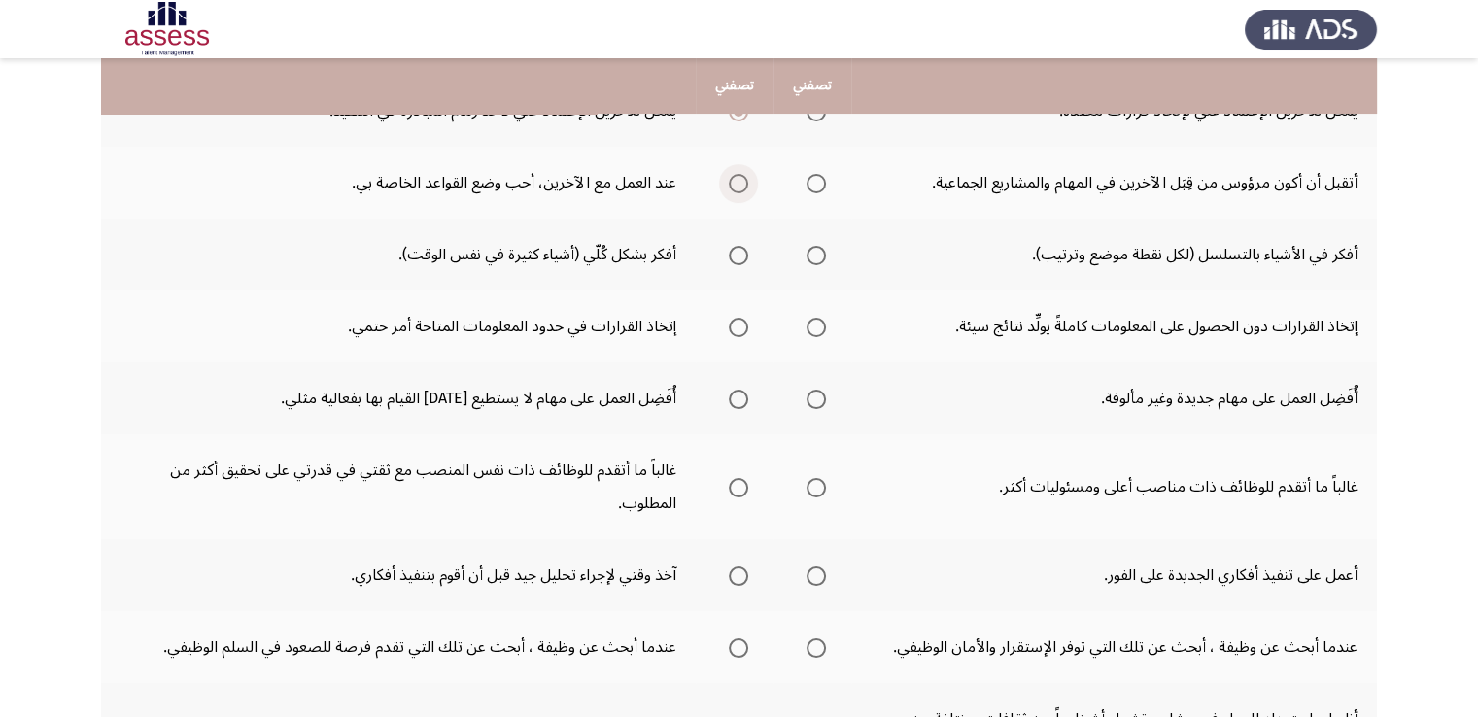
click at [741, 174] on span "Select an option" at bounding box center [738, 183] width 19 height 19
click at [741, 174] on input "Select an option" at bounding box center [738, 183] width 19 height 19
click at [812, 250] on span "Select an option" at bounding box center [816, 255] width 19 height 19
click at [812, 250] on input "Select an option" at bounding box center [816, 255] width 19 height 19
click at [735, 326] on span "Select an option" at bounding box center [738, 327] width 19 height 19
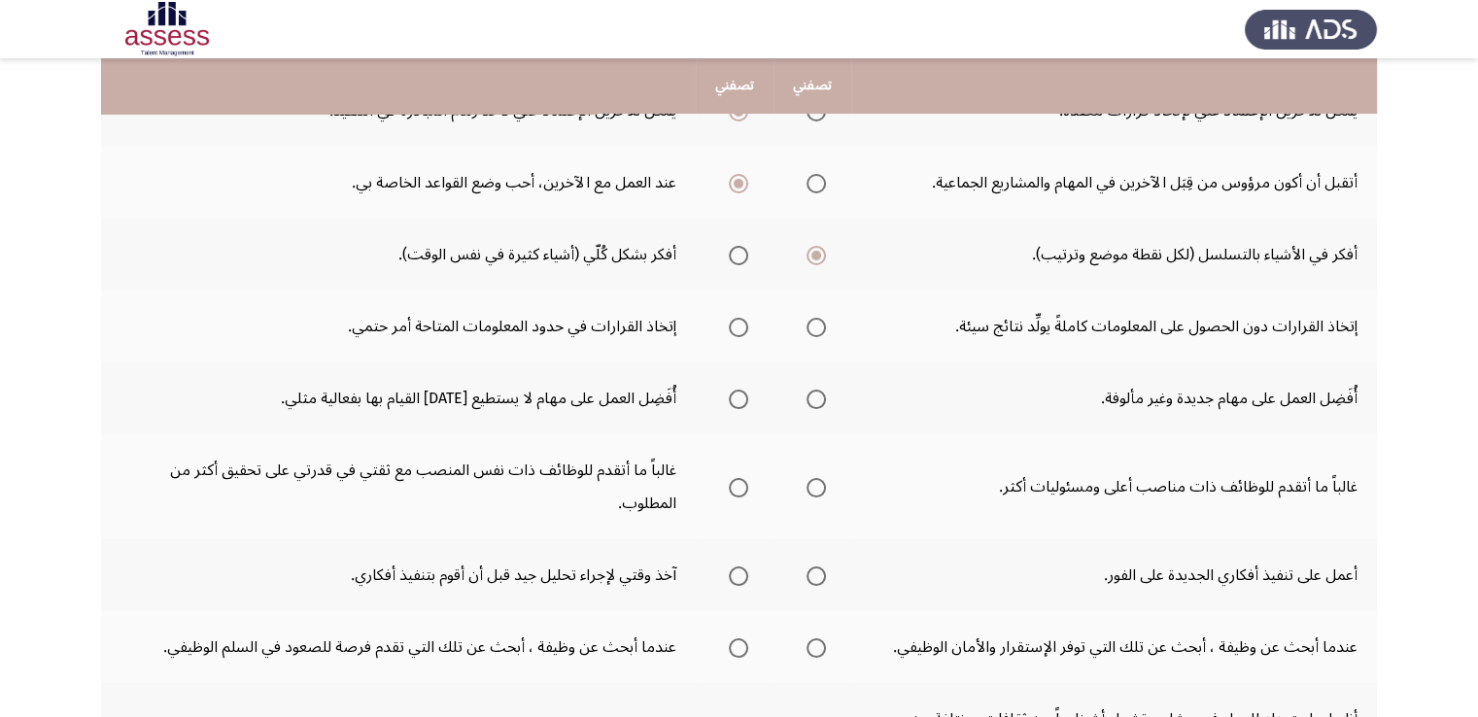
click at [735, 326] on input "Select an option" at bounding box center [738, 327] width 19 height 19
click at [741, 397] on span "Select an option" at bounding box center [738, 399] width 19 height 19
click at [741, 397] on input "Select an option" at bounding box center [738, 399] width 19 height 19
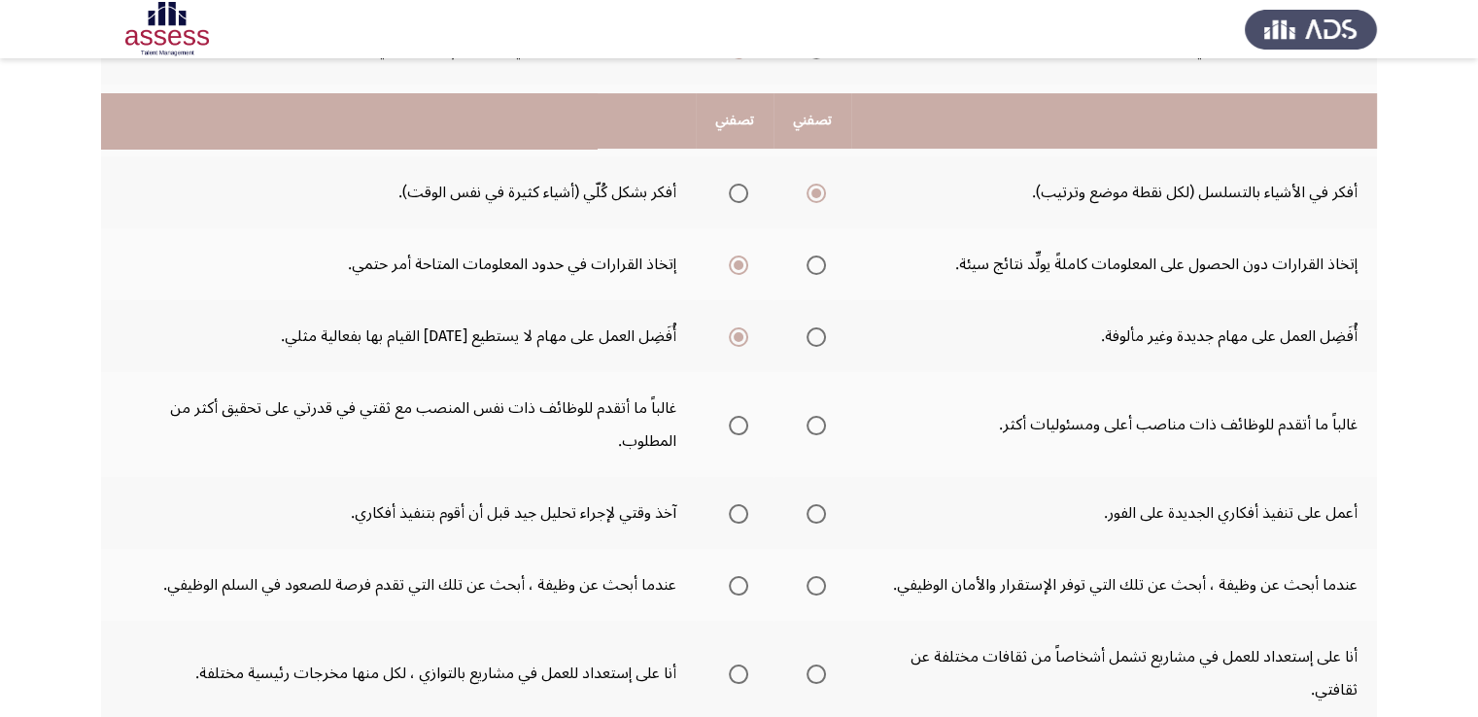
scroll to position [486, 0]
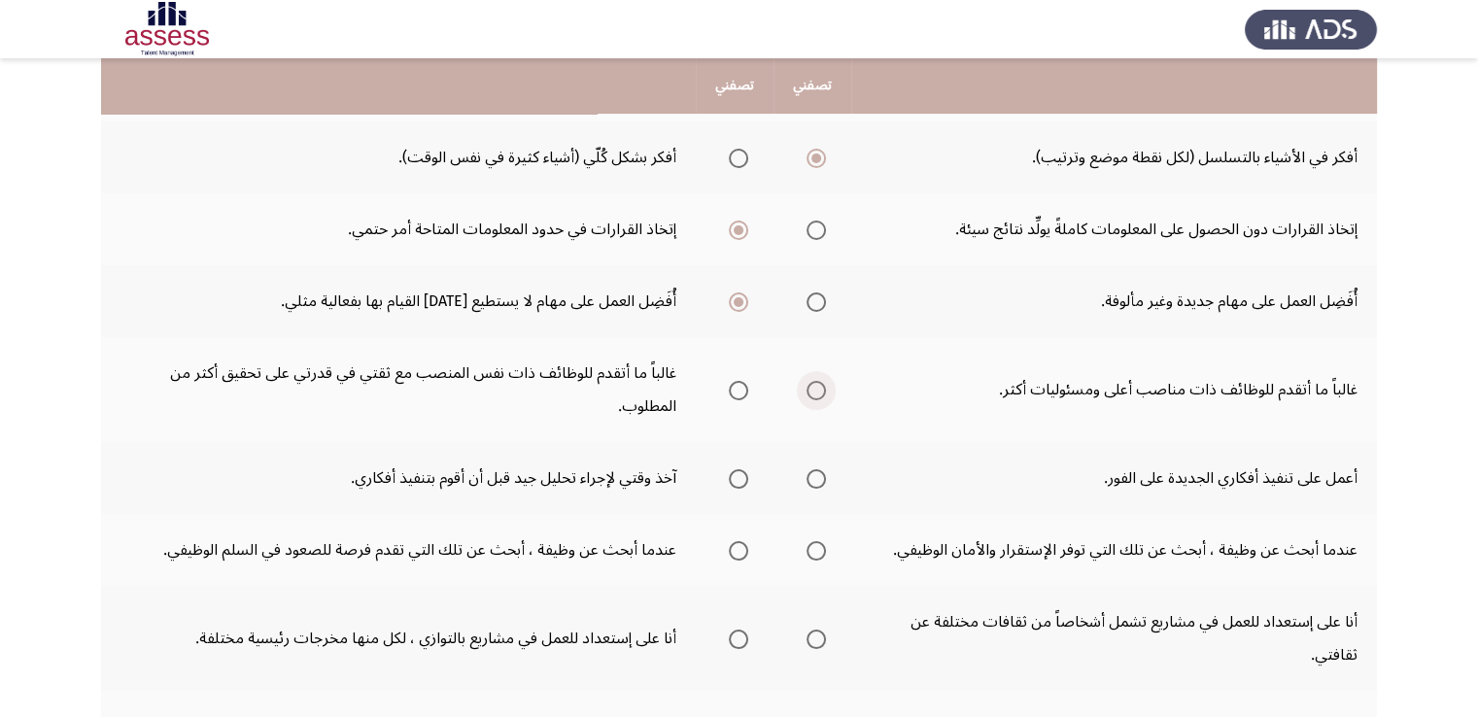
click at [817, 387] on span "Select an option" at bounding box center [816, 390] width 19 height 19
click at [817, 387] on input "Select an option" at bounding box center [816, 390] width 19 height 19
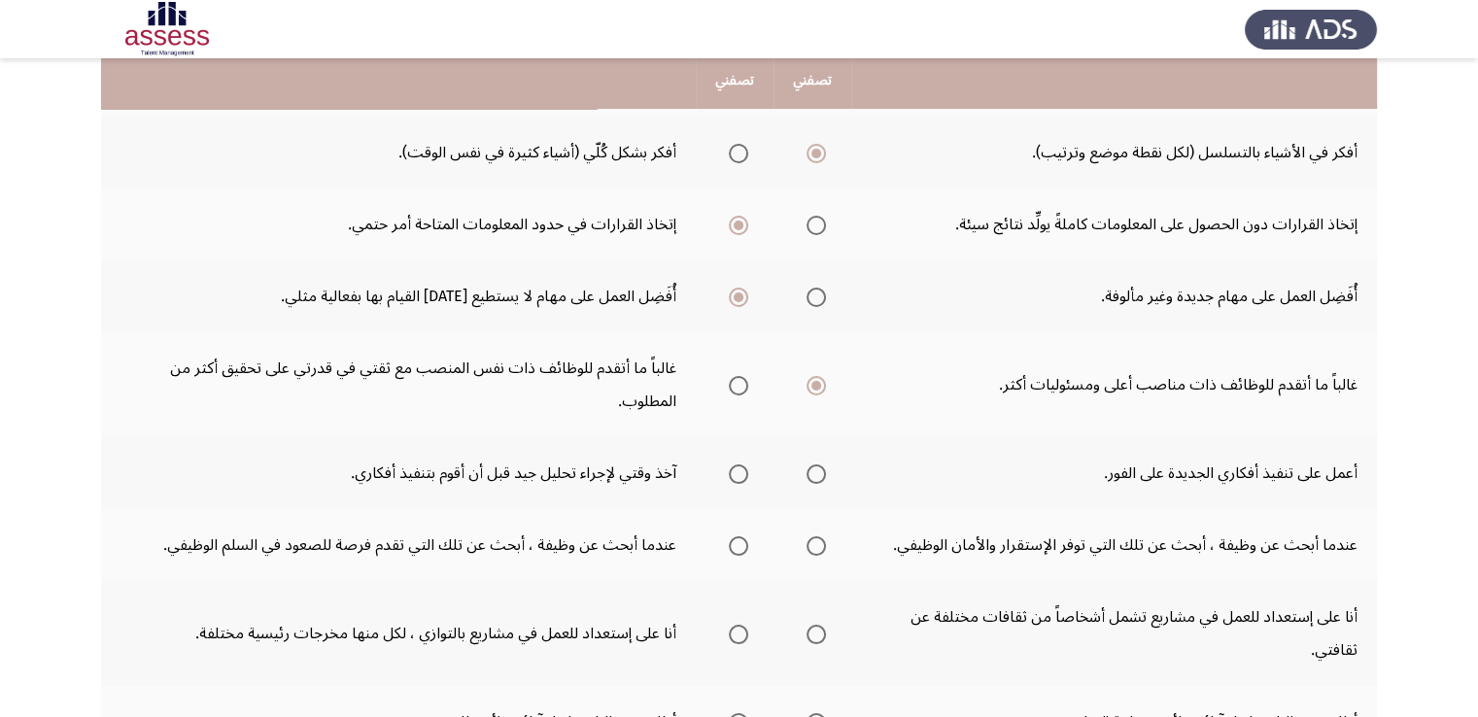
scroll to position [583, 0]
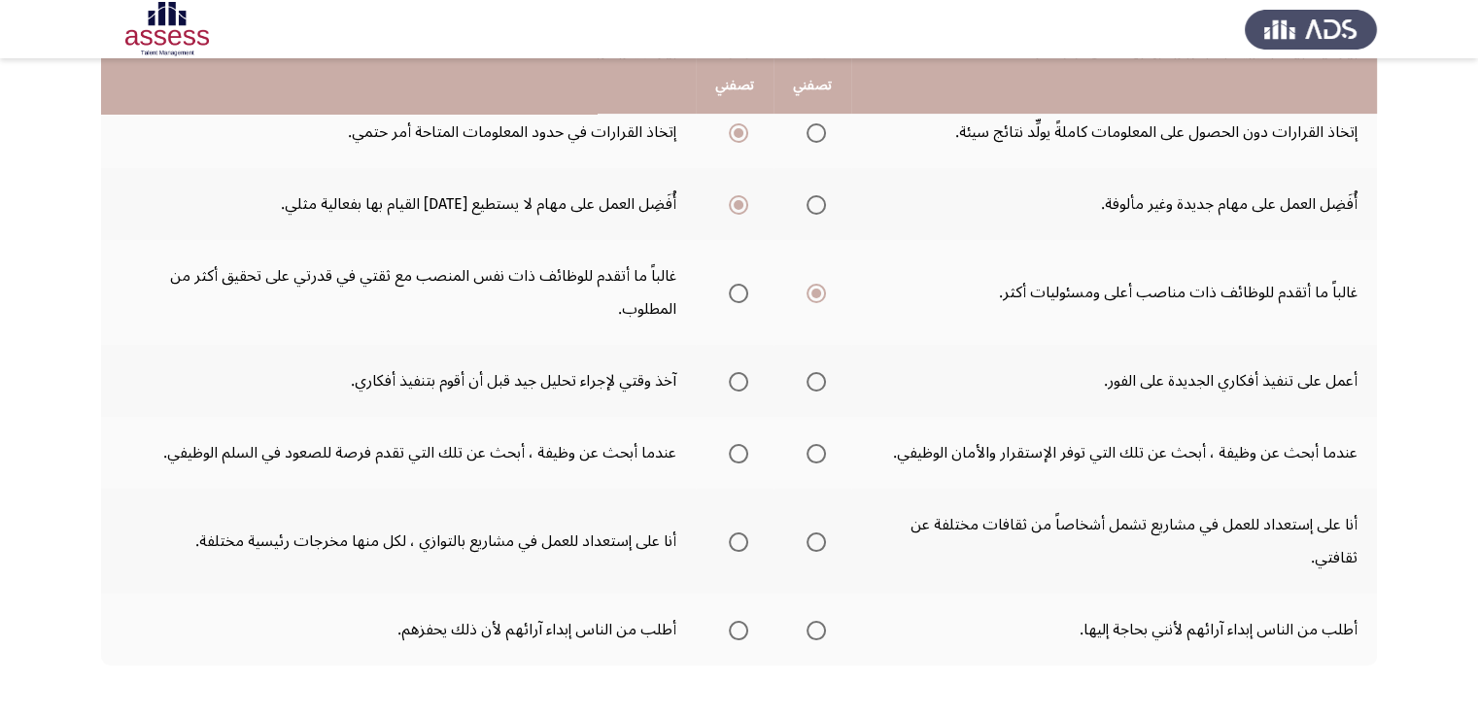
click at [734, 380] on span "Select an option" at bounding box center [738, 381] width 19 height 19
click at [734, 380] on input "Select an option" at bounding box center [738, 381] width 19 height 19
click at [739, 452] on span "Select an option" at bounding box center [738, 453] width 19 height 19
click at [739, 452] on input "Select an option" at bounding box center [738, 453] width 19 height 19
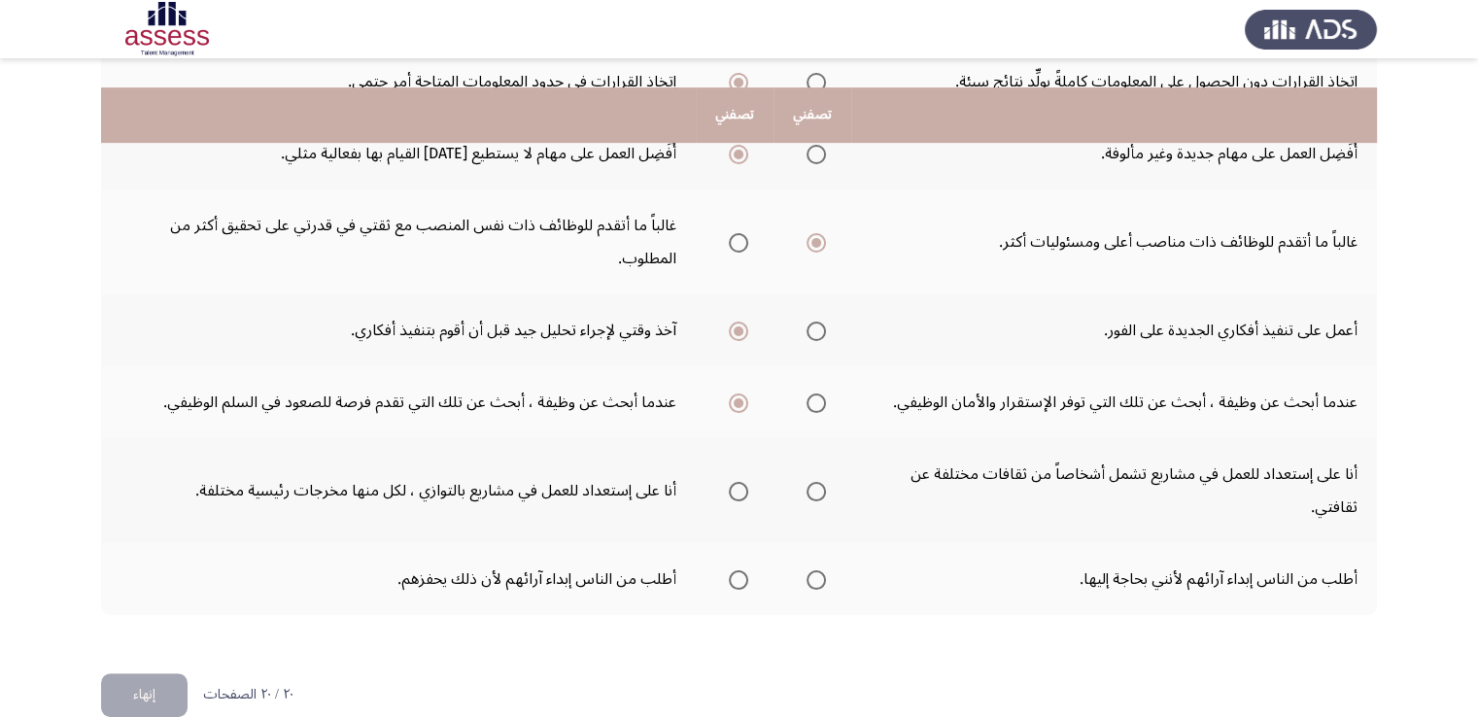
scroll to position [662, 0]
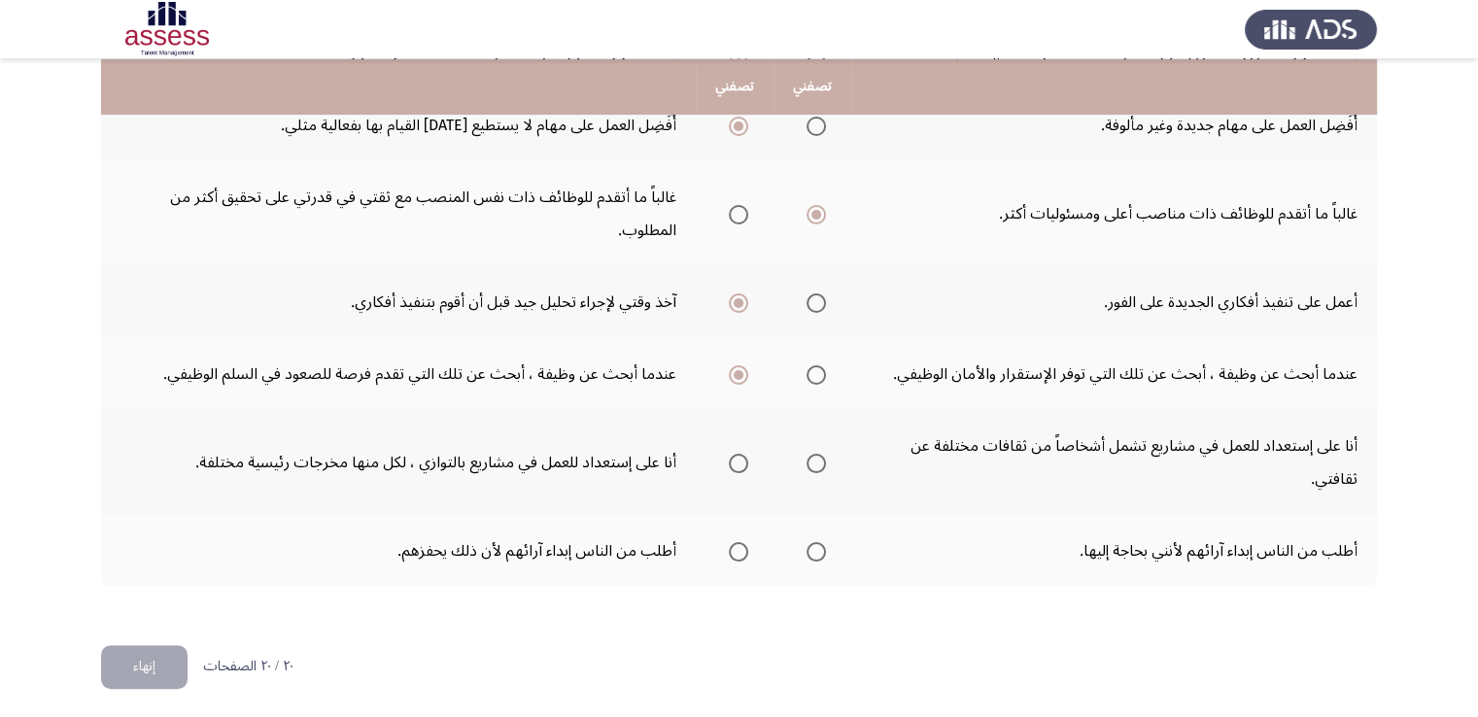
click at [740, 460] on span "Select an option" at bounding box center [738, 463] width 19 height 19
click at [740, 460] on input "Select an option" at bounding box center [738, 463] width 19 height 19
click at [742, 542] on span "Select an option" at bounding box center [738, 551] width 19 height 19
click at [742, 542] on input "Select an option" at bounding box center [738, 551] width 19 height 19
click at [155, 675] on button "إنهاء" at bounding box center [144, 667] width 86 height 44
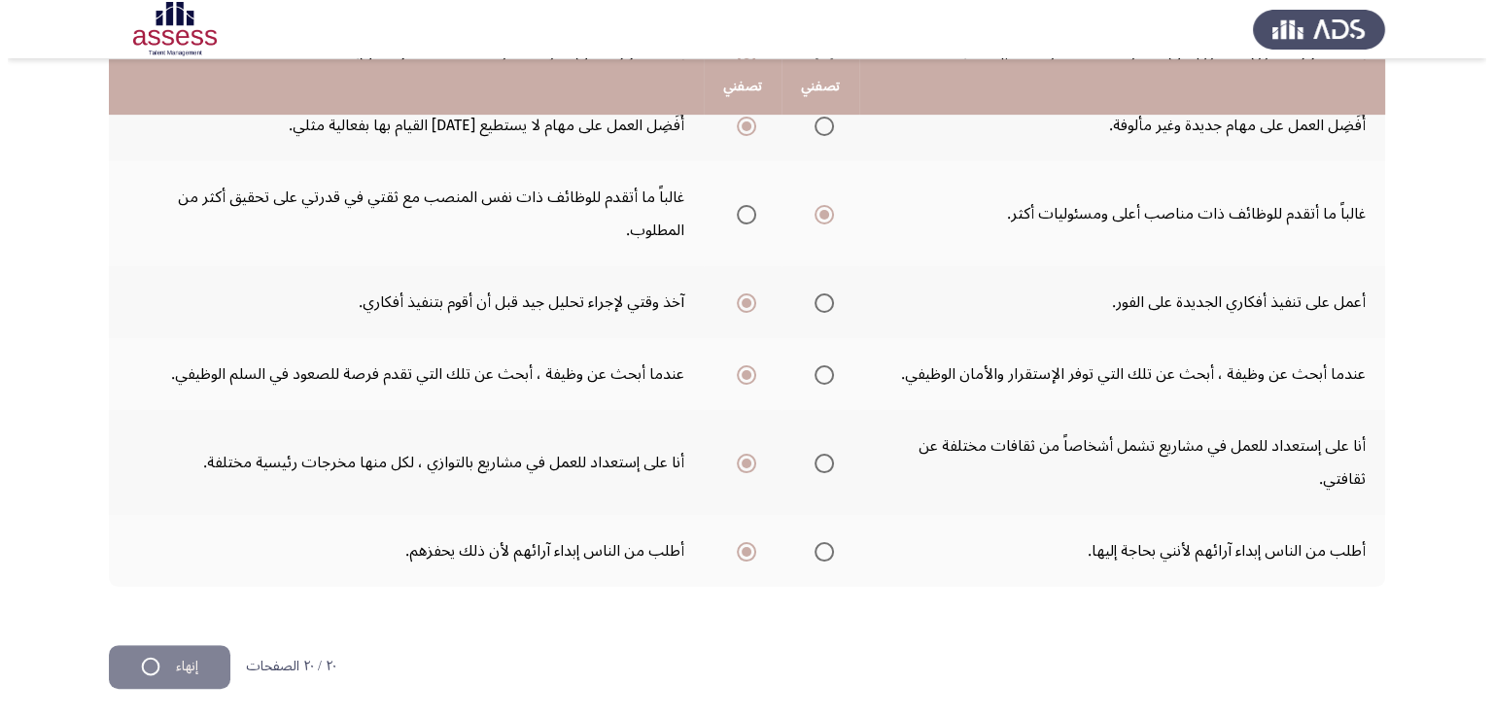
scroll to position [0, 0]
